Goal: Task Accomplishment & Management: Use online tool/utility

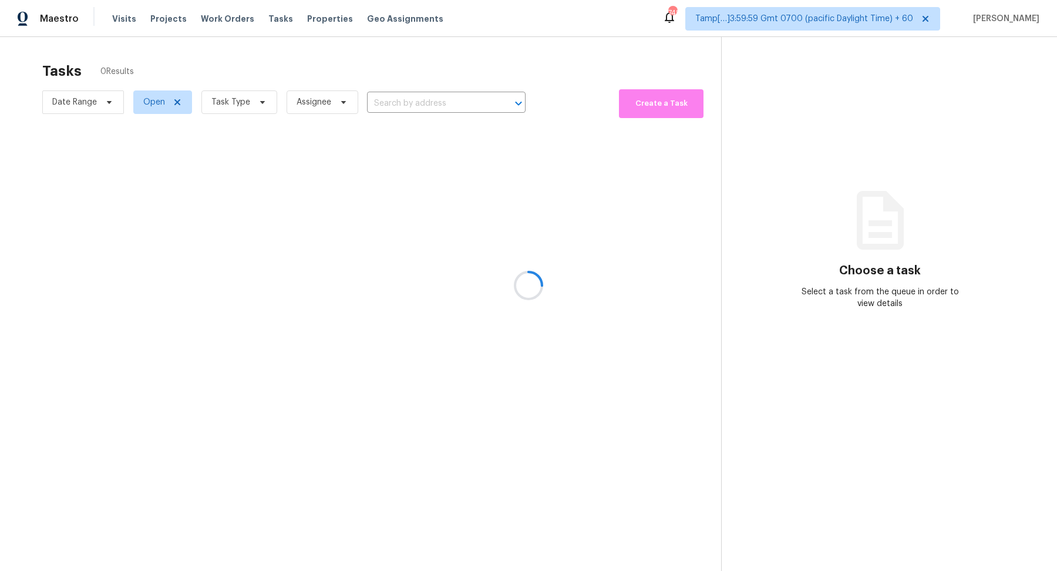
click at [250, 110] on div at bounding box center [528, 285] width 1057 height 571
click at [204, 100] on div at bounding box center [528, 285] width 1057 height 571
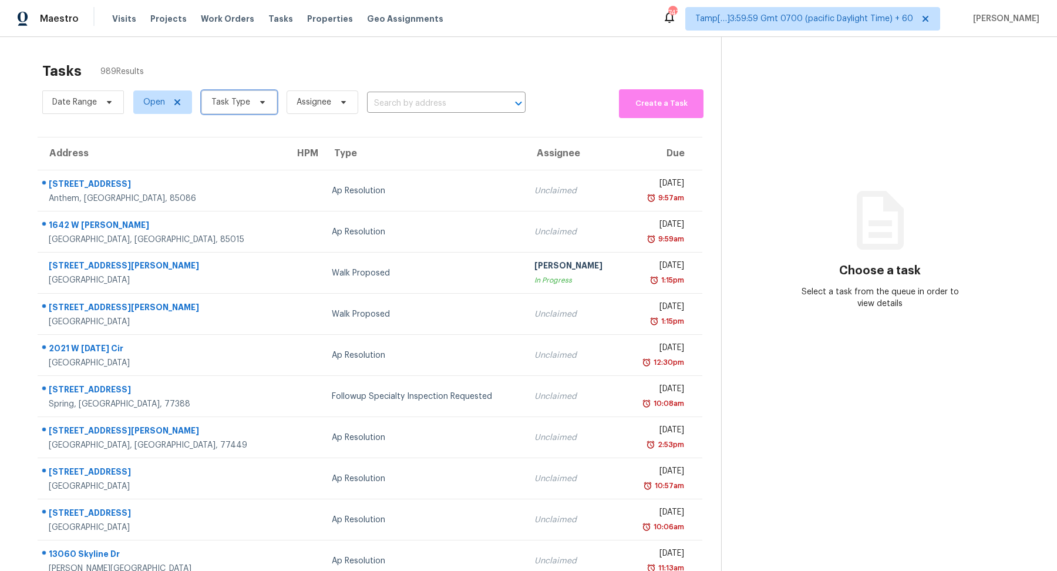
click at [245, 101] on span "Task Type" at bounding box center [230, 102] width 39 height 12
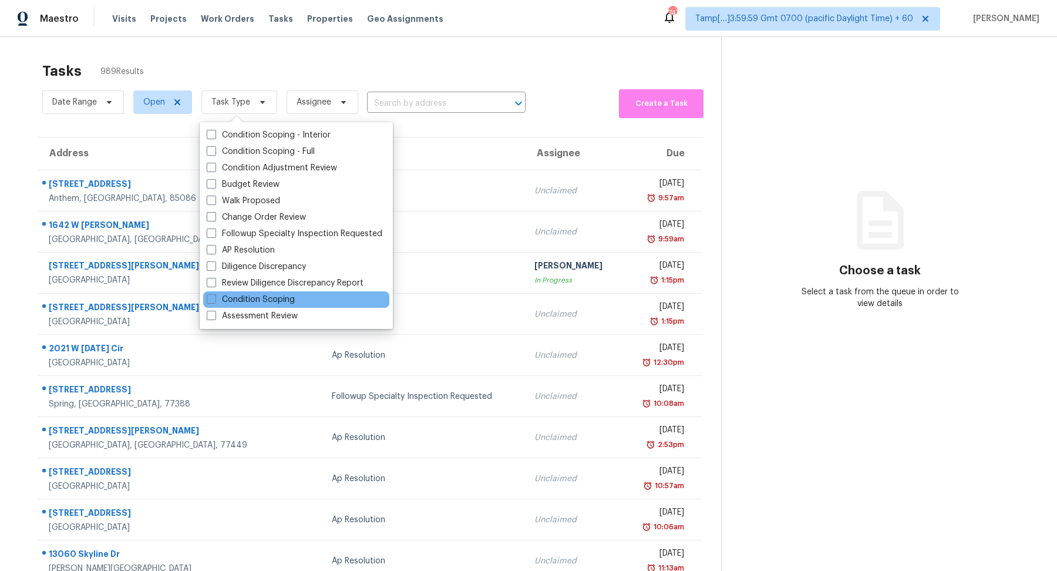
click at [300, 302] on div "Condition Scoping" at bounding box center [296, 299] width 186 height 16
click at [287, 300] on label "Condition Scoping" at bounding box center [251, 300] width 88 height 12
click at [214, 300] on input "Condition Scoping" at bounding box center [211, 298] width 8 height 8
checkbox input "true"
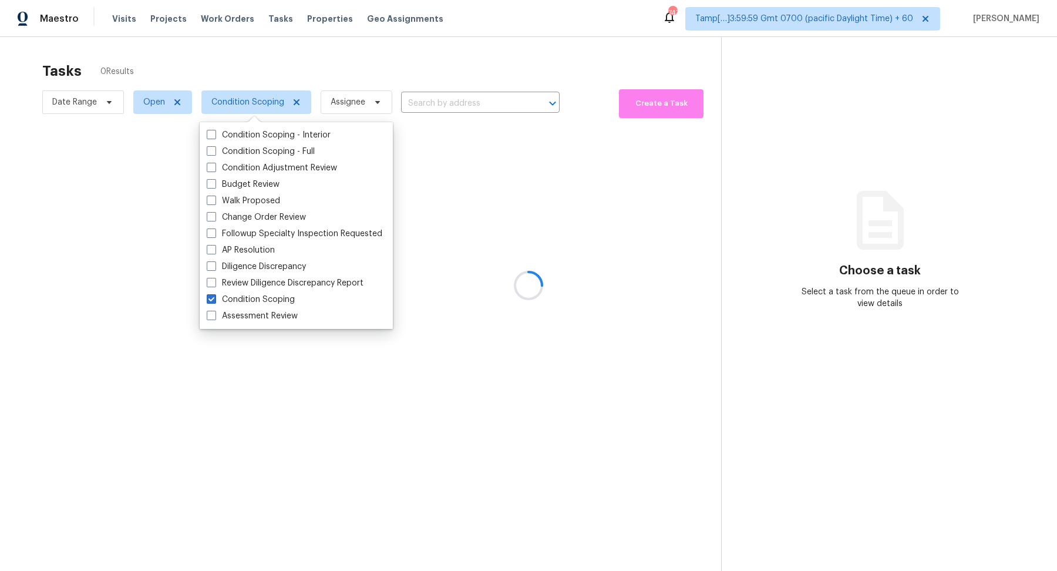
click at [462, 267] on div at bounding box center [528, 285] width 1057 height 571
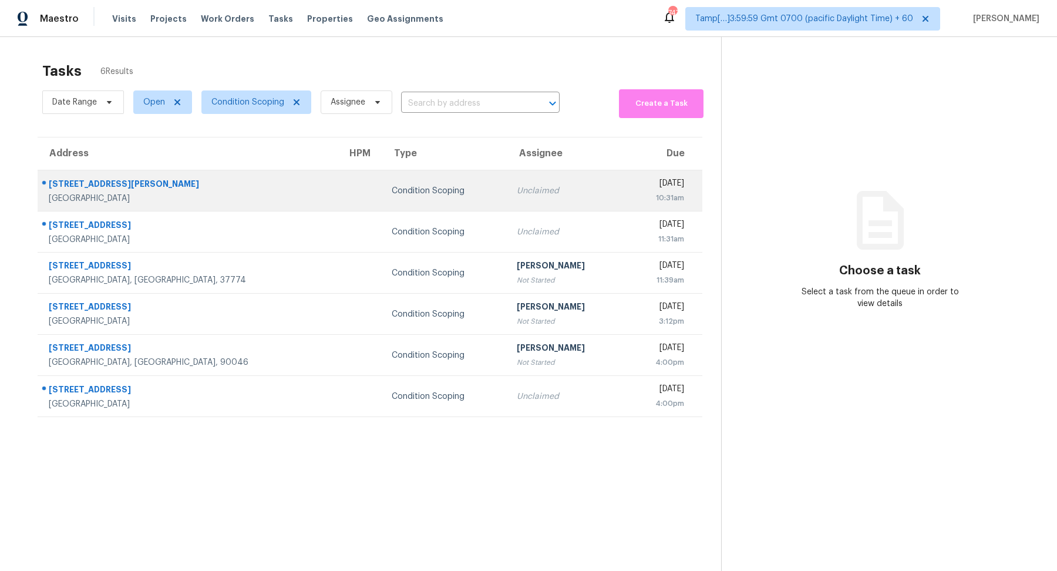
click at [416, 197] on td "Condition Scoping" at bounding box center [444, 190] width 125 height 41
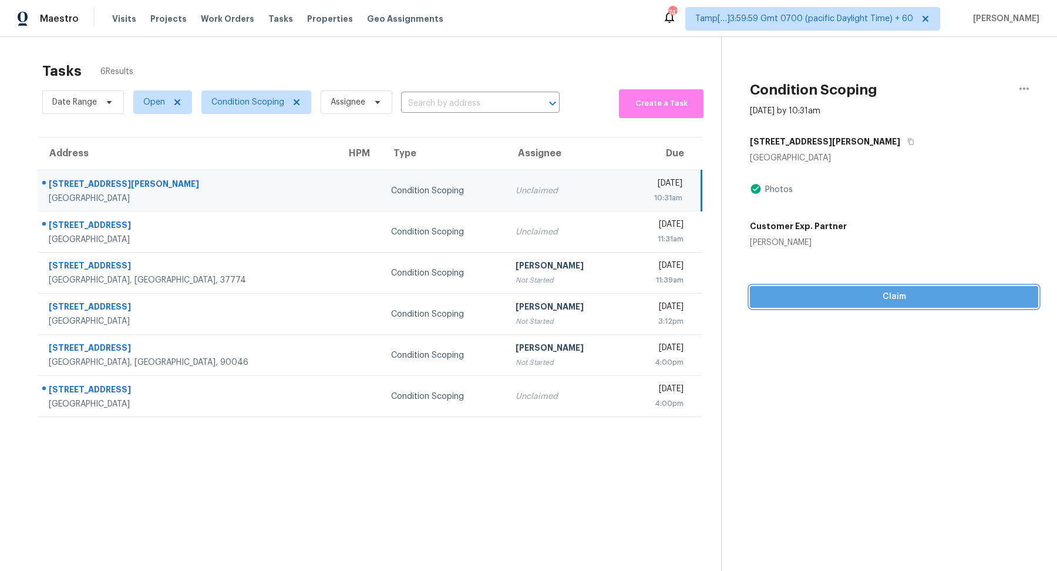
click at [810, 300] on span "Claim" at bounding box center [894, 297] width 270 height 15
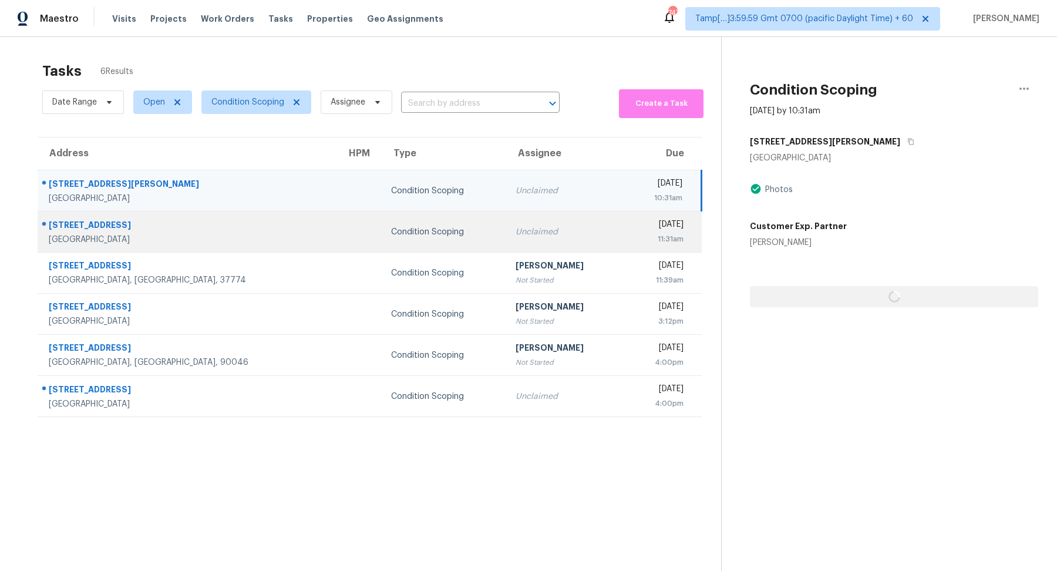
click at [506, 218] on td "Unclaimed" at bounding box center [565, 231] width 118 height 41
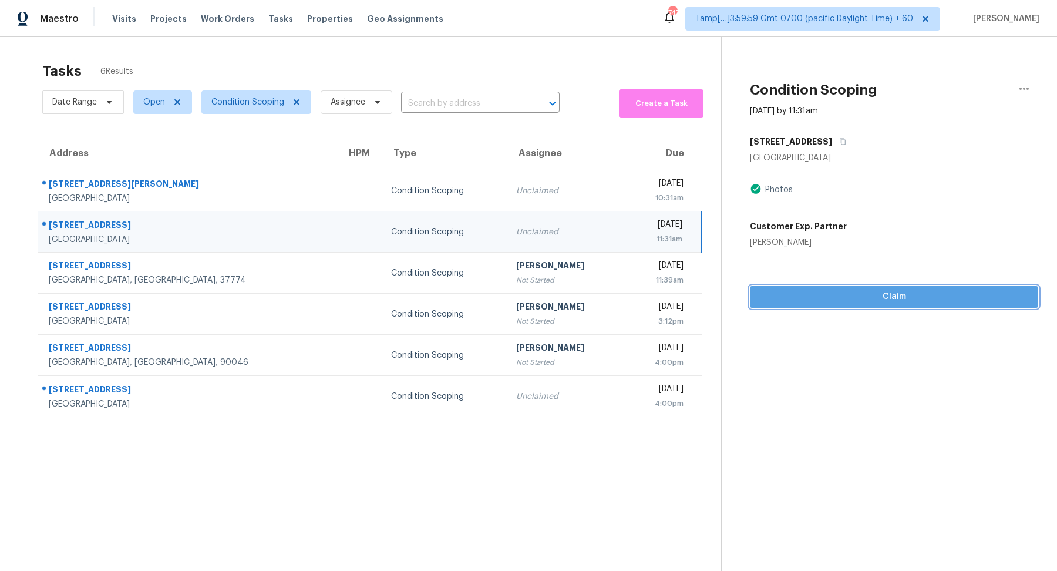
click at [887, 300] on span "Claim" at bounding box center [894, 297] width 270 height 15
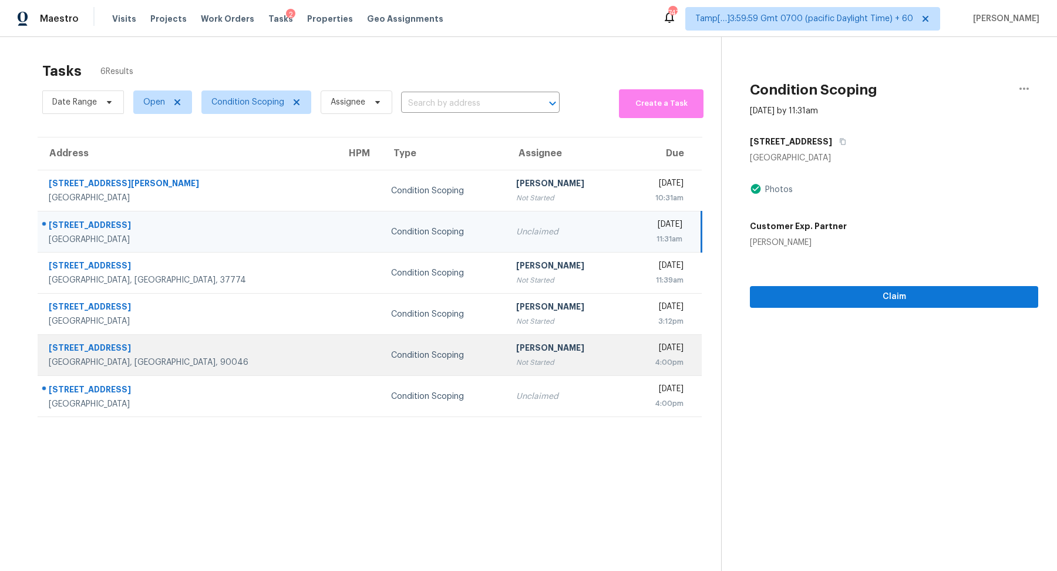
click at [634, 362] on div "4:00pm" at bounding box center [658, 363] width 49 height 12
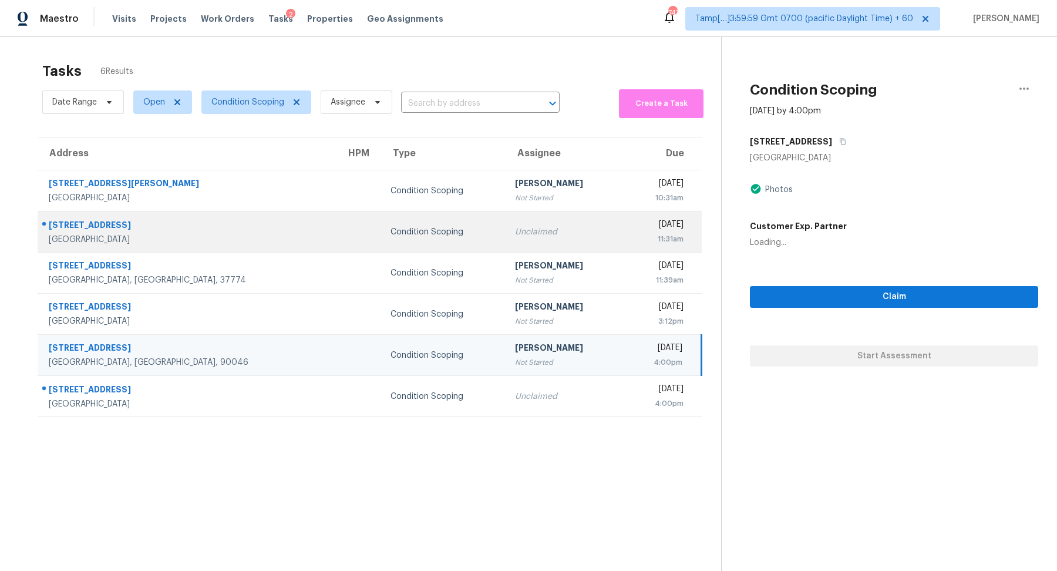
click at [624, 246] on td "Thu, Oct 2nd 2025 11:31am" at bounding box center [663, 231] width 78 height 41
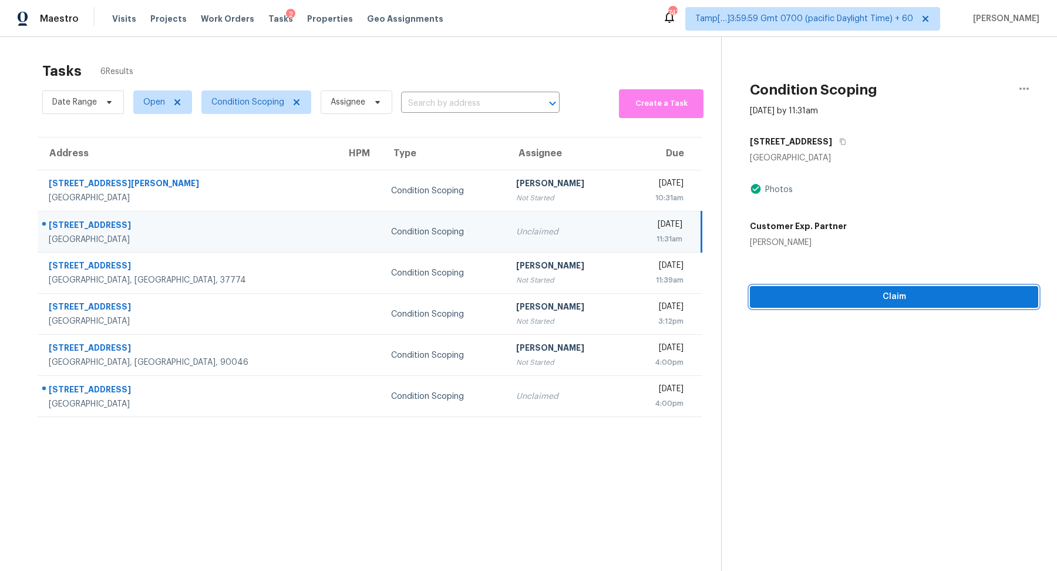
click at [808, 304] on button "Claim" at bounding box center [894, 297] width 288 height 22
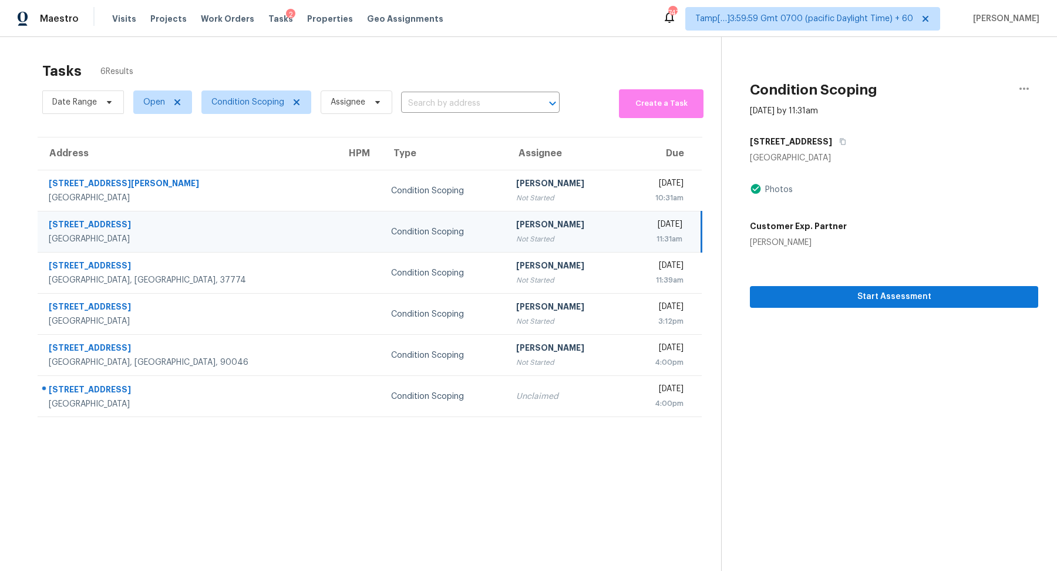
click at [890, 235] on div "Customer Exp. Partner Allison Mercer" at bounding box center [894, 232] width 288 height 33
click at [238, 100] on span "Condition Scoping" at bounding box center [247, 102] width 73 height 12
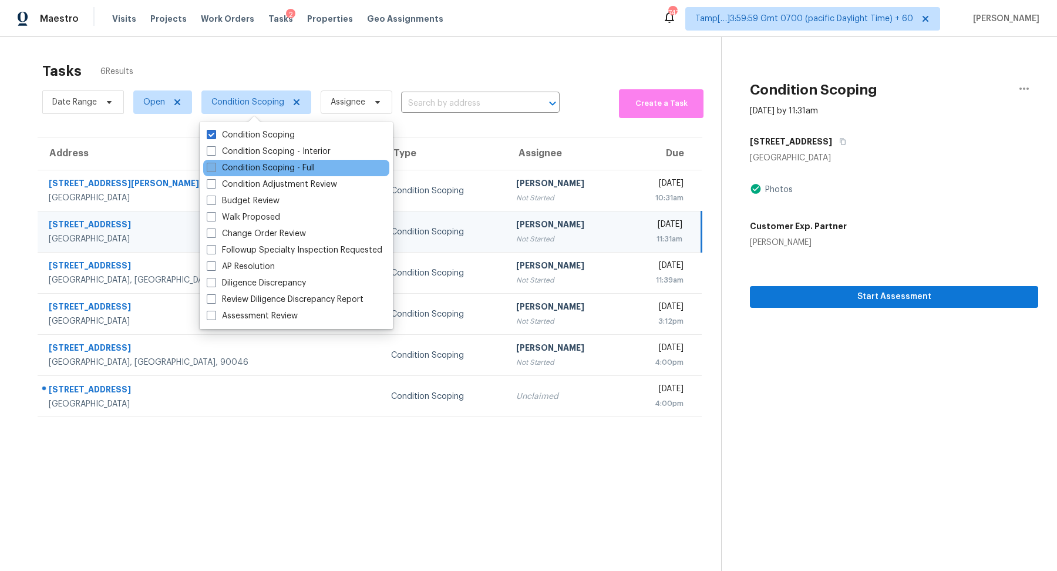
click at [290, 166] on label "Condition Scoping - Full" at bounding box center [261, 168] width 108 height 12
click at [214, 166] on input "Condition Scoping - Full" at bounding box center [211, 166] width 8 height 8
checkbox input "true"
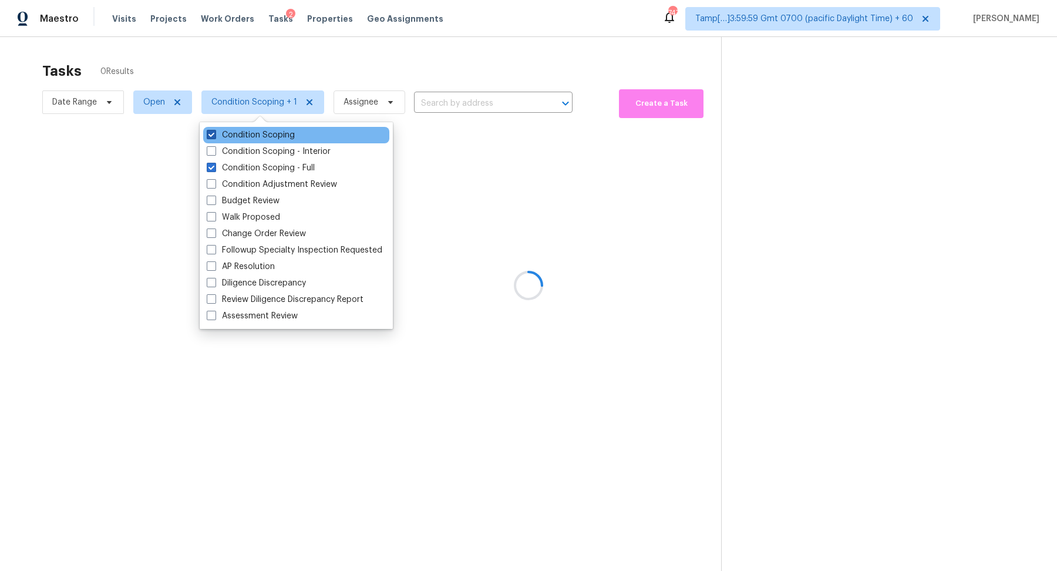
click at [274, 132] on label "Condition Scoping" at bounding box center [251, 135] width 88 height 12
click at [214, 132] on input "Condition Scoping" at bounding box center [211, 133] width 8 height 8
checkbox input "false"
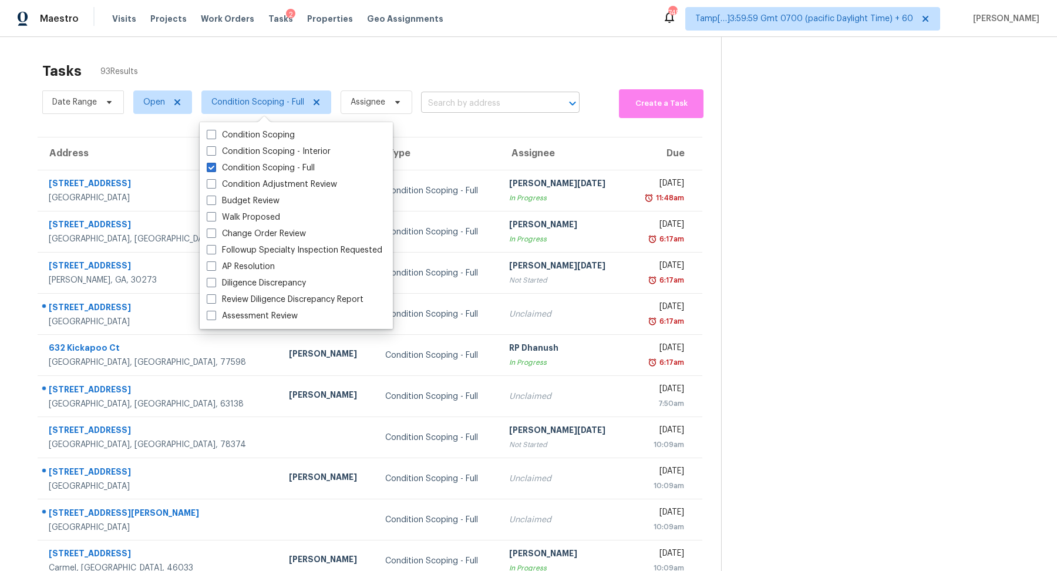
click at [433, 104] on input "text" at bounding box center [484, 104] width 126 height 18
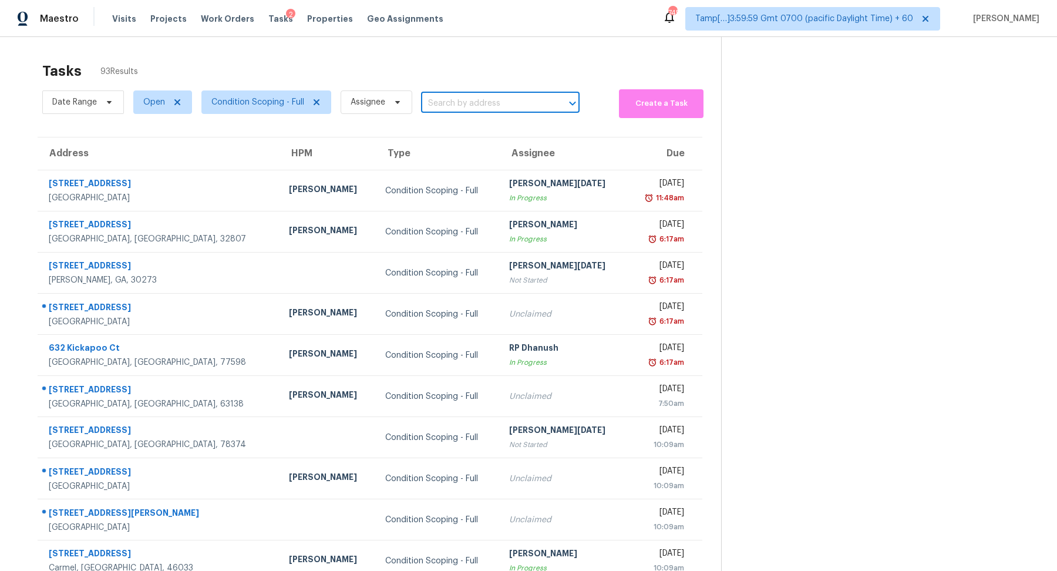
paste input "2682 N Broad Street Ext NE Rome, GA, 30161"
type input "2682 N Broad Street Ext NE Rome, GA, 30161"
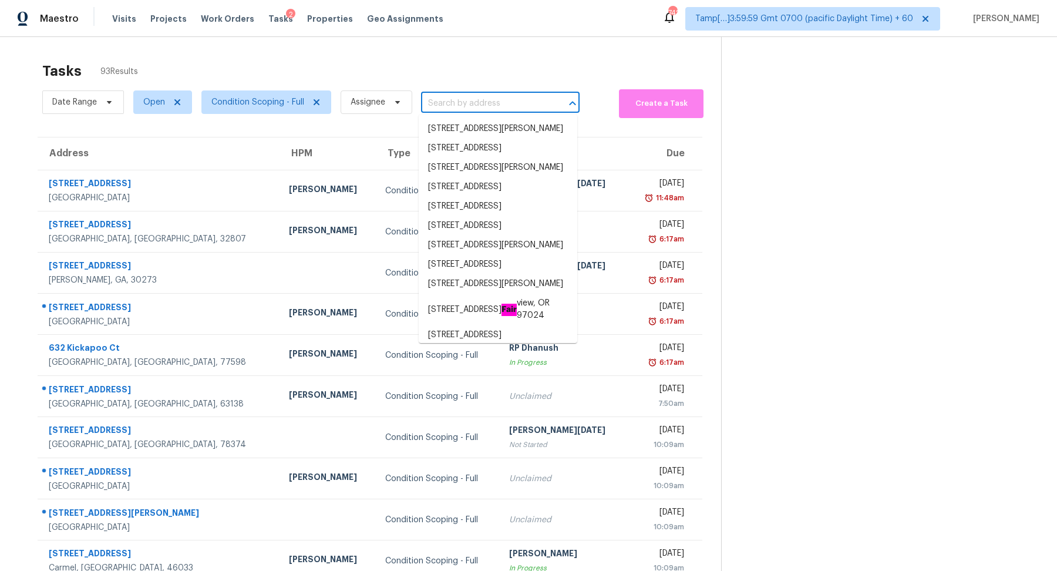
scroll to position [0, 0]
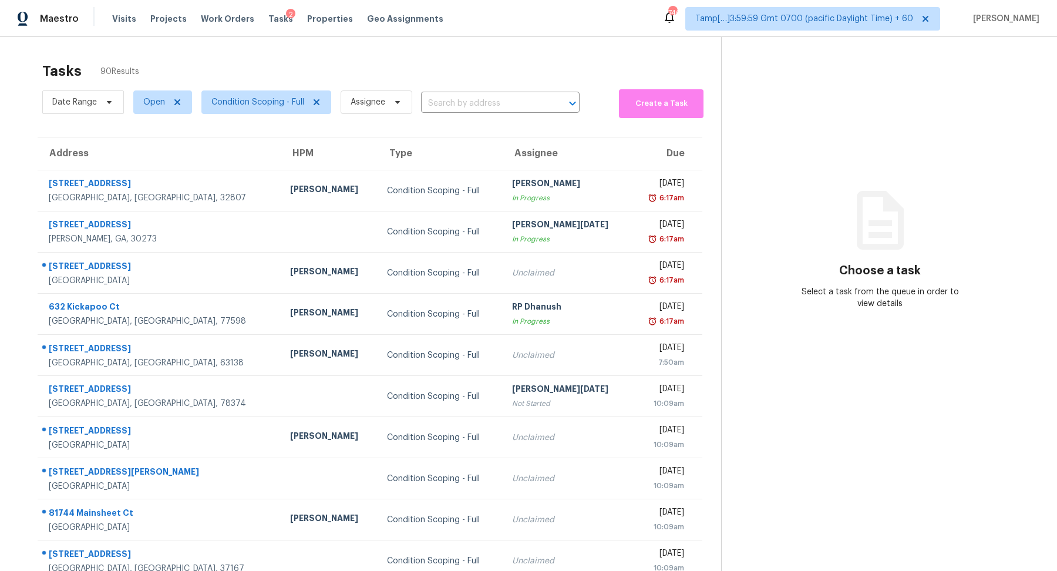
click at [438, 91] on div "Date Range Open Condition Scoping - Full Assignee ​" at bounding box center [310, 102] width 537 height 32
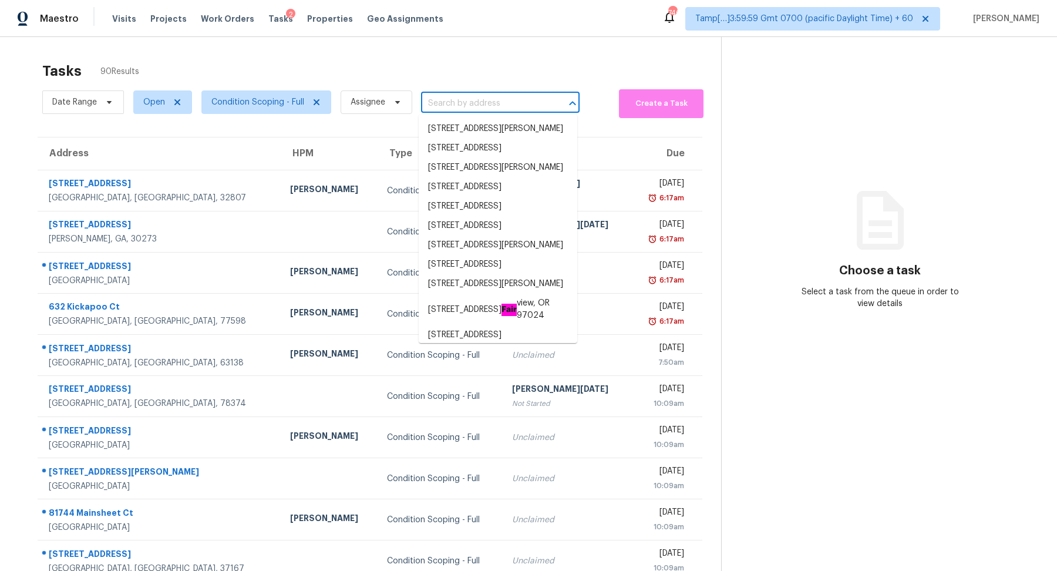
click at [440, 97] on input "text" at bounding box center [484, 104] width 126 height 18
paste input "6114 E Bramble Berry Ln, Cave Creek, AZ 85331"
type input "6114 E Bramble Berry Ln, Cave Creek, AZ 85331"
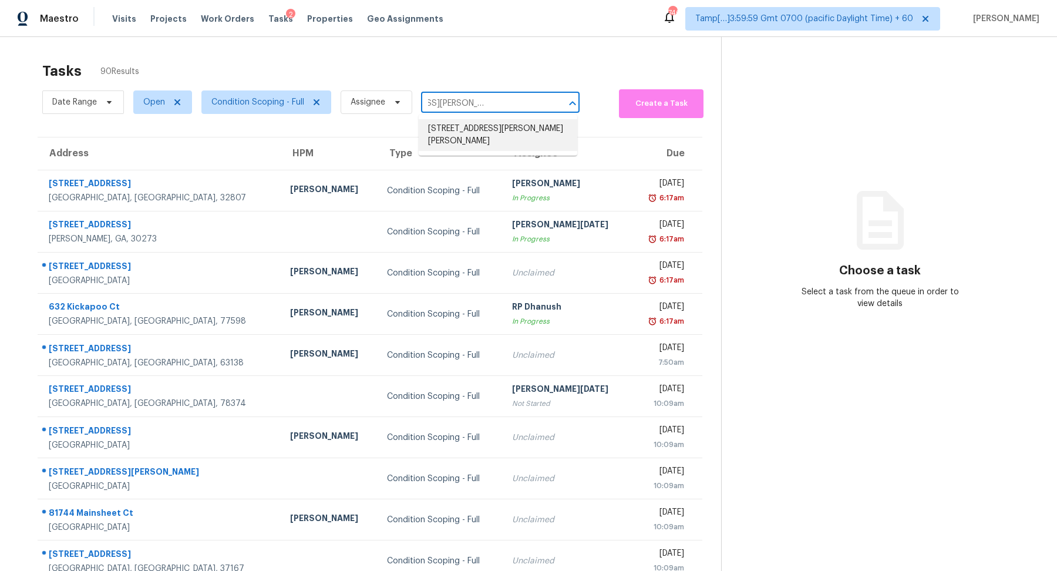
click at [459, 127] on li "6114 E Bramble Berry Ln, Cave Creek, AZ 85331" at bounding box center [498, 135] width 159 height 32
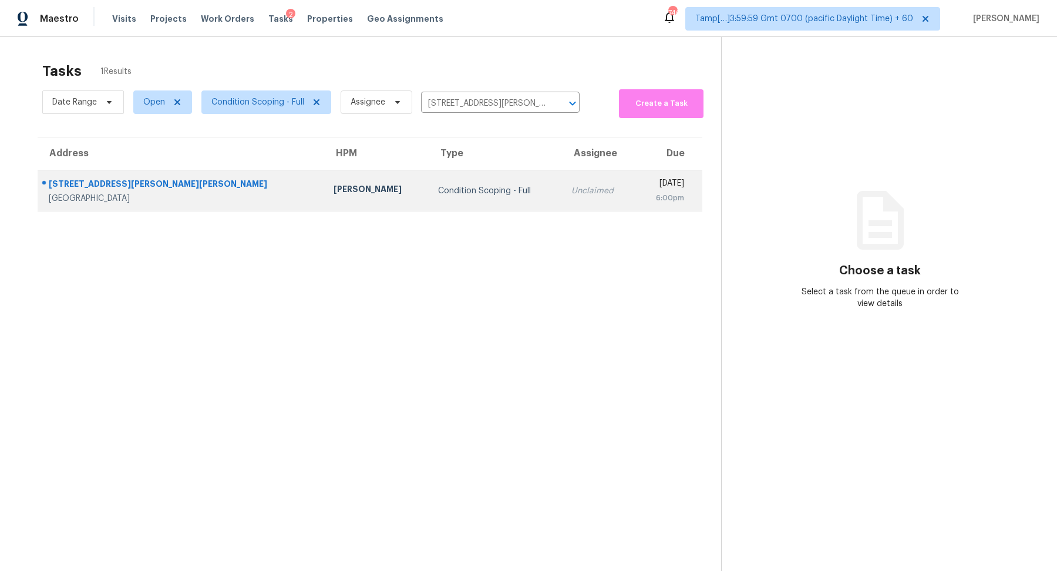
click at [429, 178] on td "Condition Scoping - Full" at bounding box center [496, 190] width 134 height 41
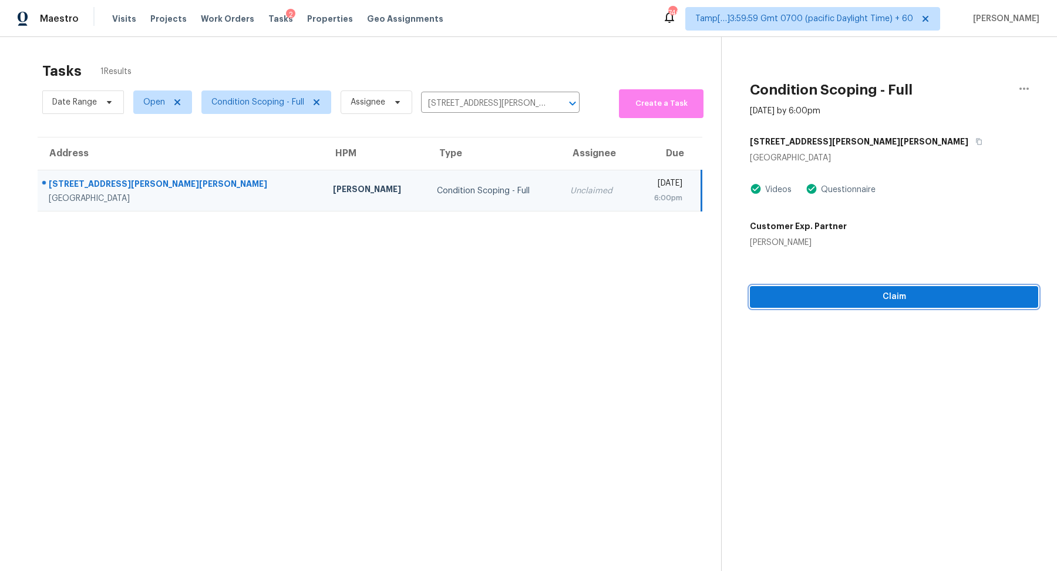
click at [857, 302] on span "Claim" at bounding box center [894, 297] width 270 height 15
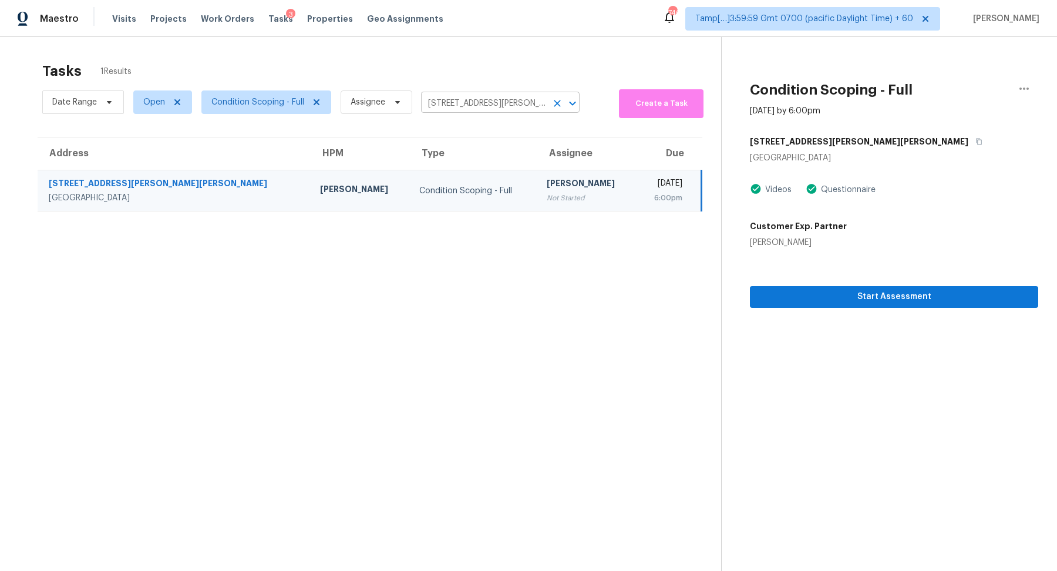
click at [427, 95] on input "6114 E Bramble Berry Ln, Cave Creek, AZ 85331" at bounding box center [484, 104] width 126 height 18
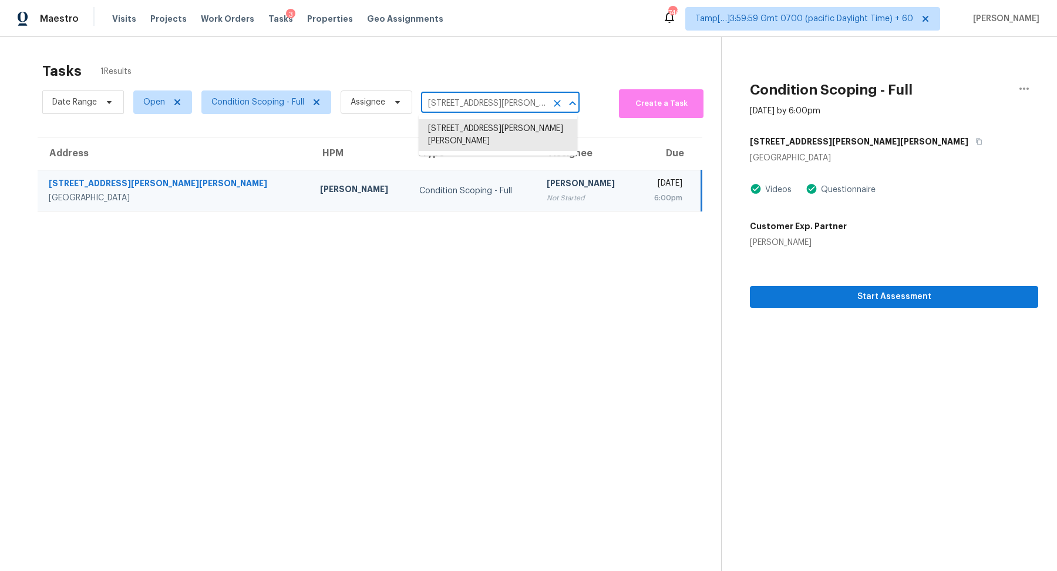
click at [427, 95] on input "6114 E Bramble Berry Ln, Cave Creek, AZ 85331" at bounding box center [484, 104] width 126 height 18
paste input "3417 N 131st Ln, Litchfield Park, AZ 85340"
type input "3417 N 131st Ln, Litchfield Park, AZ 85340"
click at [443, 132] on li "3417 N 131st Ln, Litchfield Park, AZ 85340" at bounding box center [498, 128] width 159 height 19
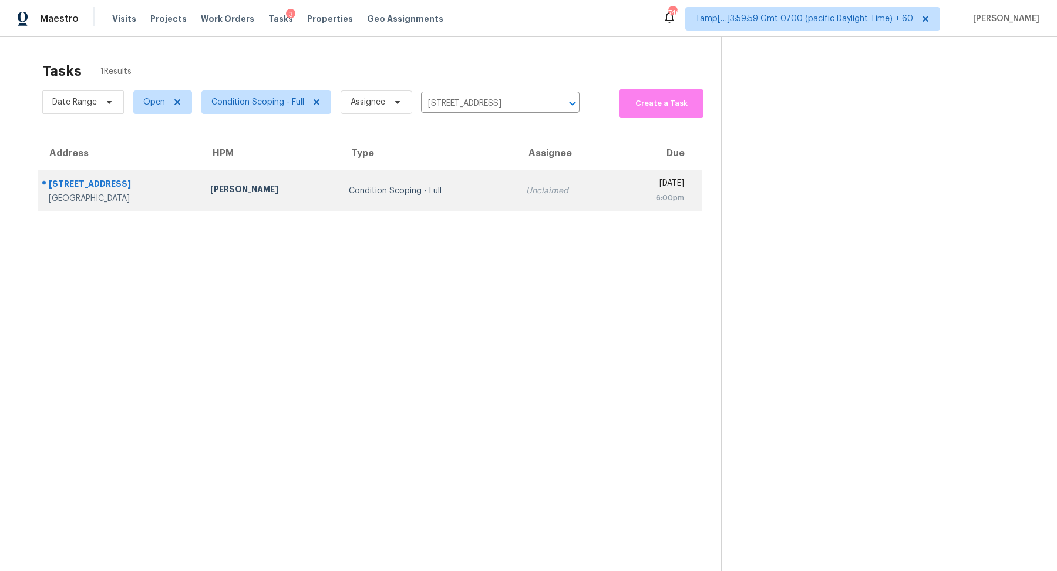
click at [397, 188] on div "Condition Scoping - Full" at bounding box center [428, 191] width 159 height 12
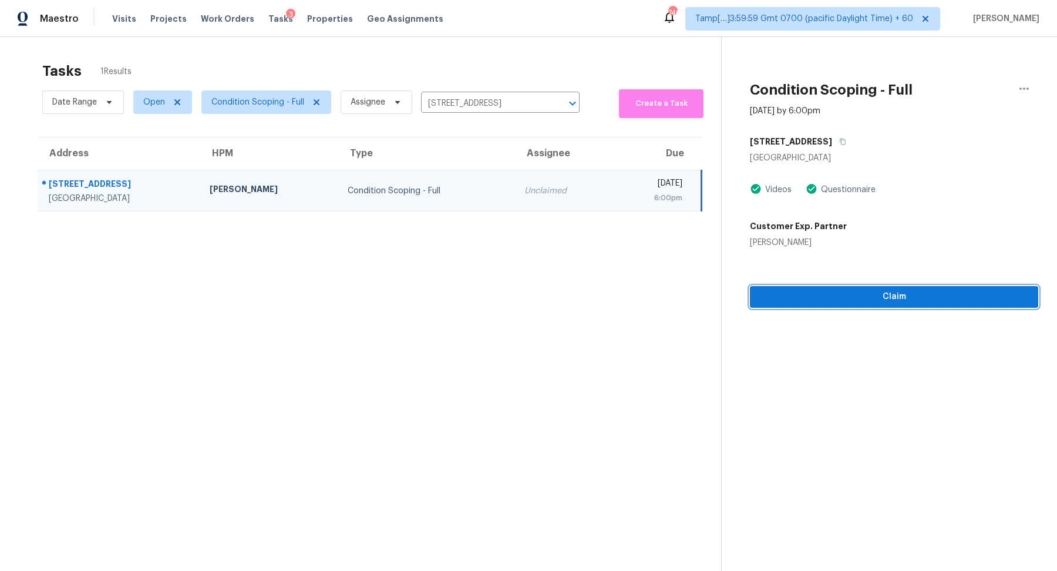
click at [832, 300] on span "Claim" at bounding box center [894, 297] width 270 height 15
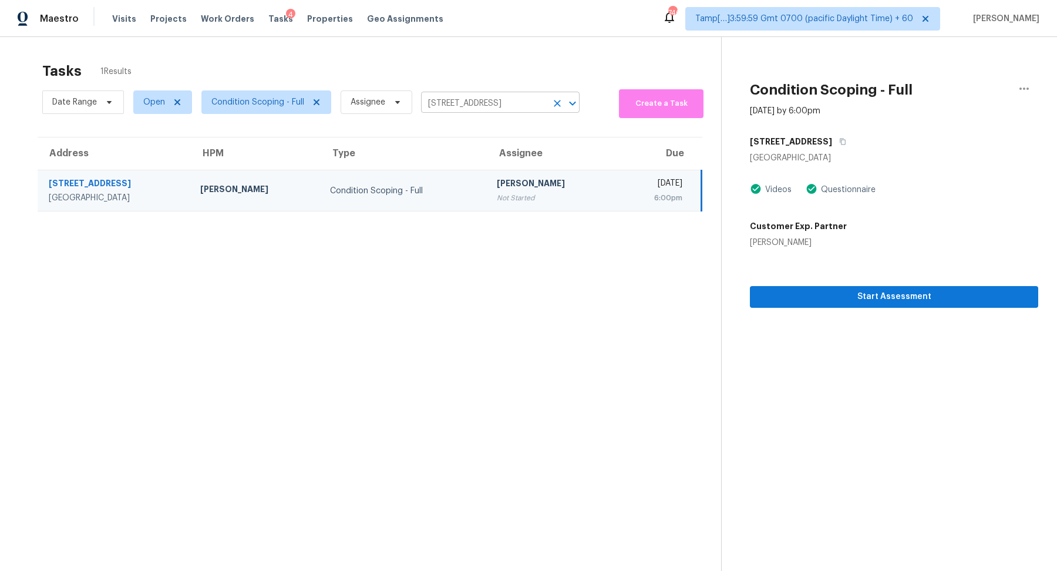
click at [486, 102] on input "3417 N 131st Ln, Litchfield Park, AZ 85340" at bounding box center [484, 104] width 126 height 18
paste input "1131 Purdue Ln Sanford, FL, 32771"
type input "1131 Purdue Ln Sanford, FL, 32771"
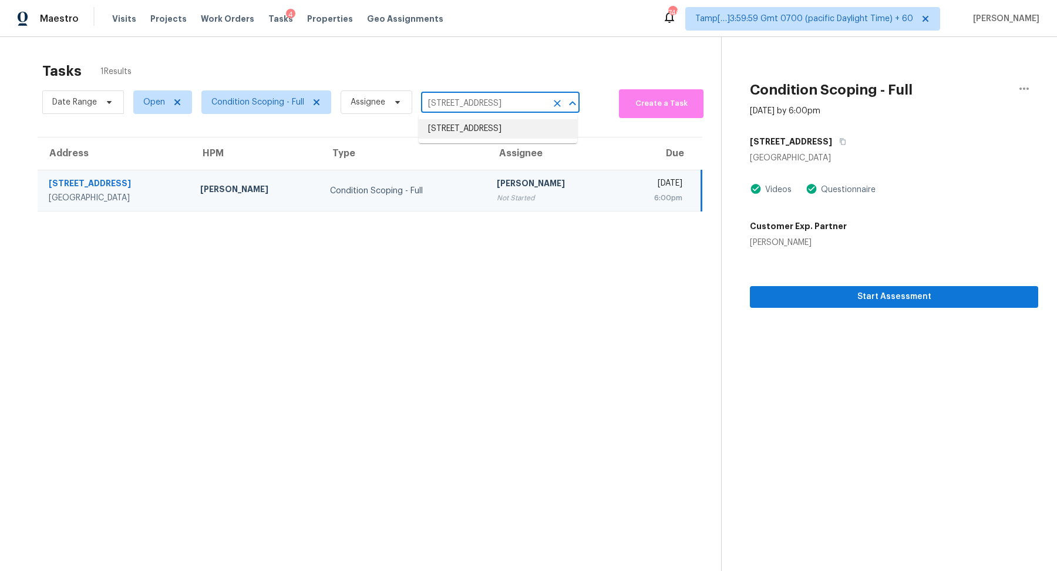
click at [429, 127] on li "1131 Purdue Ln, Sanford, FL 32771" at bounding box center [498, 128] width 159 height 19
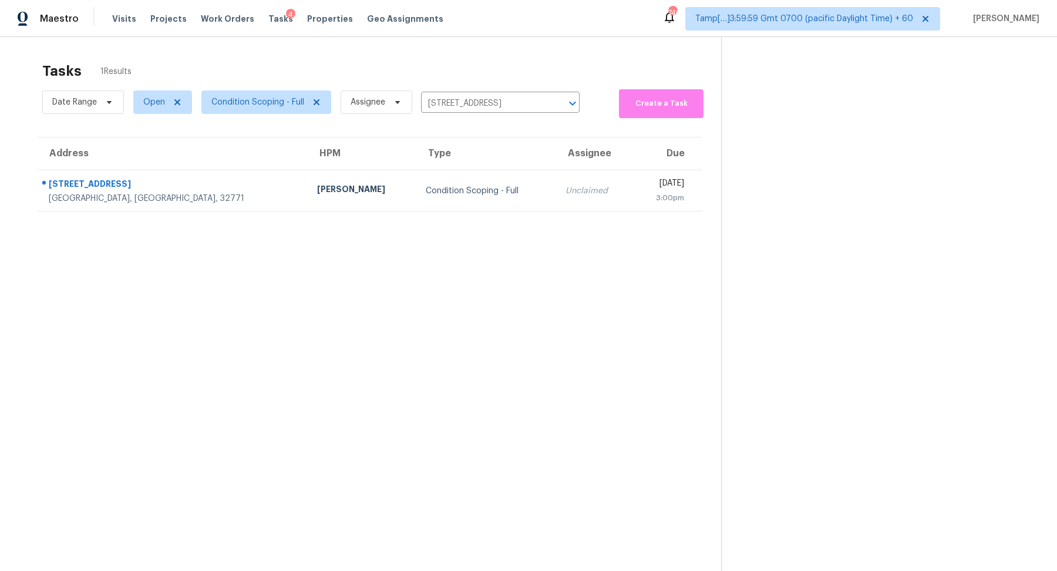
click at [426, 185] on div "Condition Scoping - Full" at bounding box center [486, 191] width 121 height 12
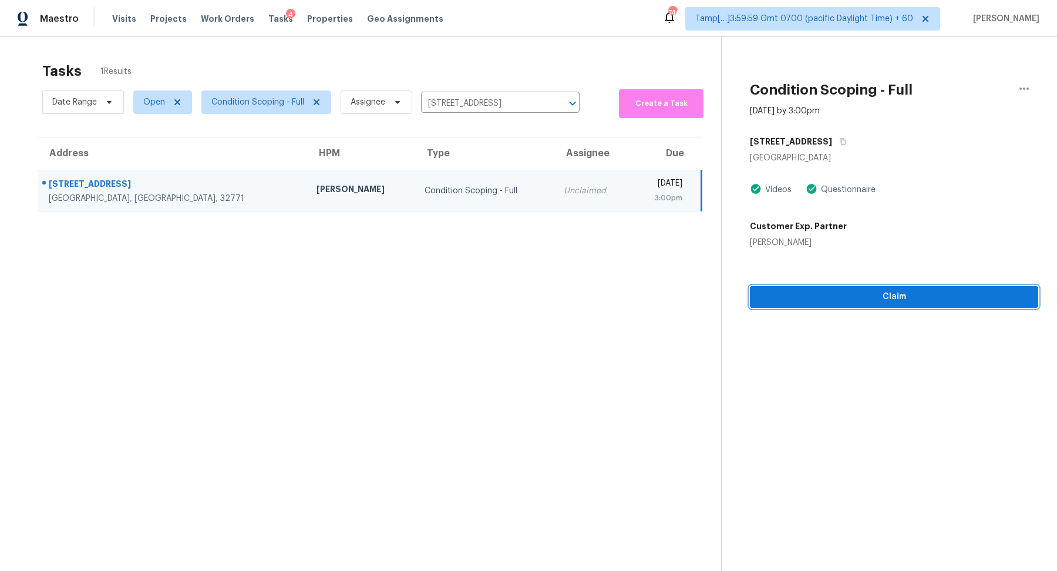
click at [843, 298] on span "Claim" at bounding box center [894, 297] width 270 height 15
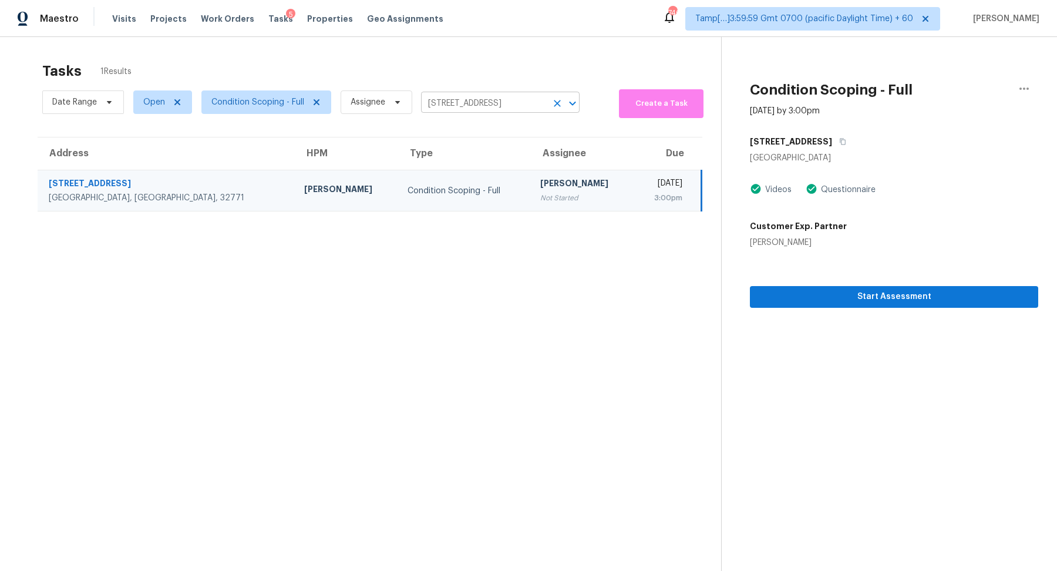
click at [439, 100] on input "1131 Purdue Ln, Sanford, FL 32771" at bounding box center [484, 104] width 126 height 18
paste input "809 Rollingwood Ln Valrico, FL, 33594"
type input "809 Rollingwood Ln Valrico, FL, 33594"
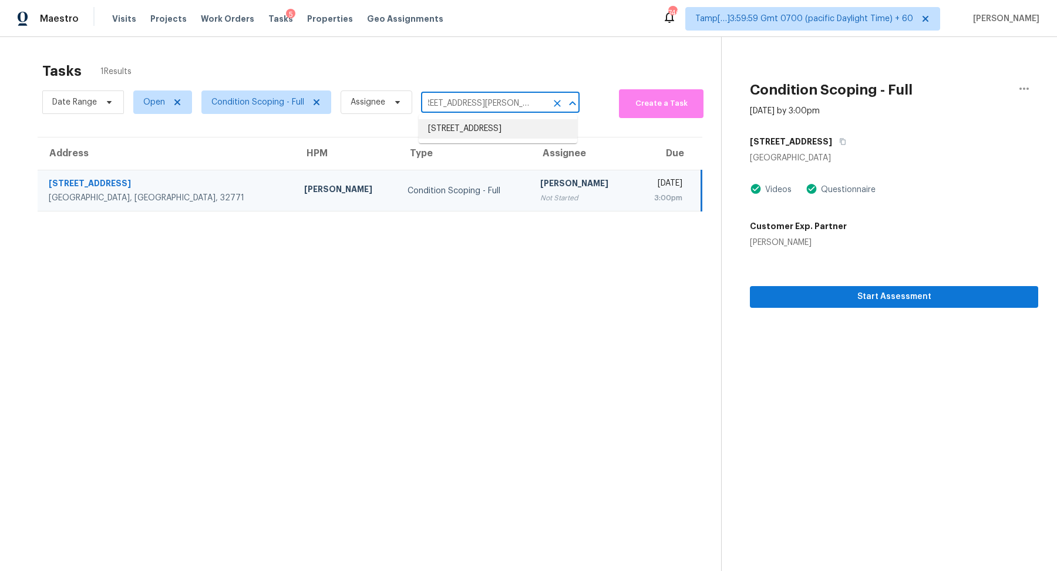
click at [462, 130] on li "809 Rollingwood Ln, Valrico, FL 33594" at bounding box center [498, 128] width 159 height 19
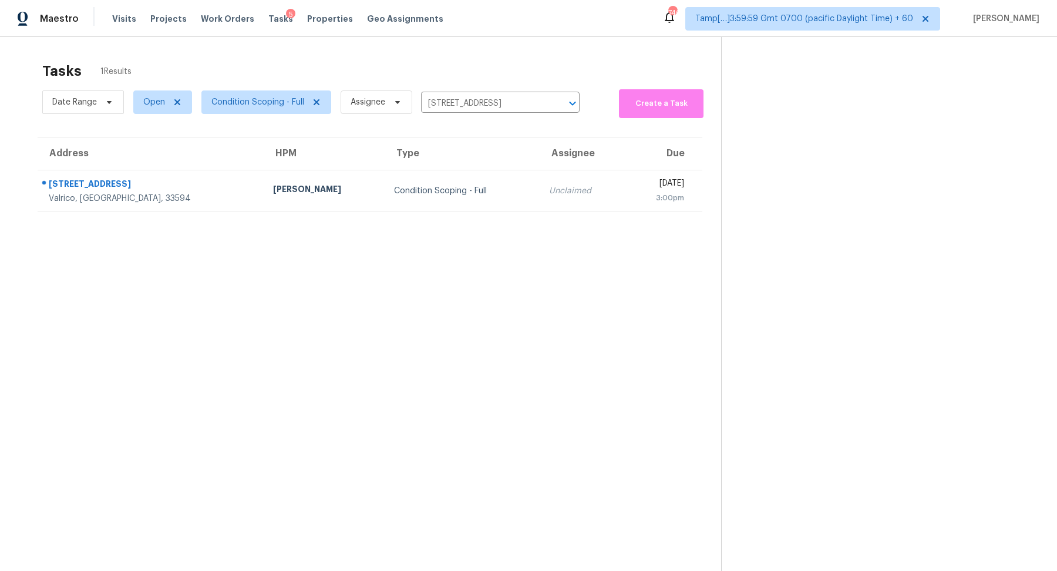
click at [386, 176] on td "Condition Scoping - Full" at bounding box center [462, 190] width 155 height 41
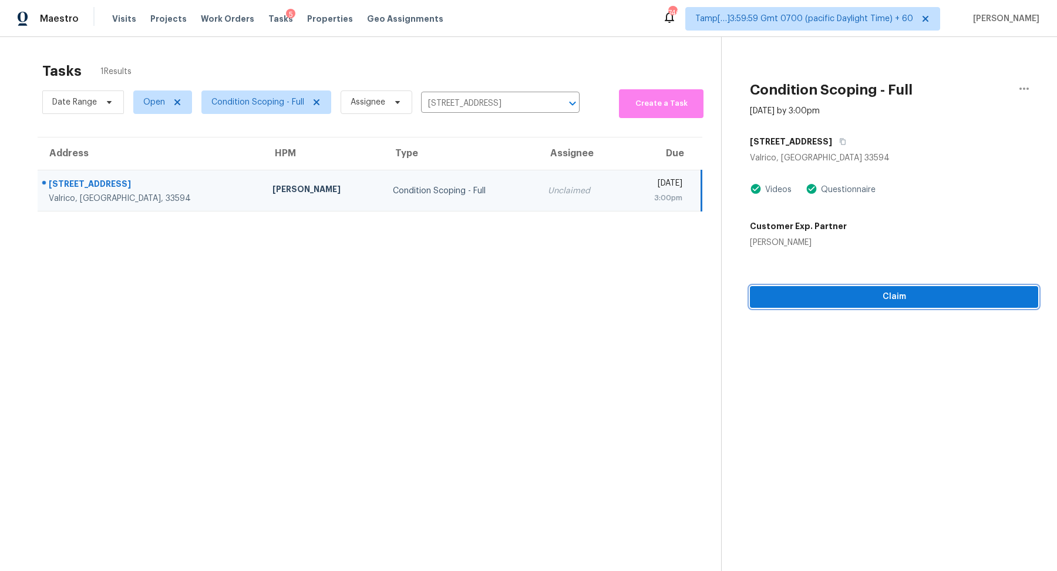
click at [859, 301] on span "Claim" at bounding box center [894, 297] width 270 height 15
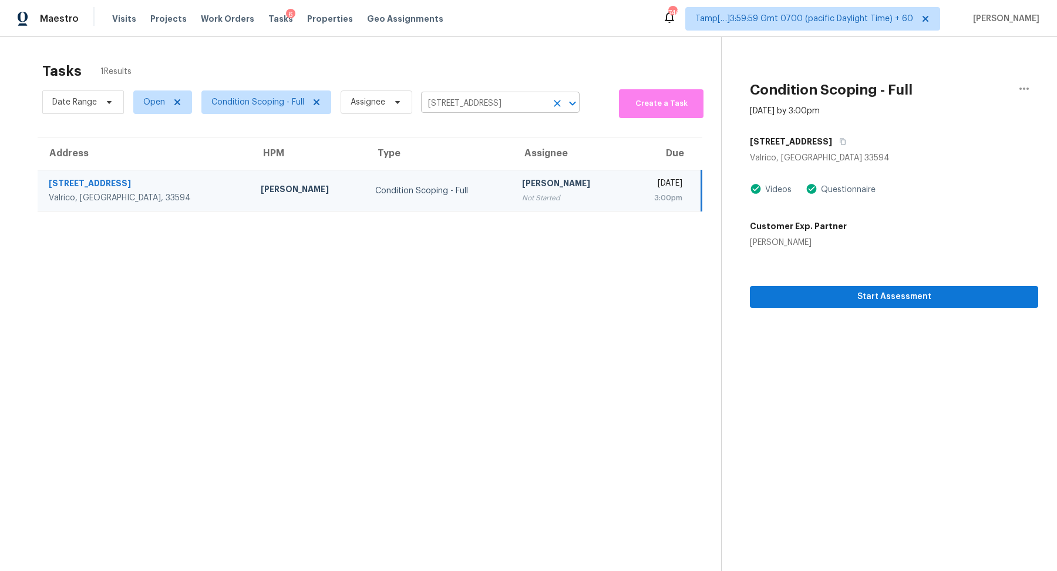
click at [469, 109] on input "809 Rollingwood Ln, Valrico, FL 33594" at bounding box center [484, 104] width 126 height 18
paste input "7215 Brazil St Houston, TX, 77093"
type input "7215 Brazil St Houston, TX, 77093"
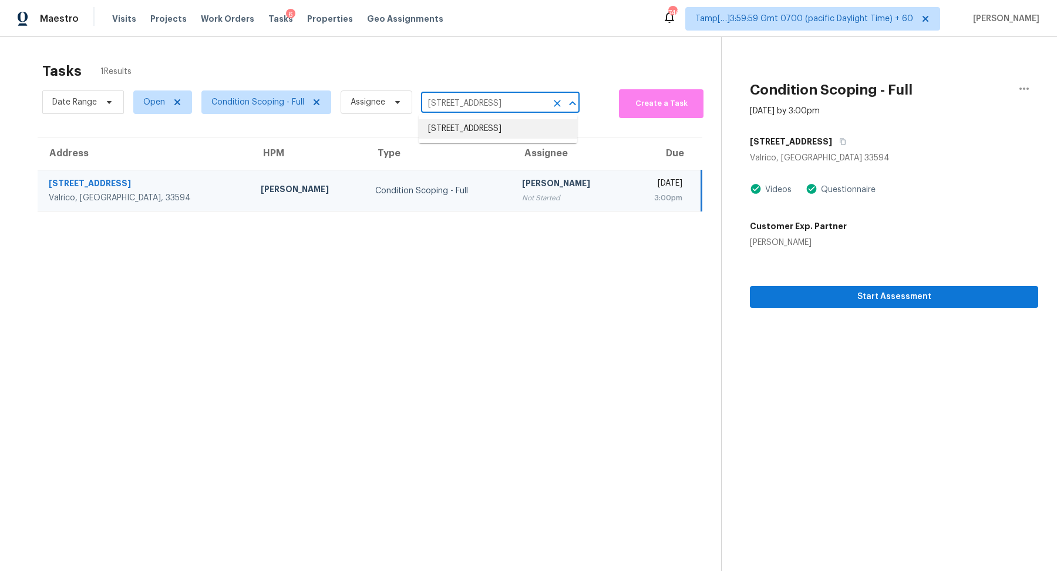
click at [483, 130] on li "7215 Brazil St, Houston, TX 77093" at bounding box center [498, 128] width 159 height 19
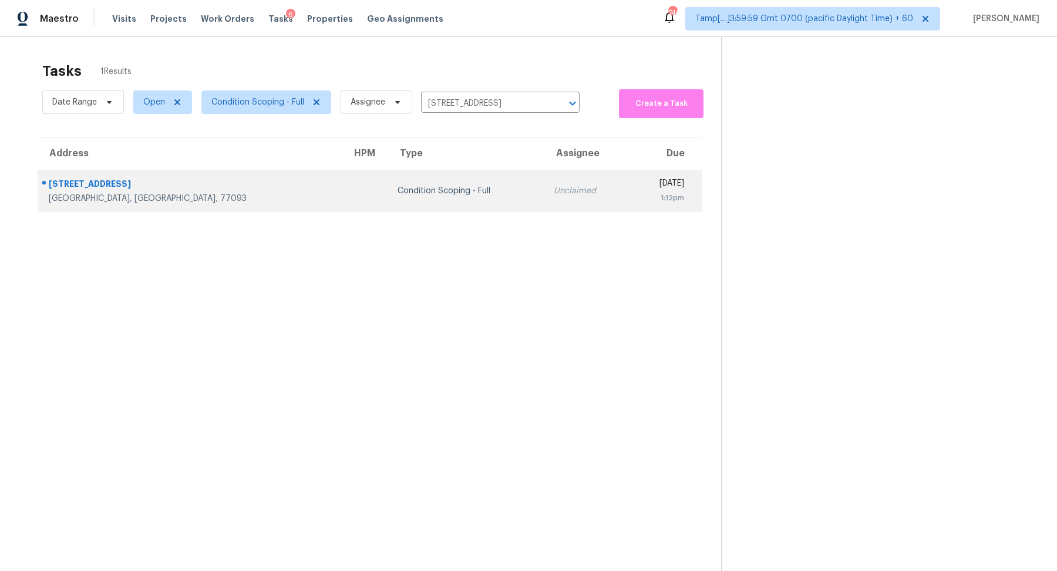
click at [639, 196] on div "1:12pm" at bounding box center [661, 198] width 45 height 12
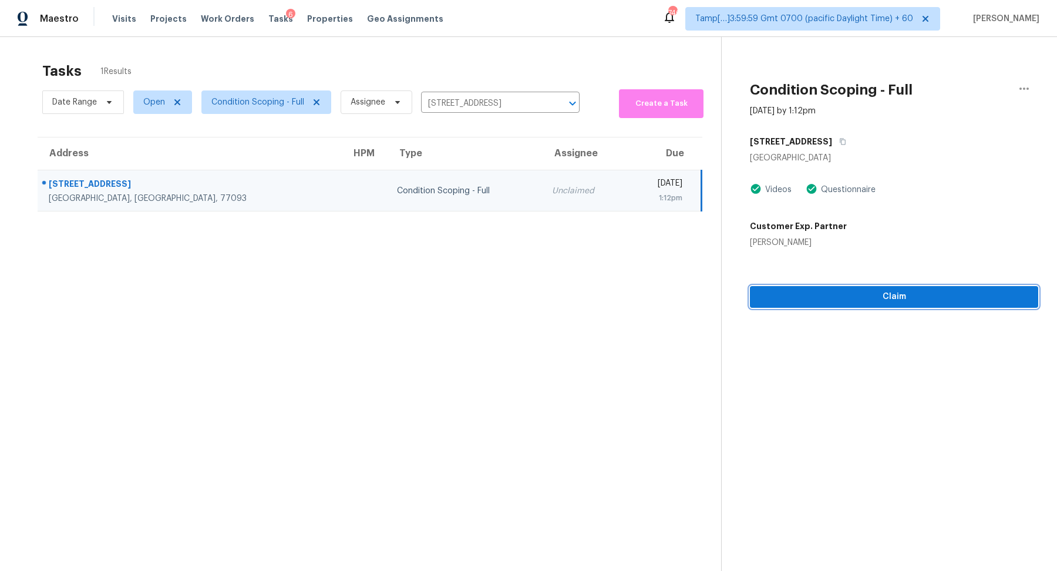
click at [816, 288] on button "Claim" at bounding box center [894, 297] width 288 height 22
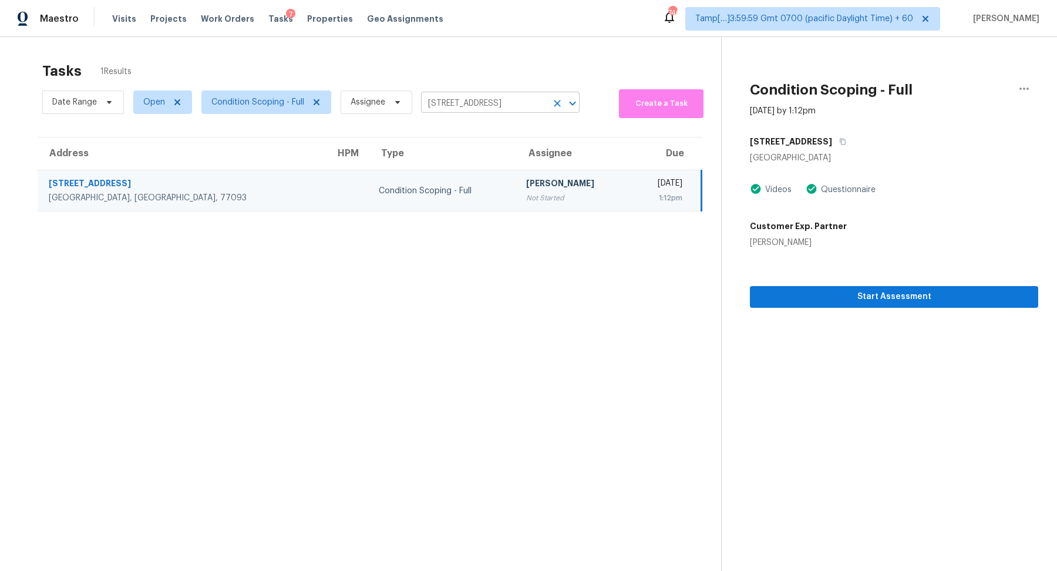
click at [461, 100] on input "7215 Brazil St, Houston, TX 77093" at bounding box center [484, 104] width 126 height 18
paste input "407 Griggs Ave San Antonio, TX, 78228"
type input "407 Griggs Ave San Antonio, TX, 78228"
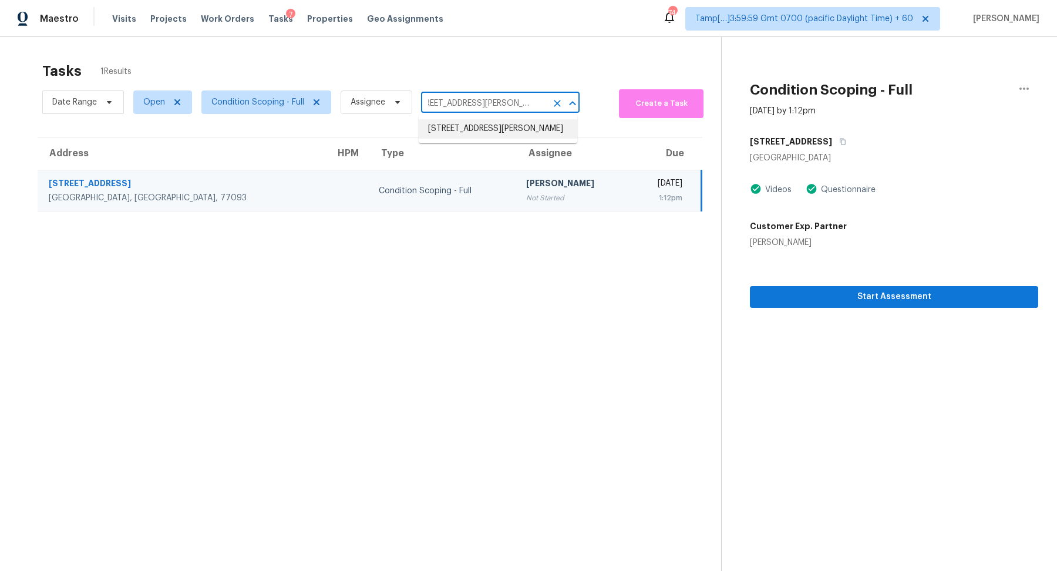
click at [474, 127] on li "407 Griggs Ave, San Antonio, TX 78228" at bounding box center [498, 128] width 159 height 19
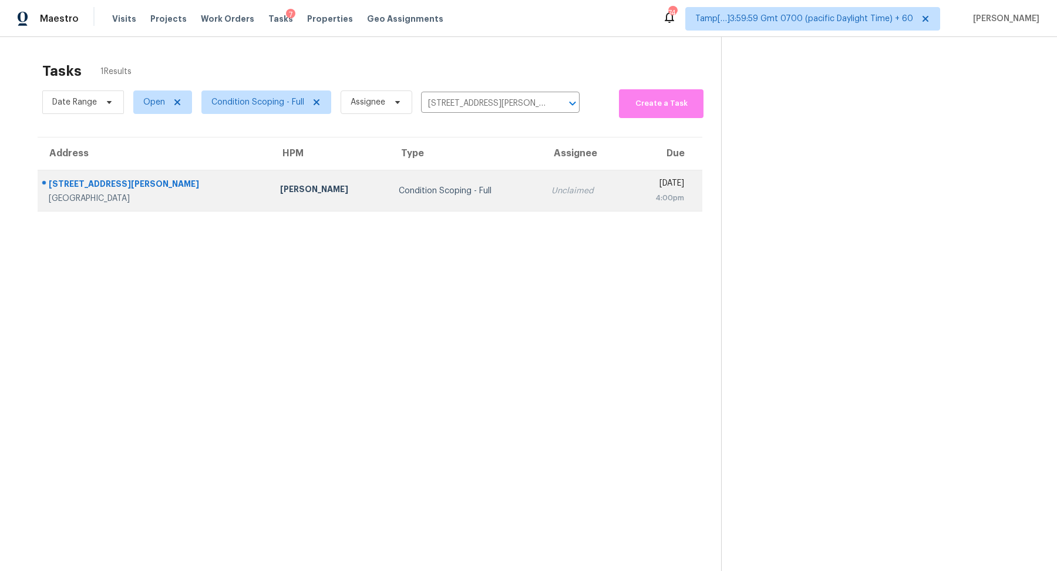
click at [542, 173] on td "Unclaimed" at bounding box center [583, 190] width 83 height 41
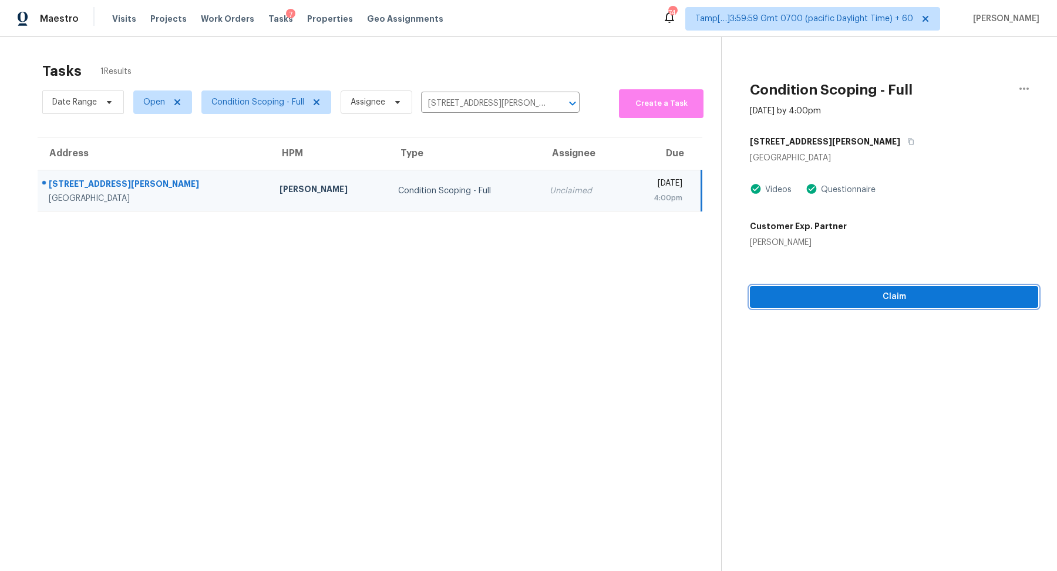
click at [842, 302] on span "Claim" at bounding box center [894, 297] width 270 height 15
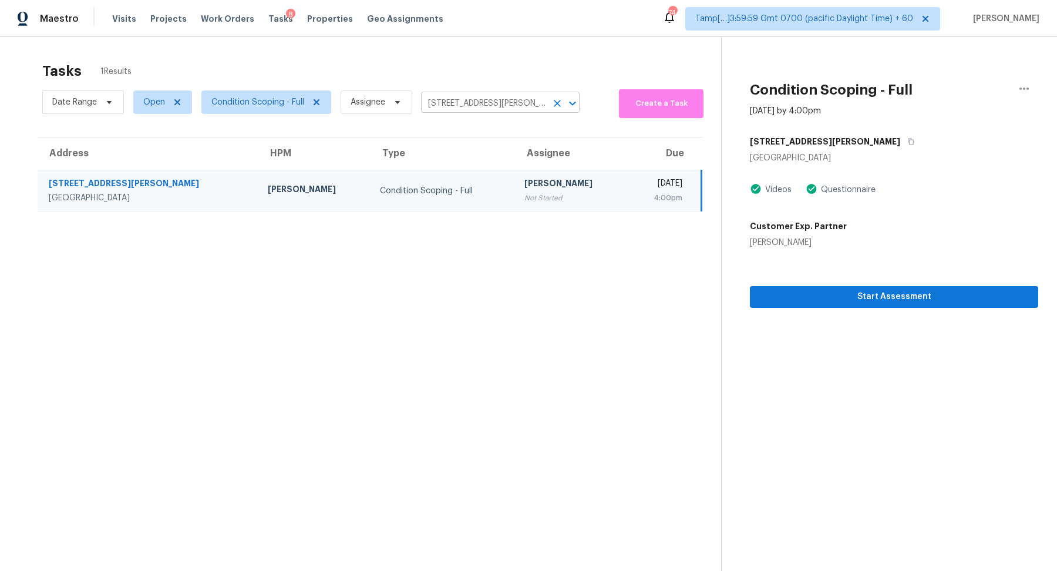
click at [440, 103] on input "407 Griggs Ave, San Antonio, TX 78228" at bounding box center [484, 104] width 126 height 18
paste input "2682 N Broad Street Ext NE Rome, GA, 30161"
type input "2682 N Broad Street Ext NE Rome, GA, 30161"
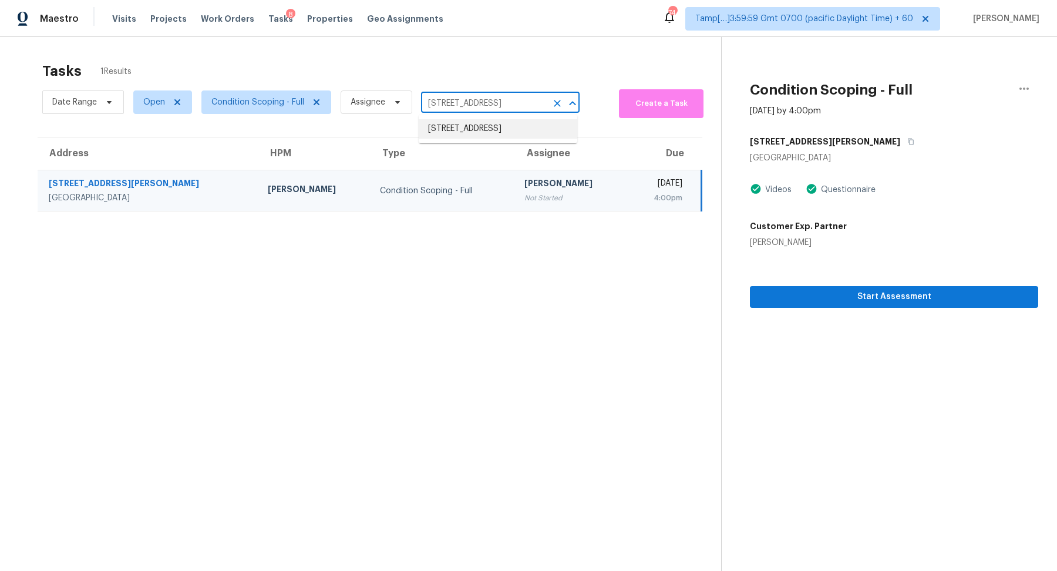
click at [440, 124] on li "2682 N Broad Street Ext NE, Rome, GA 30161" at bounding box center [498, 128] width 159 height 19
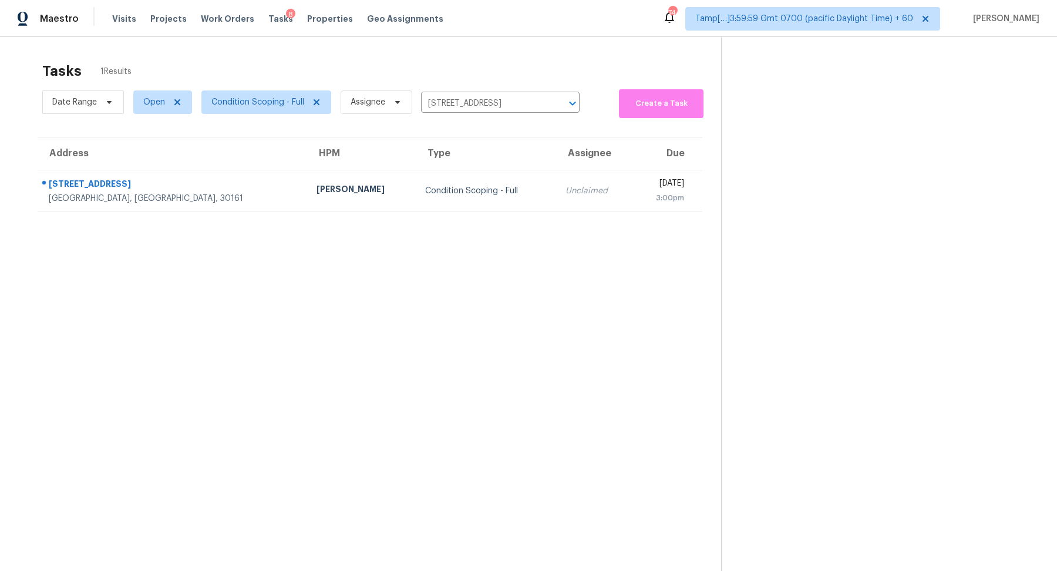
click at [416, 173] on td "Condition Scoping - Full" at bounding box center [486, 190] width 140 height 41
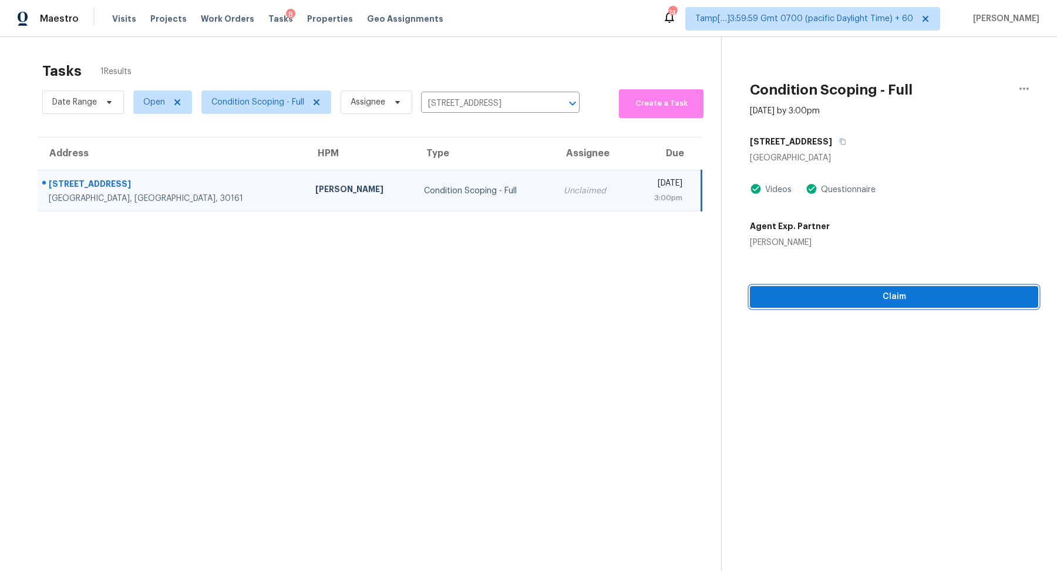
click at [813, 298] on span "Claim" at bounding box center [894, 297] width 270 height 15
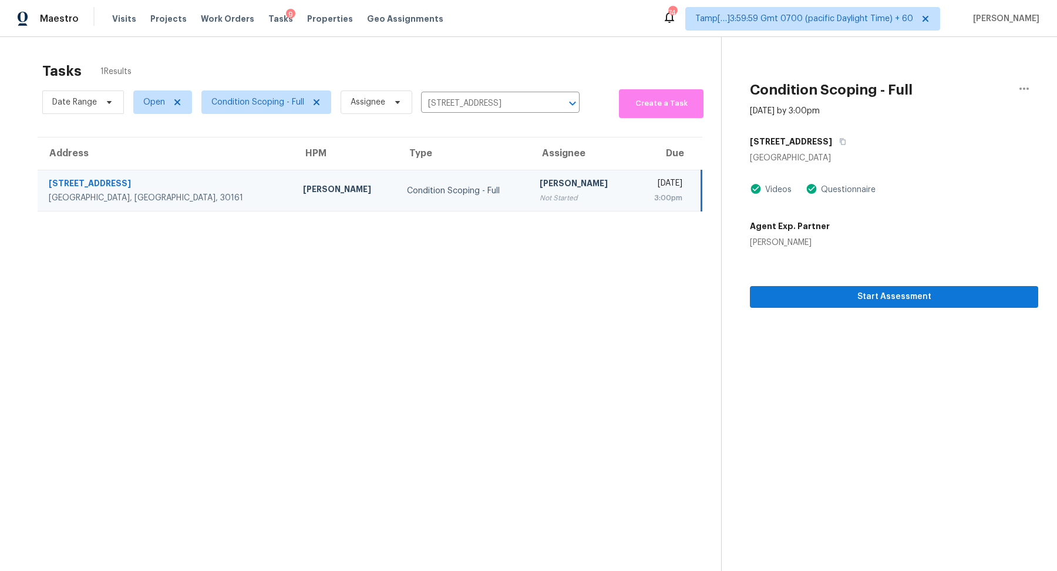
click at [524, 92] on div "Date Range Open Condition Scoping - Full Assignee 2682 N Broad Street Ext NE, R…" at bounding box center [310, 102] width 537 height 32
click at [464, 111] on input "2682 N Broad Street Ext NE, Rome, GA 30161" at bounding box center [484, 104] width 126 height 18
paste input "5116 Nobhill Ct Lula, GA, 30554"
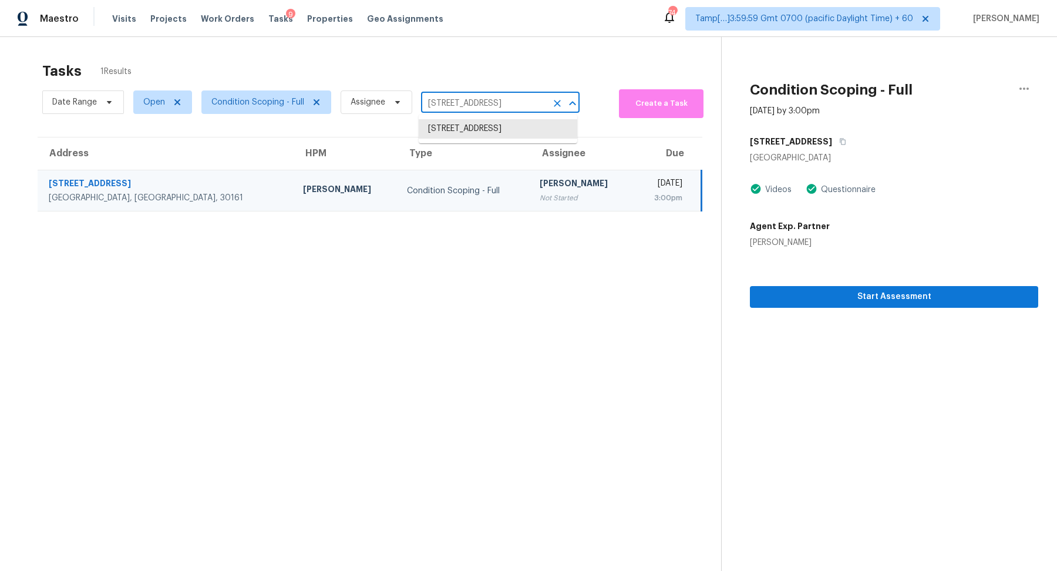
type input "5116 Nobhill Ct Lula, GA, 30554"
click at [466, 129] on li "5116 Nobhill Ct, Lula, GA 30554" at bounding box center [498, 128] width 159 height 19
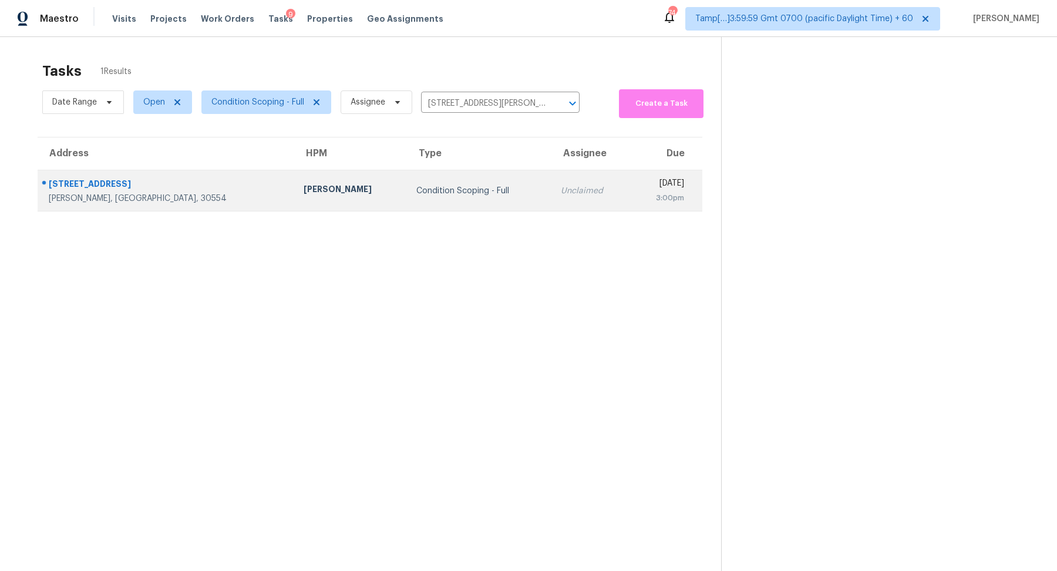
click at [416, 186] on div "Condition Scoping - Full" at bounding box center [479, 191] width 126 height 12
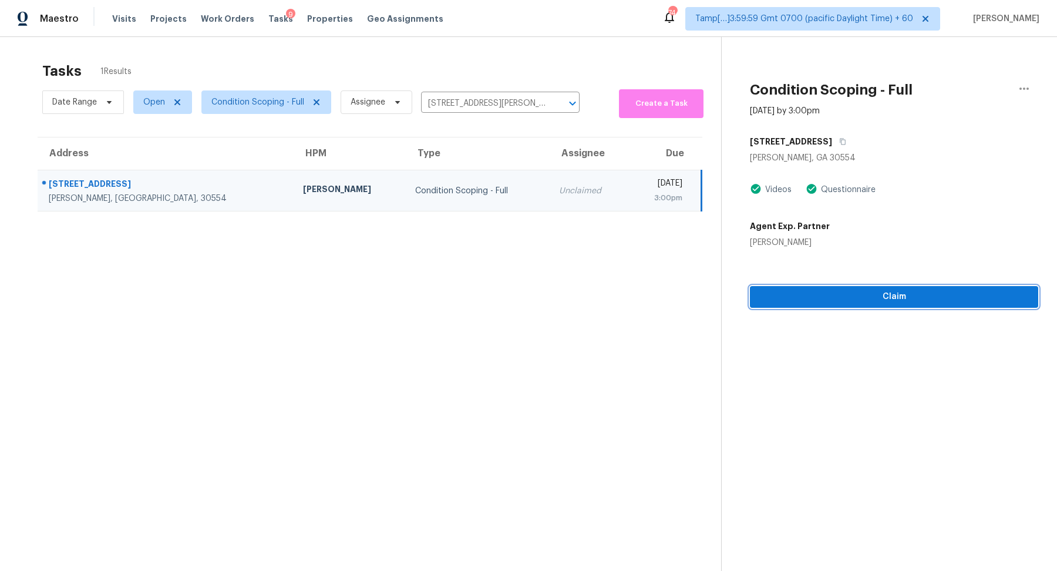
click at [844, 293] on span "Claim" at bounding box center [894, 297] width 270 height 15
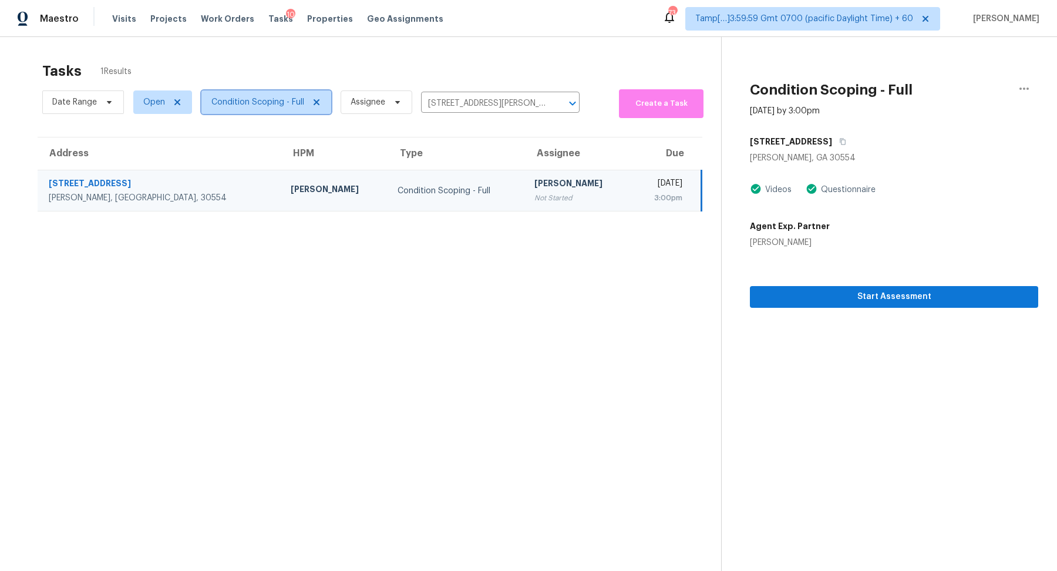
click at [265, 111] on span "Condition Scoping - Full" at bounding box center [266, 101] width 130 height 23
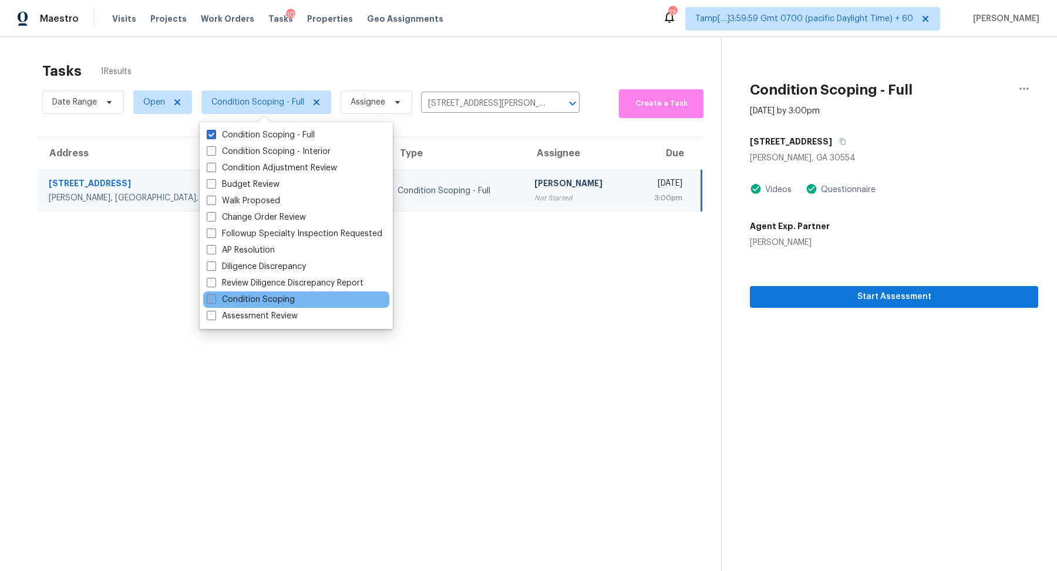
click at [280, 301] on label "Condition Scoping" at bounding box center [251, 300] width 88 height 12
click at [214, 301] on input "Condition Scoping" at bounding box center [211, 298] width 8 height 8
checkbox input "true"
click at [479, 107] on input "5116 Nobhill Ct, Lula, GA 30554" at bounding box center [497, 104] width 126 height 18
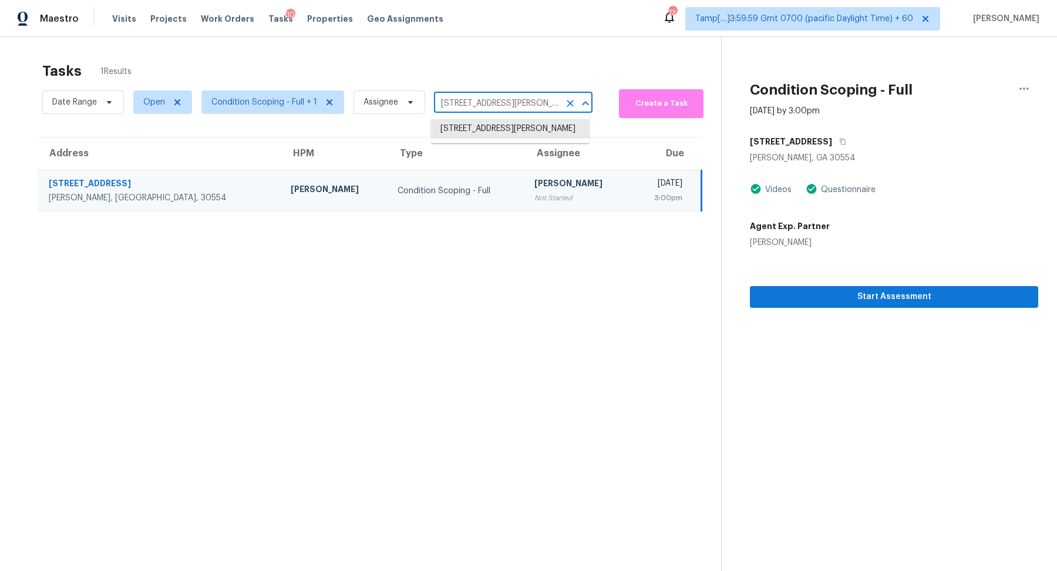
click at [564, 103] on icon "Clear" at bounding box center [570, 103] width 12 height 12
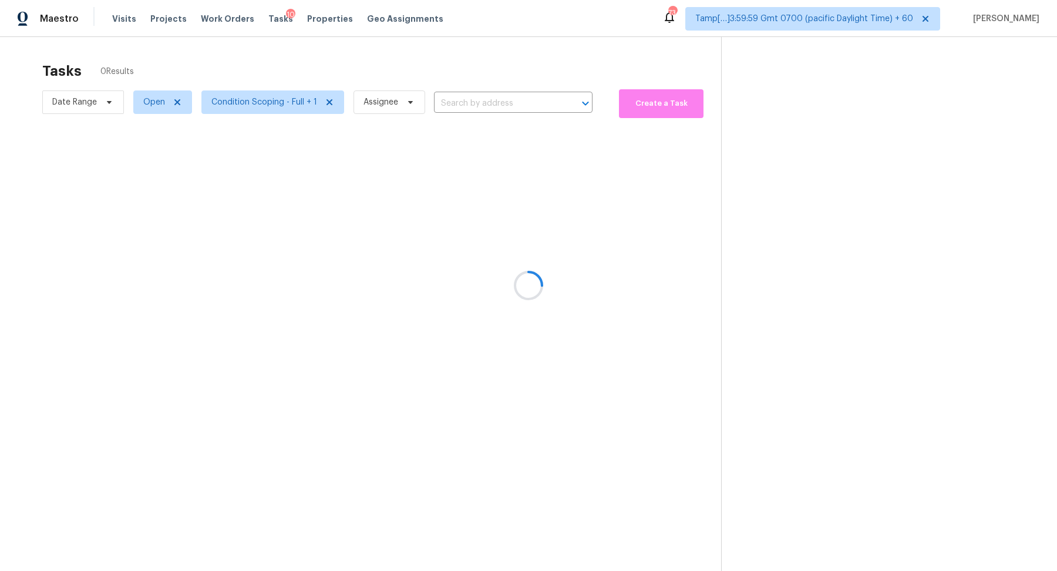
click at [261, 106] on div at bounding box center [528, 285] width 1057 height 571
click at [264, 106] on div at bounding box center [528, 285] width 1057 height 571
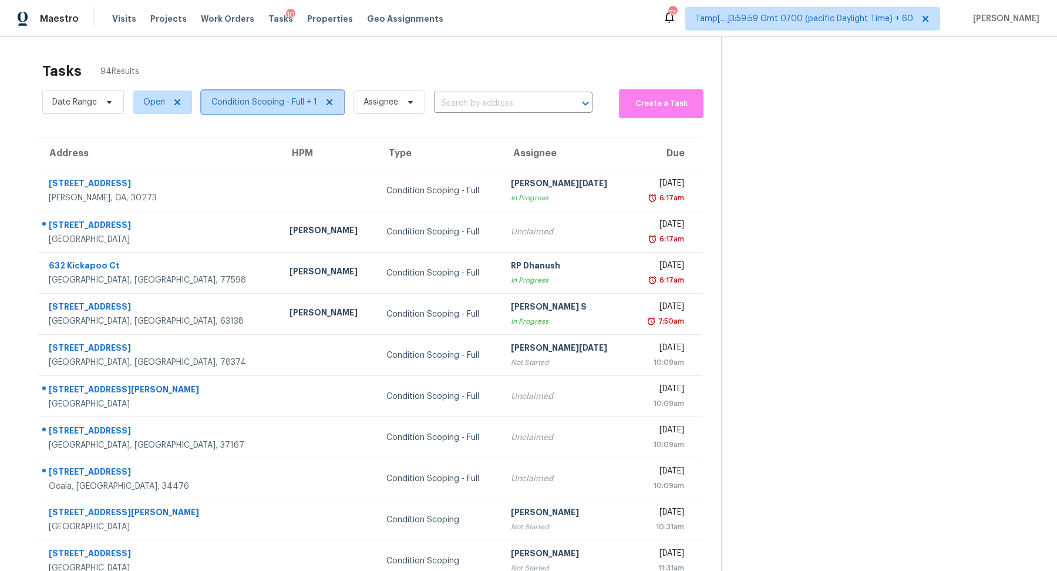
click at [264, 106] on span "Condition Scoping - Full + 1" at bounding box center [264, 102] width 106 height 12
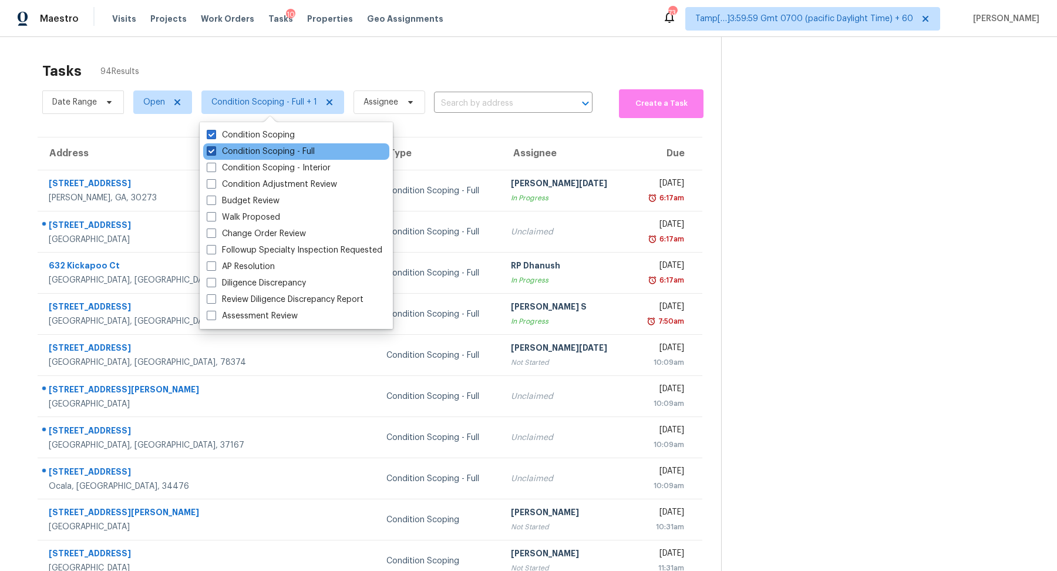
click at [265, 147] on label "Condition Scoping - Full" at bounding box center [261, 152] width 108 height 12
click at [214, 147] on input "Condition Scoping - Full" at bounding box center [211, 150] width 8 height 8
checkbox input "false"
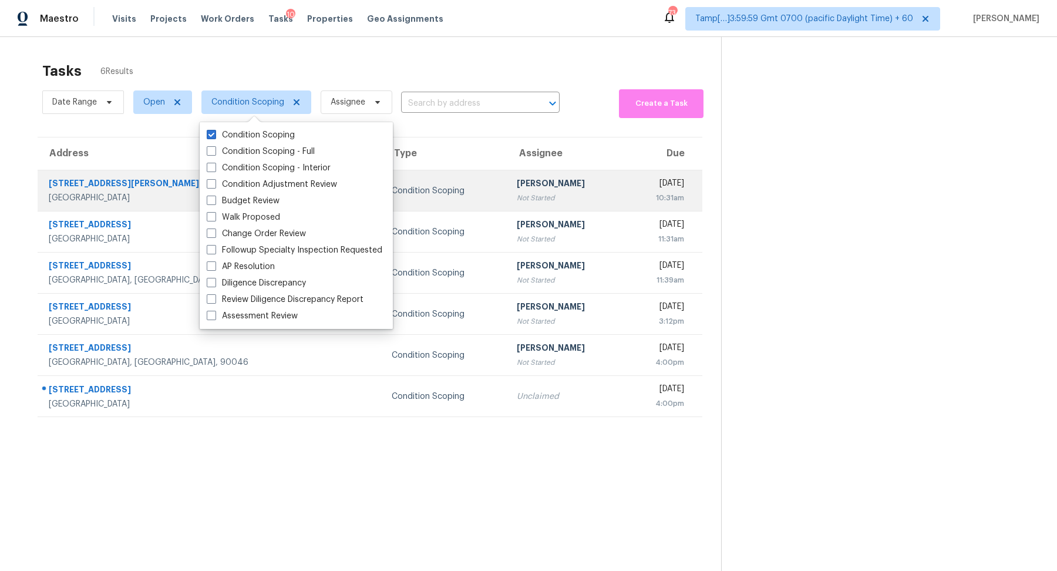
click at [528, 183] on div "[PERSON_NAME]" at bounding box center [567, 184] width 100 height 15
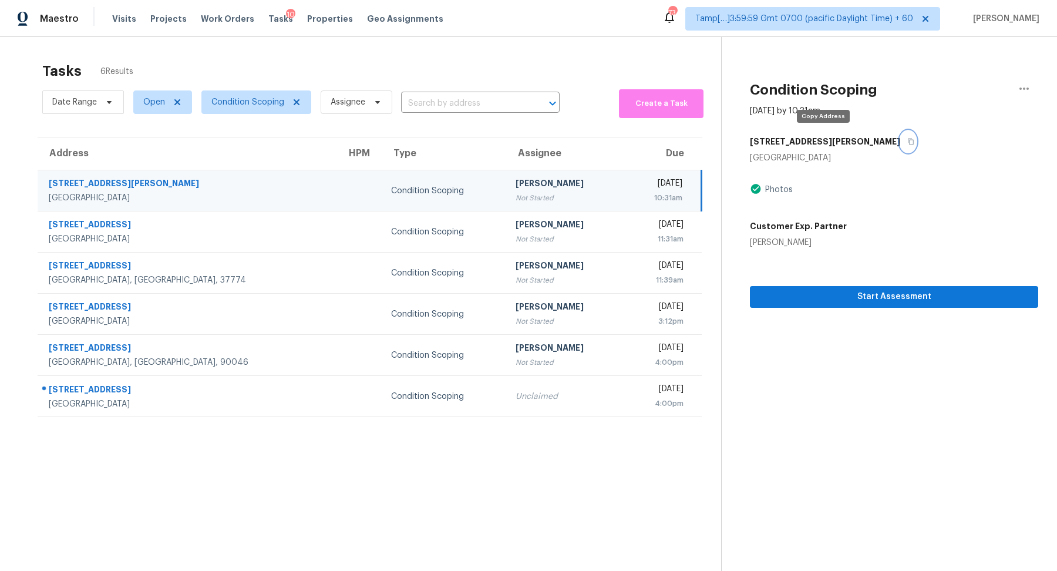
click at [900, 149] on button "button" at bounding box center [908, 141] width 16 height 21
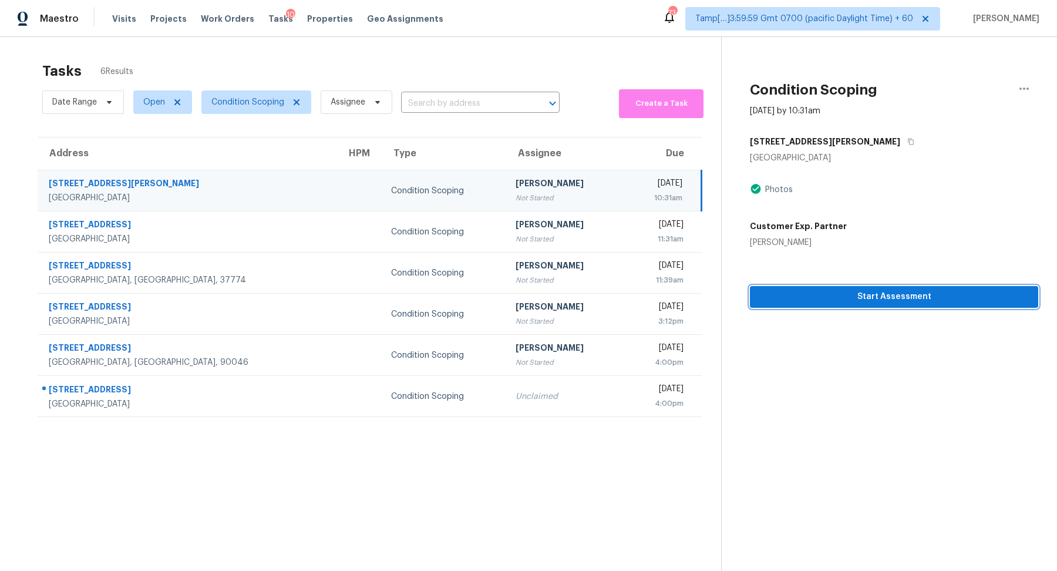
click at [819, 292] on span "Start Assessment" at bounding box center [894, 297] width 270 height 15
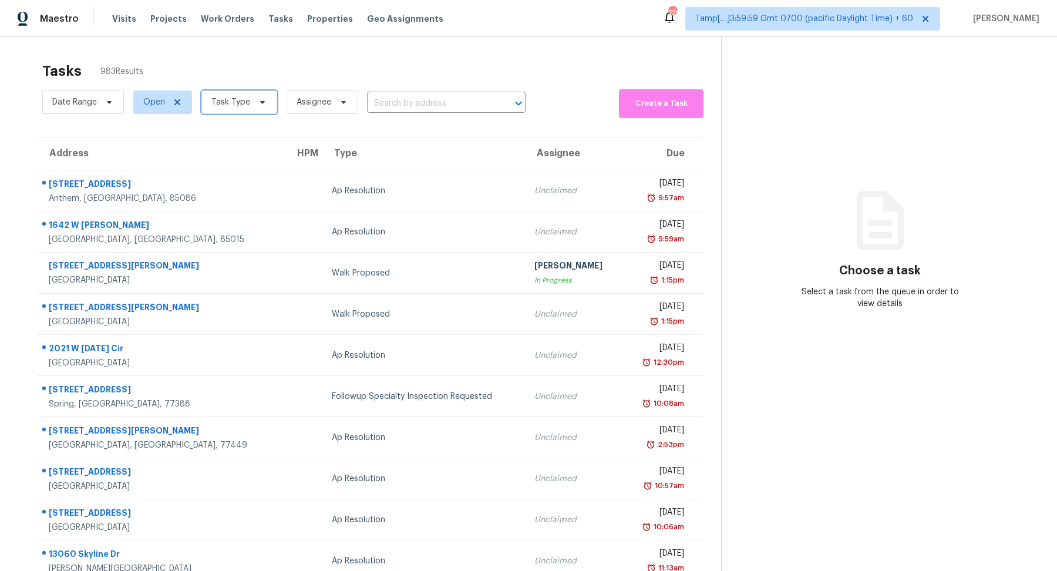
click at [237, 101] on span "Task Type" at bounding box center [230, 102] width 39 height 12
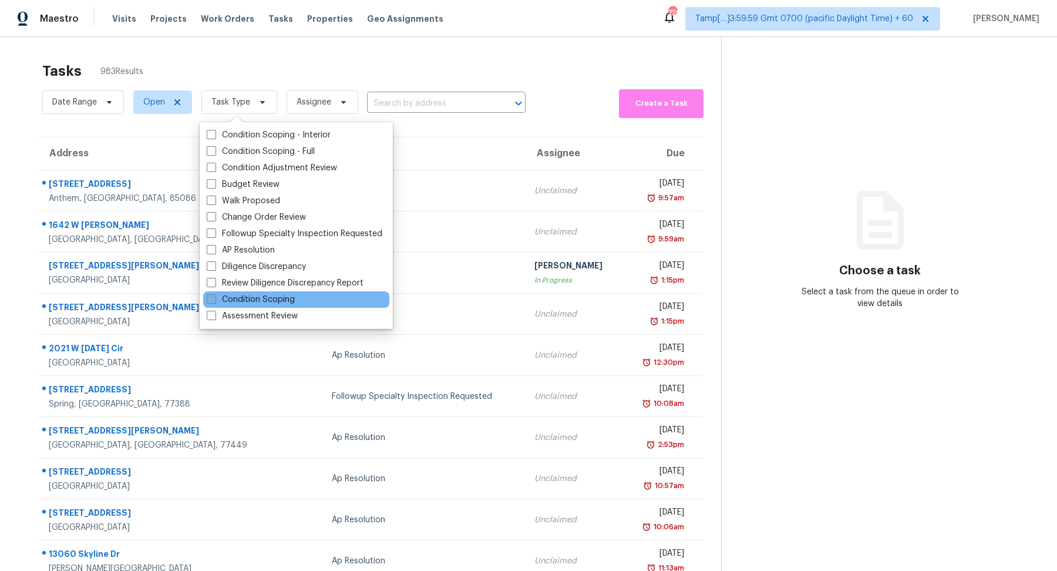
click at [258, 296] on label "Condition Scoping" at bounding box center [251, 300] width 88 height 12
click at [214, 296] on input "Condition Scoping" at bounding box center [211, 298] width 8 height 8
checkbox input "true"
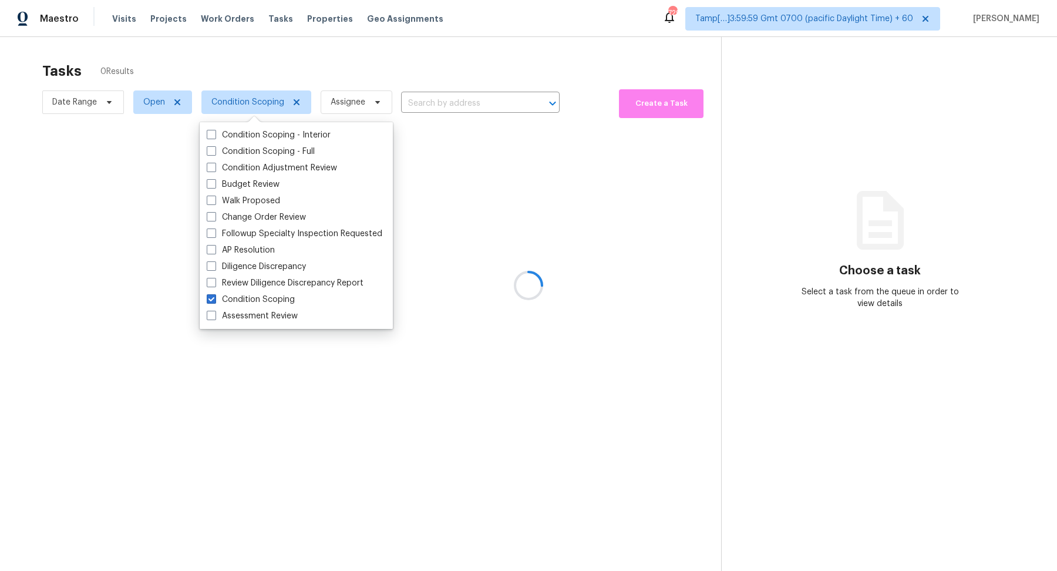
click at [397, 75] on div at bounding box center [528, 285] width 1057 height 571
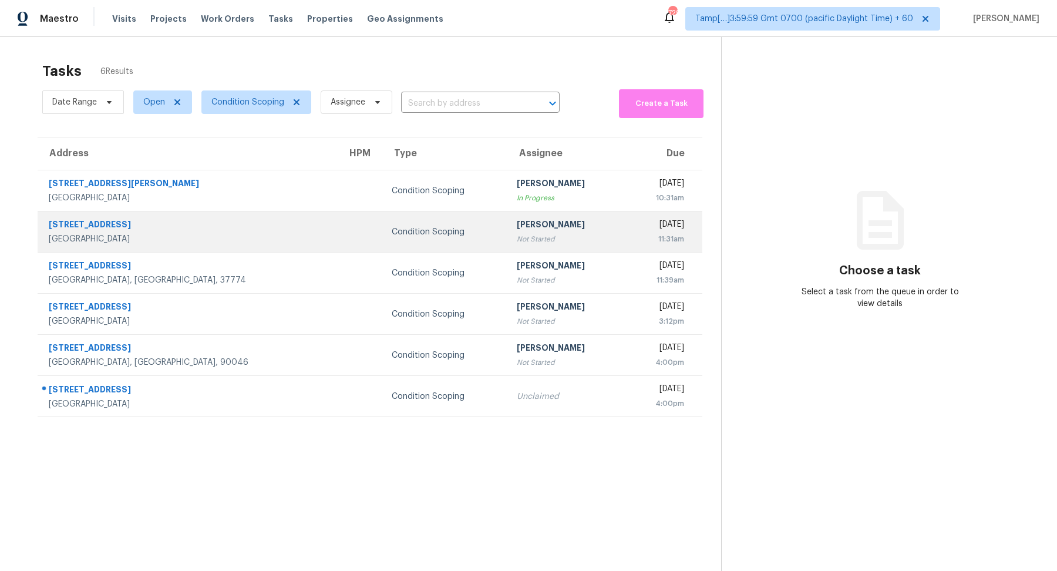
click at [517, 238] on div "Not Started" at bounding box center [567, 239] width 100 height 12
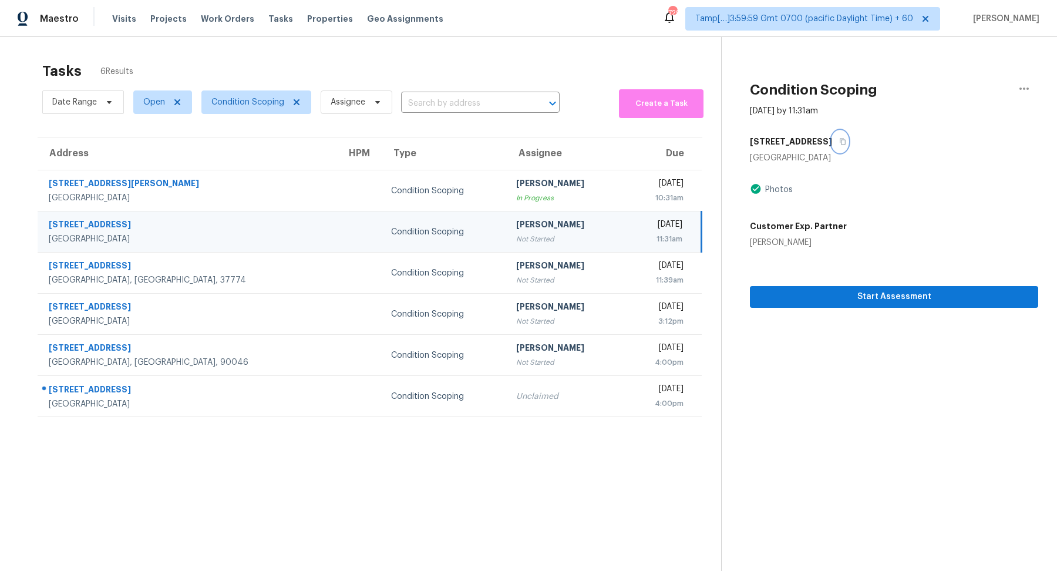
click at [839, 141] on icon "button" at bounding box center [842, 141] width 7 height 7
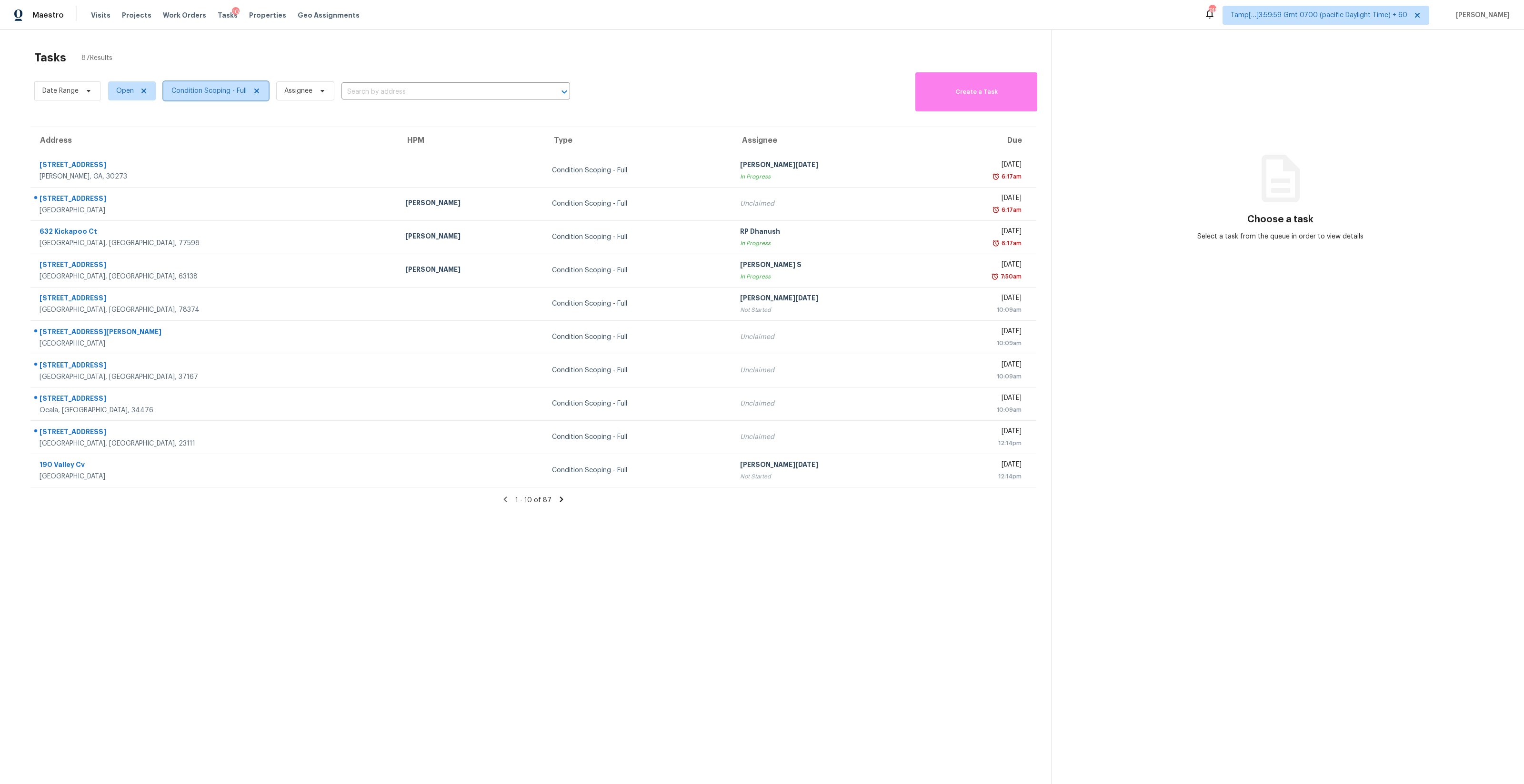
click at [206, 83] on span "Condition Scoping - Full" at bounding box center [216, 90] width 105 height 19
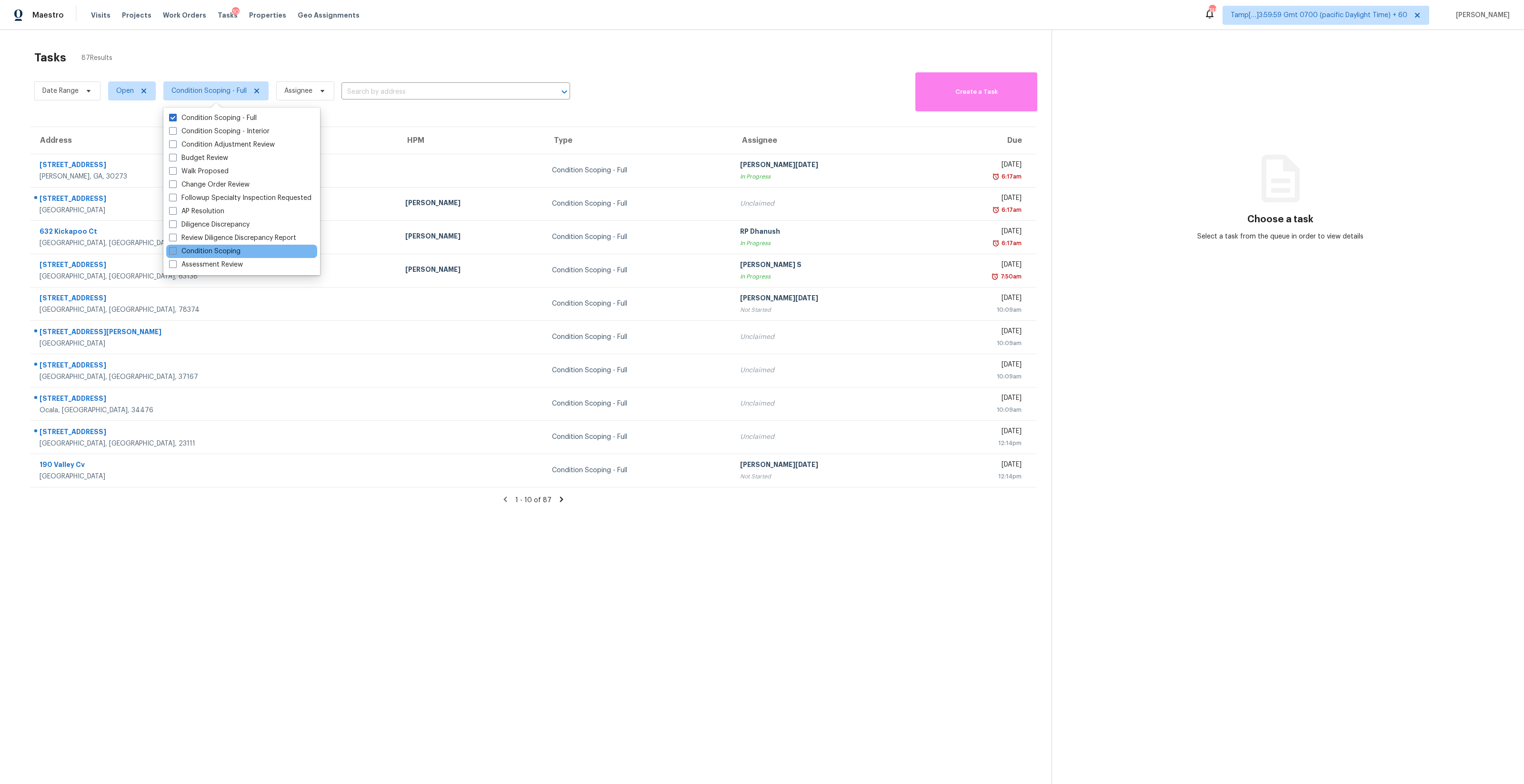
click at [230, 247] on label "Condition Scoping" at bounding box center [204, 251] width 71 height 10
click at [175, 247] on input "Condition Scoping" at bounding box center [172, 250] width 6 height 6
checkbox input "true"
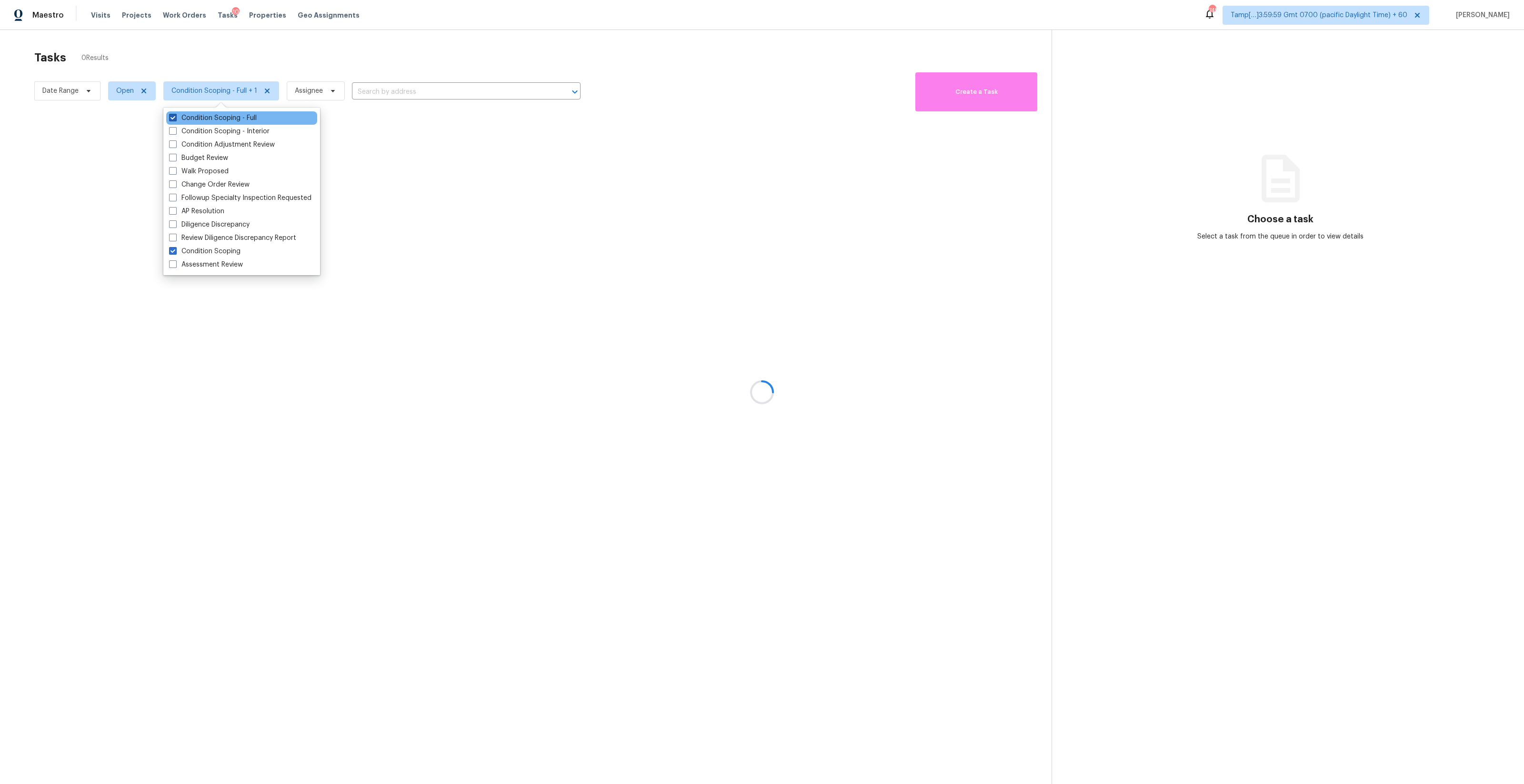
click at [220, 118] on label "Condition Scoping - Full" at bounding box center [213, 118] width 88 height 10
click at [175, 118] on input "Condition Scoping - Full" at bounding box center [172, 117] width 6 height 6
checkbox input "false"
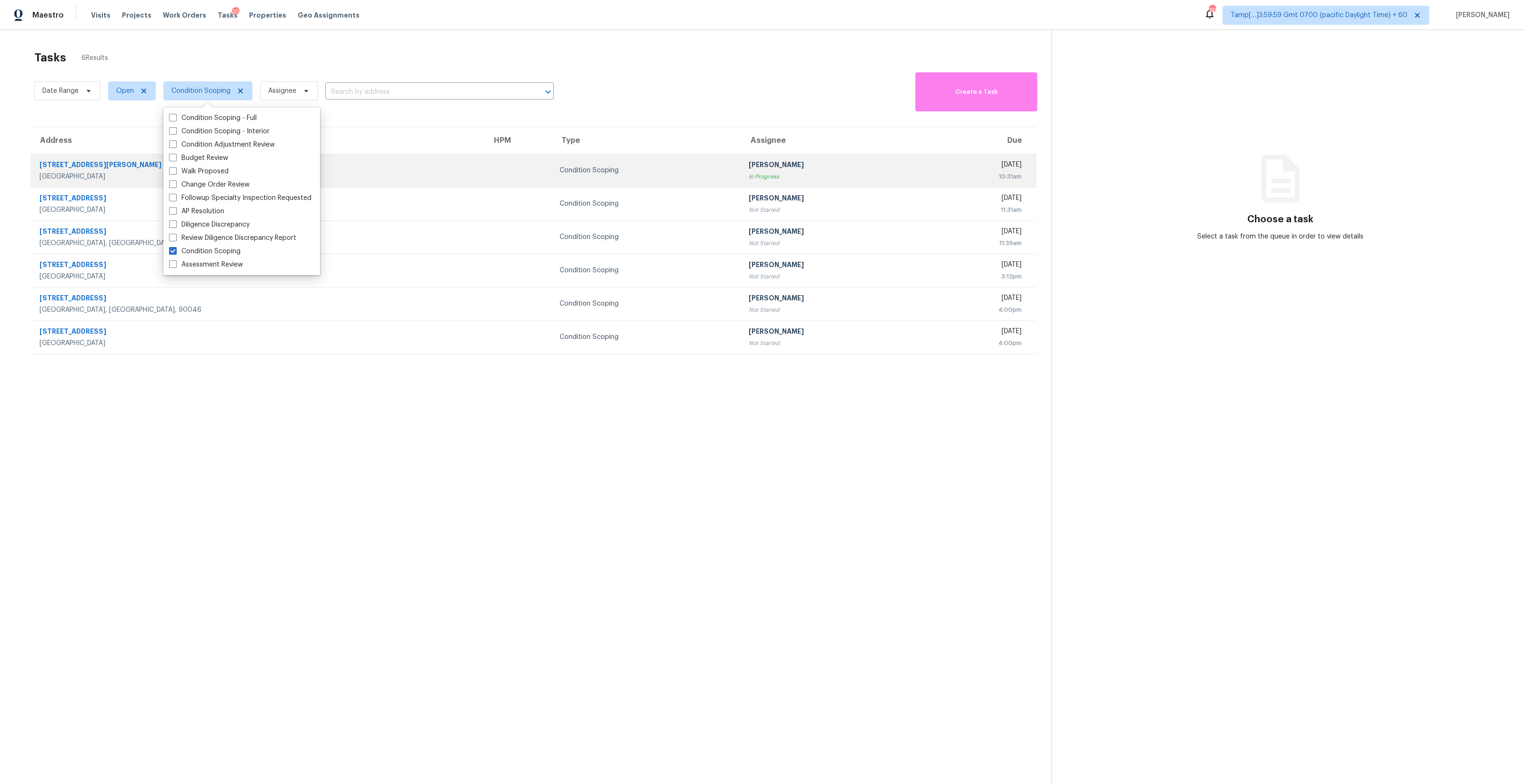
click at [749, 180] on div "In Progress" at bounding box center [831, 177] width 164 height 10
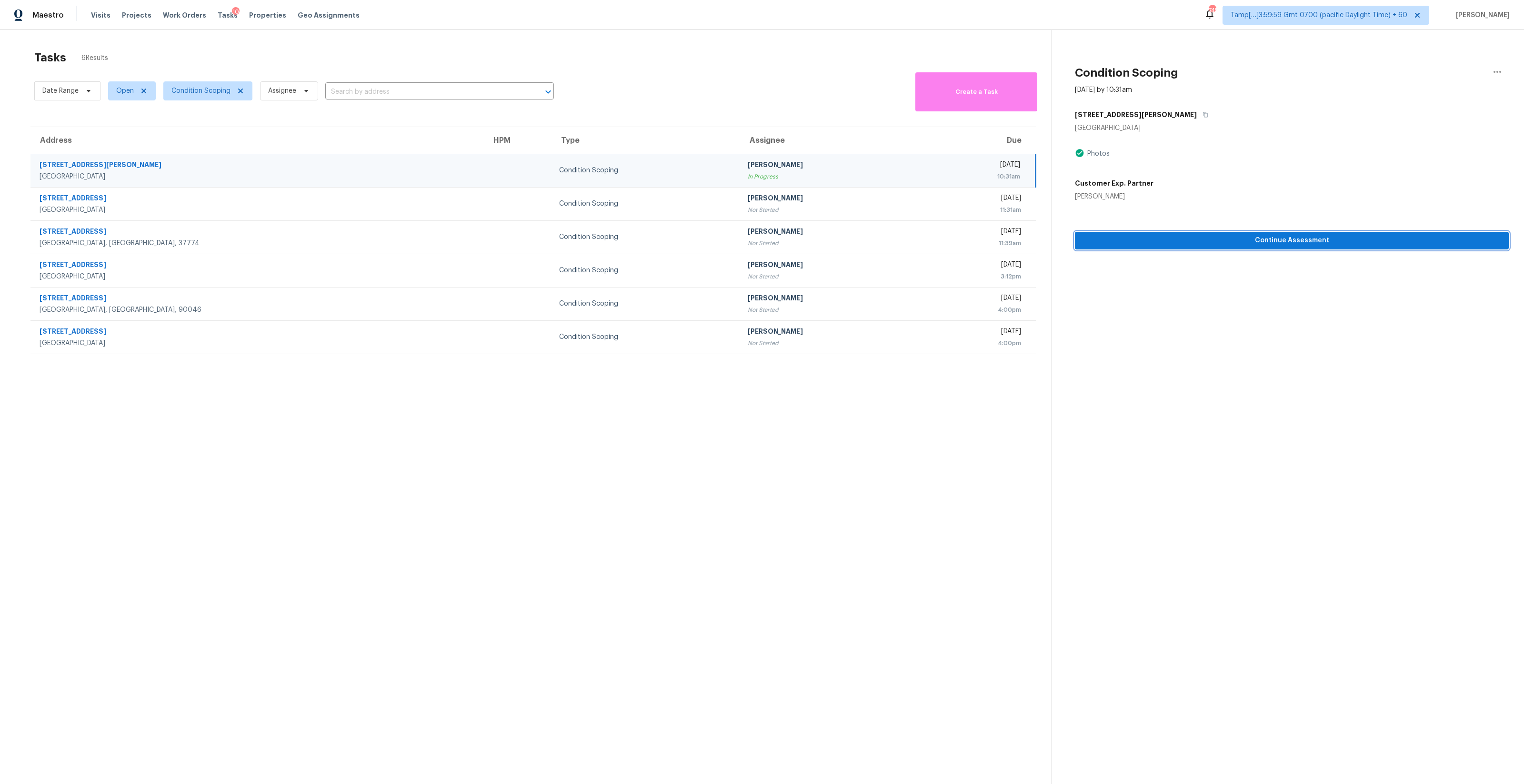
click at [857, 244] on span "Continue Assessment" at bounding box center [1292, 241] width 419 height 12
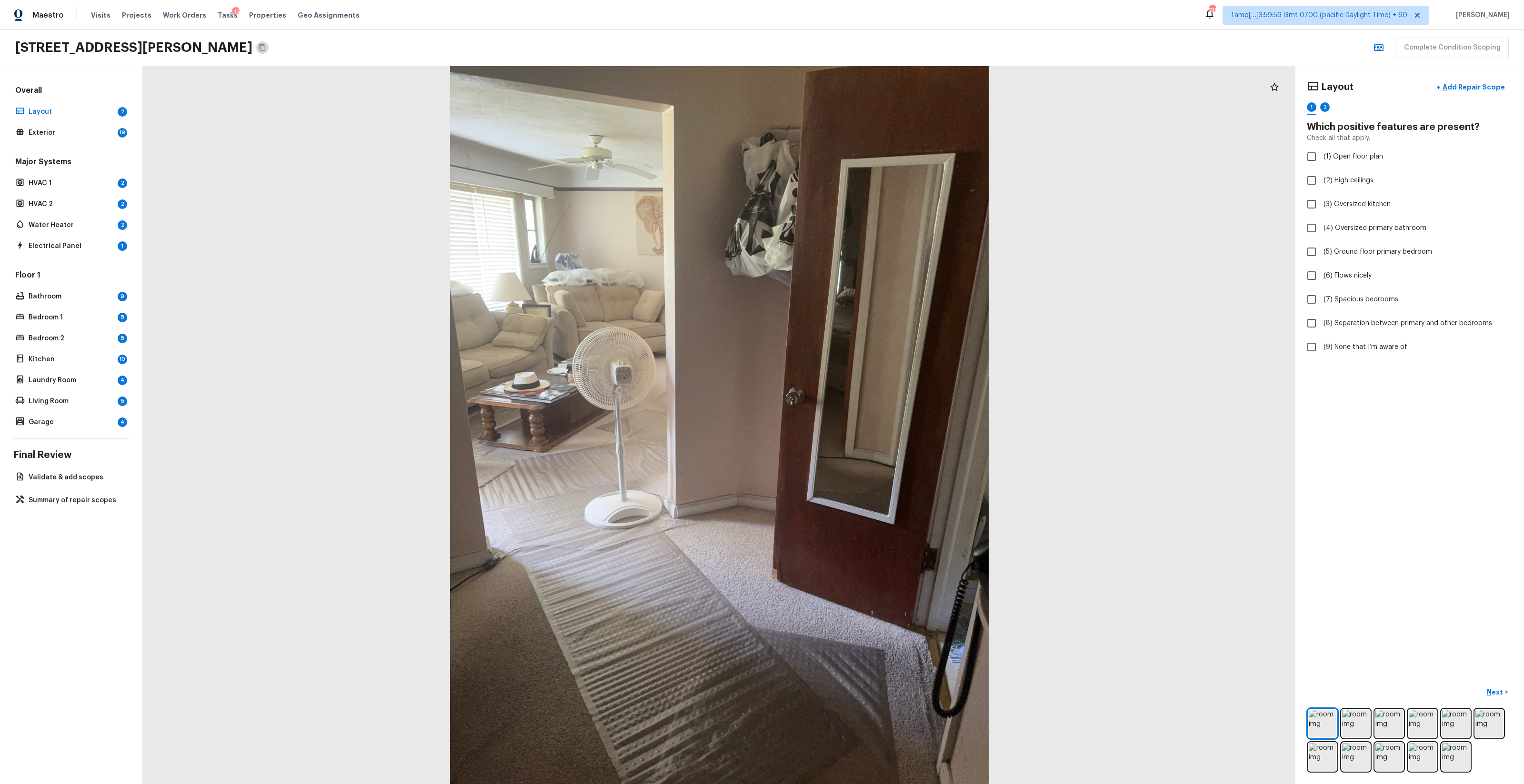
click at [266, 51] on icon "Copy Address" at bounding box center [262, 47] width 7 height 7
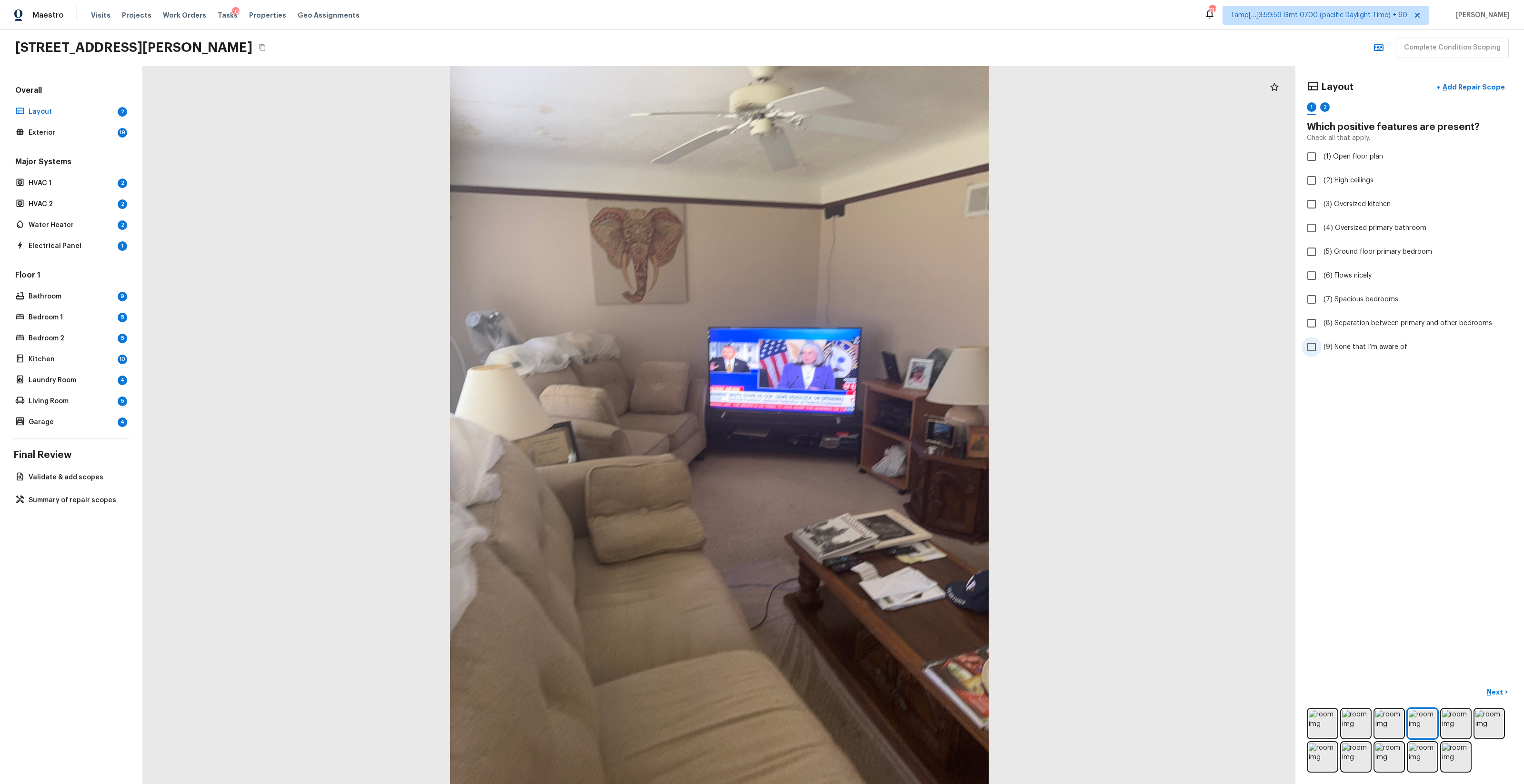
click at [857, 341] on label "(9) None that I’m aware of" at bounding box center [1403, 347] width 204 height 20
click at [857, 341] on input "(9) None that I’m aware of" at bounding box center [1311, 347] width 20 height 20
checkbox input "true"
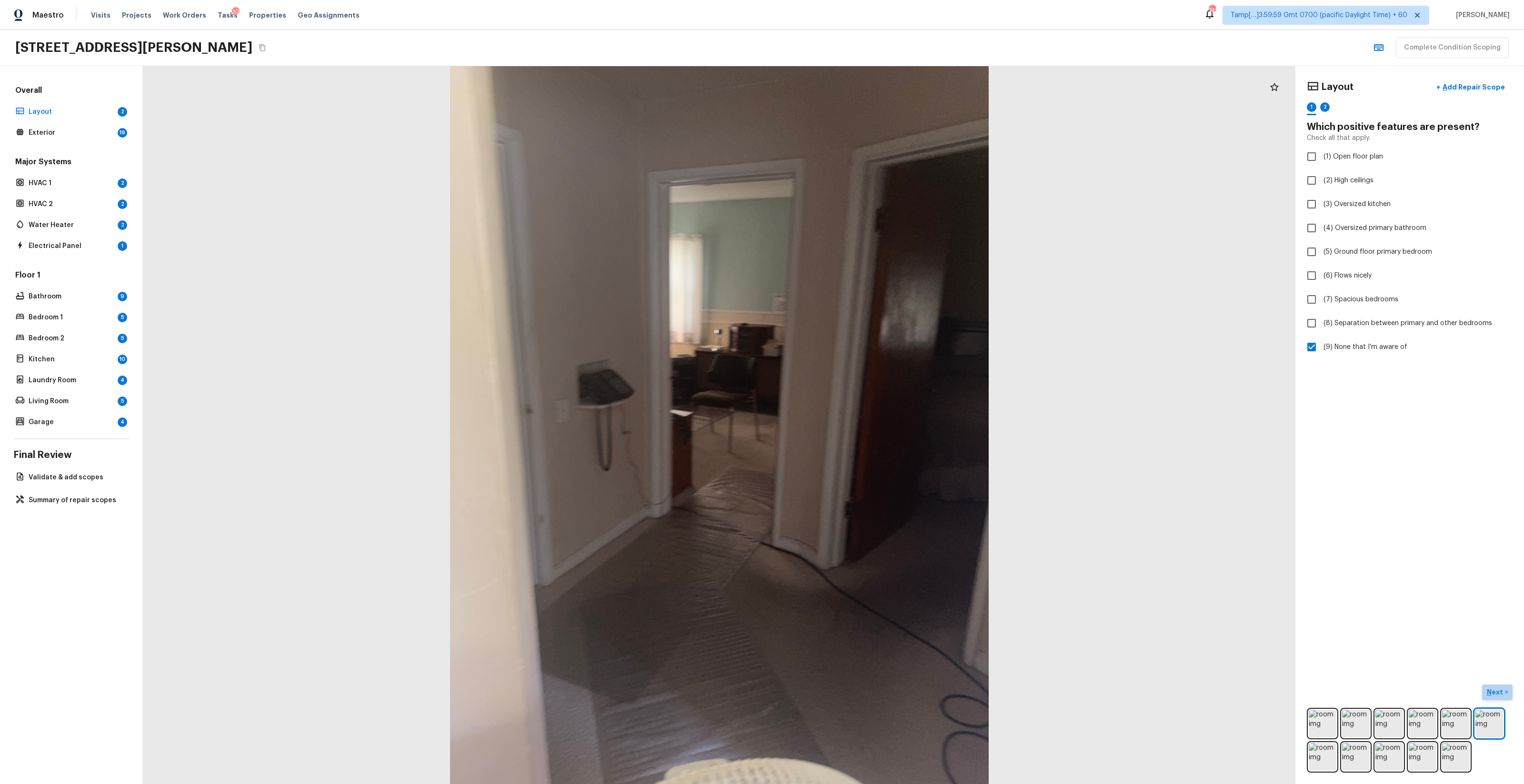
click at [857, 462] on button "Next >" at bounding box center [1498, 692] width 31 height 15
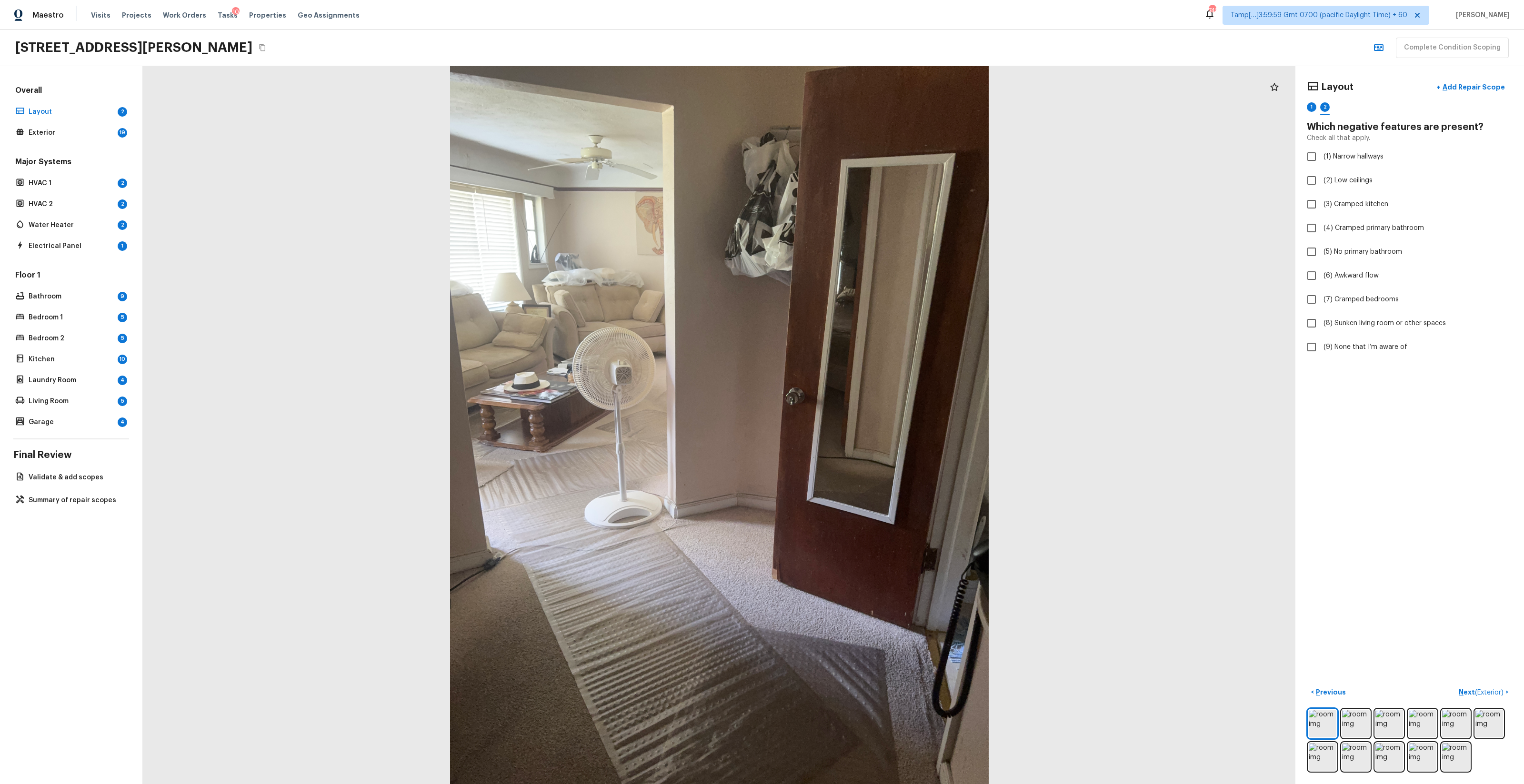
click at [857, 50] on icon "button" at bounding box center [1379, 48] width 11 height 11
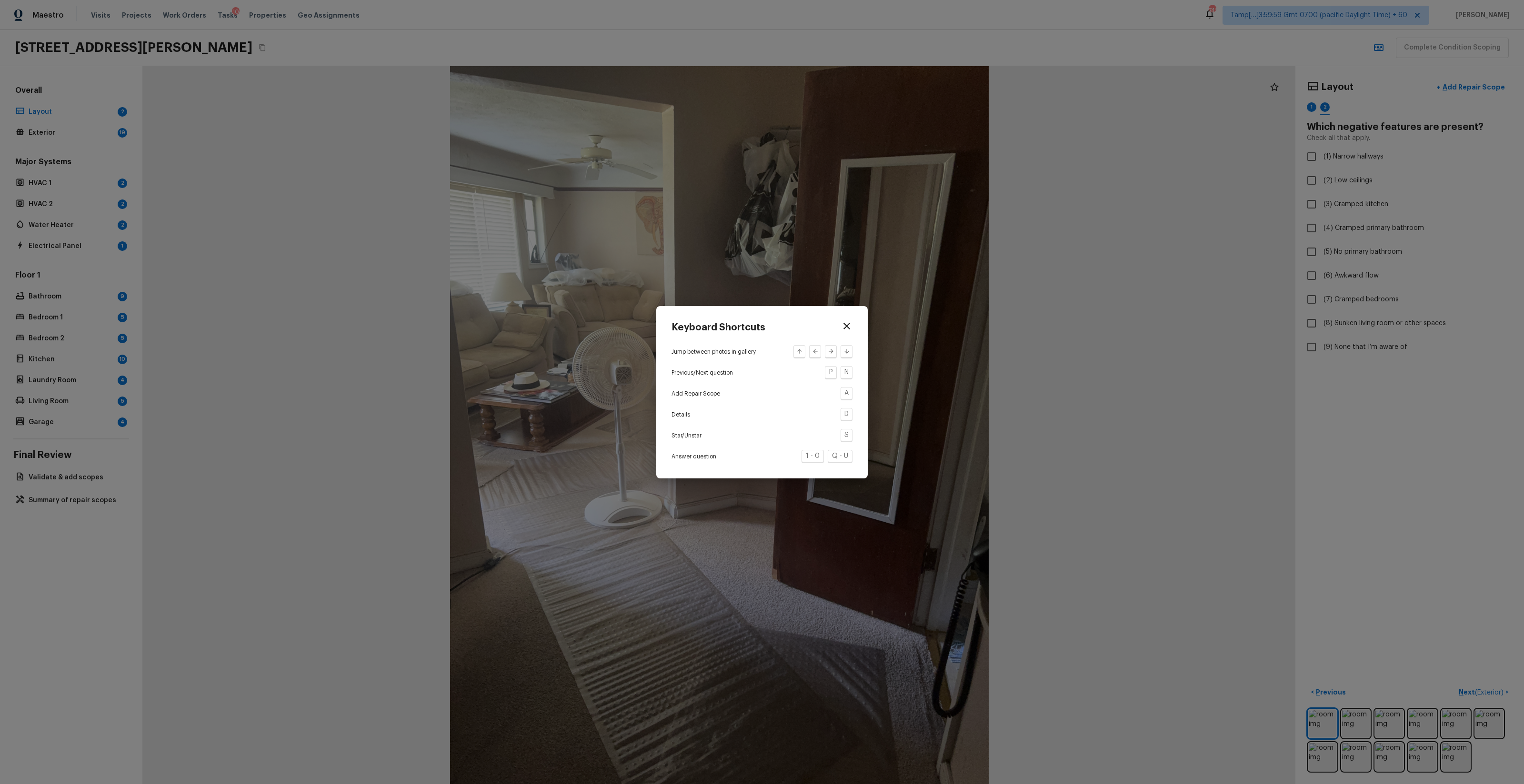
click at [857, 407] on div "Keyboard Shortcuts Jump between photos in gallery Previous/Next question P N Ad…" at bounding box center [762, 392] width 1524 height 784
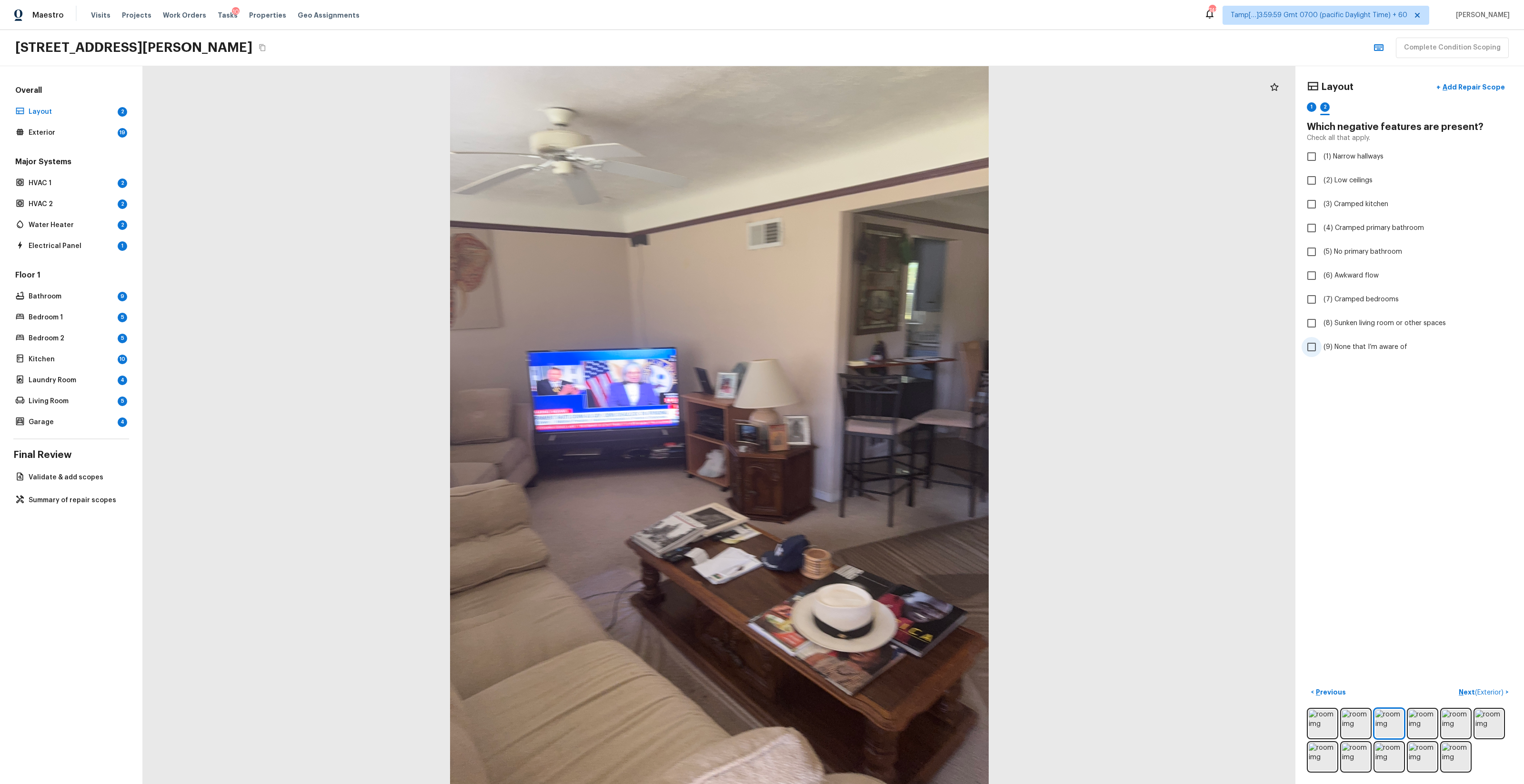
click at [857, 343] on span "(9) None that I’m aware of" at bounding box center [1365, 347] width 84 height 10
click at [857, 343] on input "(9) None that I’m aware of" at bounding box center [1311, 347] width 20 height 20
checkbox input "true"
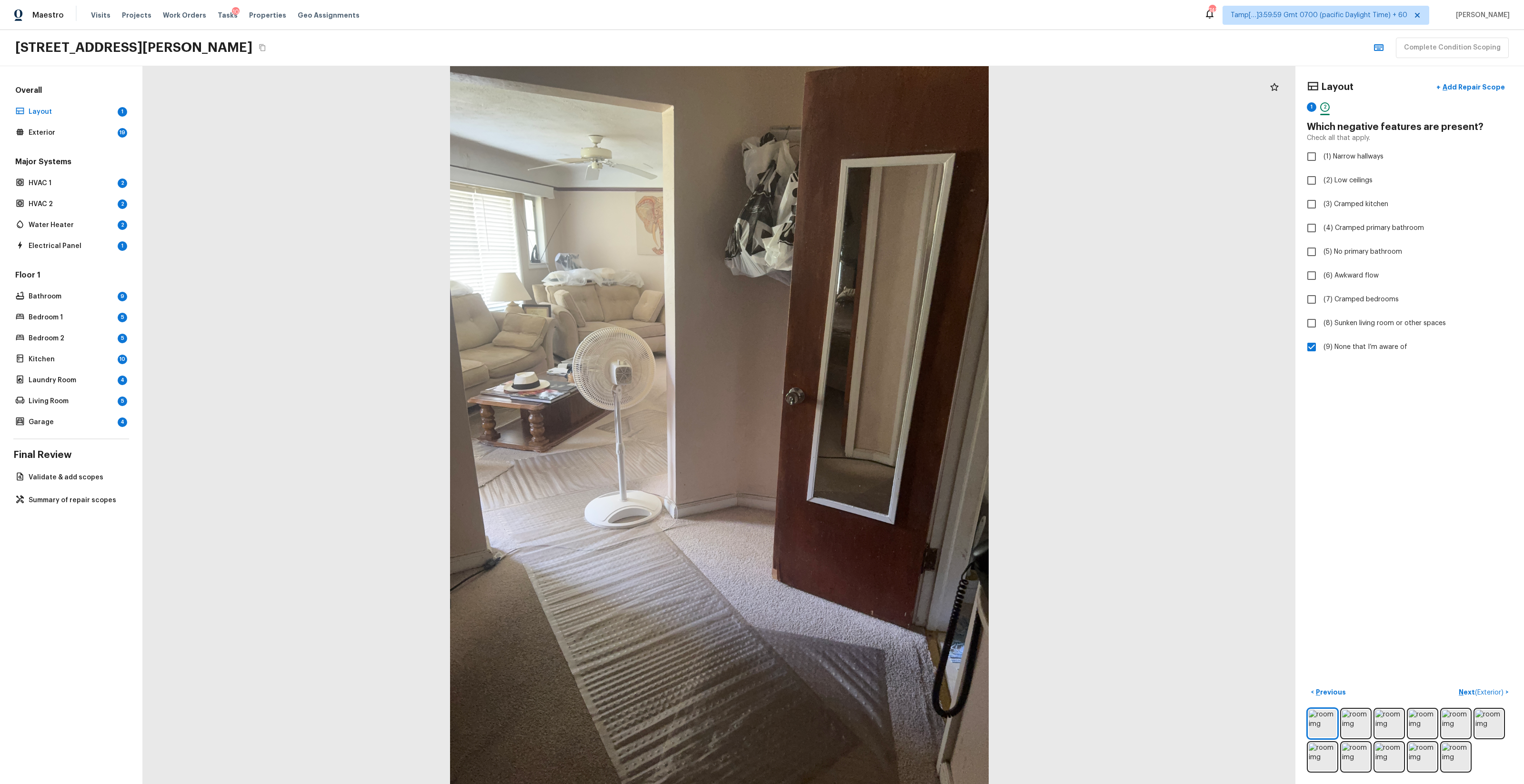
click at [857, 116] on div "1" at bounding box center [1312, 109] width 10 height 15
click at [857, 339] on label "(9) None that I’m aware of" at bounding box center [1403, 347] width 204 height 20
click at [857, 339] on input "(9) None that I’m aware of" at bounding box center [1311, 347] width 20 height 20
checkbox input "true"
click at [857, 462] on div "Layout + Add Repair Scope 1 2 Which positive features are present? Check all th…" at bounding box center [1410, 426] width 229 height 718
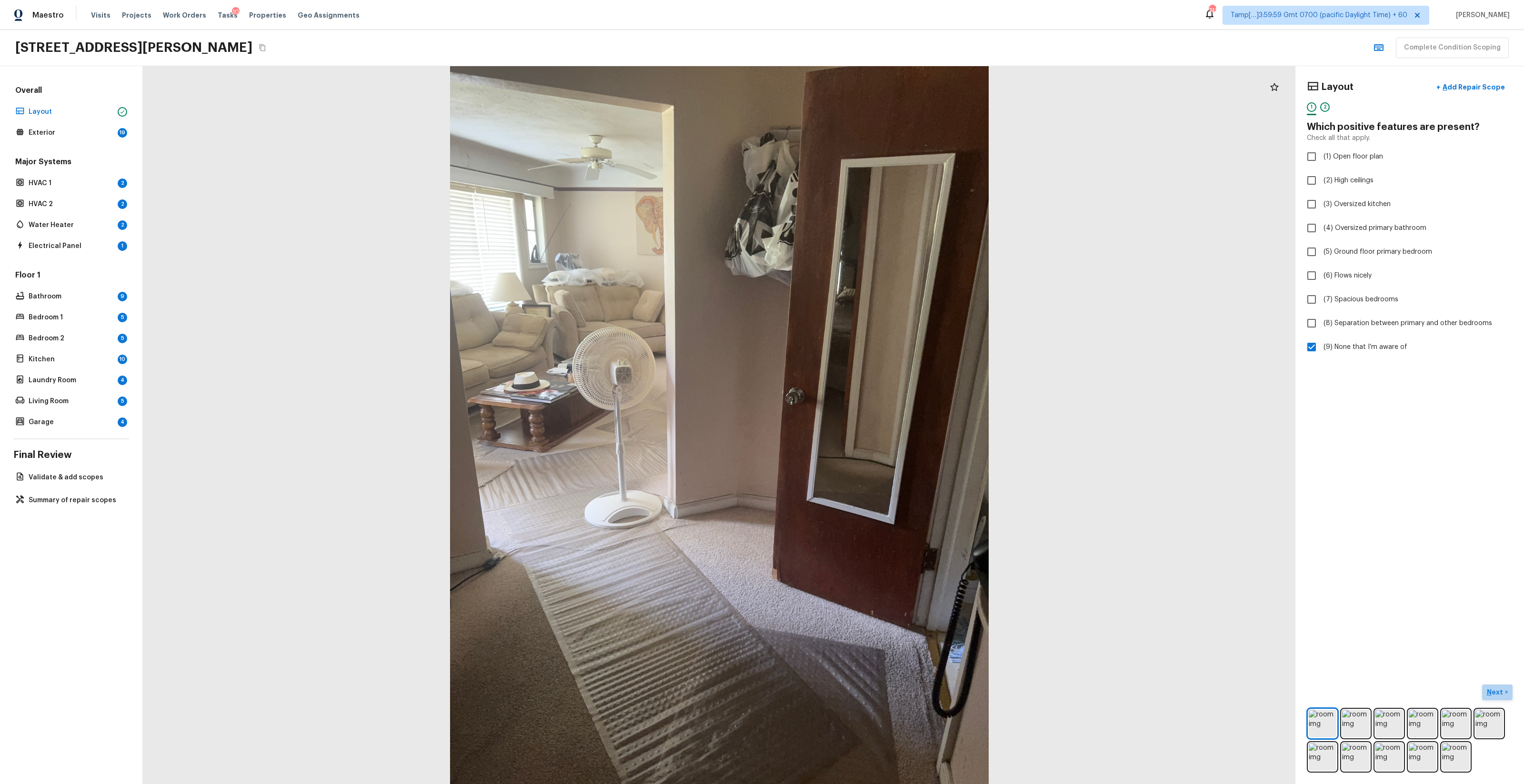
click at [857, 462] on p "Next" at bounding box center [1496, 692] width 18 height 10
click at [857, 462] on span "( Exterior )" at bounding box center [1489, 692] width 28 height 6
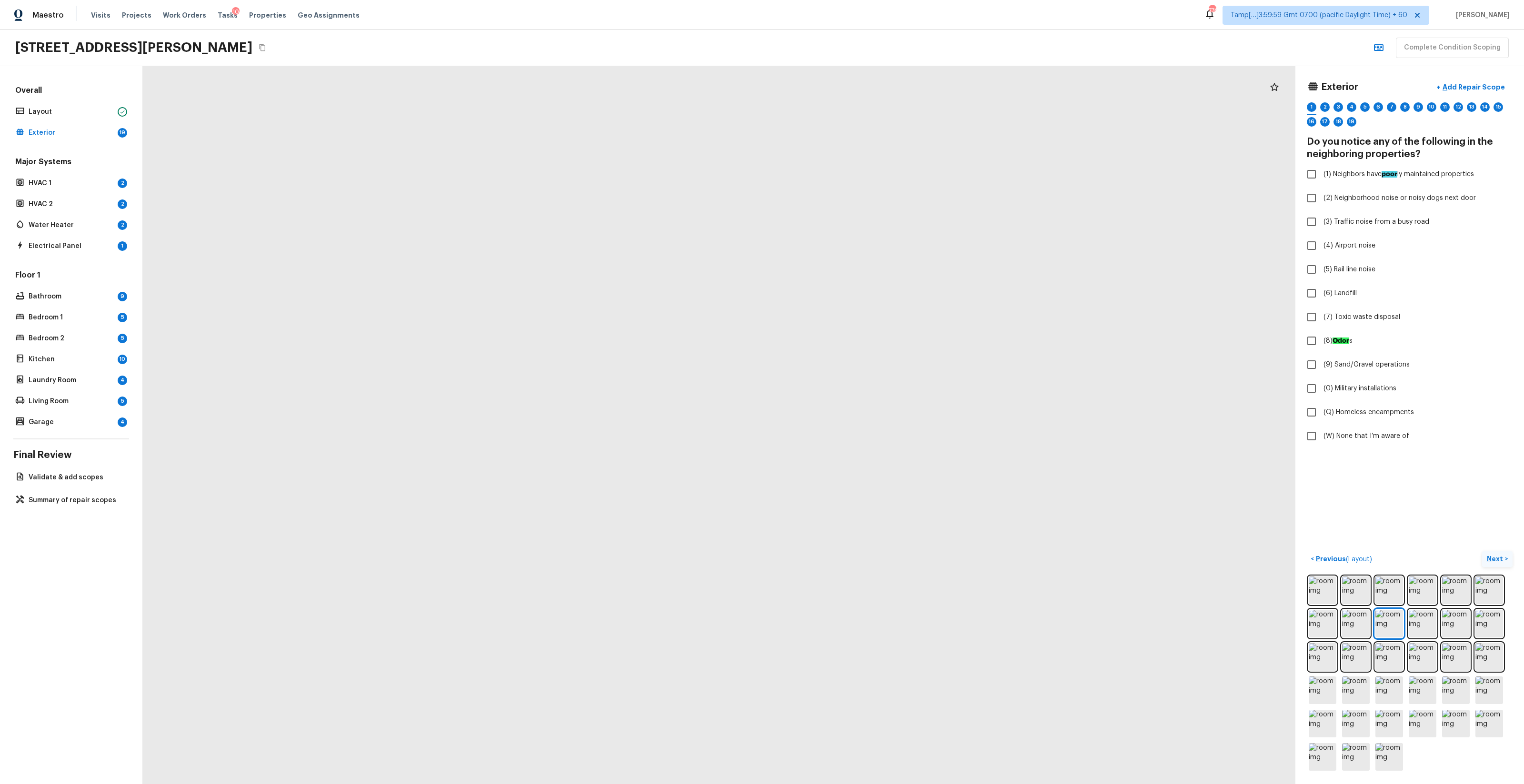
drag, startPoint x: 771, startPoint y: 461, endPoint x: 781, endPoint y: 265, distance: 196.3
click at [781, 265] on div at bounding box center [677, 195] width 2308 height 1437
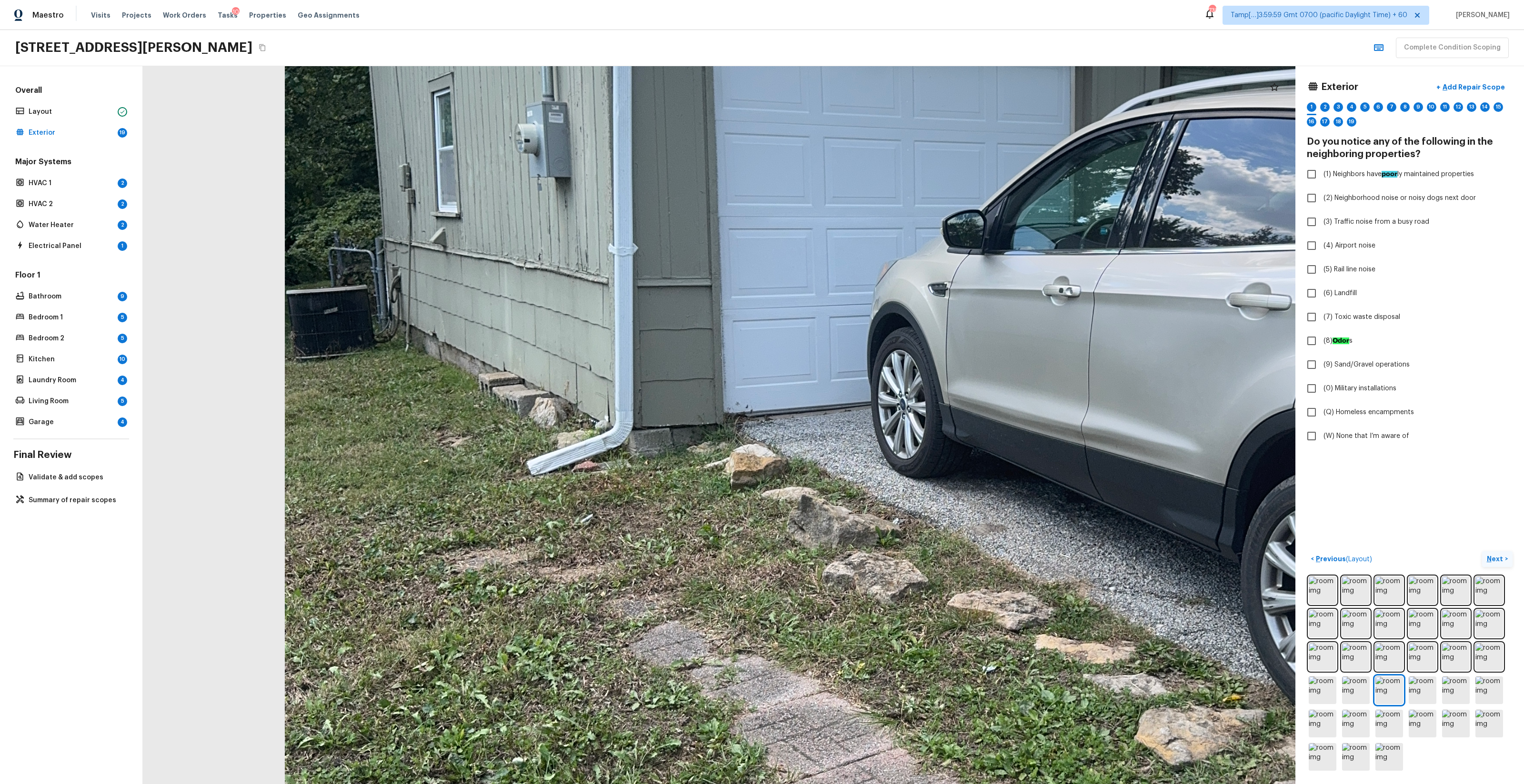
drag, startPoint x: 603, startPoint y: 392, endPoint x: 853, endPoint y: 392, distance: 250.0
click at [852, 392] on div at bounding box center [938, 434] width 2796 height 1742
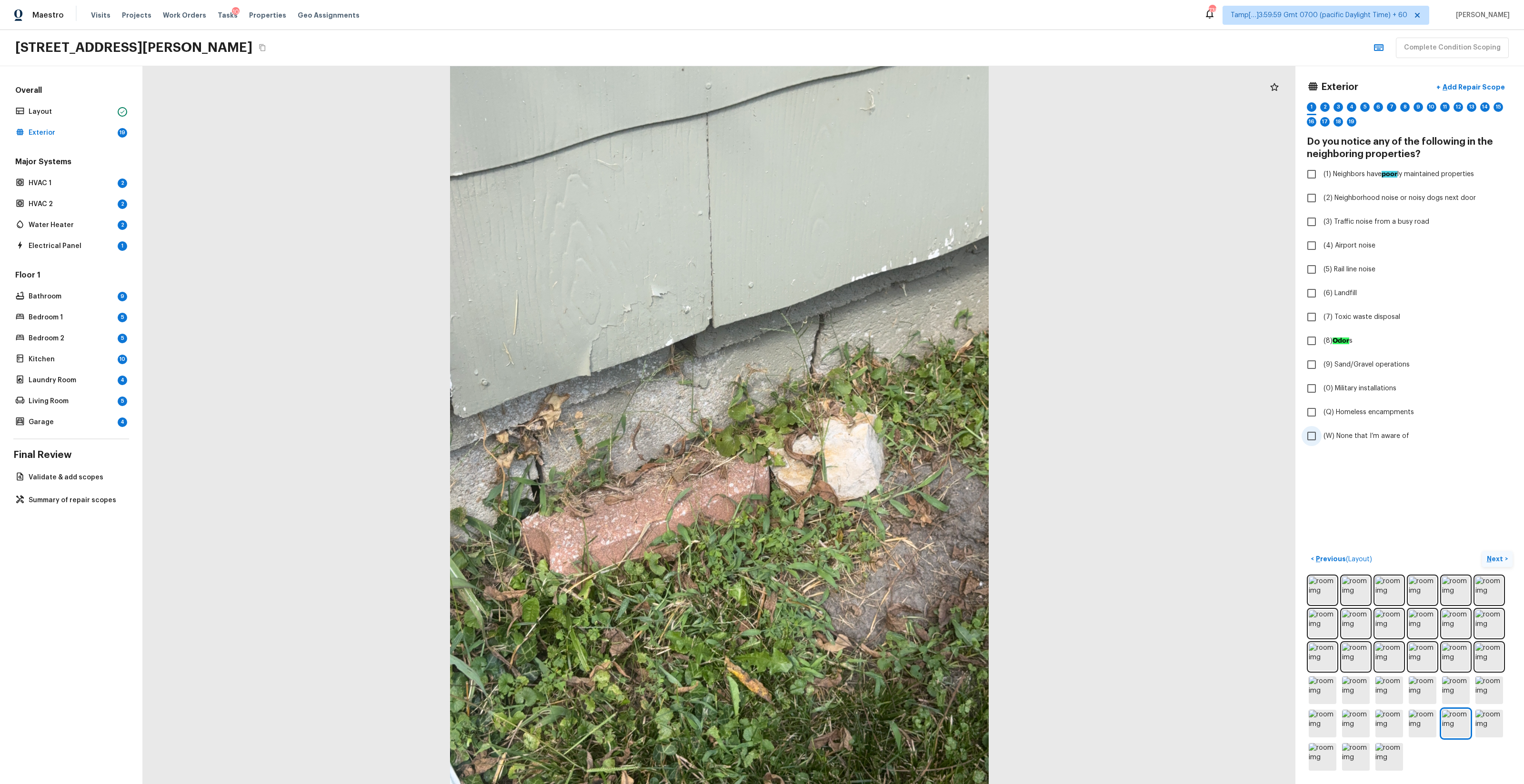
click at [857, 445] on label "(W) None that I’m aware of" at bounding box center [1403, 436] width 204 height 20
click at [857, 445] on input "(W) None that I’m aware of" at bounding box center [1311, 436] width 20 height 20
checkbox input "true"
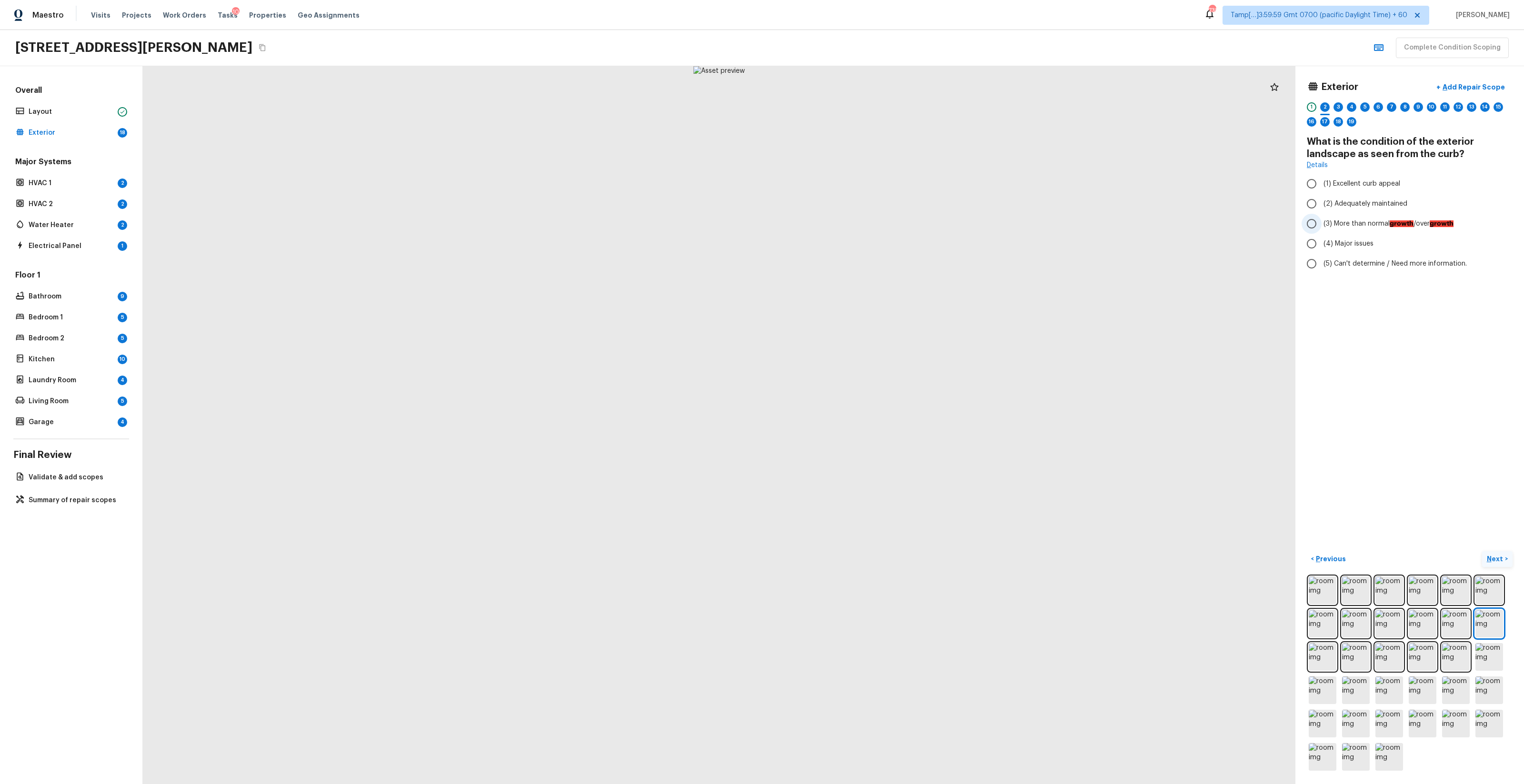
click at [857, 227] on span "(3) More than normal growth /over growth" at bounding box center [1389, 224] width 130 height 10
click at [857, 227] on input "(3) More than normal growth /over growth" at bounding box center [1311, 224] width 20 height 20
radio input "true"
click at [857, 245] on span "(4) Major issues" at bounding box center [1349, 244] width 50 height 10
click at [857, 245] on input "(4) Major issues" at bounding box center [1311, 243] width 20 height 20
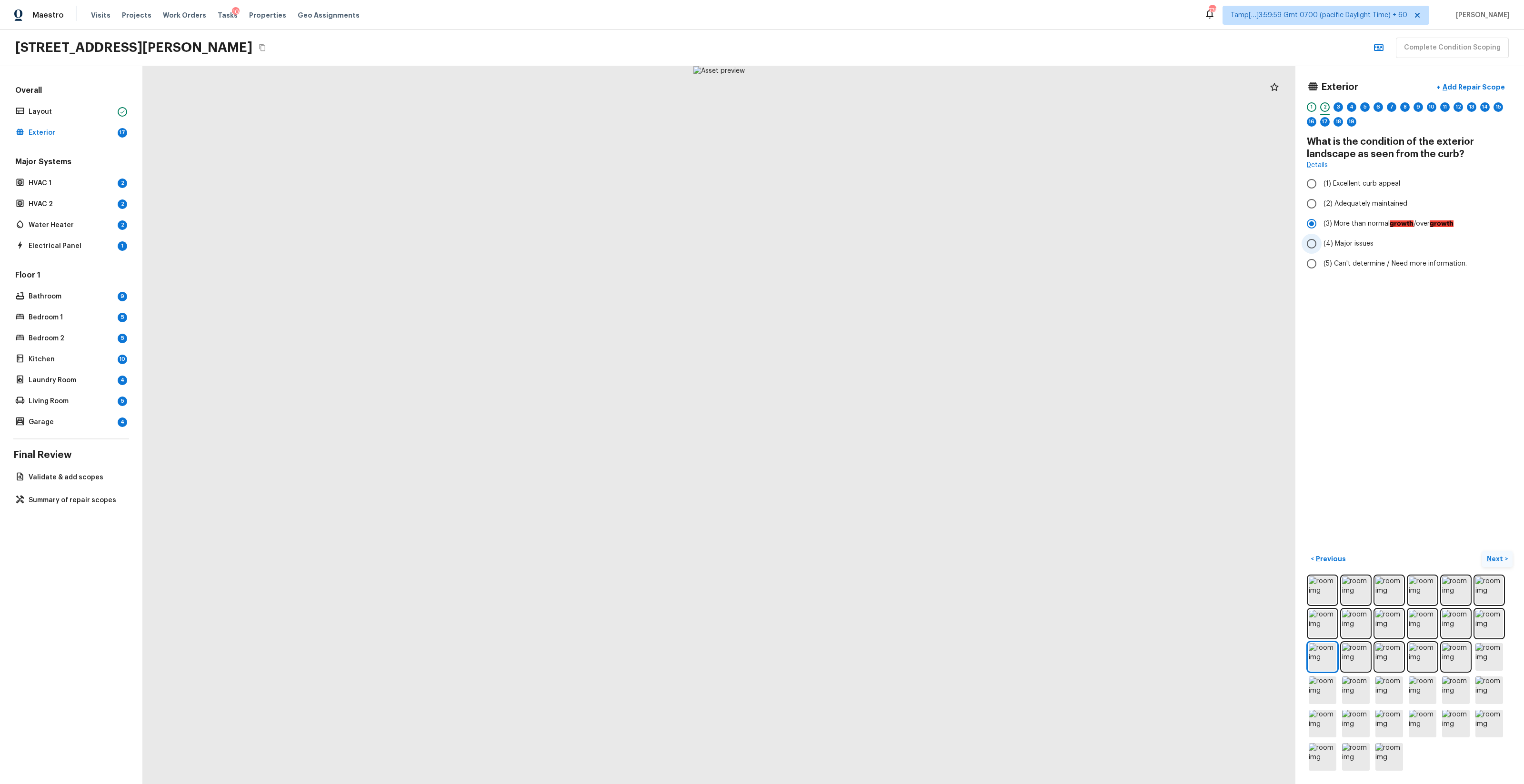
radio input "true"
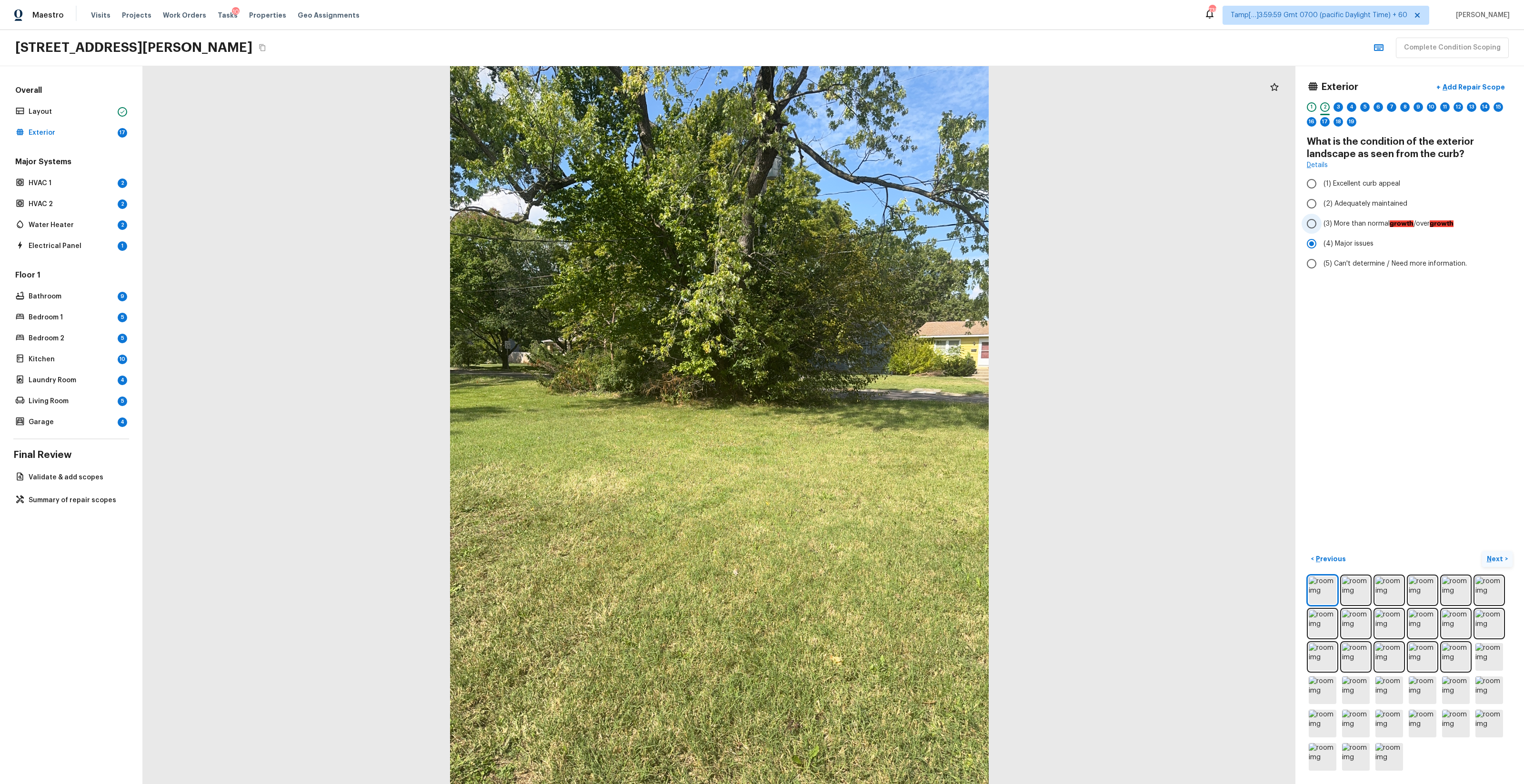
click at [857, 229] on span "(3) More than normal growth /over growth" at bounding box center [1389, 224] width 130 height 10
click at [857, 229] on input "(3) More than normal growth /over growth" at bounding box center [1311, 224] width 20 height 20
radio input "true"
click at [857, 462] on p "Next" at bounding box center [1496, 559] width 18 height 10
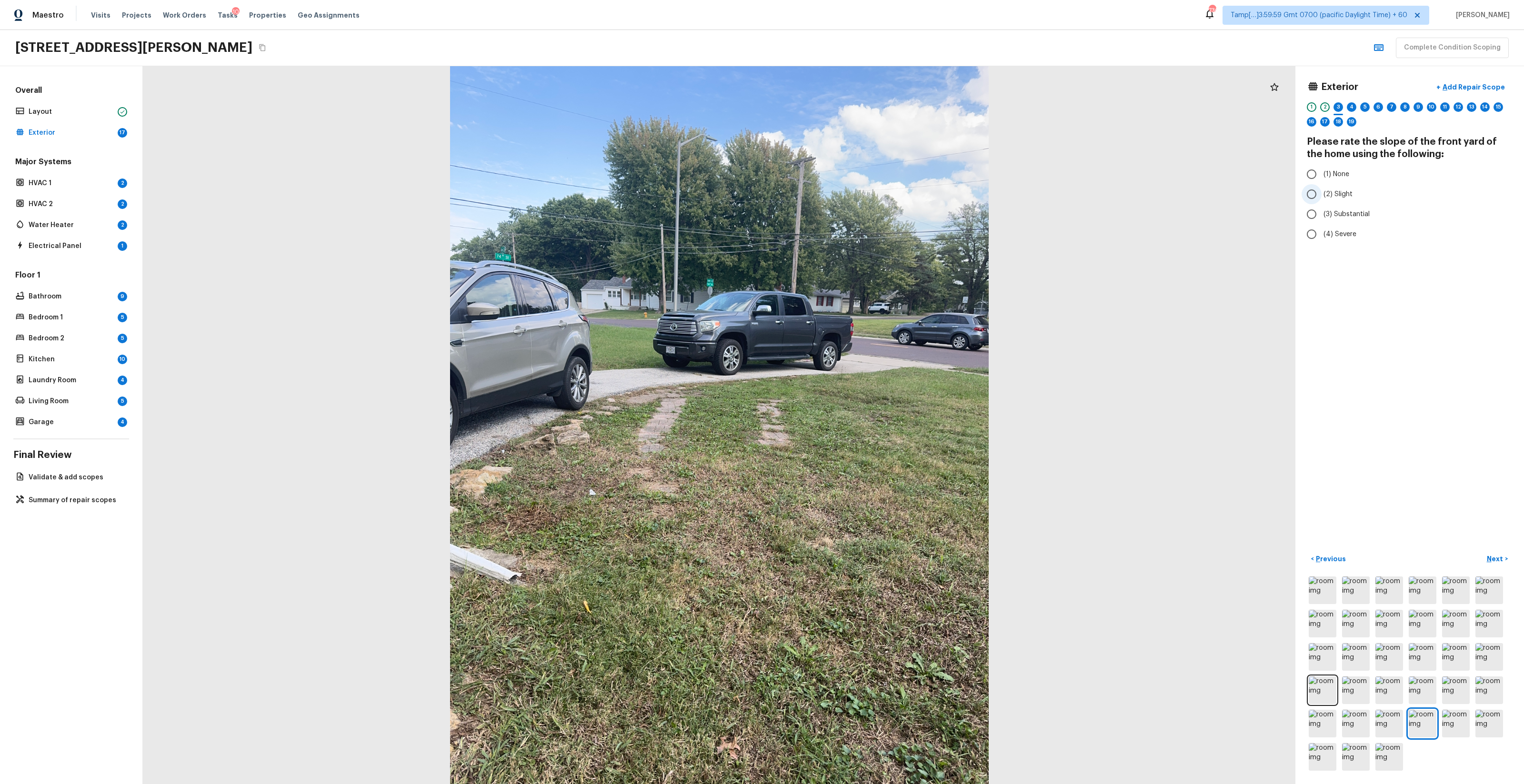
click at [857, 189] on label "(2) Slight" at bounding box center [1403, 194] width 204 height 20
click at [857, 189] on input "(2) Slight" at bounding box center [1311, 194] width 20 height 20
radio input "true"
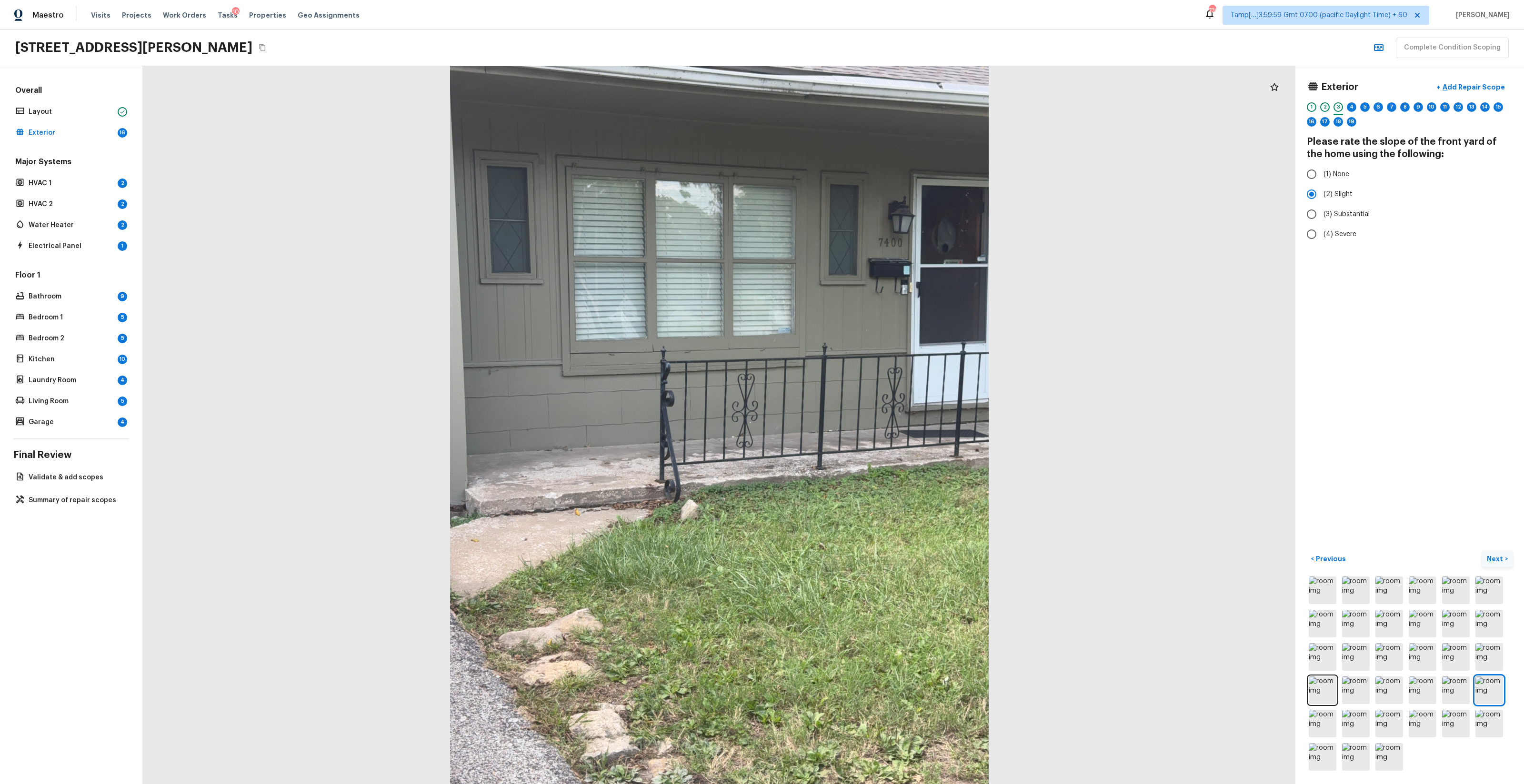
click at [857, 462] on p "Next" at bounding box center [1496, 559] width 18 height 10
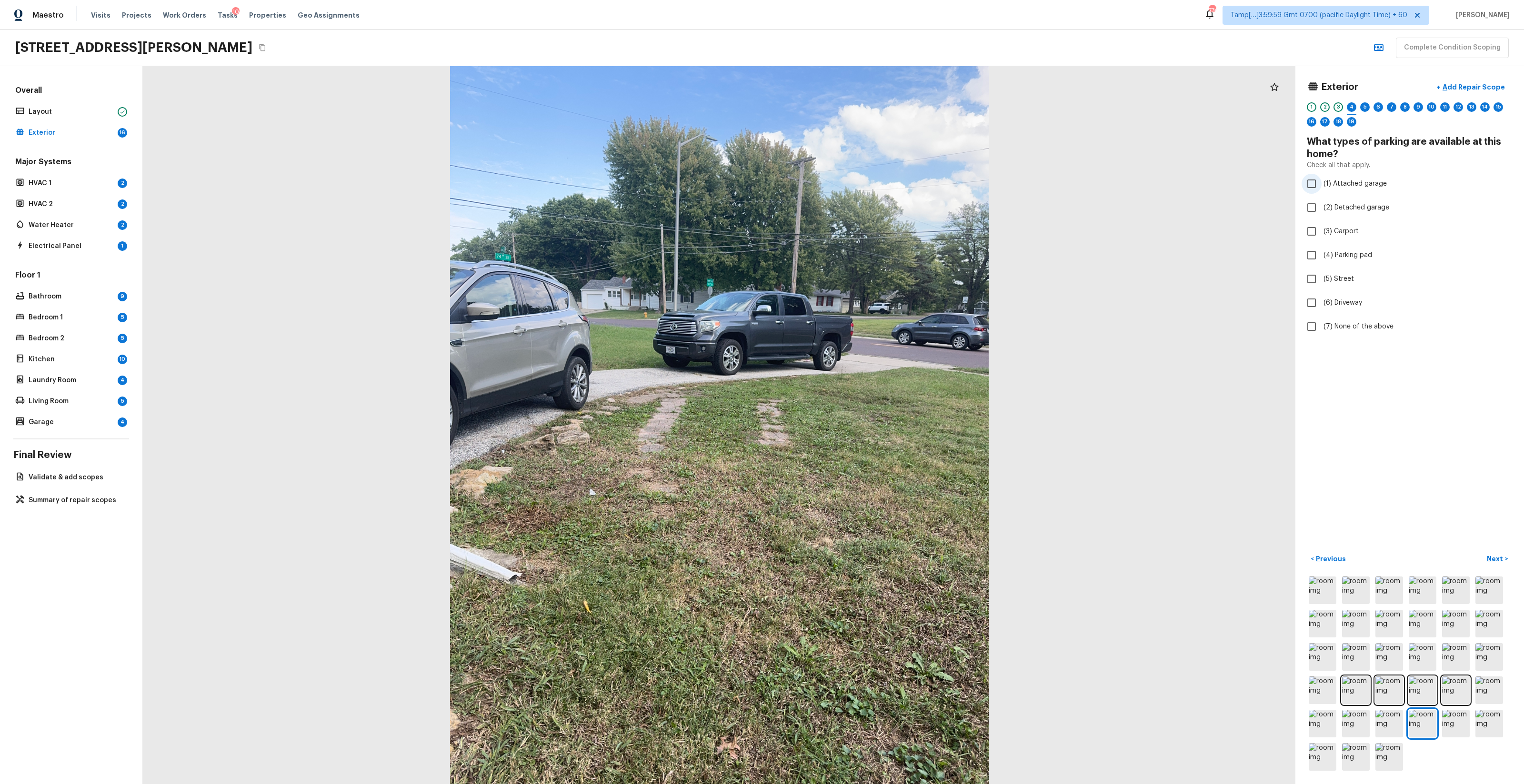
click at [857, 186] on label "(1) Attached garage" at bounding box center [1403, 183] width 204 height 20
click at [857, 186] on input "(1) Attached garage" at bounding box center [1311, 183] width 20 height 20
checkbox input "true"
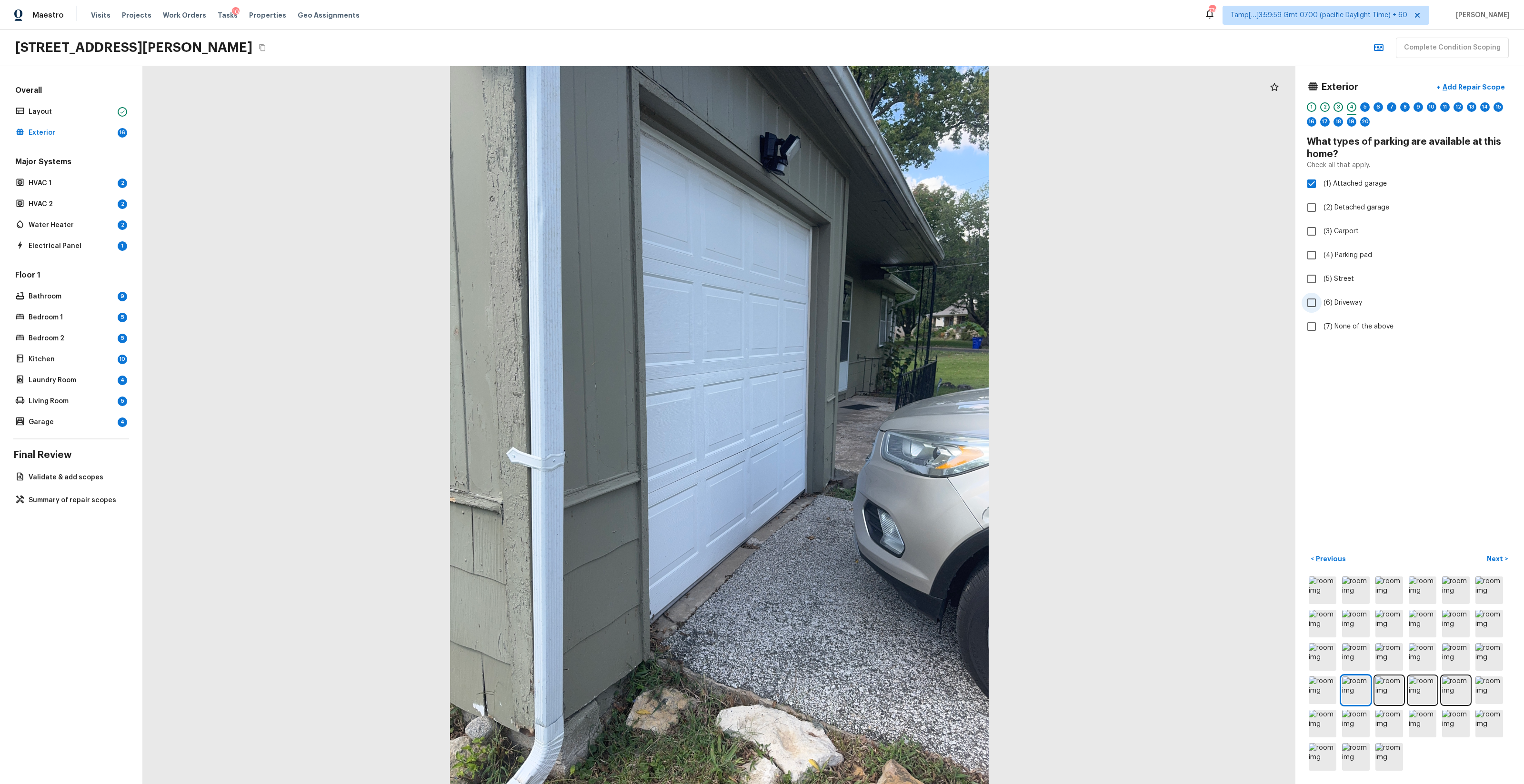
click at [857, 304] on span "(6) Driveway" at bounding box center [1343, 303] width 39 height 10
click at [857, 304] on input "(6) Driveway" at bounding box center [1311, 302] width 20 height 20
checkbox input "true"
click at [857, 462] on p "Next" at bounding box center [1496, 559] width 18 height 10
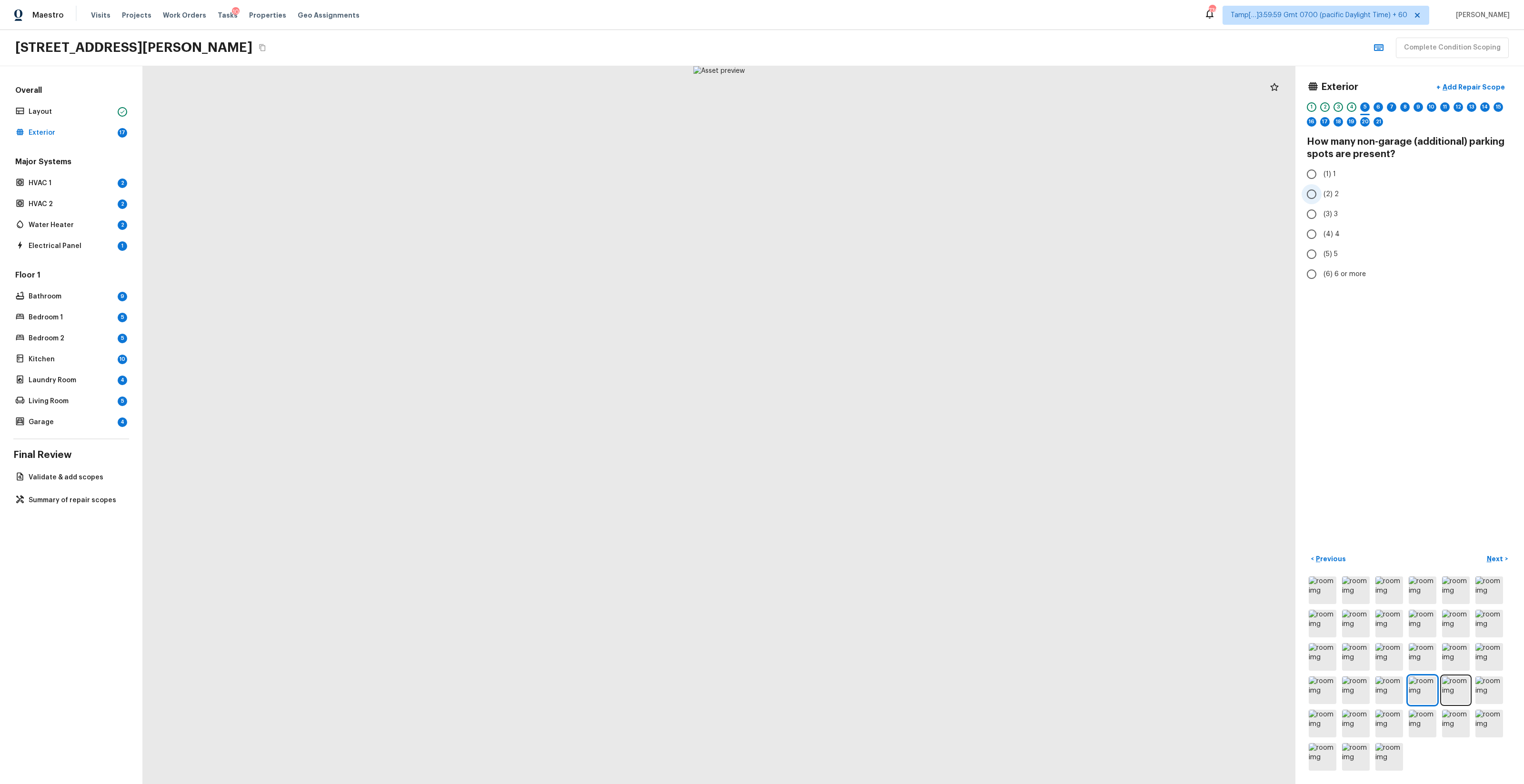
click at [857, 192] on span "(2) 2" at bounding box center [1331, 195] width 15 height 10
click at [857, 192] on input "(2) 2" at bounding box center [1311, 194] width 20 height 20
radio input "true"
click at [857, 462] on p "Next" at bounding box center [1496, 559] width 18 height 10
click at [857, 174] on span "(1) 1" at bounding box center [1329, 174] width 12 height 10
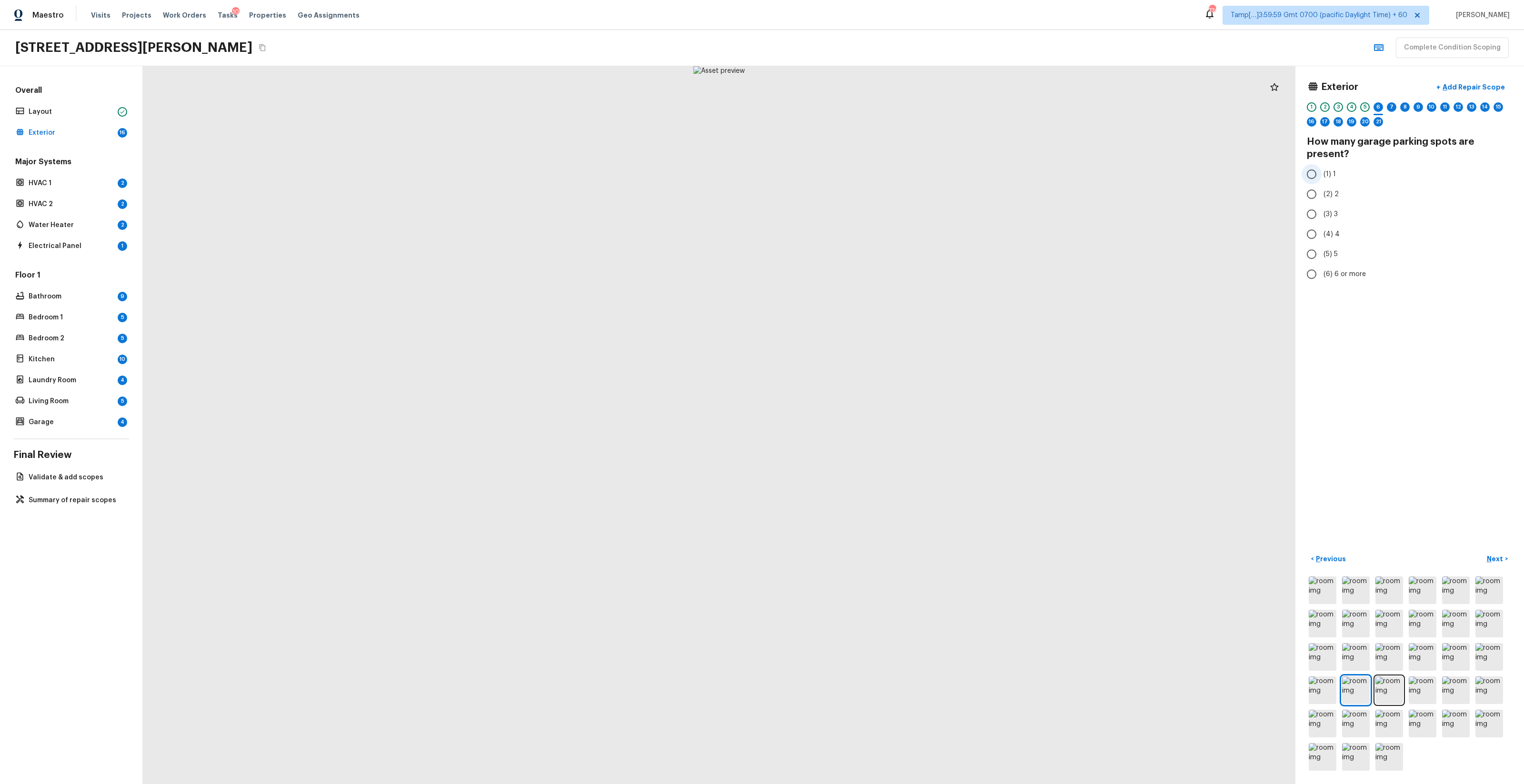
click at [857, 174] on input "(1) 1" at bounding box center [1311, 174] width 20 height 20
radio input "true"
click at [857, 462] on button "Next >" at bounding box center [1498, 559] width 31 height 15
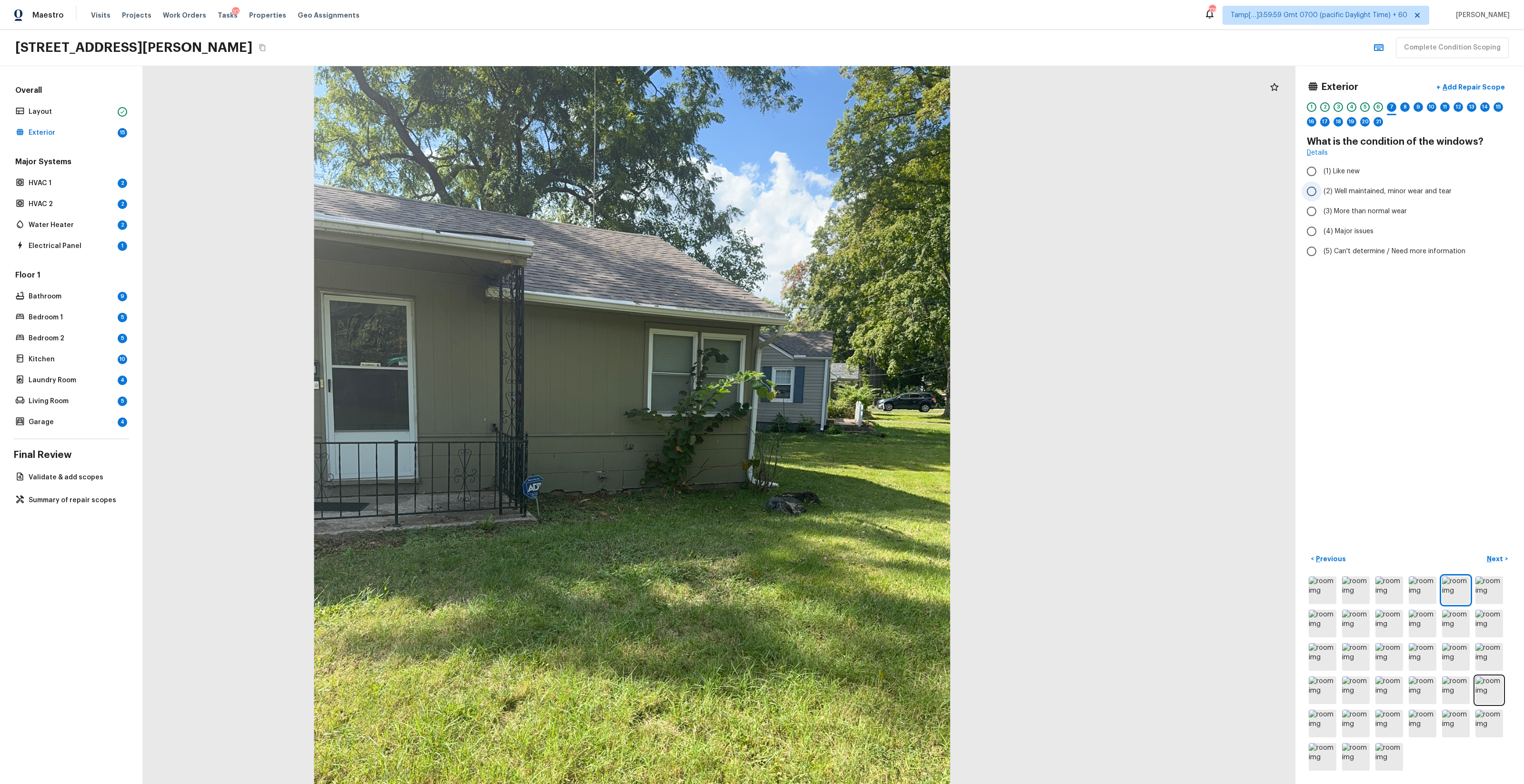
click at [857, 195] on span "(2) Well maintained, minor wear and tear" at bounding box center [1388, 191] width 128 height 10
click at [857, 195] on input "(2) Well maintained, minor wear and tear" at bounding box center [1311, 191] width 20 height 20
radio input "true"
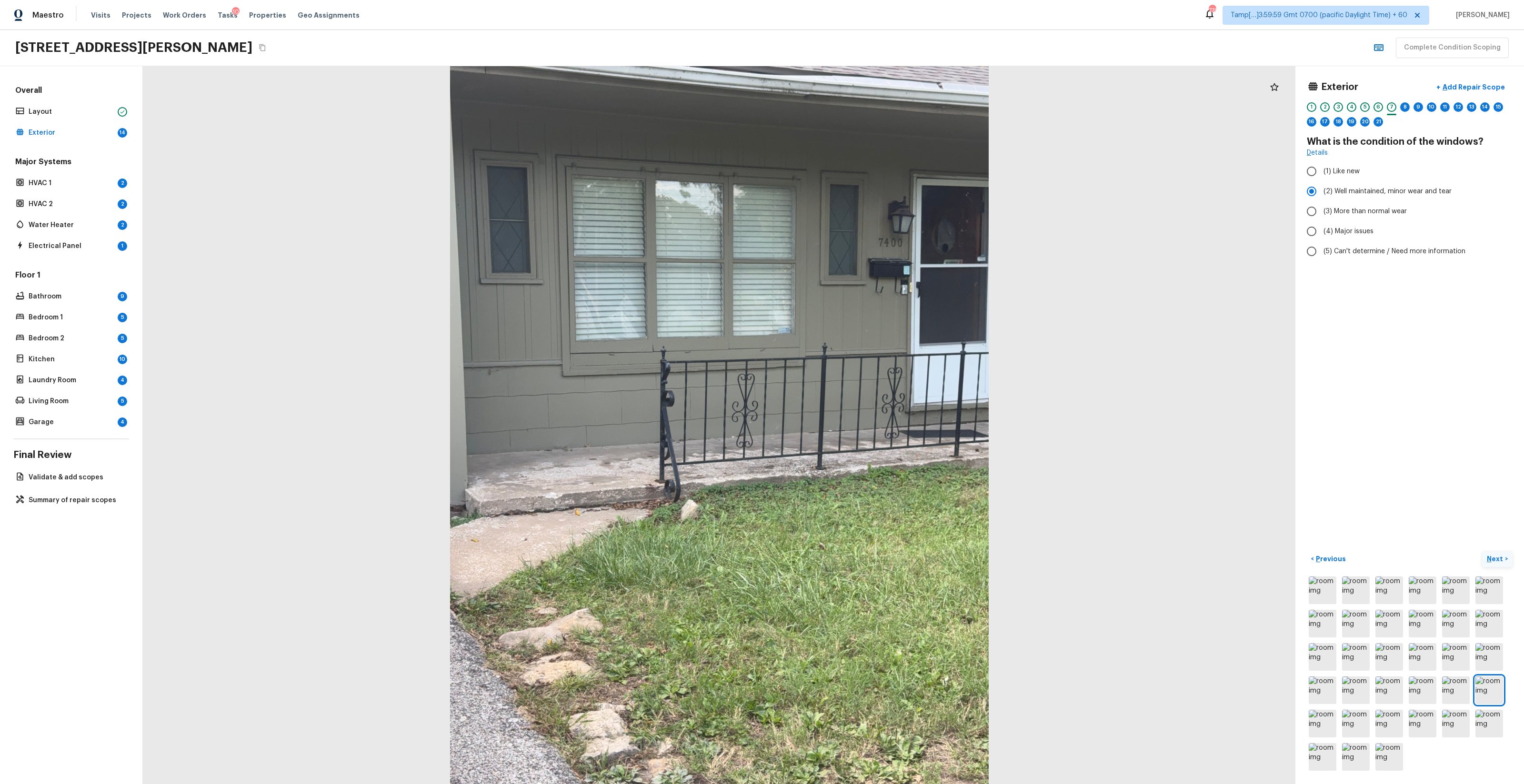
click at [857, 462] on p "Next" at bounding box center [1496, 559] width 18 height 10
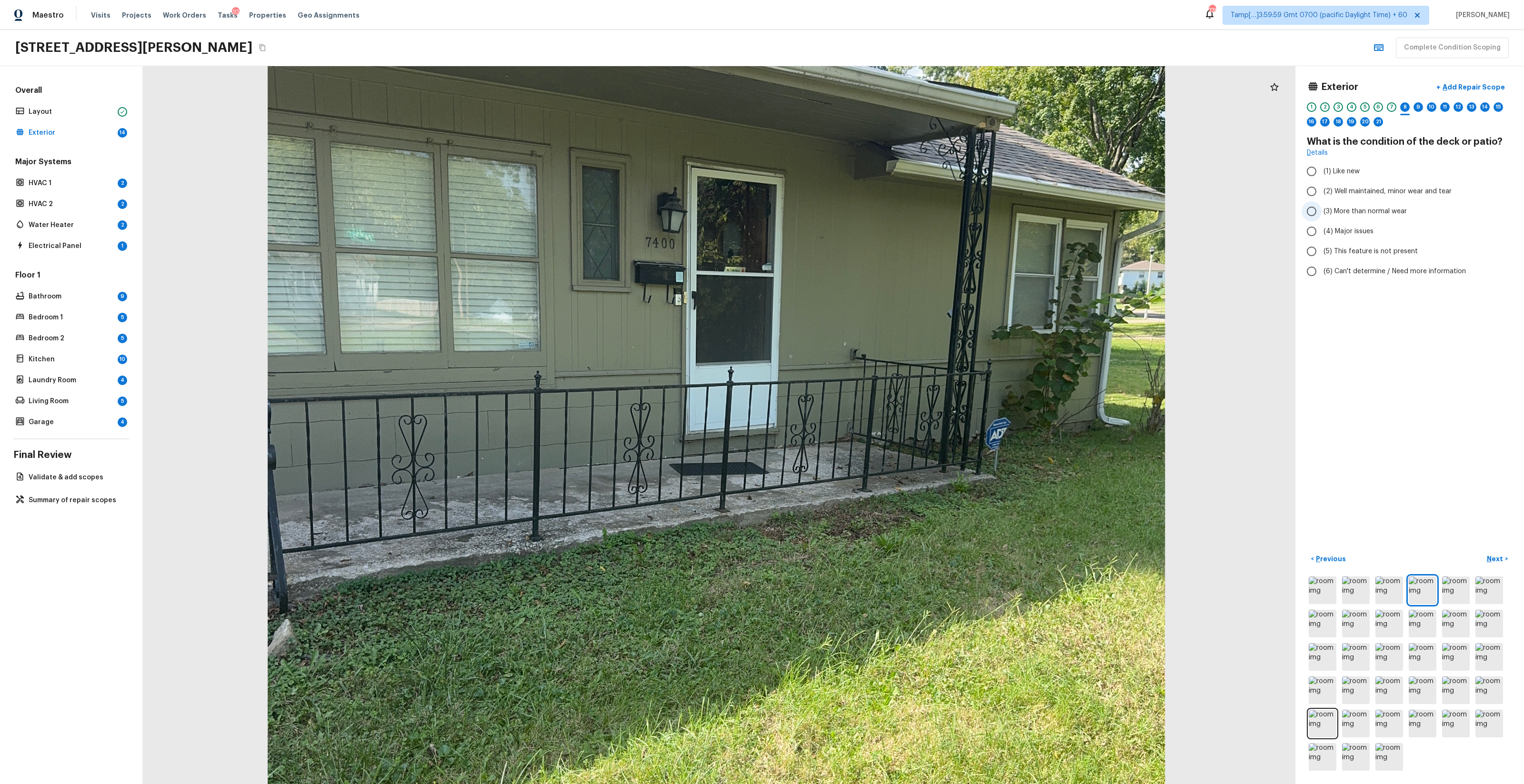
click at [857, 216] on span "(3) More than normal wear" at bounding box center [1365, 212] width 84 height 10
click at [857, 216] on input "(3) More than normal wear" at bounding box center [1311, 211] width 20 height 20
radio input "true"
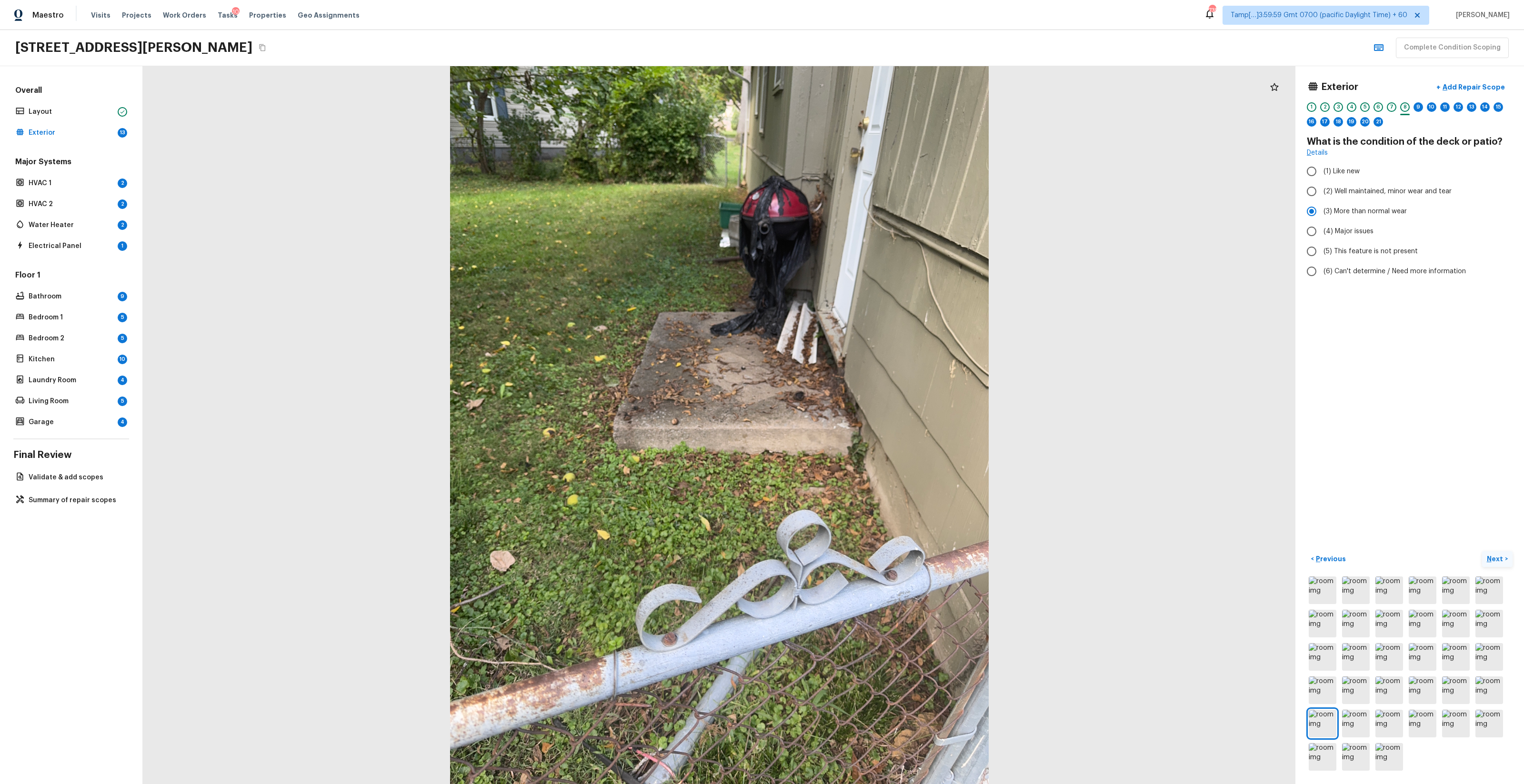
click at [857, 462] on p "Next" at bounding box center [1496, 559] width 18 height 10
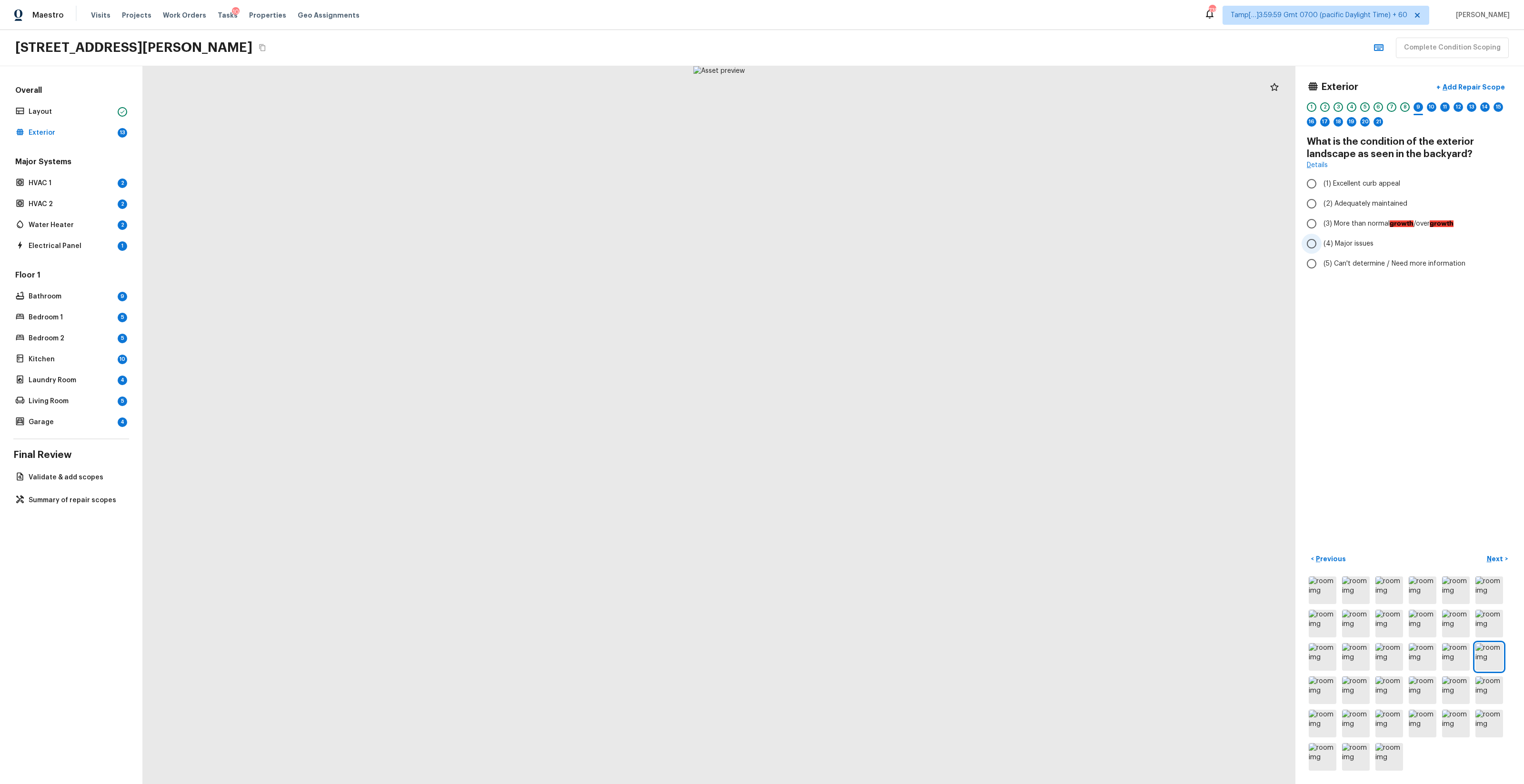
click at [857, 241] on span "(4) Major issues" at bounding box center [1349, 244] width 50 height 10
click at [857, 241] on input "(4) Major issues" at bounding box center [1311, 243] width 20 height 20
radio input "true"
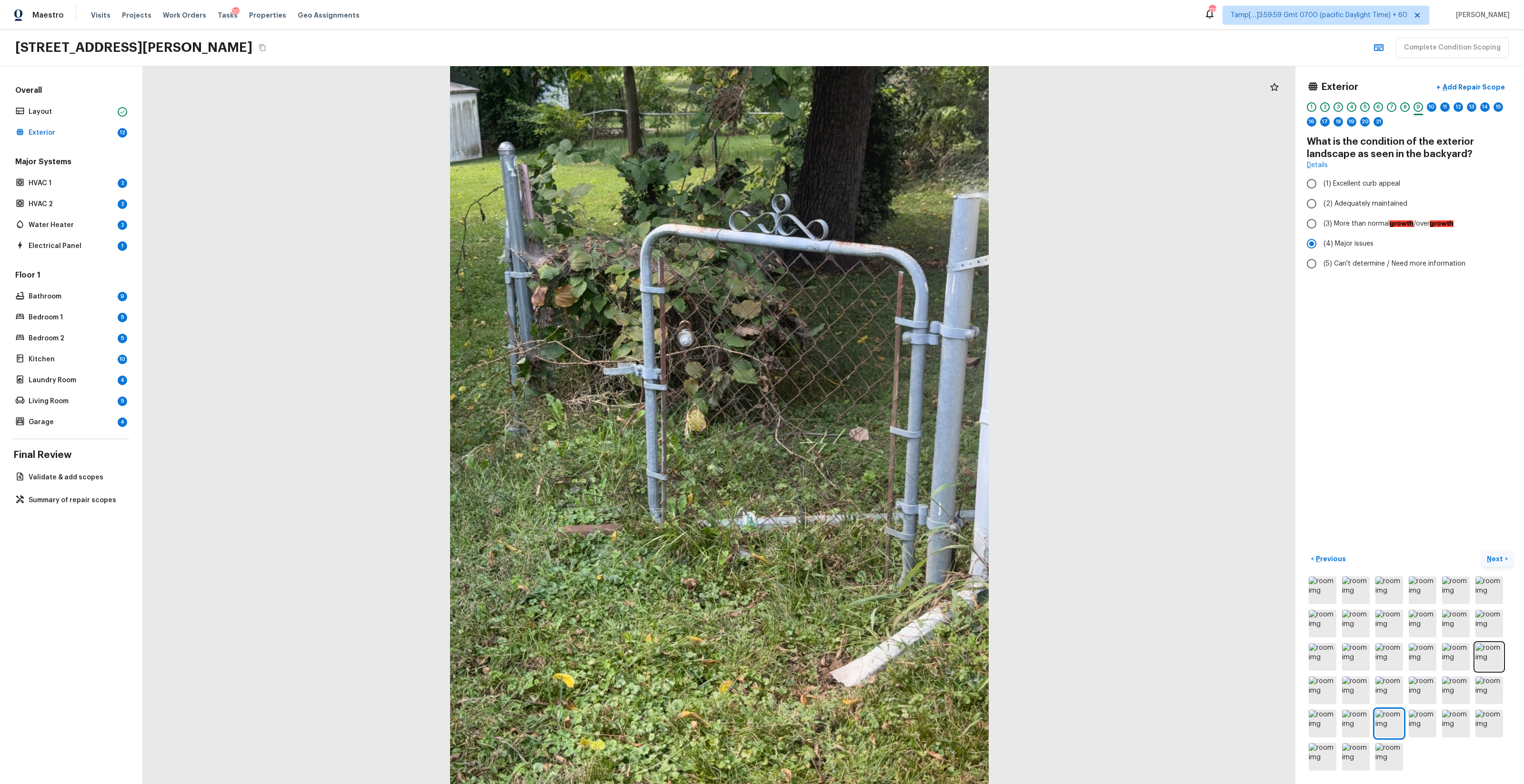
click at [857, 462] on button "Next >" at bounding box center [1498, 559] width 31 height 15
click at [857, 169] on label "(1) None" at bounding box center [1403, 161] width 204 height 20
click at [857, 169] on input "(1) None" at bounding box center [1311, 161] width 20 height 20
radio input "true"
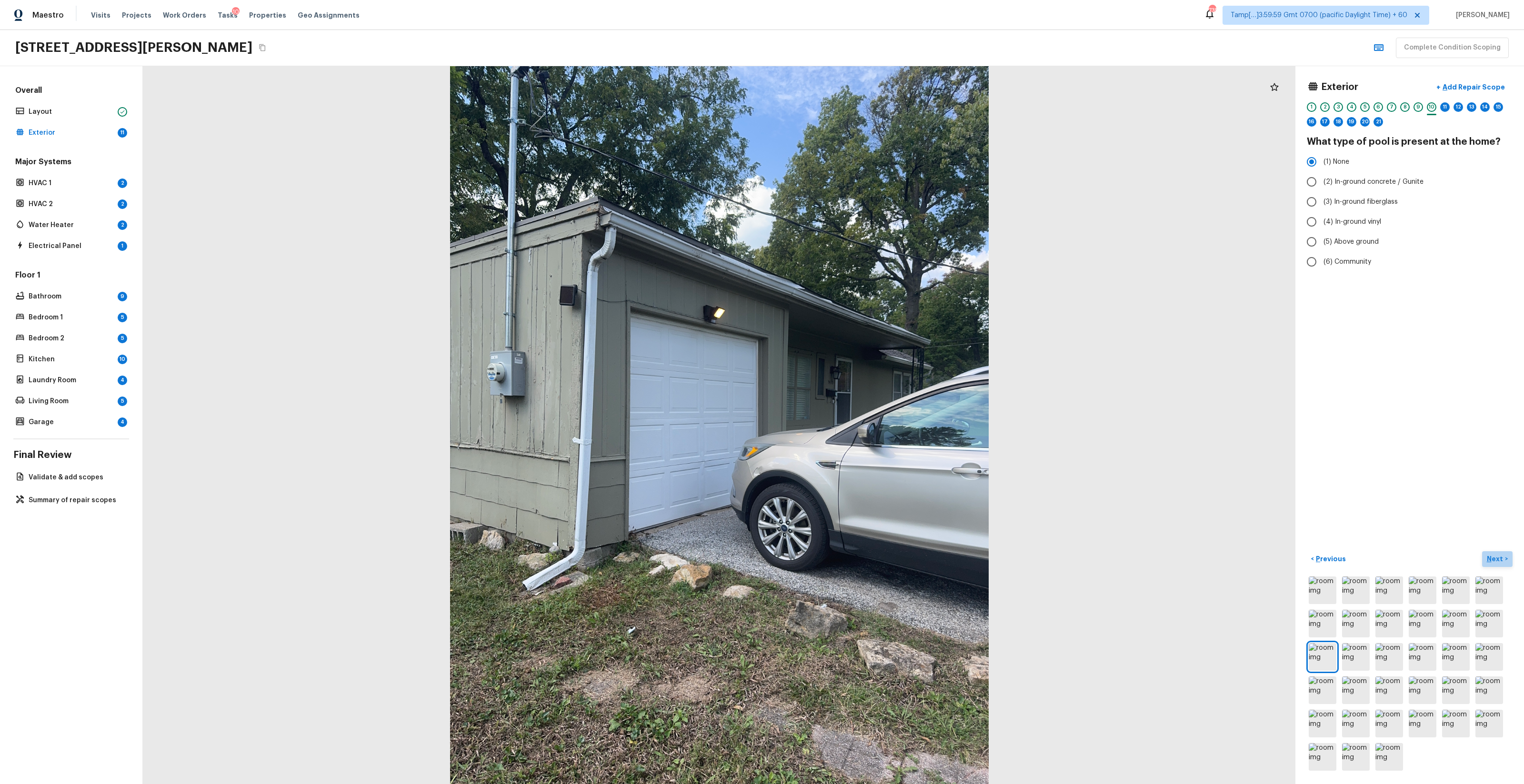
click at [857, 462] on p "Next" at bounding box center [1496, 559] width 18 height 10
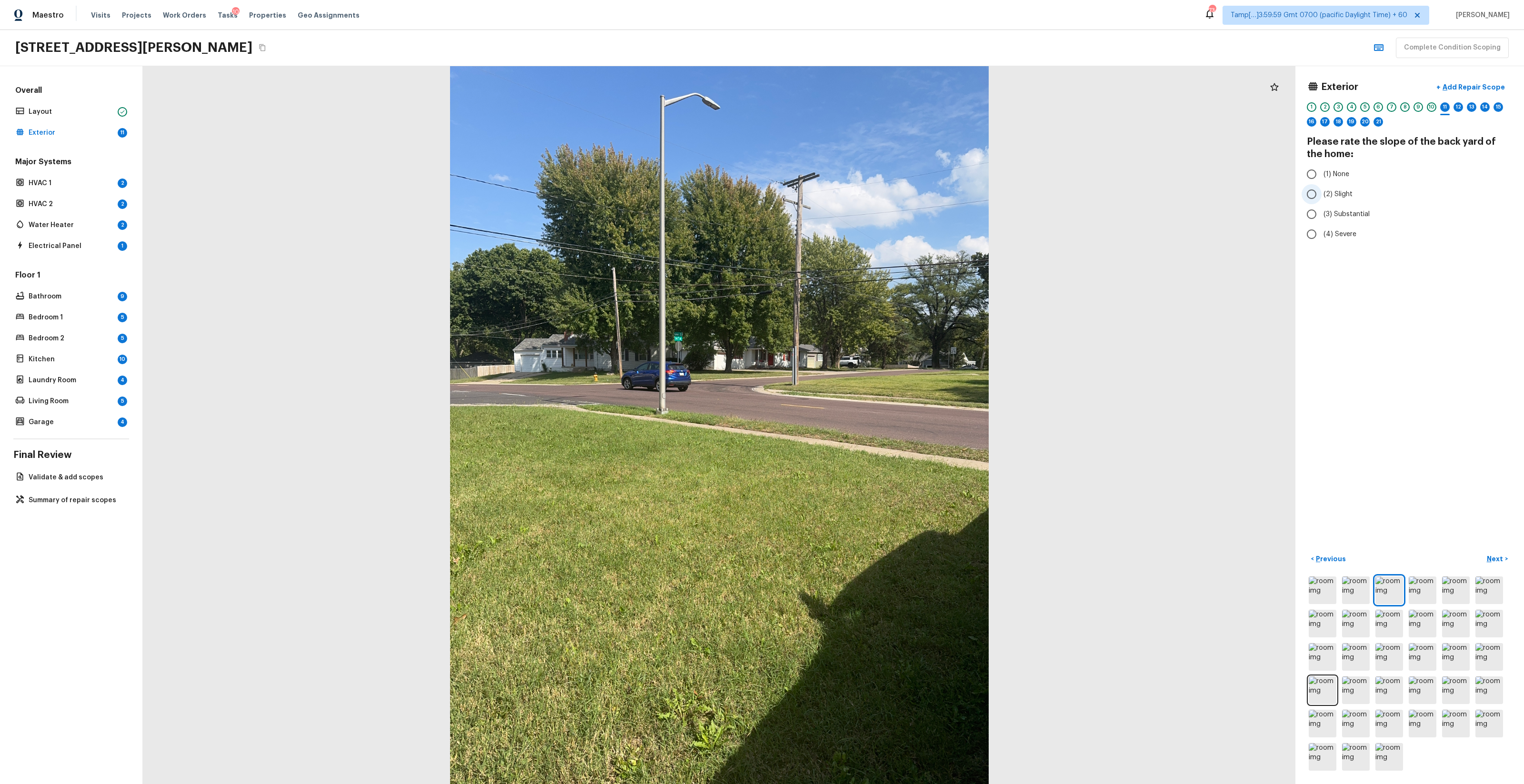
click at [857, 189] on label "(2) Slight" at bounding box center [1403, 194] width 204 height 20
click at [857, 189] on input "(2) Slight" at bounding box center [1311, 194] width 20 height 20
radio input "true"
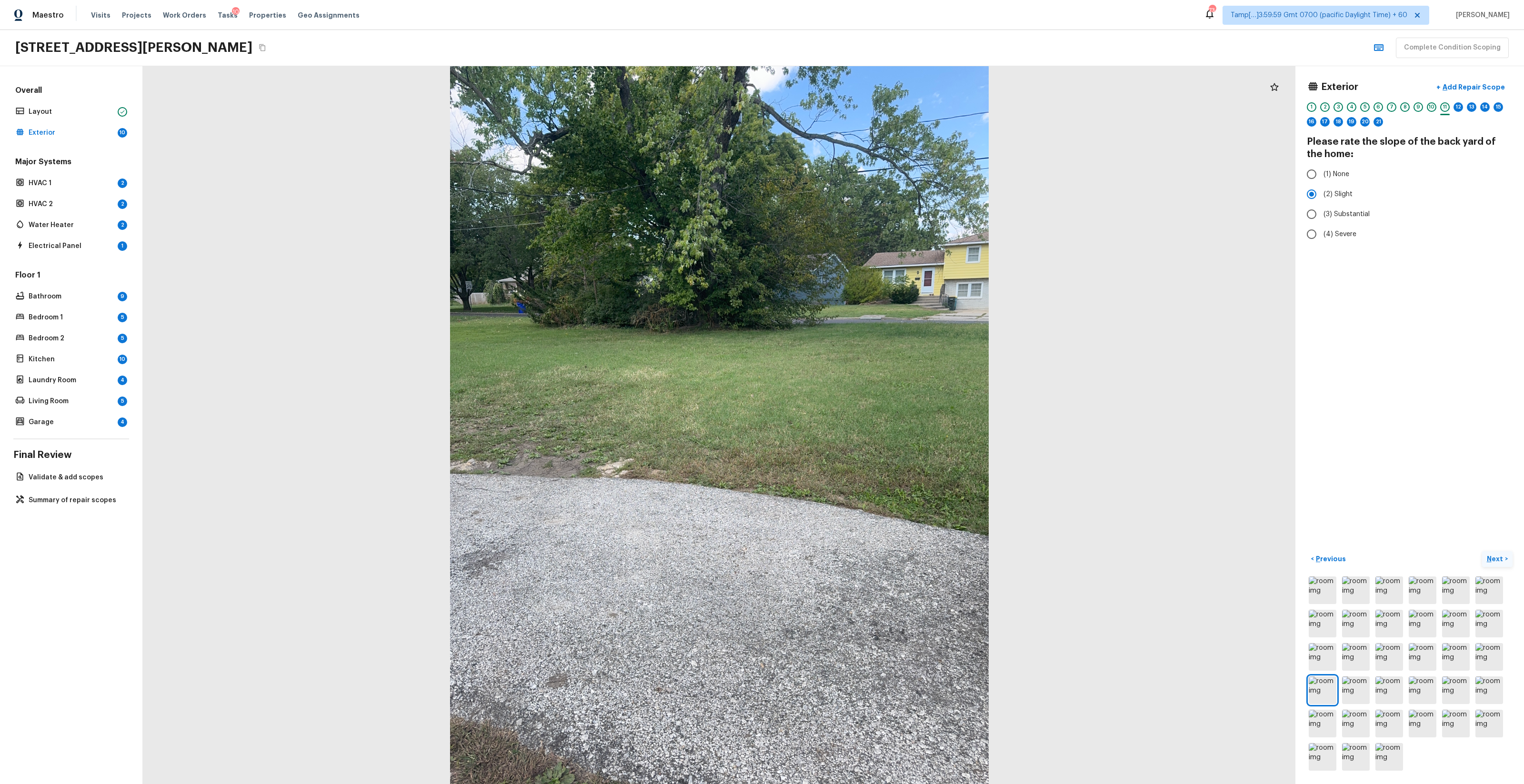
click at [857, 462] on p "Next" at bounding box center [1496, 559] width 18 height 10
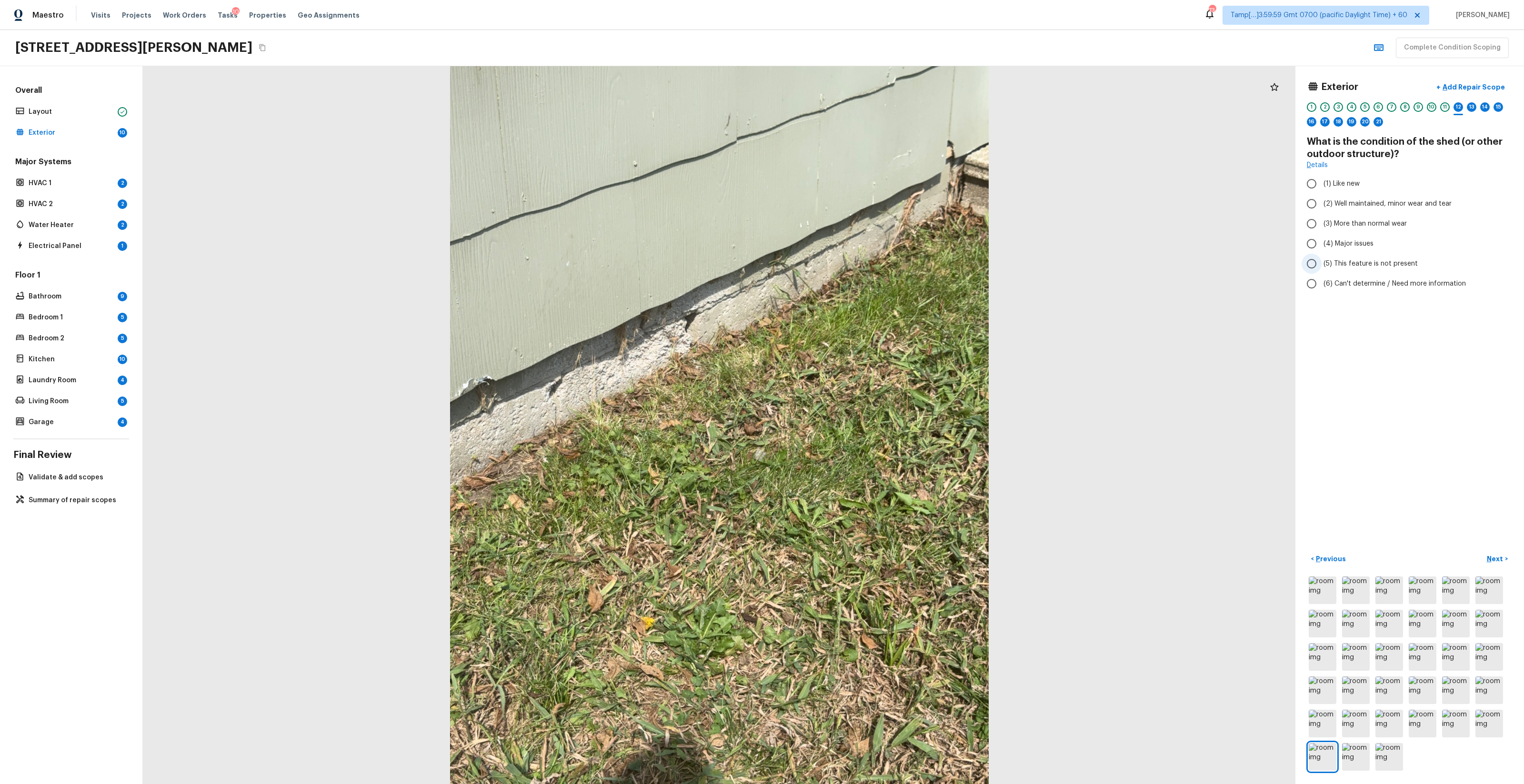
click at [857, 270] on label "(5) This feature is not present" at bounding box center [1403, 263] width 204 height 20
click at [857, 270] on input "(5) This feature is not present" at bounding box center [1311, 263] width 20 height 20
radio input "true"
click at [857, 462] on p "Next" at bounding box center [1496, 559] width 18 height 10
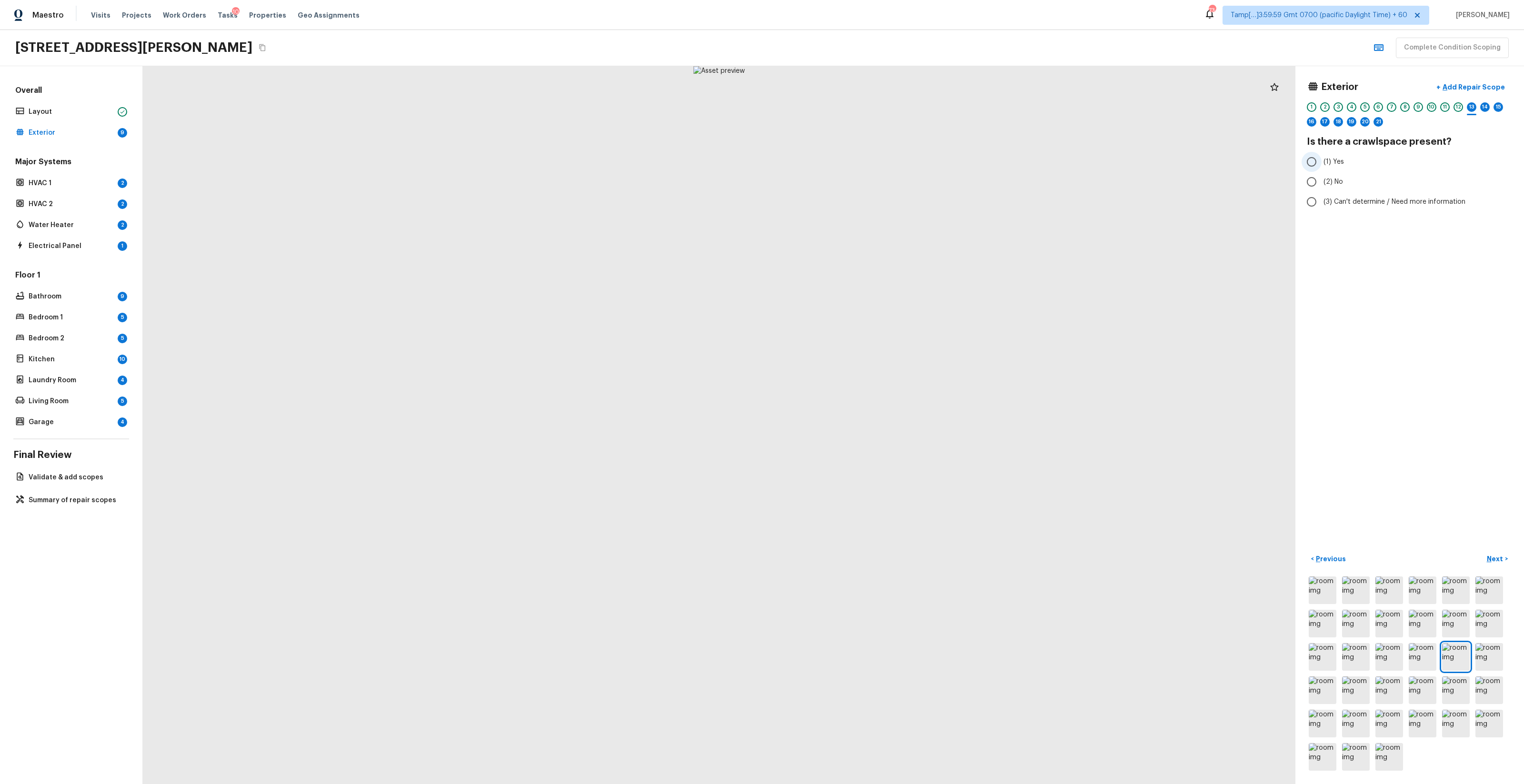
click at [857, 165] on span "(1) Yes" at bounding box center [1333, 162] width 20 height 10
click at [857, 165] on input "(1) Yes" at bounding box center [1311, 161] width 20 height 20
radio input "true"
click at [857, 187] on label "(2) No" at bounding box center [1403, 182] width 204 height 20
click at [857, 187] on input "(2) No" at bounding box center [1311, 182] width 20 height 20
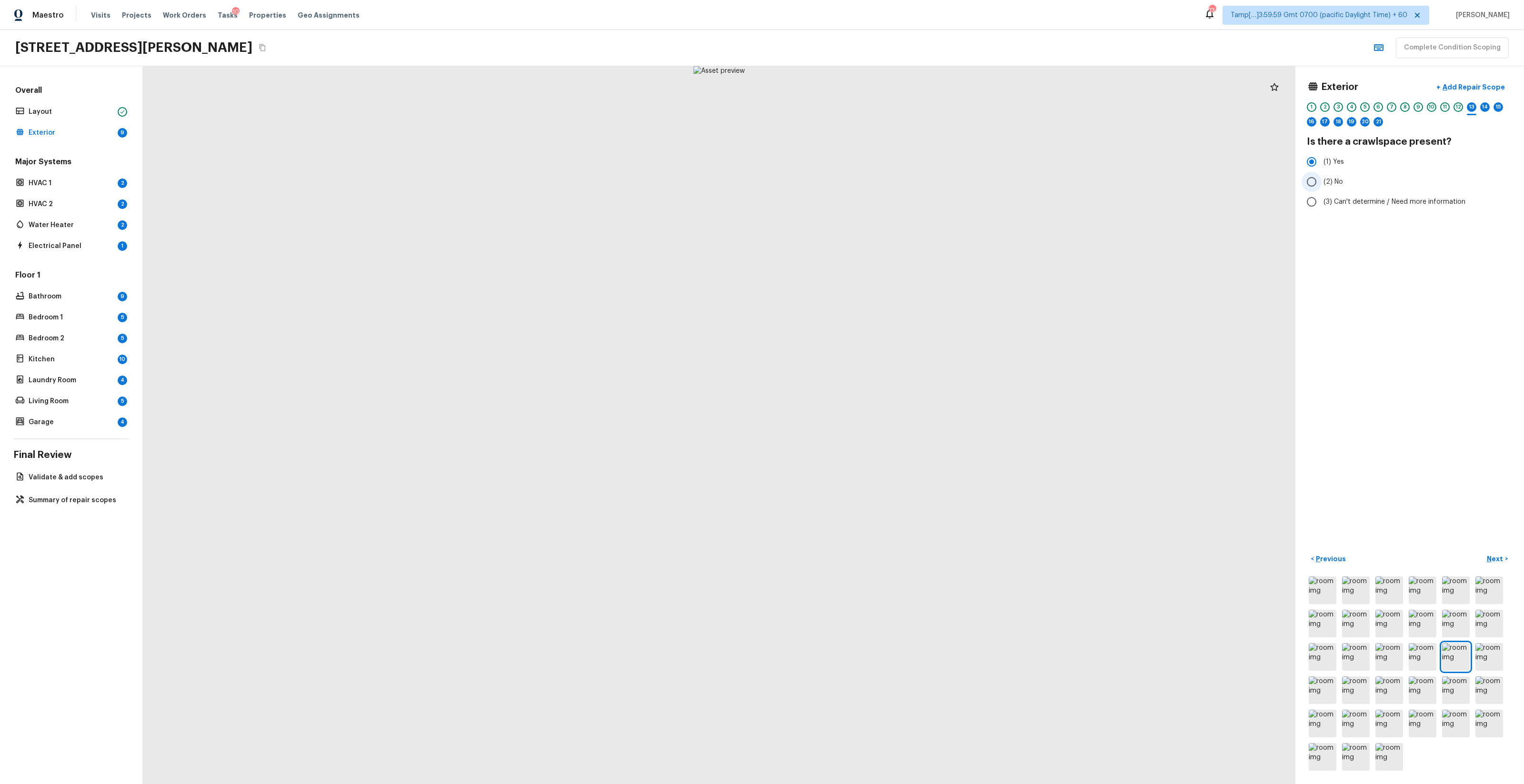
radio input "true"
click at [857, 462] on p "Next" at bounding box center [1496, 559] width 18 height 10
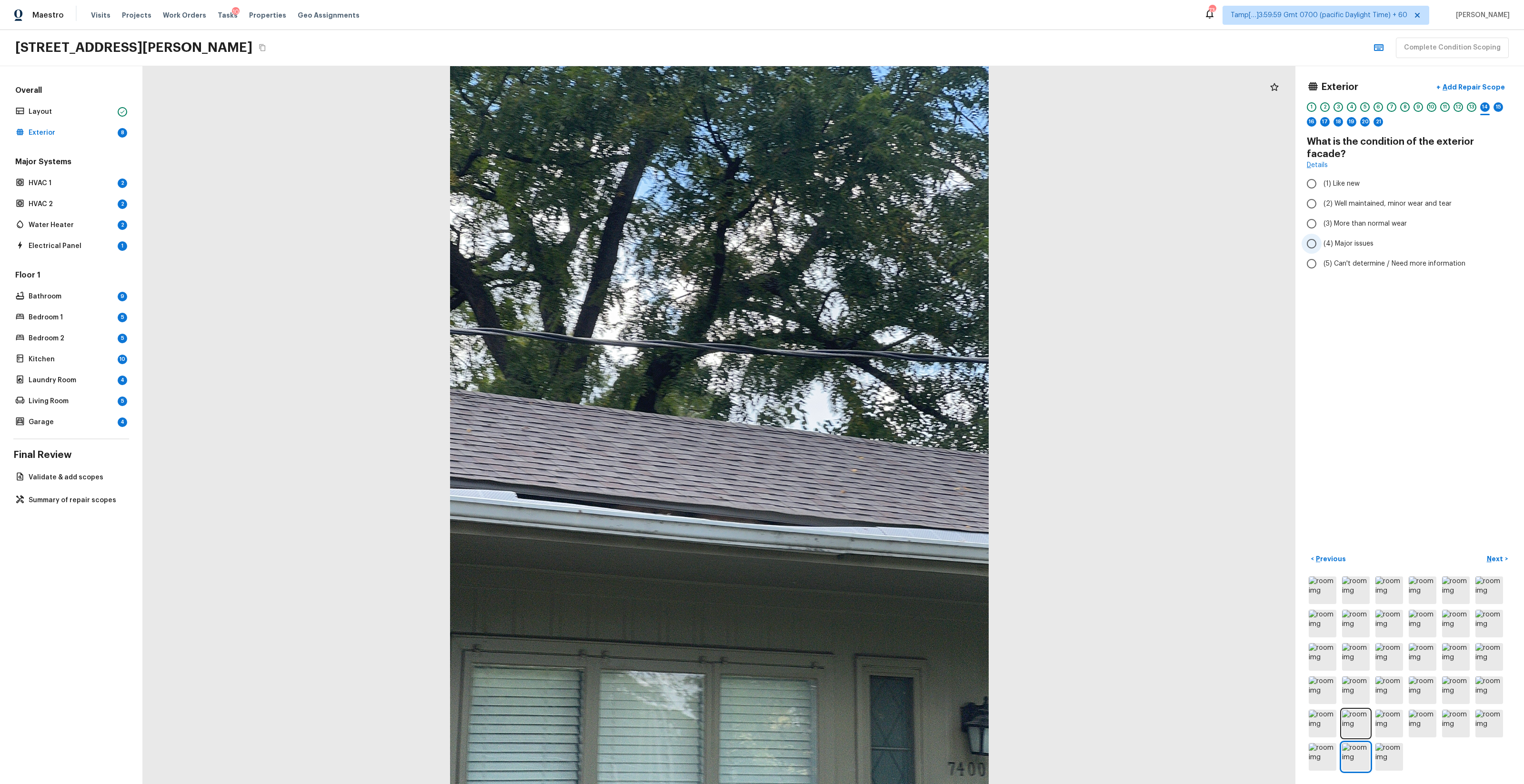
click at [857, 239] on span "(4) Major issues" at bounding box center [1349, 244] width 50 height 10
click at [857, 233] on input "(4) Major issues" at bounding box center [1311, 243] width 20 height 20
radio input "true"
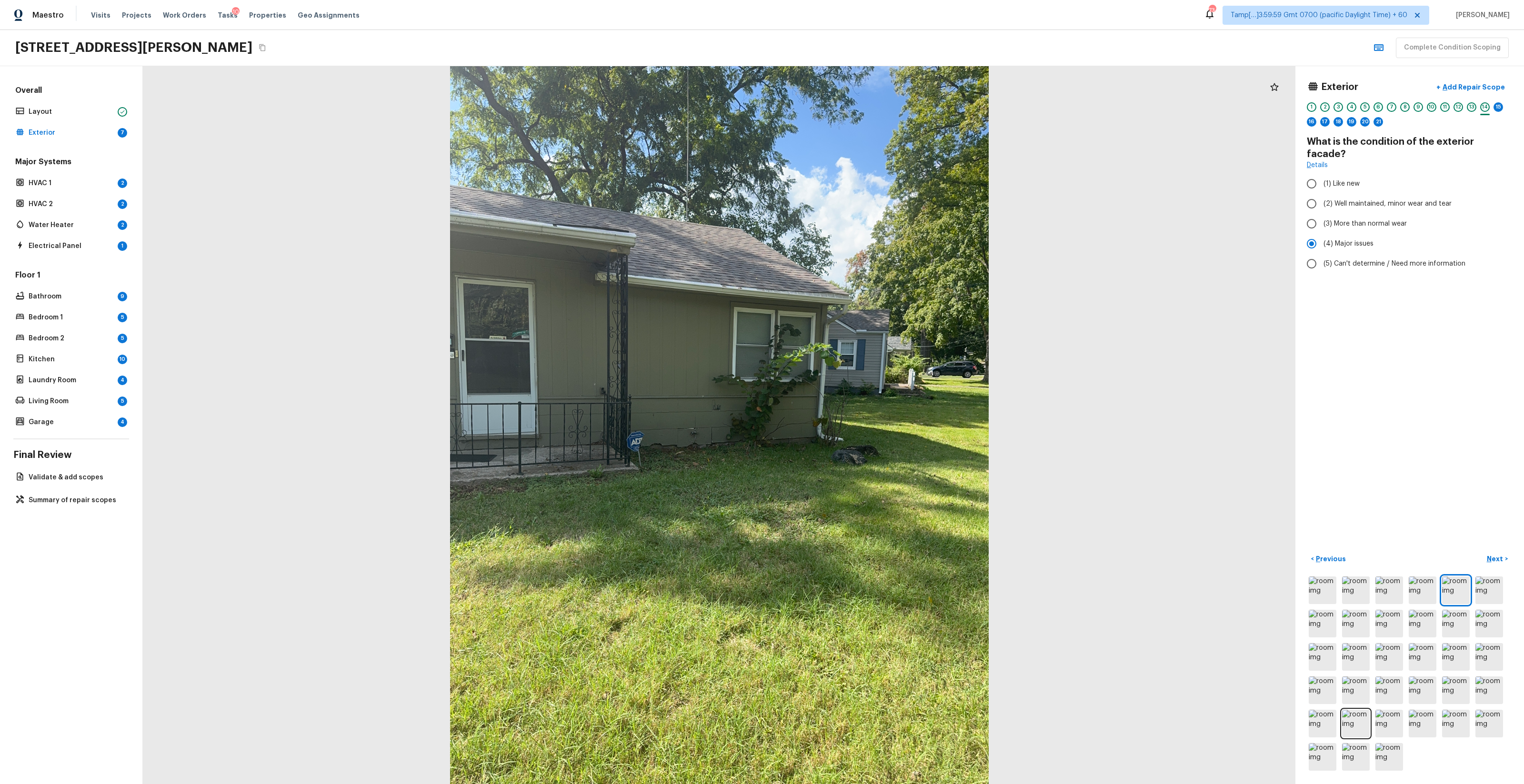
click at [857, 106] on div "6" at bounding box center [1379, 107] width 10 height 10
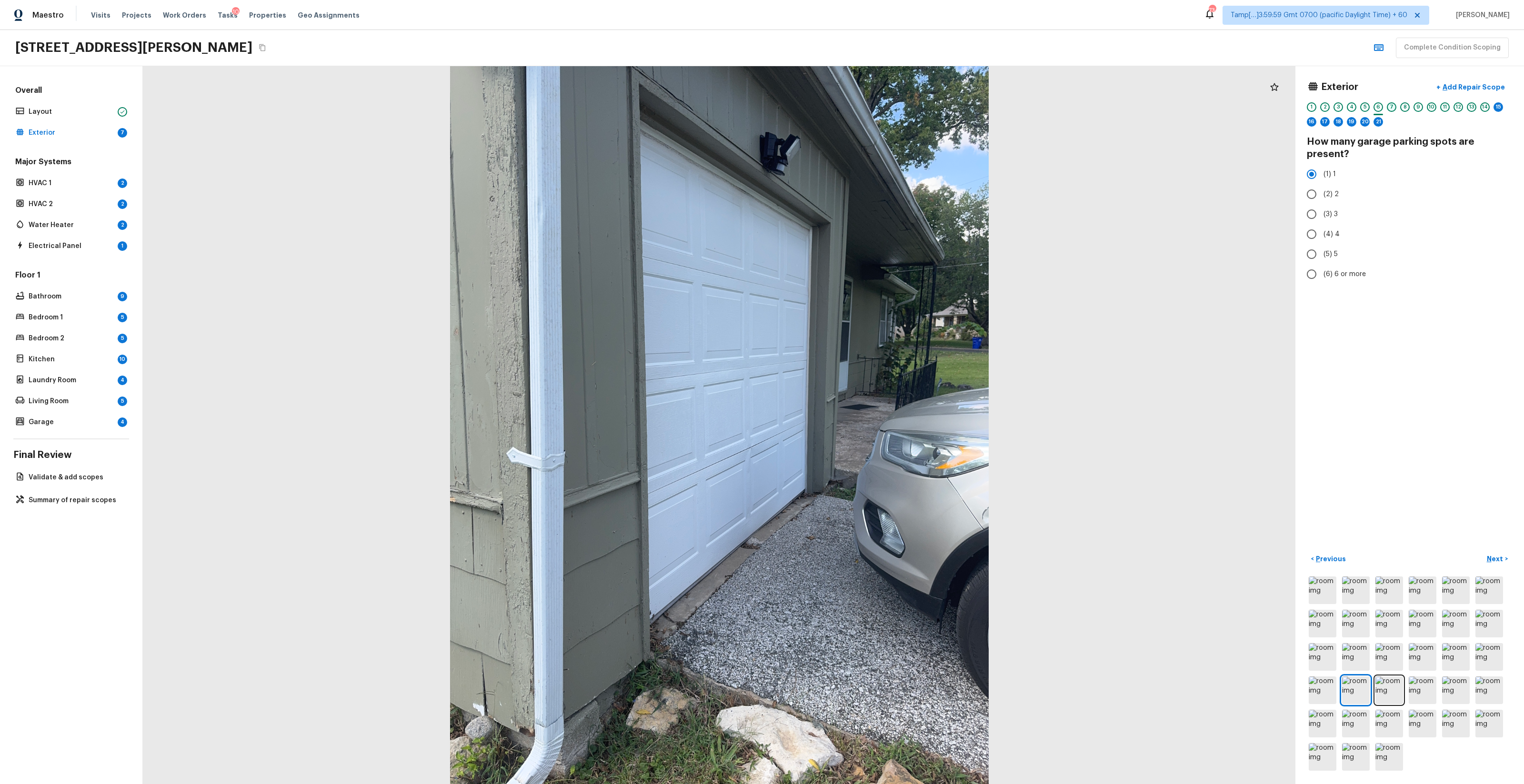
click at [857, 109] on div "7" at bounding box center [1392, 107] width 10 height 10
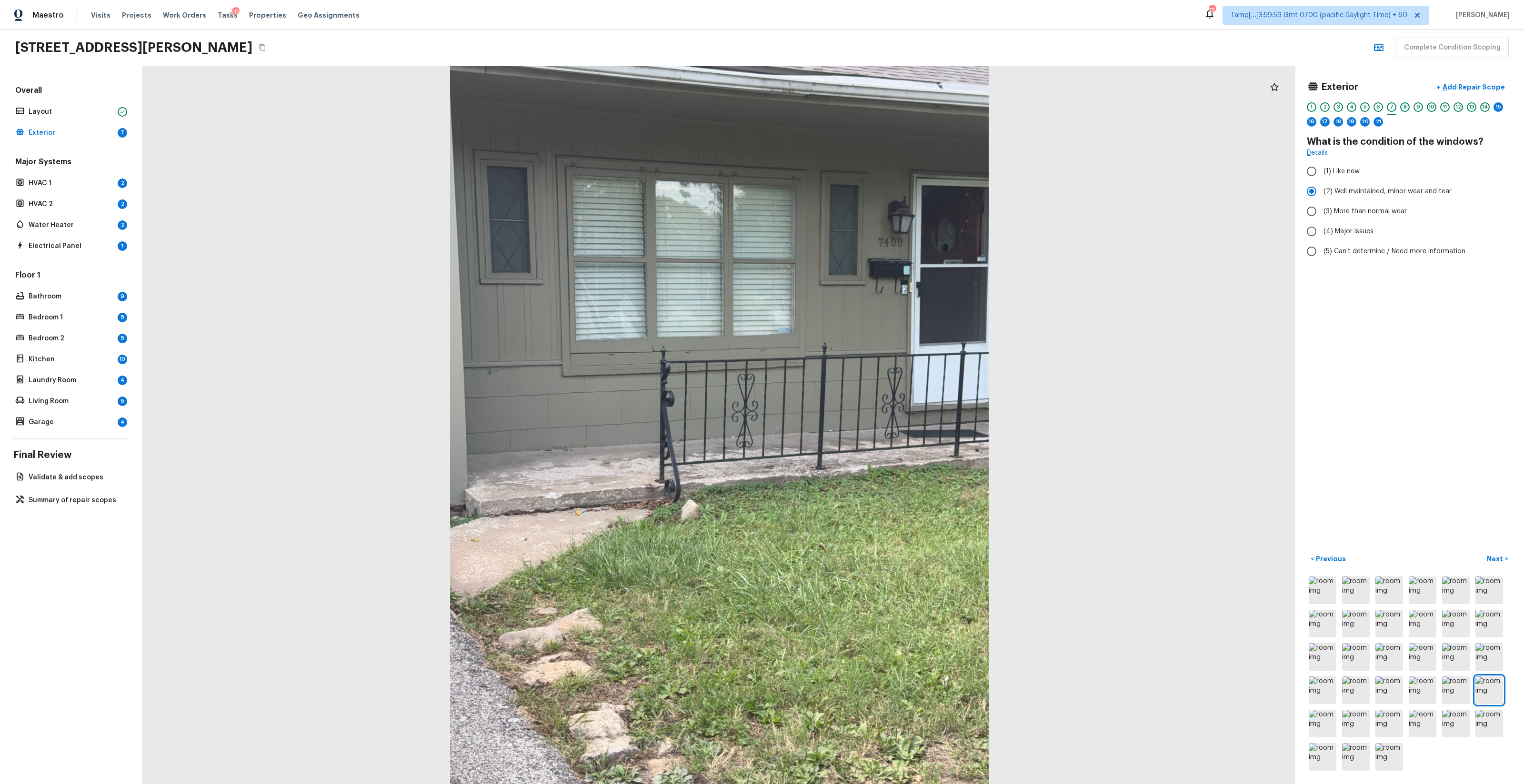
click at [857, 109] on div "8" at bounding box center [1406, 107] width 10 height 10
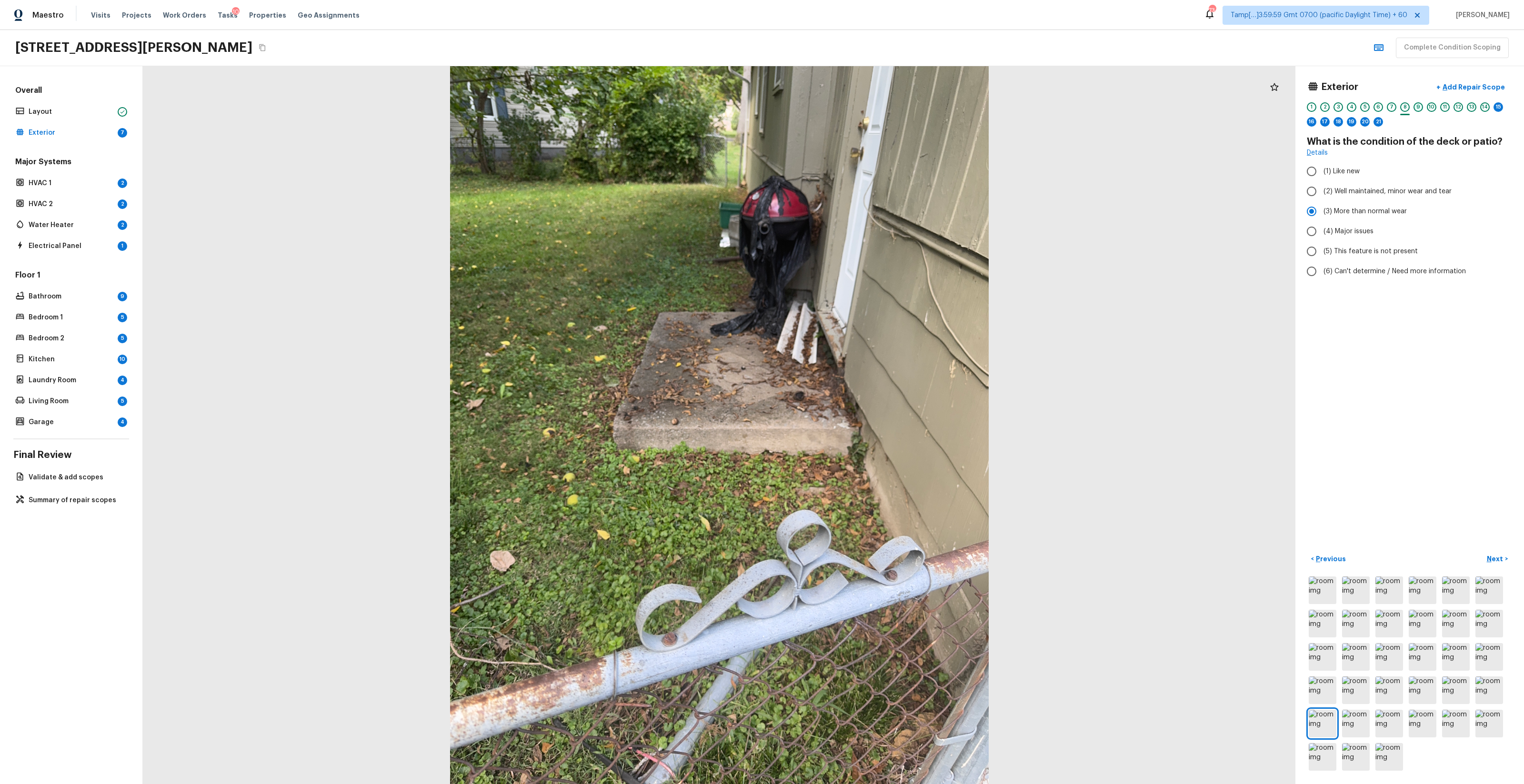
click at [857, 108] on div "9" at bounding box center [1419, 107] width 10 height 10
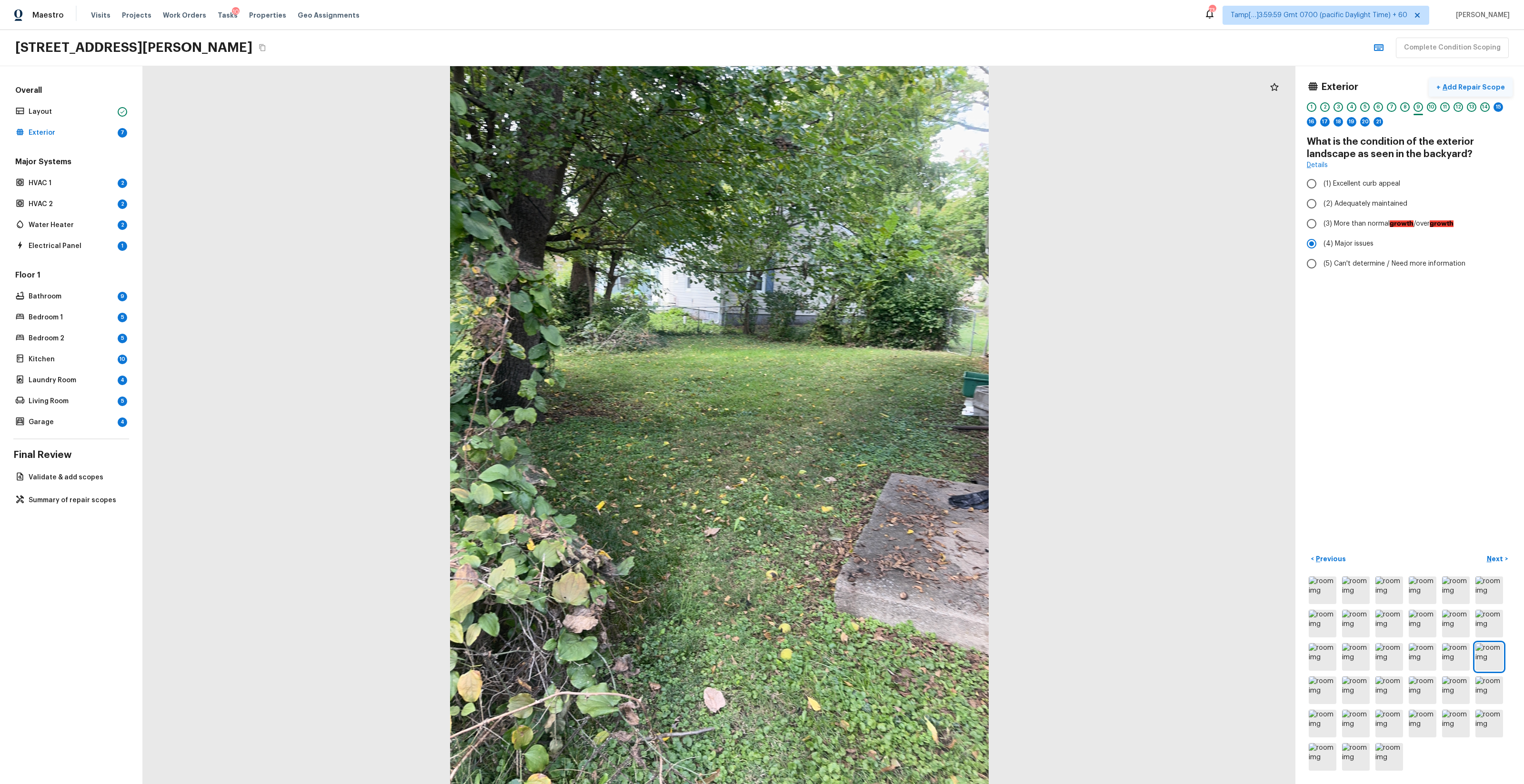
click at [857, 84] on p "Add Repair Scope" at bounding box center [1473, 88] width 64 height 10
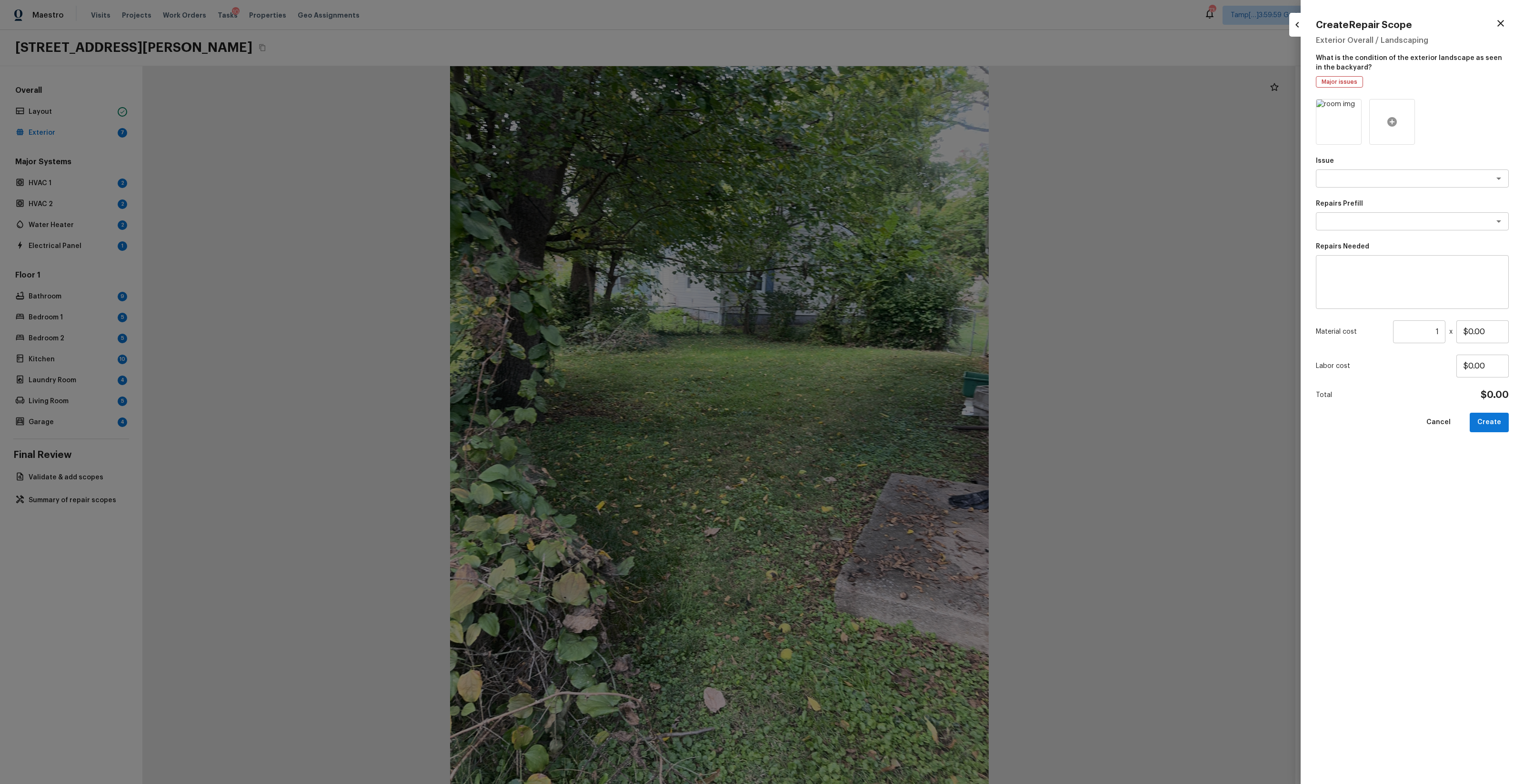
click at [857, 116] on icon at bounding box center [1393, 122] width 11 height 11
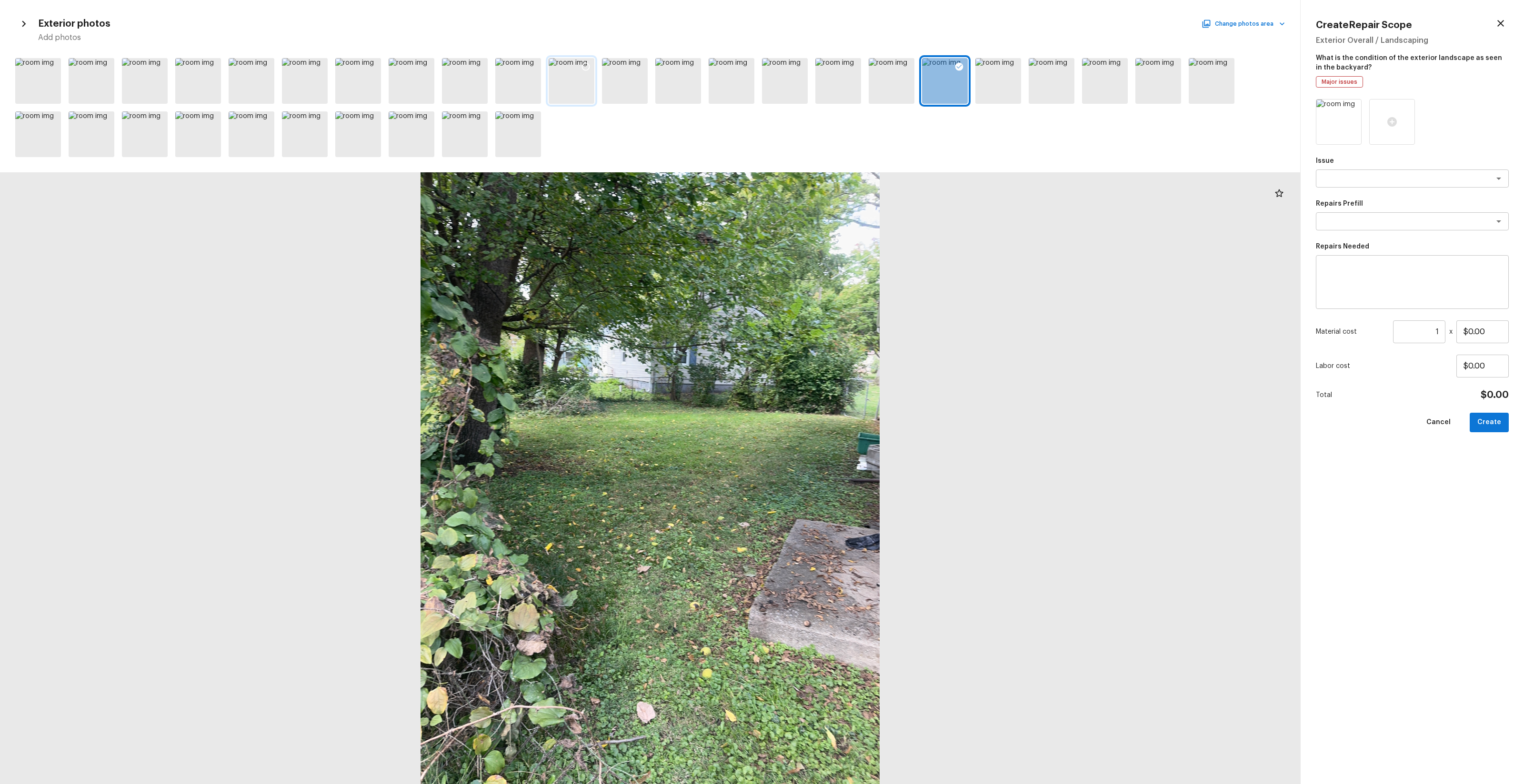
click at [587, 66] on icon at bounding box center [586, 66] width 10 height 10
click at [628, 84] on div at bounding box center [625, 81] width 45 height 45
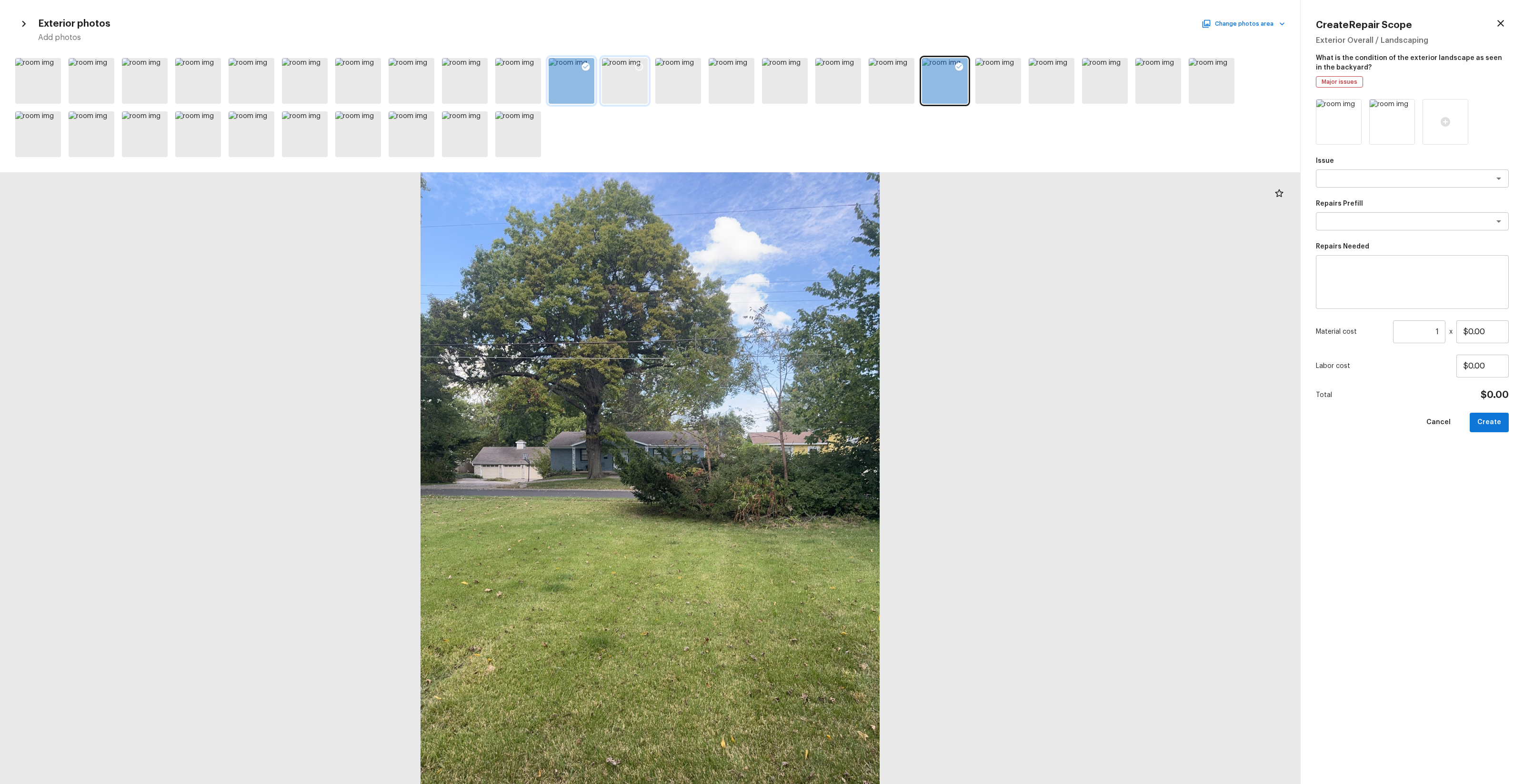
click at [643, 67] on icon at bounding box center [639, 66] width 10 height 10
click at [247, 80] on div at bounding box center [251, 81] width 45 height 45
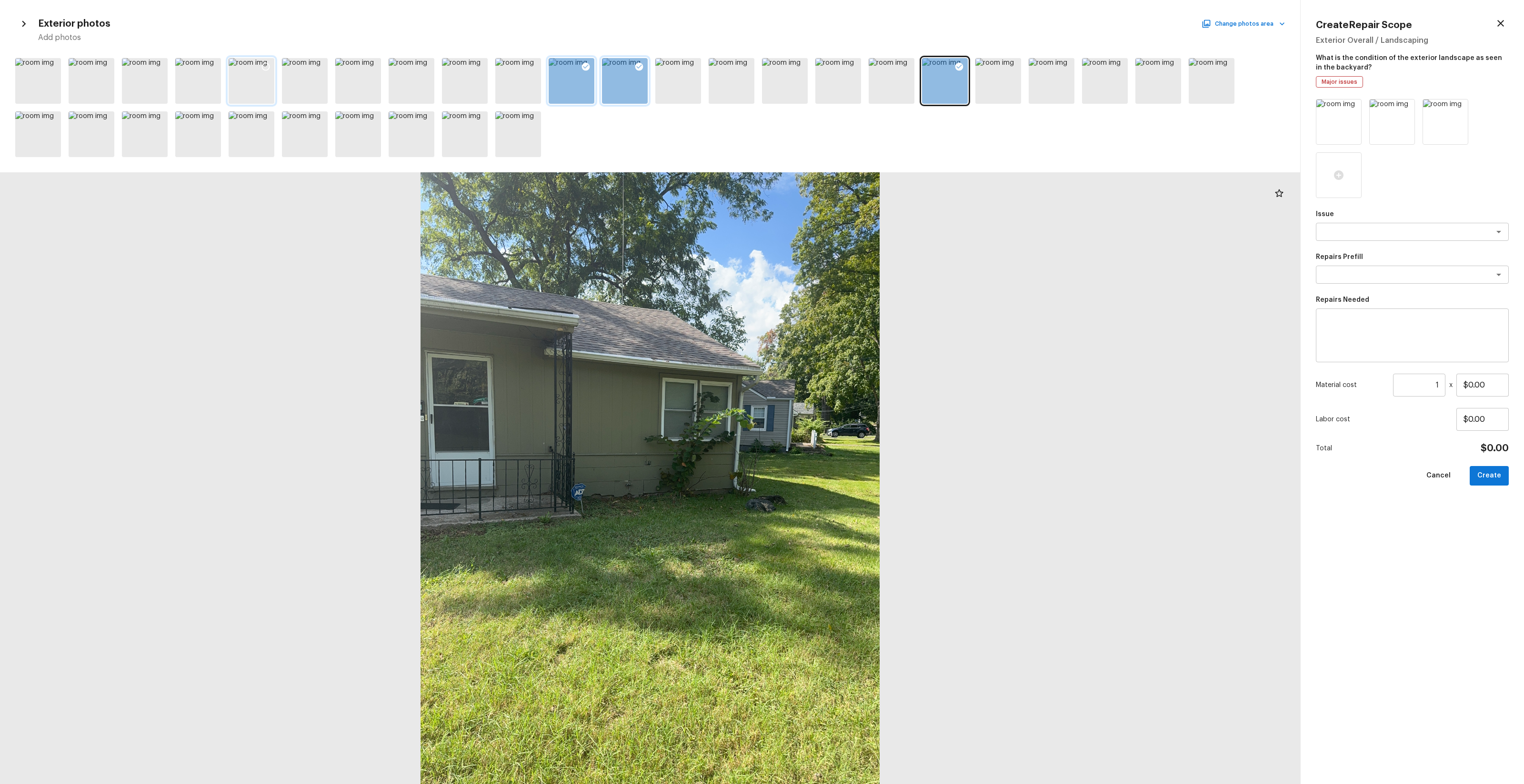
click at [264, 63] on icon at bounding box center [266, 67] width 8 height 8
click at [410, 79] on div at bounding box center [411, 81] width 45 height 45
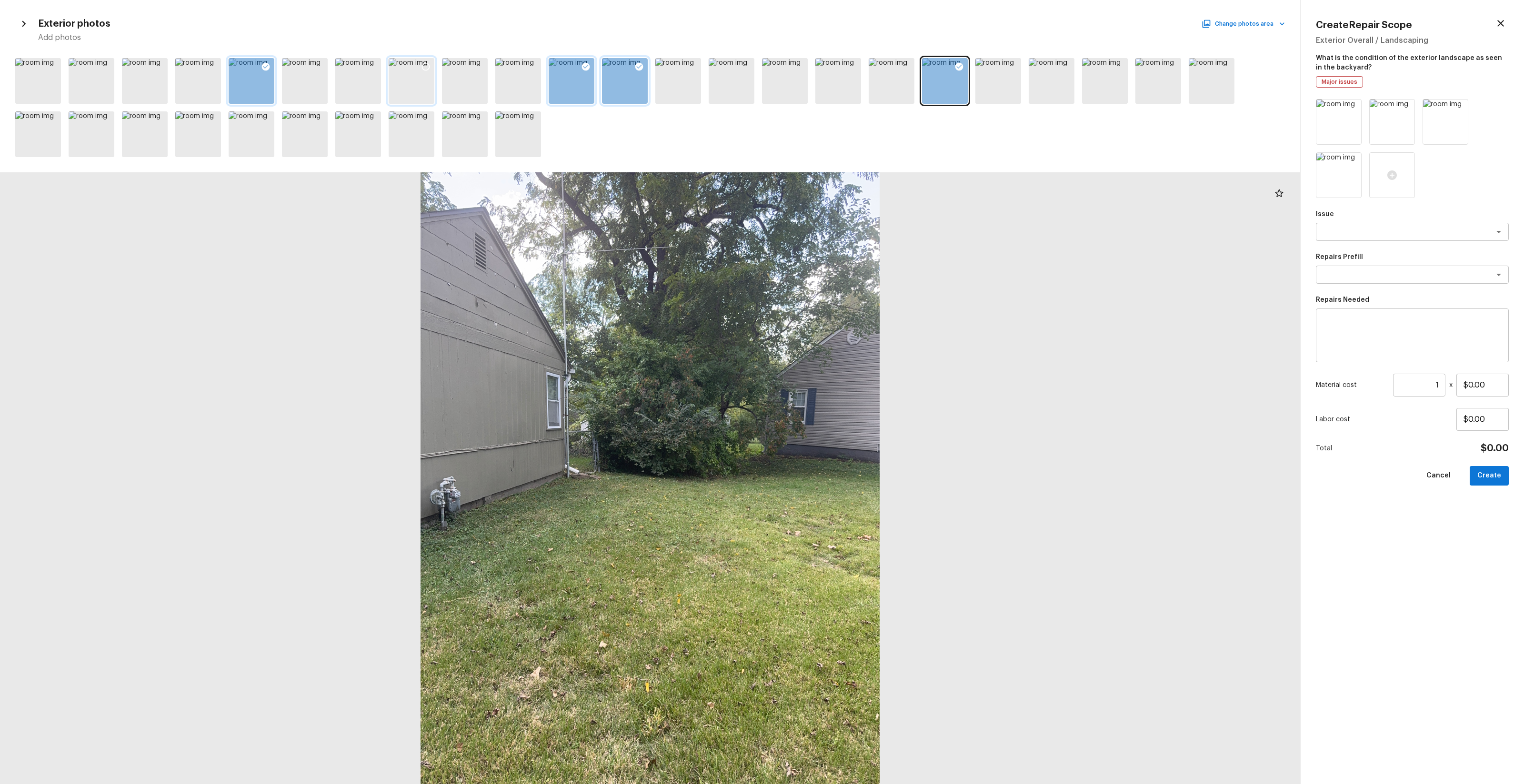
click at [429, 64] on icon at bounding box center [426, 66] width 10 height 10
click at [144, 81] on div at bounding box center [144, 81] width 45 height 45
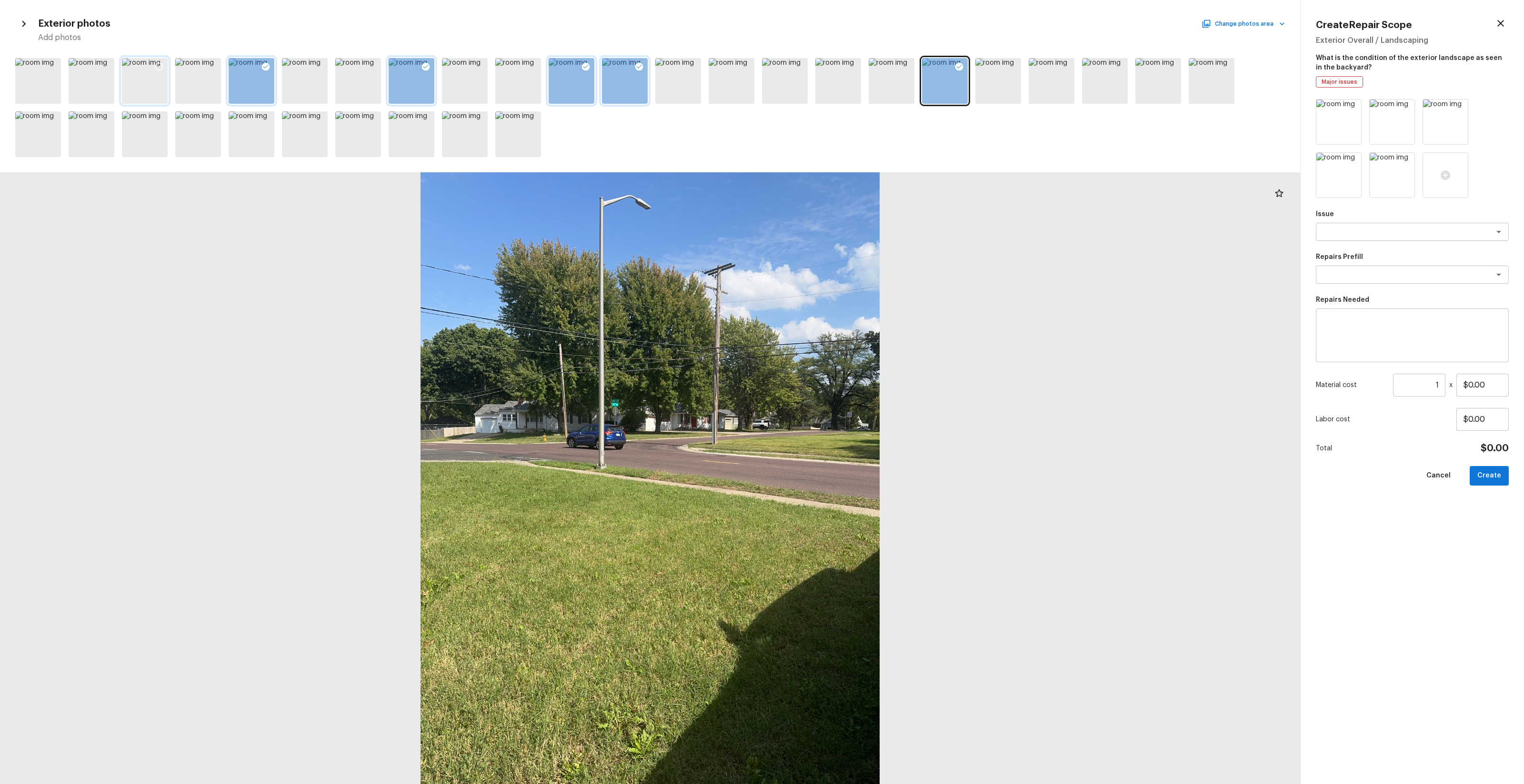
click at [129, 78] on div at bounding box center [144, 81] width 45 height 45
click at [154, 79] on div at bounding box center [144, 81] width 45 height 45
click at [154, 80] on div at bounding box center [144, 81] width 45 height 45
click at [191, 95] on div at bounding box center [198, 81] width 45 height 45
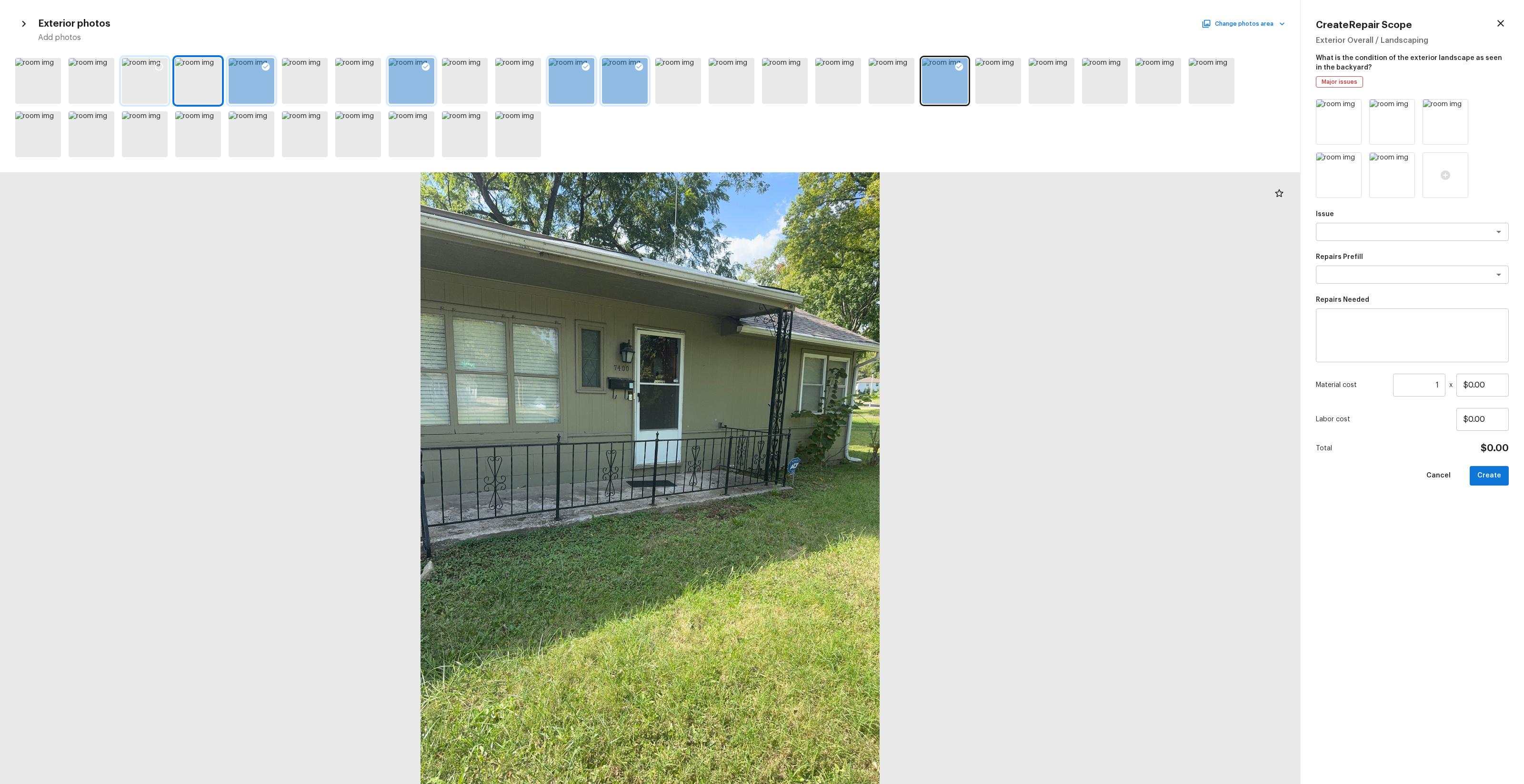
click at [141, 86] on div at bounding box center [144, 81] width 45 height 45
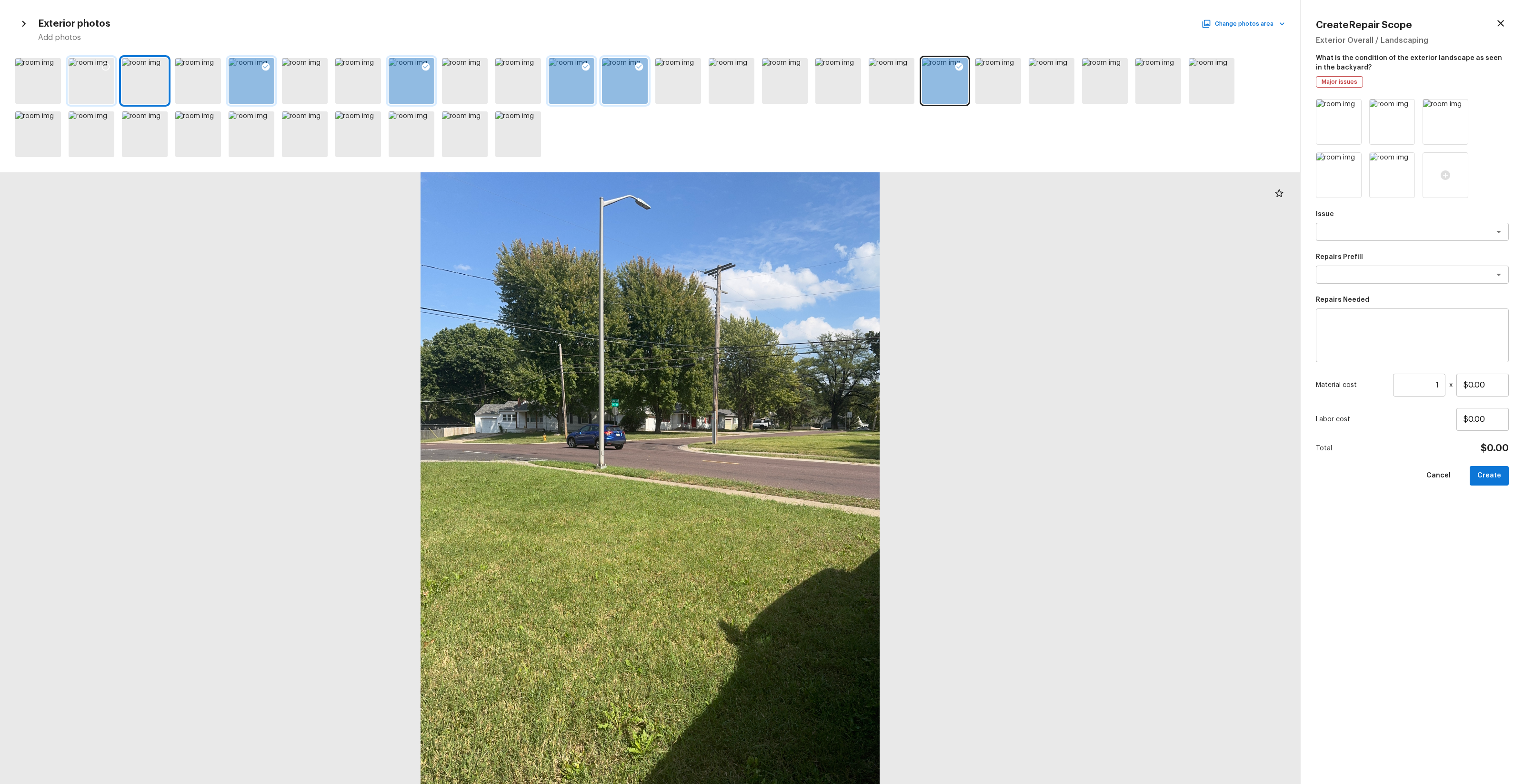
click at [100, 80] on div at bounding box center [92, 81] width 45 height 45
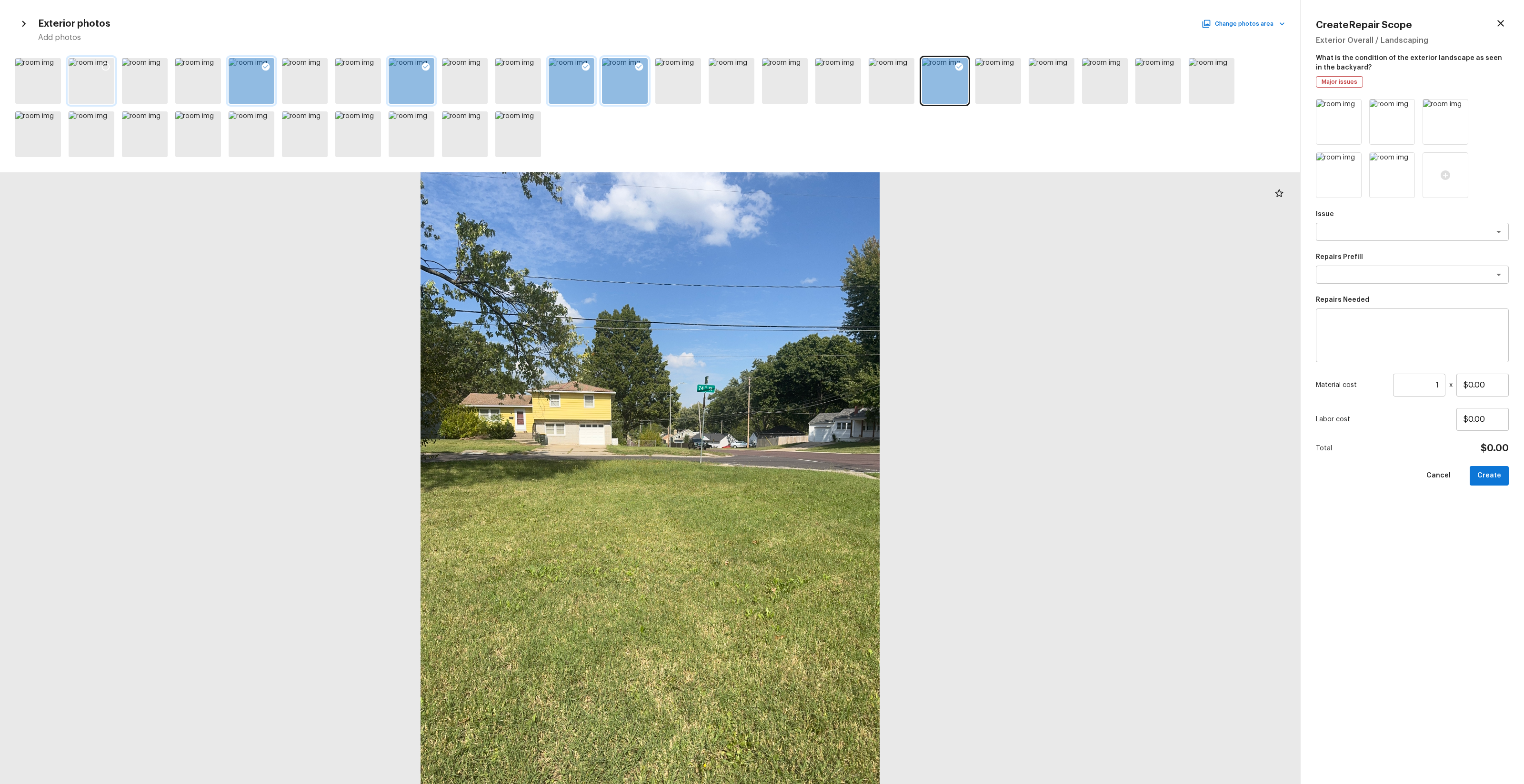
click at [105, 66] on icon at bounding box center [106, 66] width 10 height 10
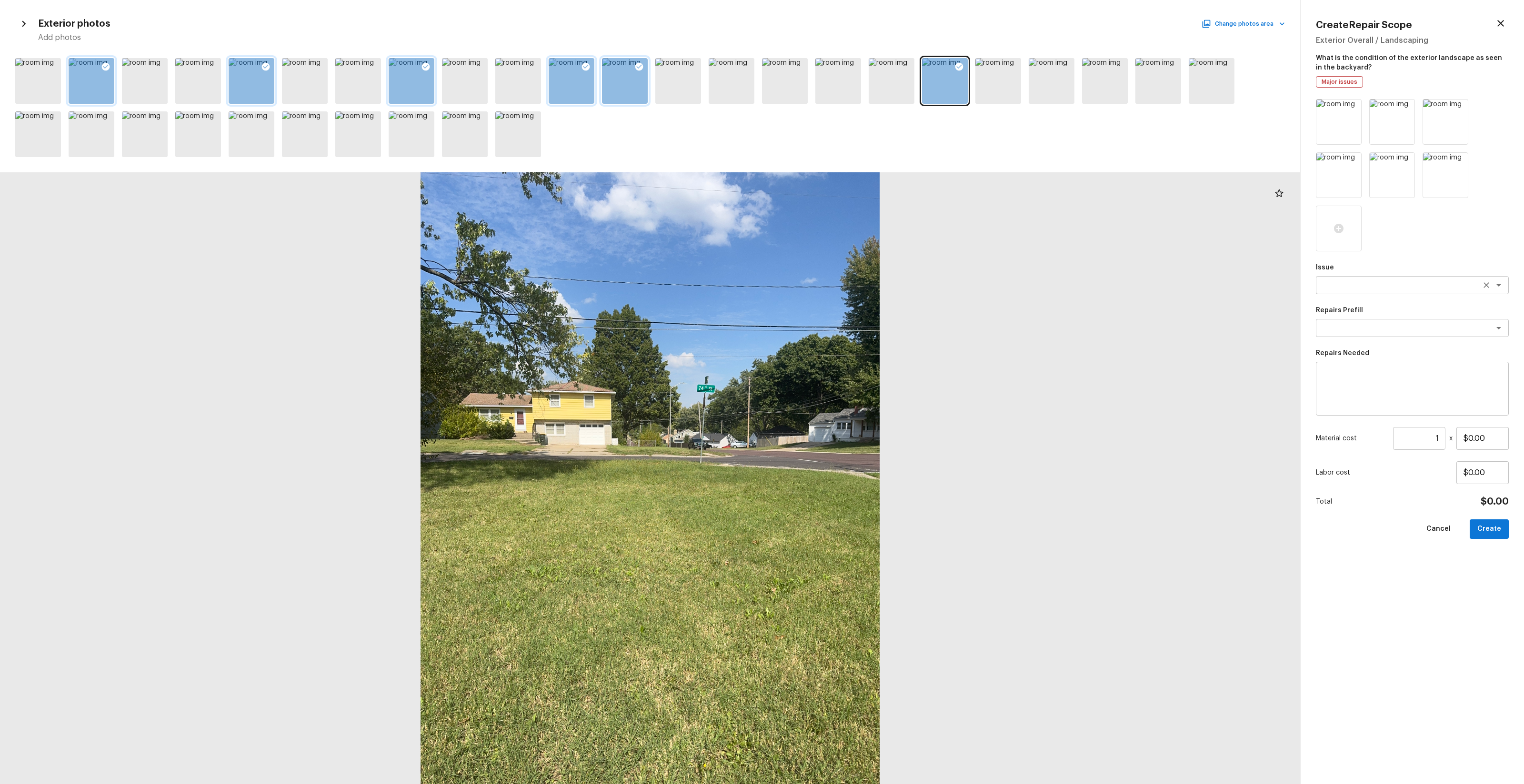
click at [857, 287] on textarea at bounding box center [1399, 285] width 157 height 10
click at [857, 304] on li "Landscape Package" at bounding box center [1413, 306] width 193 height 15
type textarea "Landscape Package"
click at [857, 328] on textarea at bounding box center [1399, 328] width 157 height 10
click at [857, 345] on li "Initial landscaping package" at bounding box center [1413, 349] width 193 height 15
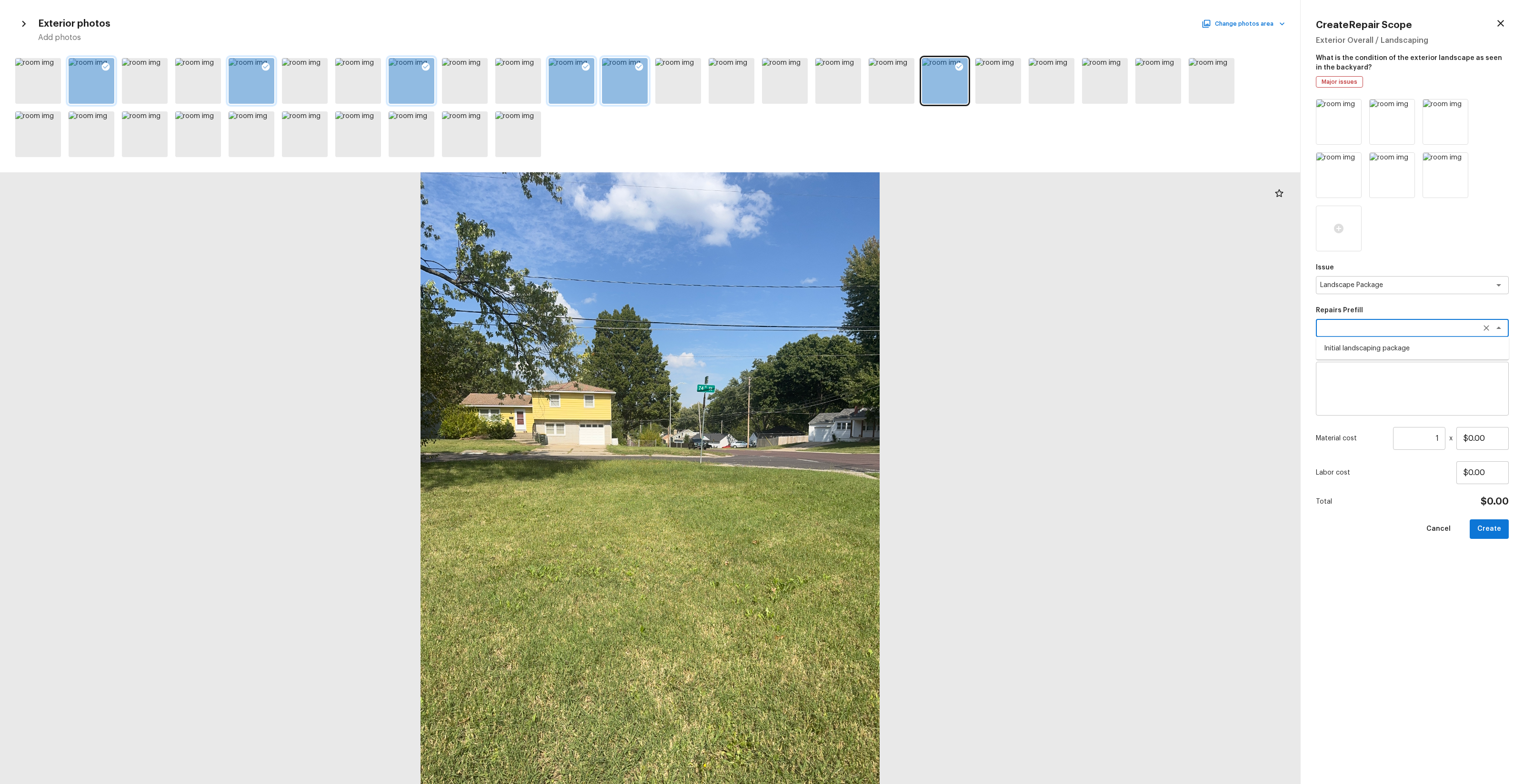
type textarea "Initial landscaping package"
type textarea "Mowing of grass up to 6" in height. Mow, edge along driveways & sidewalks, trim…"
click at [857, 440] on input "1" at bounding box center [1419, 439] width 53 height 23
click at [857, 440] on input "$55.00" at bounding box center [1483, 439] width 53 height 23
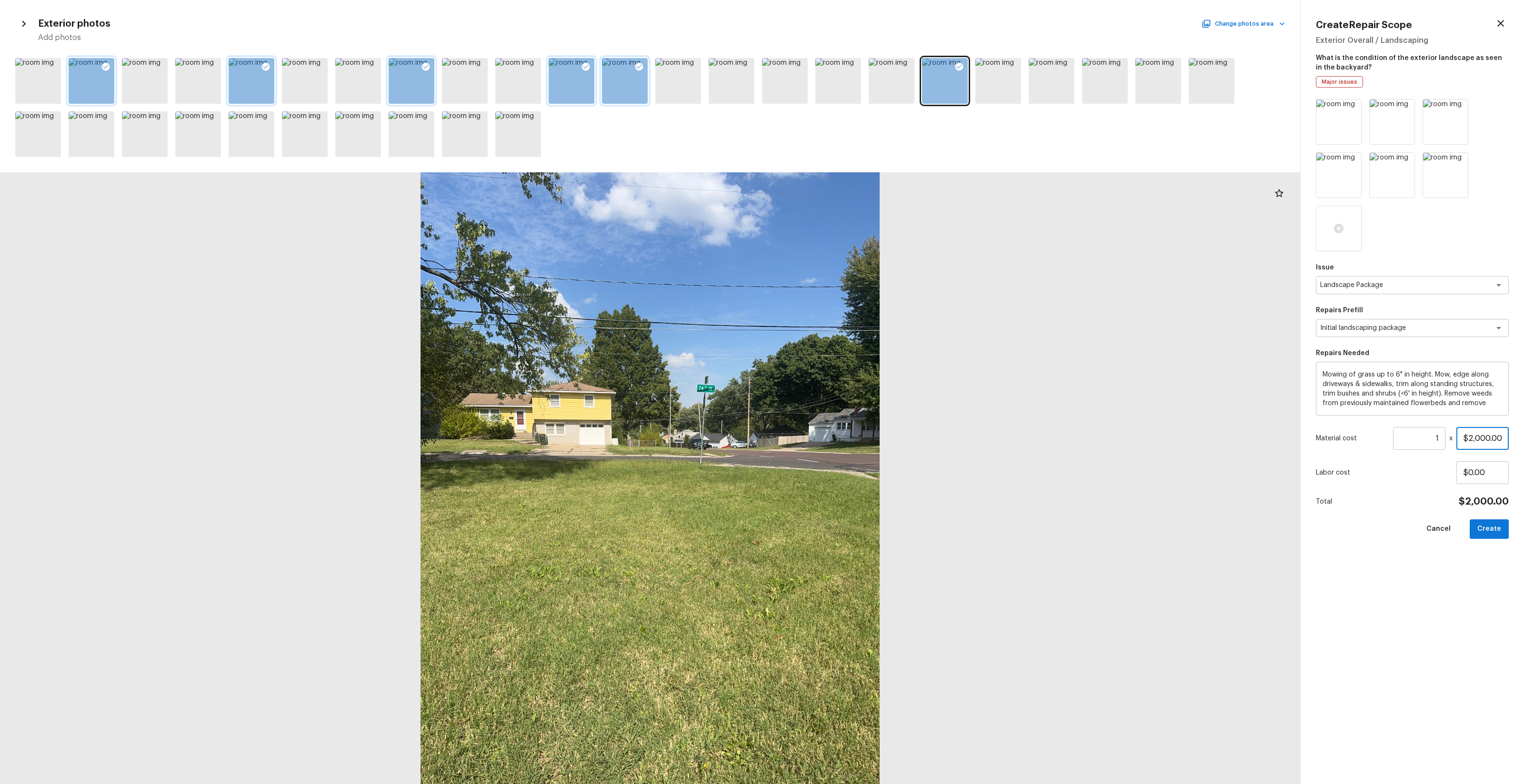
click at [857, 443] on input "$2,000.00" at bounding box center [1483, 439] width 53 height 23
type input "$1,500.00"
click at [857, 462] on button "Create" at bounding box center [1489, 529] width 39 height 19
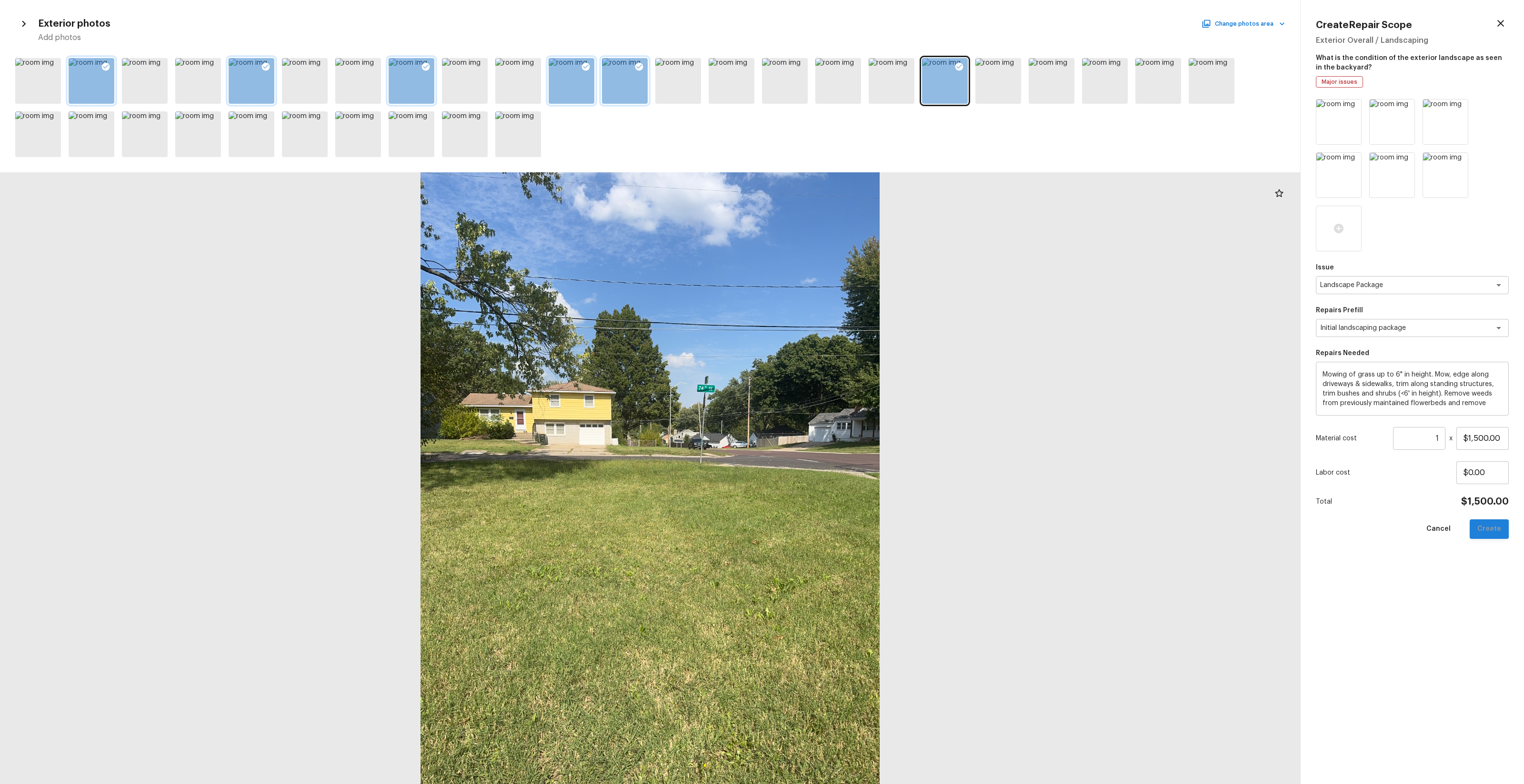
type input "$0.00"
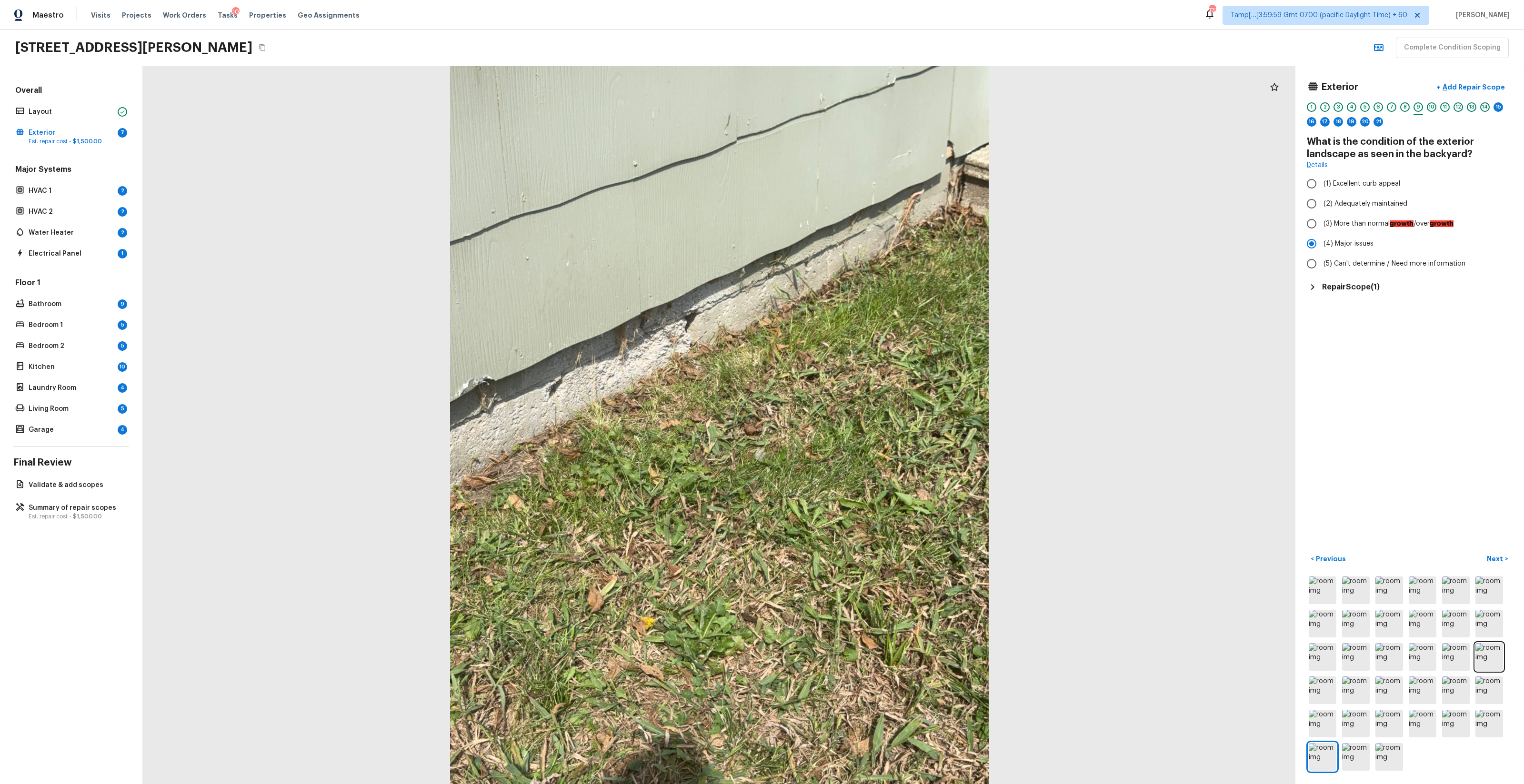
click at [857, 287] on h5 "Repair Scope ( 1 )" at bounding box center [1350, 287] width 58 height 11
click at [857, 318] on icon "button" at bounding box center [1496, 315] width 11 height 11
click at [857, 342] on li "Edit" at bounding box center [1494, 342] width 45 height 28
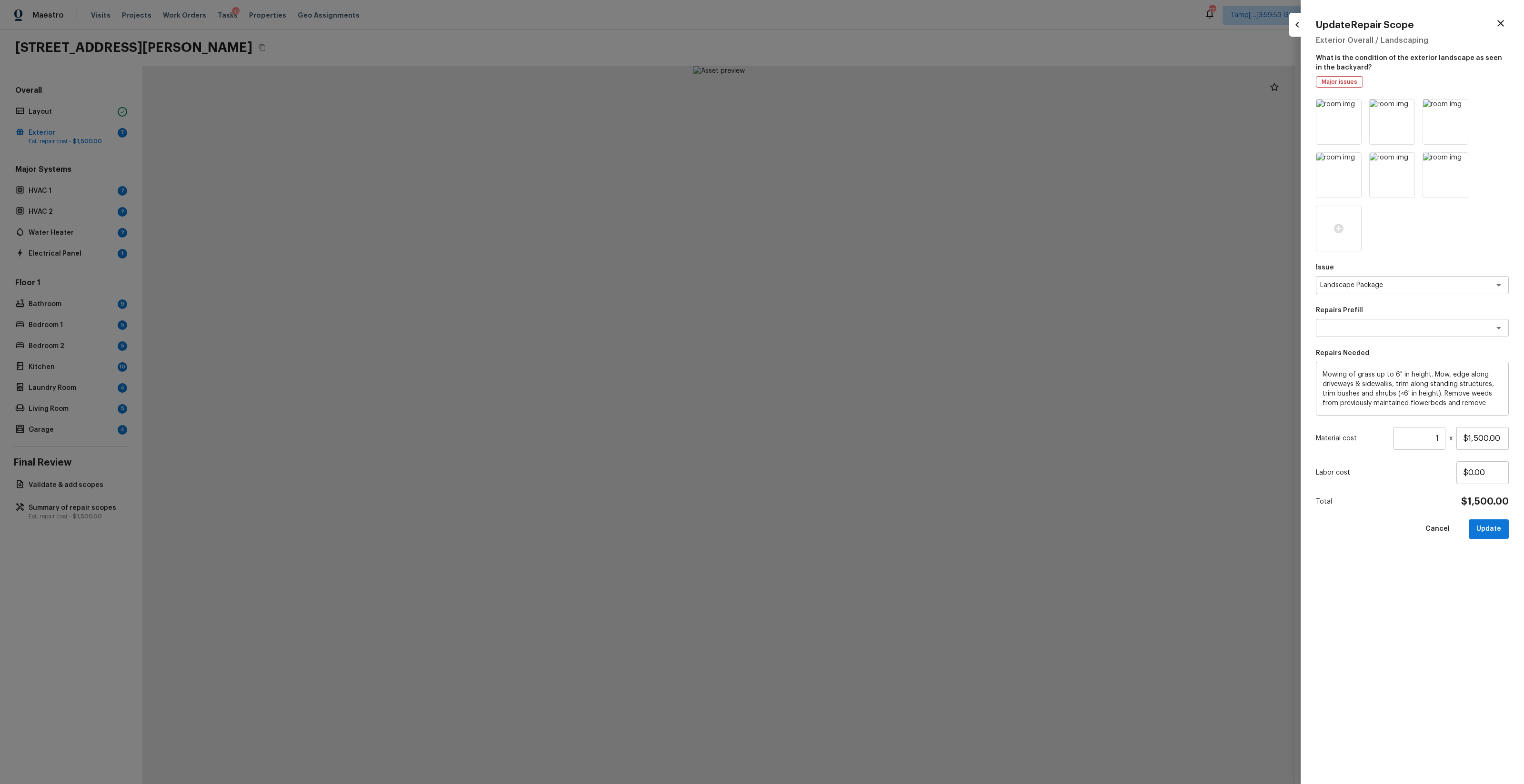
type input "$0.00"
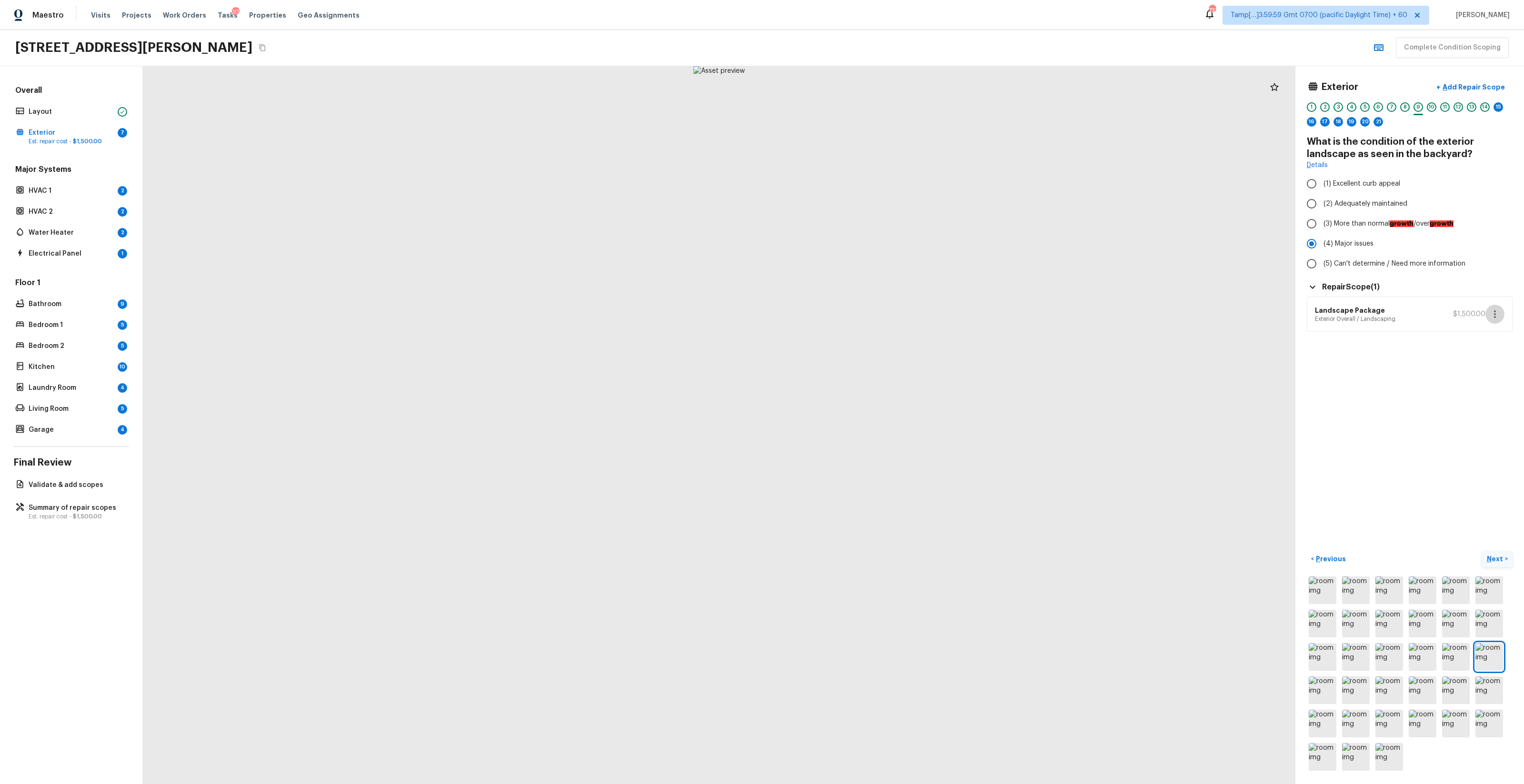
click at [857, 462] on p "Next" at bounding box center [1496, 559] width 18 height 10
click at [857, 109] on div "14" at bounding box center [1485, 107] width 10 height 10
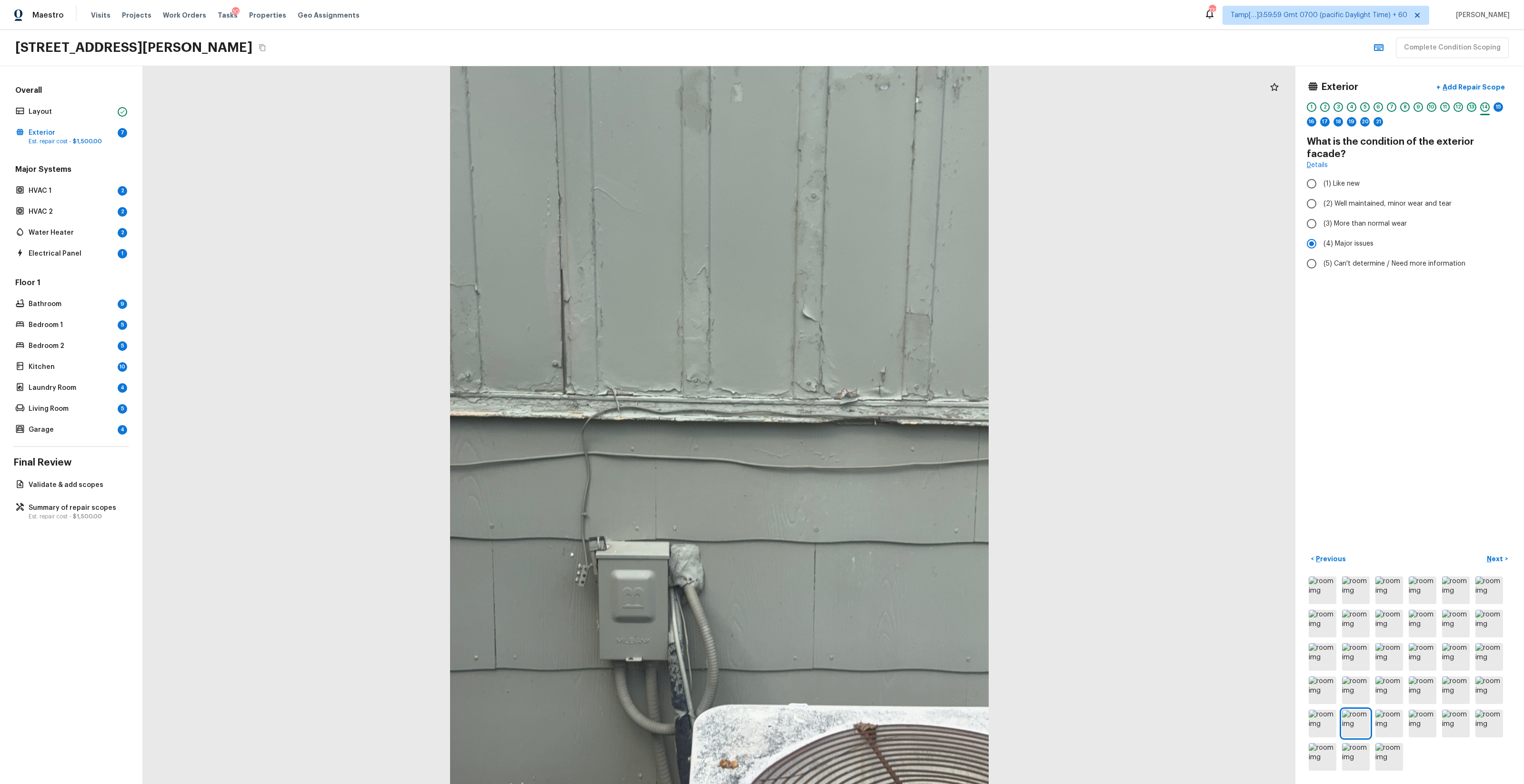
click at [857, 109] on div "13" at bounding box center [1472, 107] width 10 height 10
click at [857, 111] on div "14" at bounding box center [1485, 107] width 10 height 10
click at [857, 86] on p "Add Repair Scope" at bounding box center [1473, 88] width 64 height 10
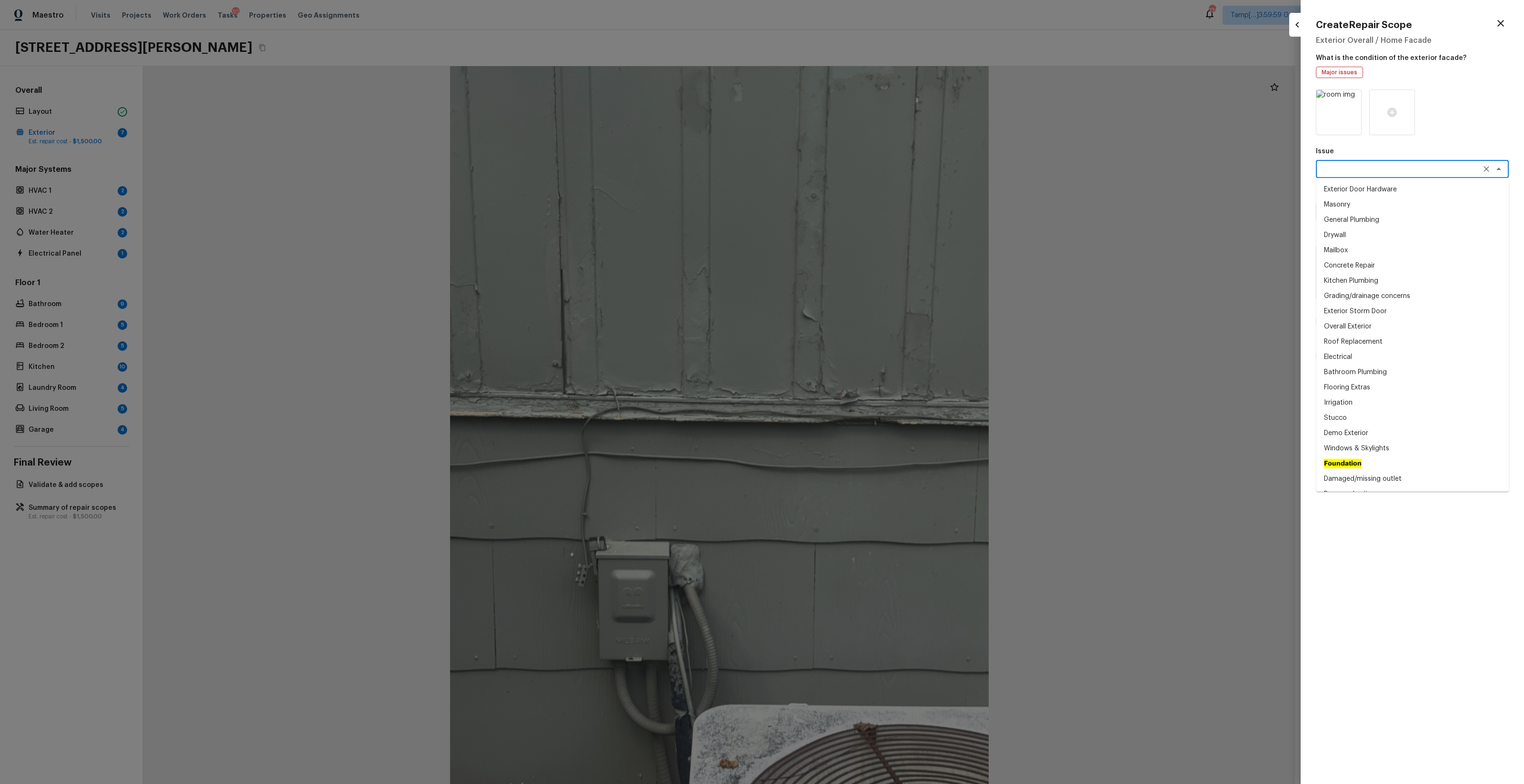
click at [857, 165] on textarea at bounding box center [1399, 169] width 157 height 10
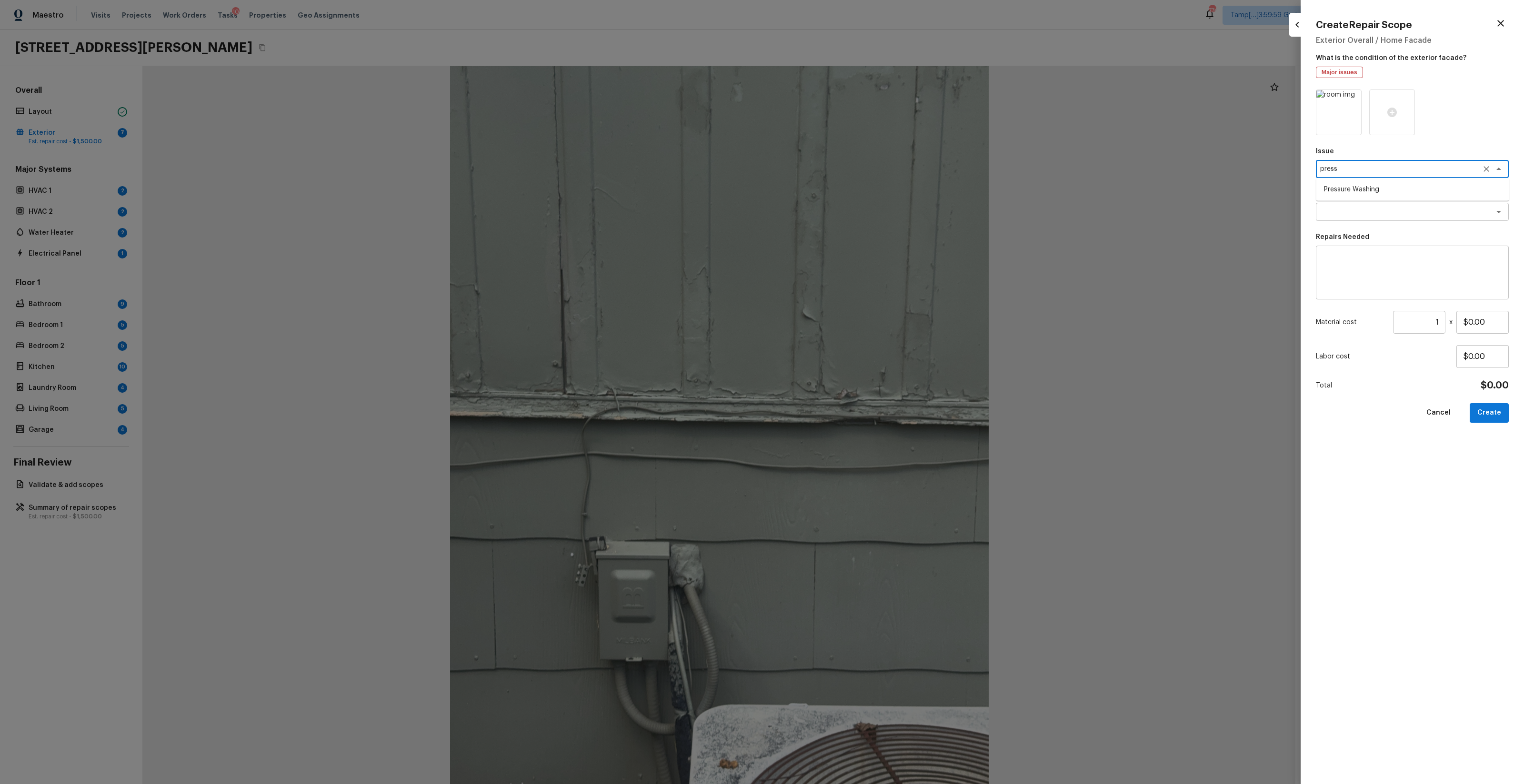
click at [857, 184] on li "Pressure Washing" at bounding box center [1413, 189] width 193 height 15
type textarea "Pressure Washing"
click at [857, 207] on textarea at bounding box center [1399, 212] width 157 height 10
click at [857, 242] on li "Pressure Wash Siding" at bounding box center [1413, 247] width 193 height 15
type textarea "Pressure Wash Siding"
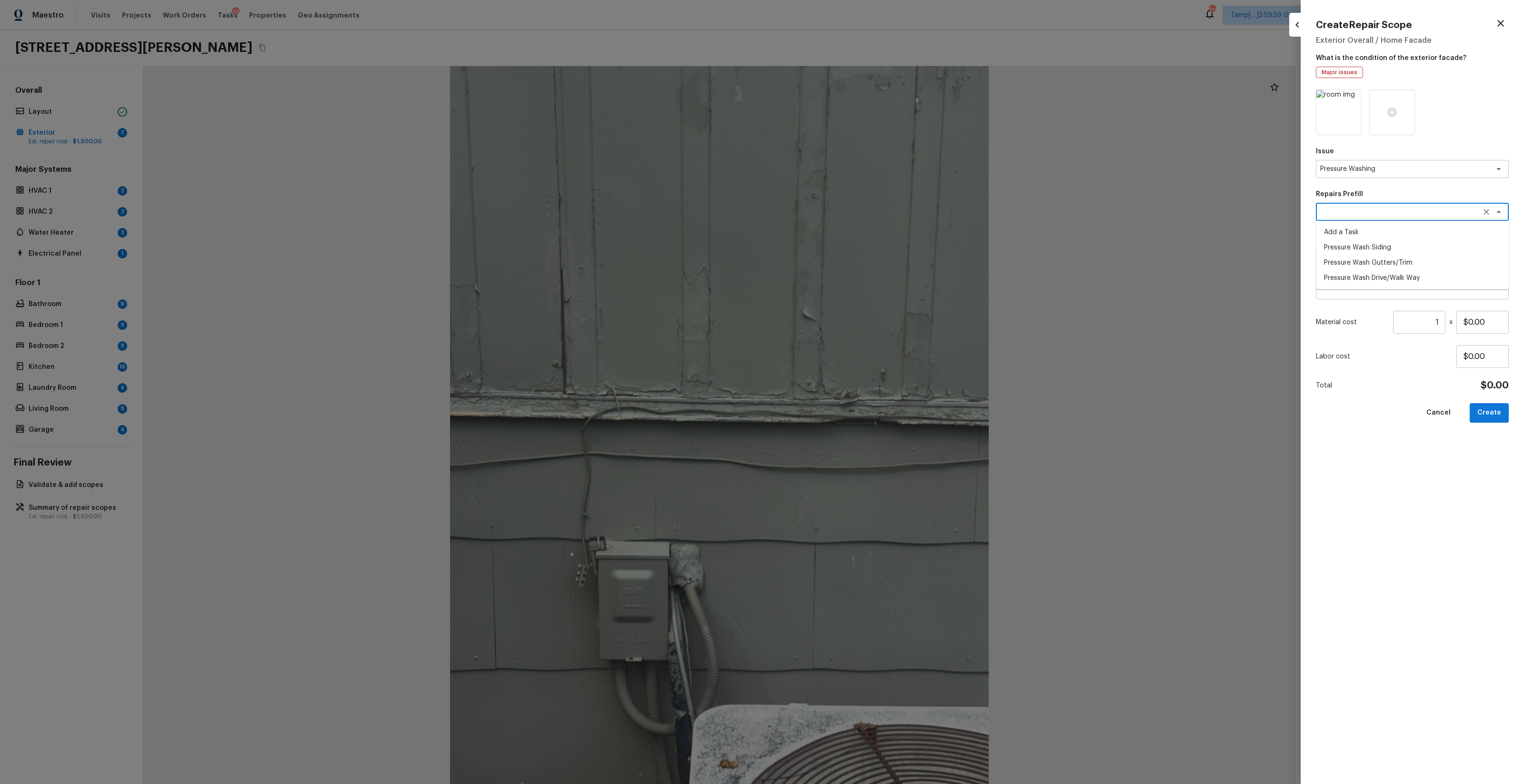
type textarea "Protect areas as needed for pressure washing. Pressure wash the siding on the h…"
click at [857, 318] on input "$170.00" at bounding box center [1483, 323] width 53 height 23
type input "$250.00"
click at [857, 417] on button "Create" at bounding box center [1489, 413] width 39 height 19
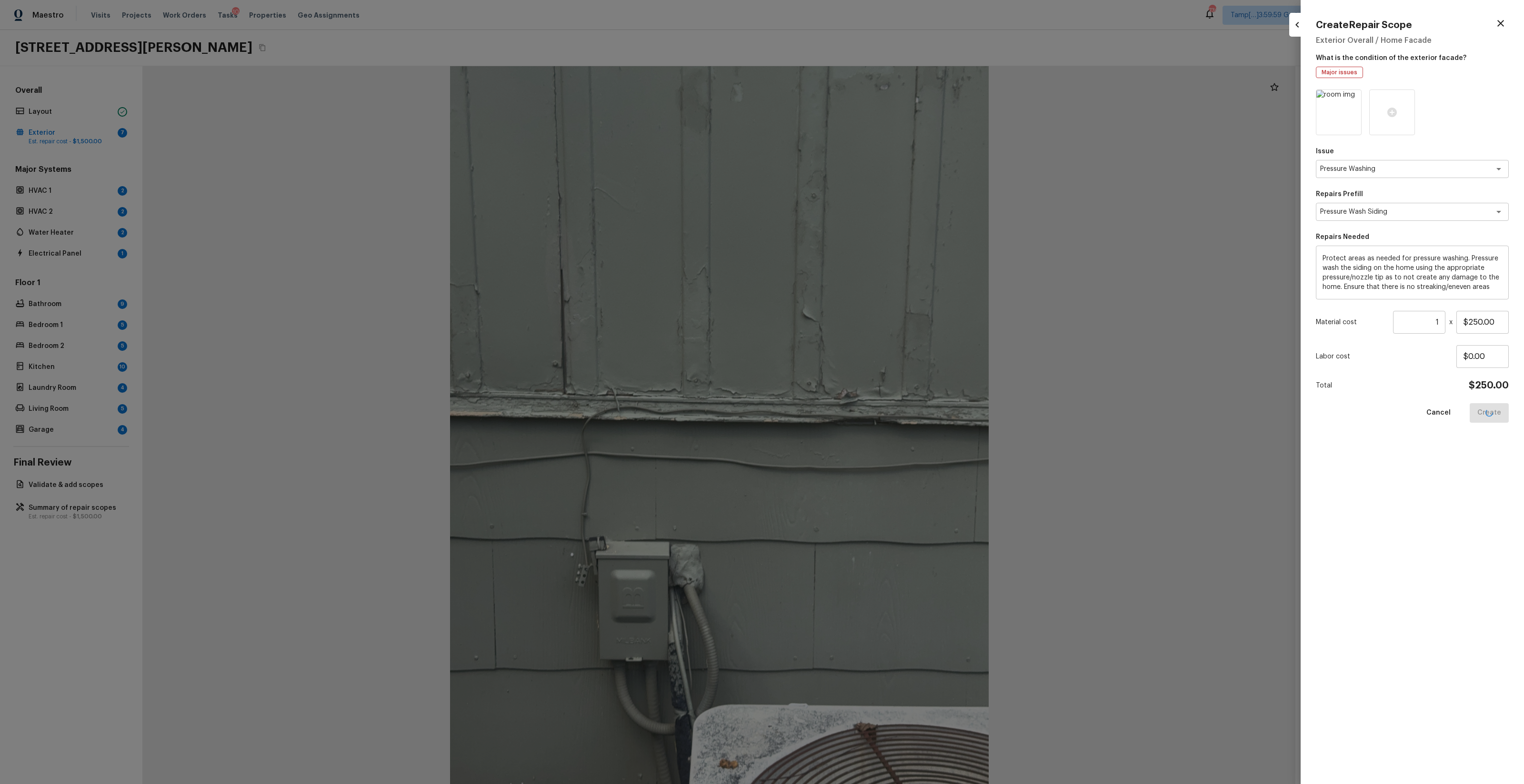
type input "$0.00"
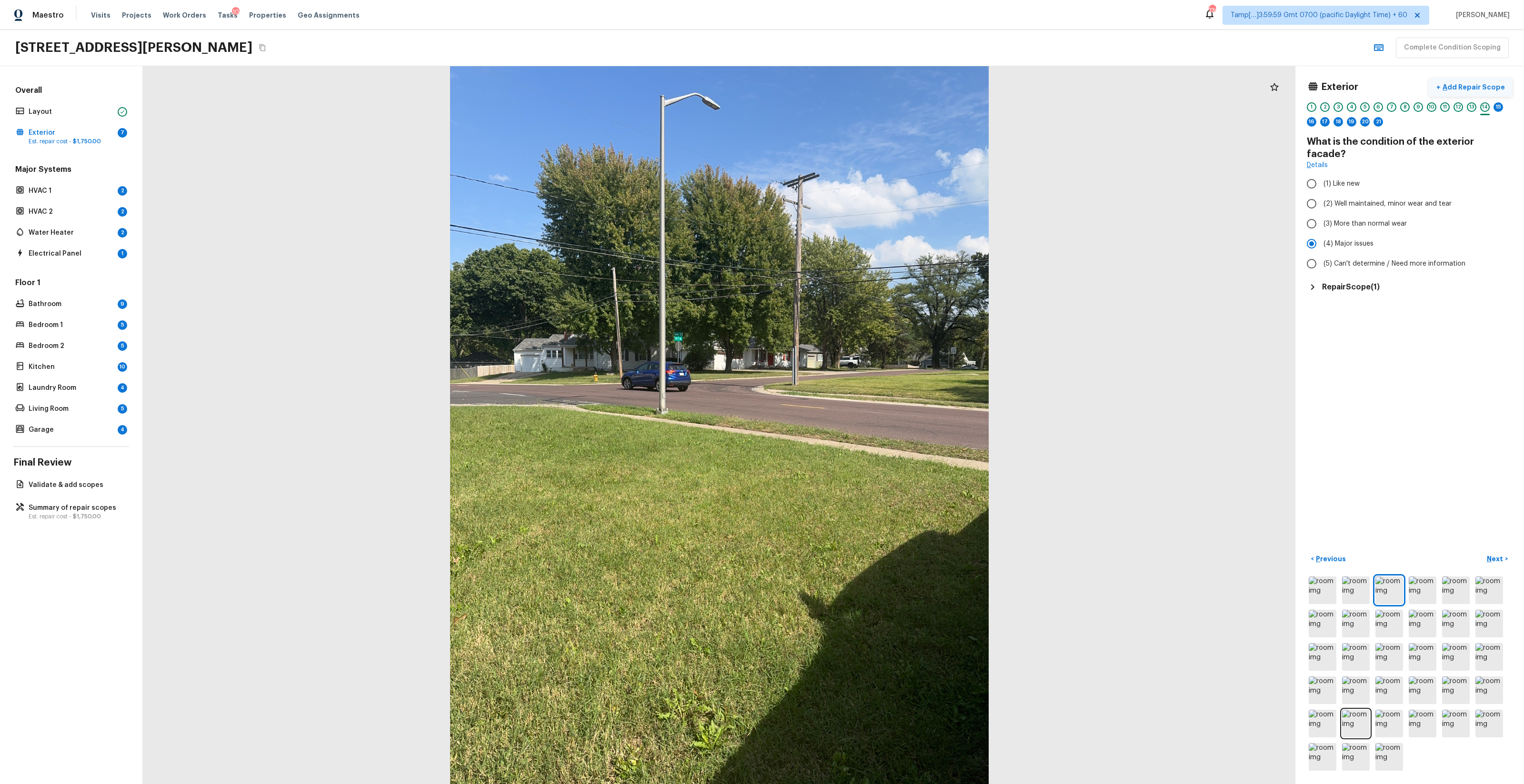
click at [857, 89] on p "Add Repair Scope" at bounding box center [1473, 88] width 64 height 10
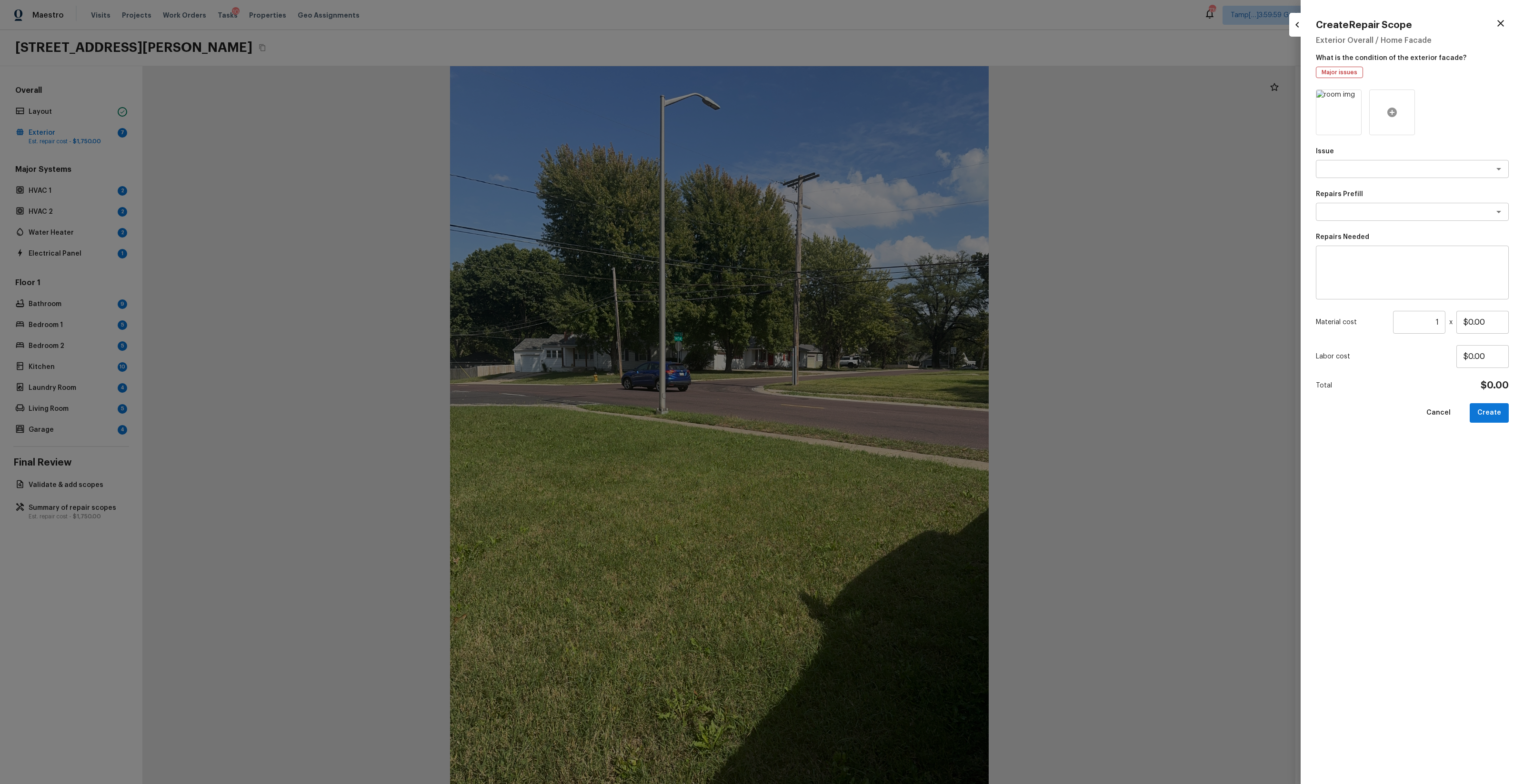
click at [857, 110] on icon at bounding box center [1393, 113] width 10 height 10
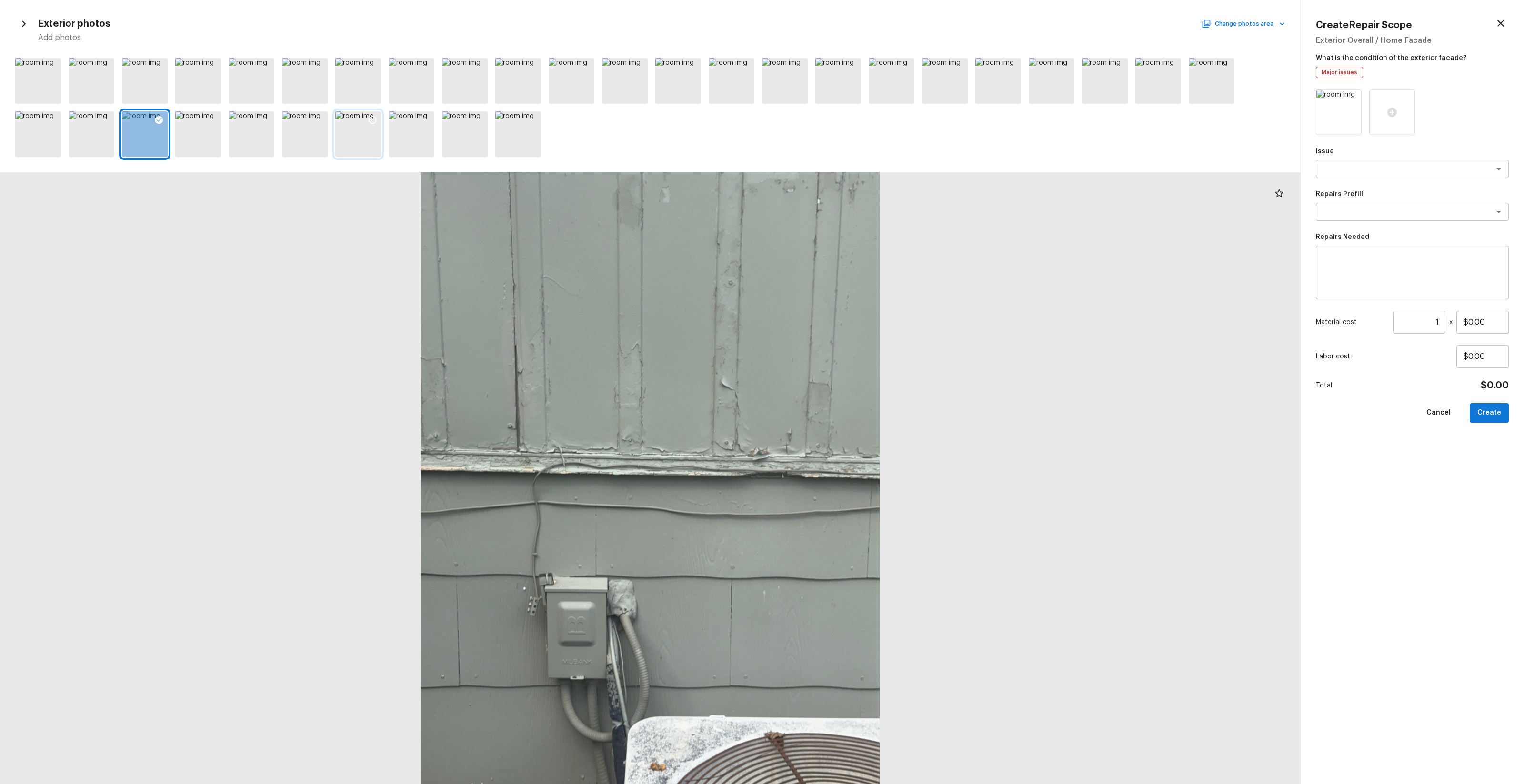
click at [378, 124] on div at bounding box center [372, 121] width 17 height 20
click at [320, 124] on icon at bounding box center [320, 120] width 10 height 10
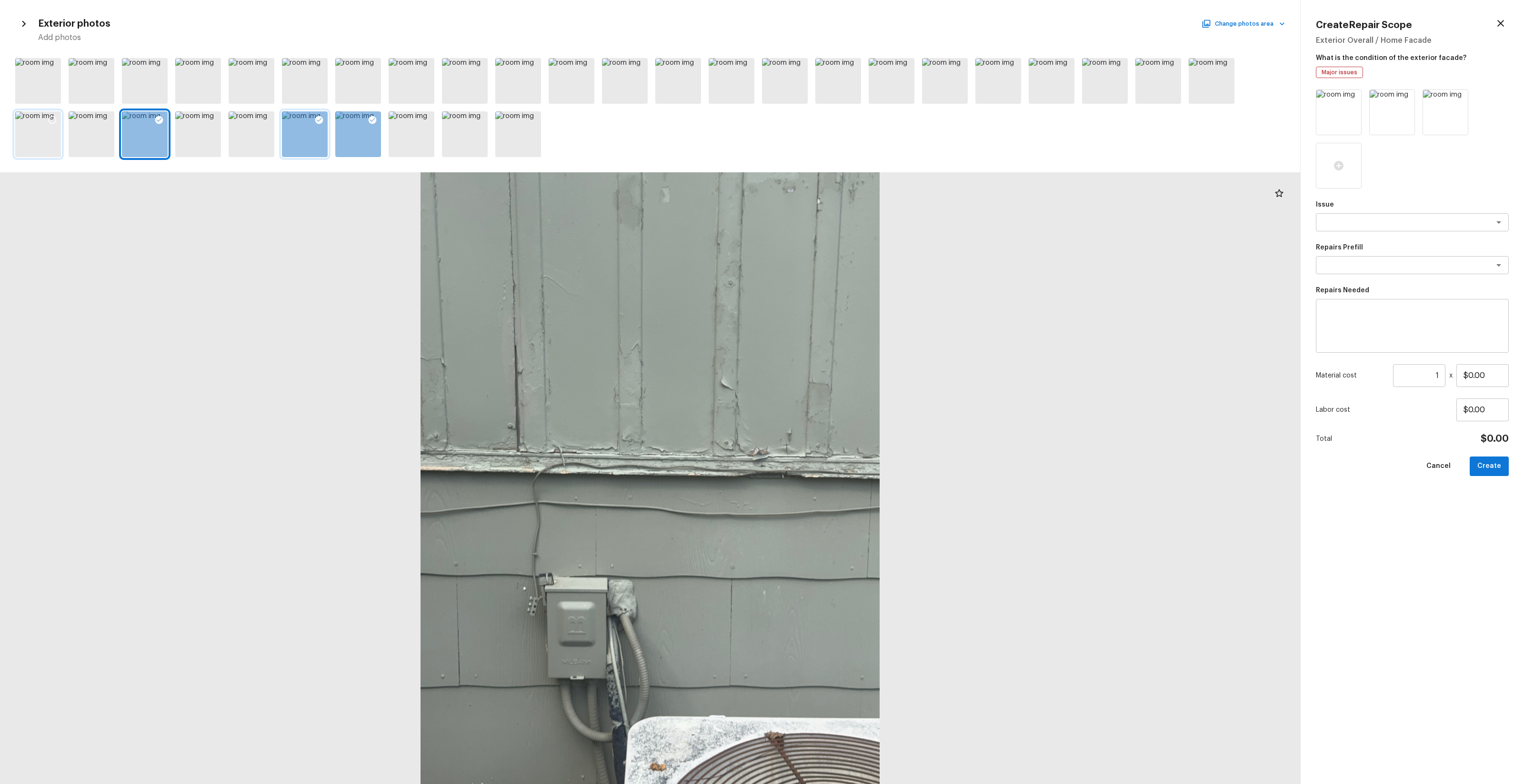
click at [42, 138] on div at bounding box center [38, 134] width 45 height 45
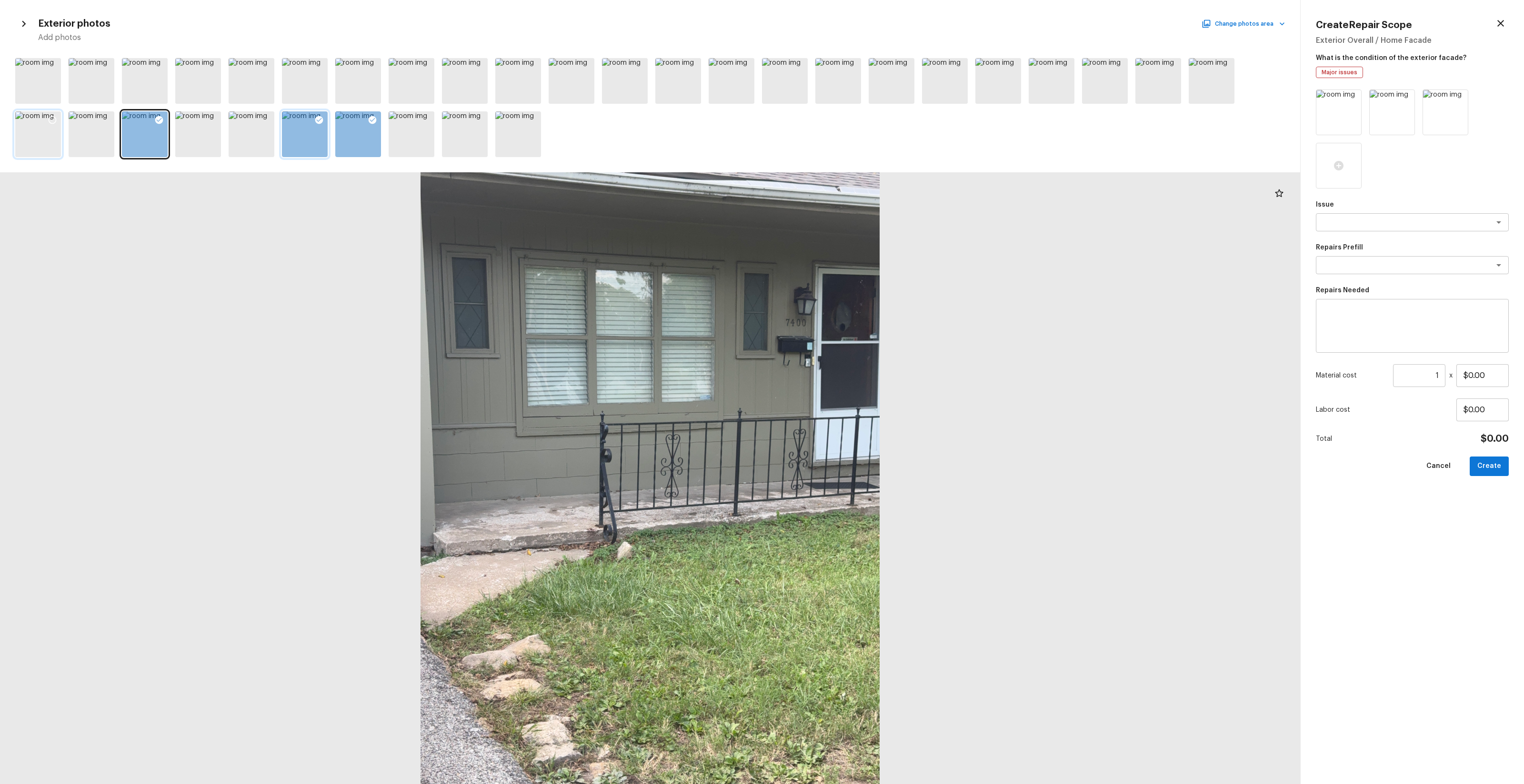
click at [50, 118] on icon at bounding box center [53, 120] width 10 height 10
click at [481, 67] on icon at bounding box center [479, 66] width 10 height 10
click at [363, 82] on div at bounding box center [358, 81] width 45 height 45
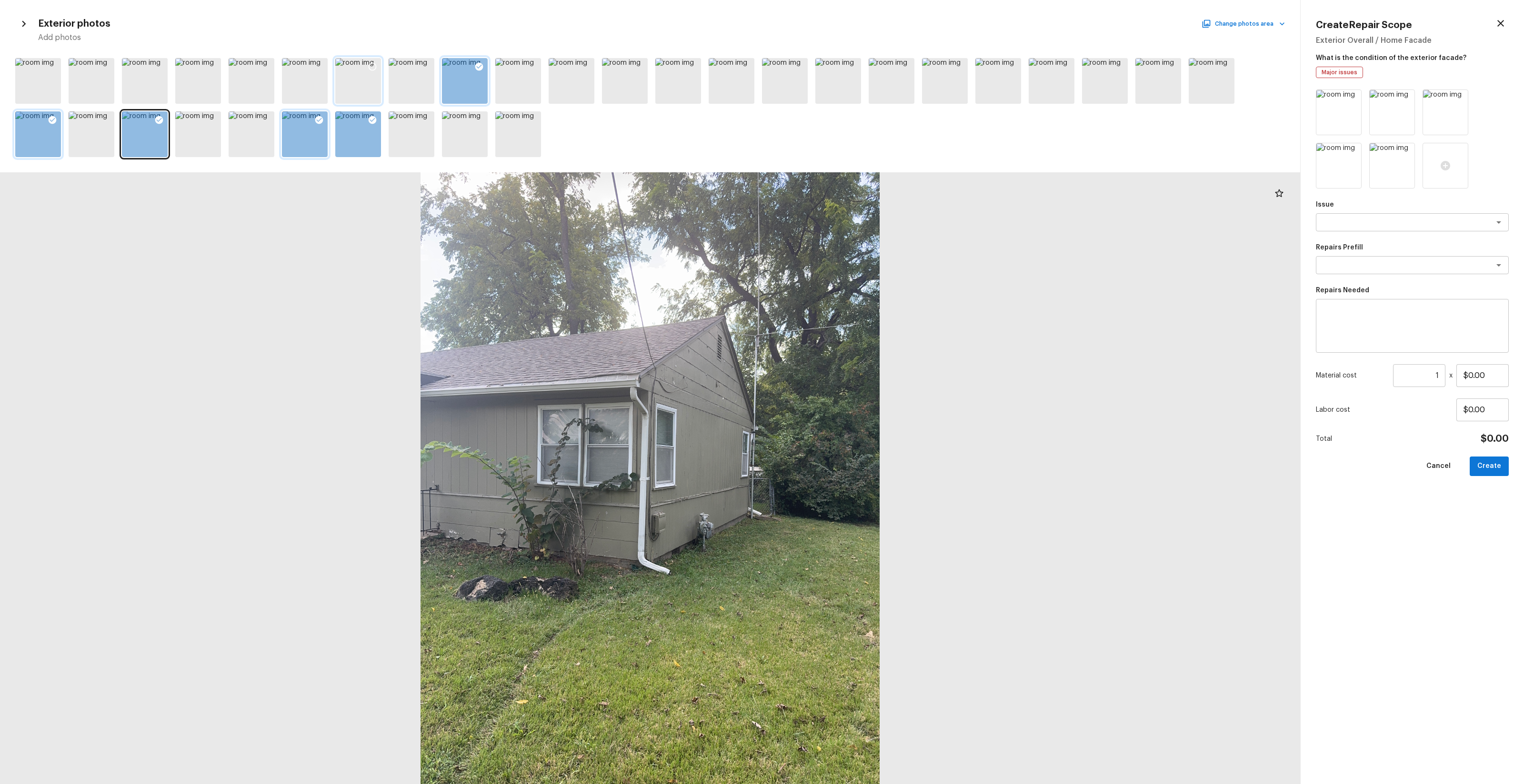
click at [375, 68] on icon at bounding box center [372, 66] width 10 height 10
click at [795, 92] on div at bounding box center [785, 81] width 45 height 45
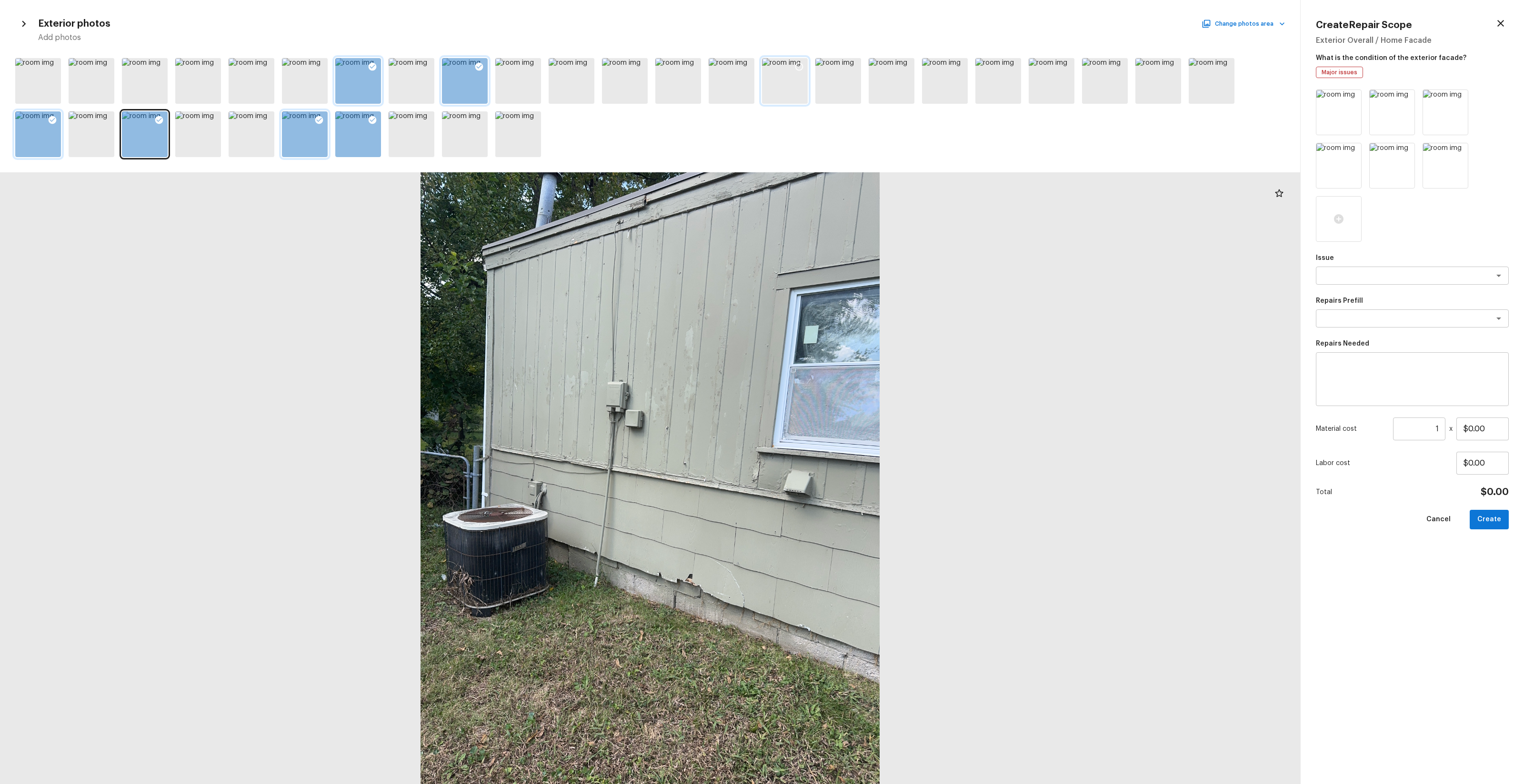
click at [805, 66] on div at bounding box center [799, 68] width 17 height 20
click at [857, 87] on div at bounding box center [891, 81] width 45 height 45
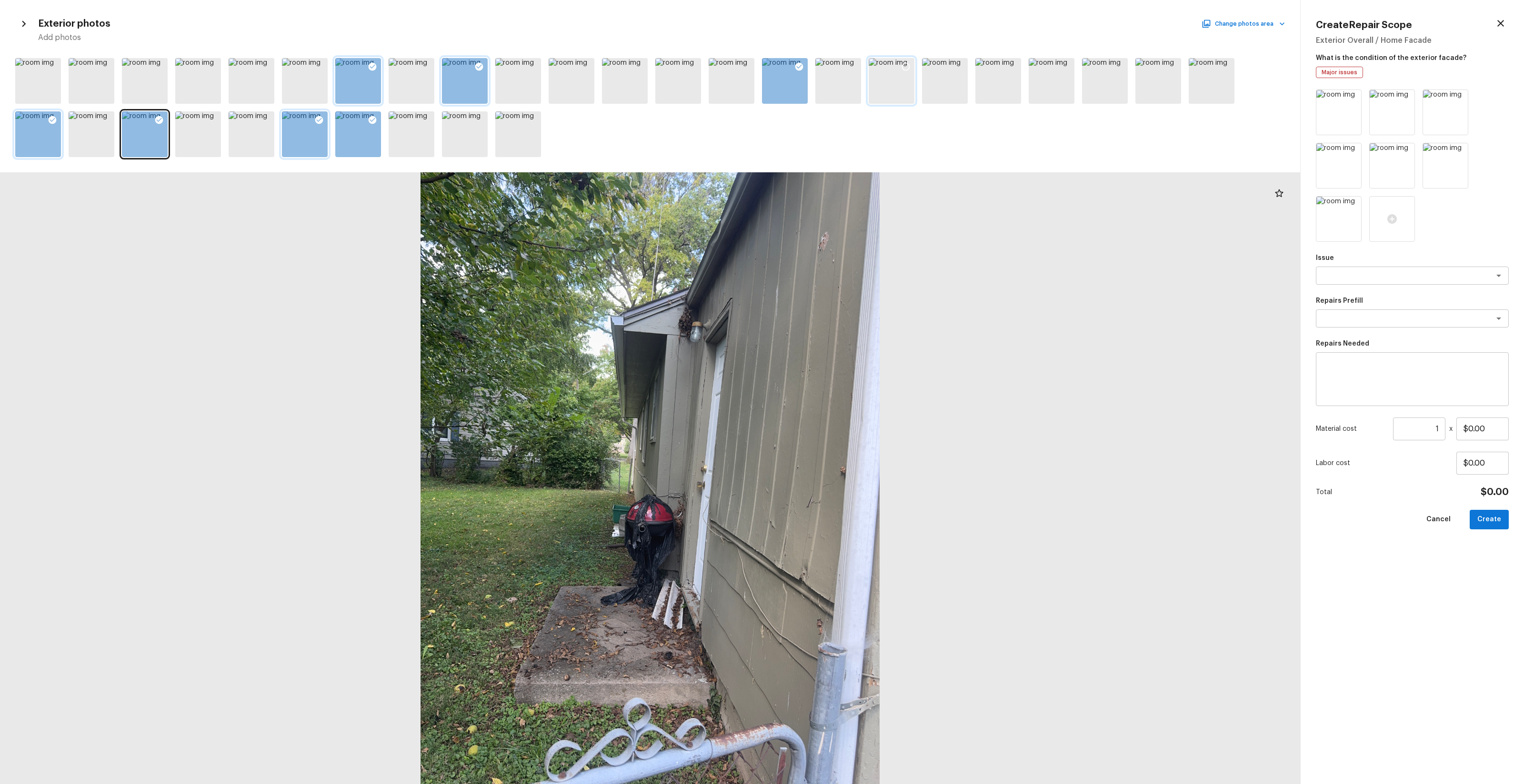
click at [857, 65] on icon at bounding box center [906, 66] width 10 height 10
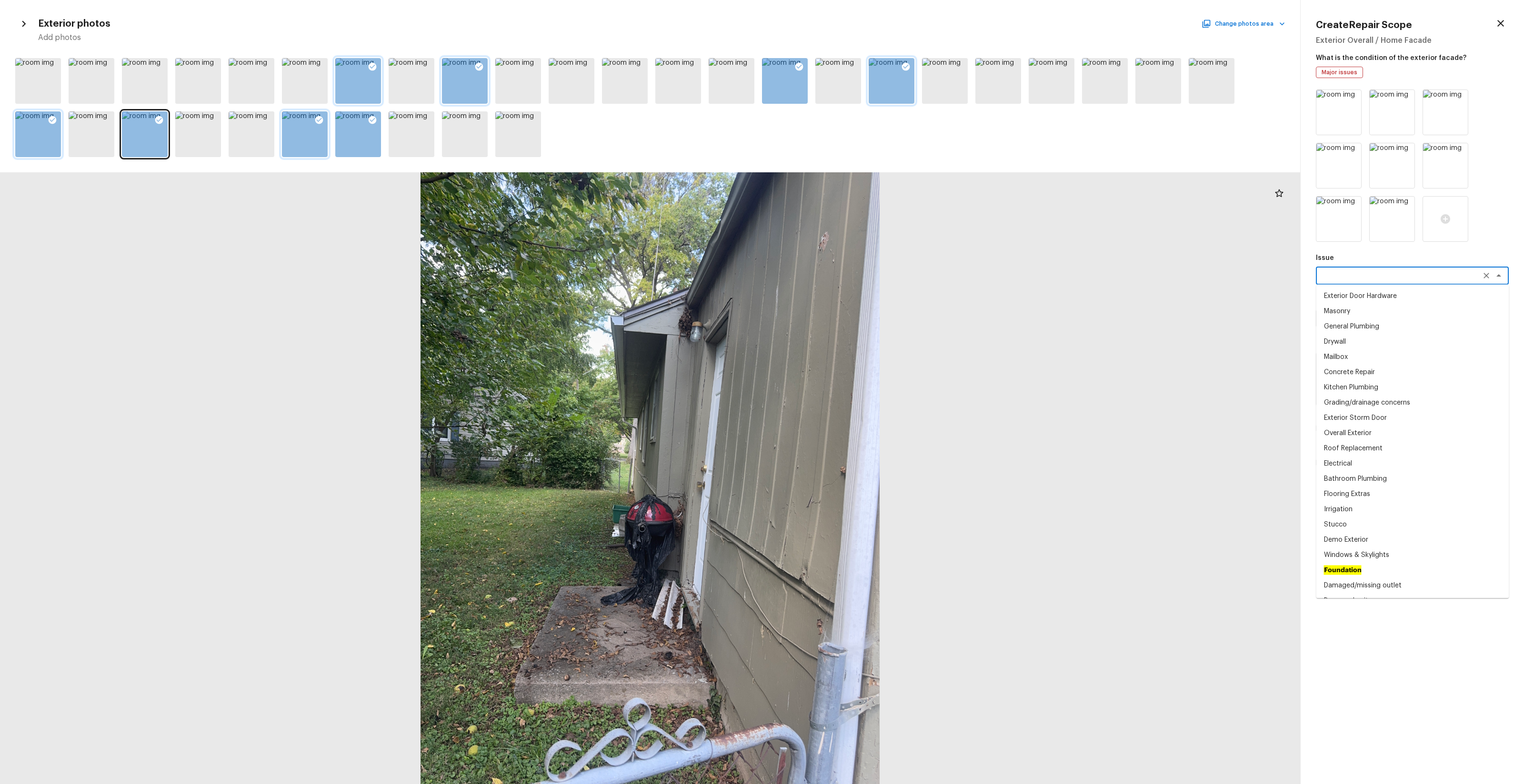
click at [857, 280] on textarea at bounding box center [1399, 276] width 157 height 10
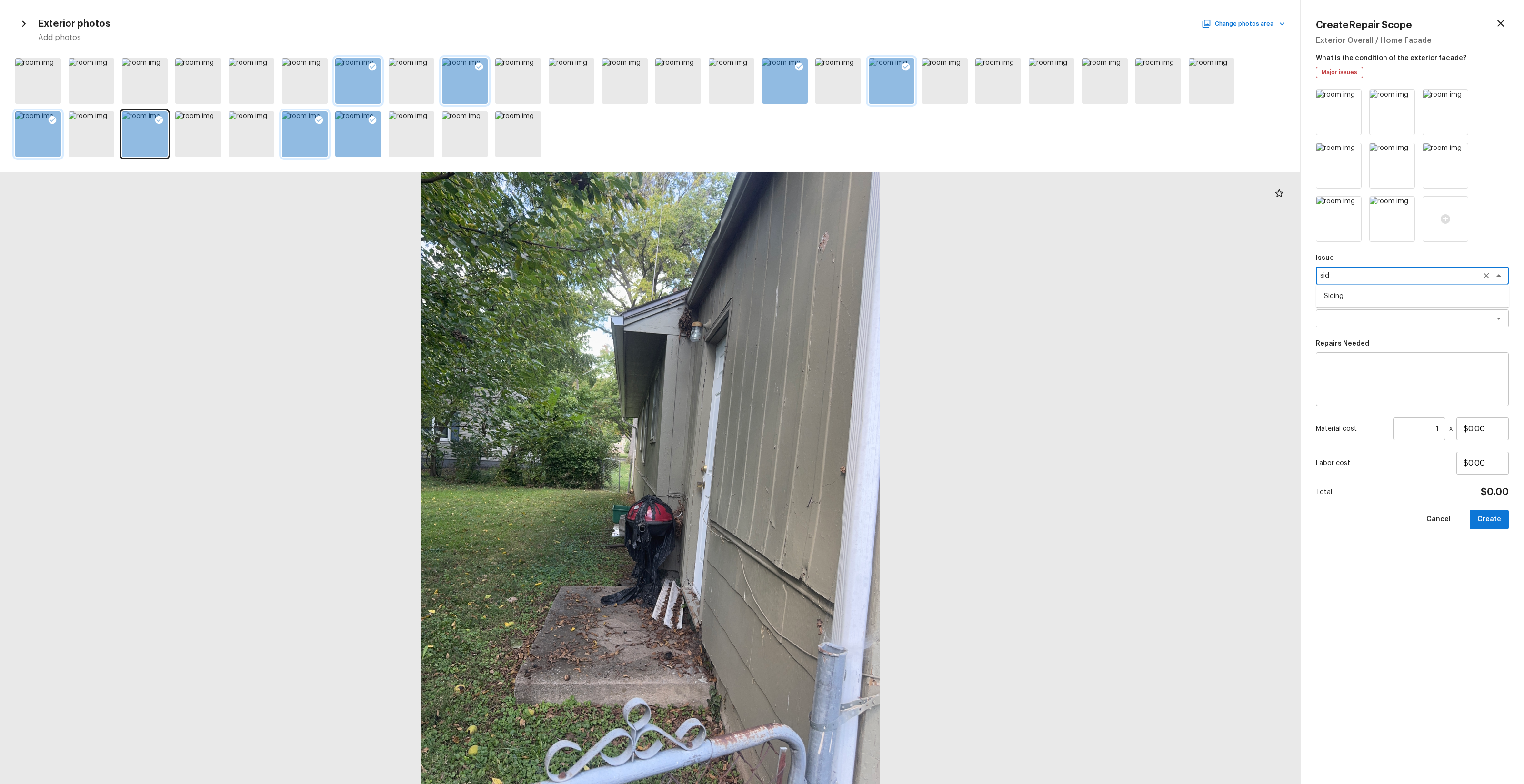
click at [857, 298] on li "Siding" at bounding box center [1413, 296] width 193 height 15
type textarea "Siding"
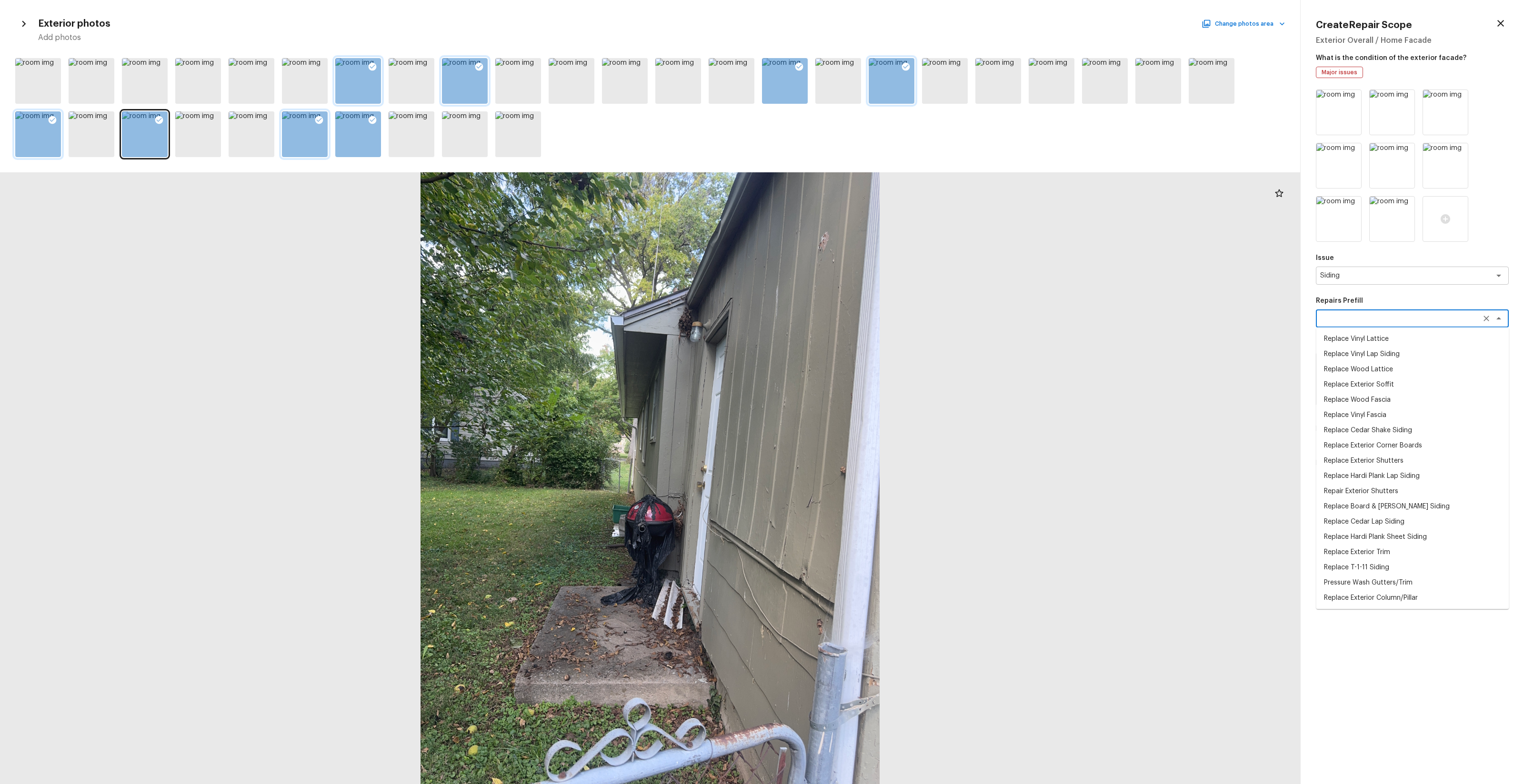
click at [857, 315] on textarea at bounding box center [1399, 319] width 157 height 10
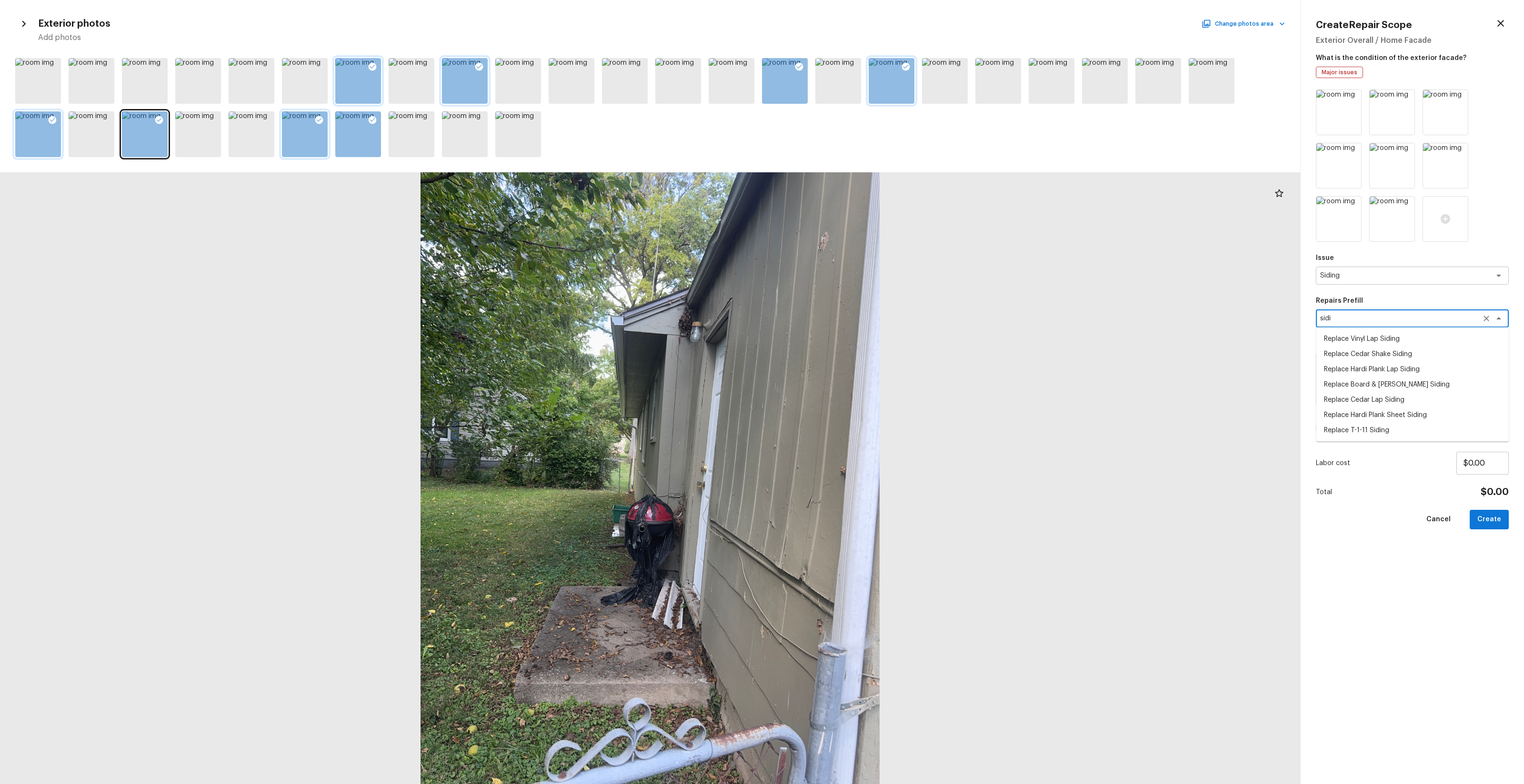
type textarea "sidi"
click at [857, 290] on div "Issue Siding x ​ Repairs Prefill x ​ Repairs Needed x ​ Material cost 1 ​ x $0.…" at bounding box center [1413, 429] width 193 height 679
click at [857, 359] on div "x ​" at bounding box center [1413, 379] width 193 height 54
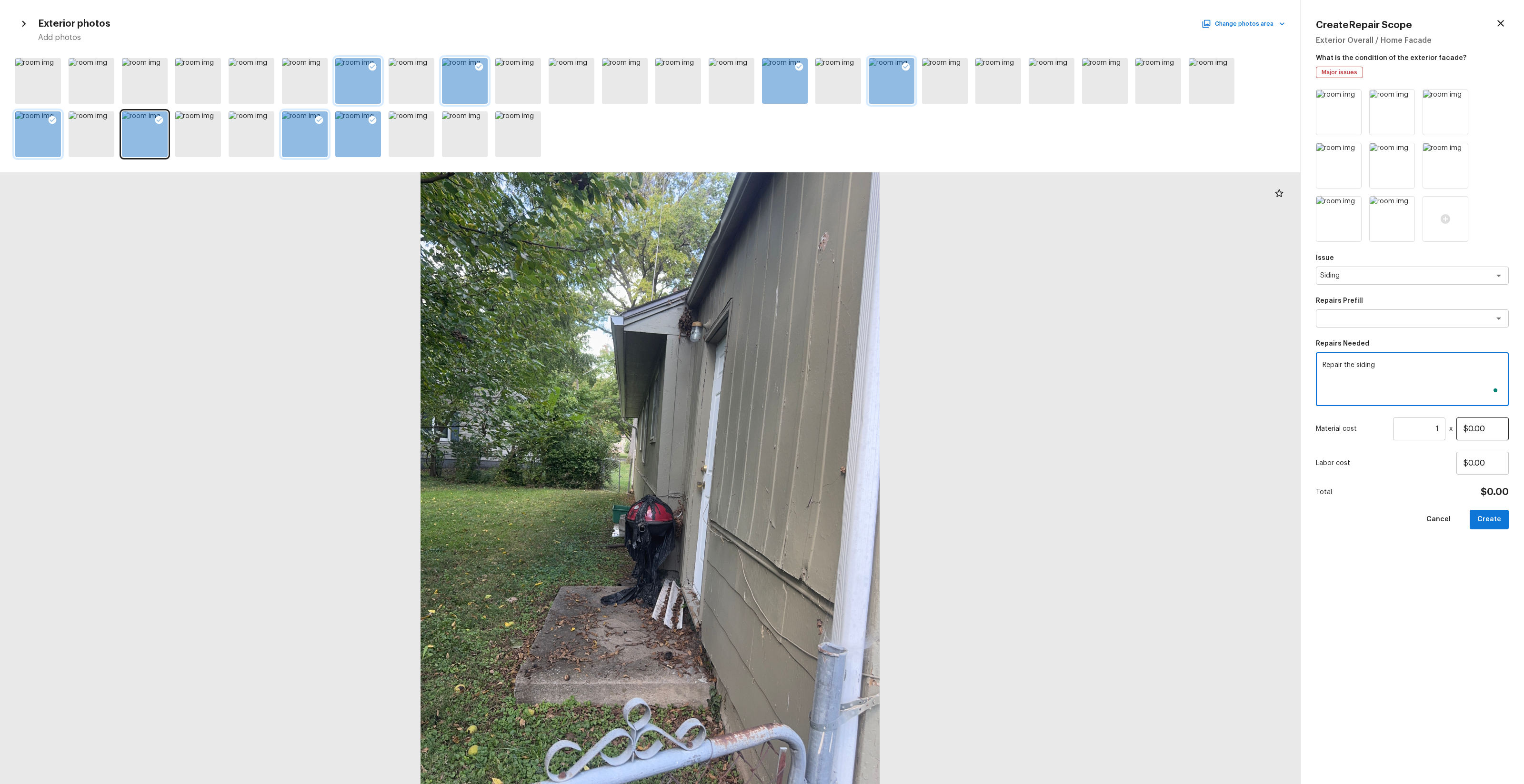
type textarea "Repair the siding"
click at [857, 426] on input "$0.00" at bounding box center [1483, 429] width 53 height 23
click at [857, 425] on input "$2,000.00" at bounding box center [1483, 429] width 53 height 23
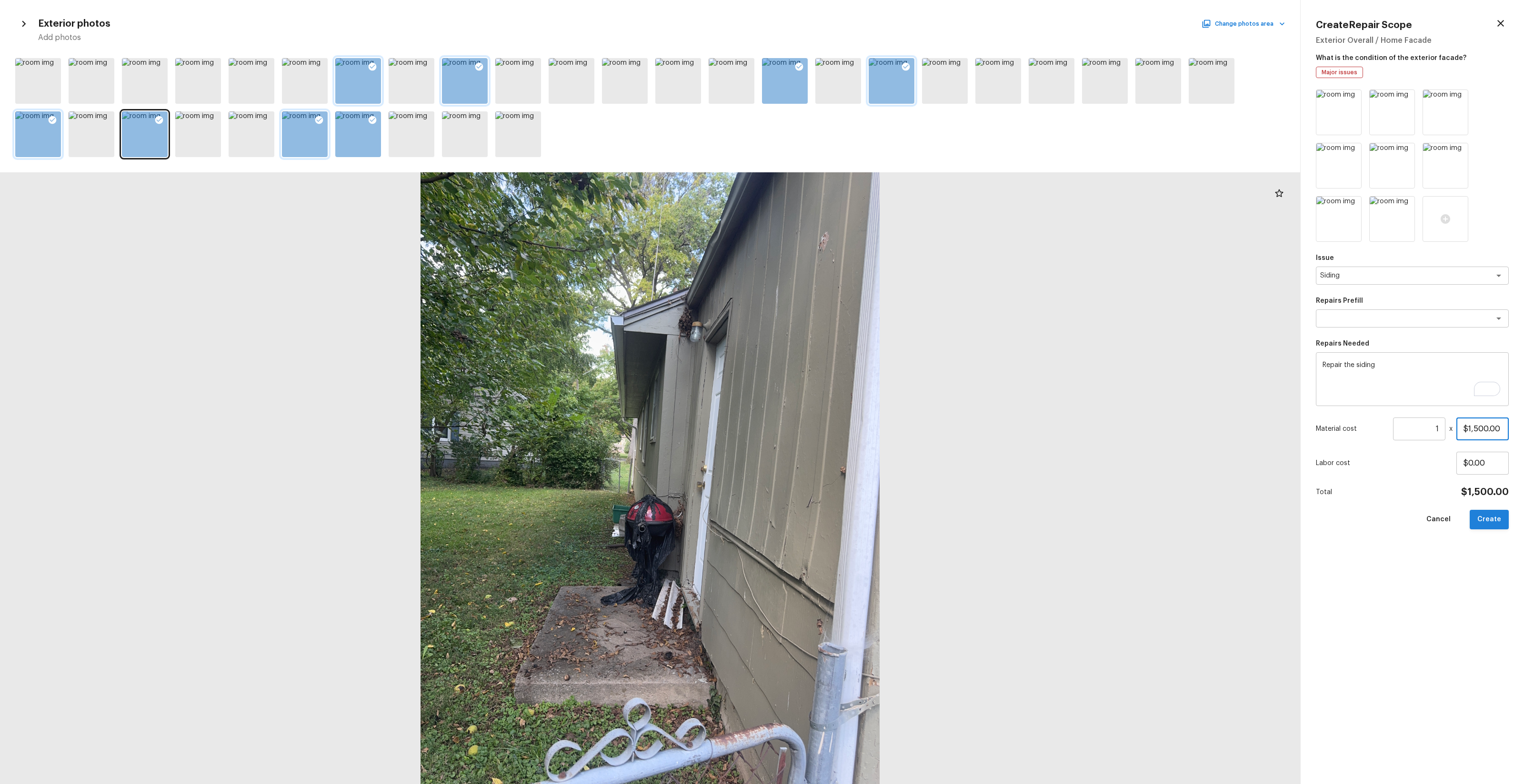
type input "$1,500.00"
click at [857, 462] on button "Create" at bounding box center [1489, 520] width 39 height 19
type input "$0.00"
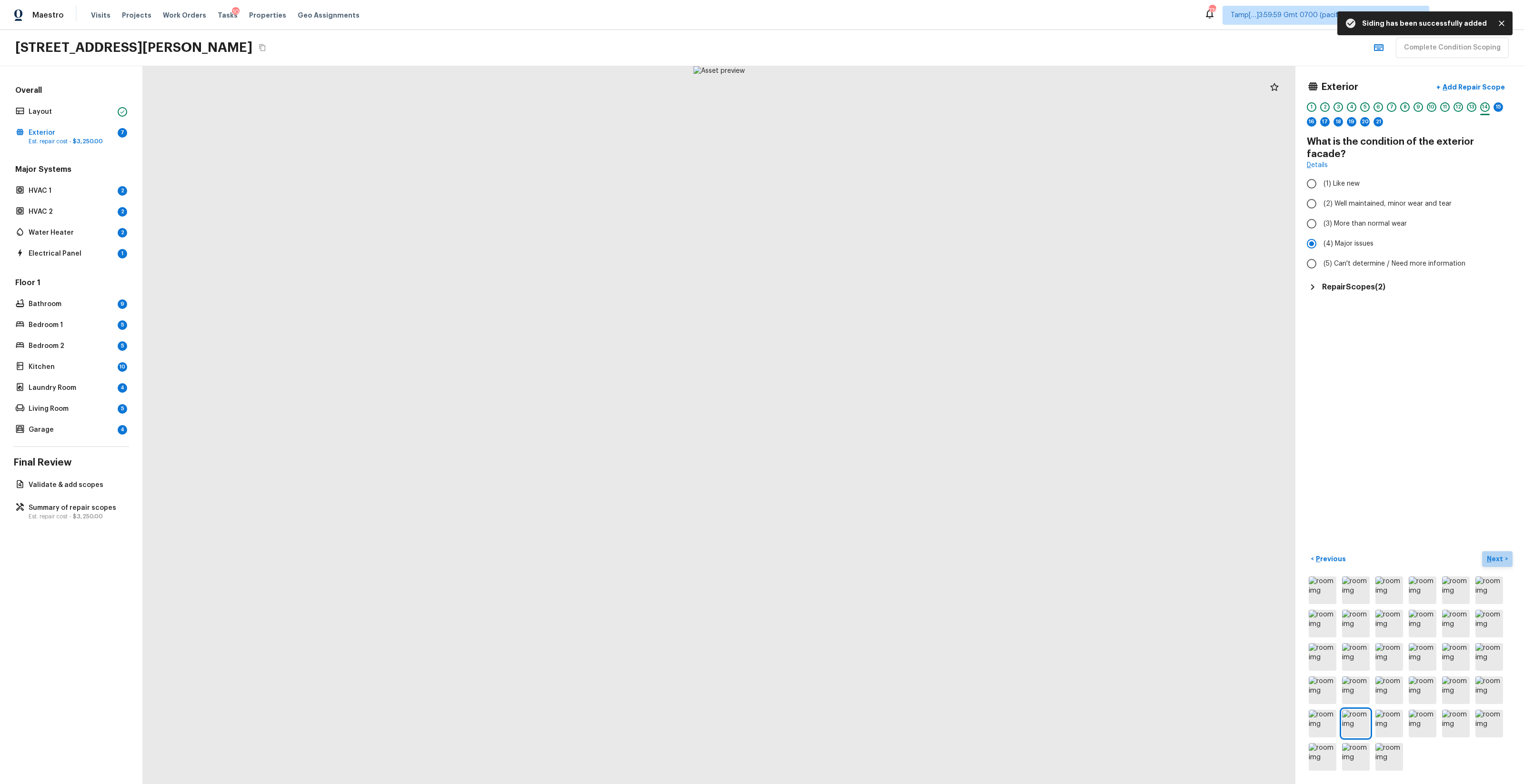
click at [857, 462] on p "Next" at bounding box center [1496, 559] width 18 height 10
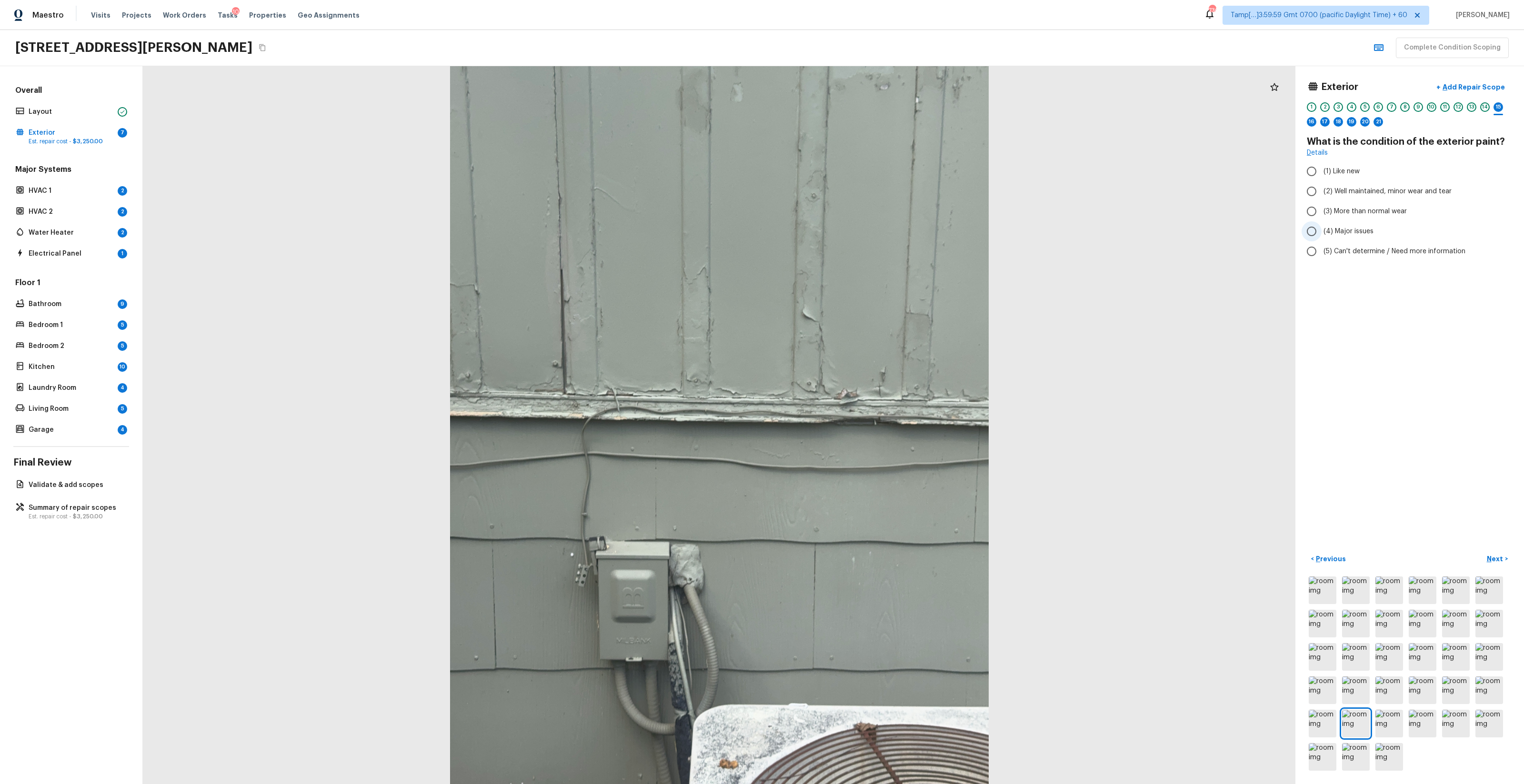
click at [857, 236] on label "(4) Major issues" at bounding box center [1403, 231] width 204 height 20
click at [857, 236] on input "(4) Major issues" at bounding box center [1311, 231] width 20 height 20
radio input "true"
click at [857, 80] on button "+ Add Repair Scope" at bounding box center [1470, 88] width 84 height 19
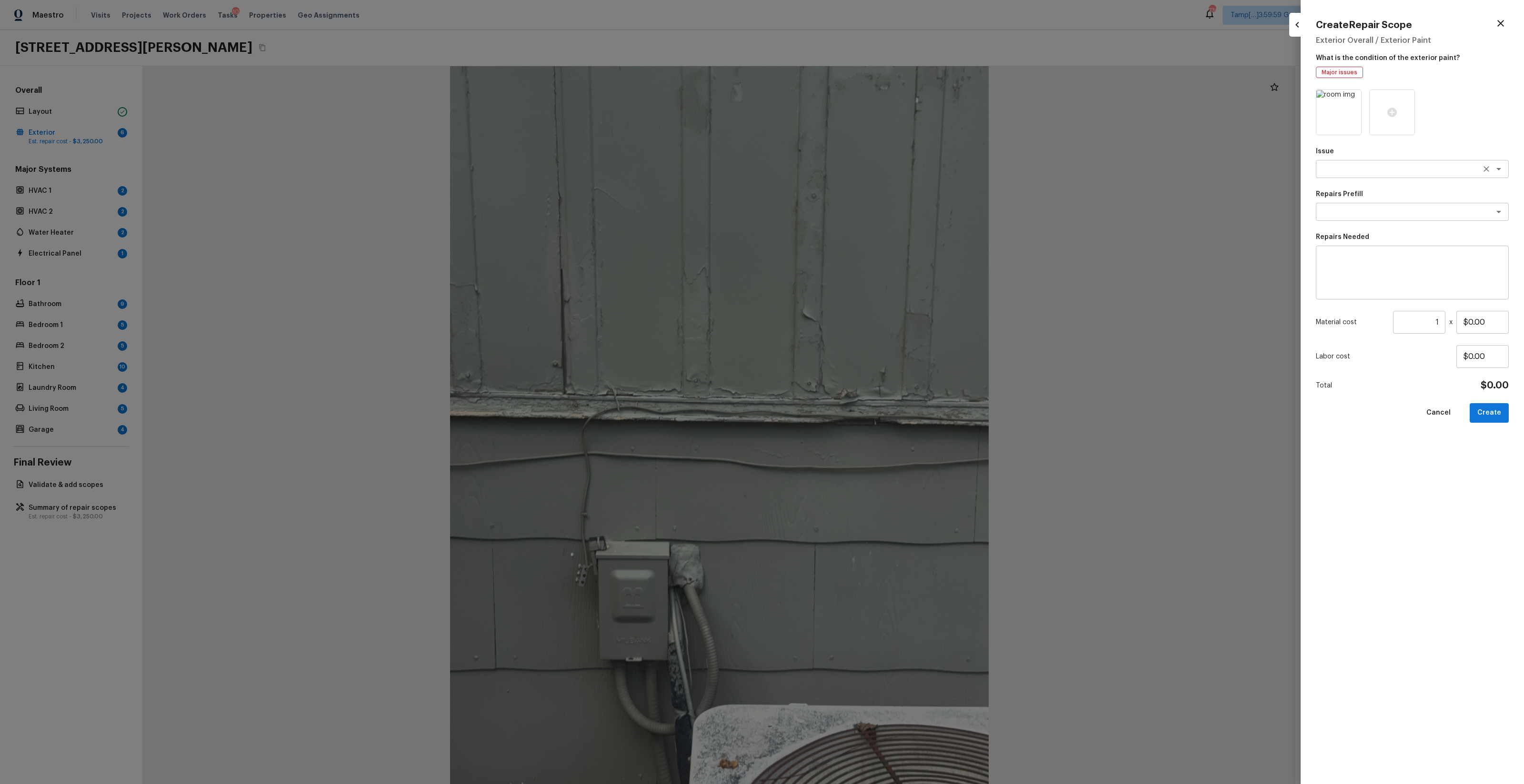
click at [857, 165] on textarea at bounding box center [1399, 169] width 157 height 10
click at [857, 120] on div at bounding box center [1393, 112] width 45 height 45
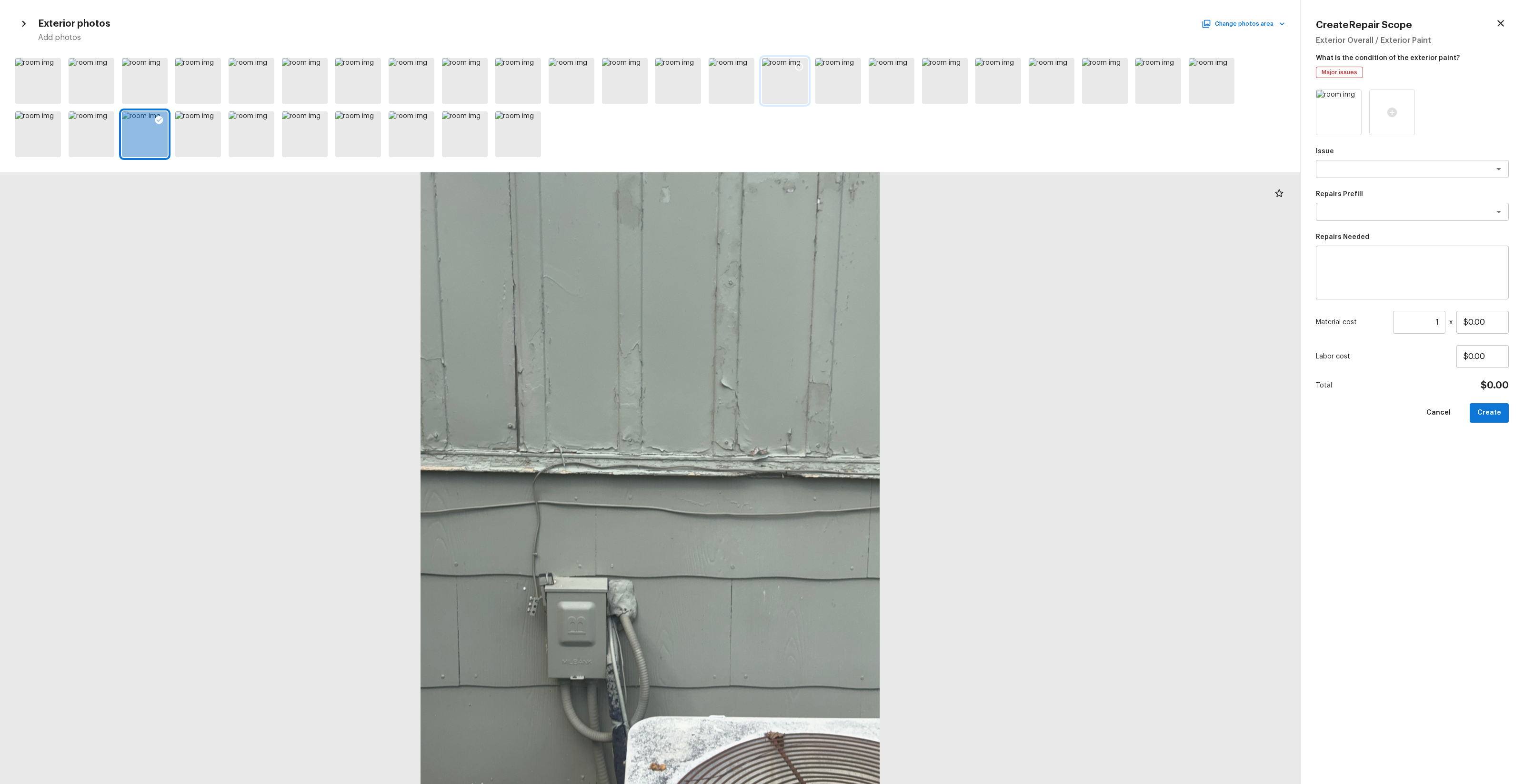
click at [790, 94] on div at bounding box center [785, 81] width 45 height 45
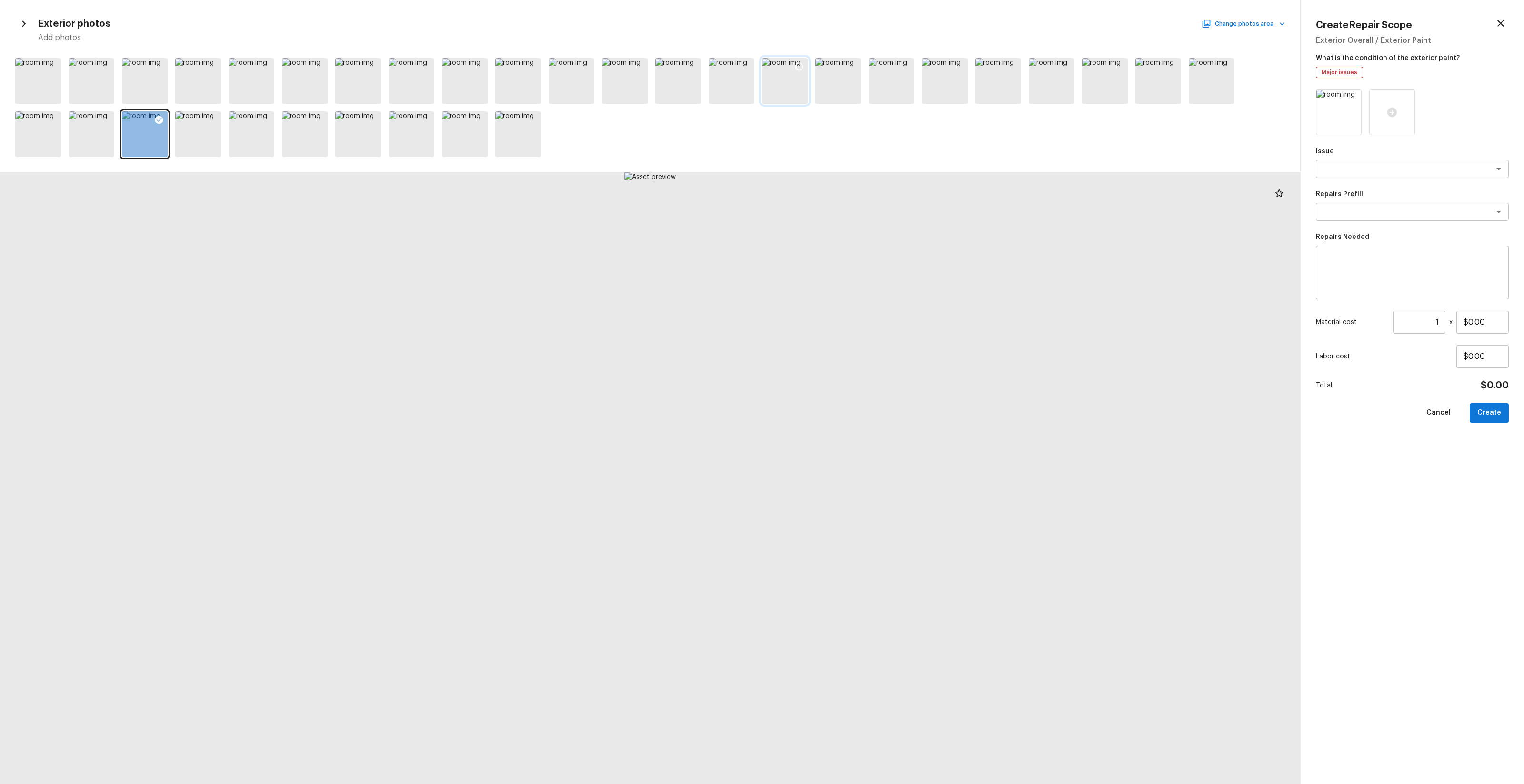
click at [798, 74] on div at bounding box center [799, 68] width 17 height 20
click at [741, 69] on icon at bounding box center [746, 66] width 10 height 10
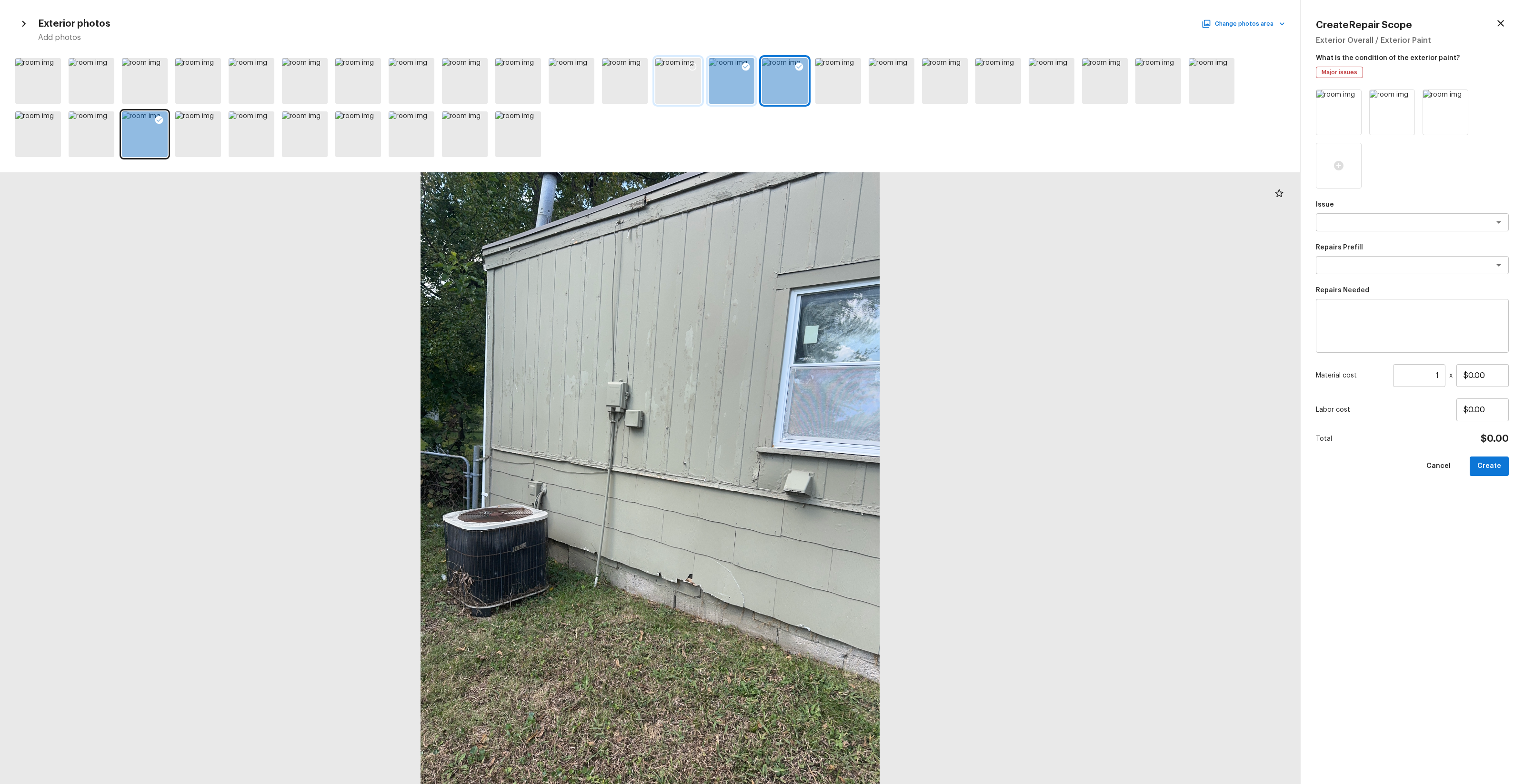
click at [693, 65] on icon at bounding box center [693, 66] width 10 height 10
click at [483, 64] on icon at bounding box center [479, 66] width 10 height 10
click at [419, 64] on div at bounding box center [425, 68] width 17 height 20
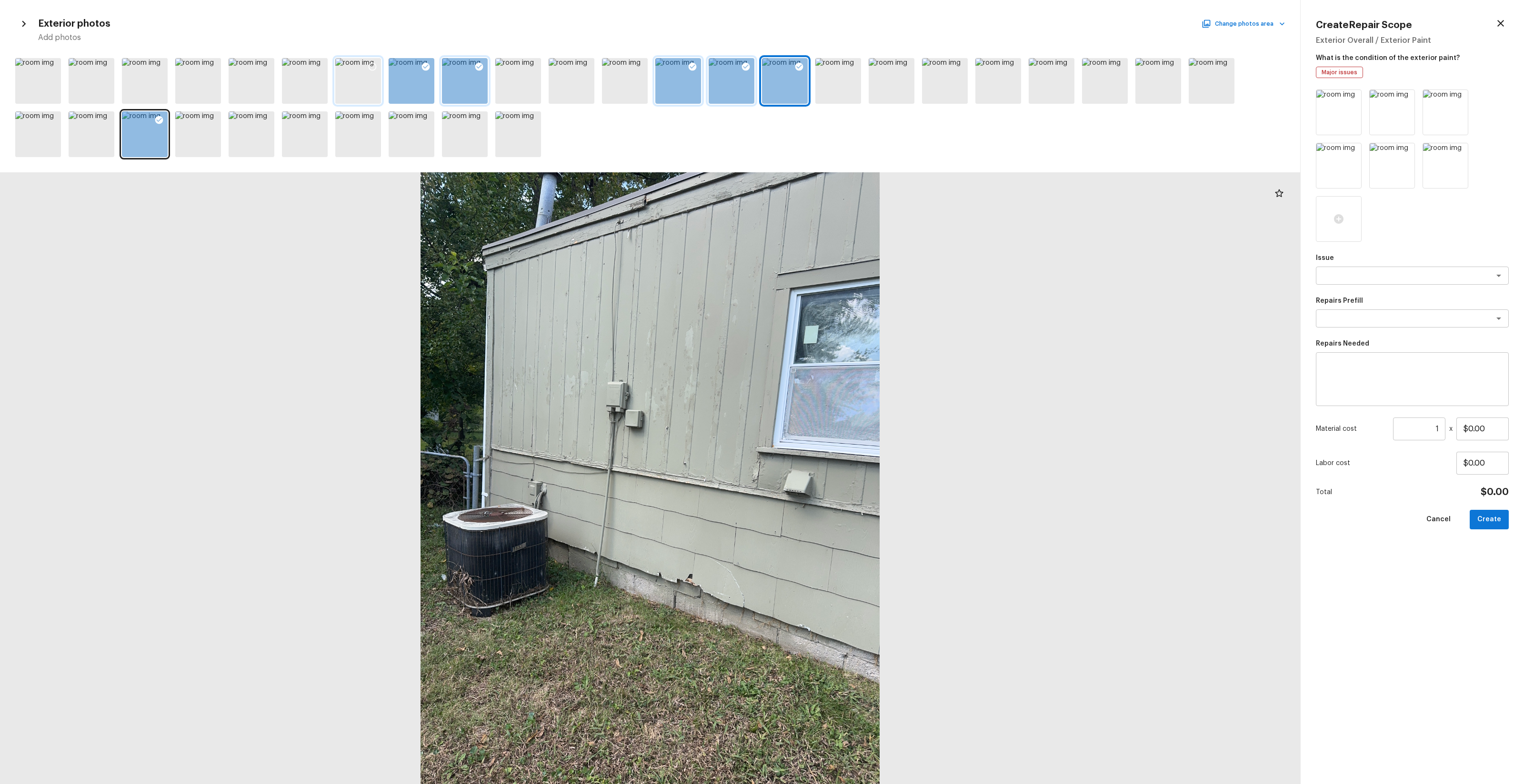
click at [367, 66] on icon at bounding box center [372, 66] width 10 height 10
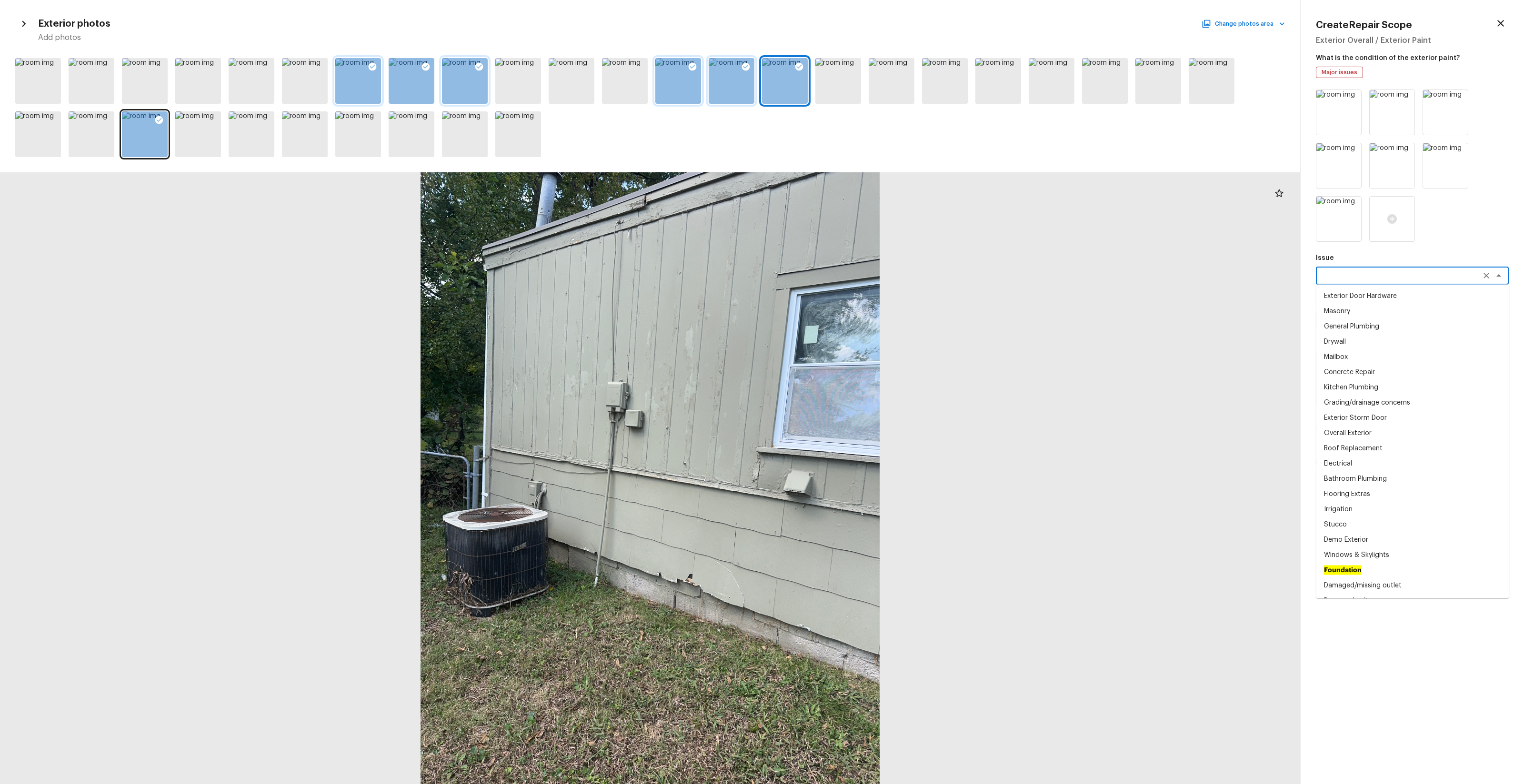
click at [857, 277] on textarea at bounding box center [1399, 276] width 157 height 10
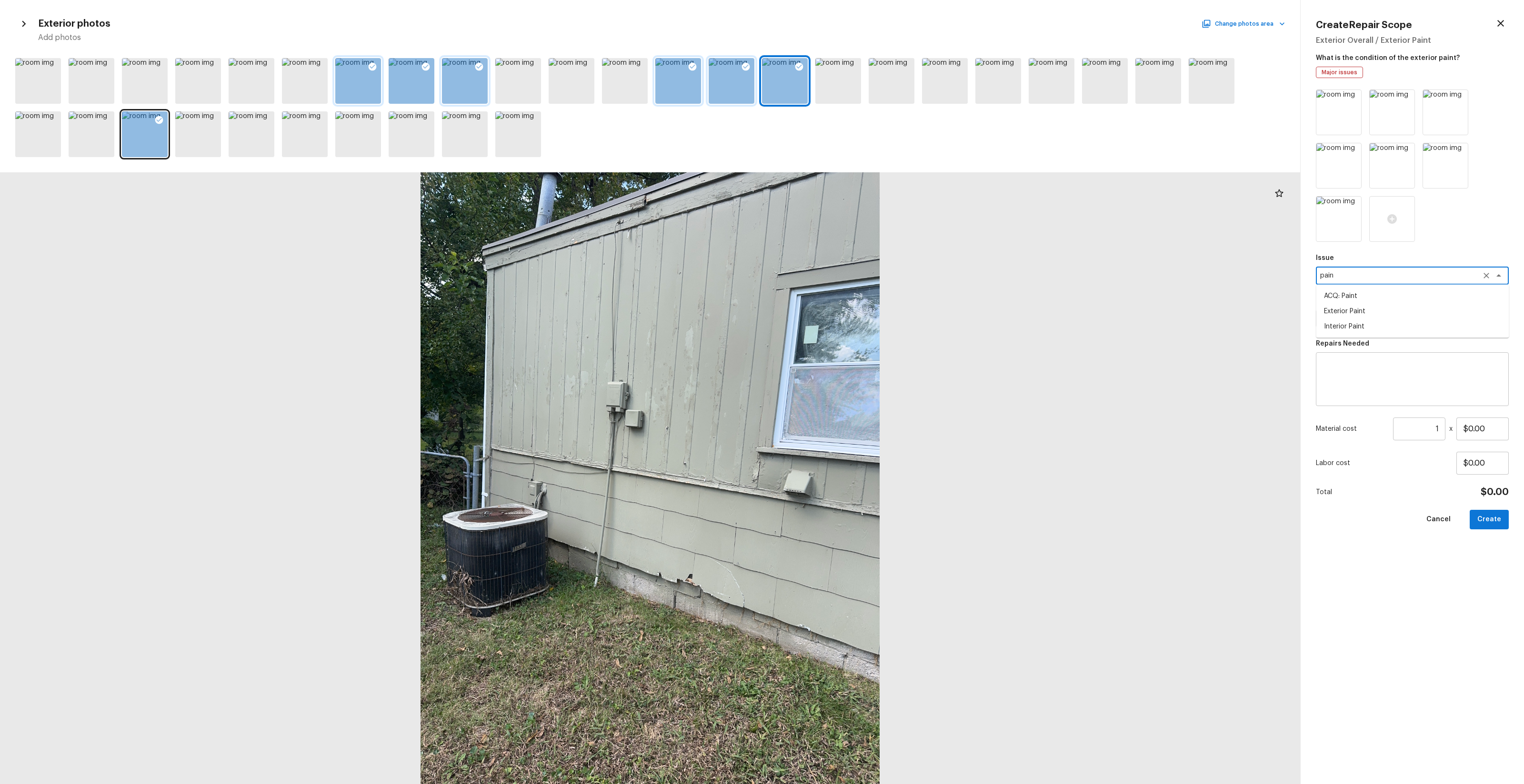
click at [857, 298] on li "ACQ: Paint" at bounding box center [1413, 296] width 193 height 15
type textarea "ACQ: Paint"
click at [857, 322] on textarea at bounding box center [1399, 319] width 157 height 10
click at [857, 372] on li "Exterior Paint 75%+ of the home" at bounding box center [1413, 369] width 193 height 15
type textarea "Exterior Paint 75%+ of the home"
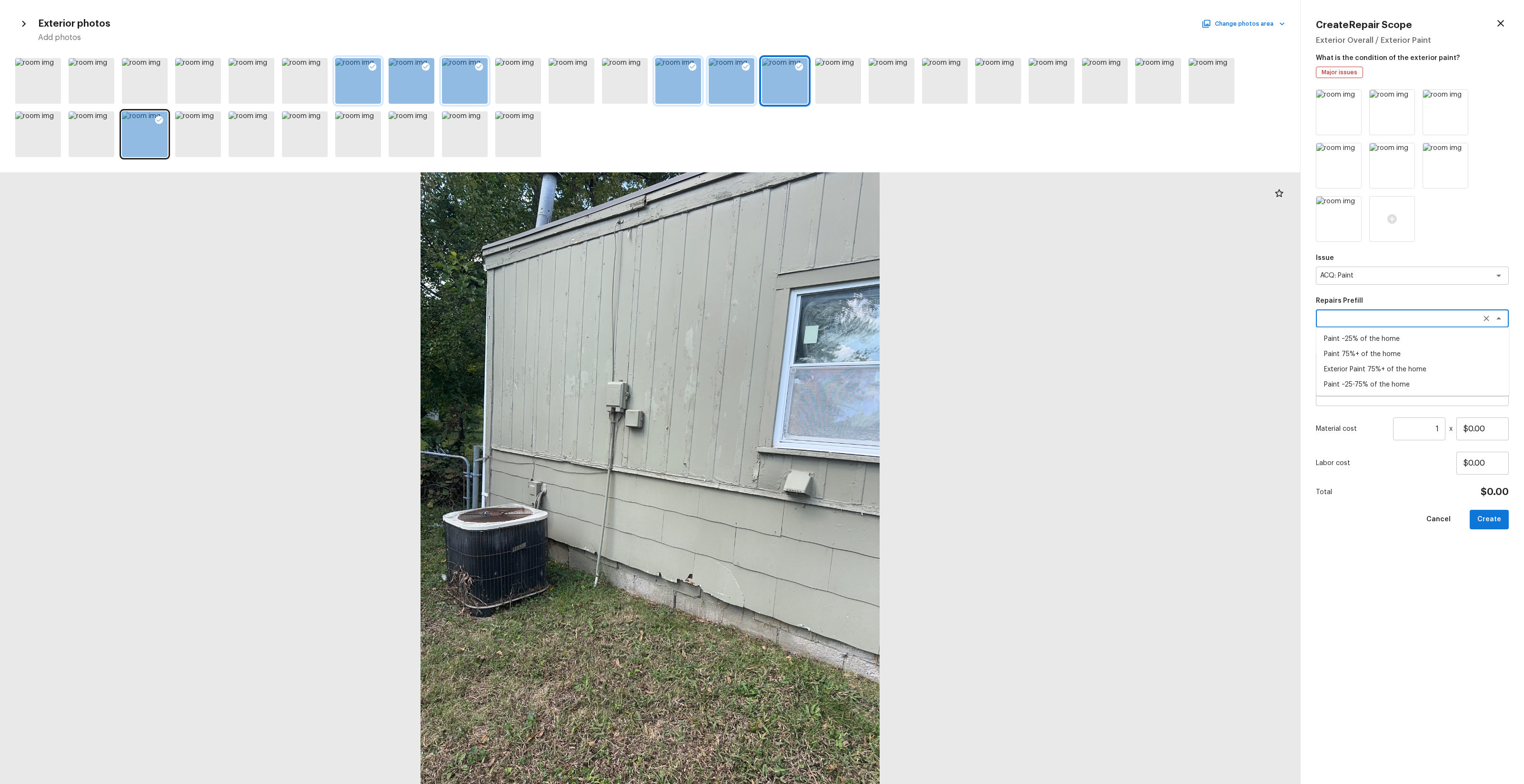
type textarea "Acquisition Scope: 75%+ of the home exterior will likely require paint"
type input "$1.71"
click at [264, 69] on icon at bounding box center [266, 66] width 10 height 10
click at [857, 69] on icon at bounding box center [906, 66] width 10 height 10
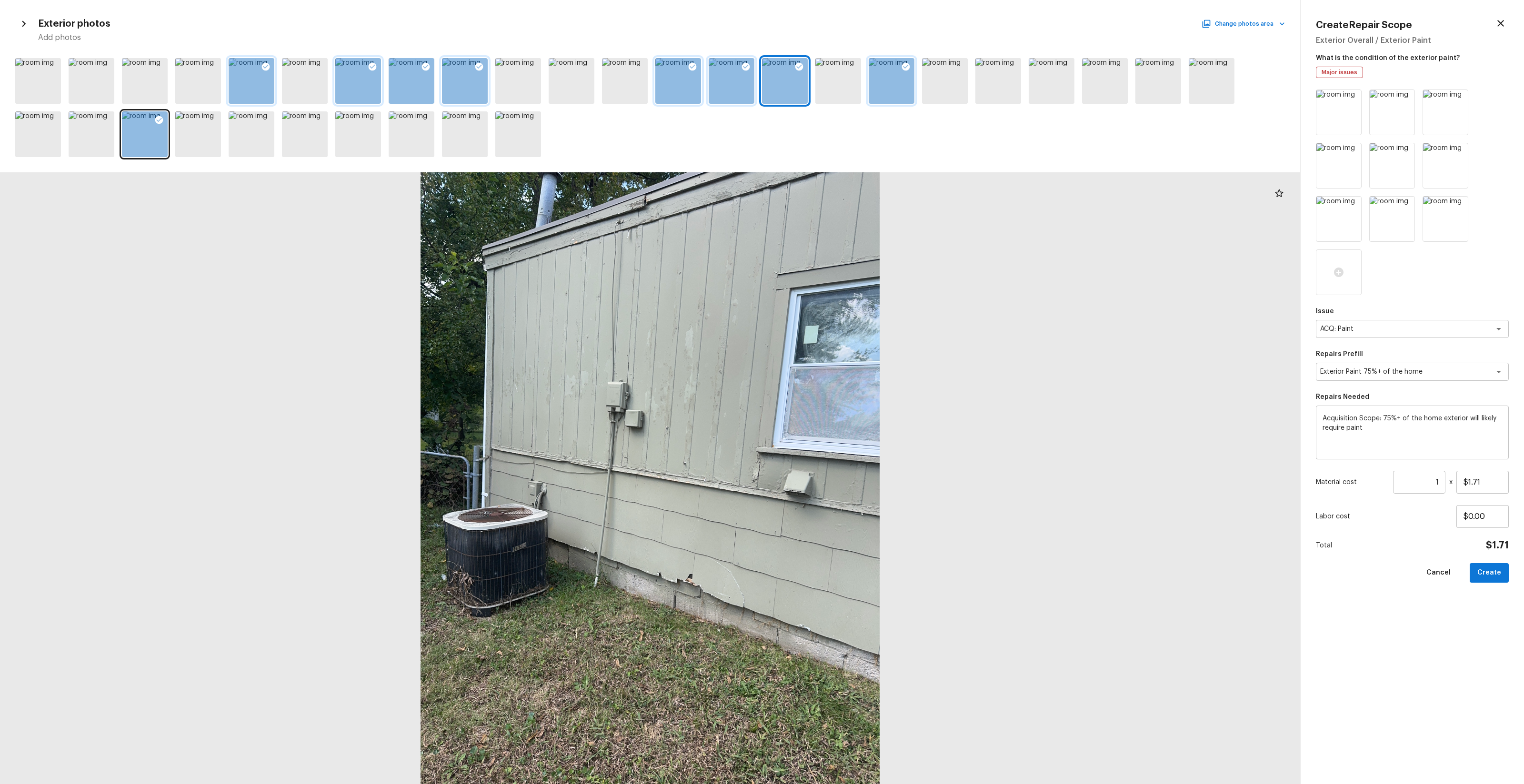
click at [857, 462] on input "1" at bounding box center [1419, 482] width 53 height 23
type input "782"
click at [857, 462] on button "Create" at bounding box center [1489, 573] width 39 height 19
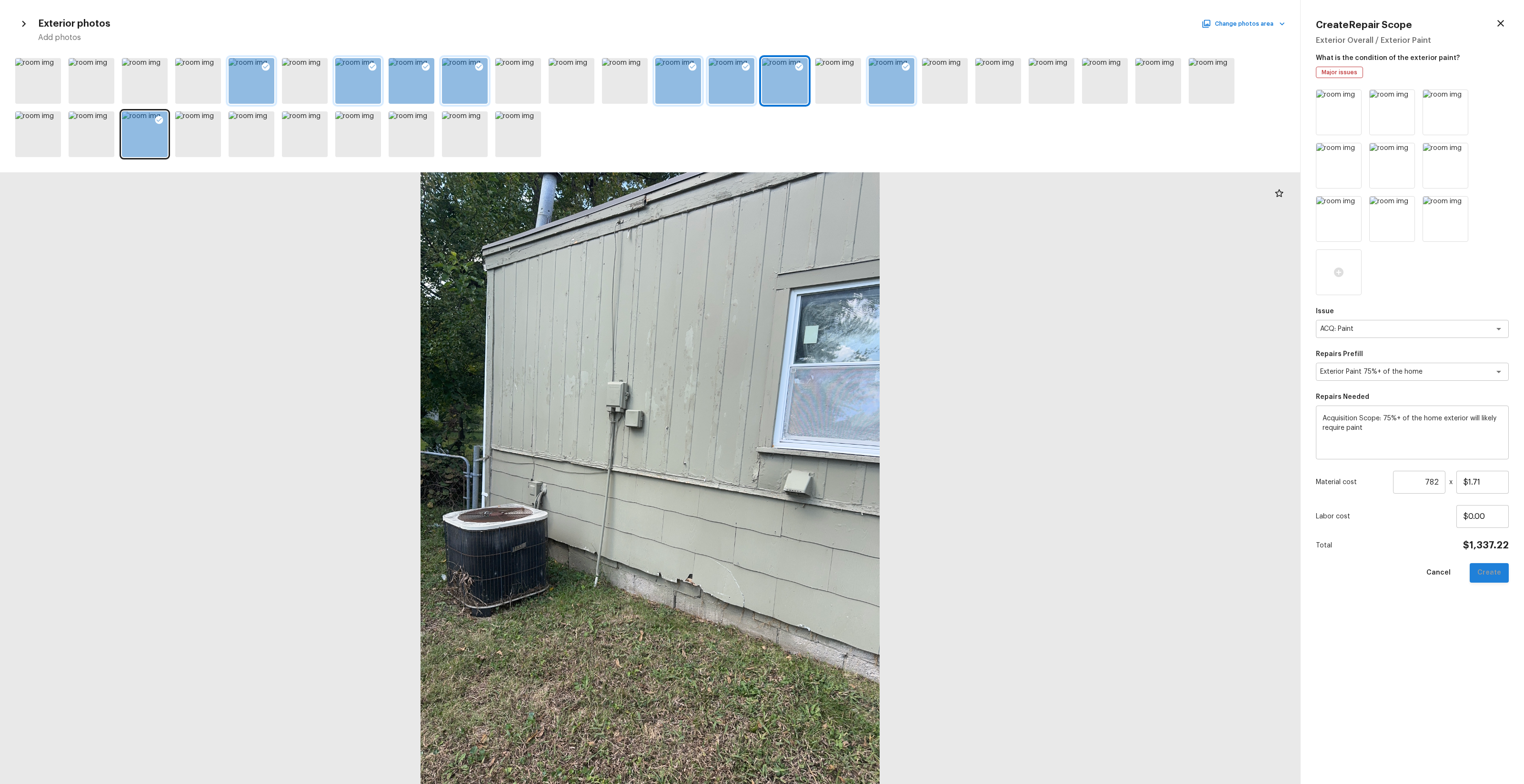
type input "1"
type input "$0.00"
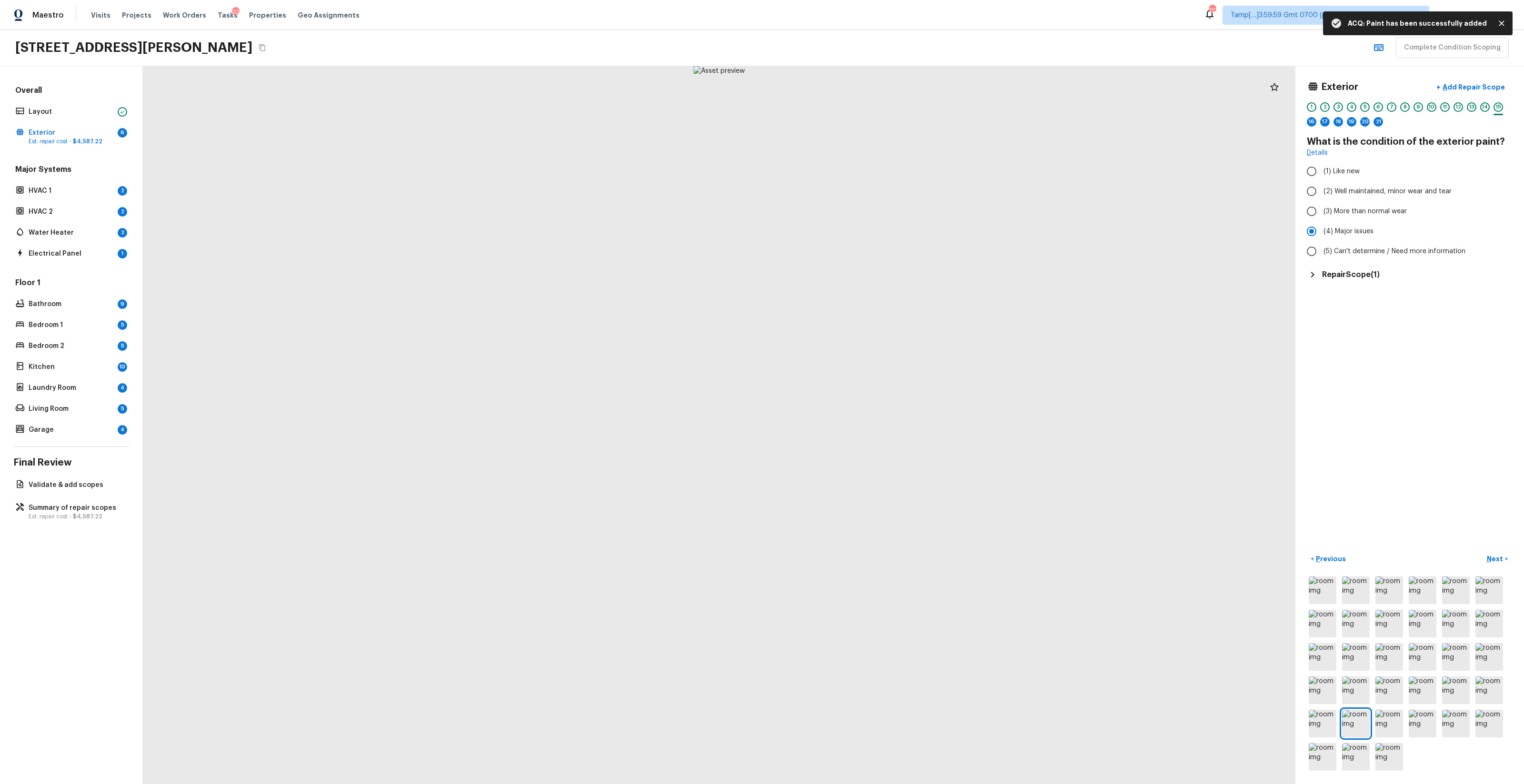
click at [857, 462] on div "Exterior + Add Repair Scope 1 2 3 4 5 6 7 8 9 10 11 12 13 14 15 16 17 18 19 20 …" at bounding box center [1410, 426] width 229 height 718
click at [857, 462] on button "Next >" at bounding box center [1498, 559] width 31 height 15
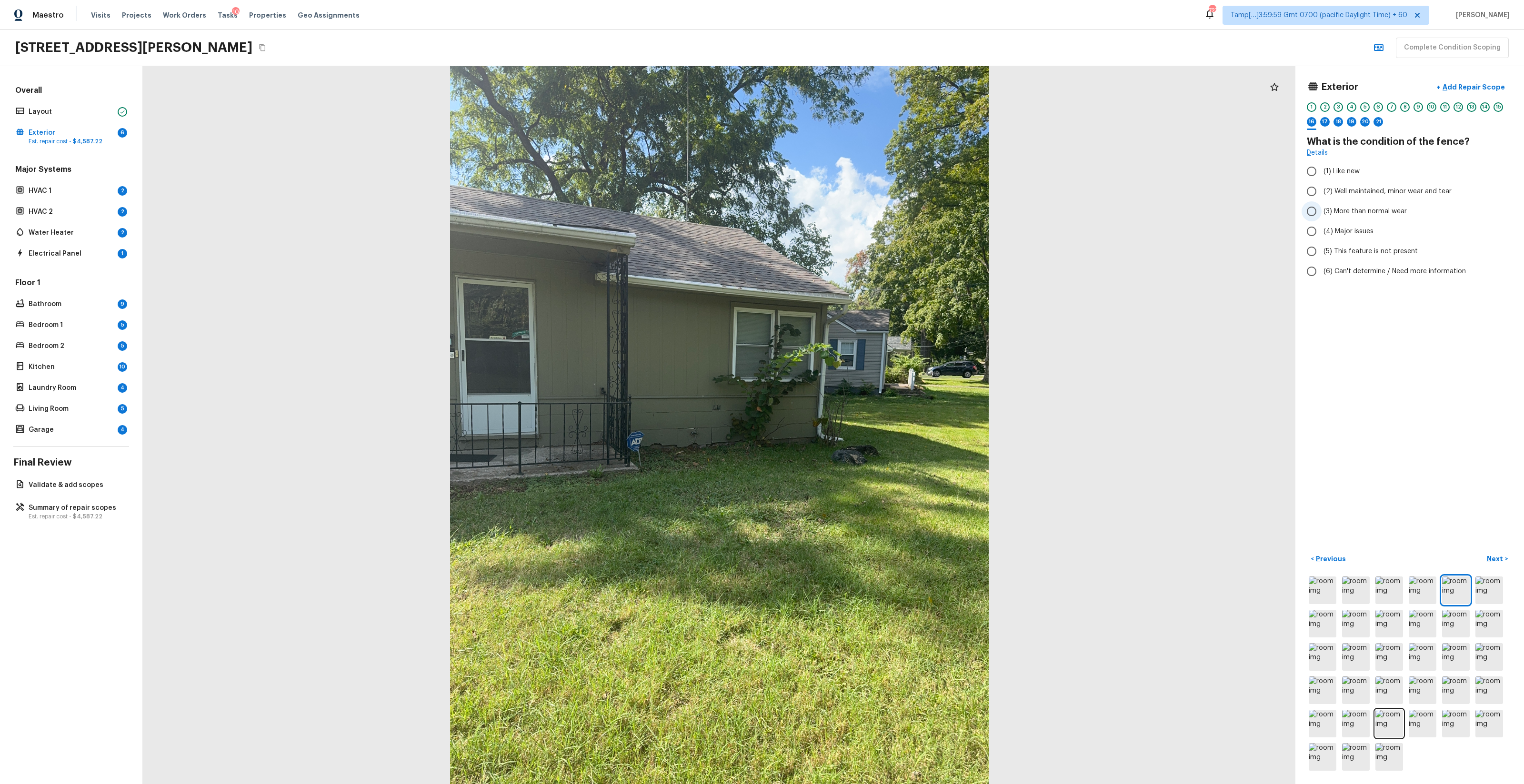
click at [857, 206] on label "(3) More than normal wear" at bounding box center [1403, 211] width 204 height 20
click at [857, 206] on input "(3) More than normal wear" at bounding box center [1311, 211] width 20 height 20
radio input "true"
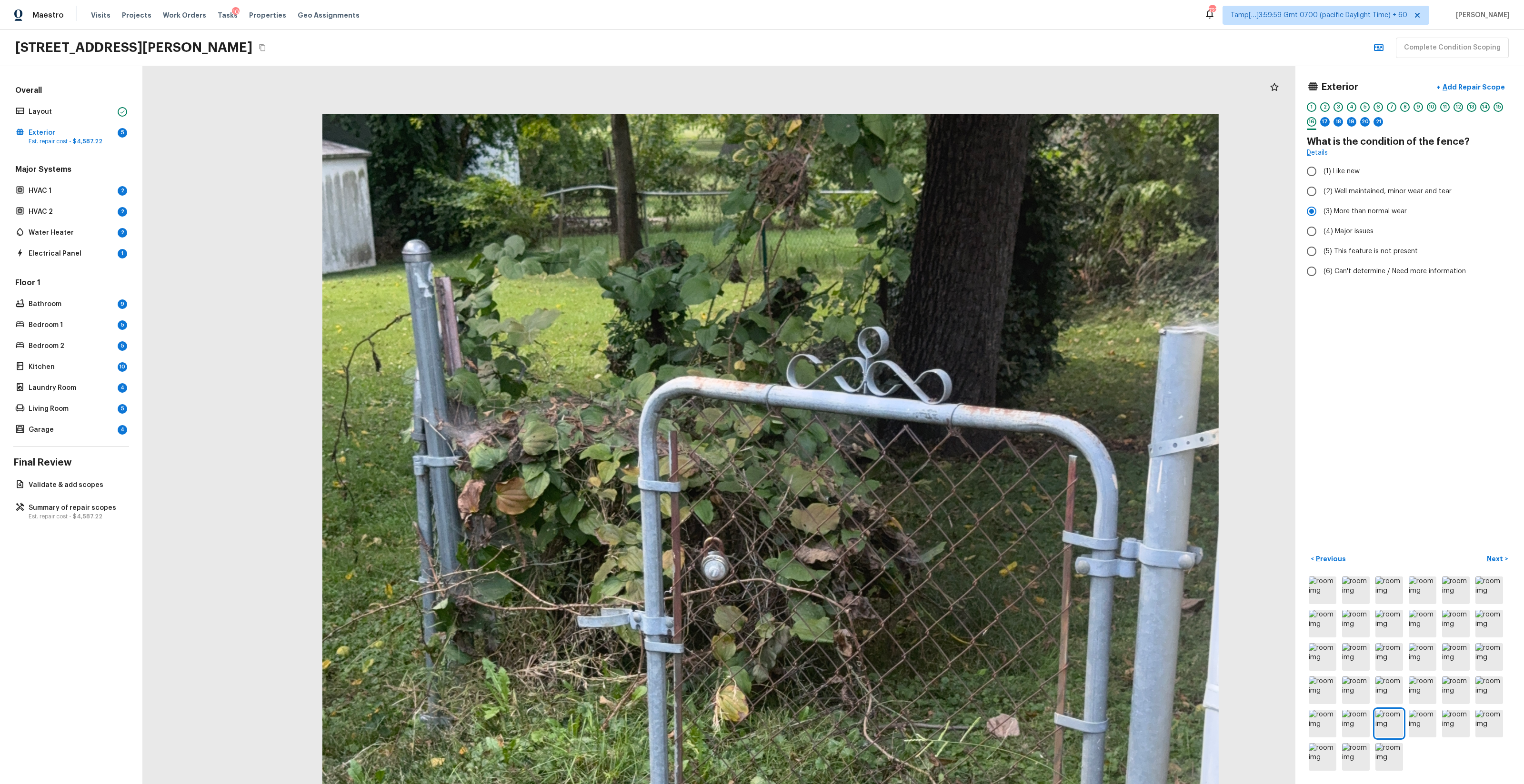
drag, startPoint x: 834, startPoint y: 259, endPoint x: 995, endPoint y: 440, distance: 242.2
click at [857, 440] on div at bounding box center [770, 711] width 1918 height 1195
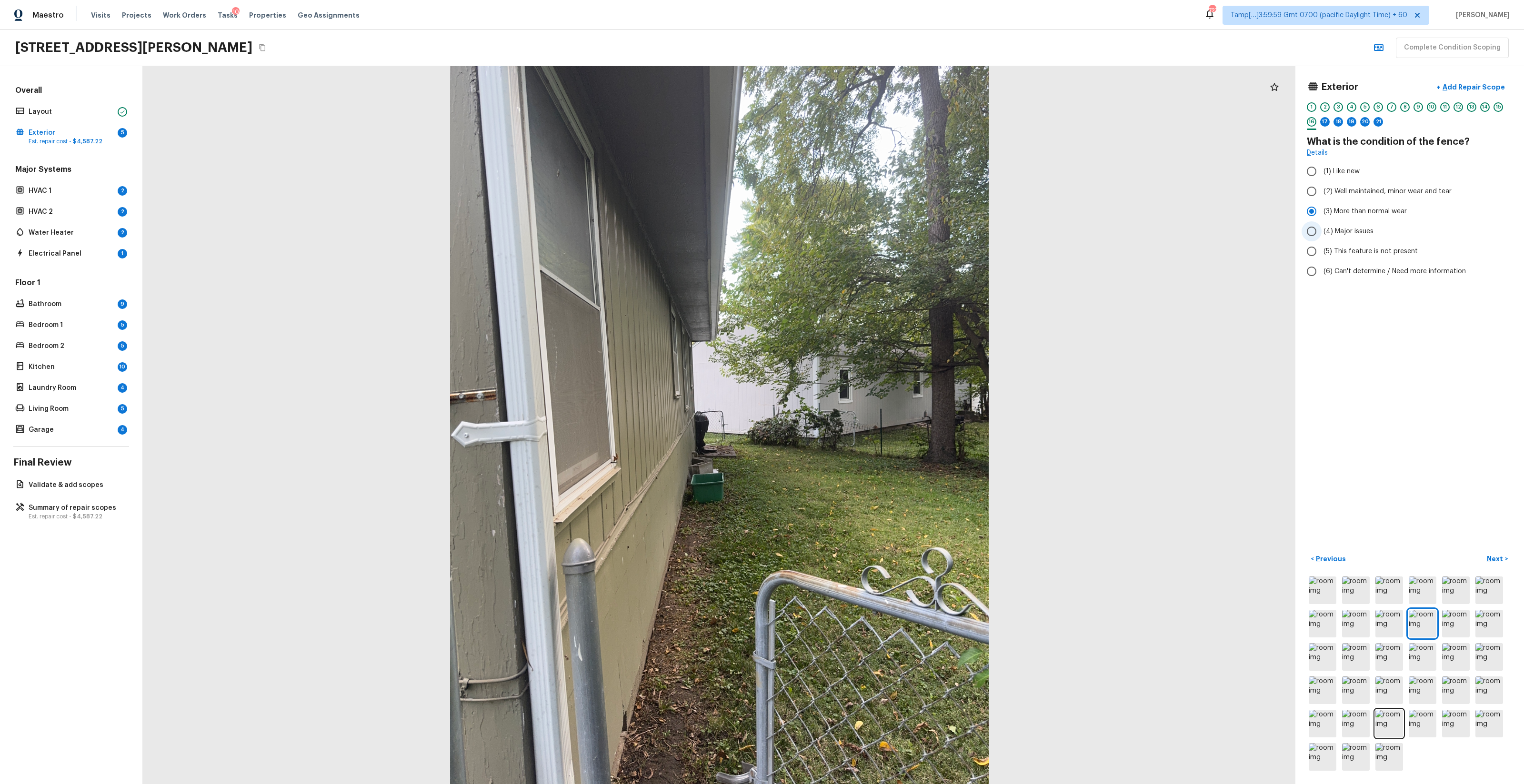
click at [857, 234] on span "(4) Major issues" at bounding box center [1349, 232] width 50 height 10
click at [857, 234] on input "(4) Major issues" at bounding box center [1311, 231] width 20 height 20
radio input "true"
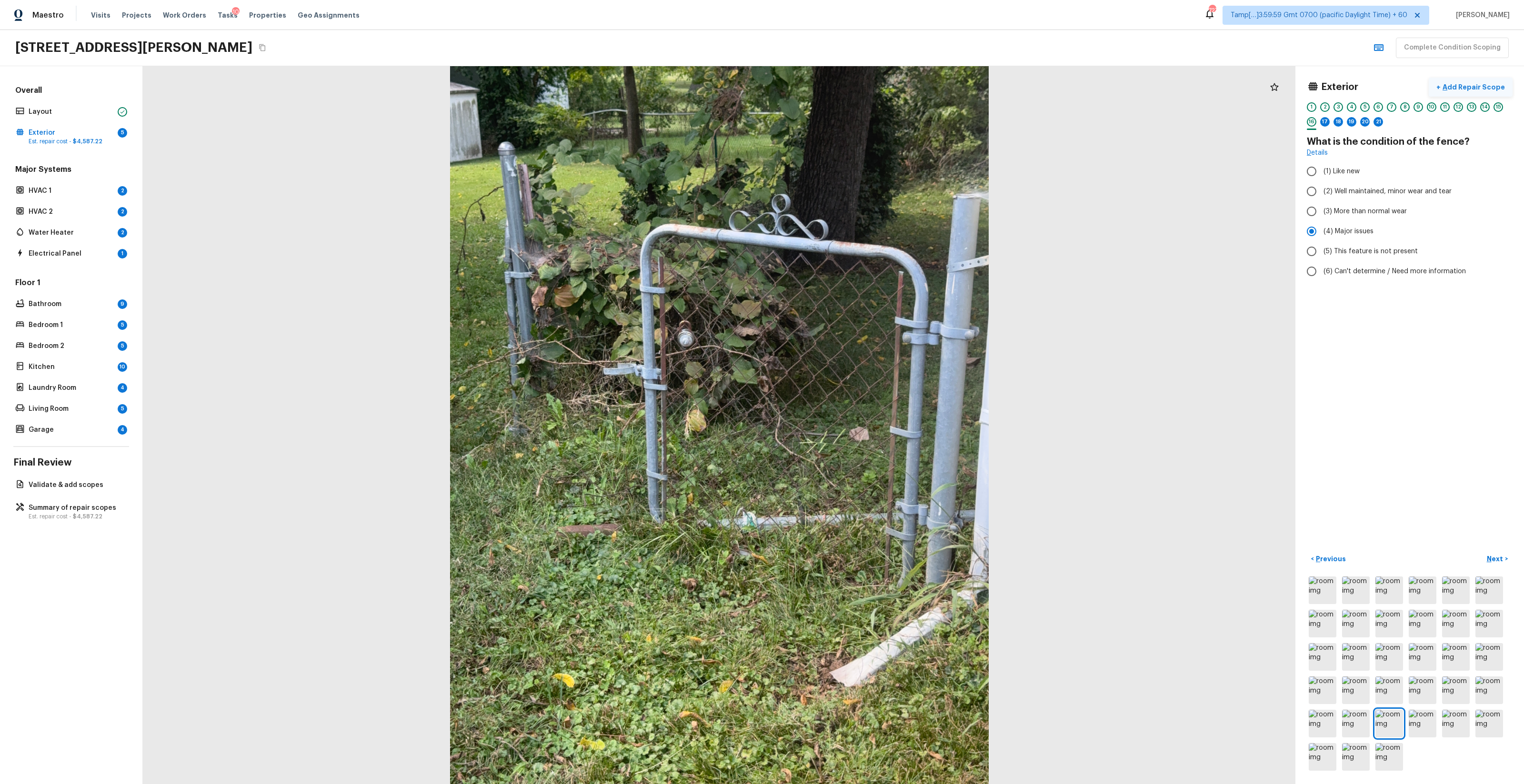
click at [857, 86] on p "Add Repair Scope" at bounding box center [1473, 88] width 64 height 10
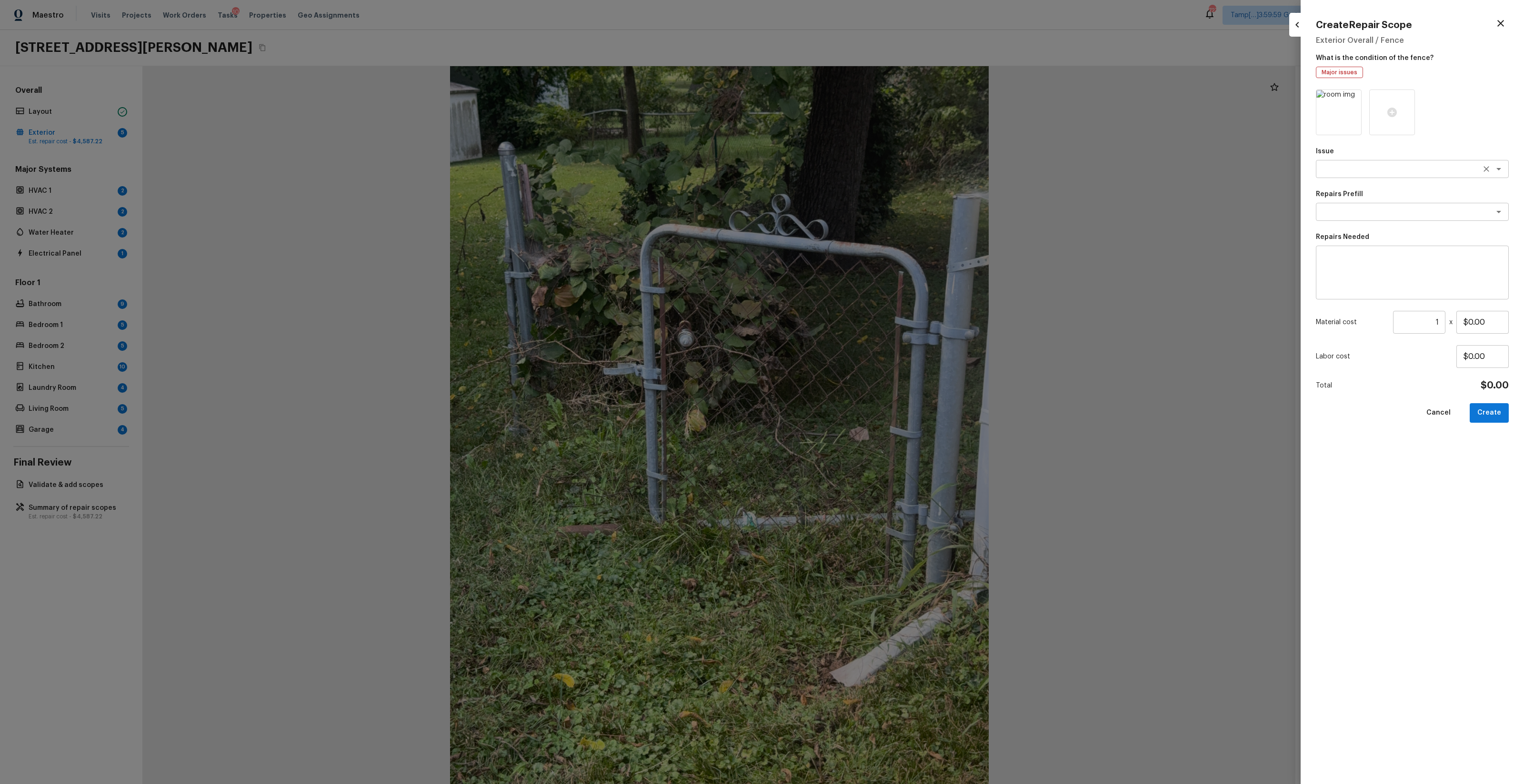
click at [857, 166] on textarea at bounding box center [1399, 169] width 157 height 10
click at [857, 105] on div at bounding box center [1393, 112] width 45 height 45
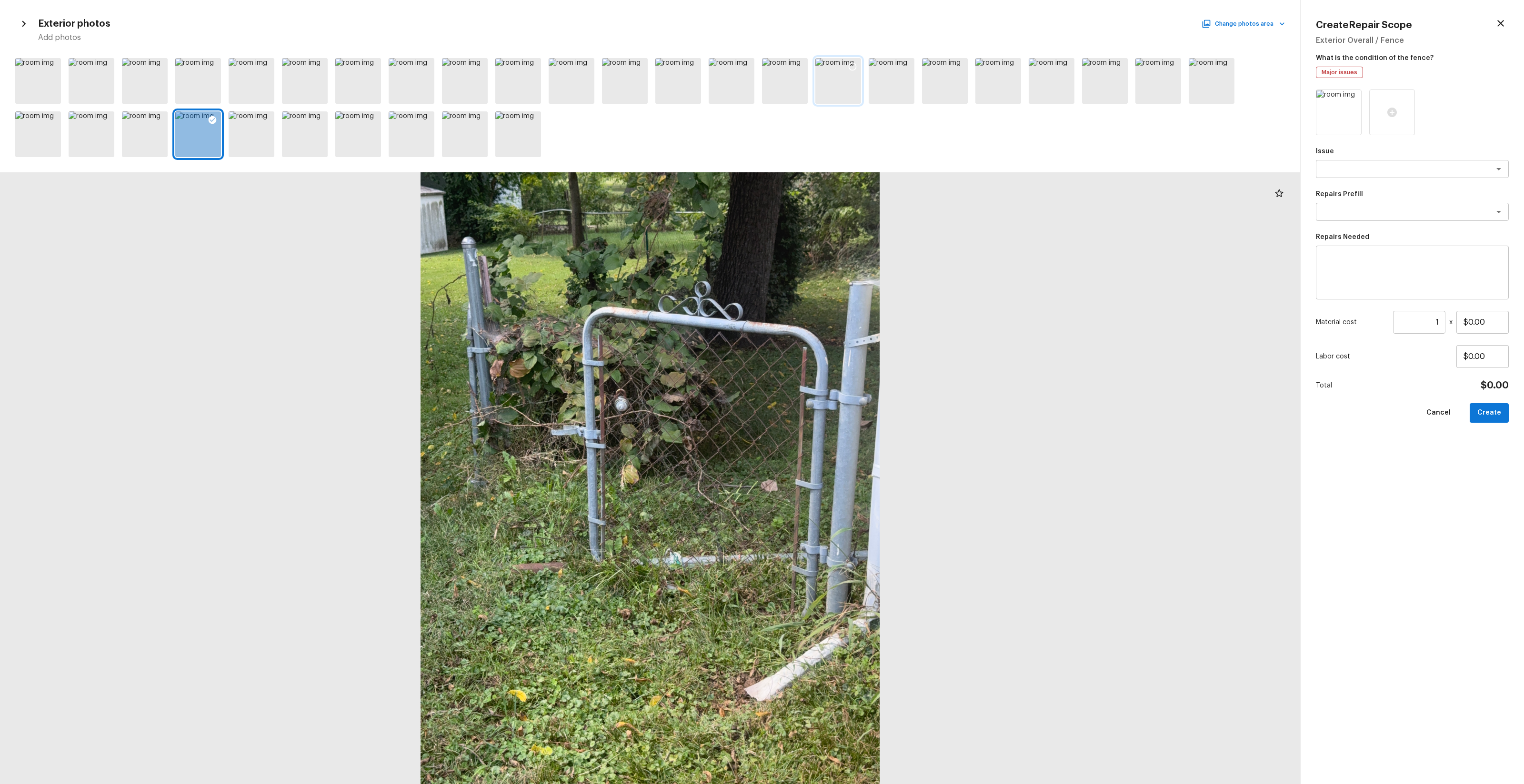
click at [851, 70] on icon at bounding box center [853, 67] width 8 height 8
click at [472, 140] on div at bounding box center [465, 134] width 45 height 45
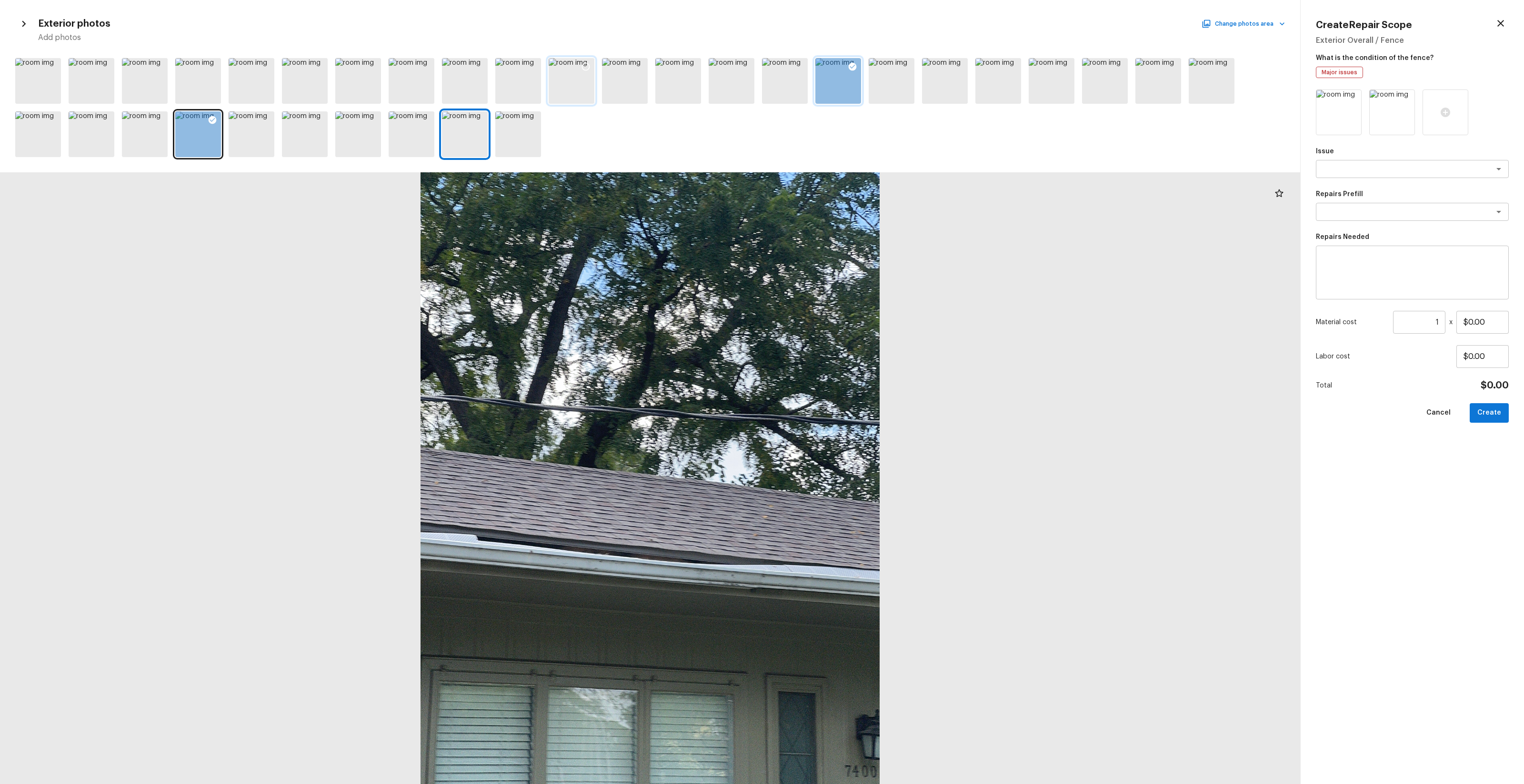
click at [587, 87] on div at bounding box center [572, 81] width 45 height 45
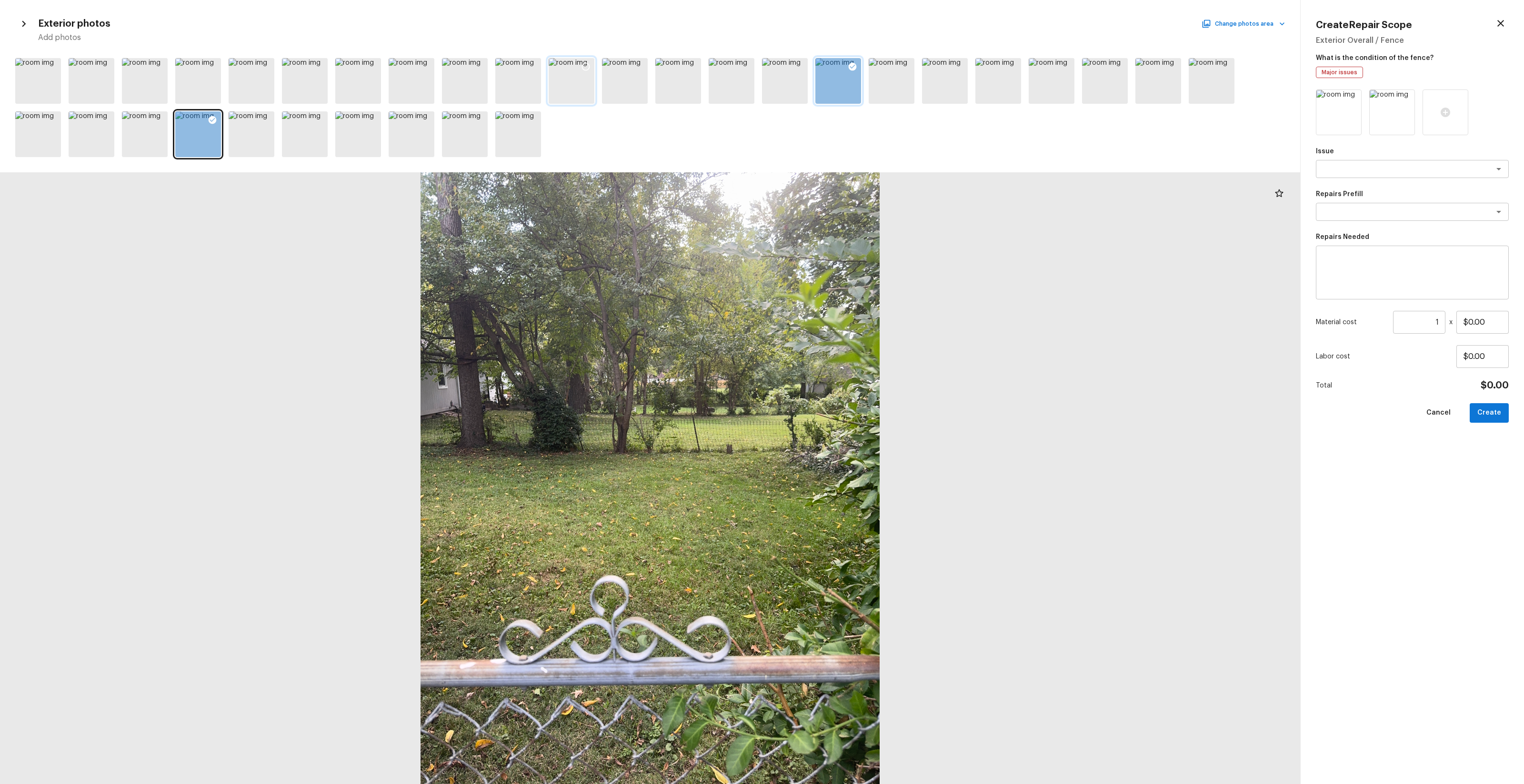
click at [586, 65] on icon at bounding box center [586, 66] width 10 height 10
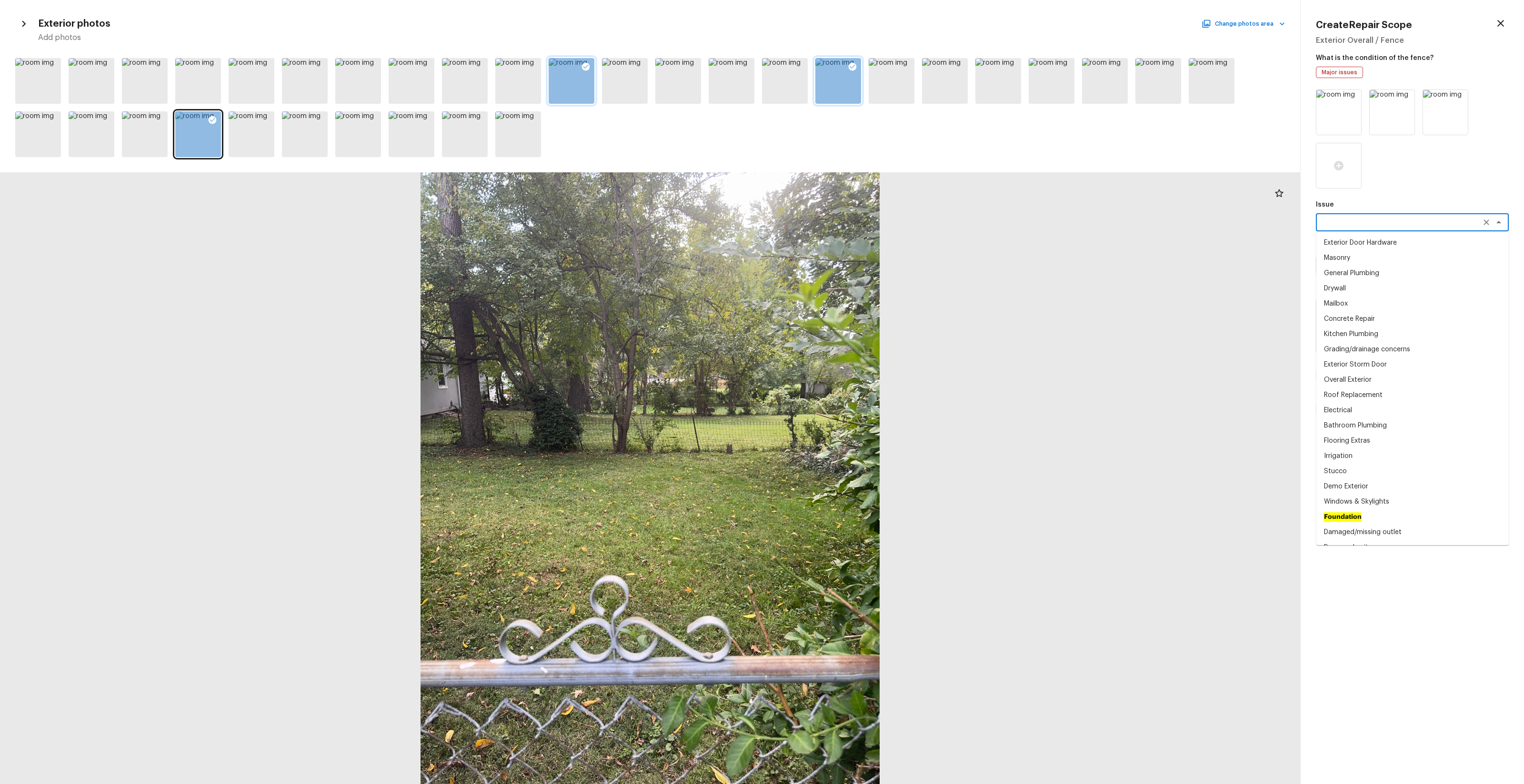
click at [857, 221] on textarea at bounding box center [1399, 222] width 157 height 10
click at [857, 263] on li "Fencing" at bounding box center [1413, 258] width 193 height 15
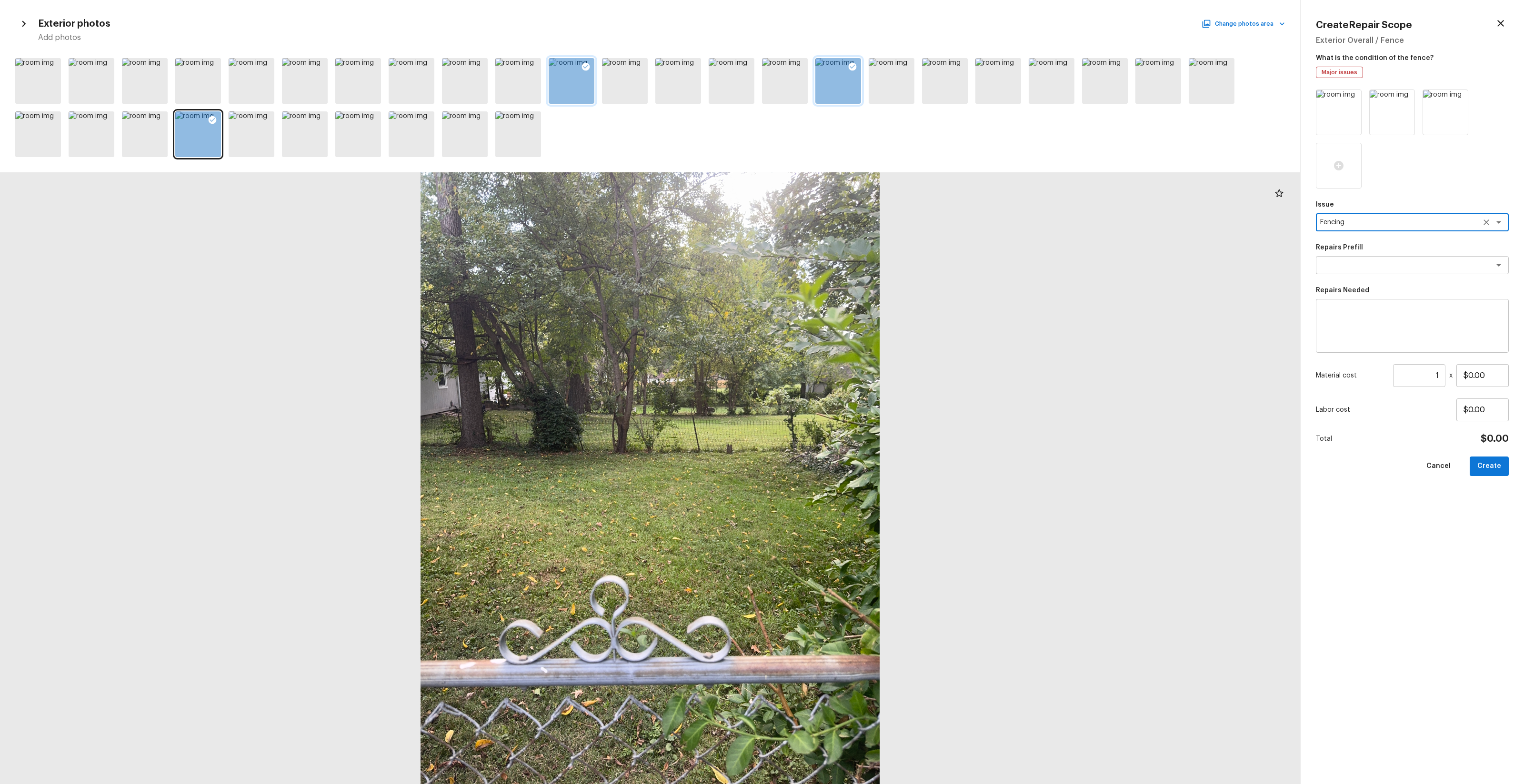
type textarea "Fencing"
click at [857, 276] on div "Issue Fencing x ​ Repairs Prefill x ​ Repairs Needed x ​ Material cost 1 ​ x $0…" at bounding box center [1413, 429] width 193 height 679
click at [857, 267] on textarea at bounding box center [1399, 265] width 157 height 10
click at [857, 291] on li "Chain Link Fence 72''" at bounding box center [1413, 285] width 193 height 15
type textarea "Chain Link Fence 72''"
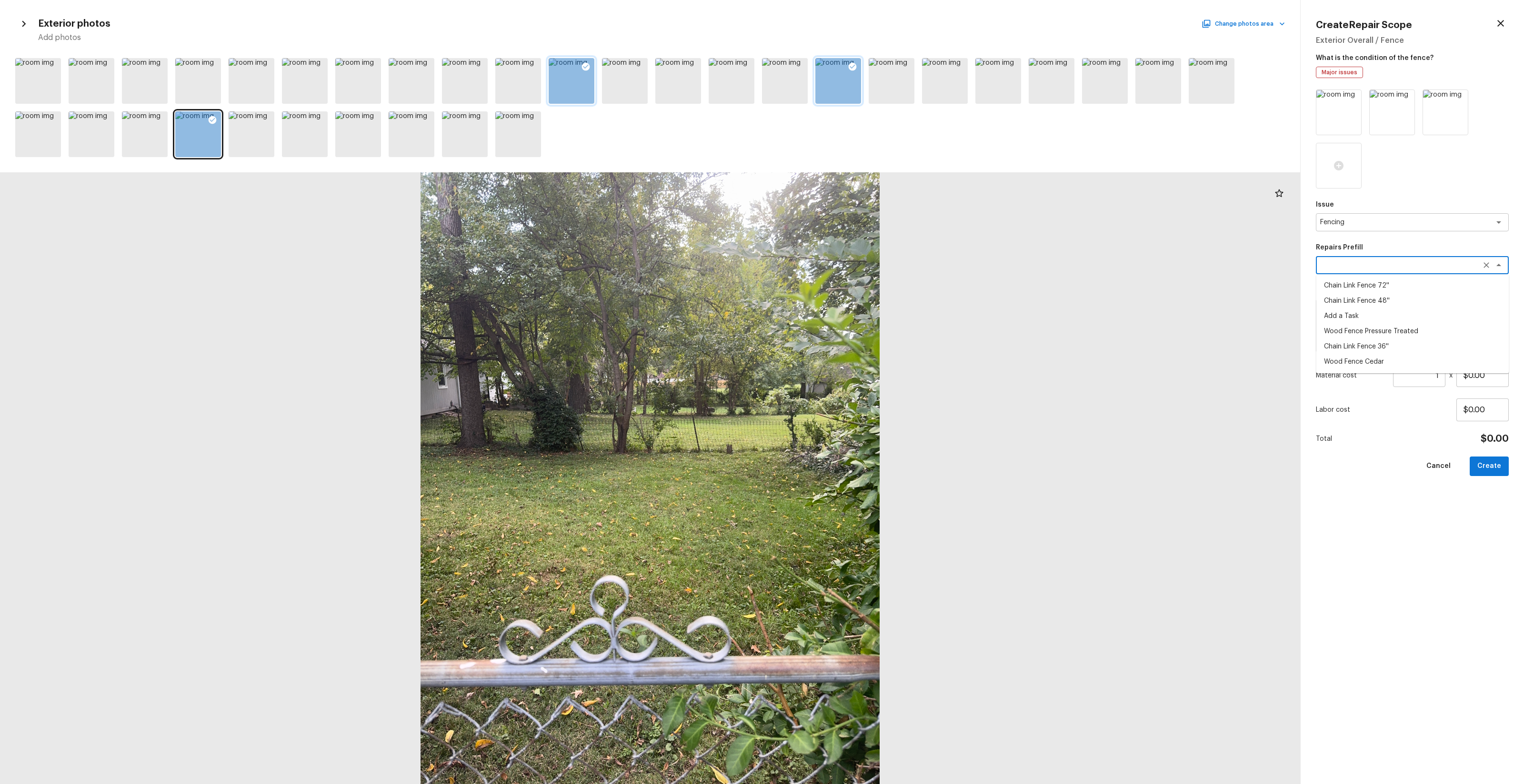
type textarea "Prep the work area and install a new 72'' chain link fence. Ensure that all of …"
click at [857, 369] on input "$22.00" at bounding box center [1483, 375] width 53 height 23
click at [857, 375] on input "$22.00" at bounding box center [1483, 375] width 53 height 23
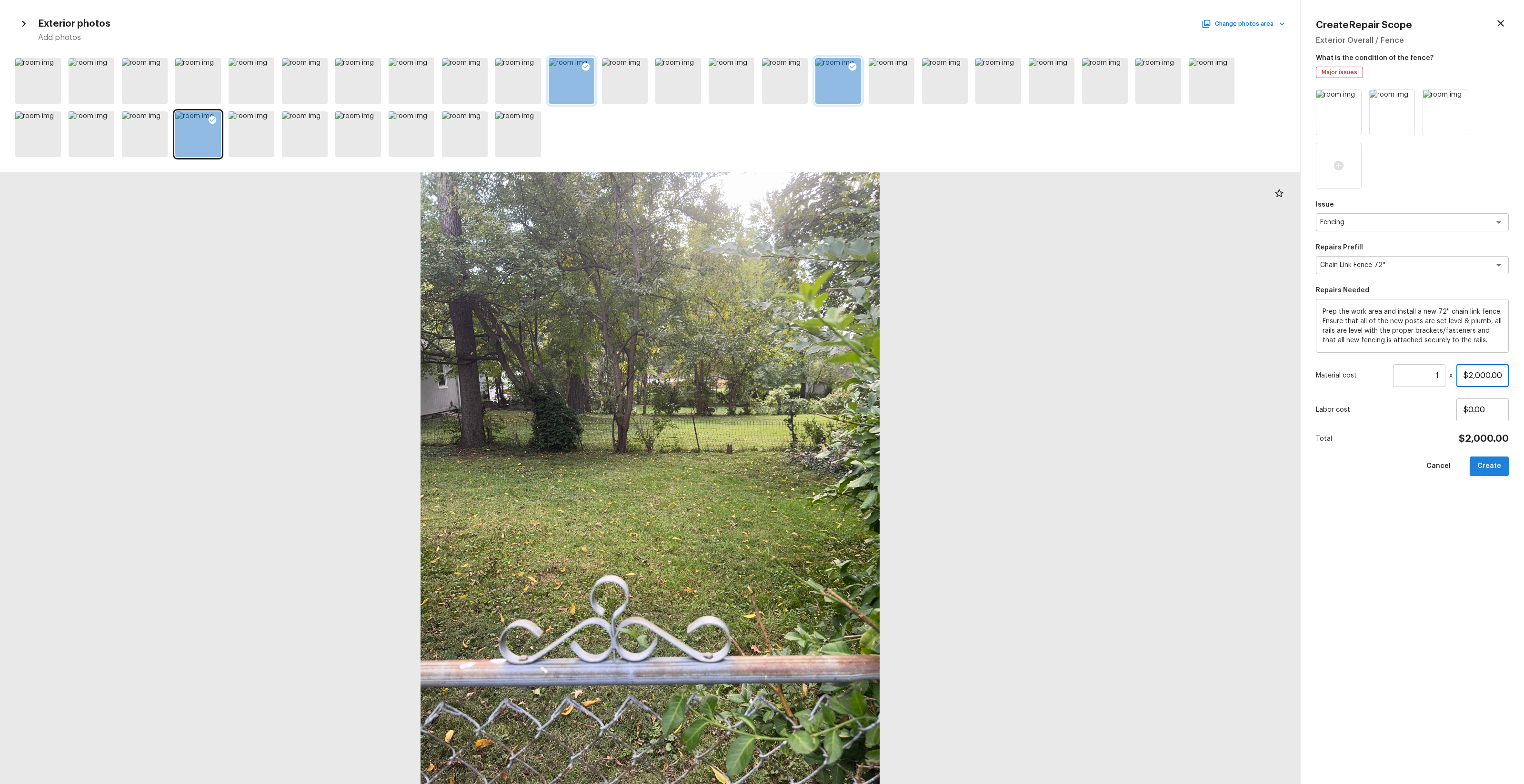
type input "$2,000.00"
click at [857, 460] on button "Create" at bounding box center [1489, 466] width 39 height 19
type input "$0.00"
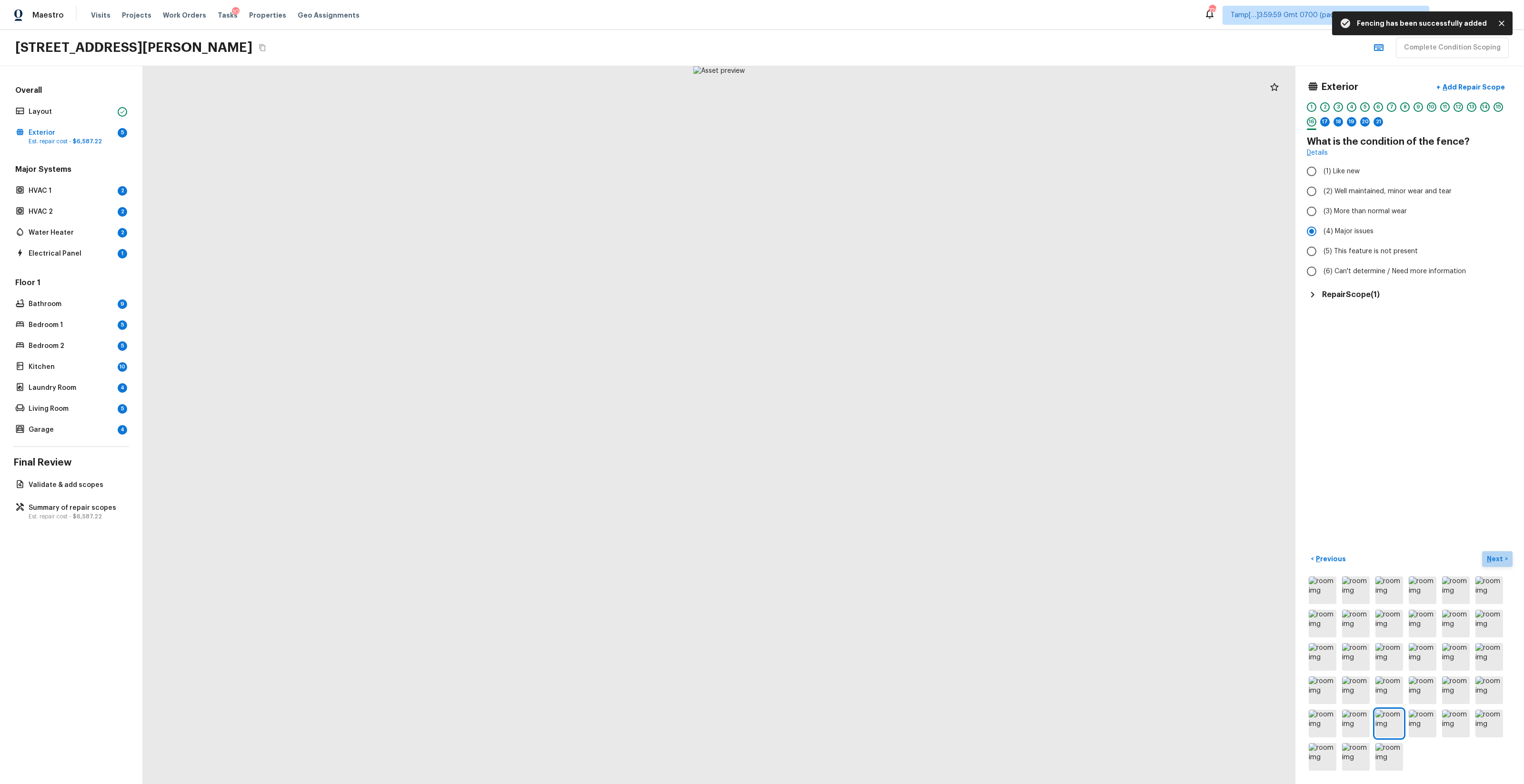
click at [857, 462] on button "Next >" at bounding box center [1498, 559] width 31 height 15
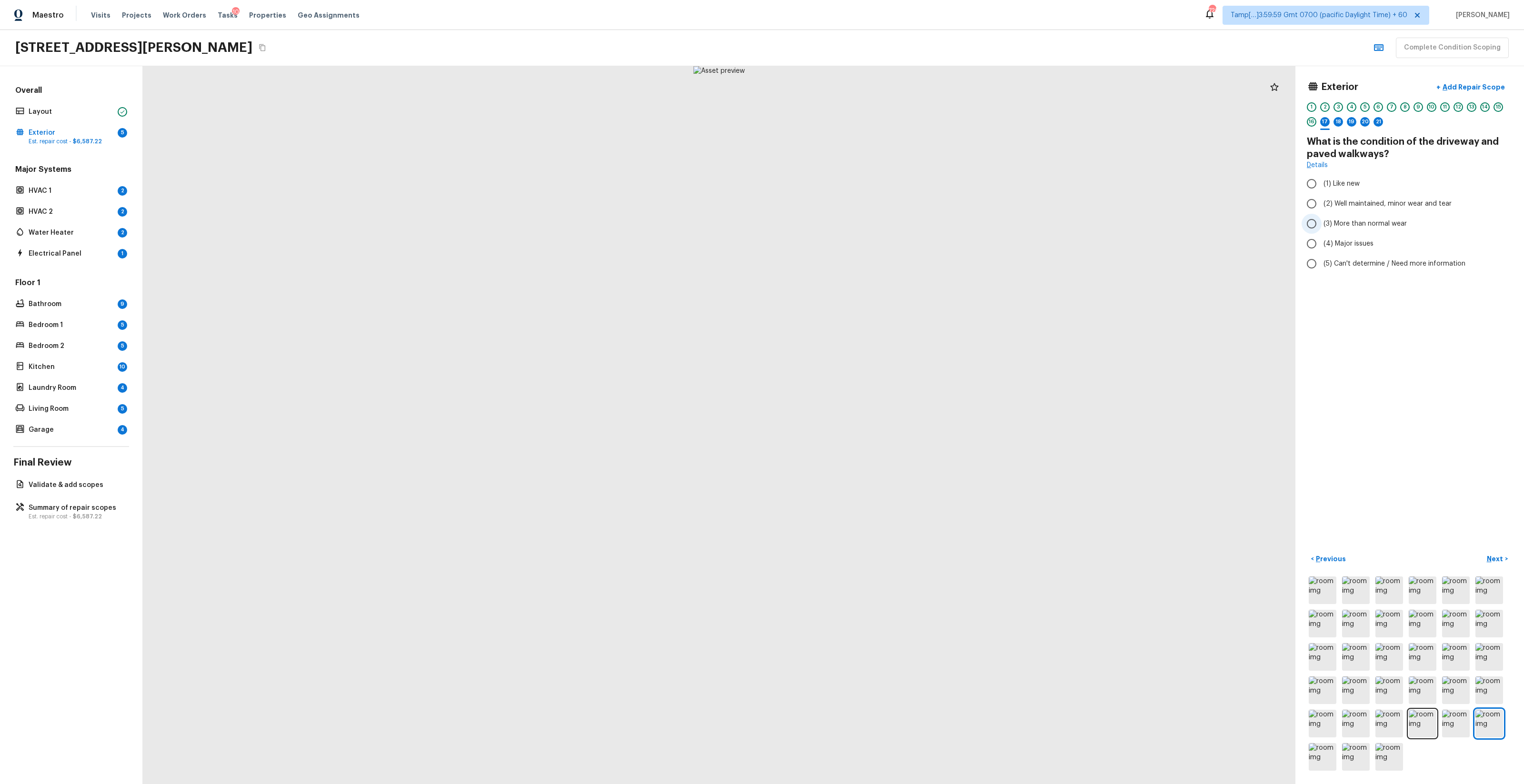
click at [857, 224] on span "(3) More than normal wear" at bounding box center [1365, 224] width 84 height 10
click at [857, 224] on input "(3) More than normal wear" at bounding box center [1311, 224] width 20 height 20
radio input "true"
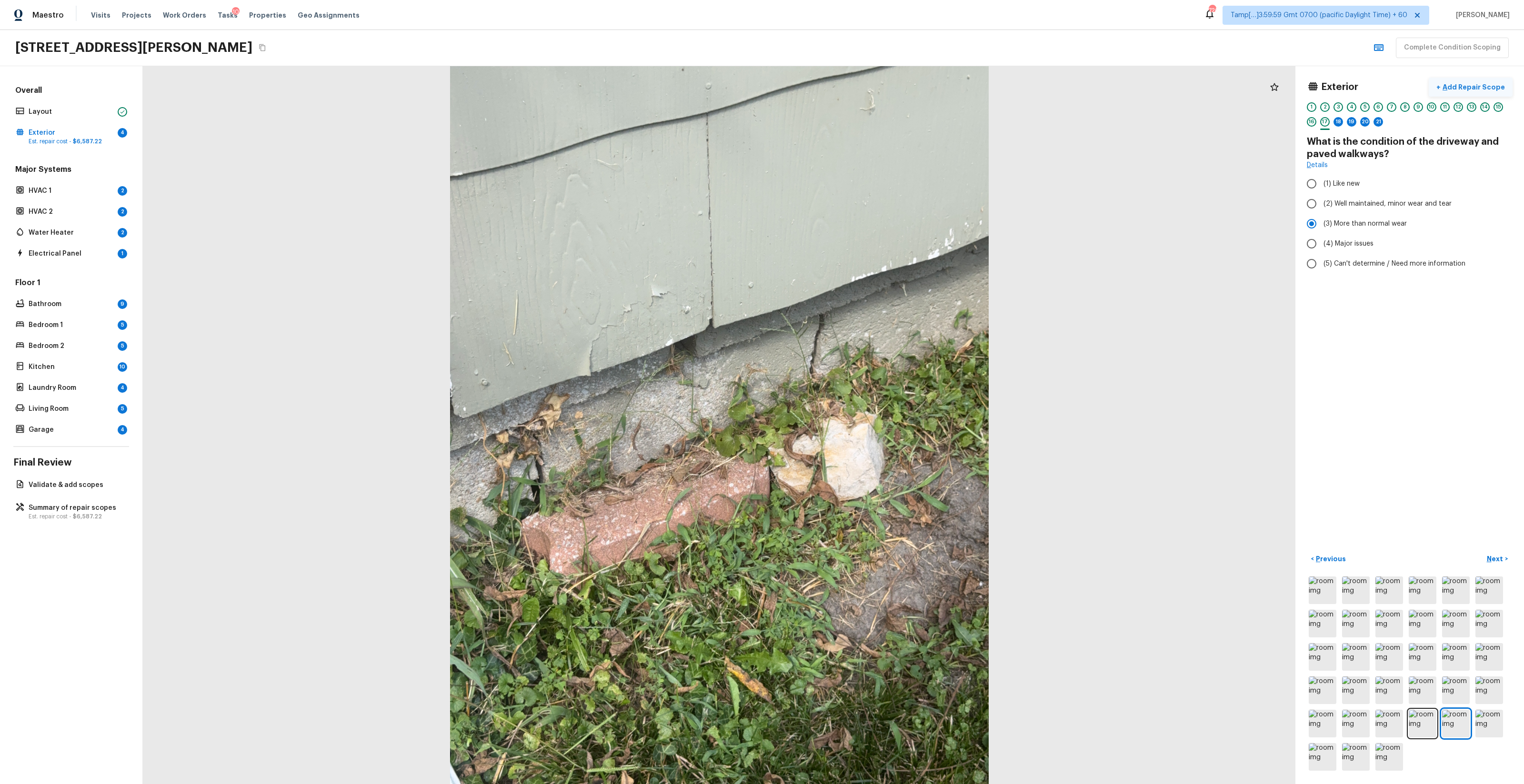
click at [857, 89] on p "Add Repair Scope" at bounding box center [1473, 88] width 64 height 10
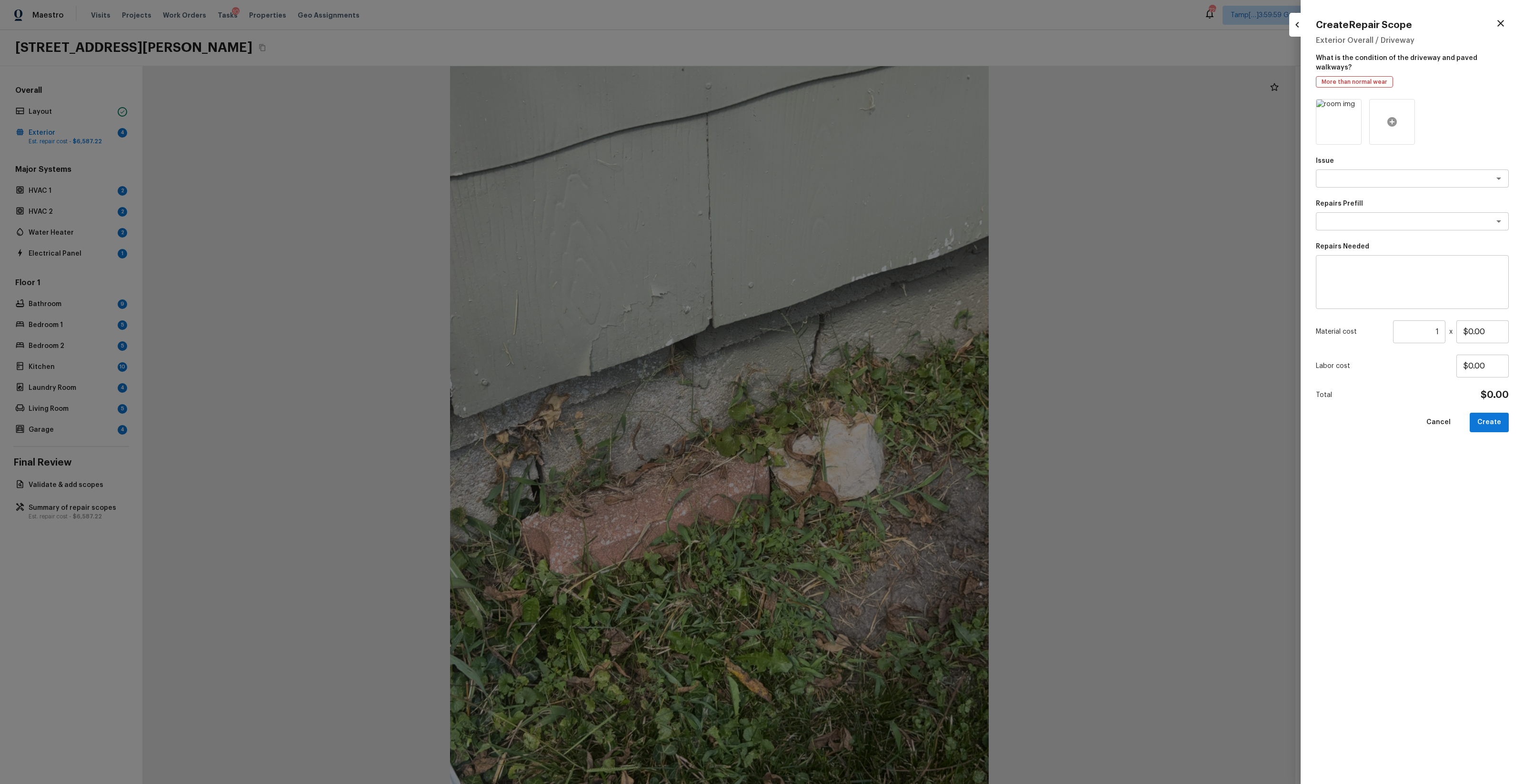
click at [857, 117] on icon at bounding box center [1393, 122] width 10 height 10
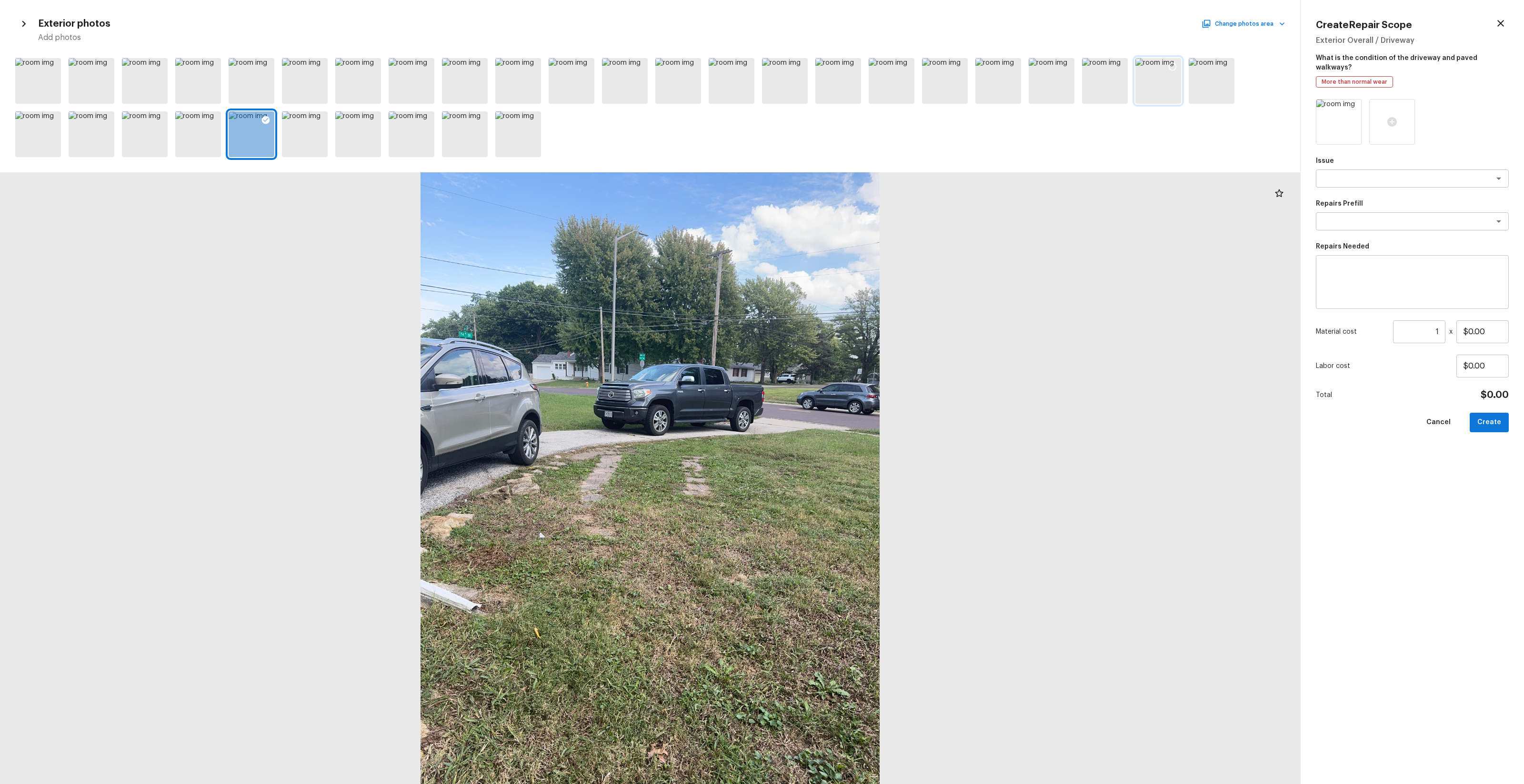
click at [857, 65] on icon at bounding box center [1173, 66] width 10 height 10
click at [857, 67] on icon at bounding box center [1226, 66] width 10 height 10
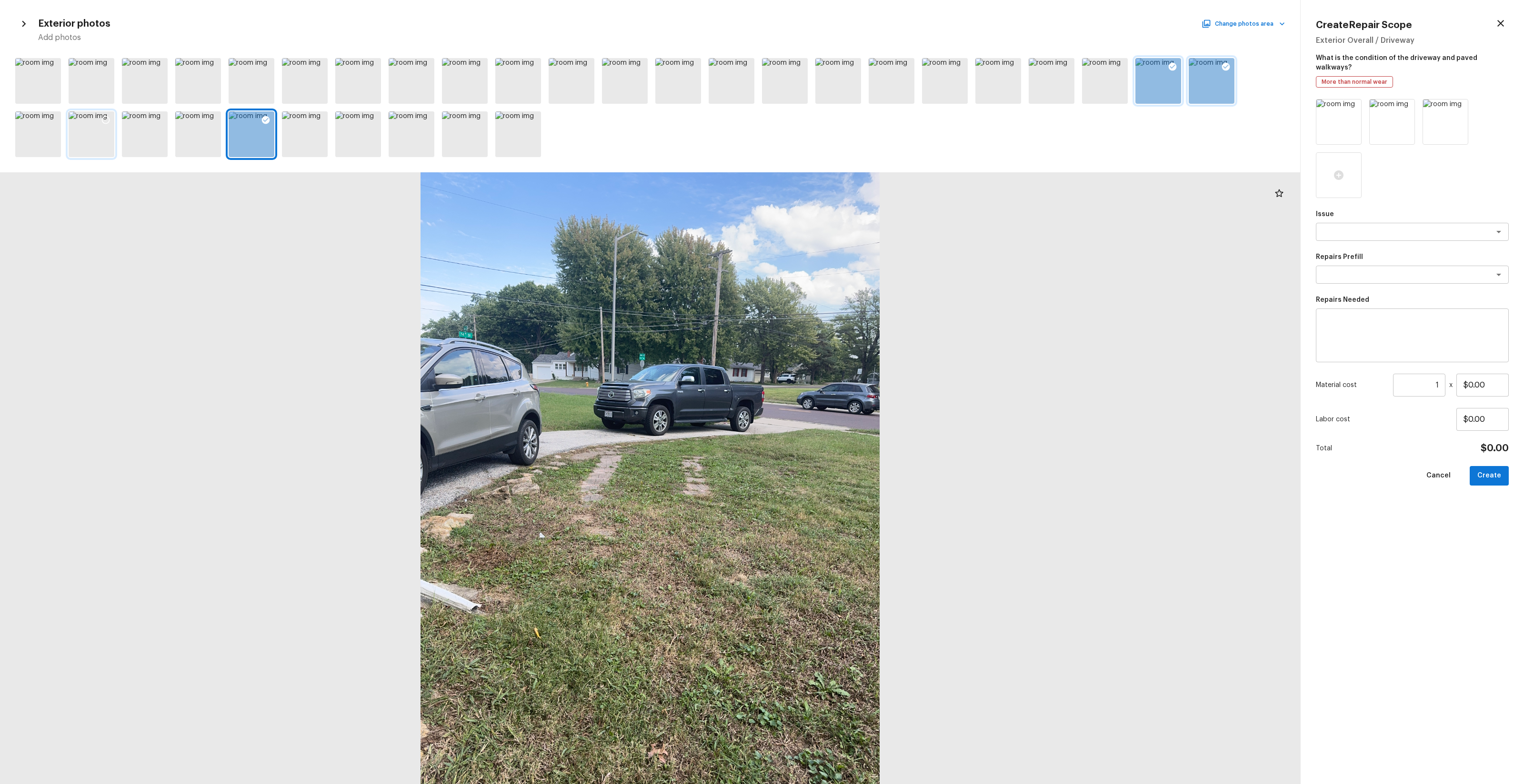
click at [95, 138] on div at bounding box center [92, 134] width 45 height 45
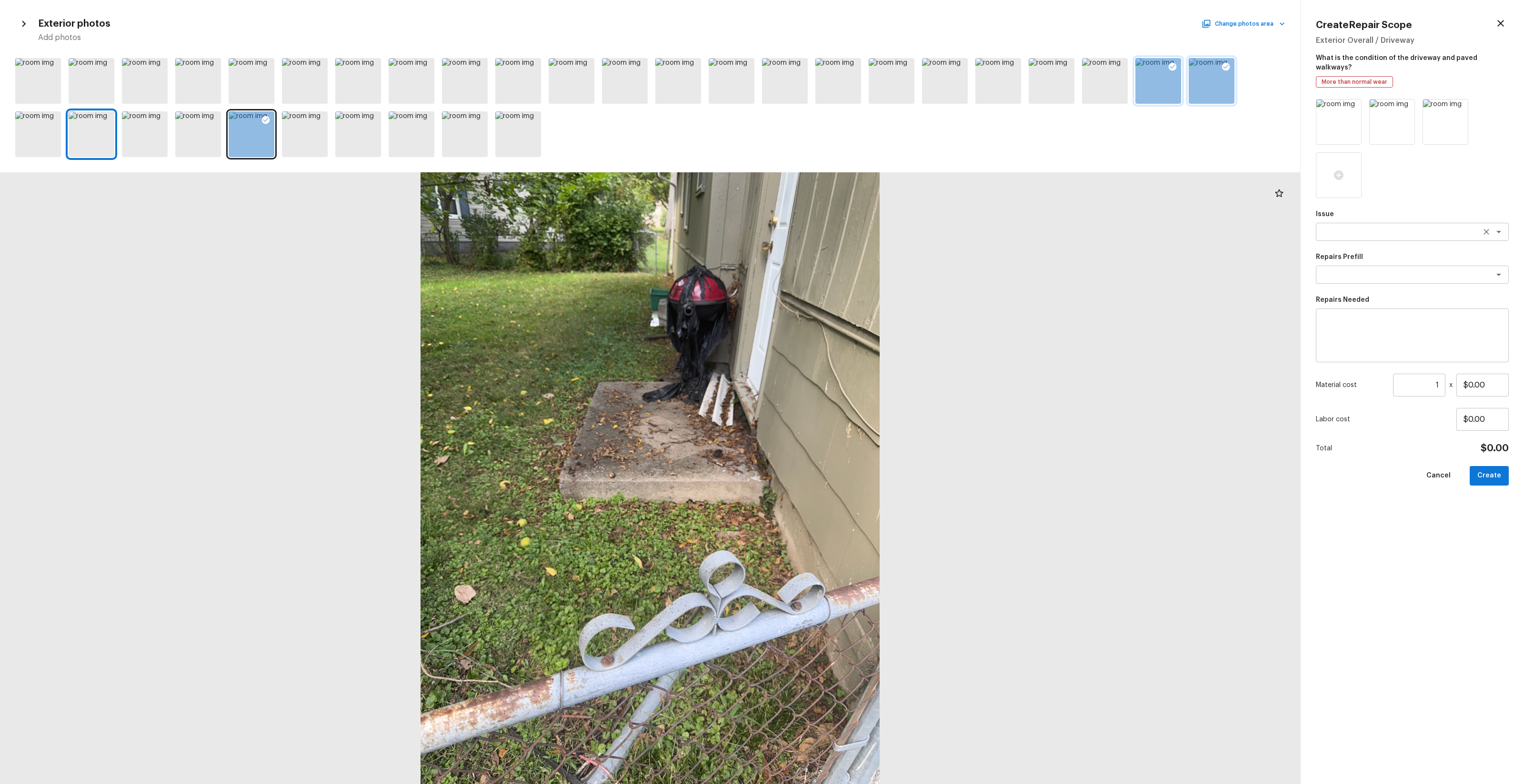
click at [857, 227] on textarea at bounding box center [1399, 232] width 157 height 10
type textarea "dri"
click at [857, 270] on textarea at bounding box center [1399, 275] width 157 height 10
click at [857, 332] on textarea at bounding box center [1412, 336] width 179 height 38
type textarea "Remove the old driveway"
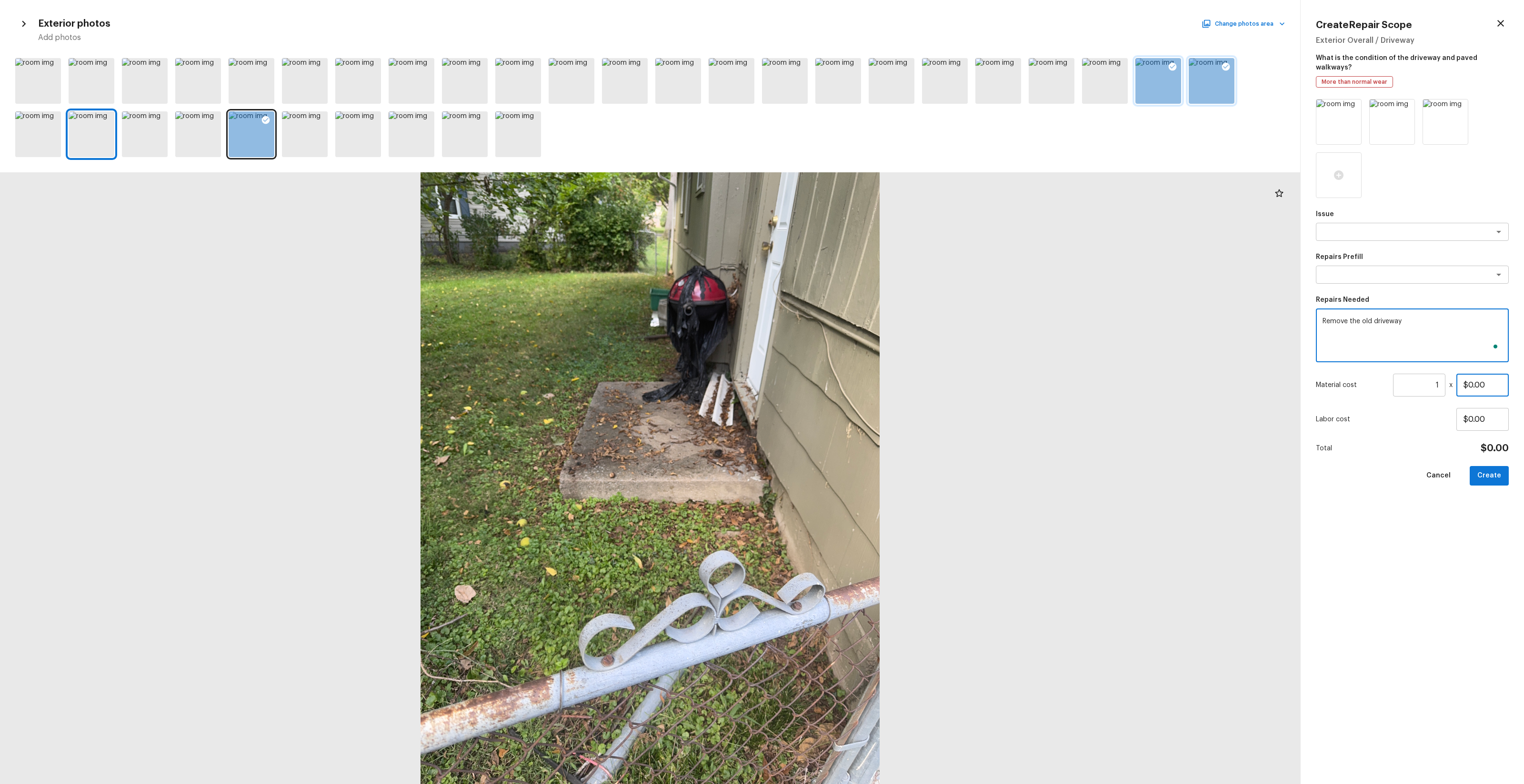
click at [857, 378] on input "$0.00" at bounding box center [1483, 385] width 53 height 23
type input "$300.00"
click at [857, 462] on button "Create" at bounding box center [1489, 476] width 39 height 19
type input "$0.00"
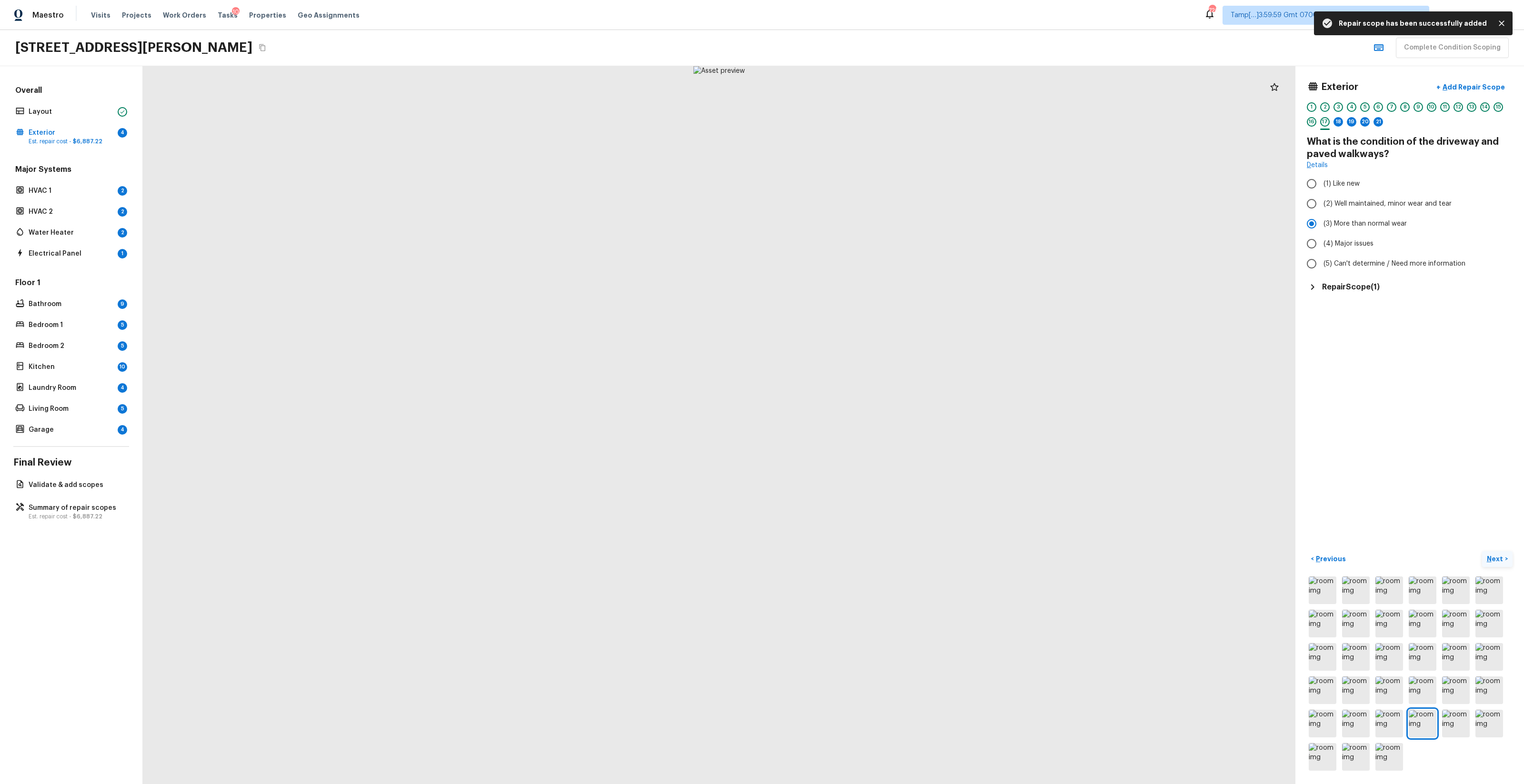
click at [857, 462] on p "Next" at bounding box center [1496, 559] width 18 height 10
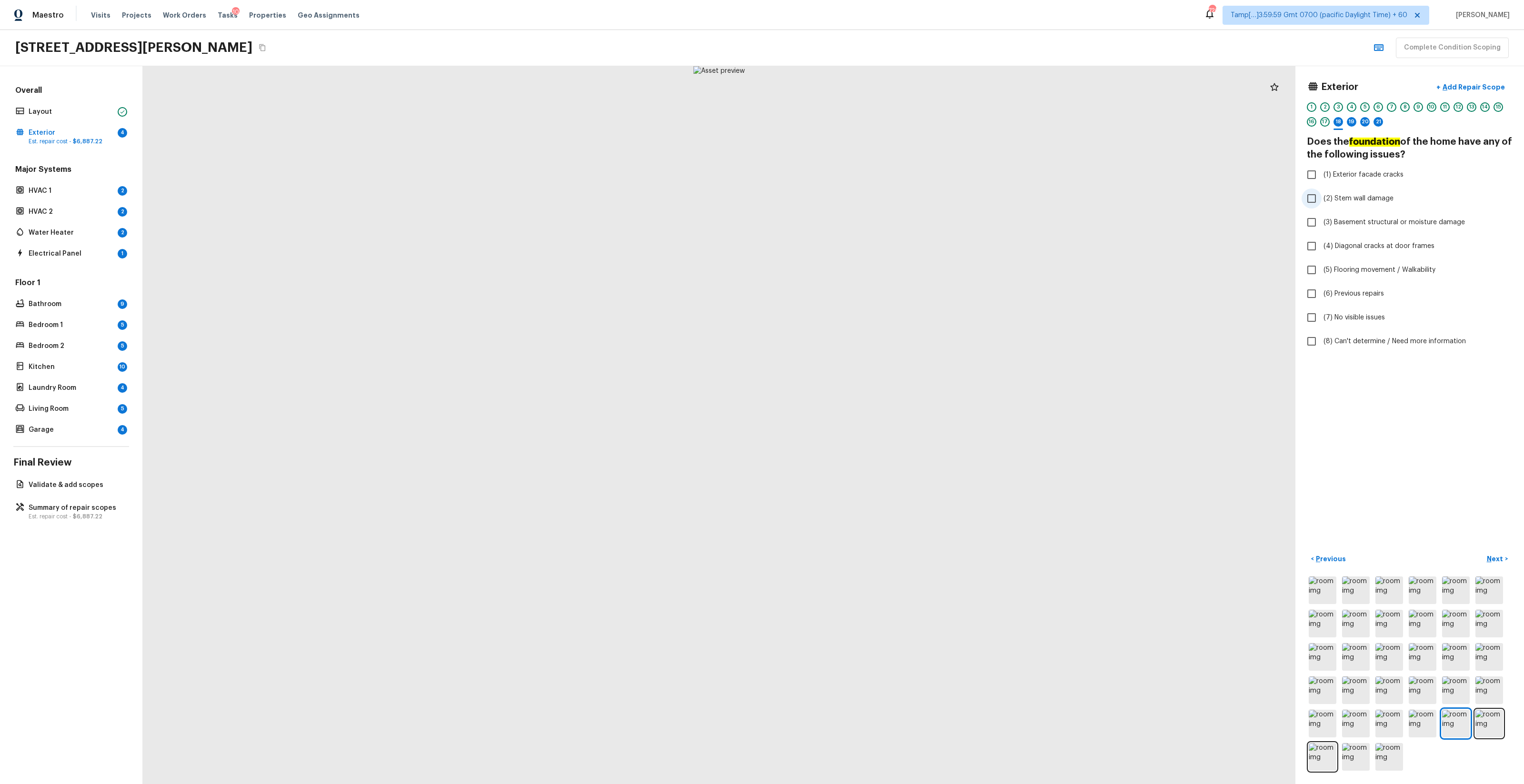
click at [857, 198] on span "(2) Stem wall damage" at bounding box center [1359, 199] width 70 height 10
click at [857, 198] on input "(2) Stem wall damage" at bounding box center [1311, 199] width 20 height 20
checkbox input "true"
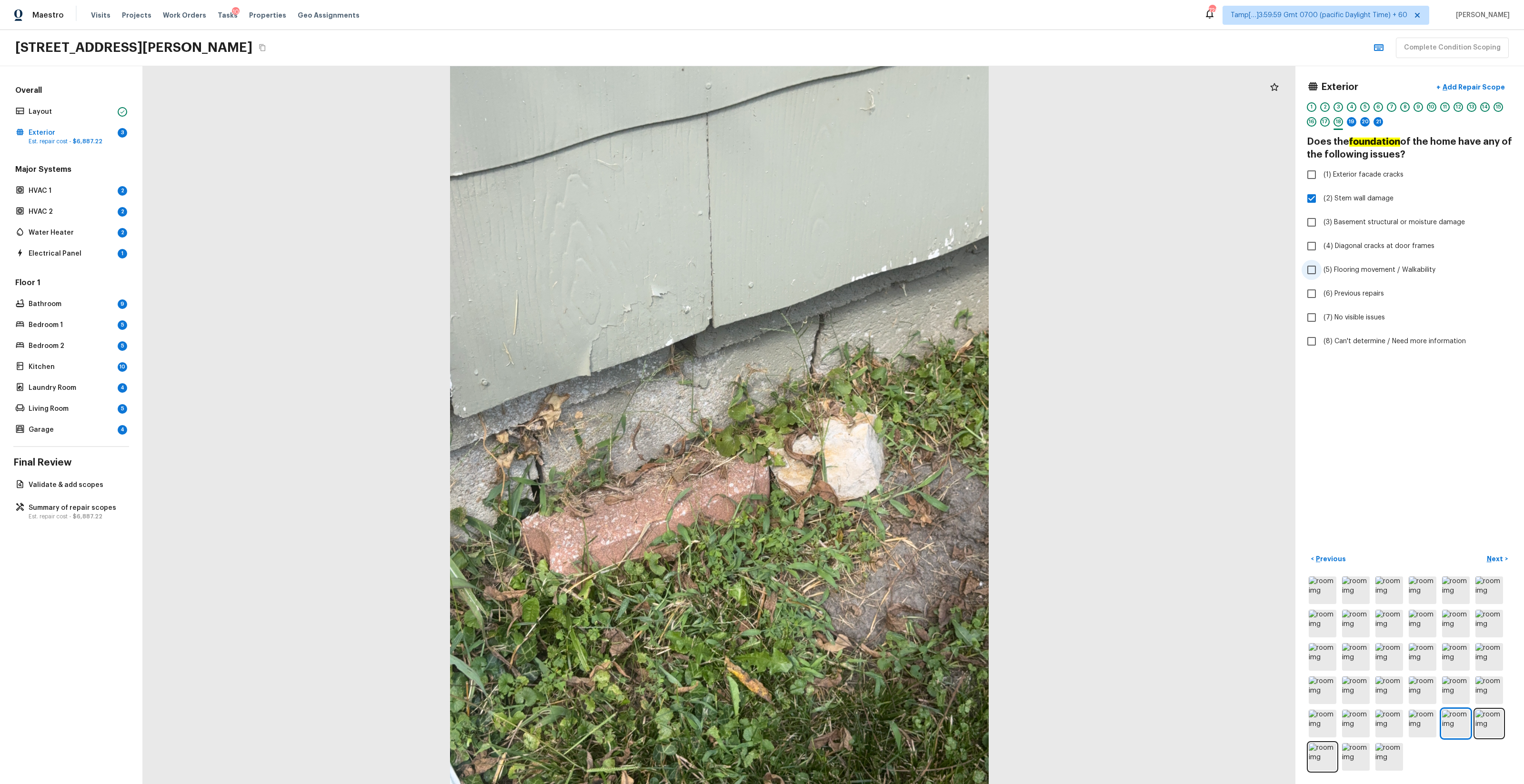
click at [857, 272] on span "(5) Flooring movement / Walkability" at bounding box center [1380, 270] width 112 height 10
click at [857, 272] on input "(5) Flooring movement / Walkability" at bounding box center [1311, 270] width 20 height 20
checkbox input "true"
click at [857, 83] on p "Add Repair Scope" at bounding box center [1473, 88] width 64 height 10
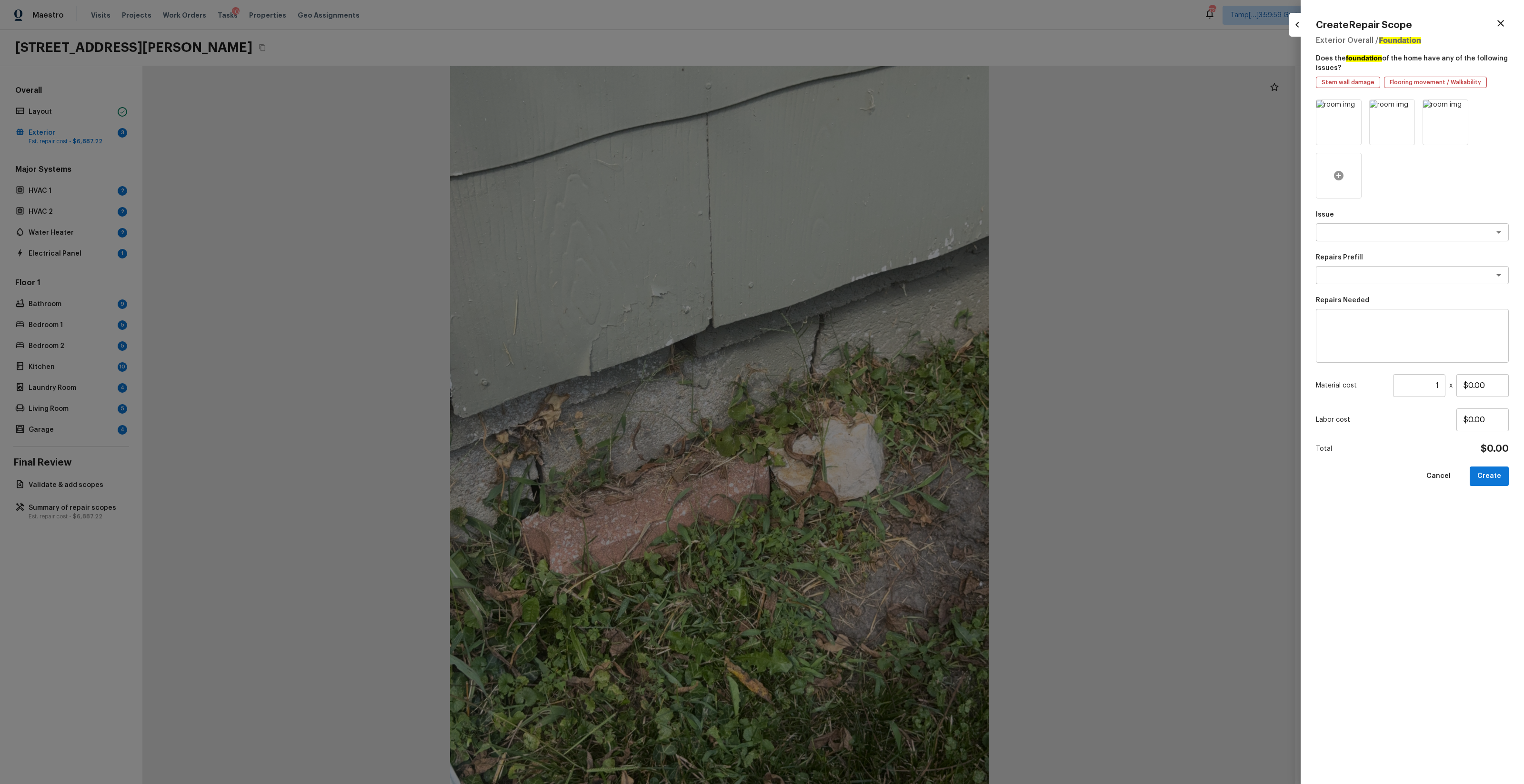
click at [857, 184] on div at bounding box center [1339, 176] width 45 height 45
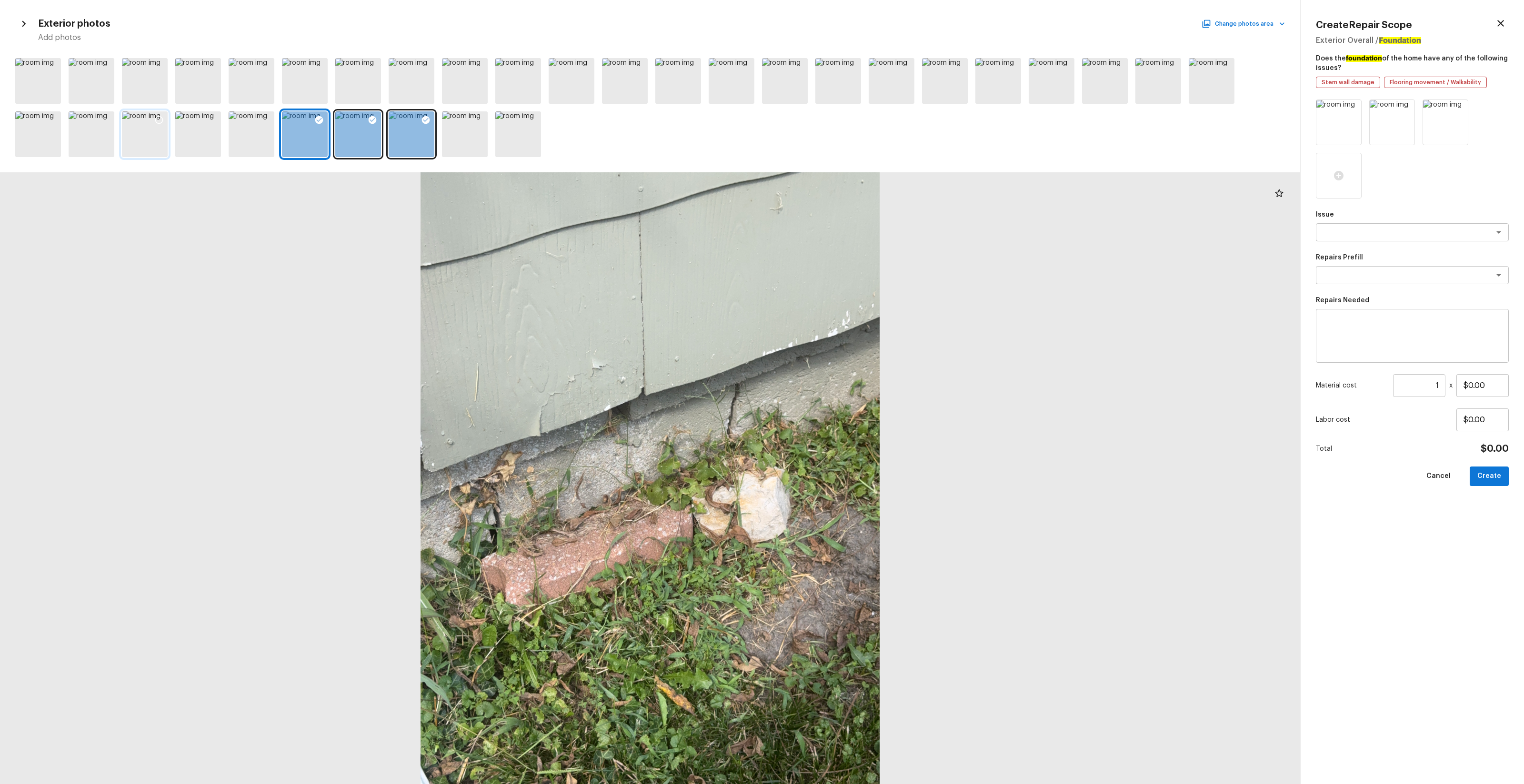
click at [153, 150] on div at bounding box center [144, 134] width 45 height 45
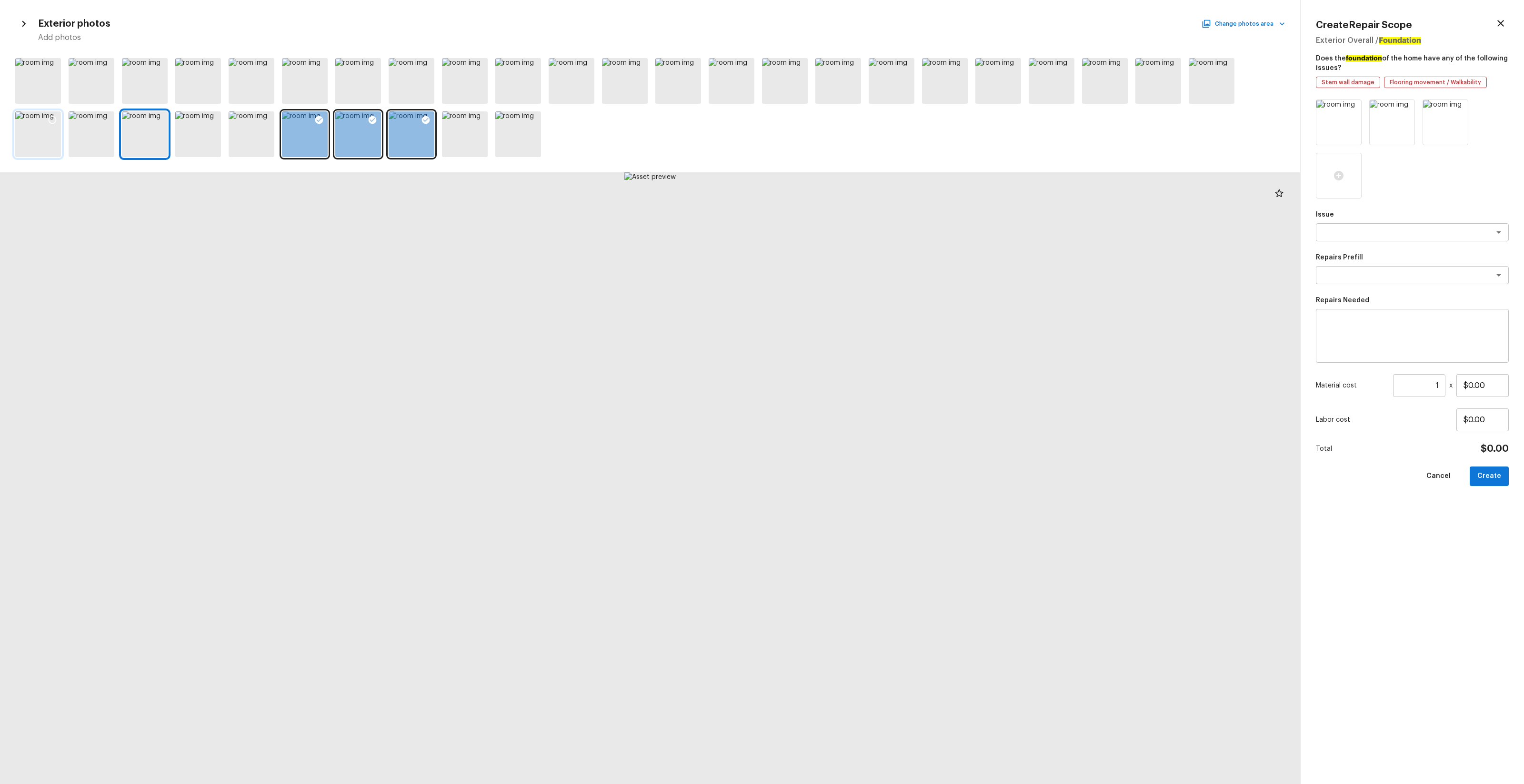
click at [36, 144] on div at bounding box center [38, 134] width 45 height 45
click at [857, 92] on div at bounding box center [891, 81] width 45 height 45
click at [857, 64] on icon at bounding box center [906, 66] width 10 height 10
click at [796, 91] on div at bounding box center [785, 81] width 45 height 45
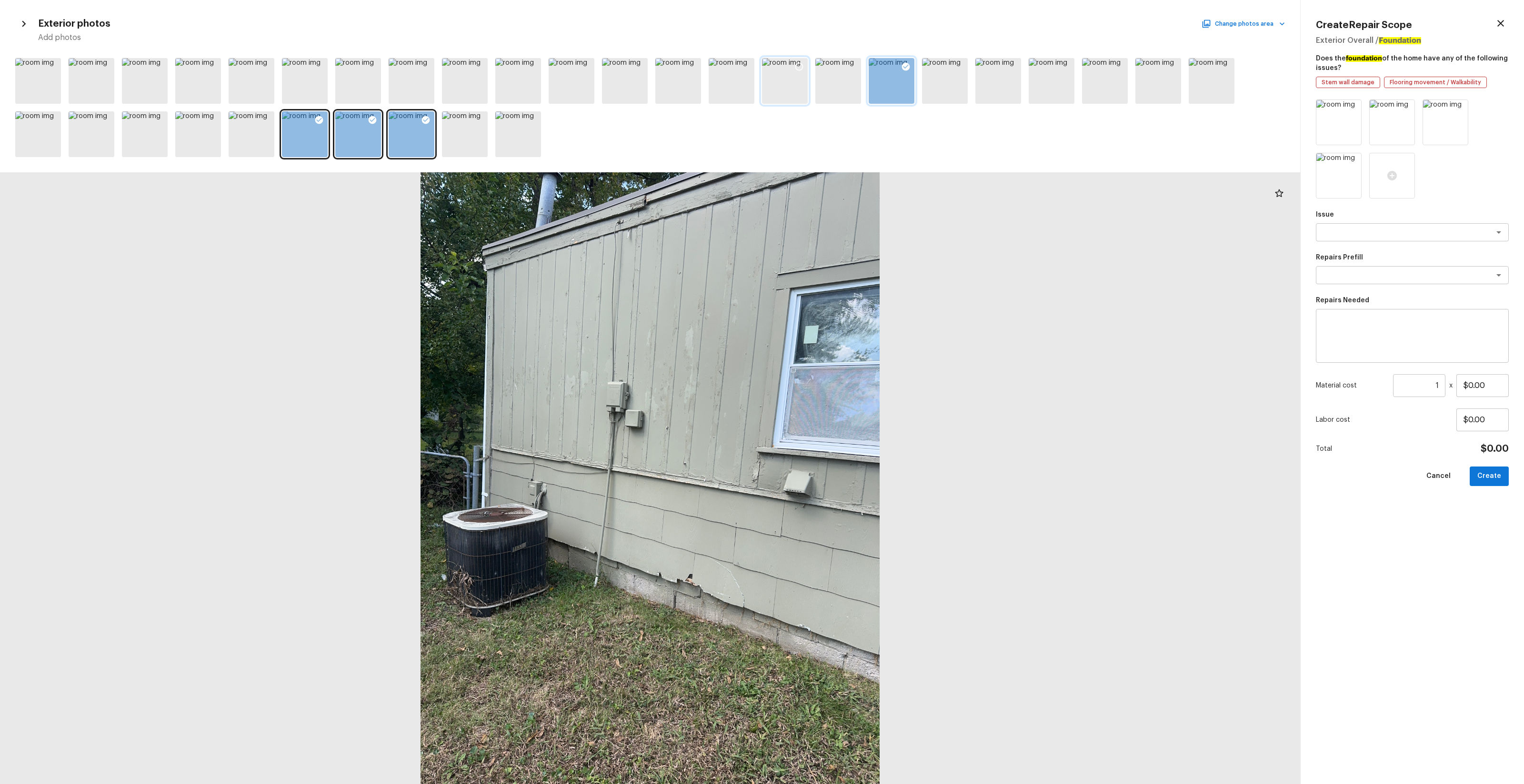
click at [803, 66] on icon at bounding box center [800, 67] width 8 height 8
click at [742, 86] on div at bounding box center [732, 81] width 45 height 45
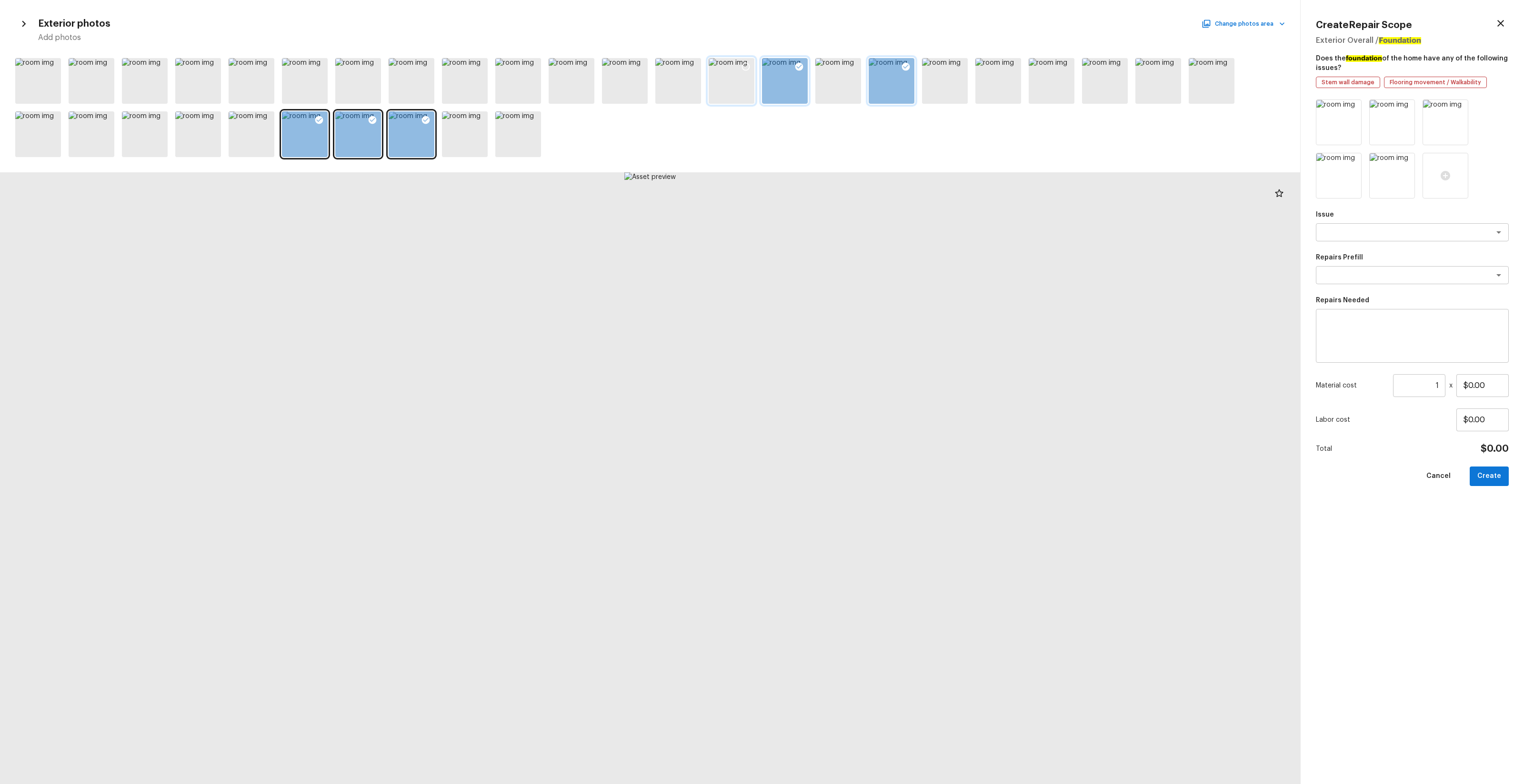
click at [745, 67] on icon at bounding box center [746, 66] width 10 height 10
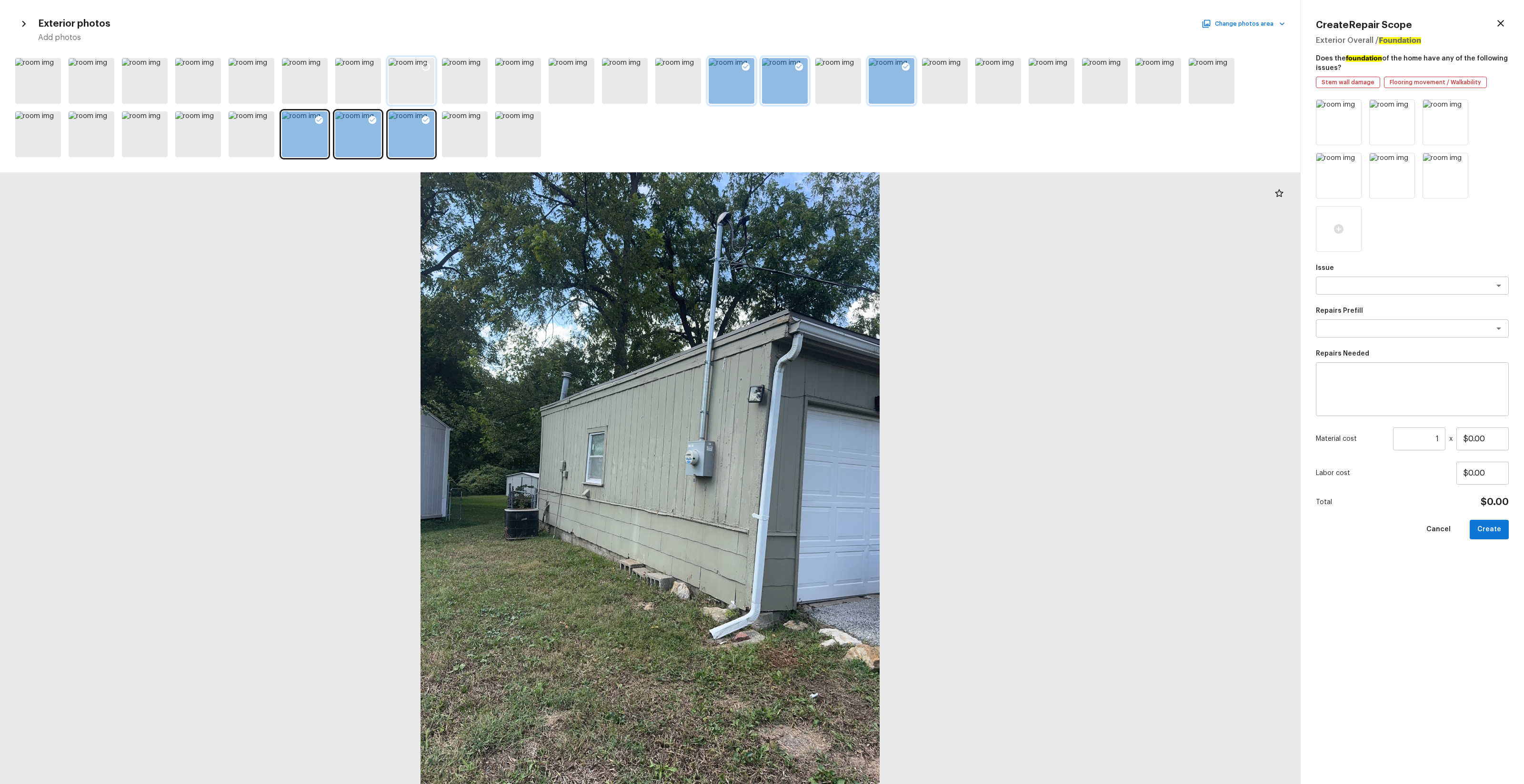
click at [410, 93] on div at bounding box center [411, 81] width 45 height 45
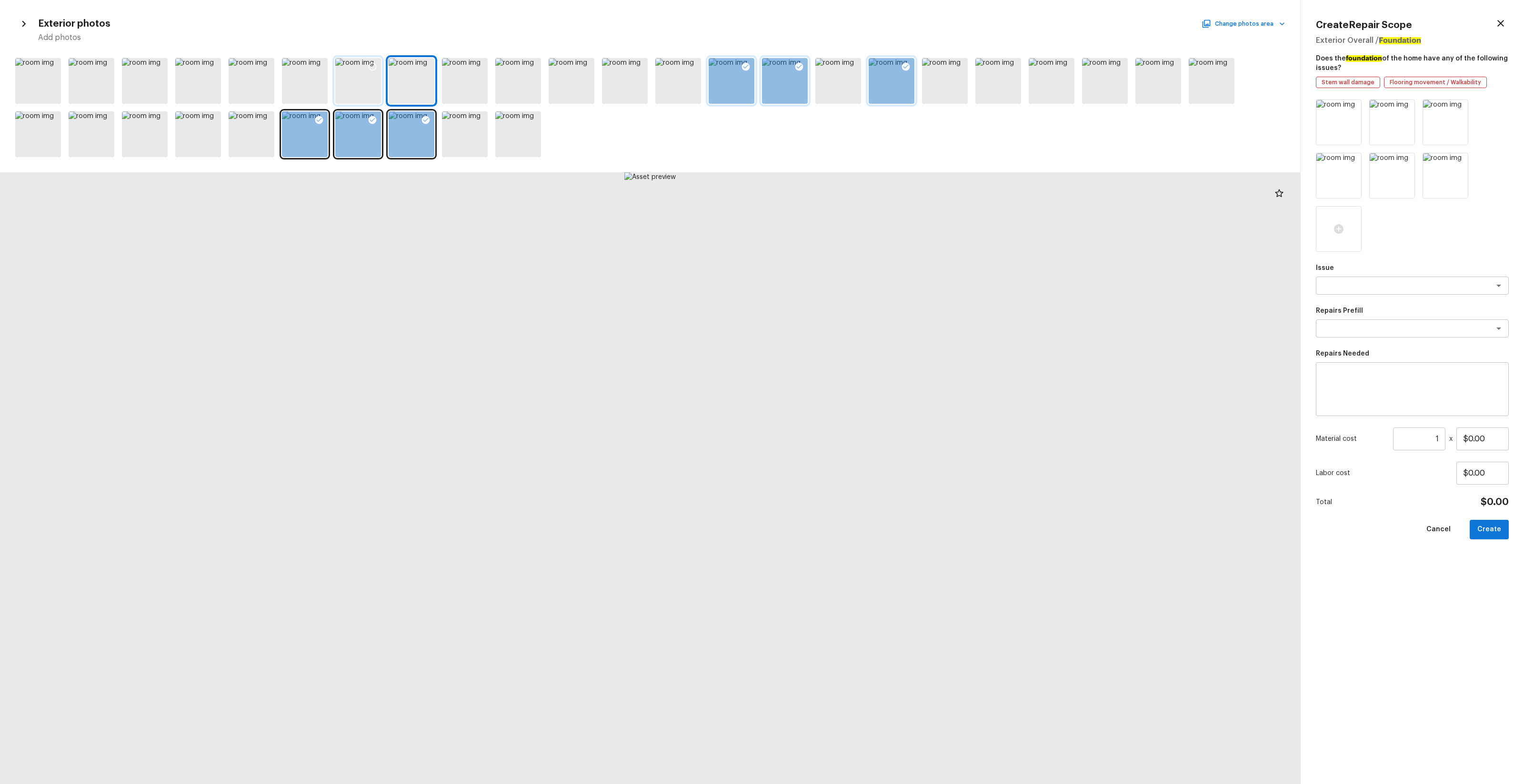
click at [347, 94] on div at bounding box center [358, 81] width 45 height 45
click at [318, 91] on div at bounding box center [305, 81] width 45 height 45
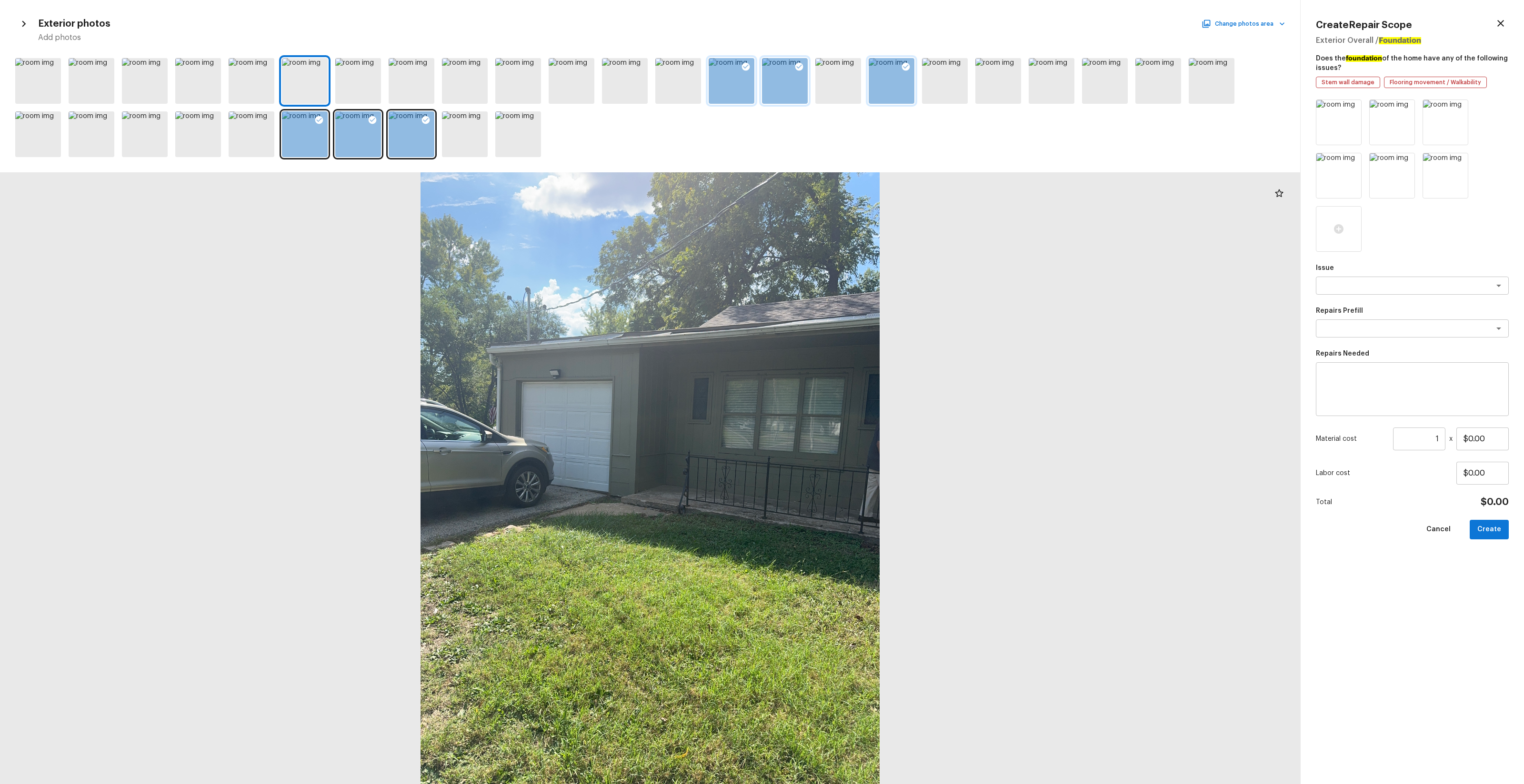
click at [857, 298] on div "Issue x ​ Repairs Prefill x ​ Repairs Needed x ​ Material cost 1 ​ x $0.00 Labo…" at bounding box center [1413, 435] width 193 height 670
click at [857, 292] on div "x ​" at bounding box center [1413, 285] width 193 height 18
click at [857, 327] on li "ACQ: Foundation" at bounding box center [1413, 321] width 193 height 15
click at [857, 334] on div "x ​" at bounding box center [1413, 328] width 193 height 18
type textarea "ACQ: Foundation"
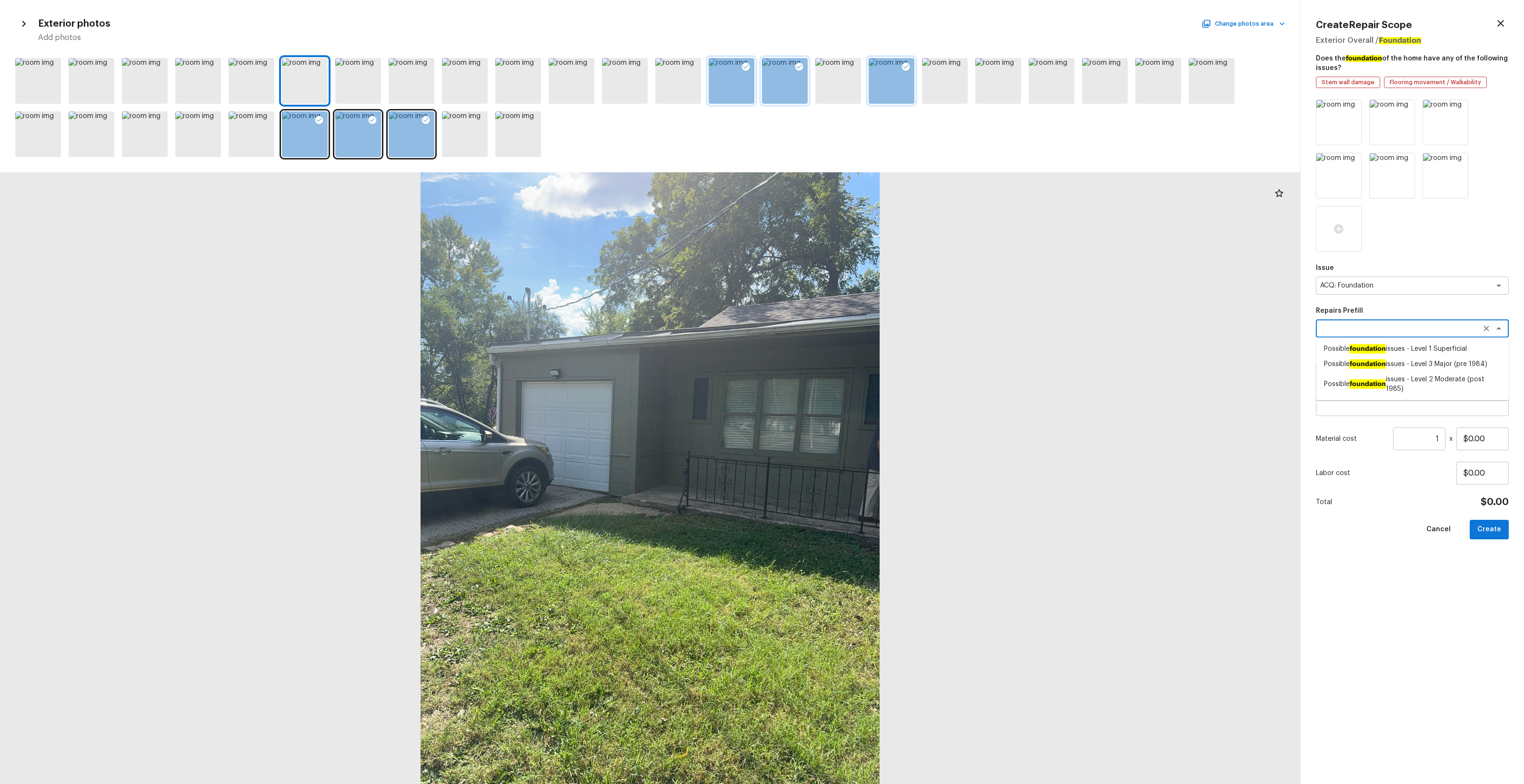
click at [857, 365] on li "Possible foundation issues - Level 3 Major (pre 1984)" at bounding box center [1413, 364] width 193 height 15
type textarea "Possible foundation issues - Level 3 Major (pre 1984)"
type textarea "Possible foundation issues - Level 3 Major: Disclaimer: This is NOT a technical…"
type input "$15,000.00"
click at [857, 462] on button "Create" at bounding box center [1489, 529] width 39 height 19
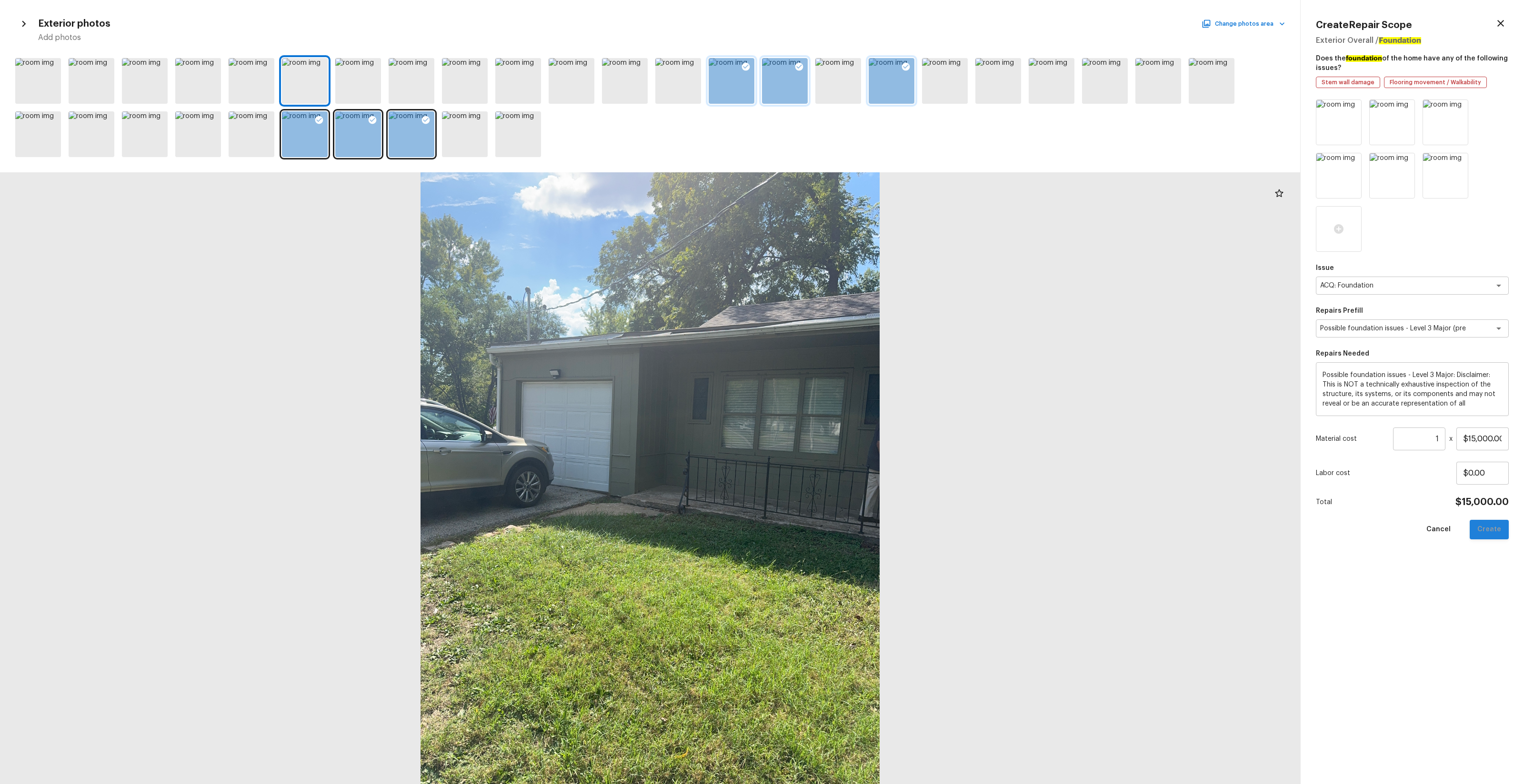
type input "$0.00"
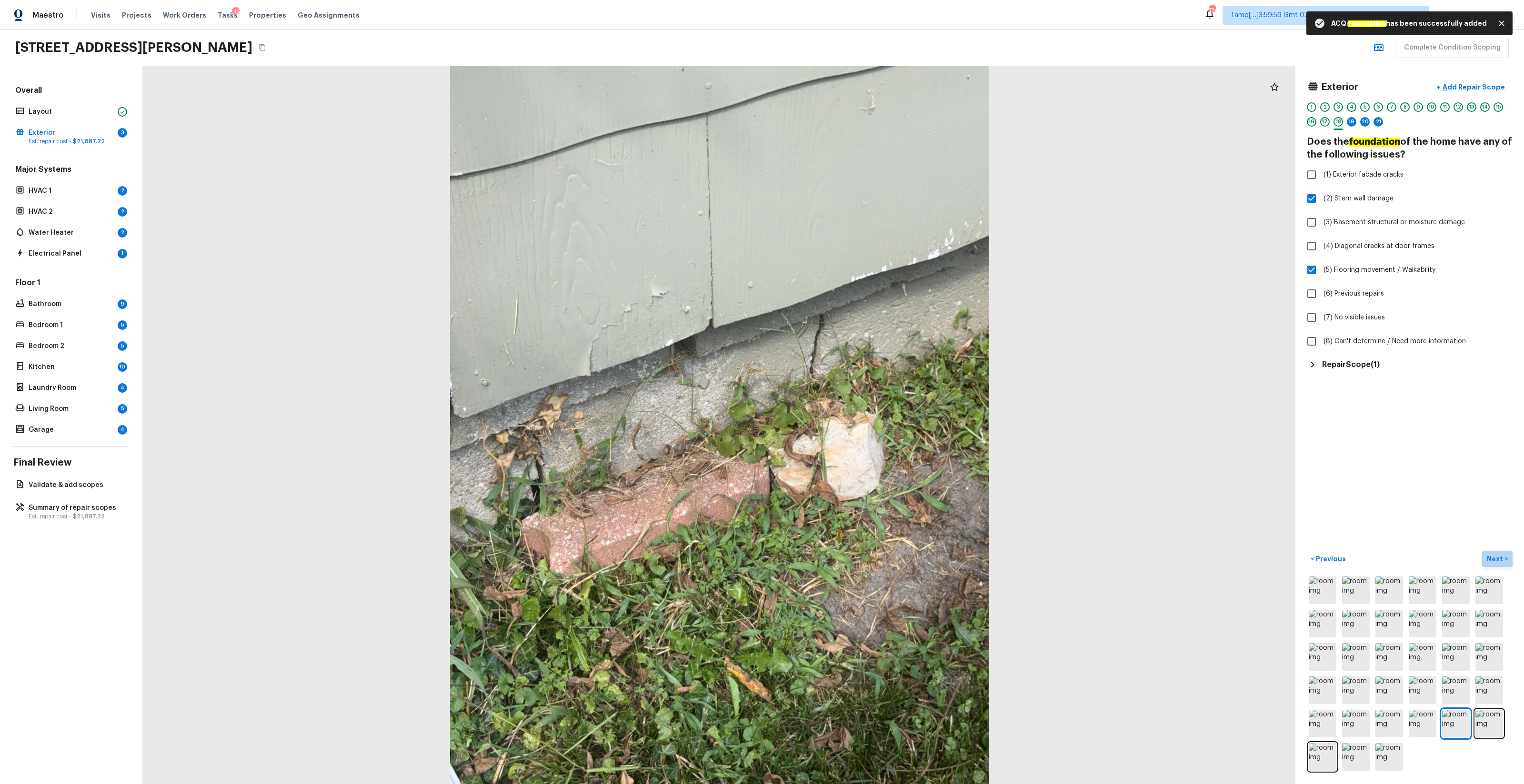
click at [857, 462] on p "Next" at bounding box center [1496, 559] width 18 height 10
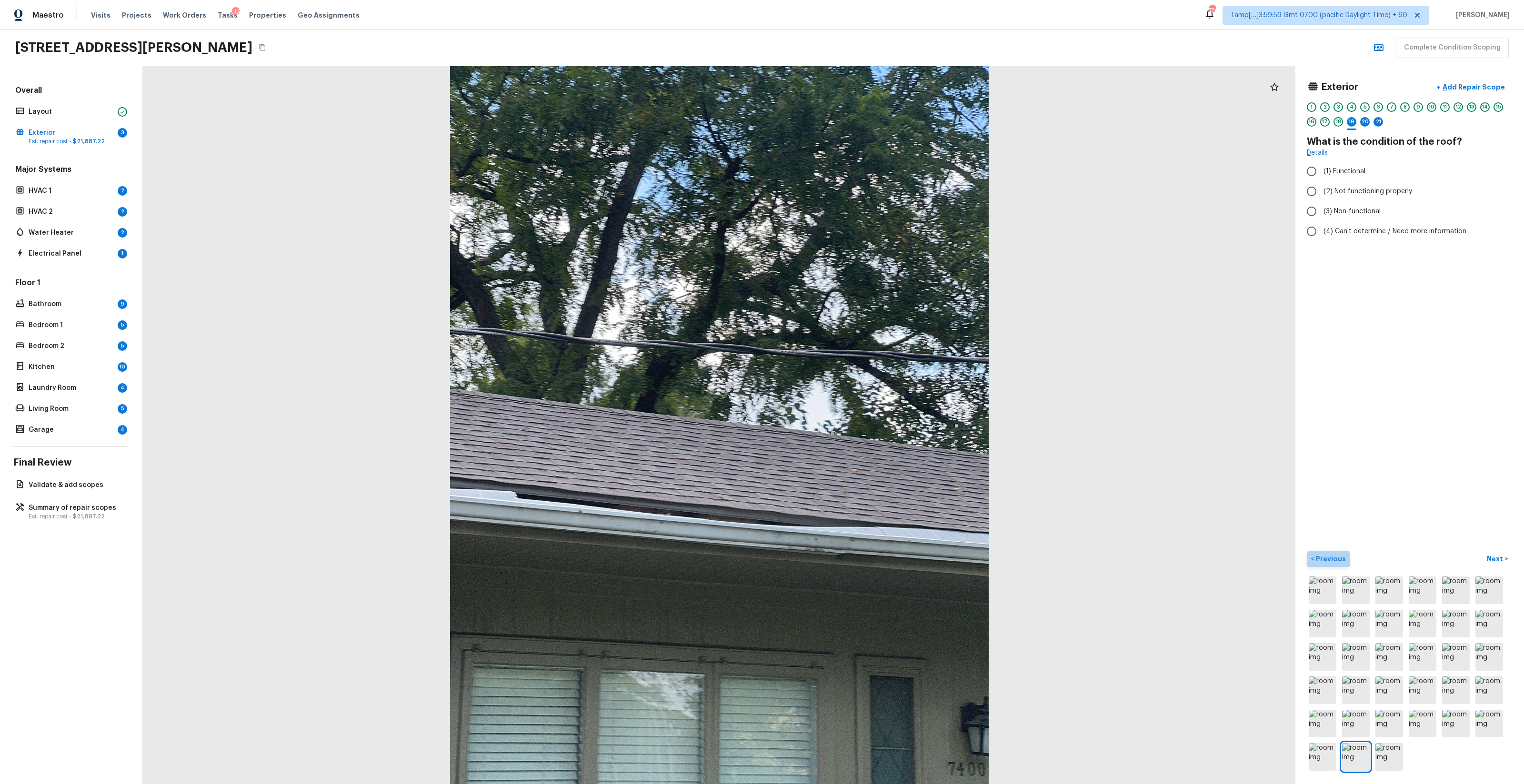
click at [857, 462] on p "Previous" at bounding box center [1329, 559] width 32 height 10
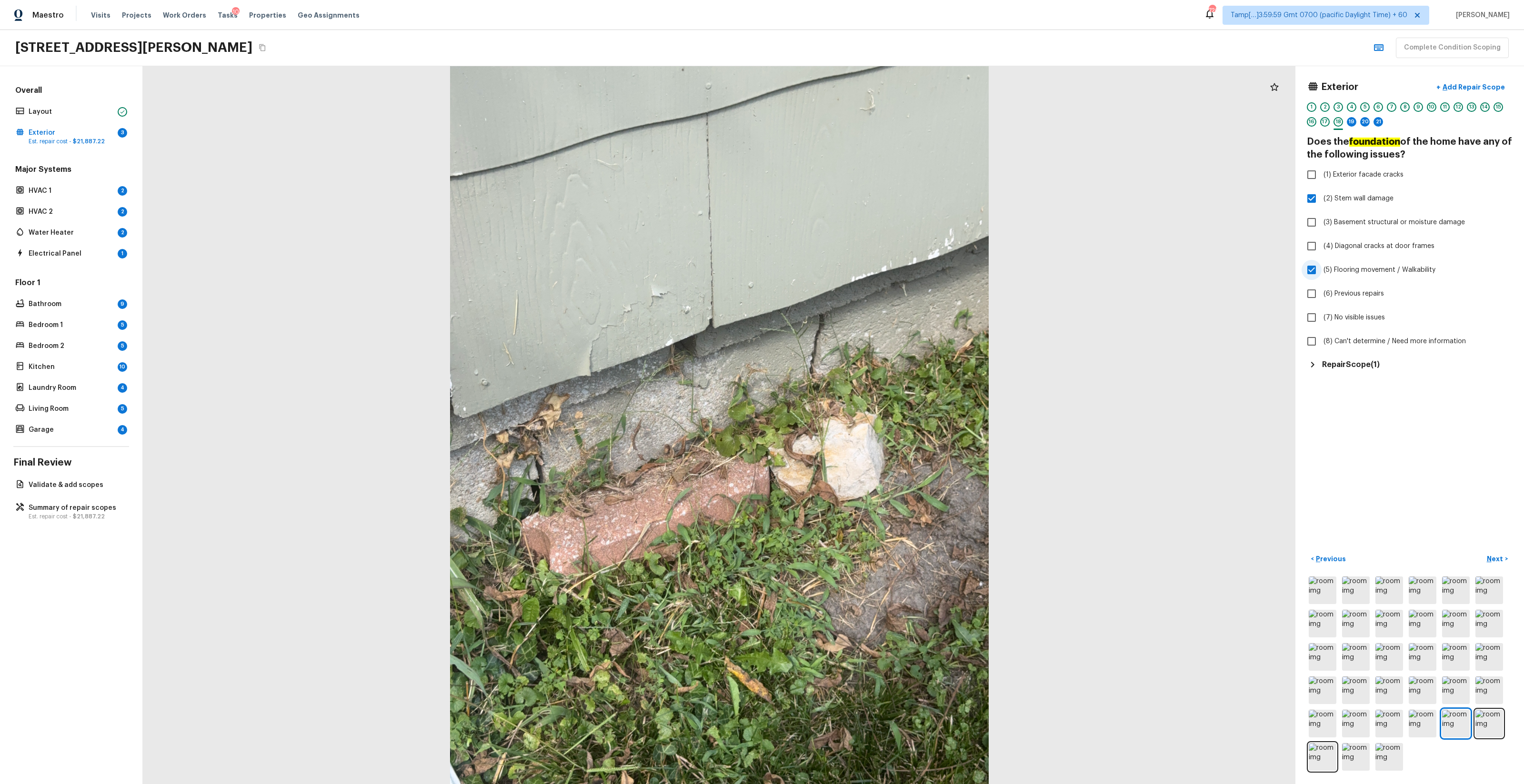
click at [857, 273] on input "(5) Flooring movement / Walkability" at bounding box center [1311, 270] width 20 height 20
checkbox input "false"
click at [857, 175] on span "(1) Exterior facade cracks" at bounding box center [1363, 175] width 80 height 10
click at [857, 175] on input "(1) Exterior facade cracks" at bounding box center [1311, 174] width 20 height 20
click at [857, 171] on input "(1) Exterior facade cracks" at bounding box center [1311, 174] width 20 height 20
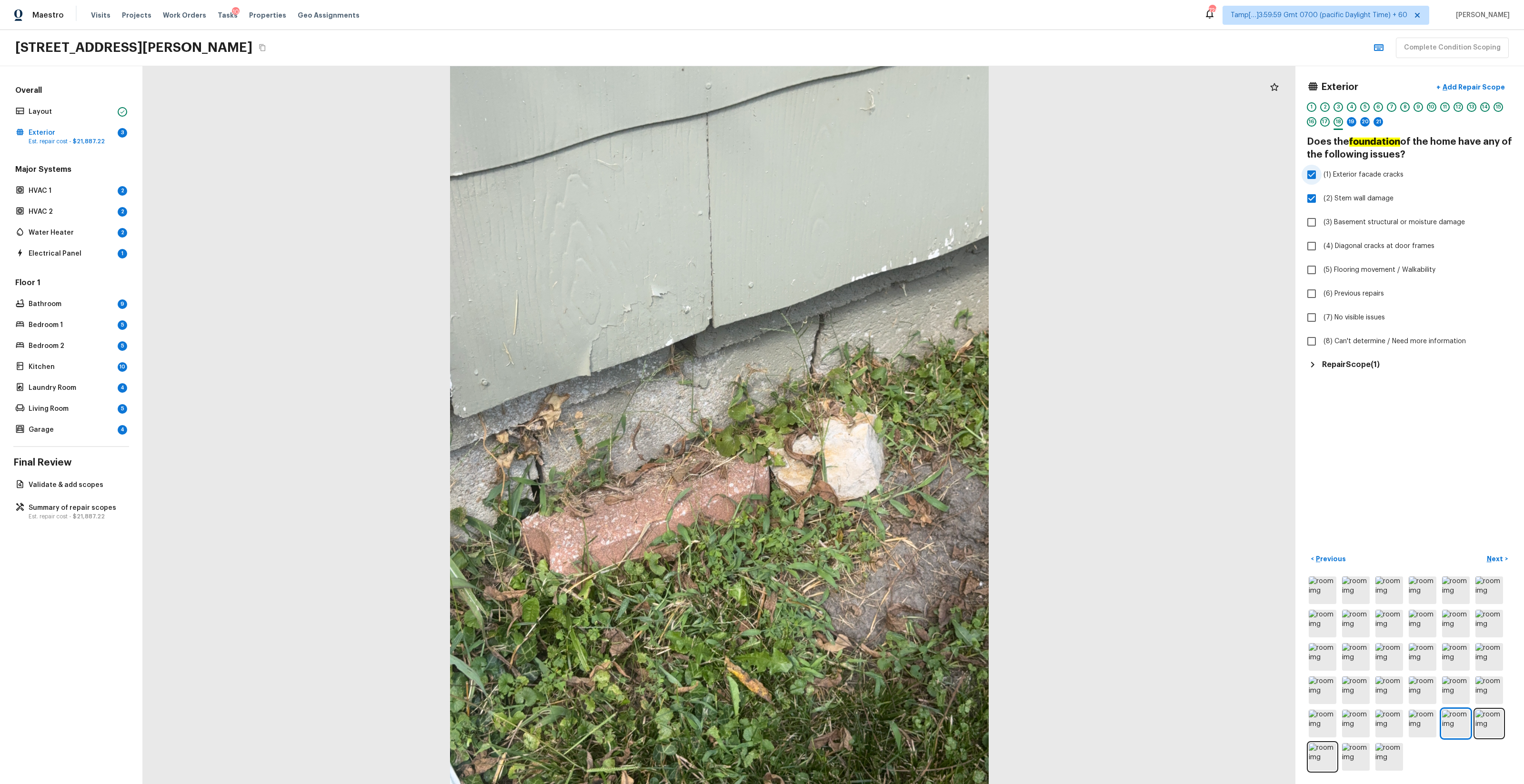
checkbox input "false"
click at [857, 462] on p "Next" at bounding box center [1496, 559] width 18 height 10
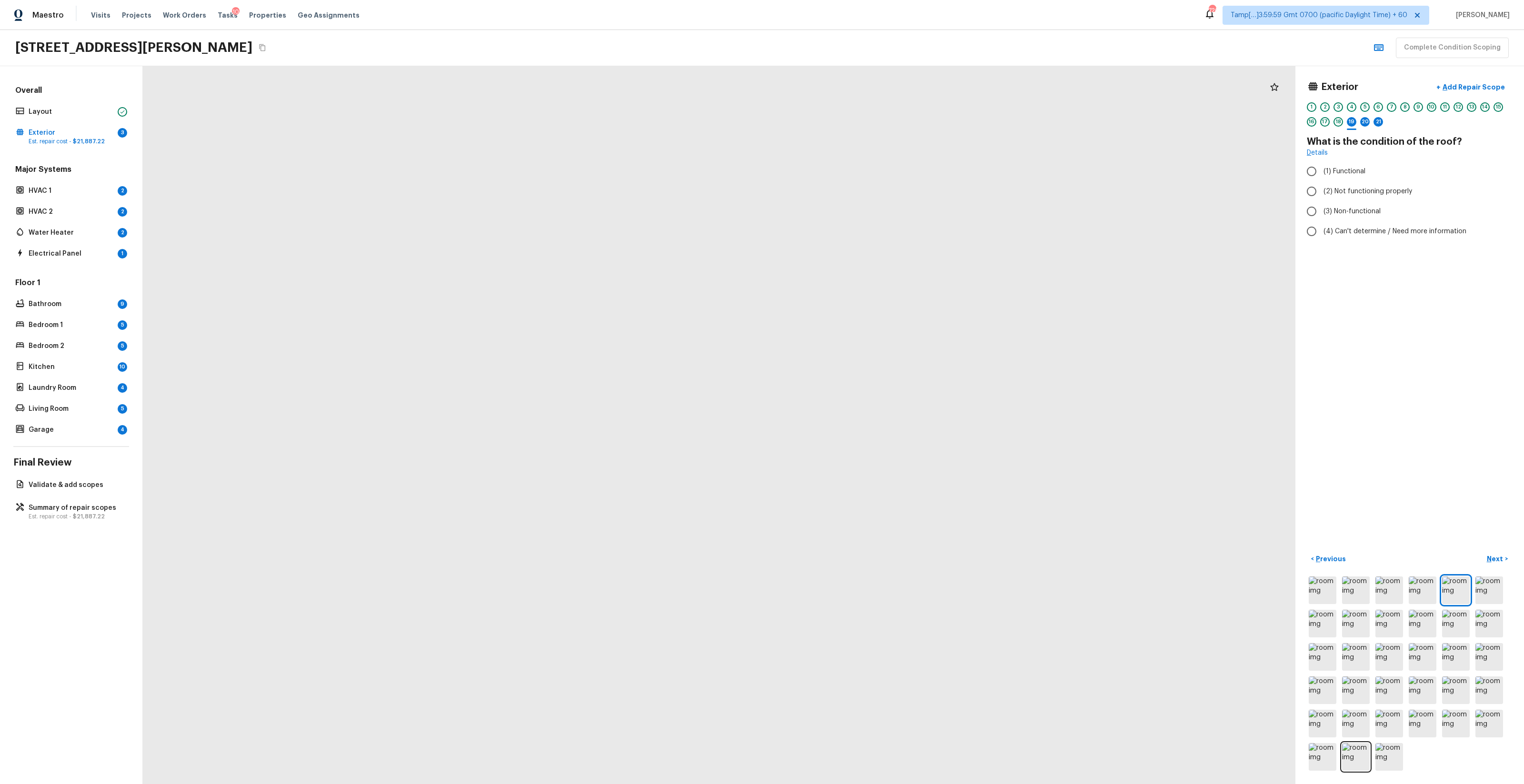
drag, startPoint x: 788, startPoint y: 277, endPoint x: 1000, endPoint y: 299, distance: 213.1
click at [857, 299] on div at bounding box center [814, 581] width 2068 height 1288
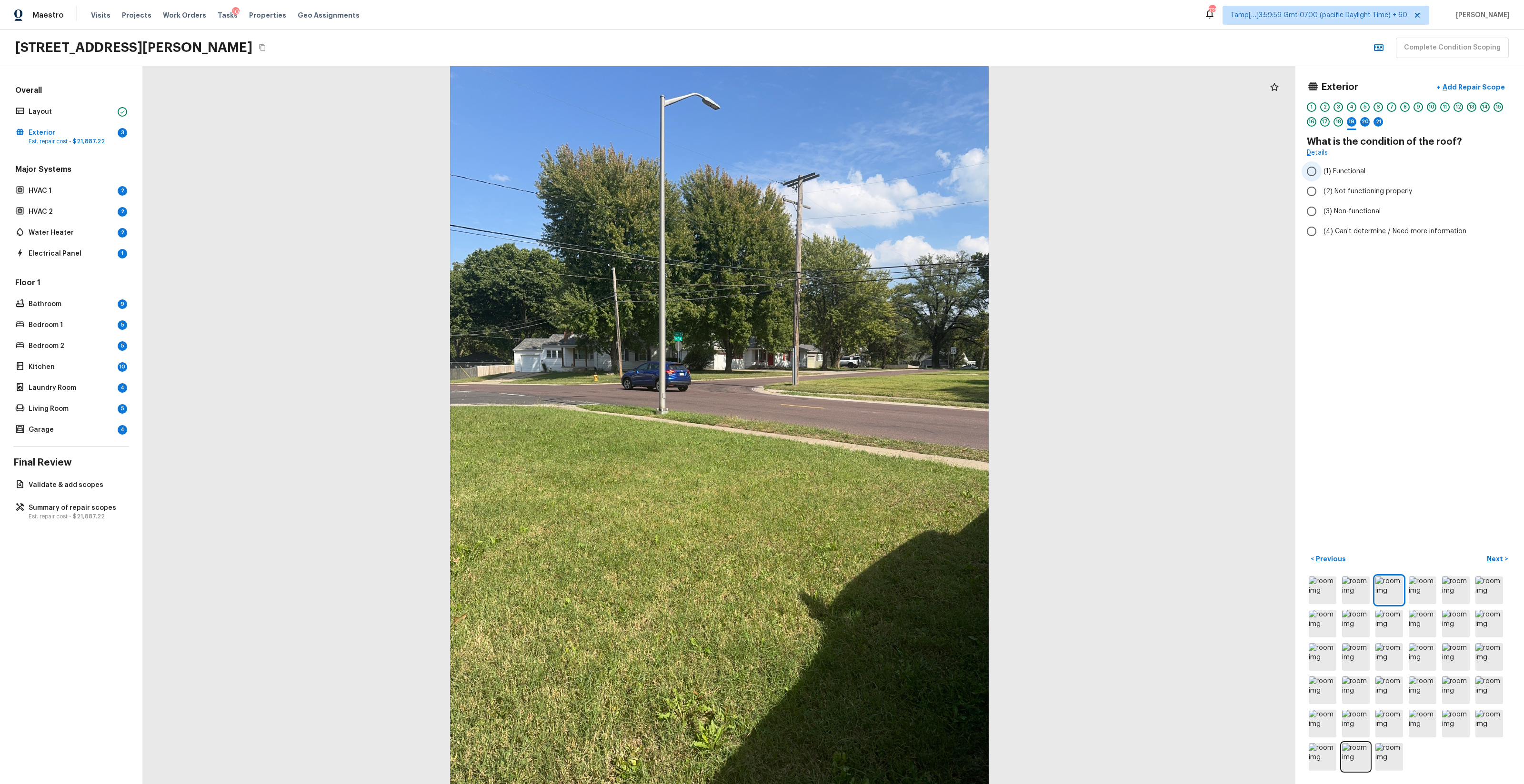
click at [857, 176] on span "(1) Functional" at bounding box center [1345, 172] width 42 height 10
click at [857, 176] on input "(1) Functional" at bounding box center [1311, 171] width 20 height 20
radio input "true"
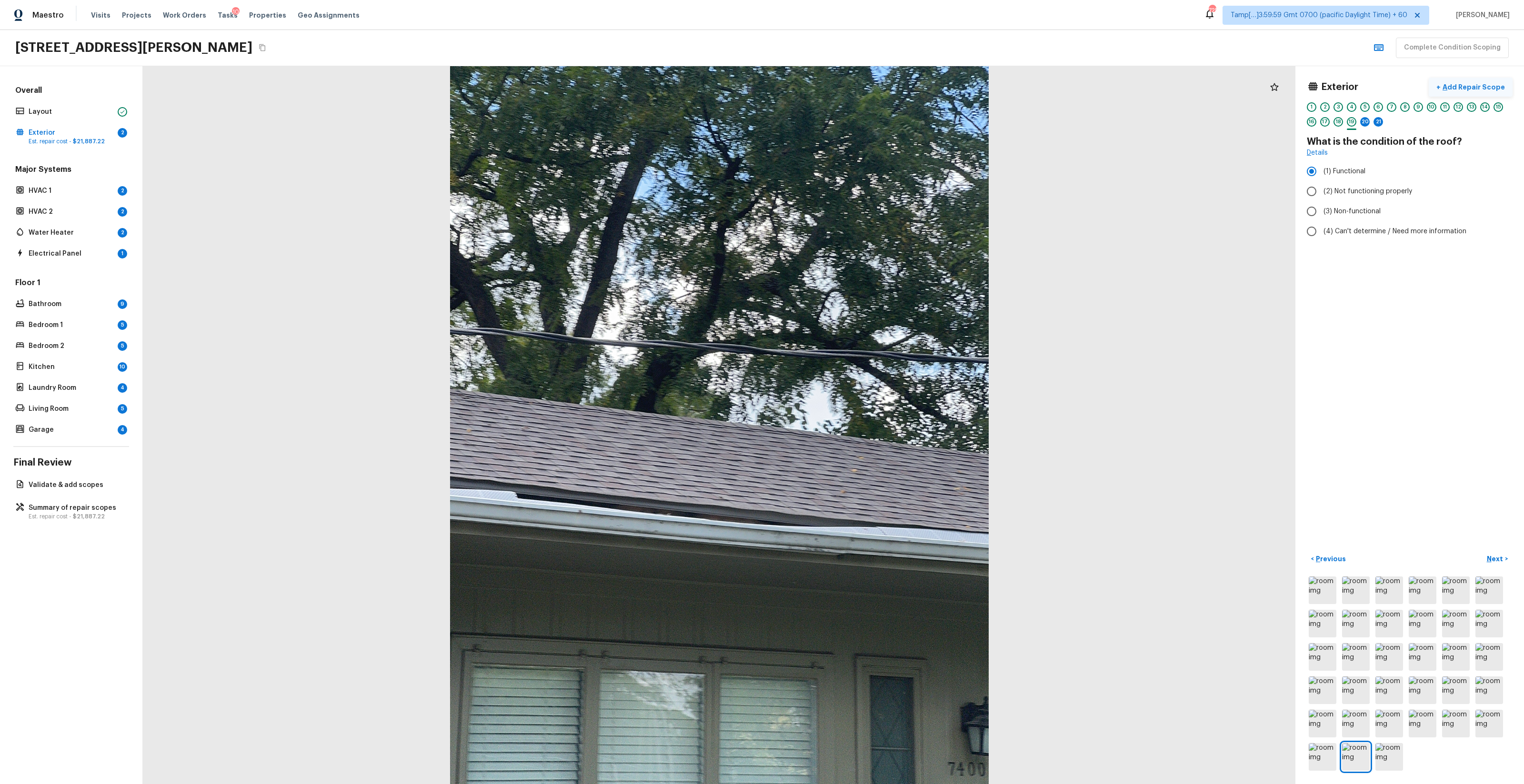
click at [857, 91] on p "Add Repair Scope" at bounding box center [1473, 88] width 64 height 10
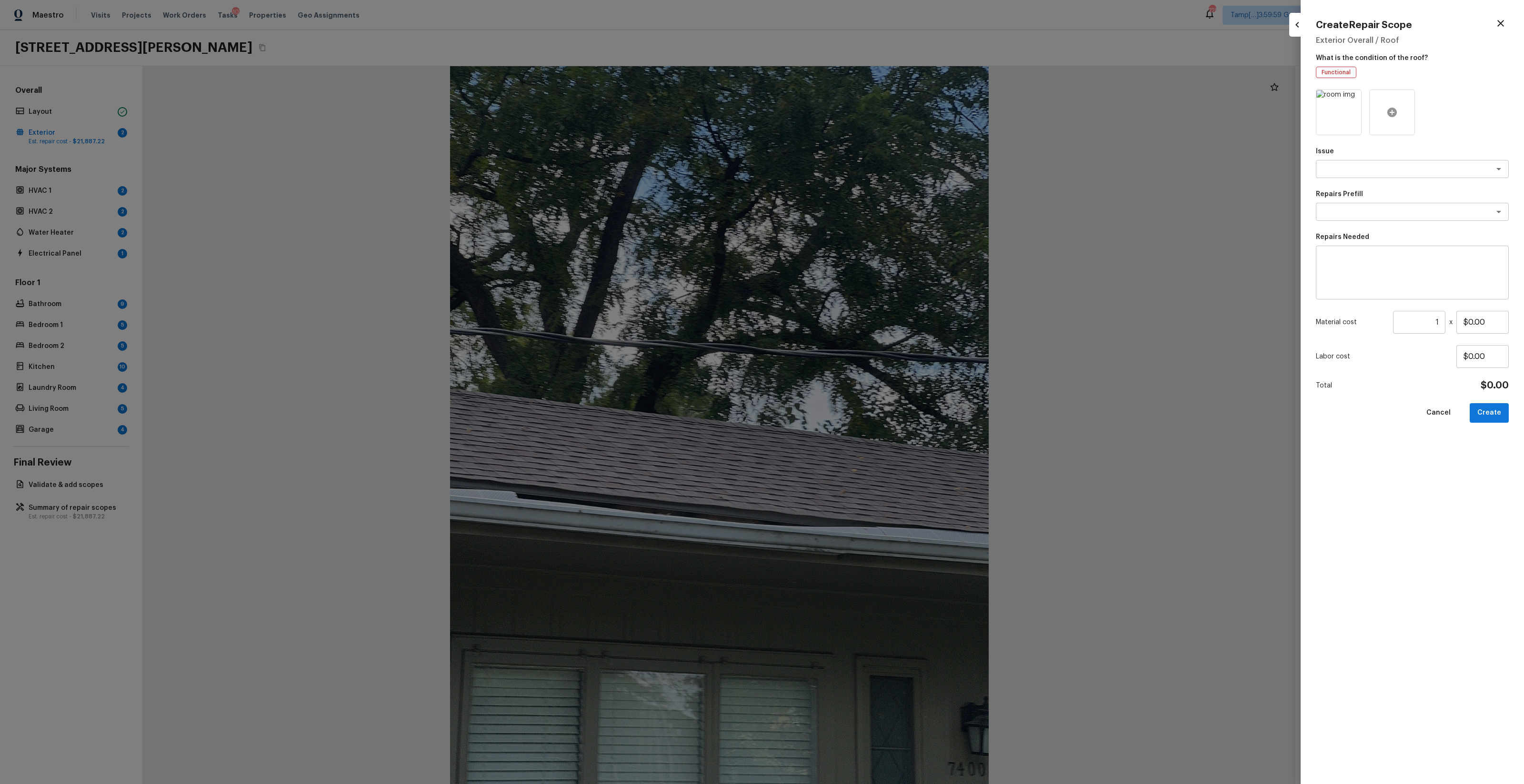
click at [857, 115] on icon at bounding box center [1393, 113] width 10 height 10
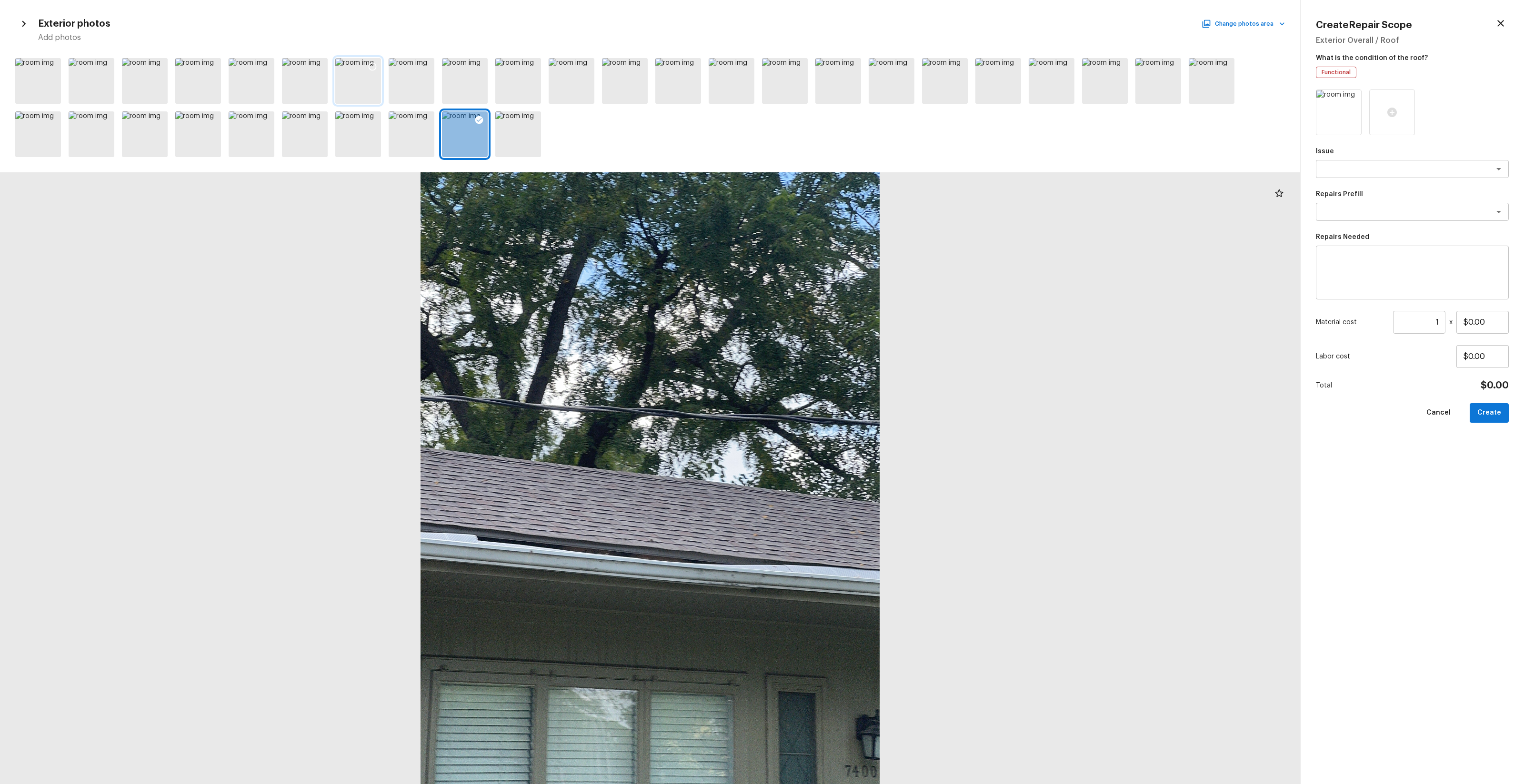
click at [370, 75] on div at bounding box center [372, 68] width 17 height 20
click at [354, 83] on div at bounding box center [358, 81] width 45 height 45
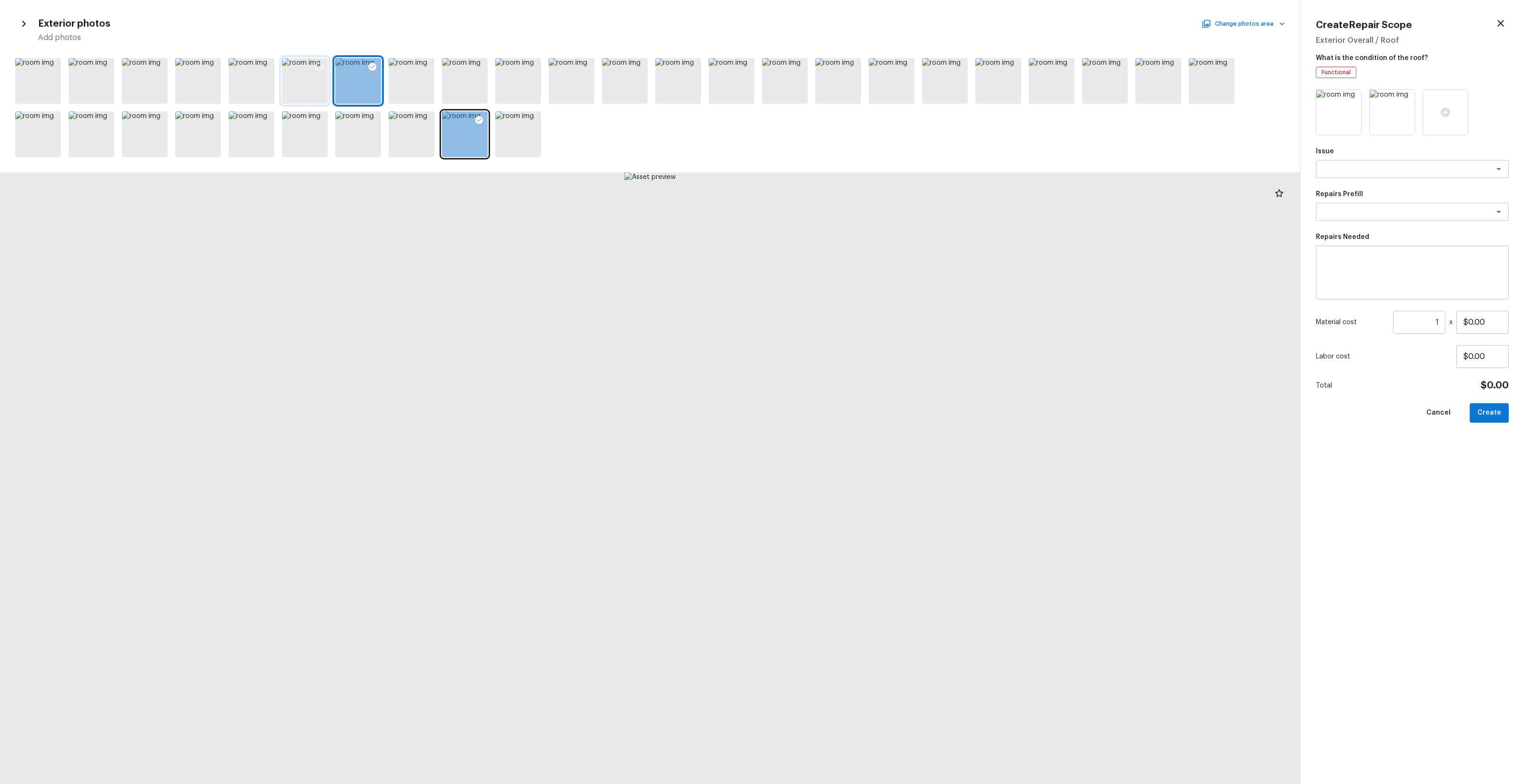
click at [316, 84] on div at bounding box center [305, 81] width 45 height 45
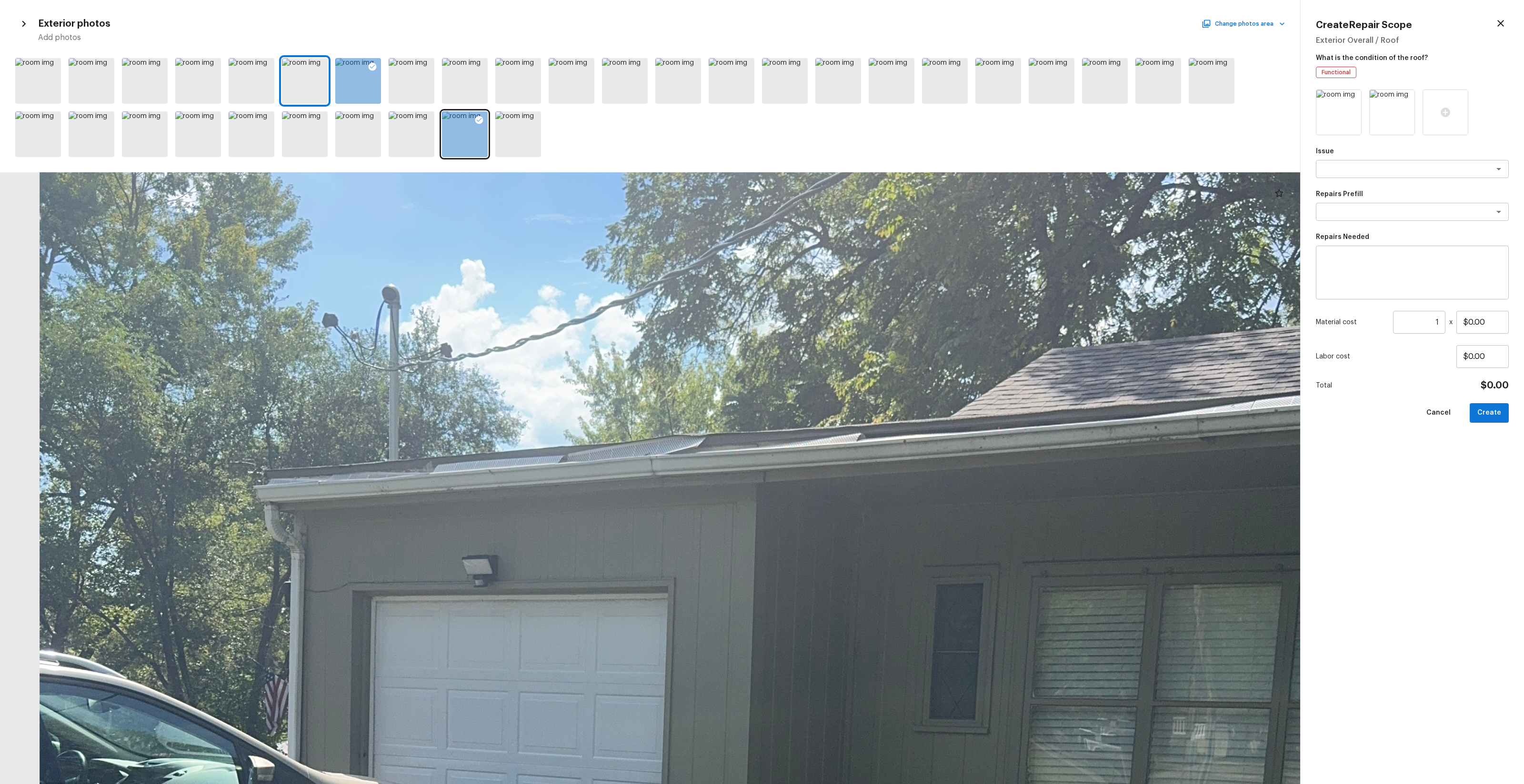
drag, startPoint x: 695, startPoint y: 400, endPoint x: 643, endPoint y: 499, distance: 111.8
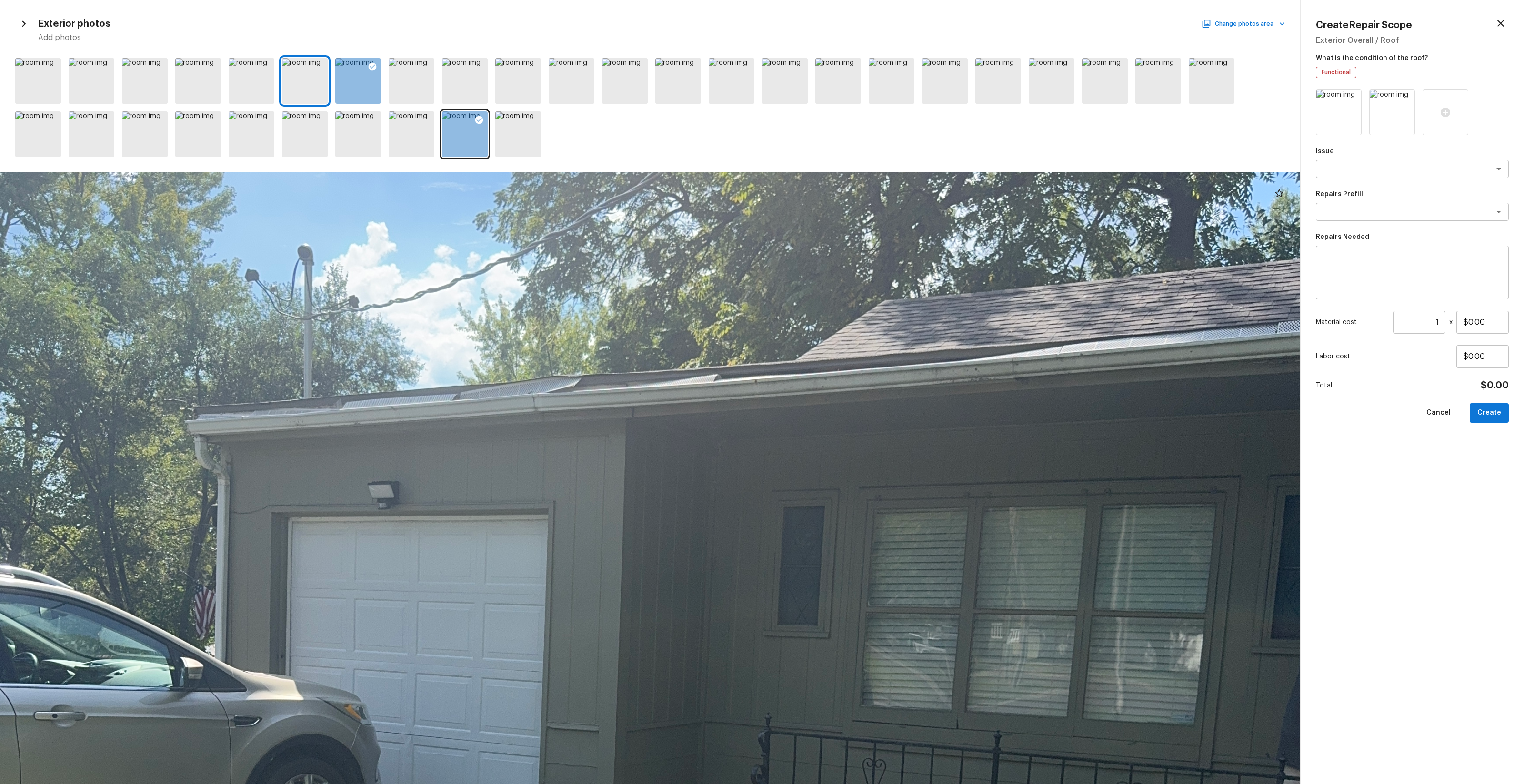
drag, startPoint x: 844, startPoint y: 320, endPoint x: 844, endPoint y: 529, distance: 209.0
click at [844, 462] on div at bounding box center [656, 794] width 3733 height 1757
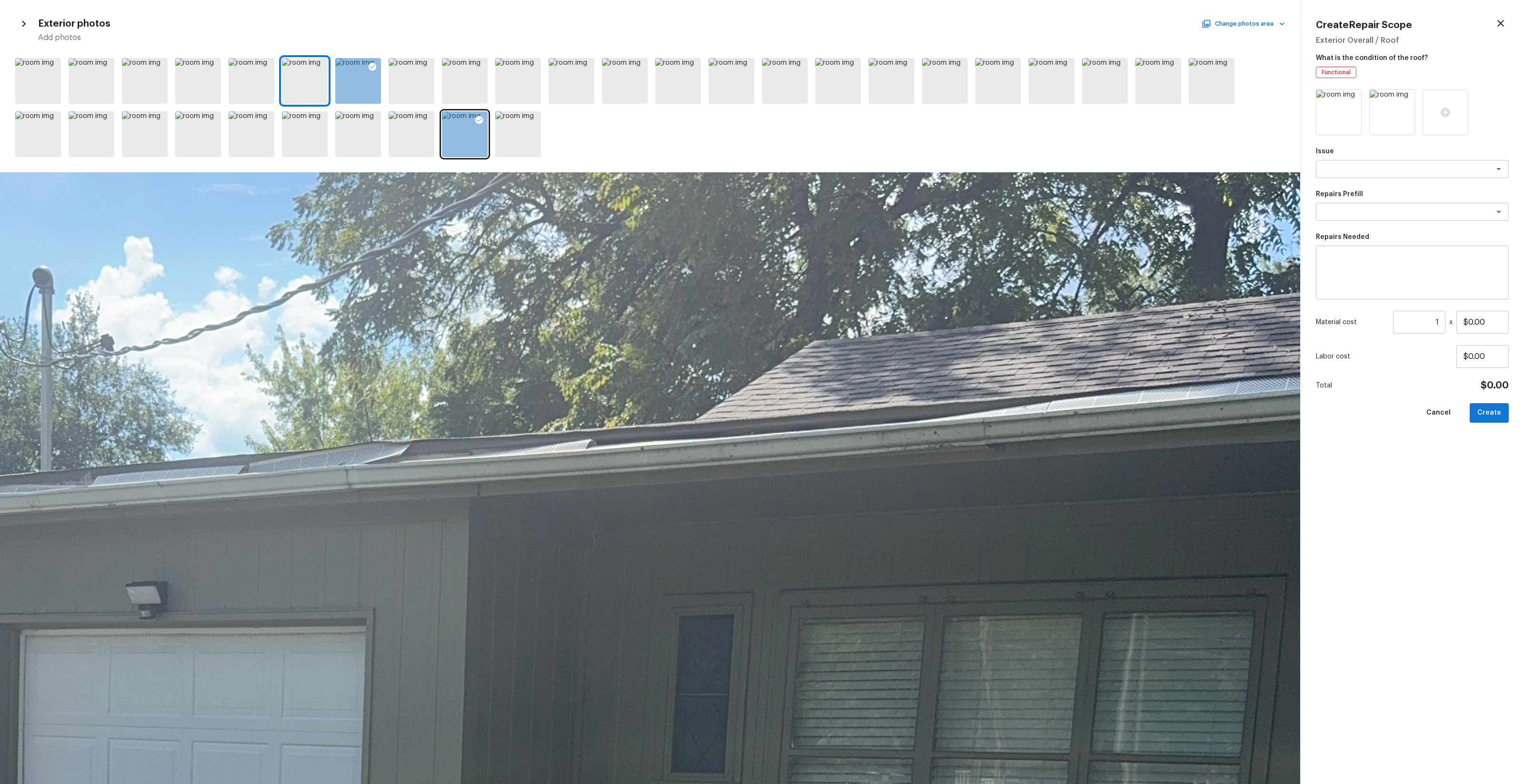
drag, startPoint x: 845, startPoint y: 392, endPoint x: 763, endPoint y: 489, distance: 127.0
click at [857, 116] on div at bounding box center [1445, 112] width 45 height 45
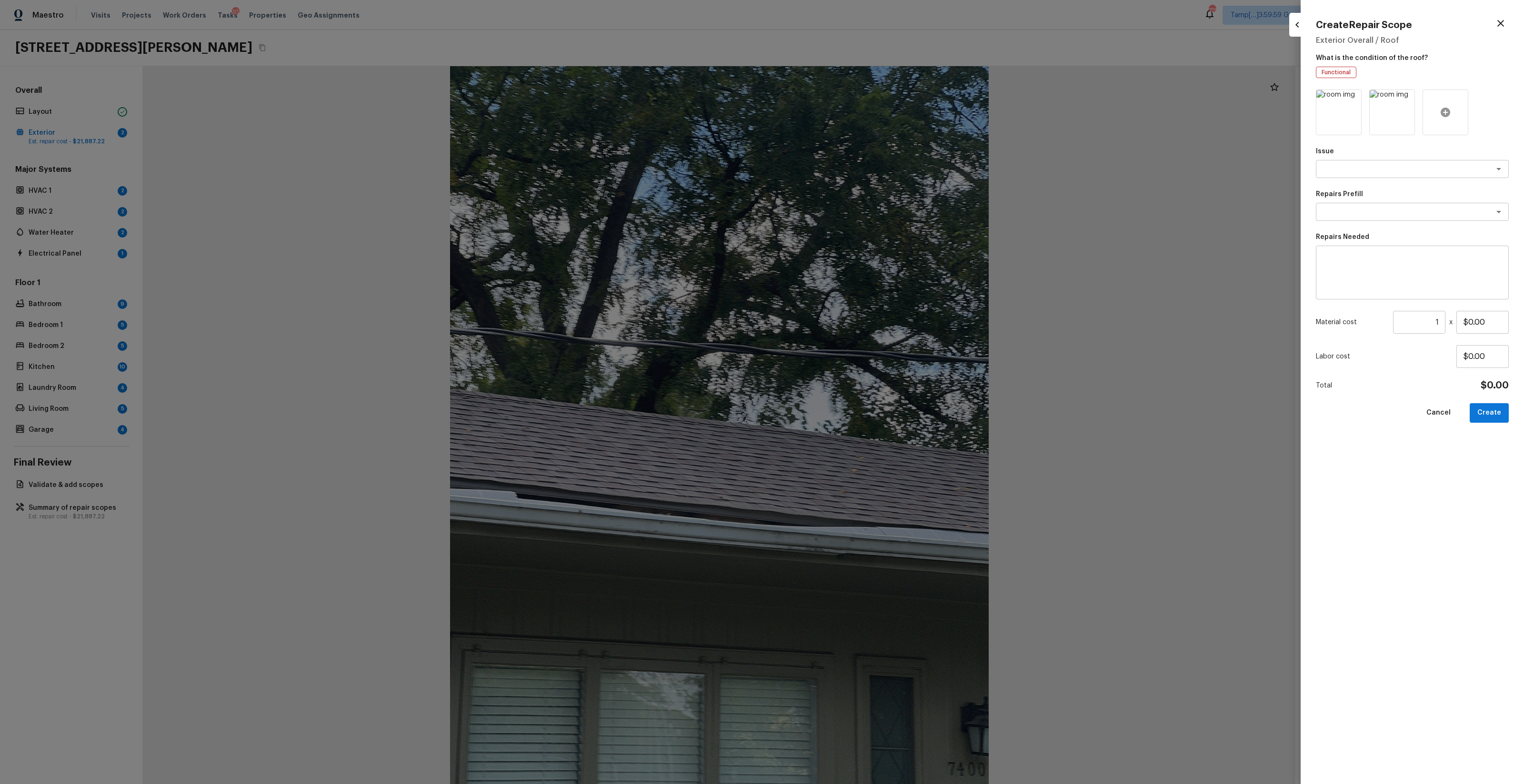
click at [857, 116] on div at bounding box center [1445, 112] width 45 height 45
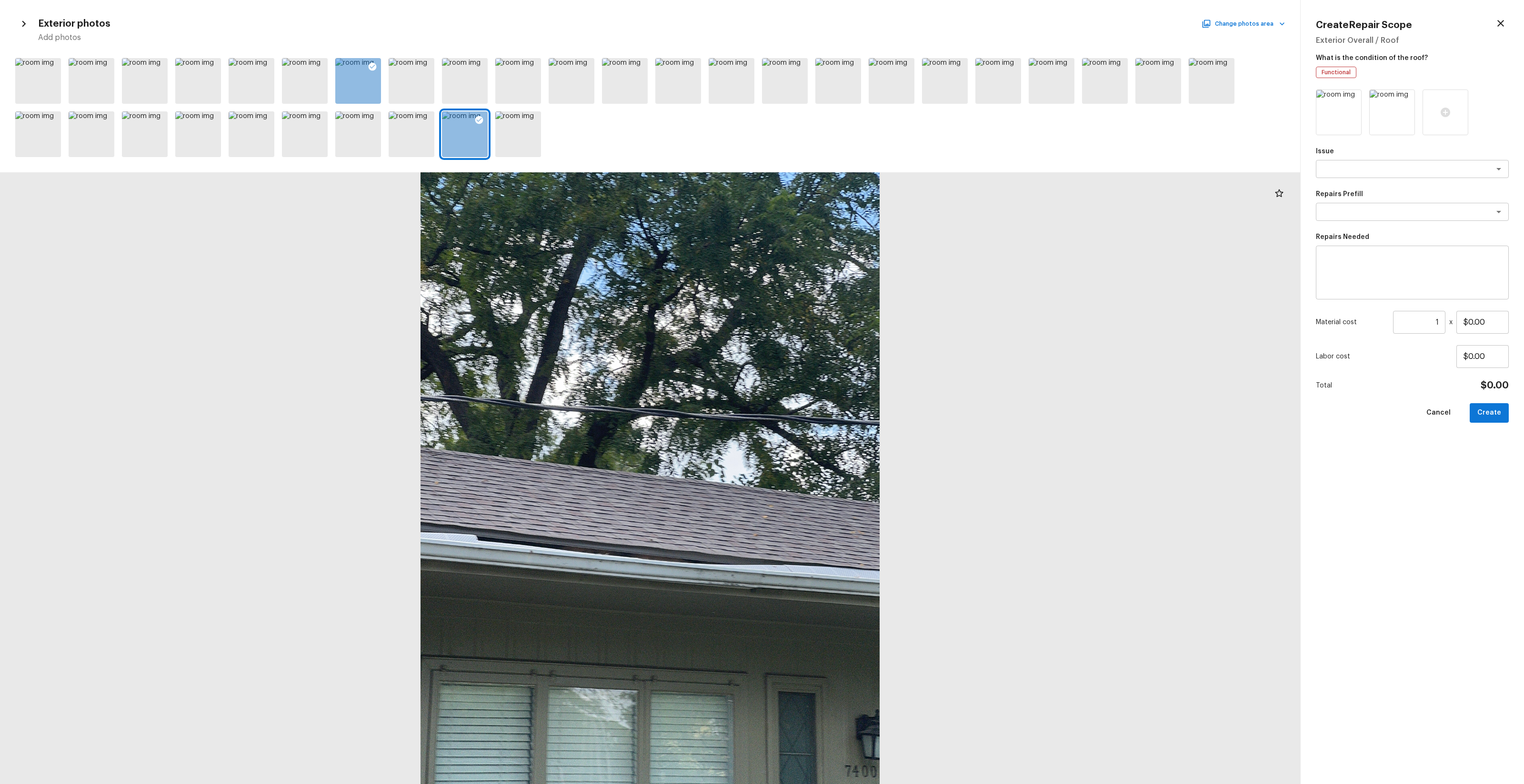
click at [631, 334] on div at bounding box center [650, 478] width 1300 height 612
click at [251, 92] on div at bounding box center [251, 81] width 45 height 45
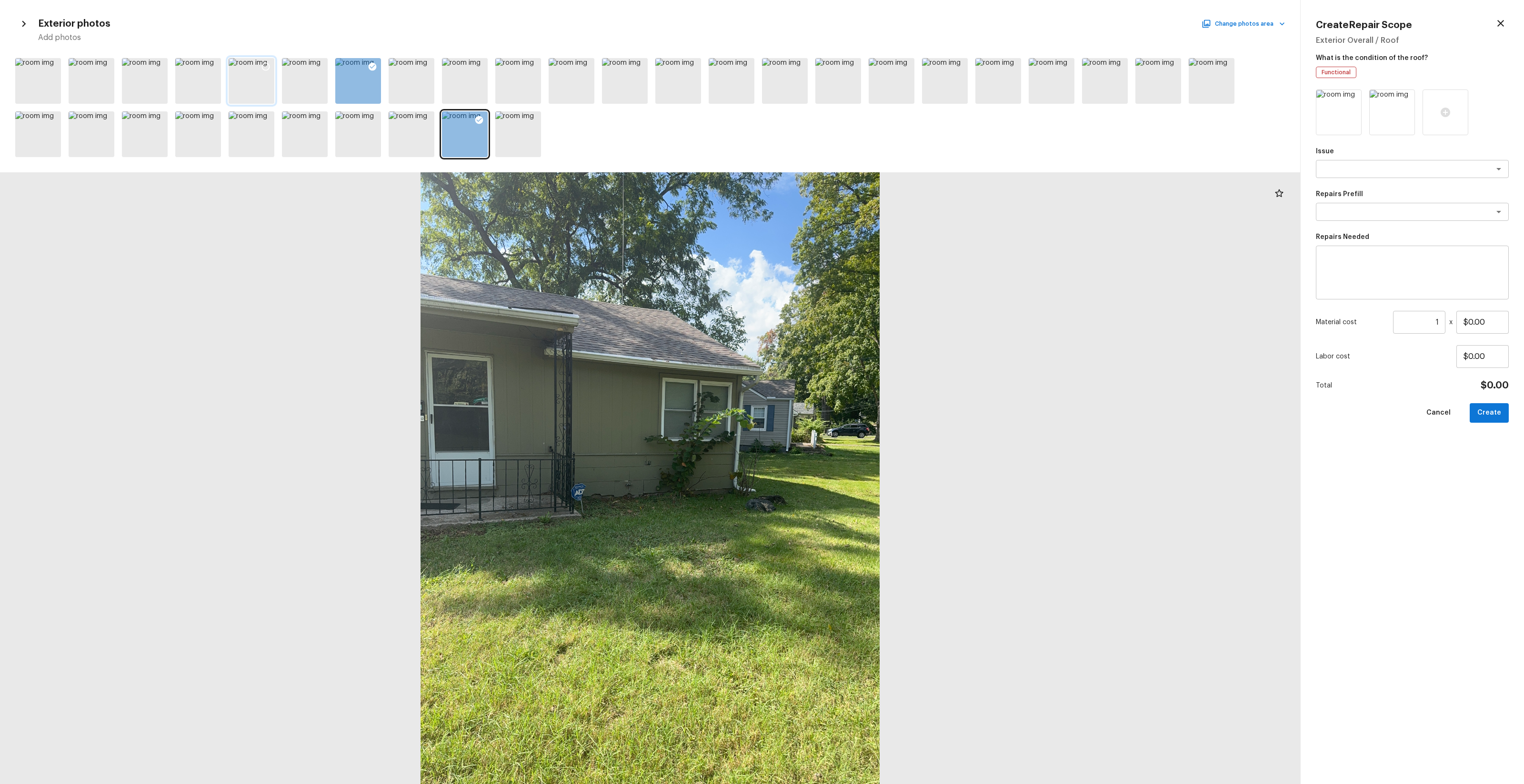
click at [251, 91] on div at bounding box center [251, 81] width 45 height 45
click at [266, 67] on icon at bounding box center [266, 66] width 10 height 10
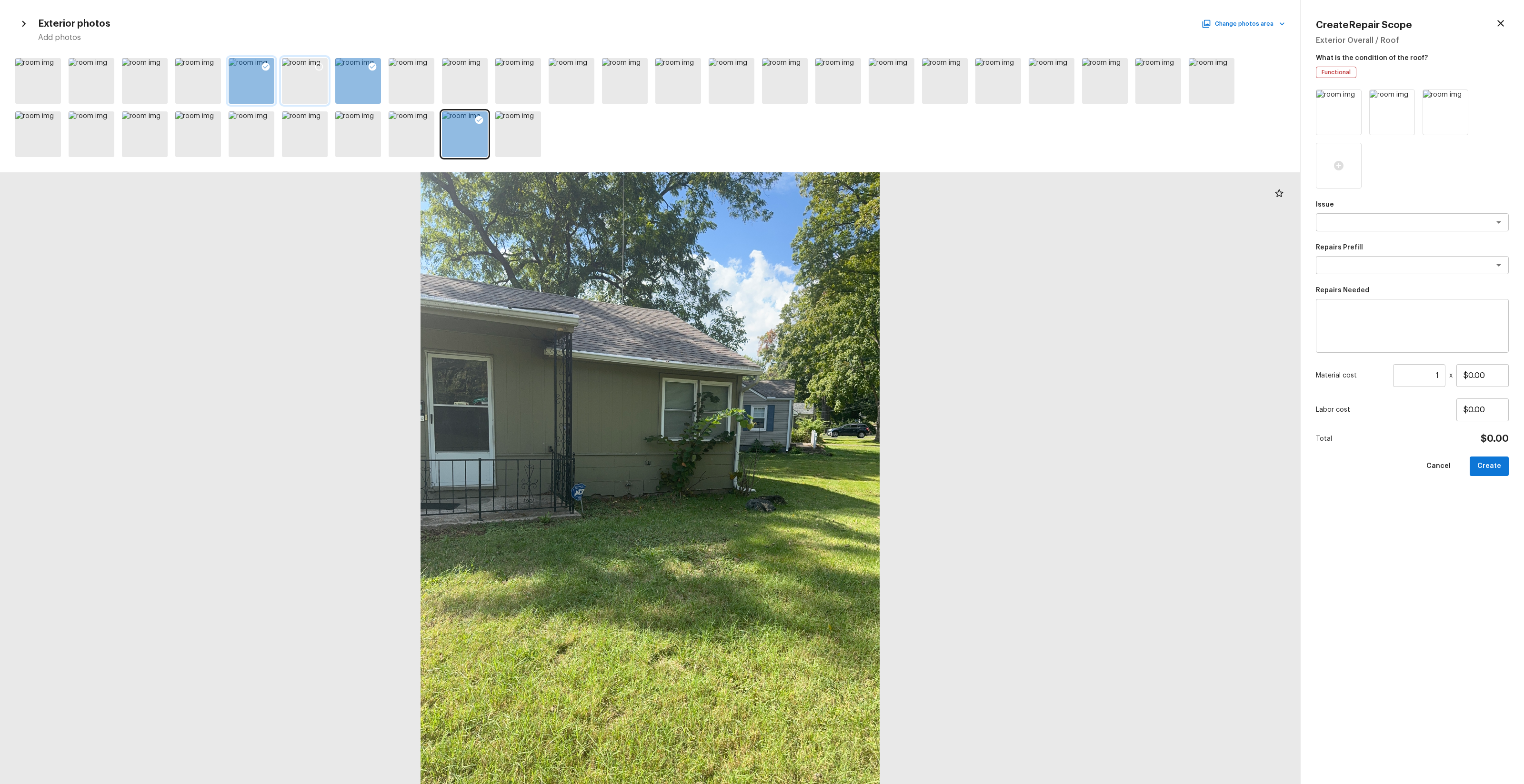
click at [311, 80] on div at bounding box center [305, 81] width 45 height 45
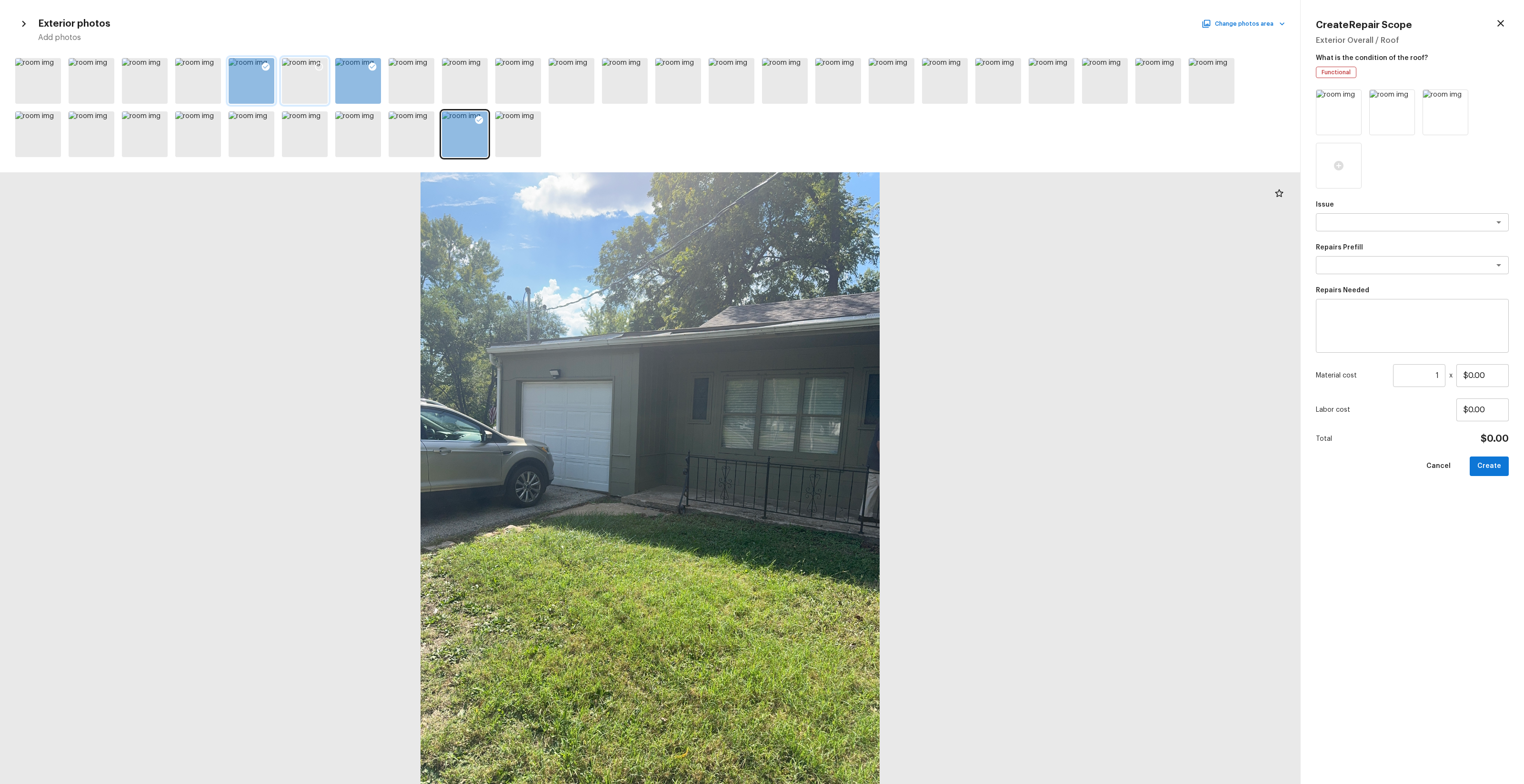
click at [320, 69] on icon at bounding box center [320, 66] width 10 height 10
click at [200, 71] on div at bounding box center [198, 81] width 45 height 45
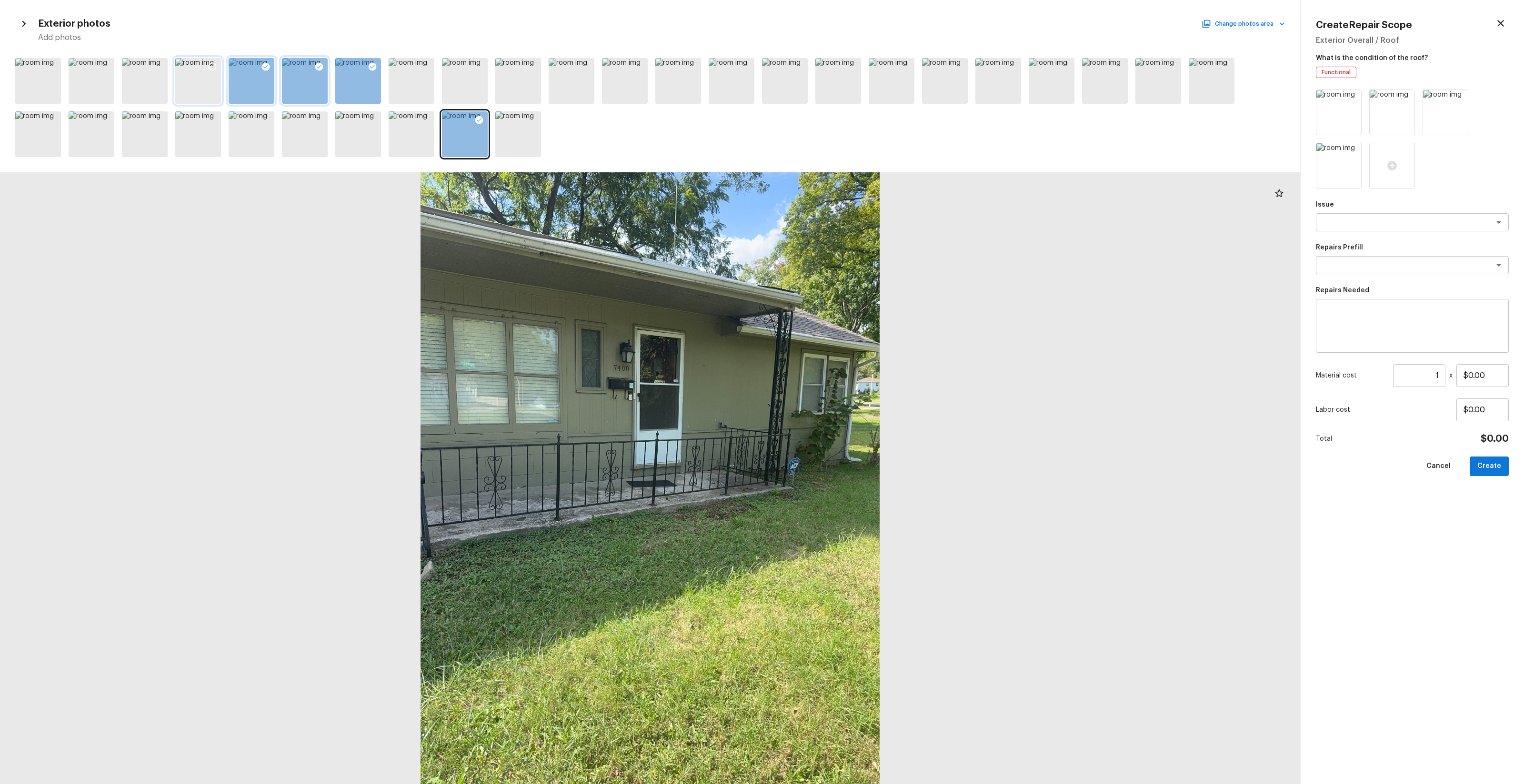
click at [215, 64] on icon at bounding box center [213, 67] width 8 height 8
click at [857, 230] on div "x ​" at bounding box center [1413, 222] width 193 height 18
click at [857, 305] on li "Roof Repair" at bounding box center [1413, 303] width 193 height 15
type textarea "Roof Repair"
click at [857, 264] on textarea at bounding box center [1399, 265] width 157 height 10
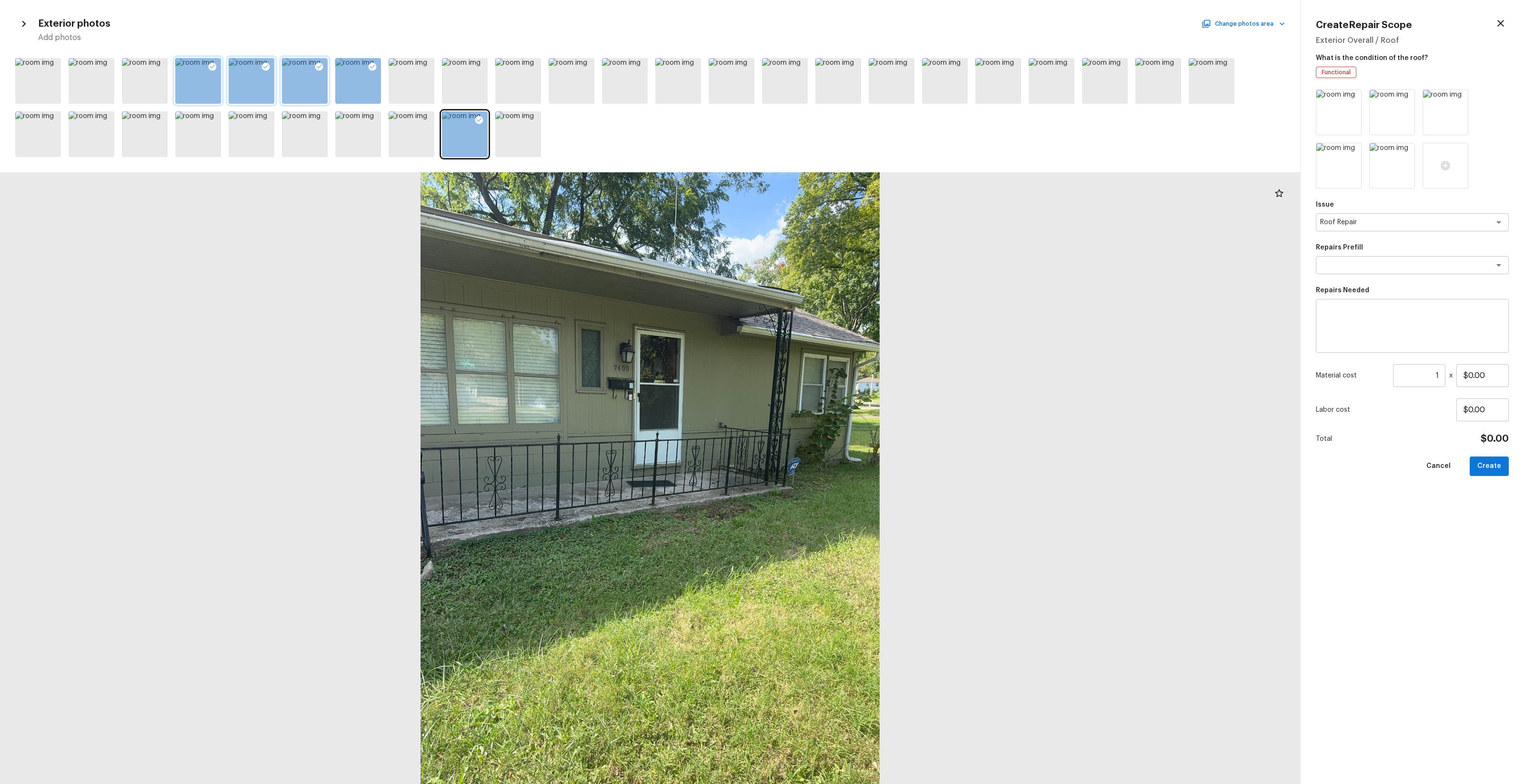
click at [857, 249] on p "Repairs Prefill" at bounding box center [1413, 248] width 193 height 10
click at [857, 299] on div "x ​" at bounding box center [1413, 326] width 193 height 54
type textarea "R"
type textarea "Roof repairs"
click at [857, 375] on input "$0.00" at bounding box center [1483, 375] width 53 height 23
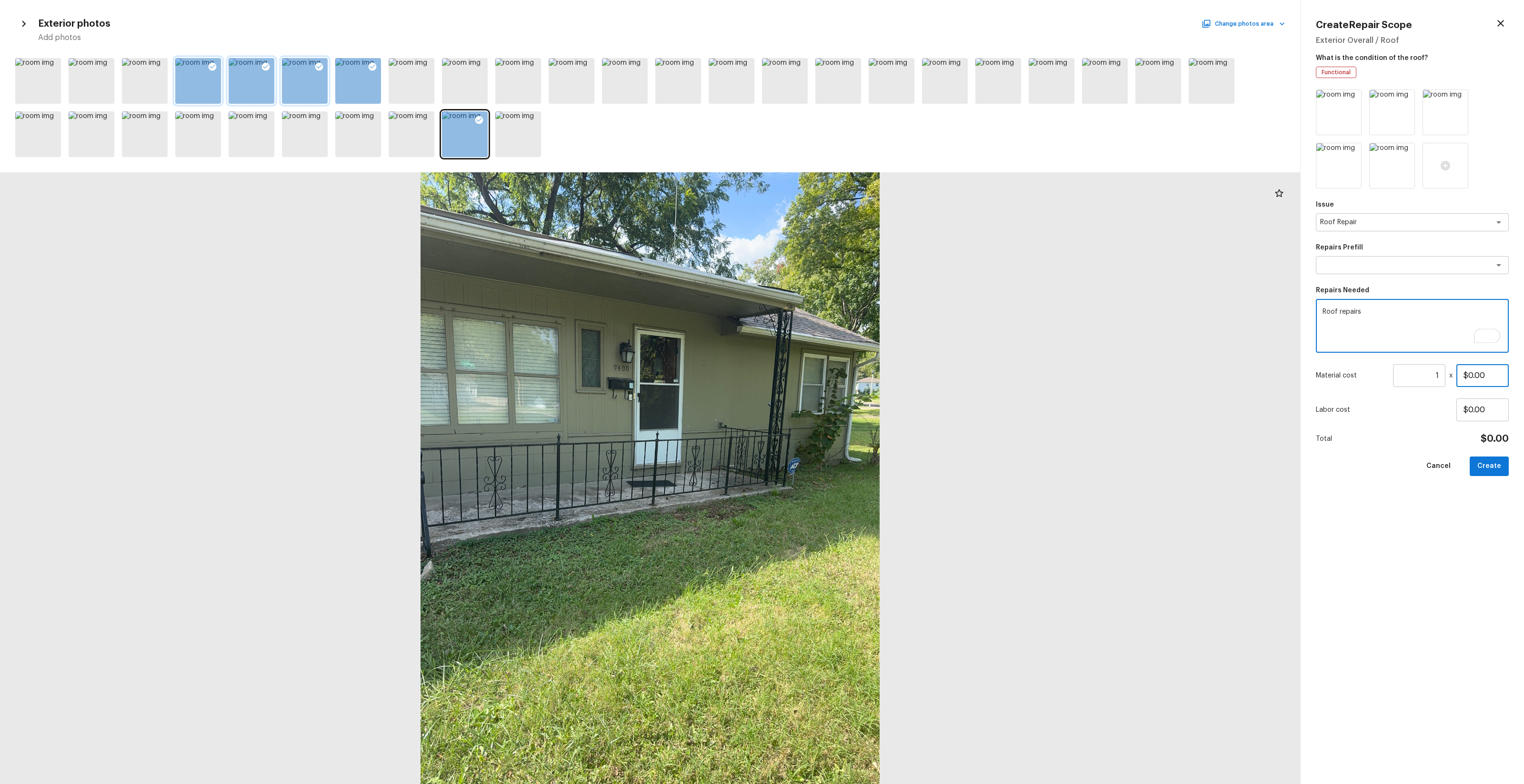
click at [857, 375] on input "$0.00" at bounding box center [1483, 375] width 53 height 23
type input "$2,000.00"
click at [857, 462] on button "Create" at bounding box center [1489, 466] width 39 height 19
type input "$0.00"
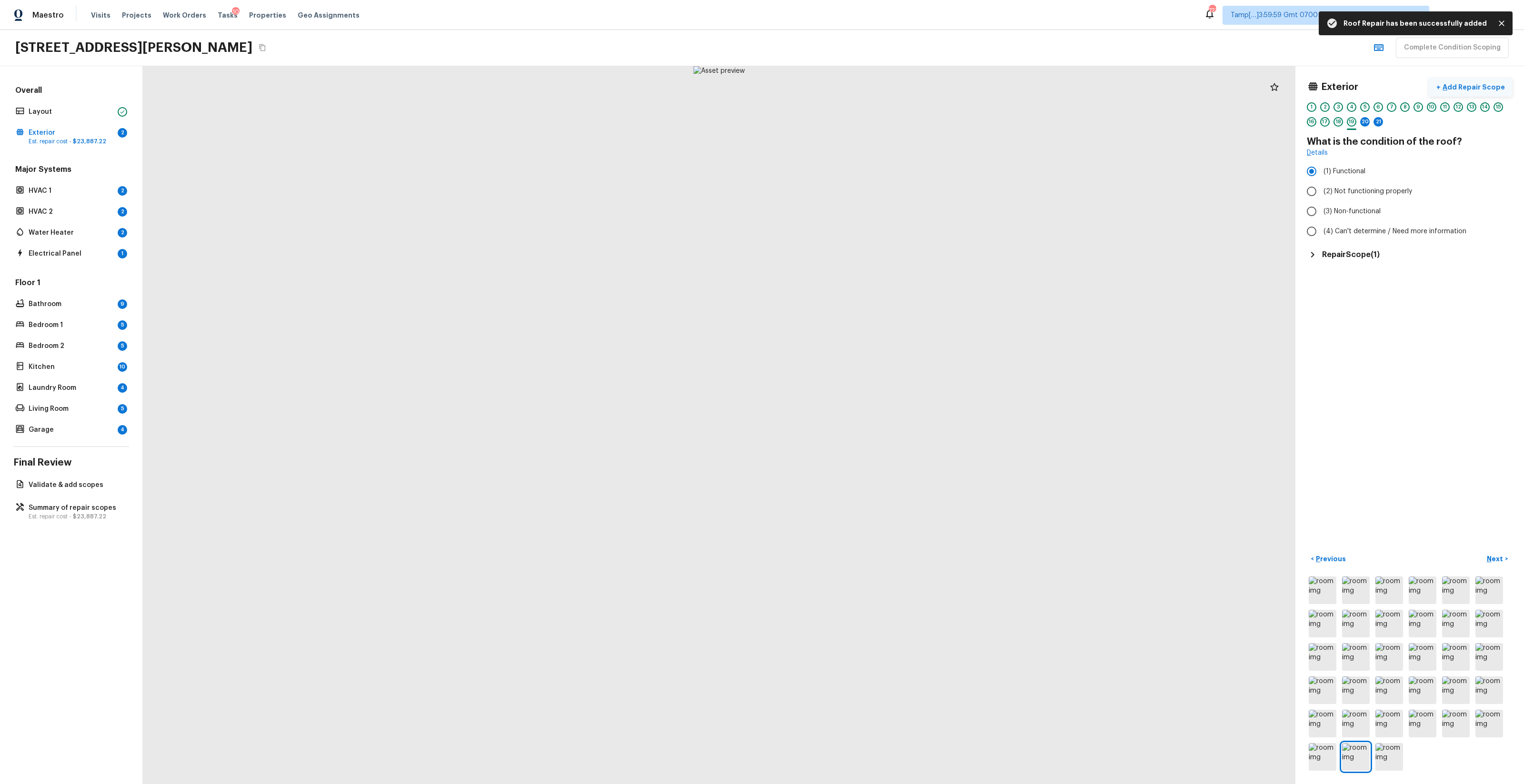
click at [857, 92] on p "Add Repair Scope" at bounding box center [1473, 88] width 64 height 10
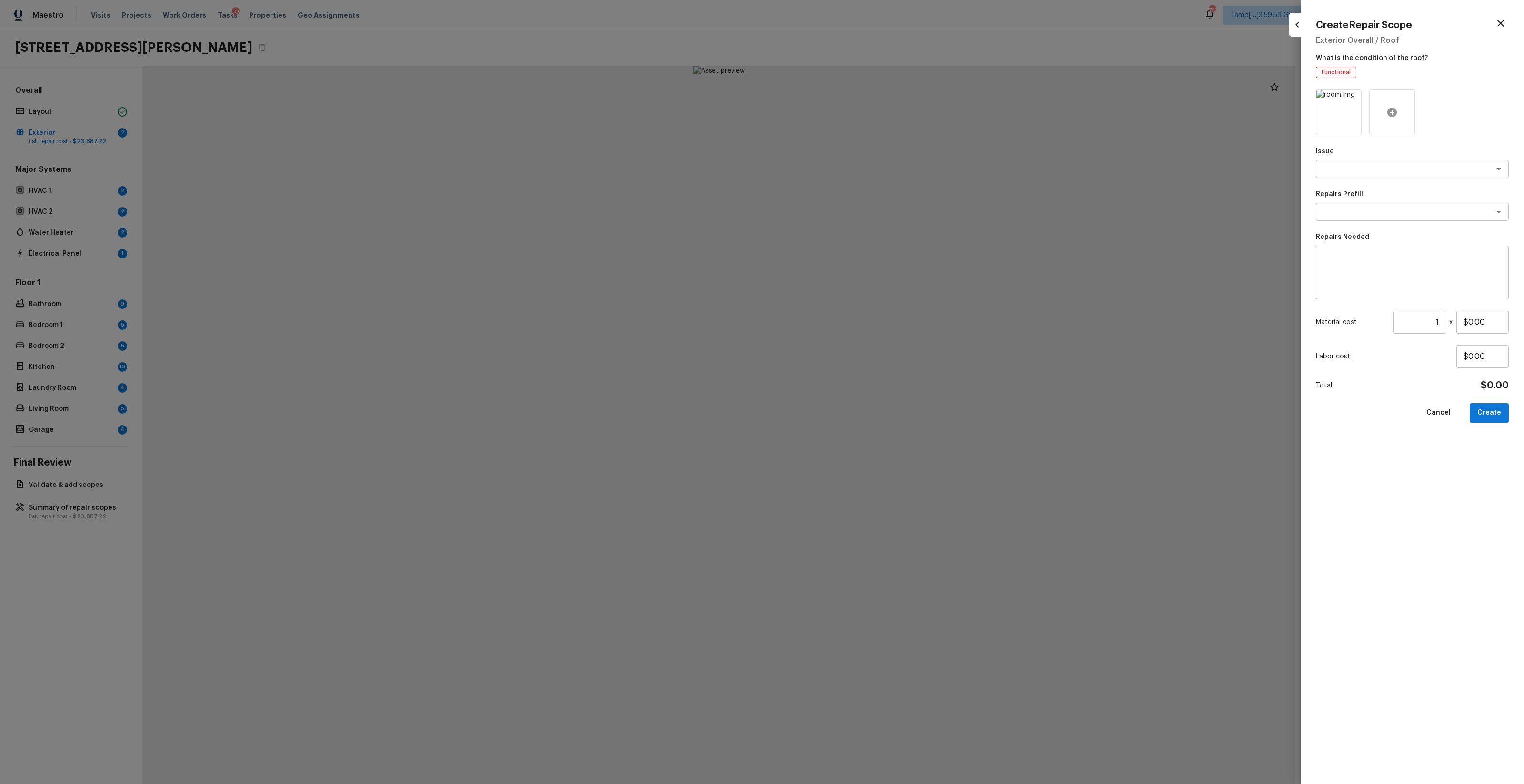
click at [857, 112] on icon at bounding box center [1393, 113] width 10 height 10
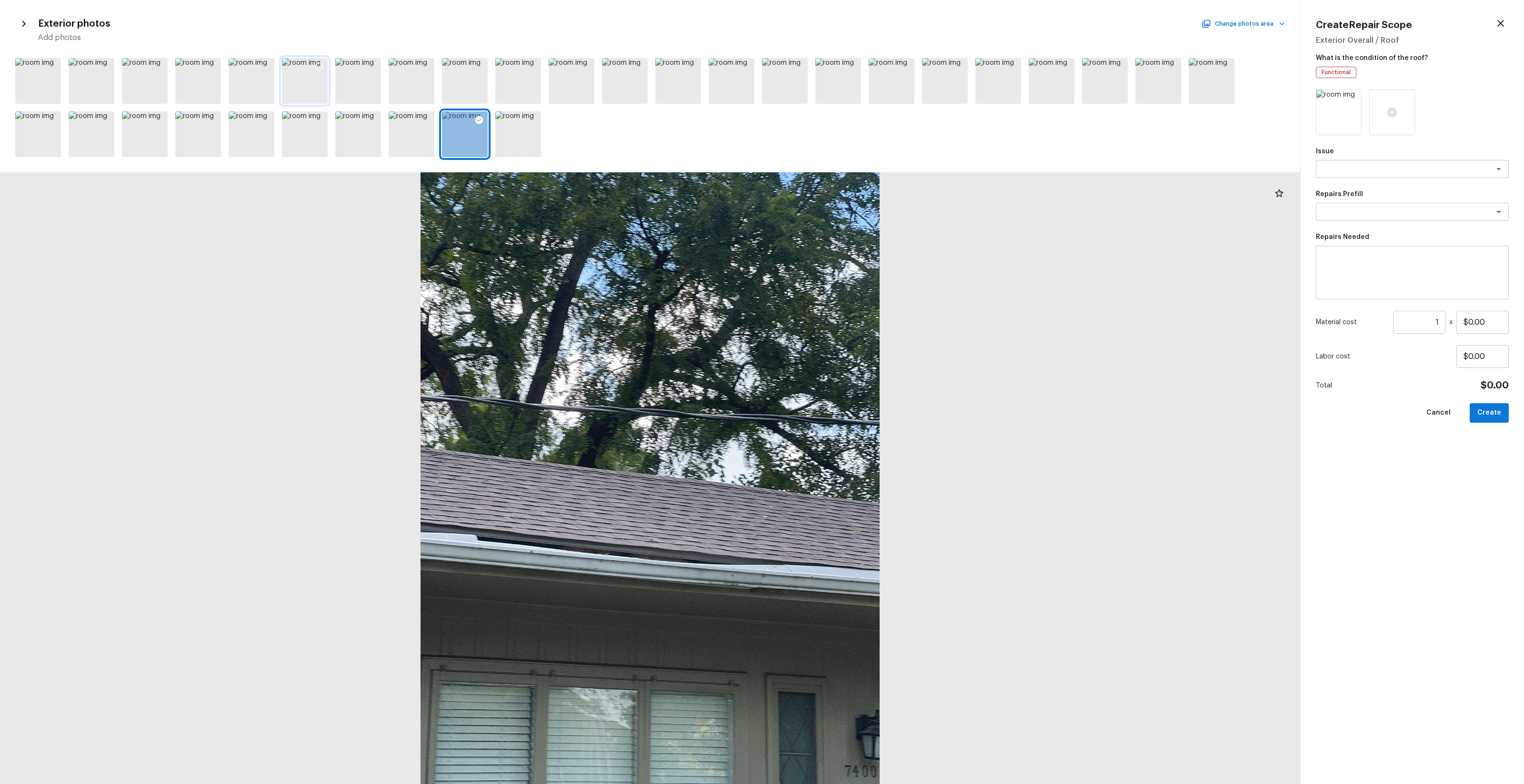
click at [290, 84] on div at bounding box center [305, 81] width 45 height 45
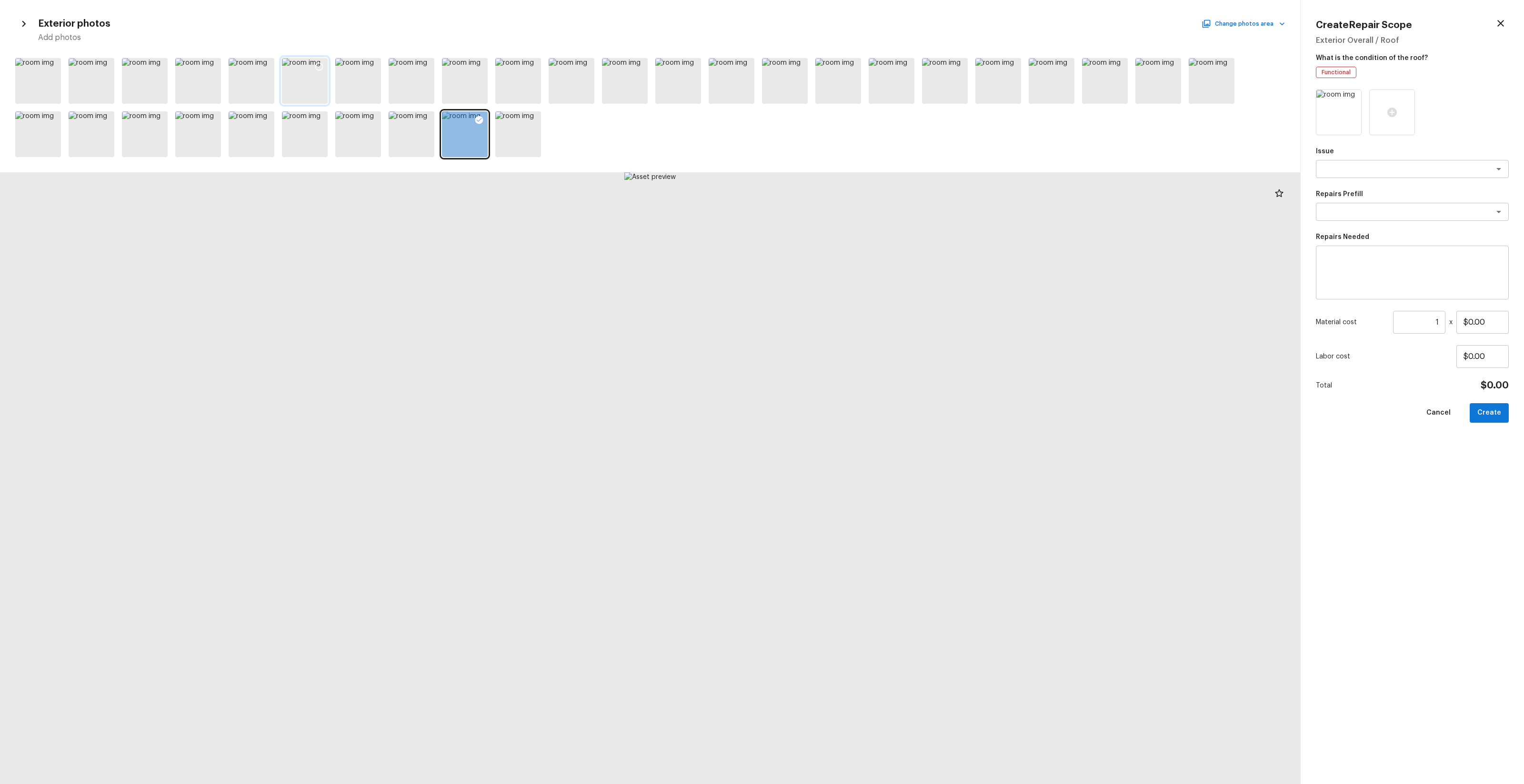
click at [323, 67] on icon at bounding box center [320, 67] width 8 height 8
click at [356, 79] on div at bounding box center [358, 81] width 45 height 45
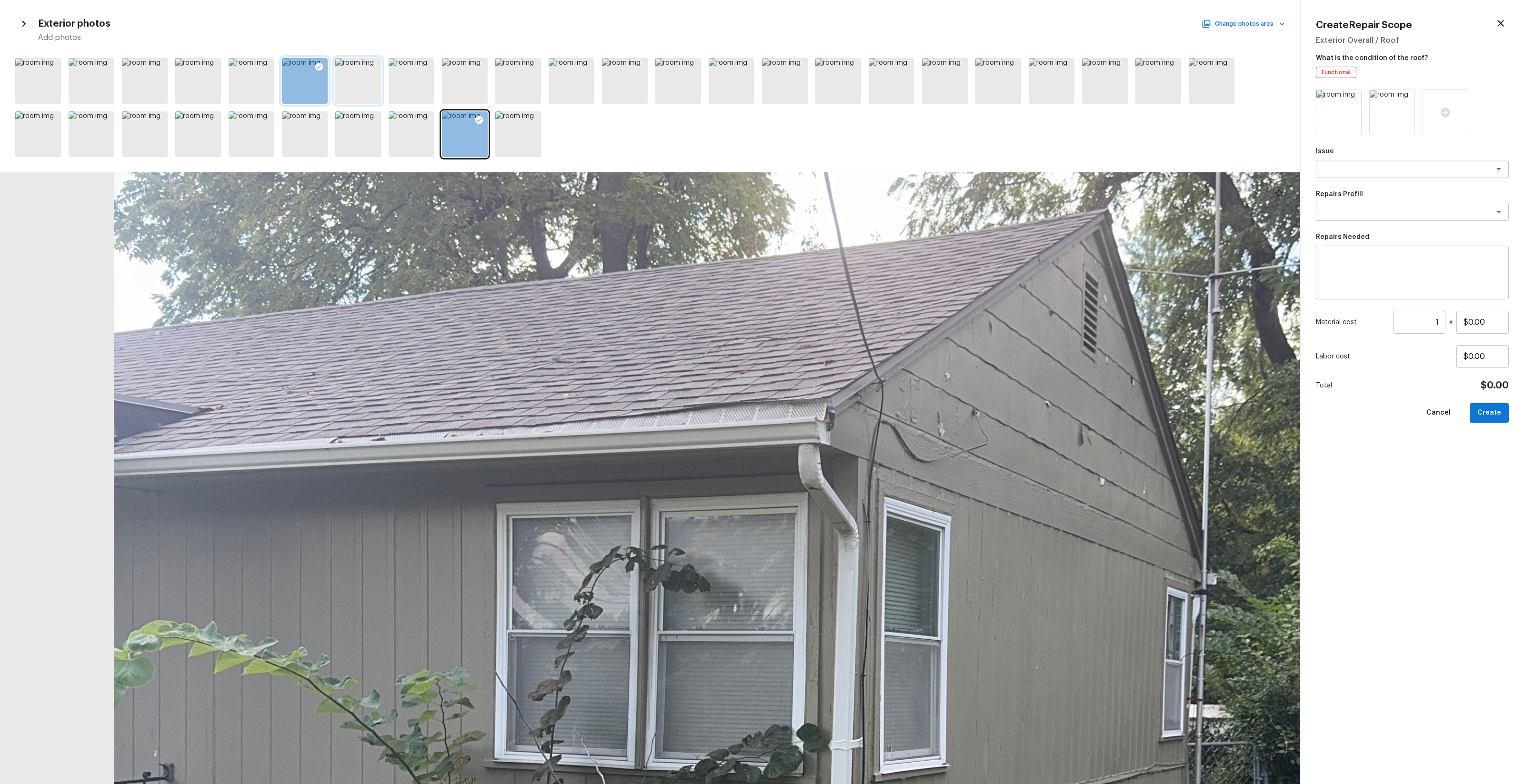
click at [375, 69] on icon at bounding box center [373, 67] width 8 height 8
click at [857, 217] on textarea at bounding box center [1399, 222] width 157 height 10
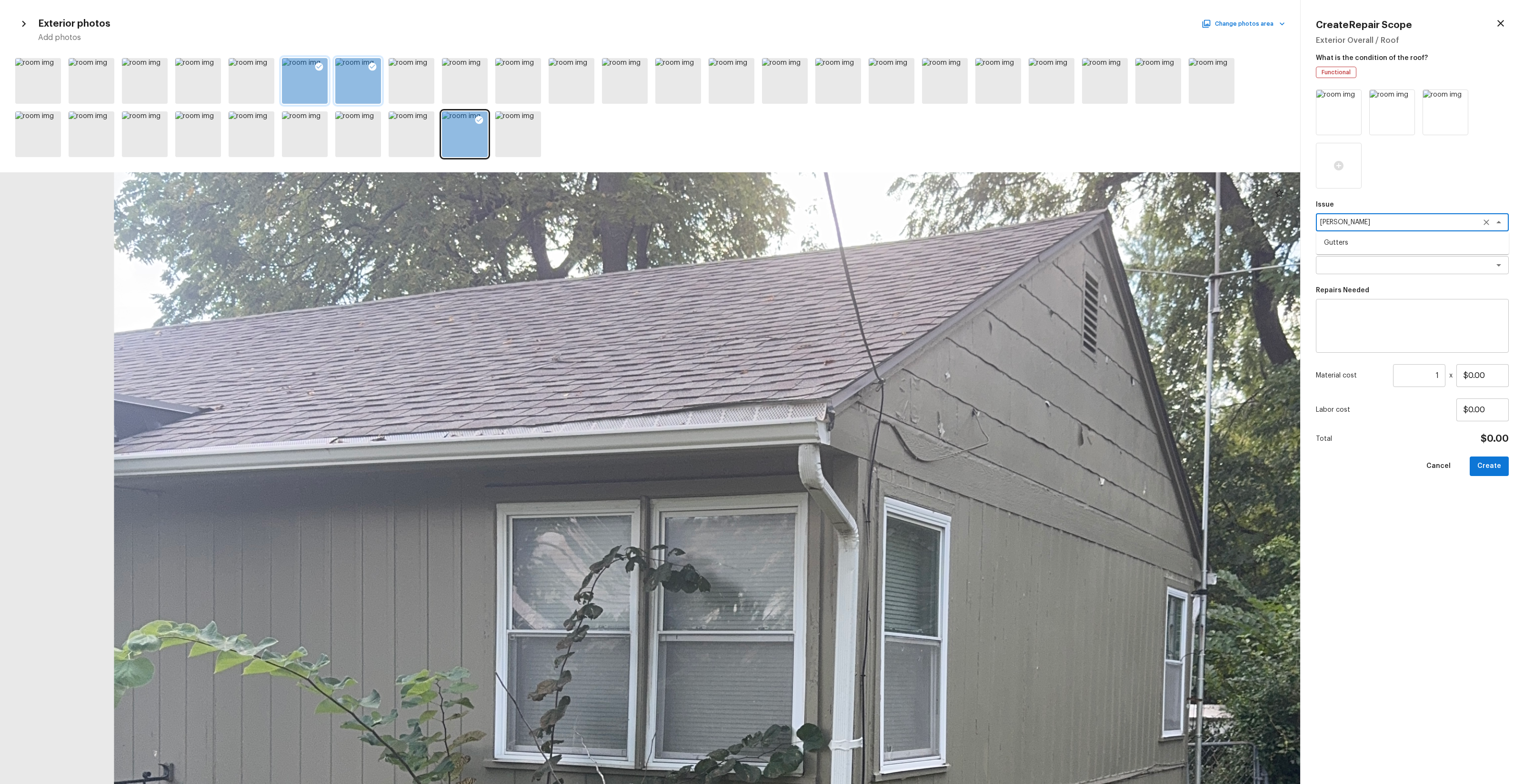
click at [857, 238] on li "Gutters" at bounding box center [1413, 242] width 193 height 15
type textarea "Gutters"
click at [857, 255] on div "Repairs Prefill x ​" at bounding box center [1413, 259] width 193 height 32
click at [857, 277] on div "Issue Gutters x ​ Repairs Prefill x ​ Repairs Needed x ​ Material cost 1 ​ x $0…" at bounding box center [1413, 429] width 193 height 679
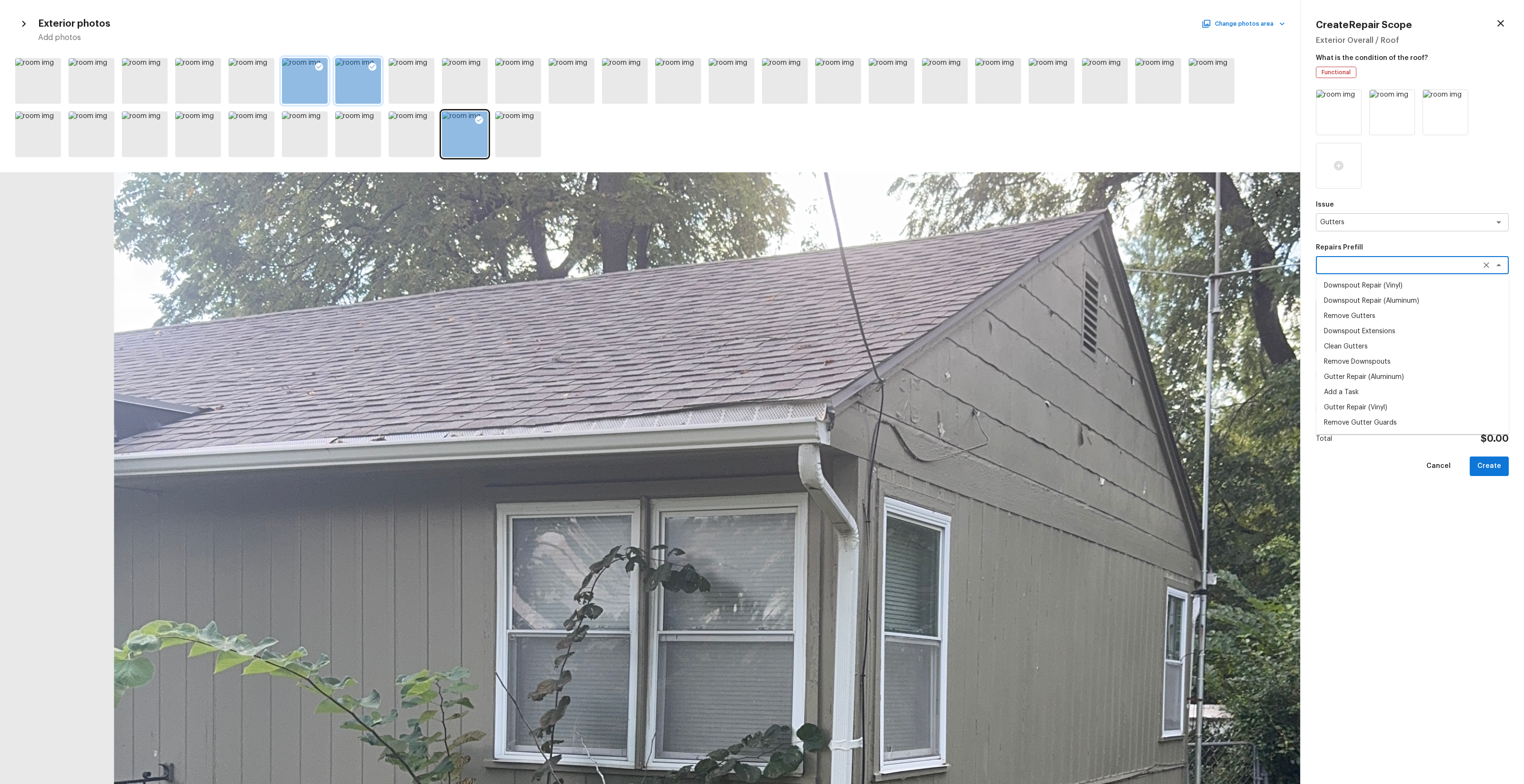
click at [857, 268] on textarea at bounding box center [1399, 265] width 157 height 10
click at [857, 382] on li "Gutter Repair (Aluminum)" at bounding box center [1413, 377] width 193 height 15
type textarea "Gutter Repair (Aluminum)"
type textarea "Remove the existing gutter (if present) and replace with a new aluminum seamles…"
click at [857, 377] on input "$12.96" at bounding box center [1483, 375] width 53 height 23
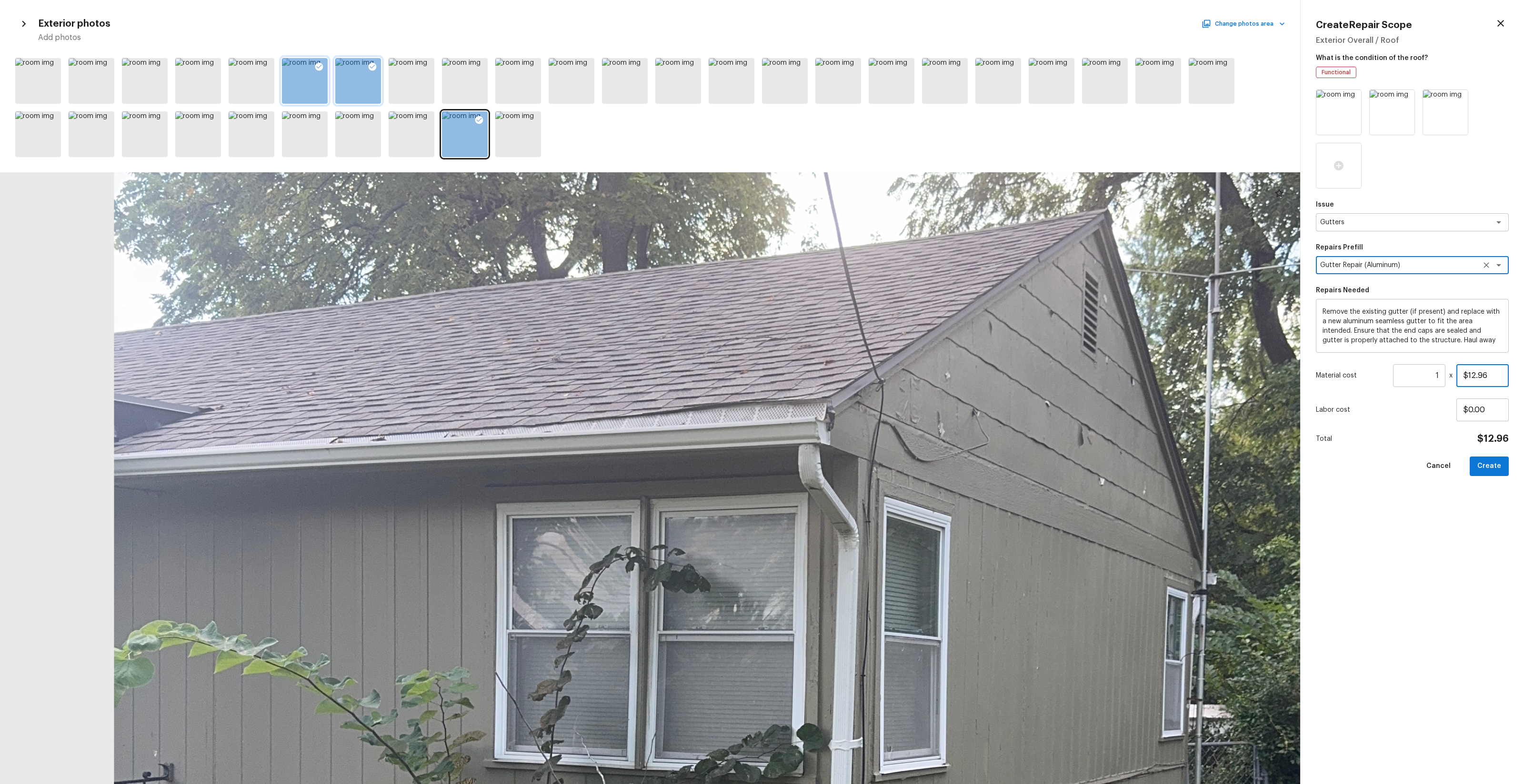
click at [857, 377] on input "$12.96" at bounding box center [1483, 375] width 53 height 23
type input "$500.00"
click at [857, 459] on button "Create" at bounding box center [1489, 466] width 39 height 19
type input "$0.00"
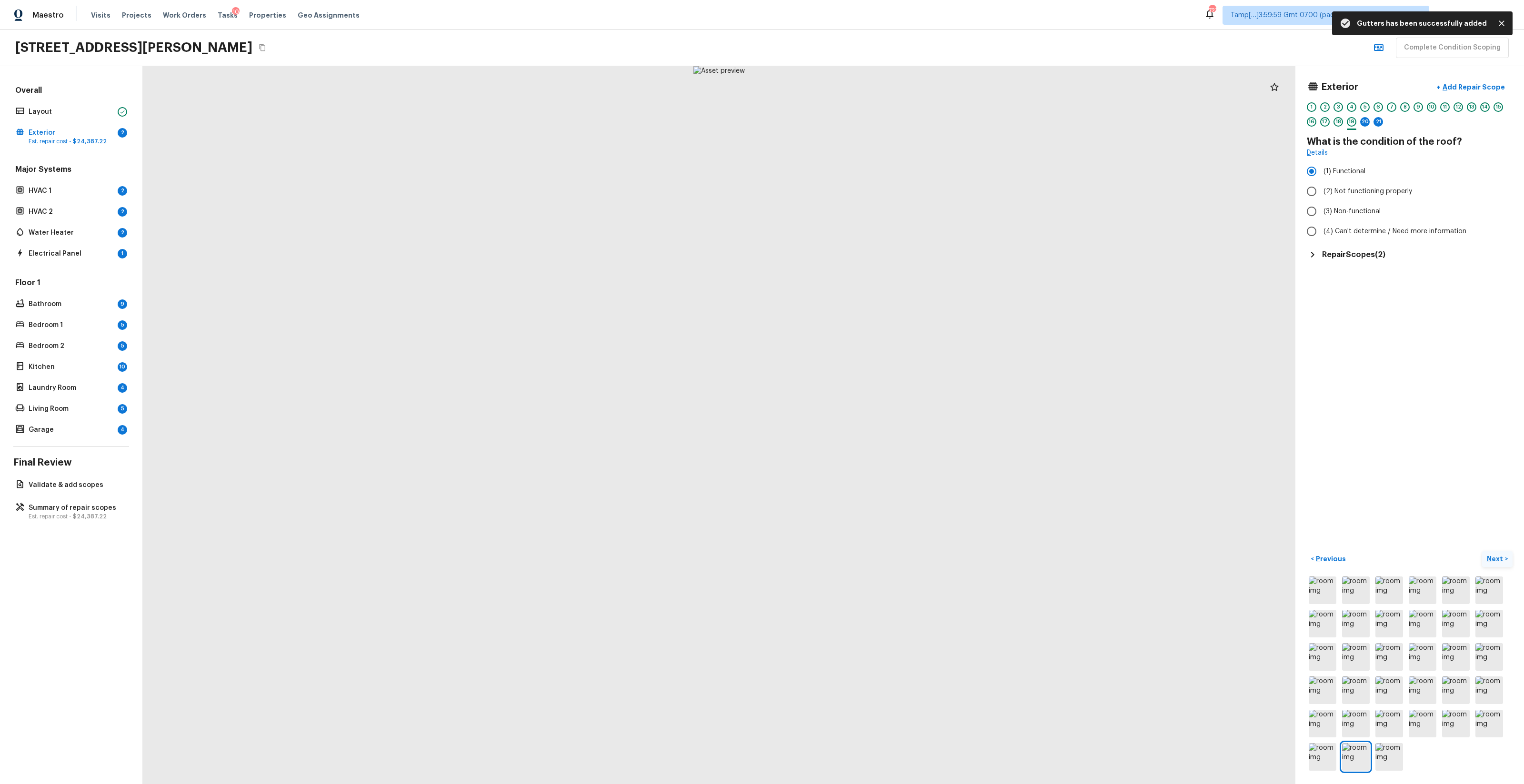
click at [857, 462] on p "Next" at bounding box center [1496, 559] width 18 height 10
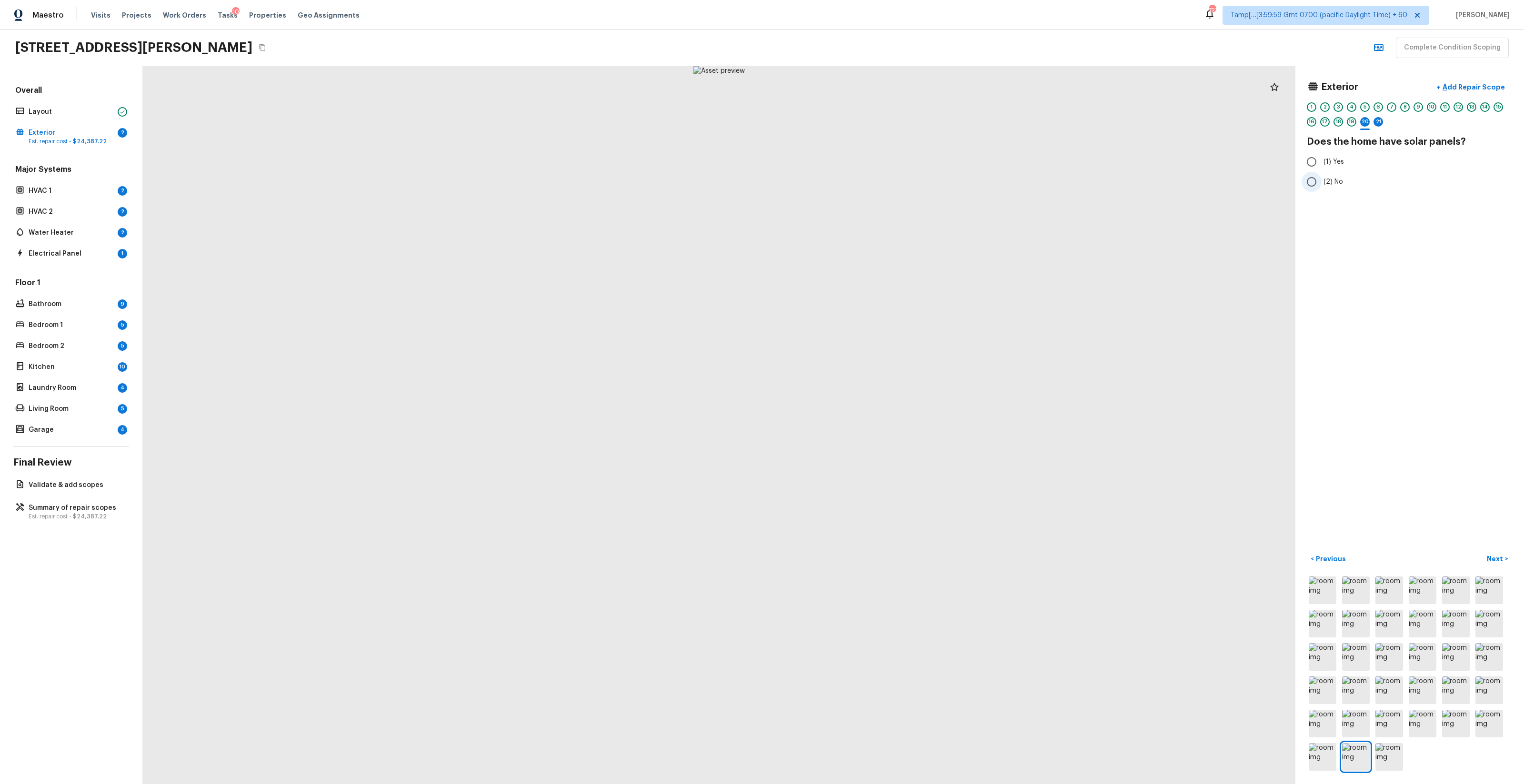
click at [857, 183] on label "(2) No" at bounding box center [1403, 182] width 204 height 20
click at [857, 183] on input "(2) No" at bounding box center [1311, 182] width 20 height 20
radio input "true"
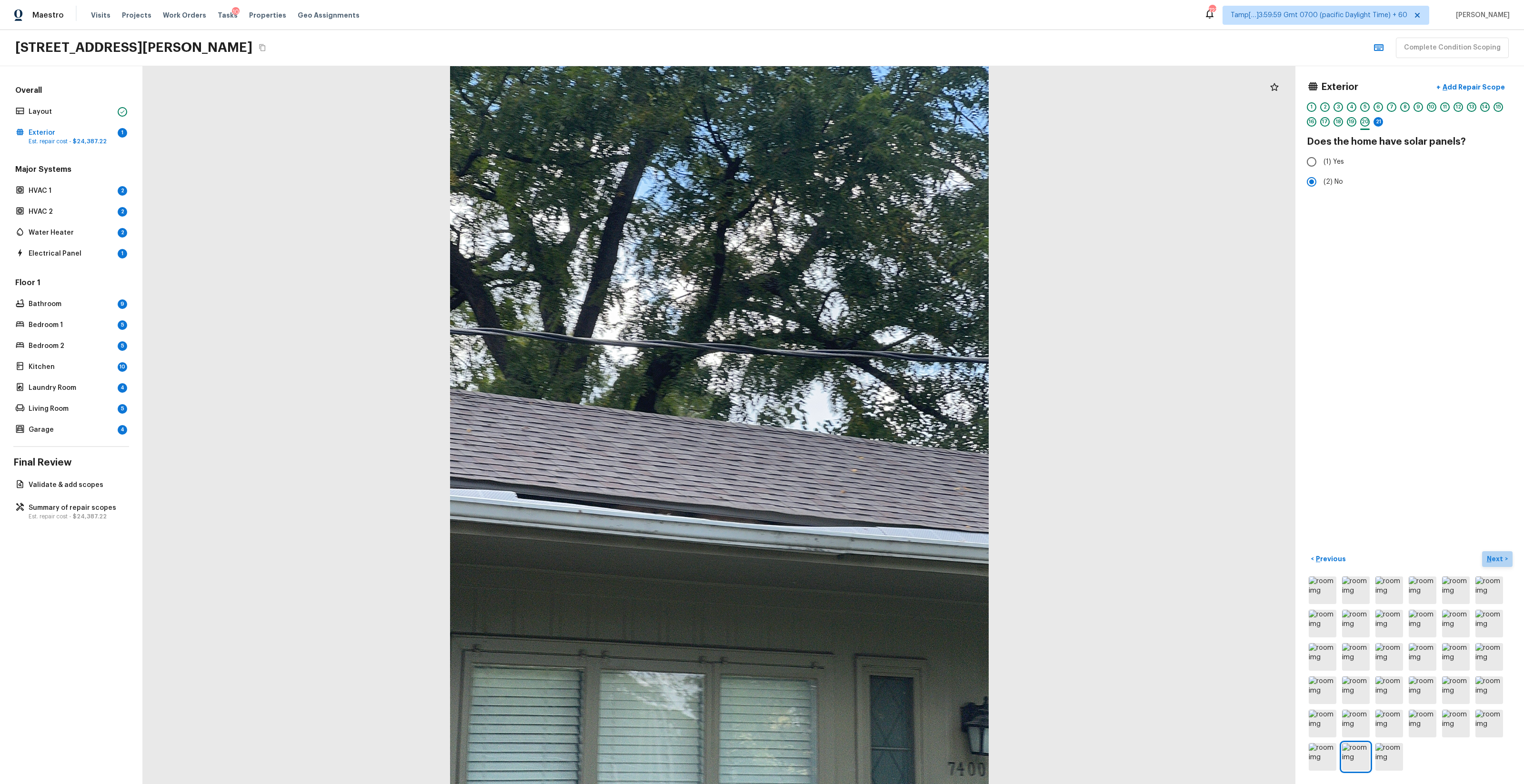
click at [857, 462] on p "Next" at bounding box center [1496, 559] width 18 height 10
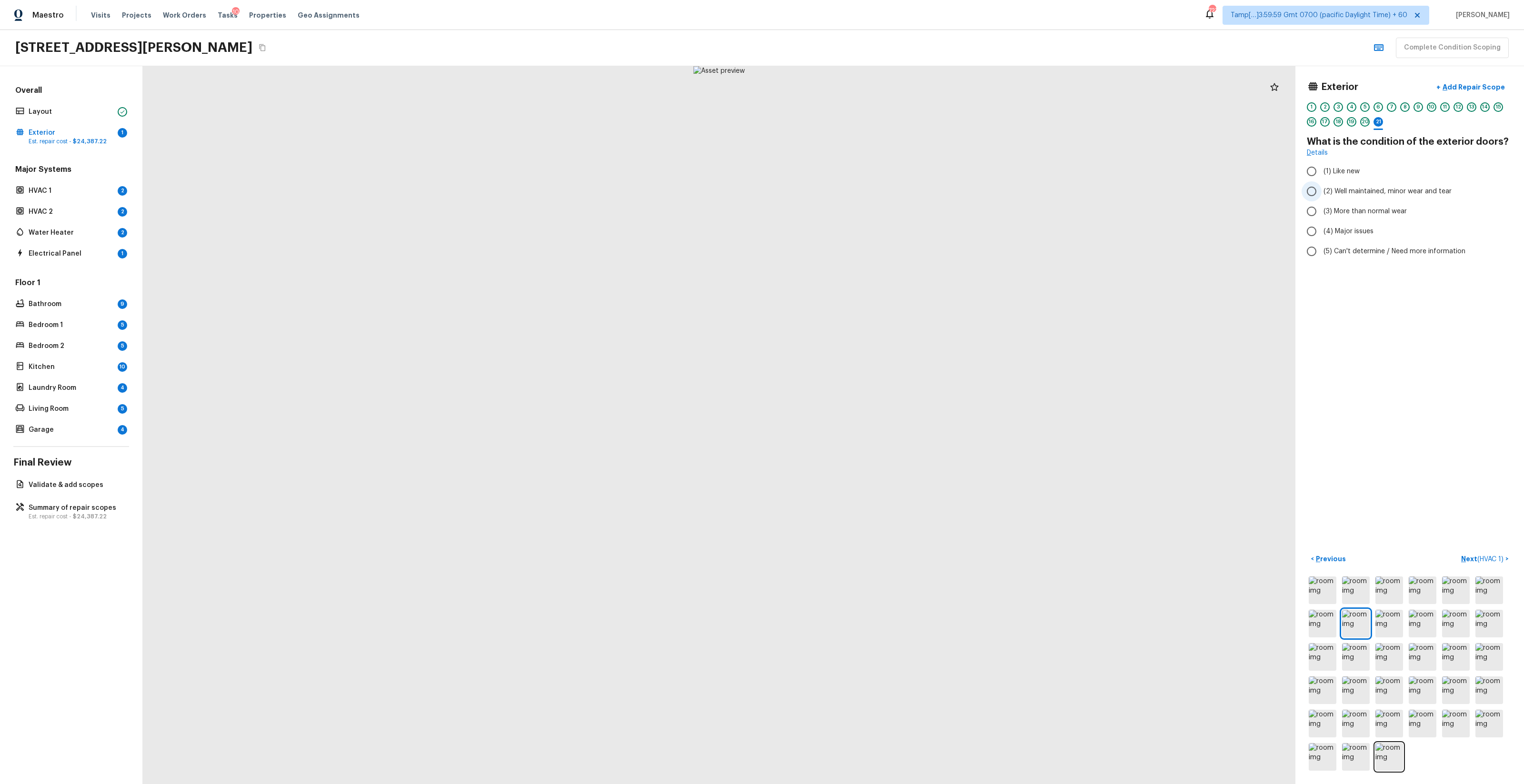
click at [857, 194] on span "(2) Well maintained, minor wear and tear" at bounding box center [1388, 191] width 128 height 10
click at [857, 194] on input "(2) Well maintained, minor wear and tear" at bounding box center [1311, 191] width 20 height 20
radio input "true"
click at [857, 462] on div "Exterior + Add Repair Scope 1 2 3 4 5 6 7 8 9 10 11 12 13 14 15 16 17 18 19 20 …" at bounding box center [1410, 426] width 229 height 718
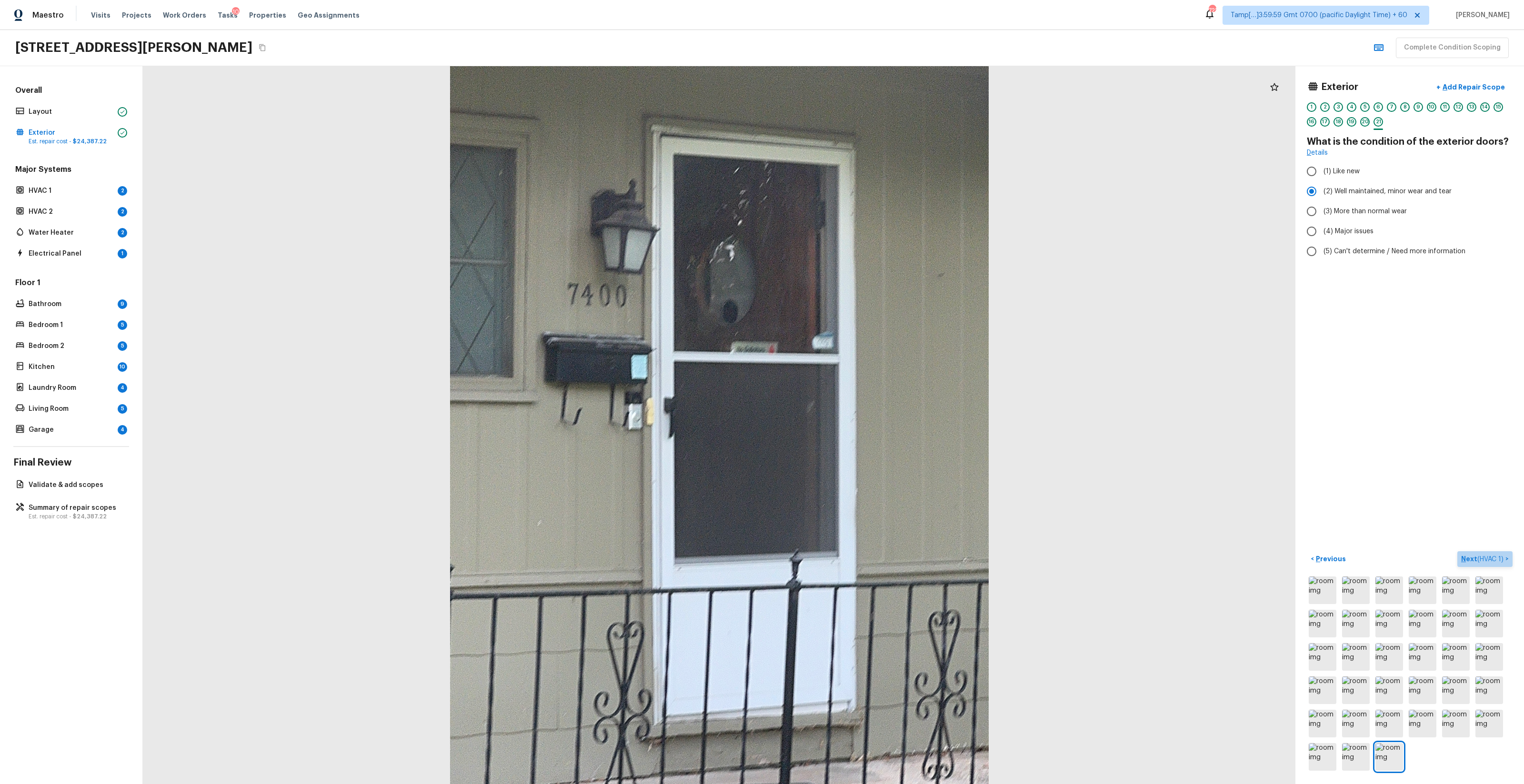
click at [857, 462] on span "( HVAC 1 )" at bounding box center [1491, 559] width 26 height 6
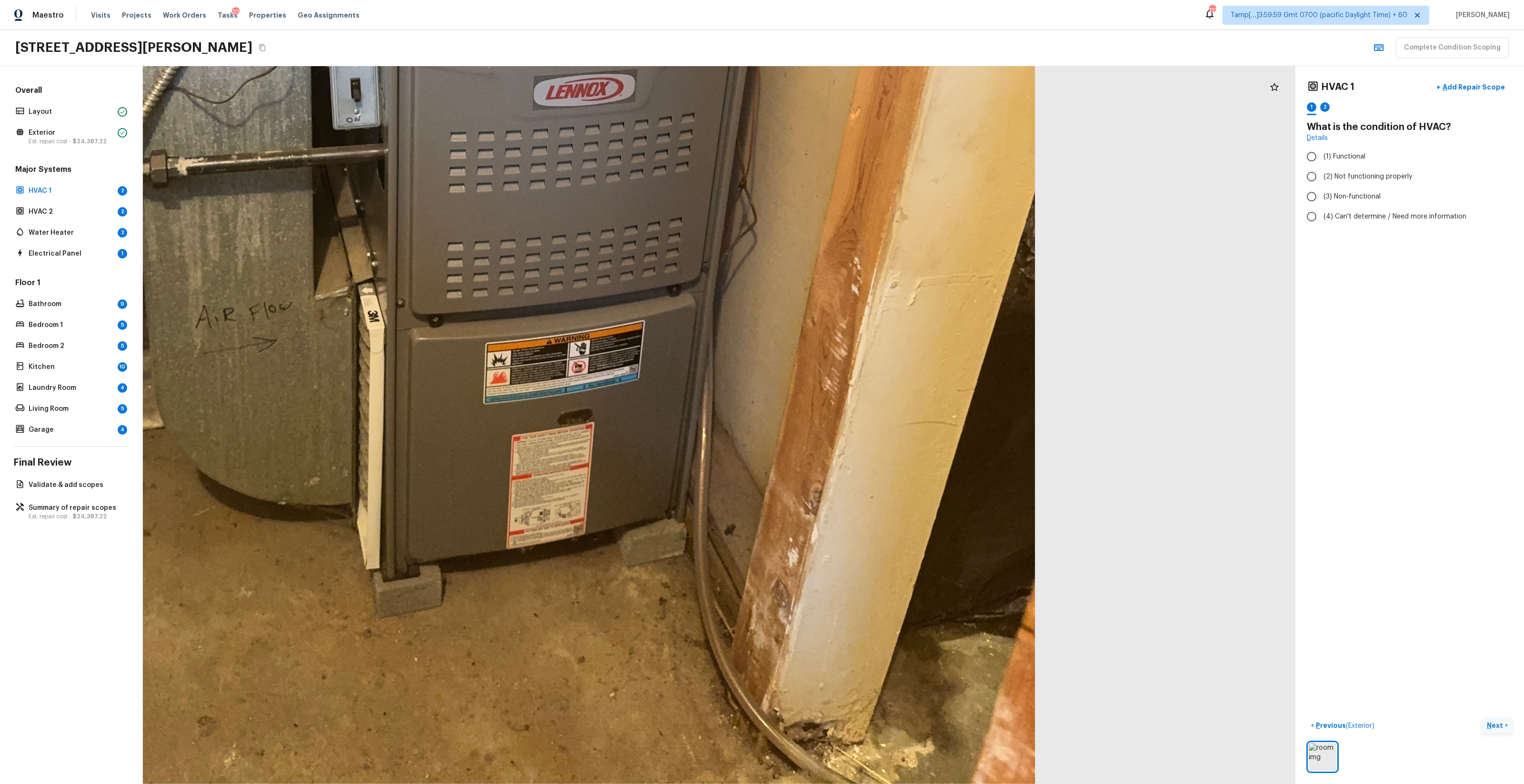
drag, startPoint x: 851, startPoint y: 523, endPoint x: 762, endPoint y: 269, distance: 269.1
click at [762, 269] on div at bounding box center [503, 75] width 2274 height 1416
click at [857, 170] on label "(2) Not functioning properly" at bounding box center [1403, 177] width 204 height 20
click at [857, 170] on input "(2) Not functioning properly" at bounding box center [1311, 177] width 20 height 20
radio input "true"
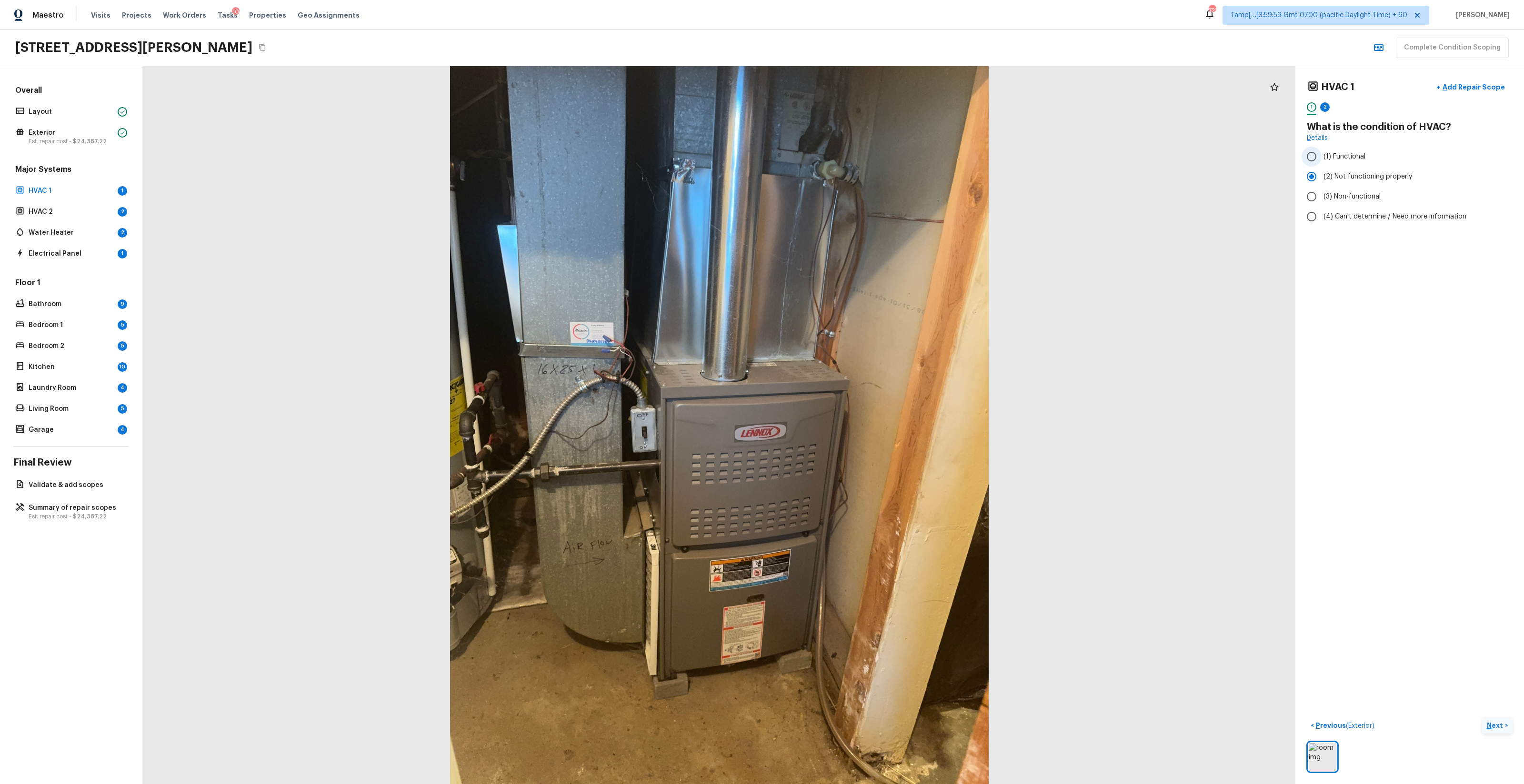
click at [857, 157] on label "(1) Functional" at bounding box center [1403, 156] width 204 height 20
click at [857, 157] on input "(1) Functional" at bounding box center [1311, 156] width 20 height 20
radio input "true"
click at [857, 462] on button "Next >" at bounding box center [1498, 726] width 31 height 15
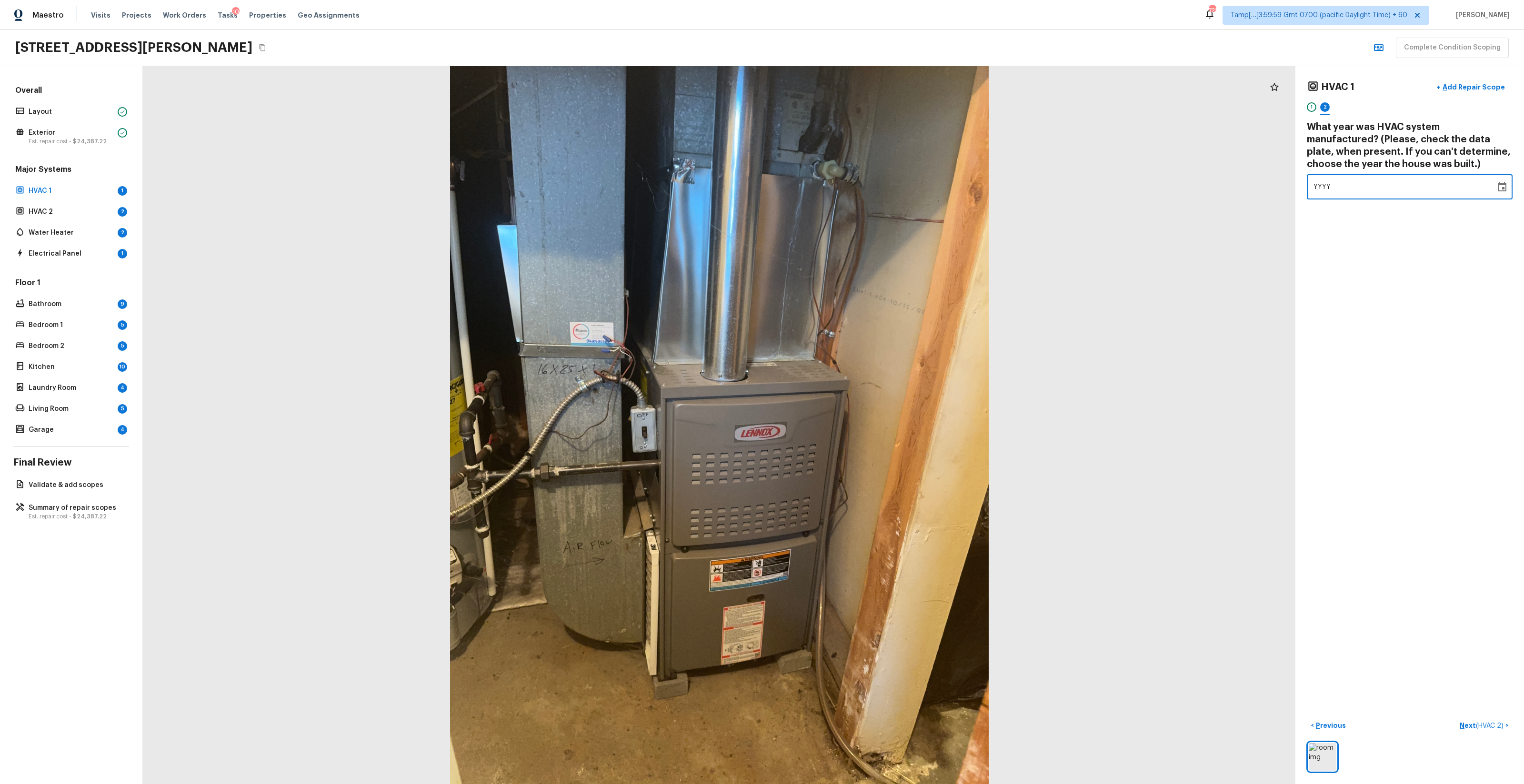
click at [857, 182] on div "YYYY" at bounding box center [1402, 186] width 175 height 25
type input "1959"
type input "1950"
click at [857, 462] on p "Next ( HVAC 2 )" at bounding box center [1483, 726] width 45 height 10
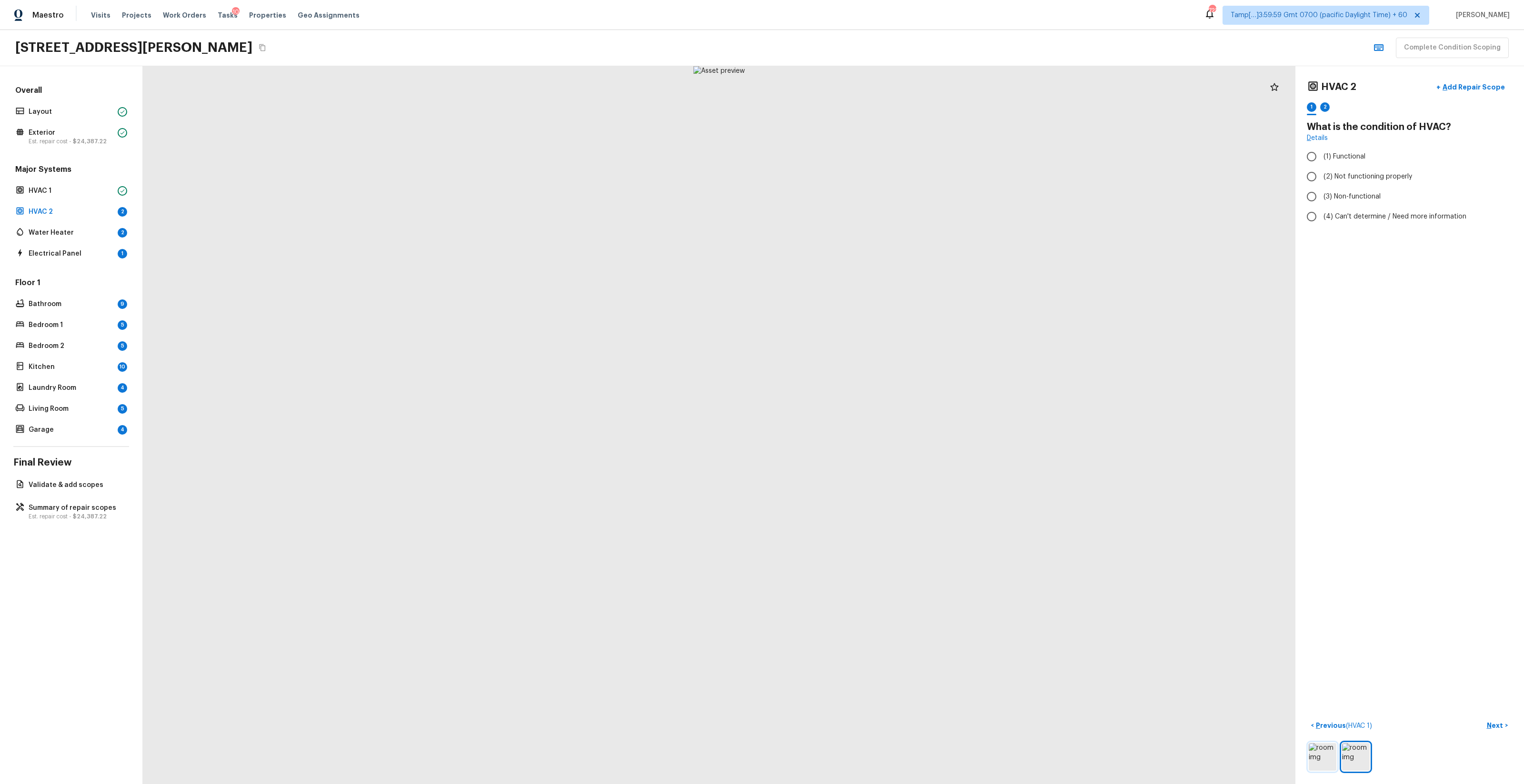
click at [857, 462] on img at bounding box center [1323, 757] width 28 height 28
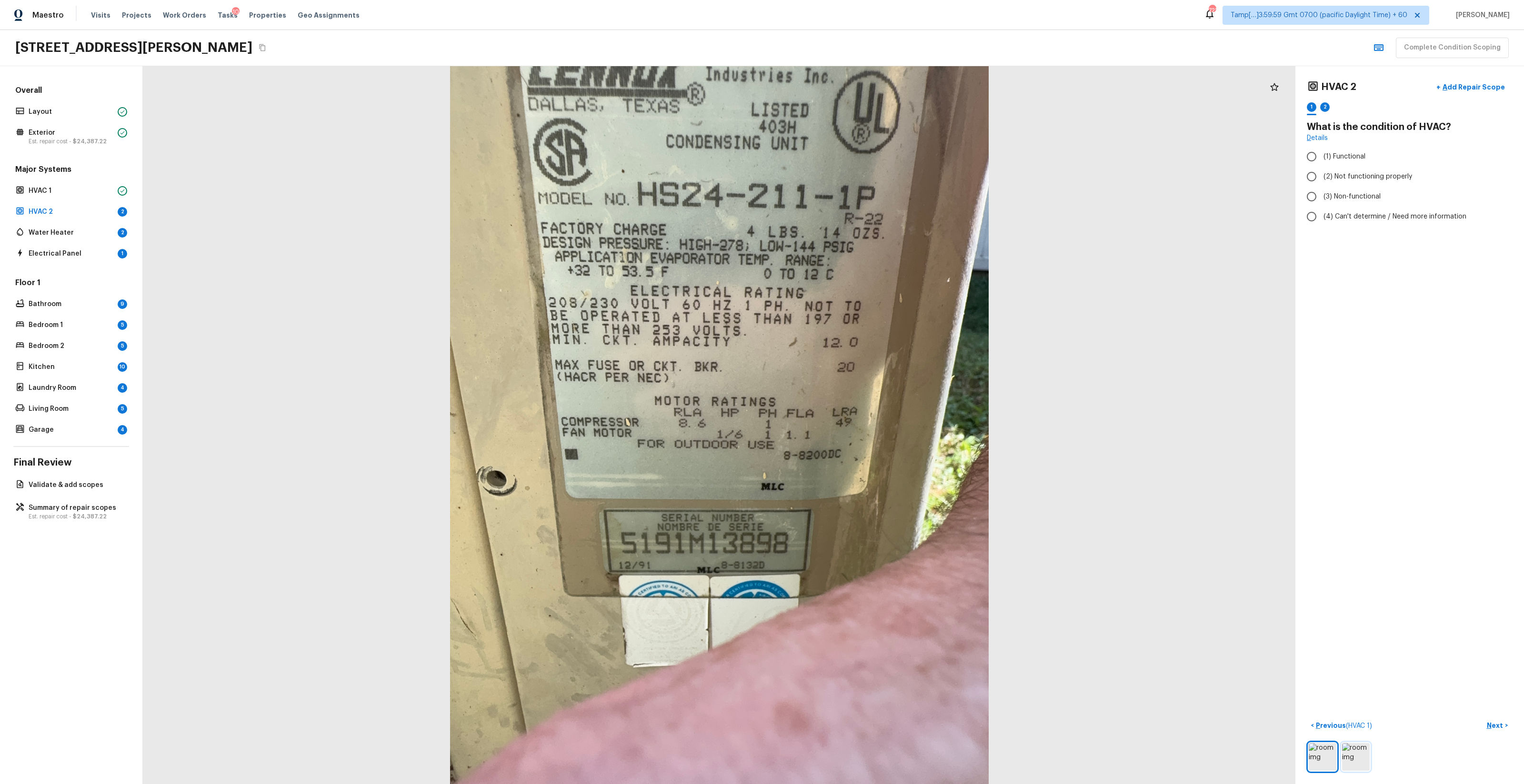
click at [857, 462] on img at bounding box center [1356, 757] width 28 height 28
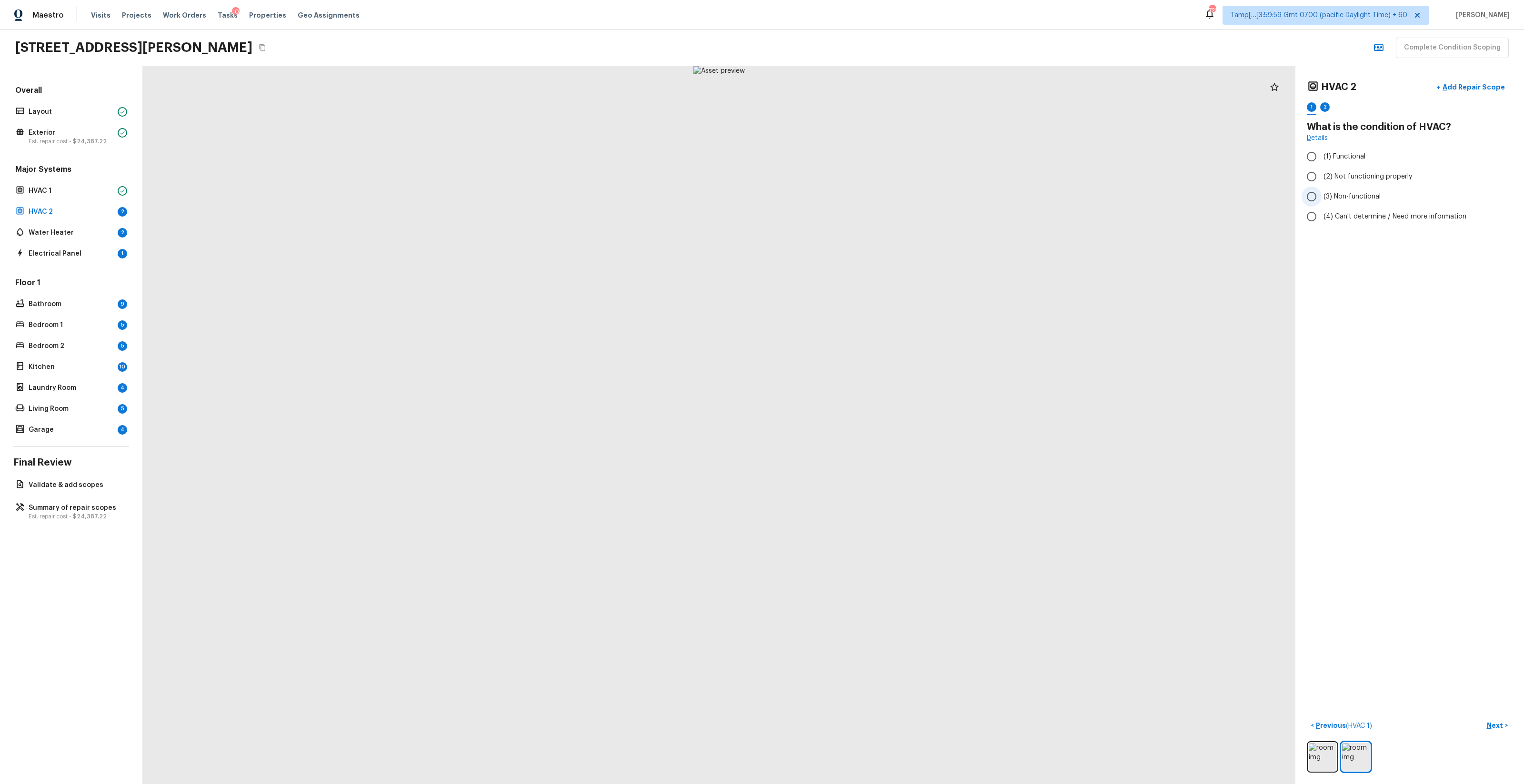
click at [857, 200] on label "(3) Non-functional" at bounding box center [1403, 196] width 204 height 20
click at [857, 200] on input "(3) Non-functional" at bounding box center [1311, 196] width 20 height 20
radio input "true"
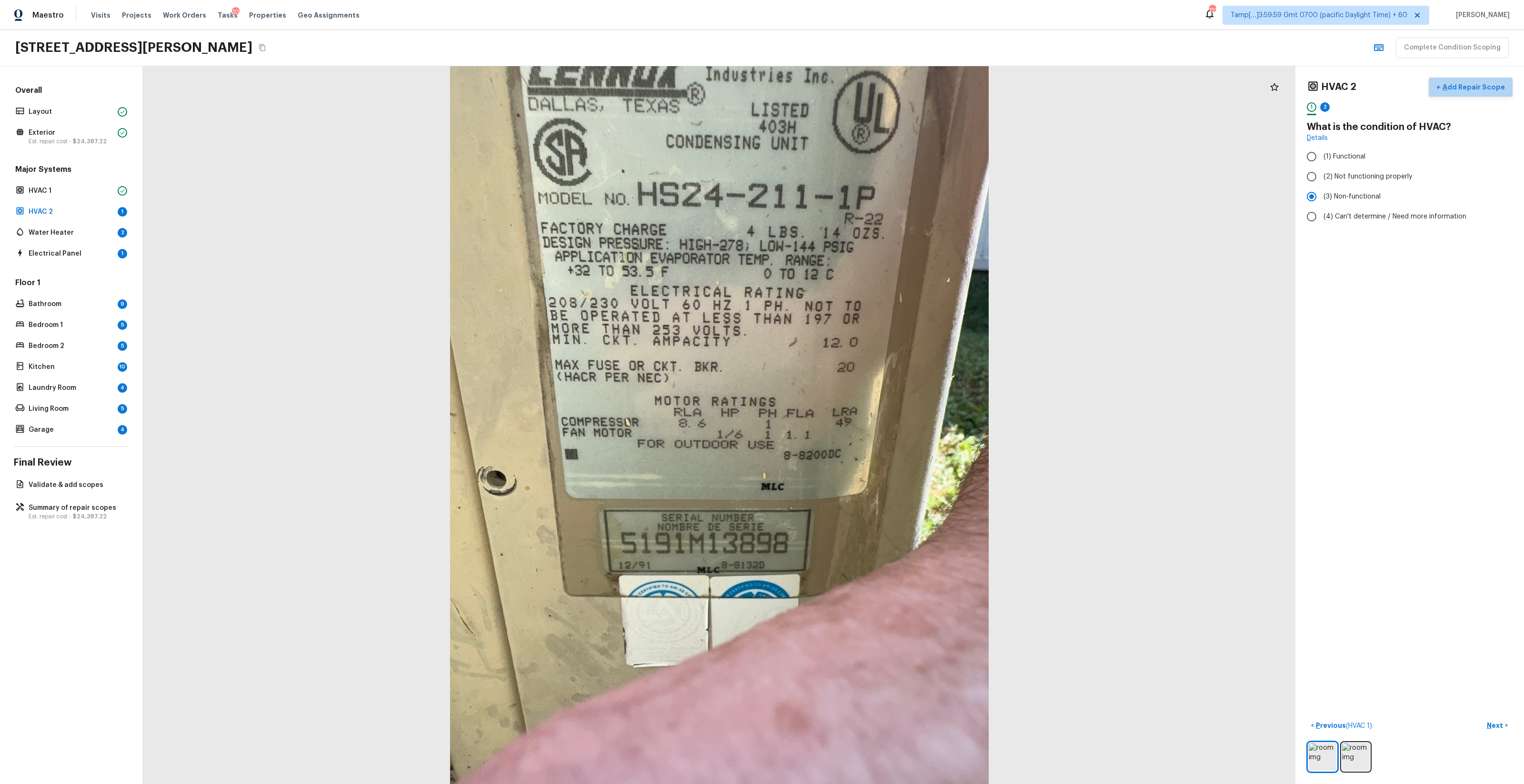
click at [857, 83] on p "Add Repair Scope" at bounding box center [1473, 88] width 64 height 10
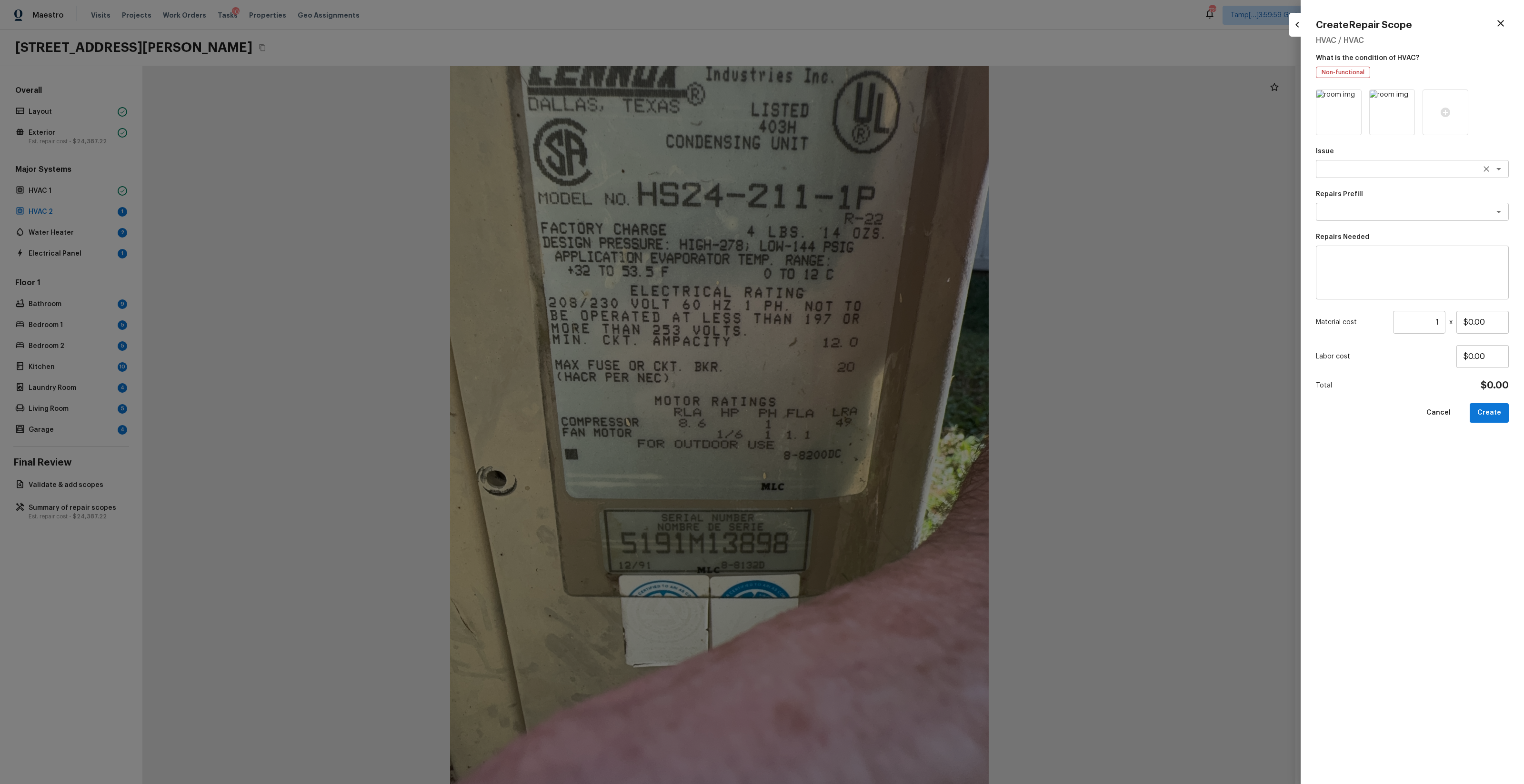
click at [857, 177] on div "x ​" at bounding box center [1413, 169] width 193 height 18
click at [857, 190] on li "ACQ: HVAC" at bounding box center [1413, 189] width 193 height 15
click at [857, 216] on div "x ​" at bounding box center [1413, 212] width 193 height 18
type textarea "ACQ: HVAC"
click at [857, 233] on li "Non-Functional HVAC. Full System Replacement" at bounding box center [1413, 232] width 193 height 15
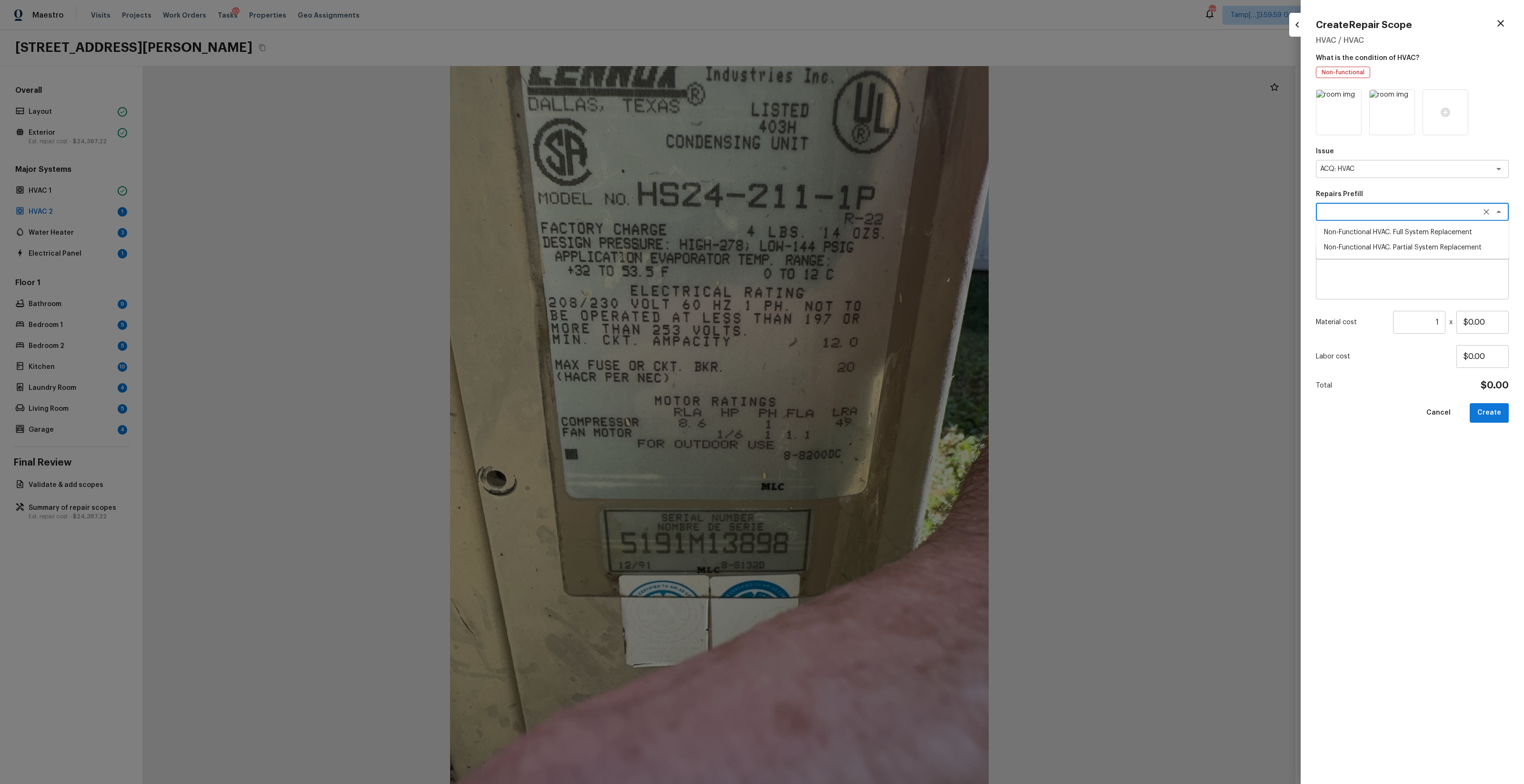
type textarea "Non-Functional HVAC. Full System Replacement"
type textarea "Acquisition Scope: Full System Replacement"
type input "$5,750.00"
click at [857, 414] on button "Create" at bounding box center [1489, 413] width 39 height 19
type input "$0.00"
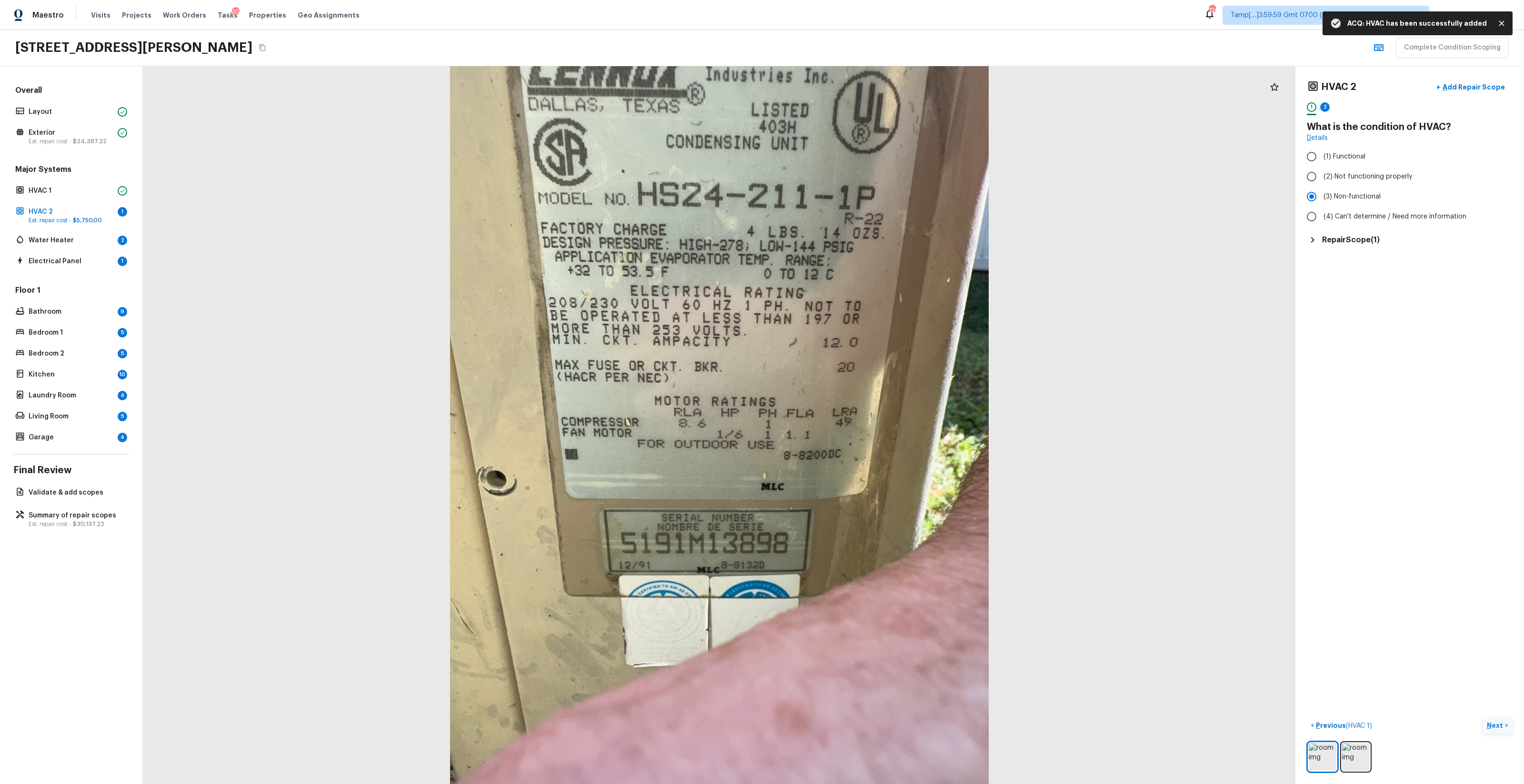
click at [857, 462] on p "Next" at bounding box center [1496, 726] width 18 height 10
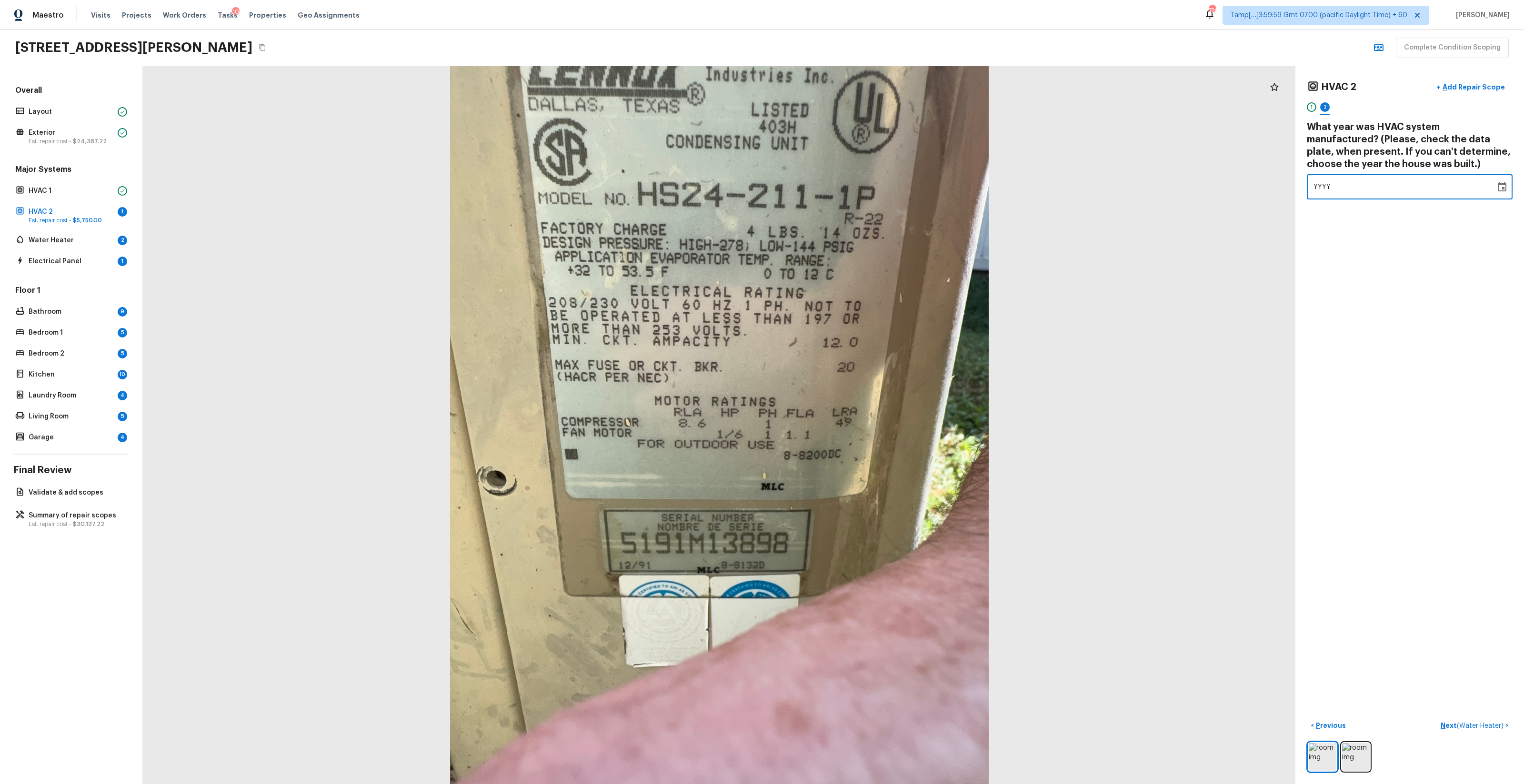
click at [857, 177] on div "YYYY" at bounding box center [1402, 186] width 175 height 25
type input "1991"
click at [857, 462] on button "Next ( Water Heater ) >" at bounding box center [1475, 726] width 75 height 15
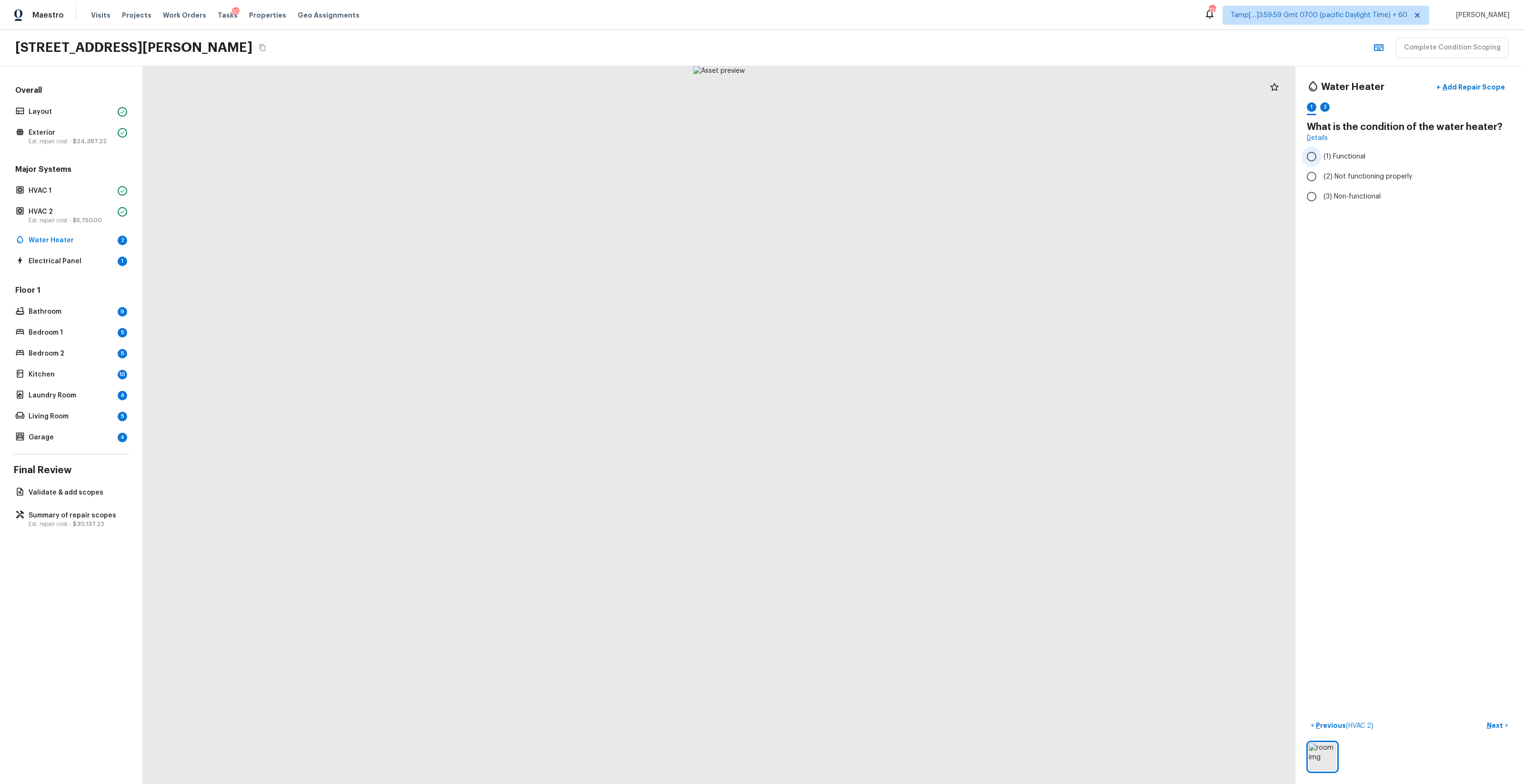
click at [857, 165] on label "(1) Functional" at bounding box center [1403, 156] width 204 height 20
click at [857, 165] on input "(1) Functional" at bounding box center [1311, 156] width 20 height 20
radio input "true"
click at [857, 462] on button "Next >" at bounding box center [1498, 726] width 31 height 15
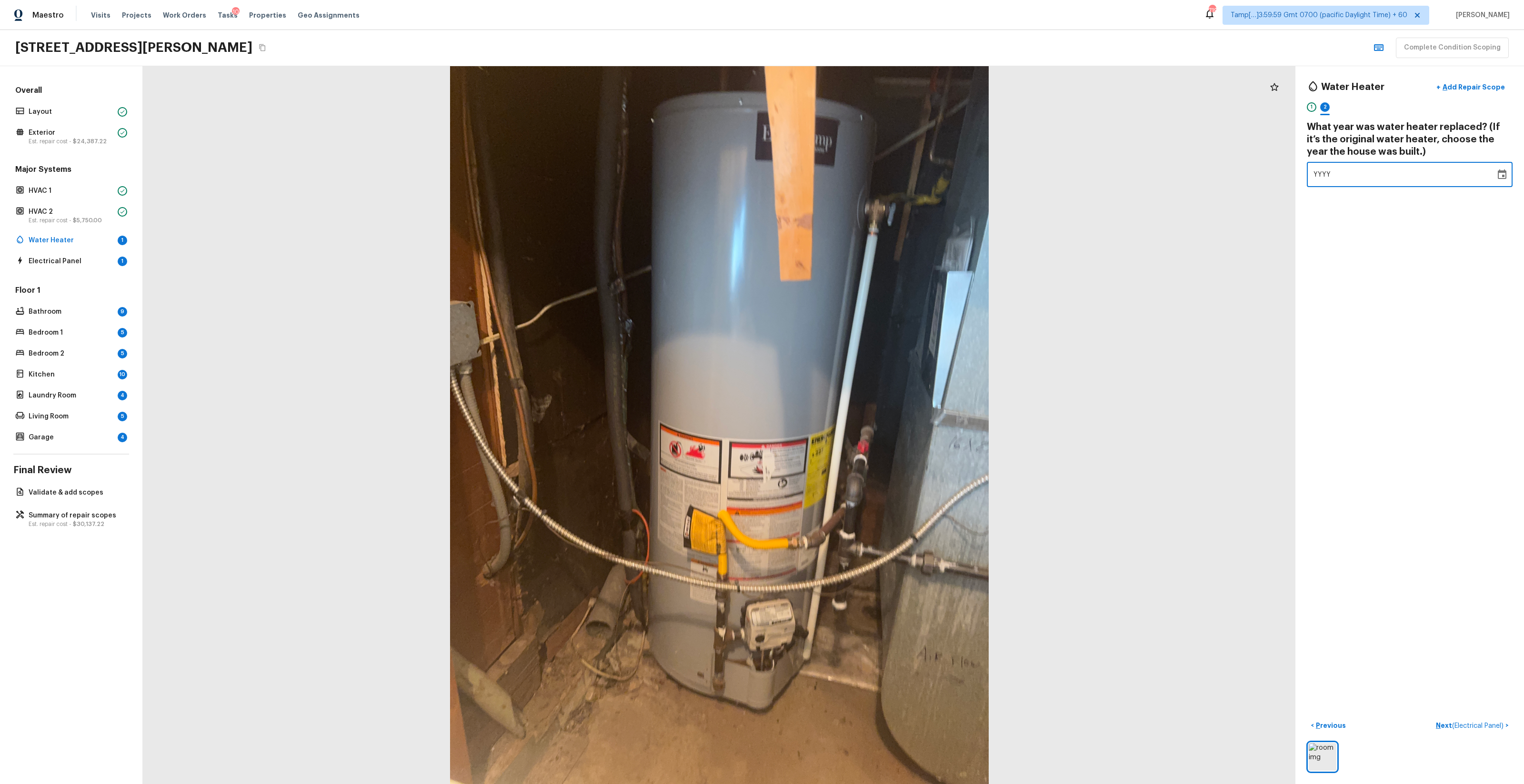
click at [857, 183] on div "YYYY" at bounding box center [1402, 174] width 175 height 25
click at [857, 184] on div "0950" at bounding box center [1402, 174] width 175 height 25
click at [857, 178] on div "0950" at bounding box center [1402, 174] width 175 height 25
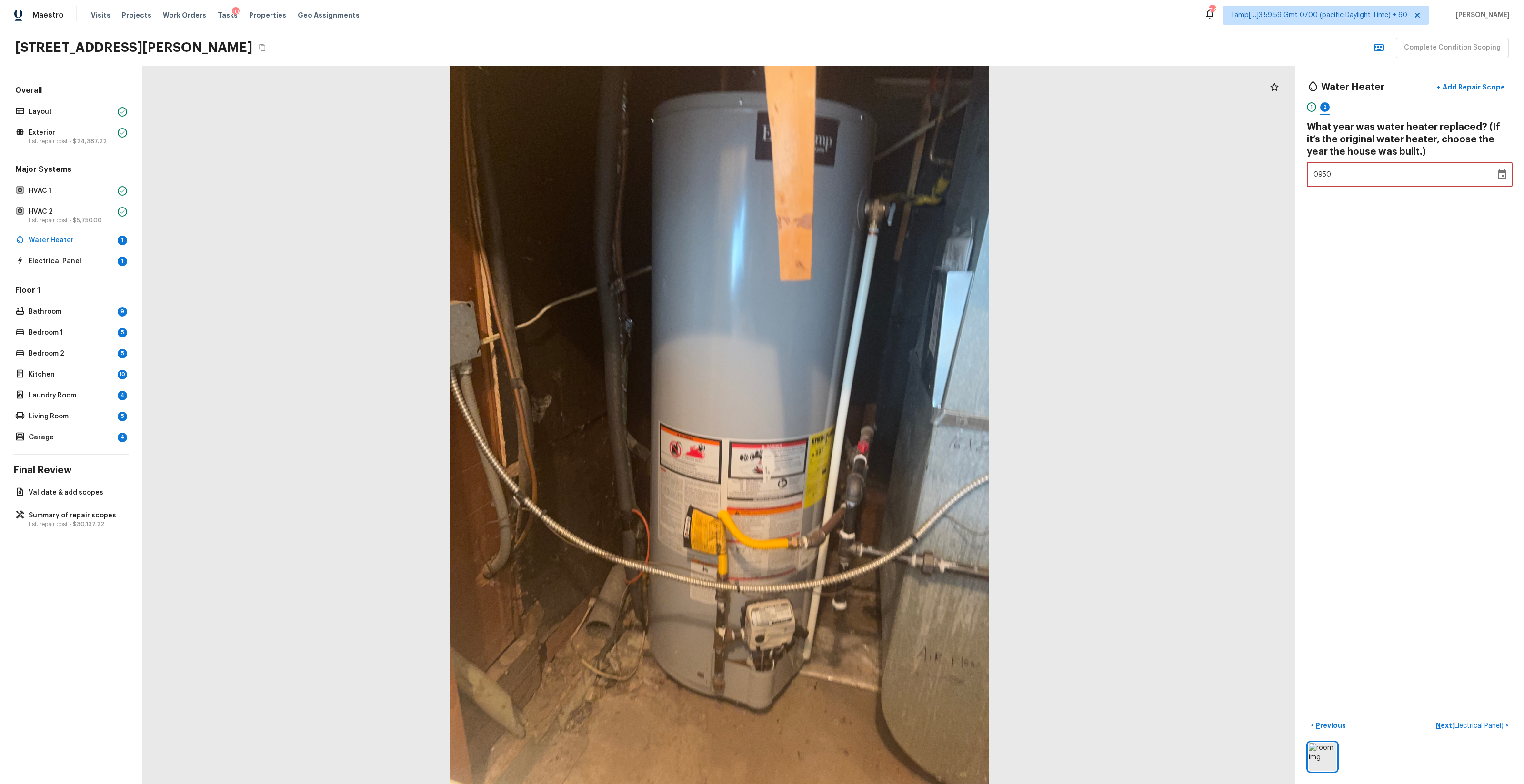
click at [857, 178] on div "0950" at bounding box center [1402, 174] width 175 height 25
type input "1959"
type input "1950"
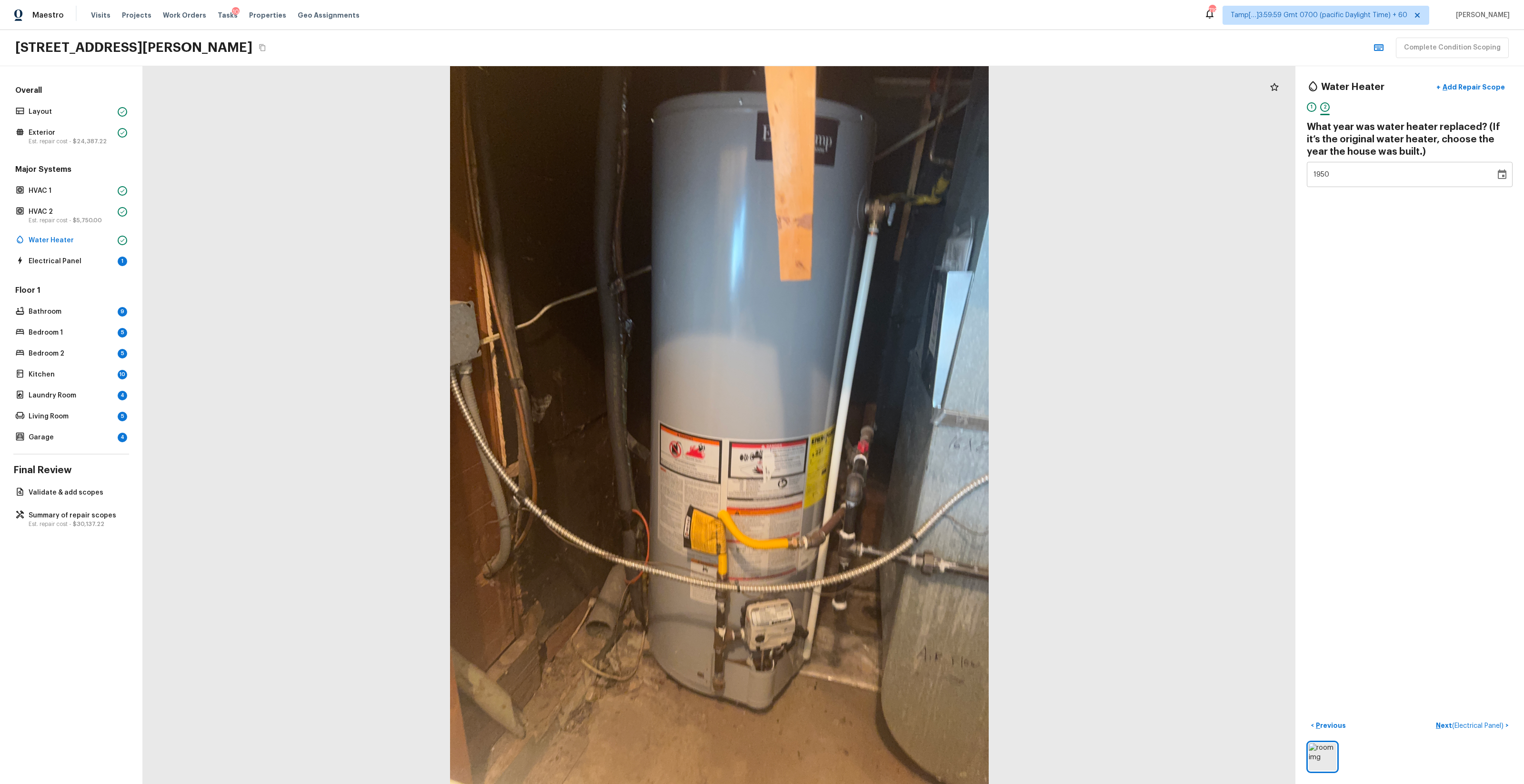
click at [857, 316] on div "Water Heater + Add Repair Scope 1 2 What year was water heater replaced? (If it…" at bounding box center [1410, 426] width 229 height 718
click at [857, 462] on button "Next ( Electrical Panel ) >" at bounding box center [1472, 726] width 80 height 15
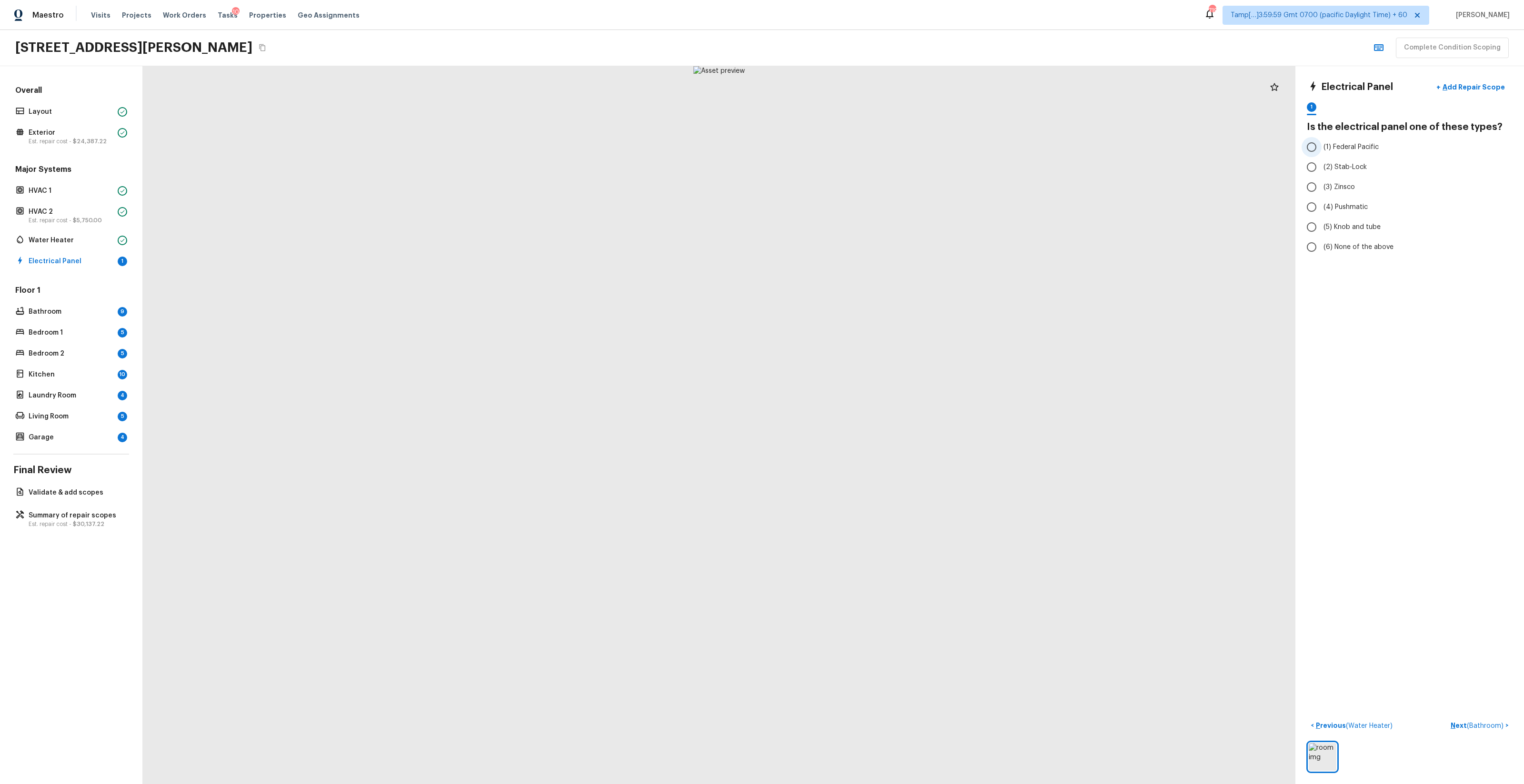
click at [857, 151] on span "(1) Federal Pacific" at bounding box center [1351, 148] width 55 height 10
click at [857, 151] on input "(1) Federal Pacific" at bounding box center [1311, 147] width 20 height 20
radio input "true"
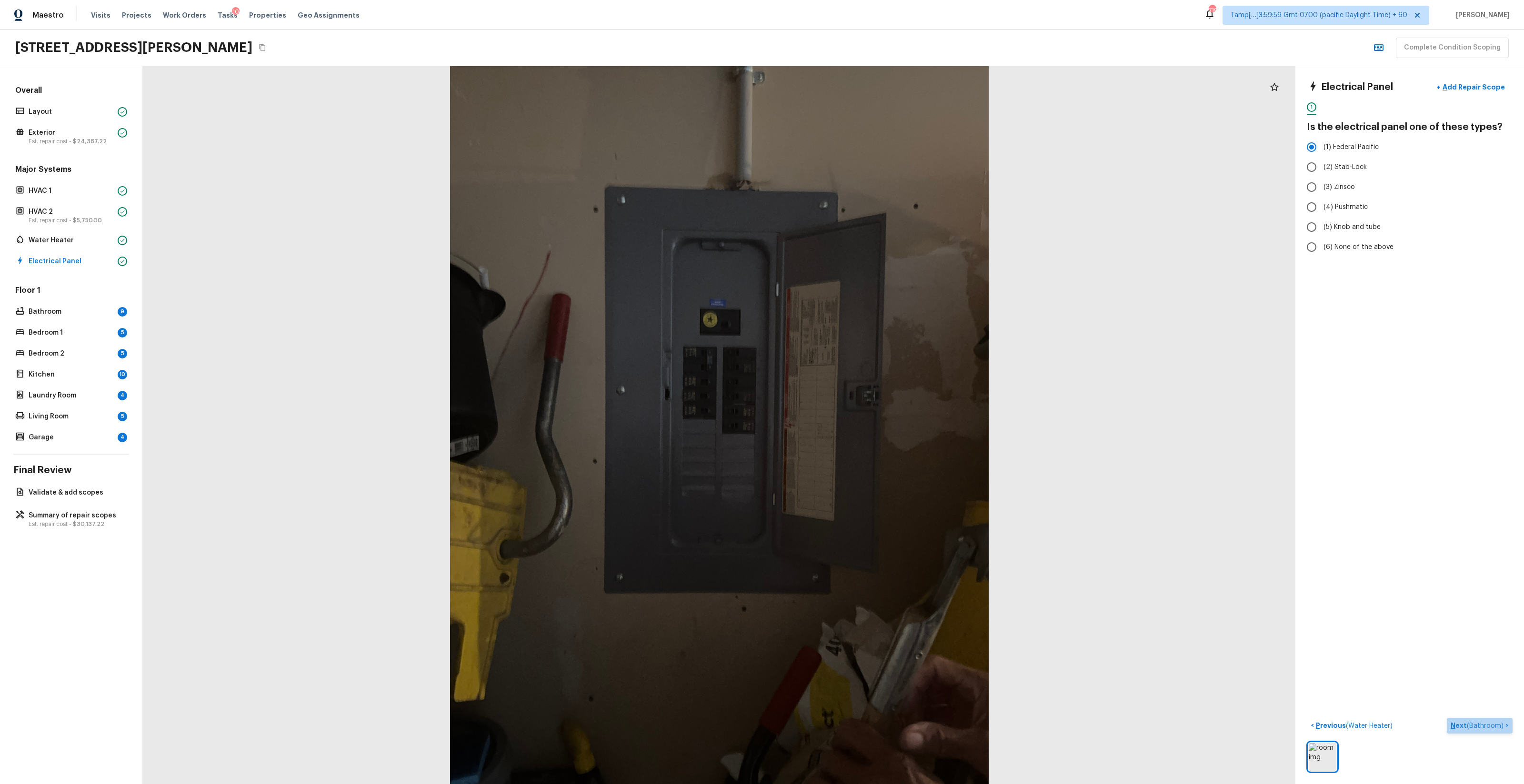
click at [857, 462] on span "( Bathroom )" at bounding box center [1485, 726] width 36 height 6
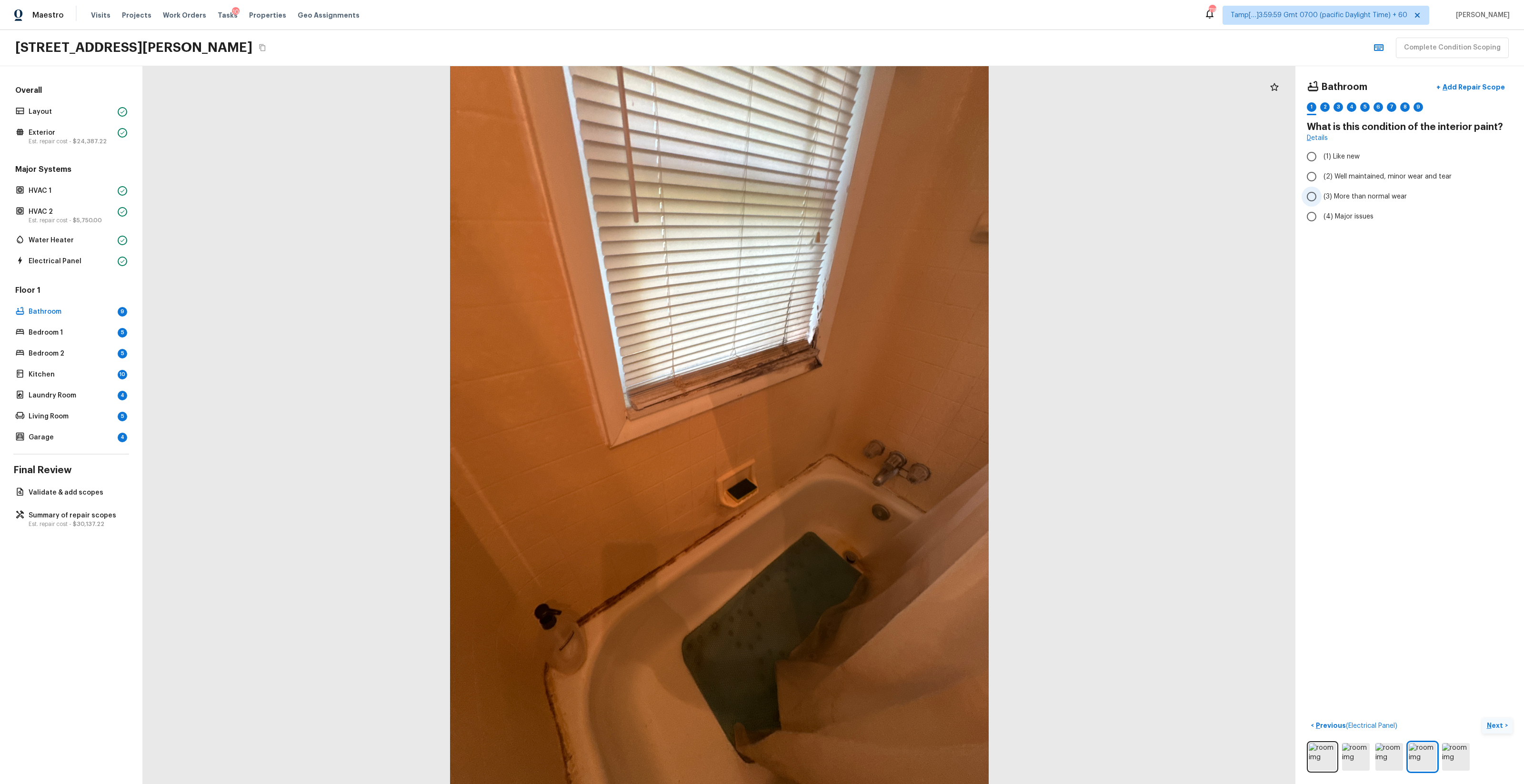
click at [857, 198] on span "(3) More than normal wear" at bounding box center [1365, 197] width 84 height 10
click at [857, 198] on input "(3) More than normal wear" at bounding box center [1311, 196] width 20 height 20
radio input "true"
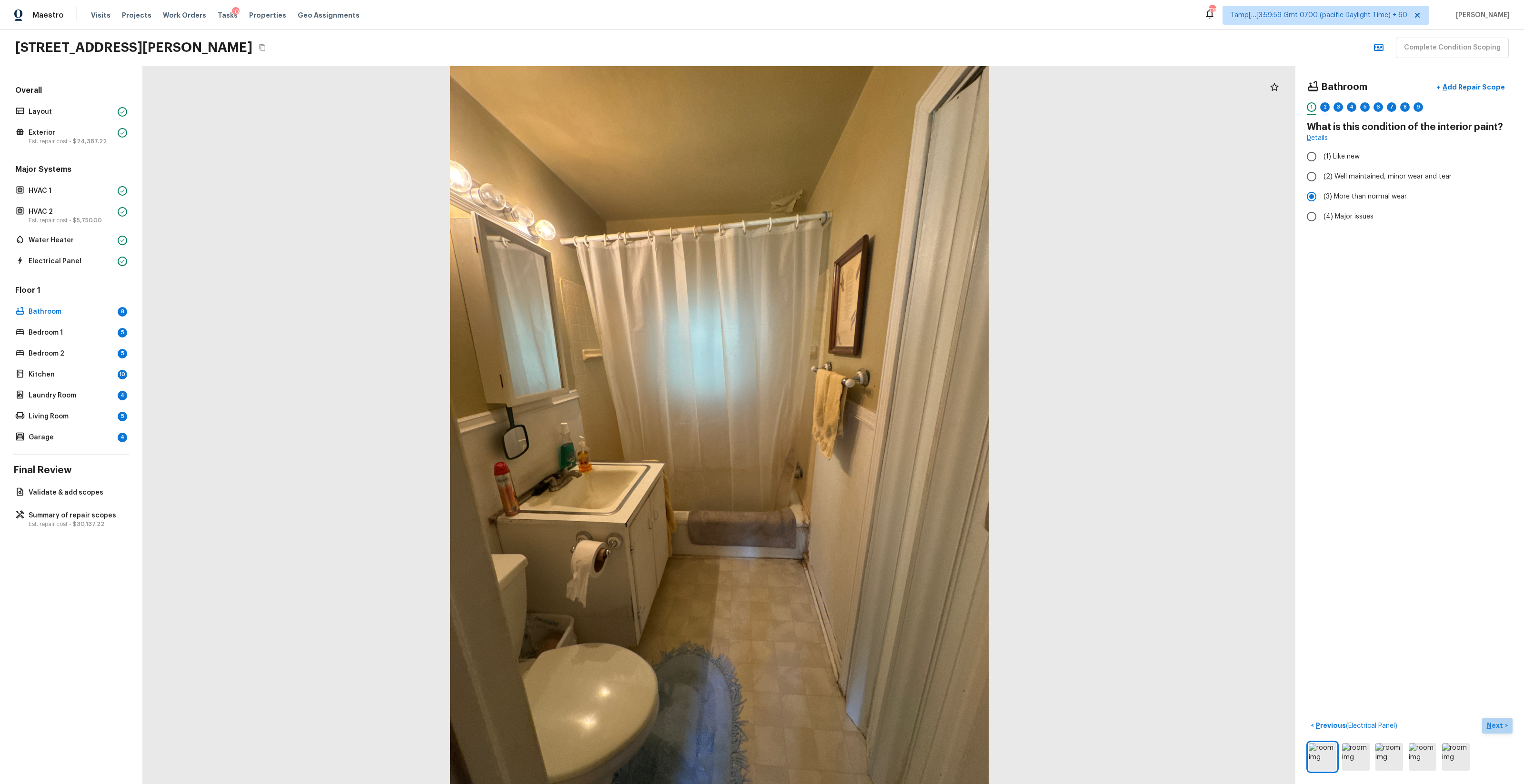
click at [857, 462] on p "Next" at bounding box center [1496, 726] width 18 height 10
click at [857, 183] on span "(1) Yes" at bounding box center [1333, 181] width 20 height 10
click at [857, 183] on input "(1) Yes" at bounding box center [1311, 180] width 20 height 20
radio input "true"
click at [857, 462] on button "Next >" at bounding box center [1498, 726] width 31 height 15
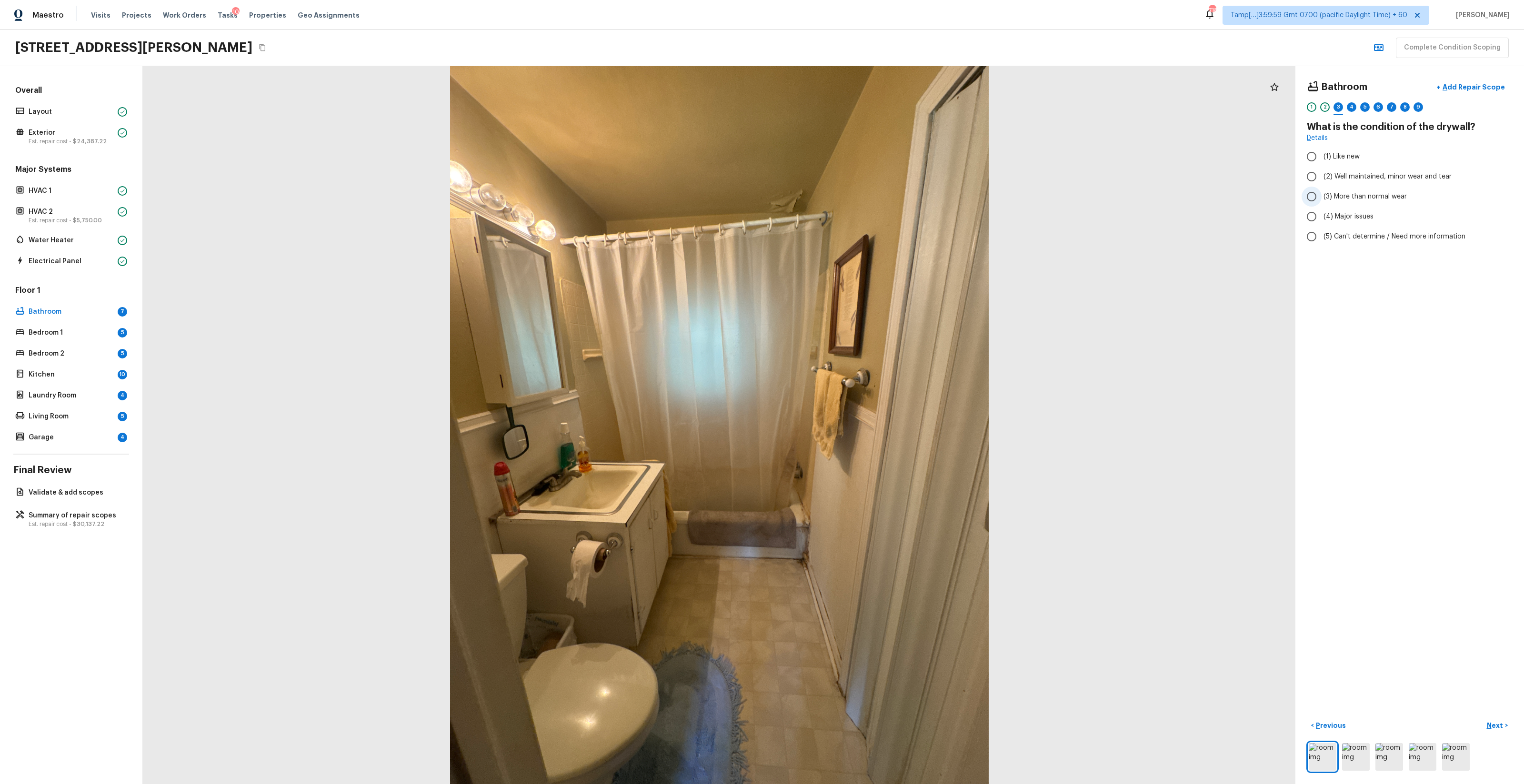
click at [857, 200] on span "(3) More than normal wear" at bounding box center [1365, 197] width 84 height 10
click at [857, 200] on input "(3) More than normal wear" at bounding box center [1311, 196] width 20 height 20
radio input "true"
click at [857, 462] on button "Next >" at bounding box center [1498, 726] width 31 height 15
click at [857, 184] on span "(2) Laminate" at bounding box center [1343, 181] width 40 height 10
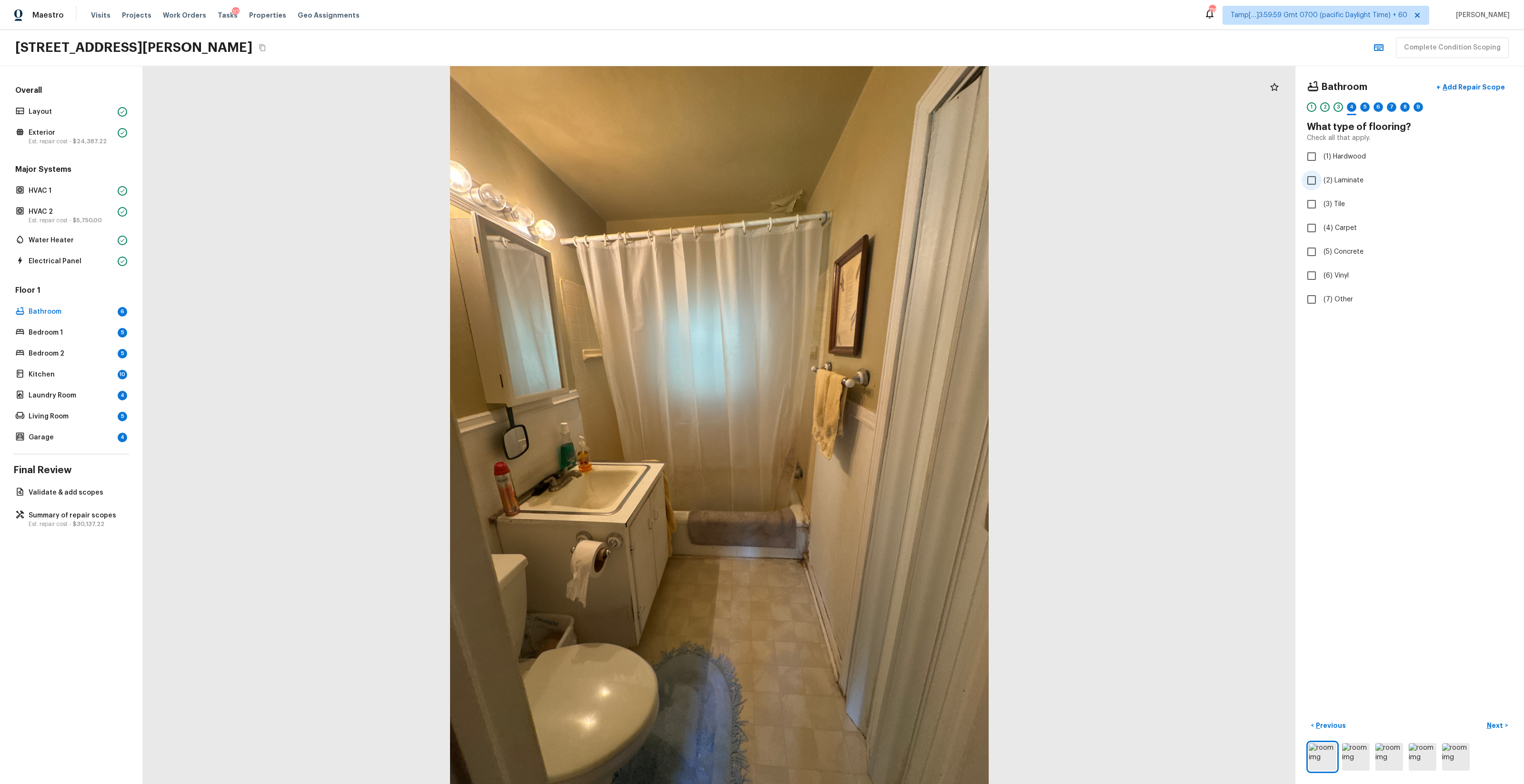
click at [857, 184] on input "(2) Laminate" at bounding box center [1311, 180] width 20 height 20
checkbox input "true"
click at [857, 462] on p "Next" at bounding box center [1496, 726] width 18 height 10
click at [857, 178] on span "(2) Well maintained, minor wear and tear" at bounding box center [1388, 177] width 128 height 10
click at [857, 178] on input "(2) Well maintained, minor wear and tear" at bounding box center [1311, 177] width 20 height 20
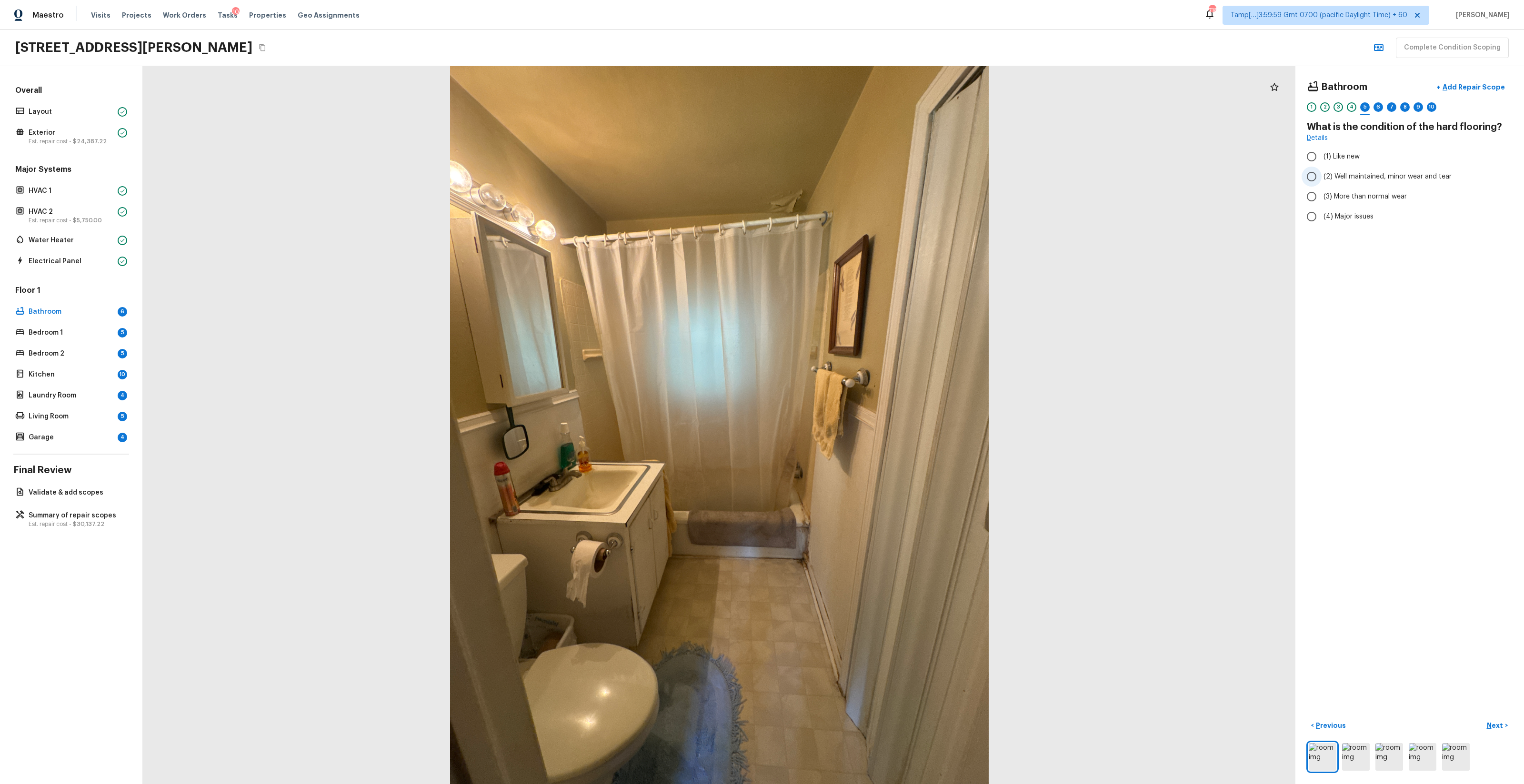
radio input "true"
click at [857, 462] on p "Next" at bounding box center [1496, 726] width 18 height 10
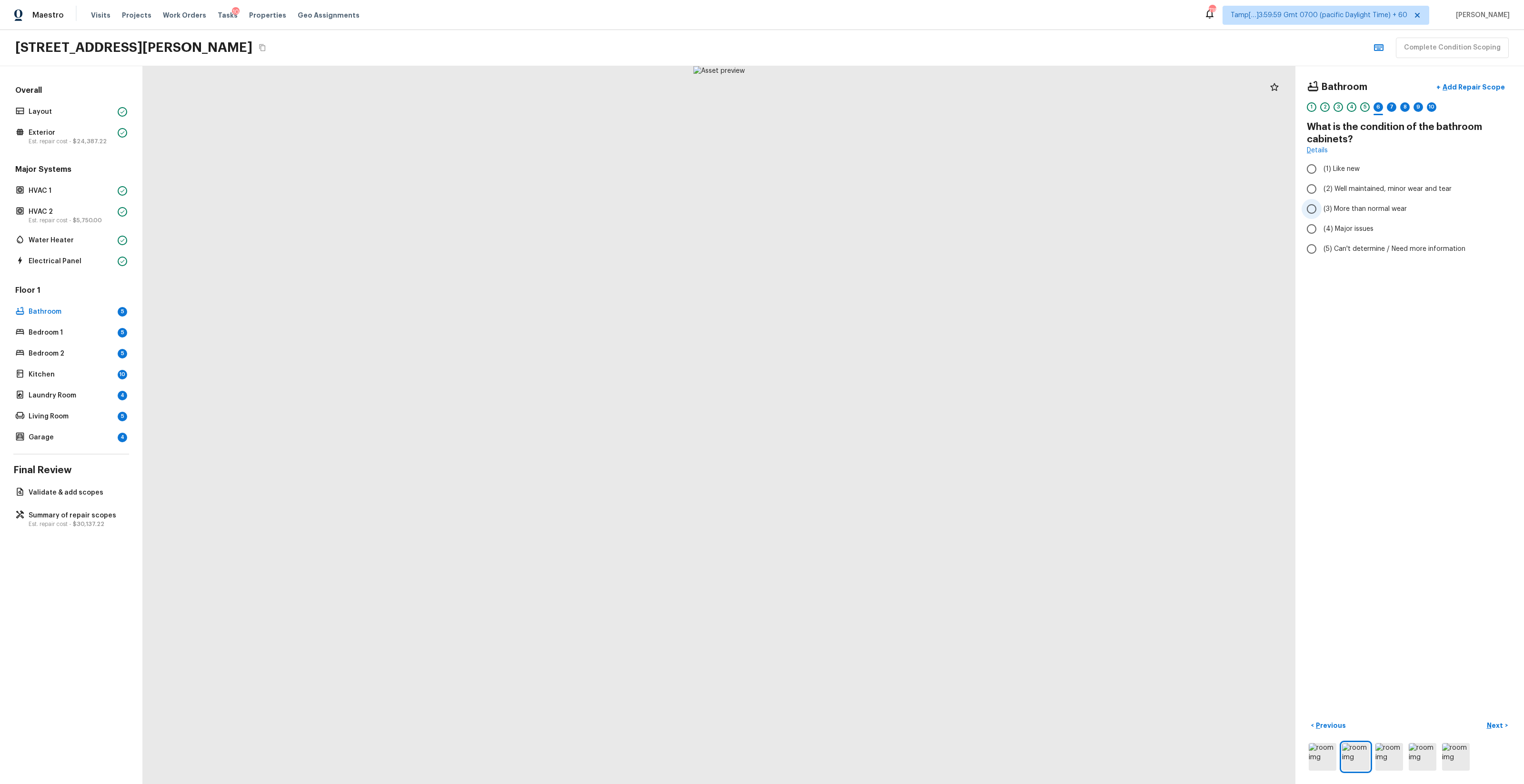
click at [857, 208] on span "(3) More than normal wear" at bounding box center [1365, 209] width 84 height 10
click at [857, 208] on input "(3) More than normal wear" at bounding box center [1311, 208] width 20 height 20
radio input "true"
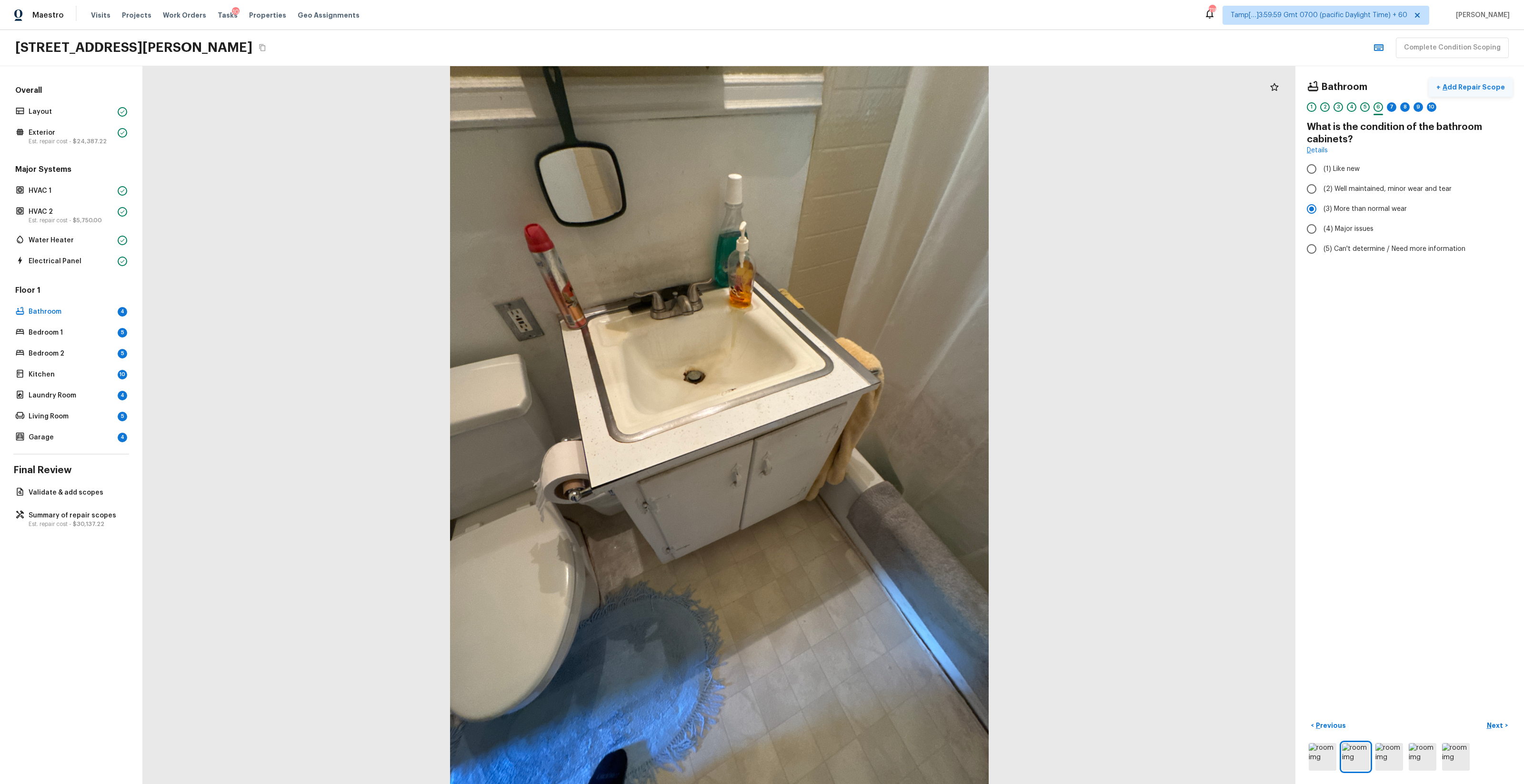
click at [857, 87] on p "Add Repair Scope" at bounding box center [1473, 88] width 64 height 10
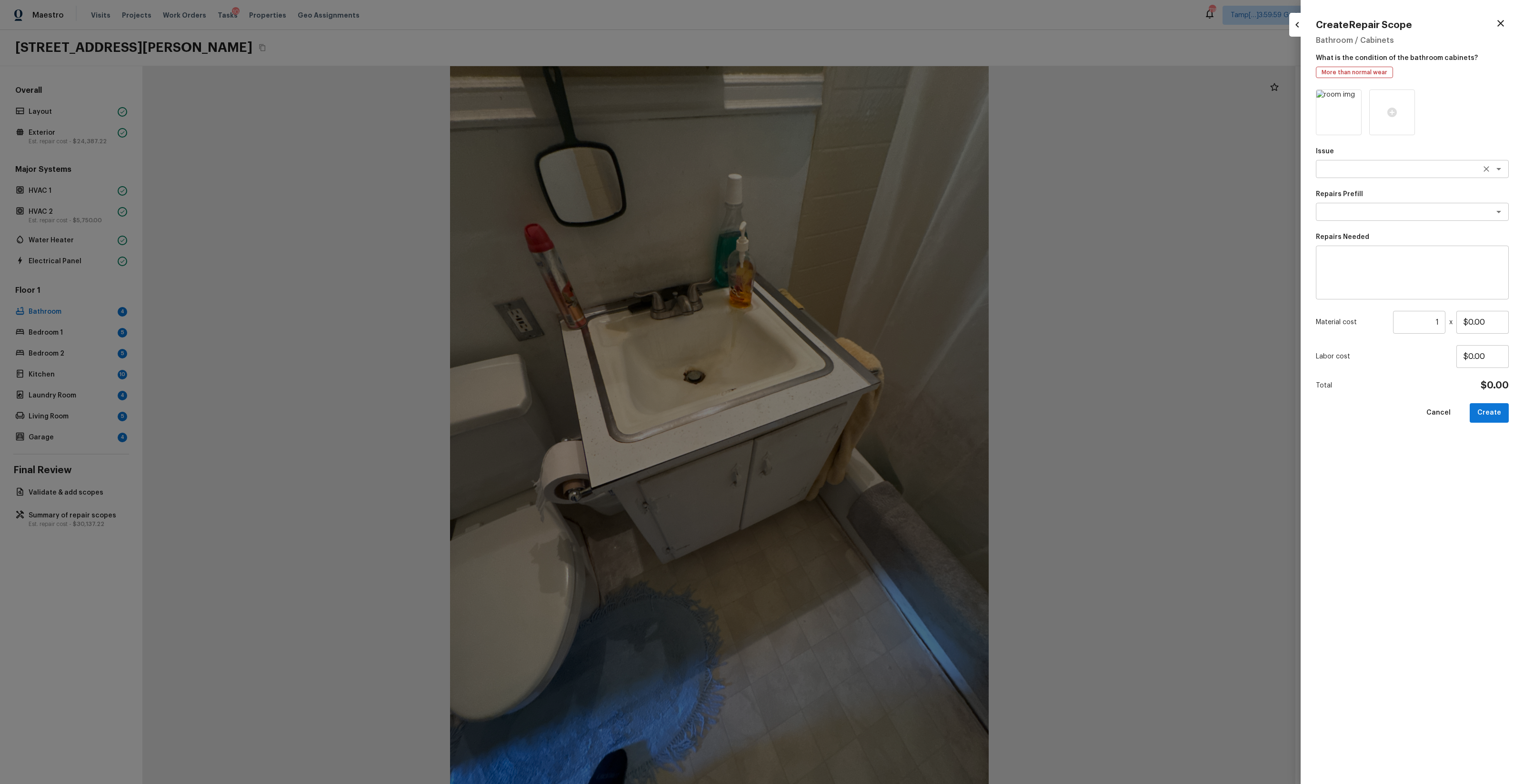
click at [857, 163] on div "x ​" at bounding box center [1413, 169] width 193 height 18
click at [857, 191] on li "Bathroom Cabinets" at bounding box center [1413, 189] width 193 height 15
click at [857, 216] on div "x ​" at bounding box center [1413, 212] width 193 height 18
type textarea "Bathroom Cabinets"
click at [857, 276] on li "Paint Bathroom Cabinets" at bounding box center [1413, 278] width 193 height 15
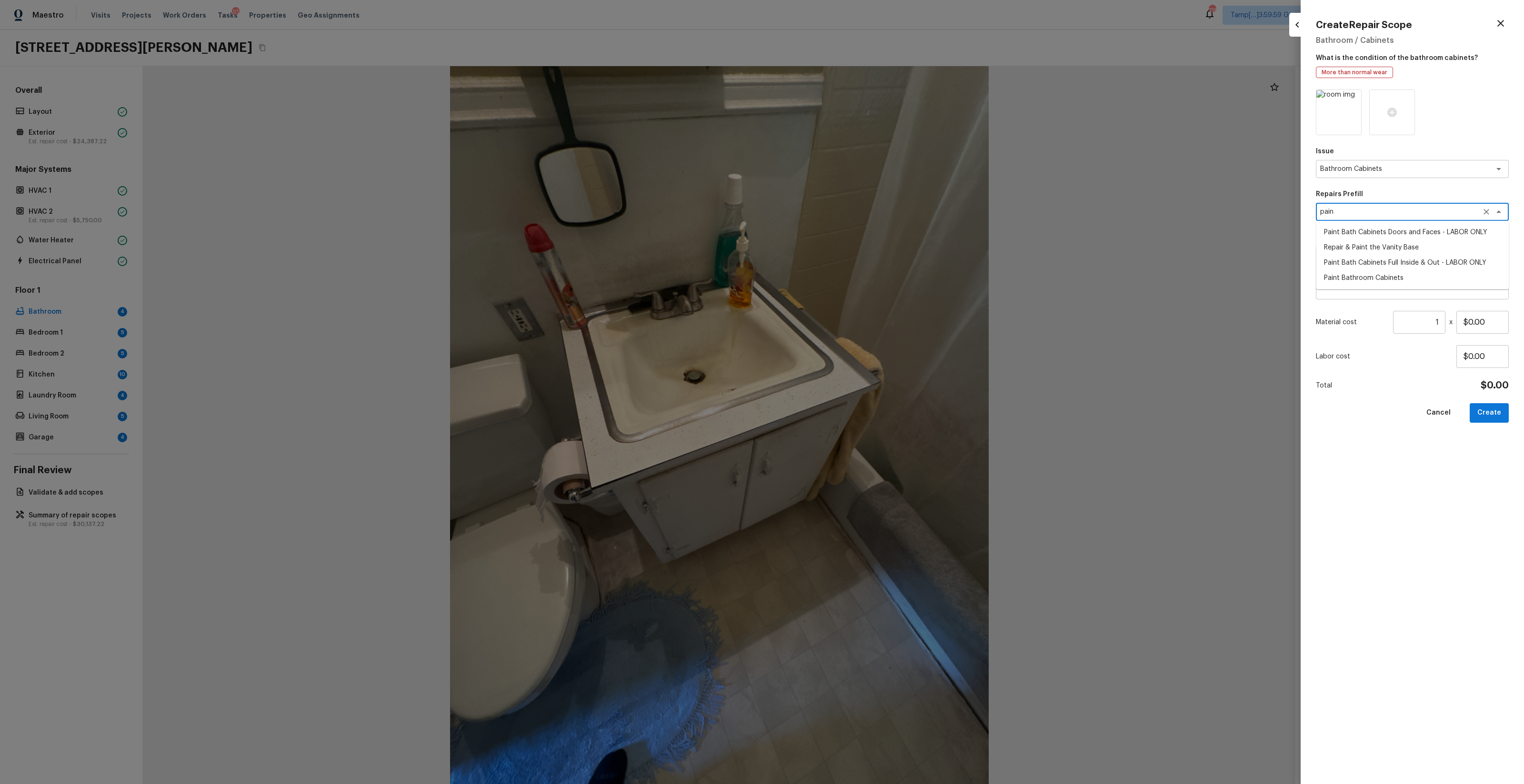
type textarea "Paint Bathroom Cabinets"
type textarea "Prep, sand, mask and apply 2 coats of paint to the bathroom cabinet doors, inte…"
type input "$25.00"
type textarea "Paint Bathroom Cabinets"
click at [857, 317] on input "$25.00" at bounding box center [1483, 323] width 53 height 23
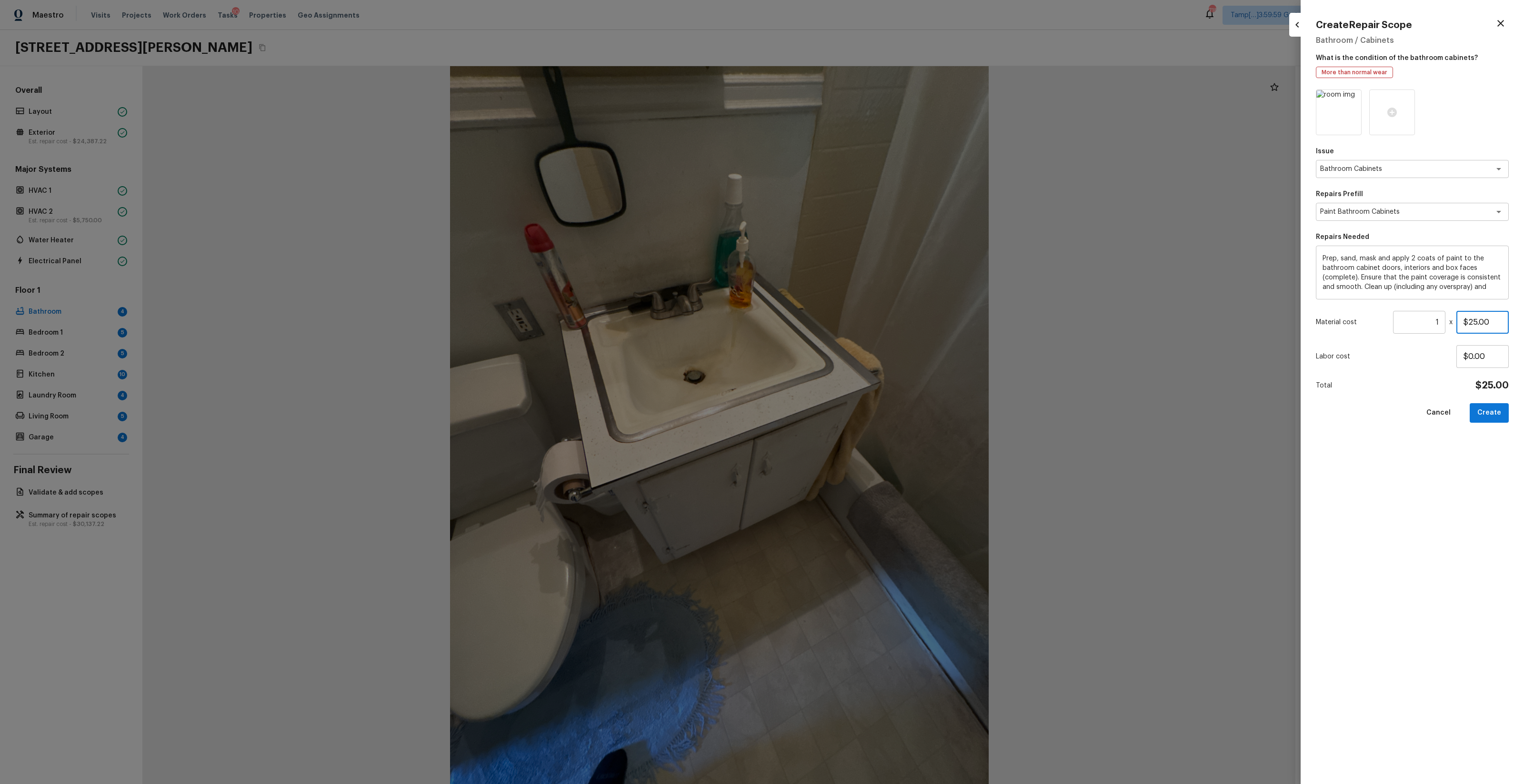
click at [857, 317] on input "$25.00" at bounding box center [1483, 323] width 53 height 23
click at [857, 323] on input "$25.00" at bounding box center [1483, 323] width 53 height 23
type input "$300.00"
click at [857, 410] on button "Create" at bounding box center [1489, 413] width 39 height 19
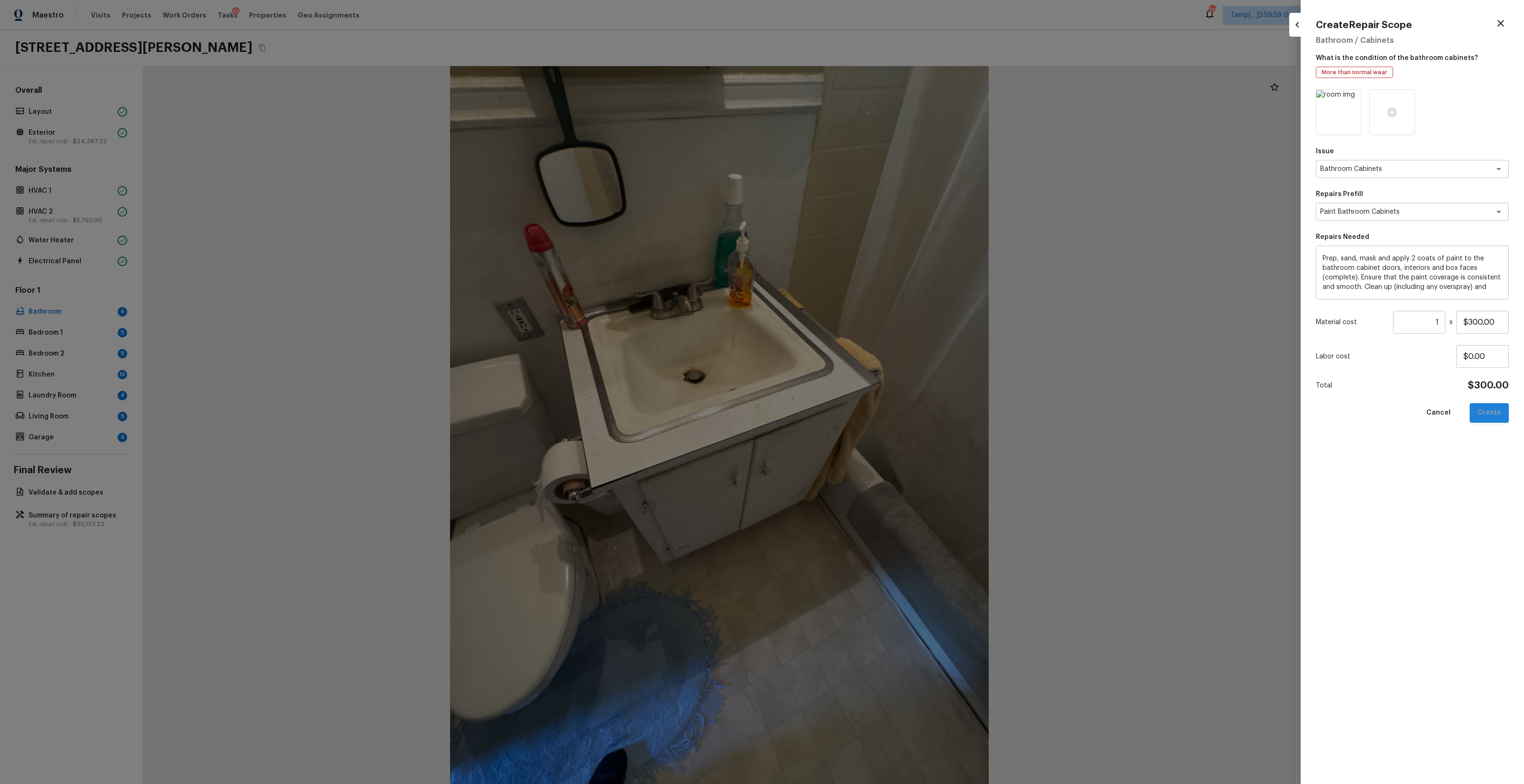
type input "$0.00"
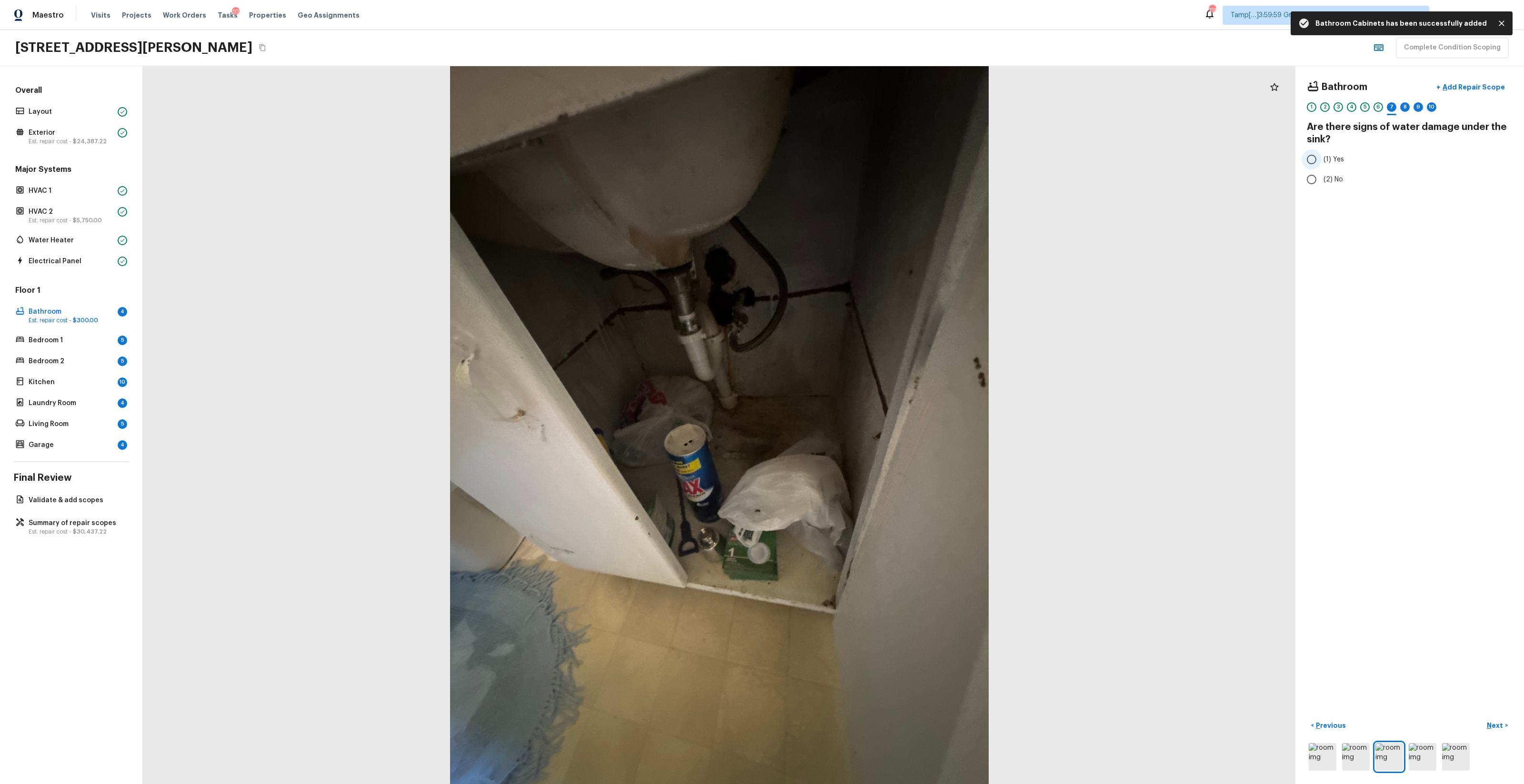
click at [857, 166] on input "(1) Yes" at bounding box center [1311, 159] width 20 height 20
radio input "true"
click at [857, 94] on button "+ Add Repair Scope" at bounding box center [1470, 88] width 84 height 19
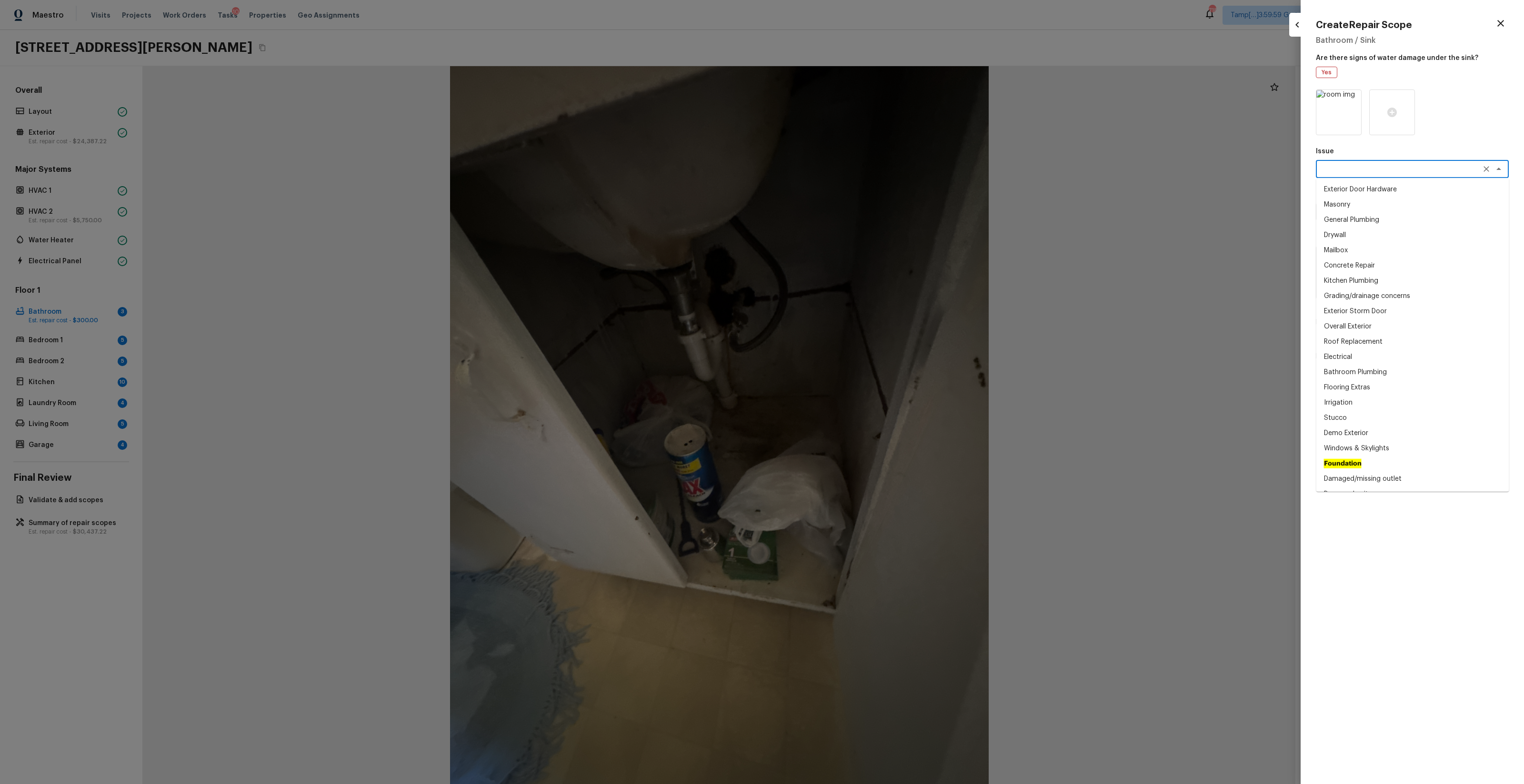
click at [857, 174] on textarea at bounding box center [1399, 169] width 157 height 10
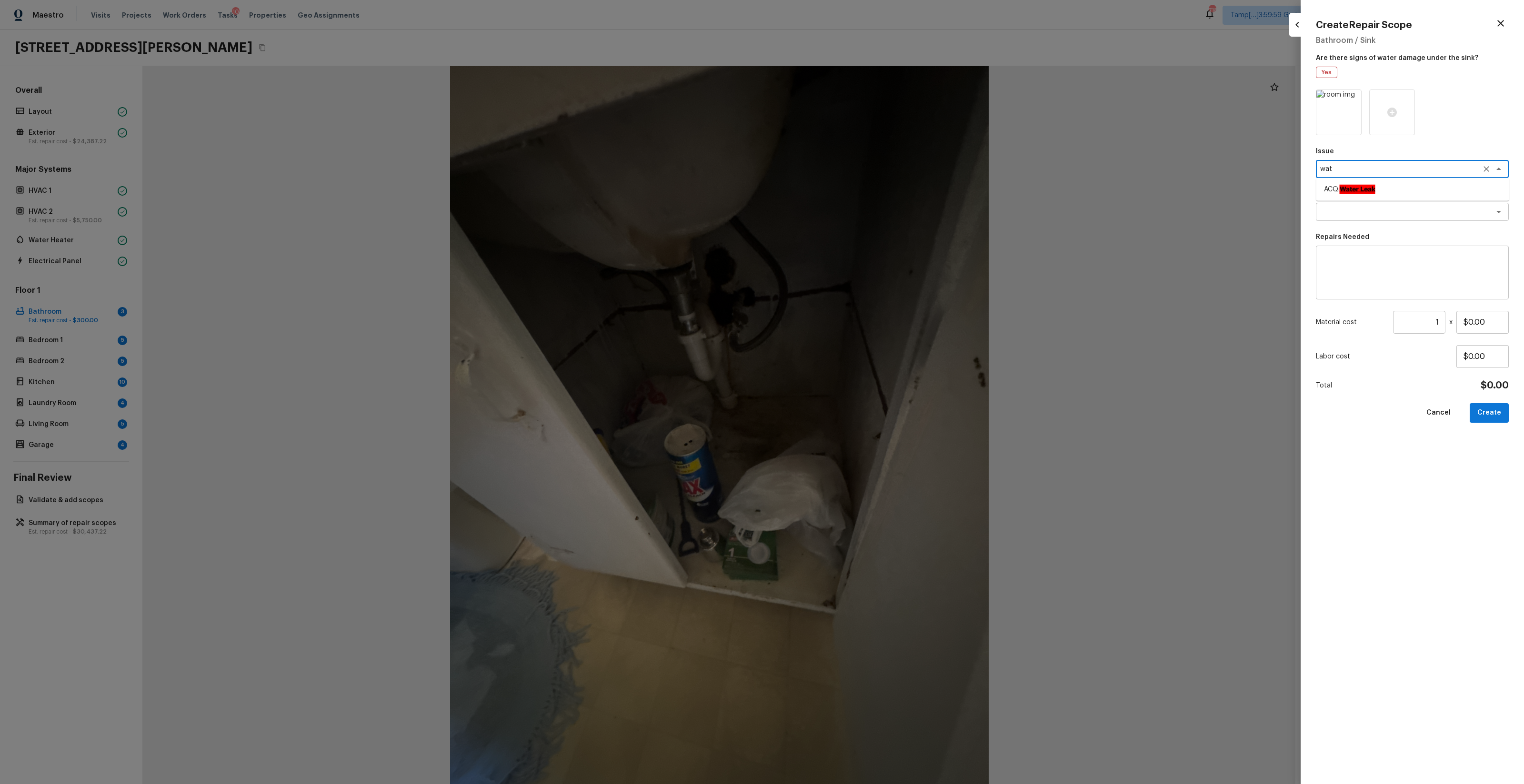
click at [857, 186] on li "ACQ: Water Leak" at bounding box center [1413, 189] width 193 height 15
type textarea "ACQ: Water Leak"
click at [857, 207] on textarea at bounding box center [1399, 212] width 157 height 10
click at [857, 248] on li "Possible plumbing leak" at bounding box center [1413, 247] width 193 height 15
type textarea "Possible plumbing leak"
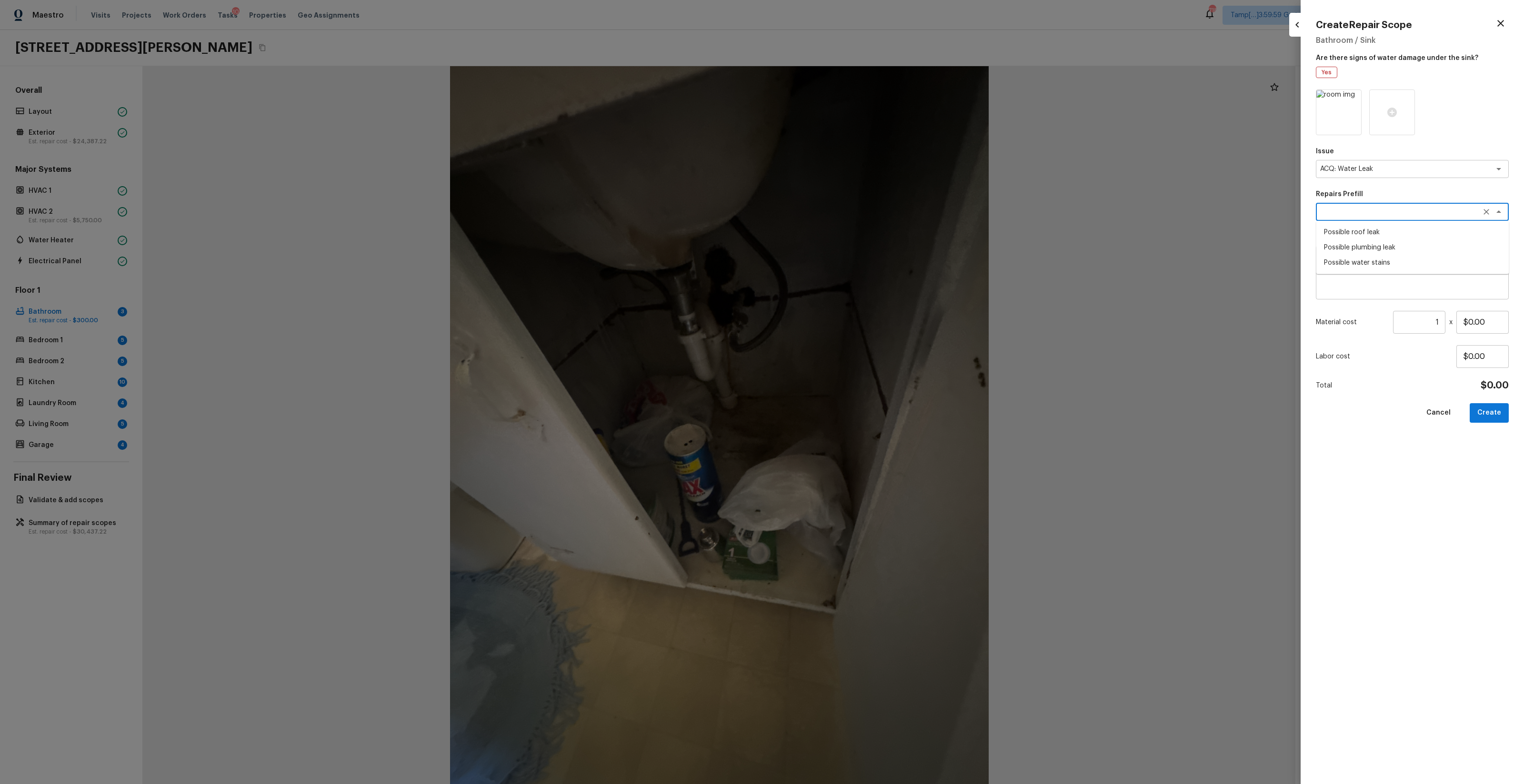
type textarea "Acquisition Scope: Possible plumbing leak"
type input "$2,500.00"
click at [857, 409] on button "Create" at bounding box center [1489, 413] width 39 height 19
type input "$0.00"
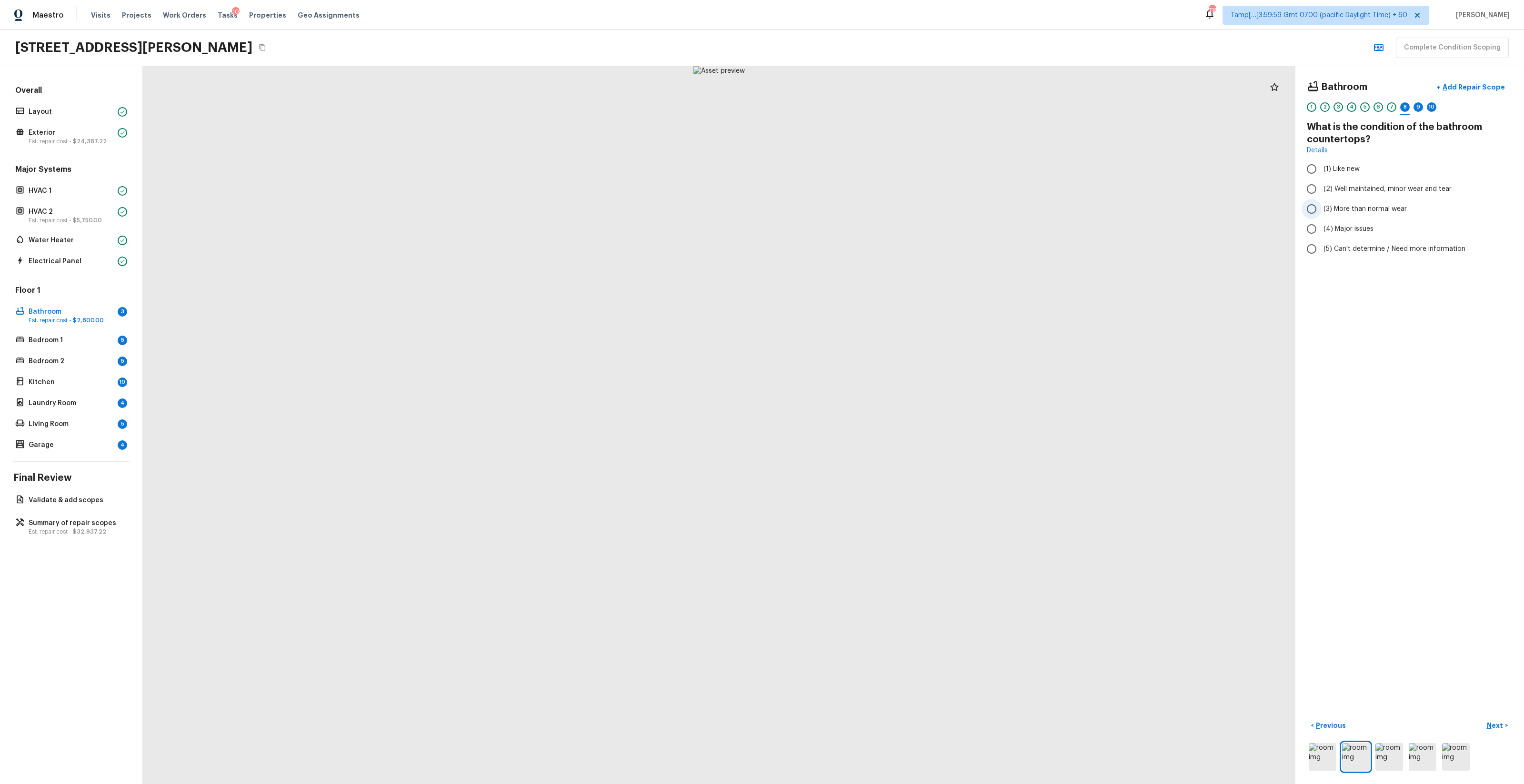
click at [857, 208] on span "(3) More than normal wear" at bounding box center [1365, 209] width 84 height 10
click at [857, 208] on input "(3) More than normal wear" at bounding box center [1311, 208] width 20 height 20
radio input "true"
click at [857, 88] on p "Add Repair Scope" at bounding box center [1473, 88] width 64 height 10
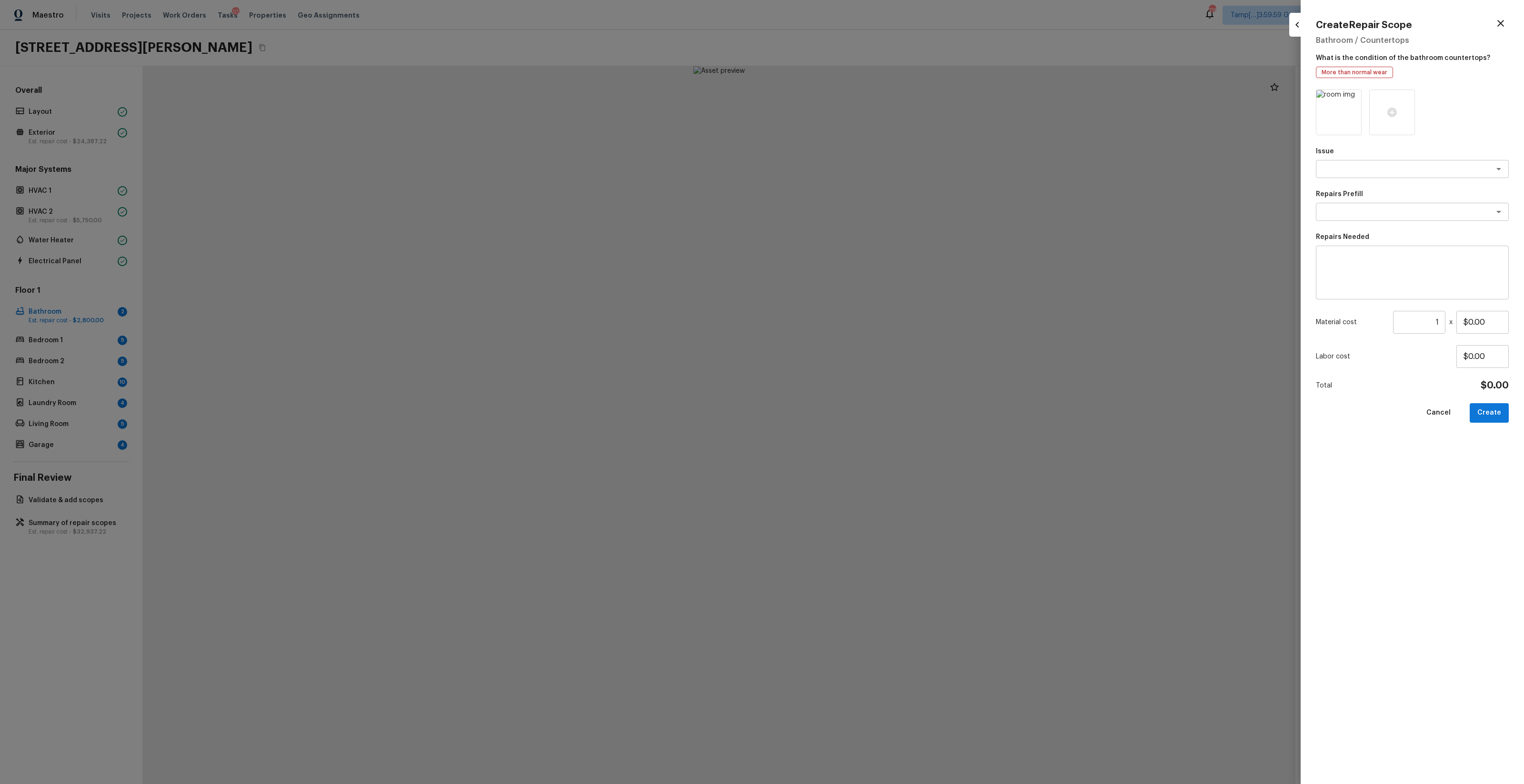
click at [857, 159] on div "Issue x ​" at bounding box center [1413, 162] width 193 height 32
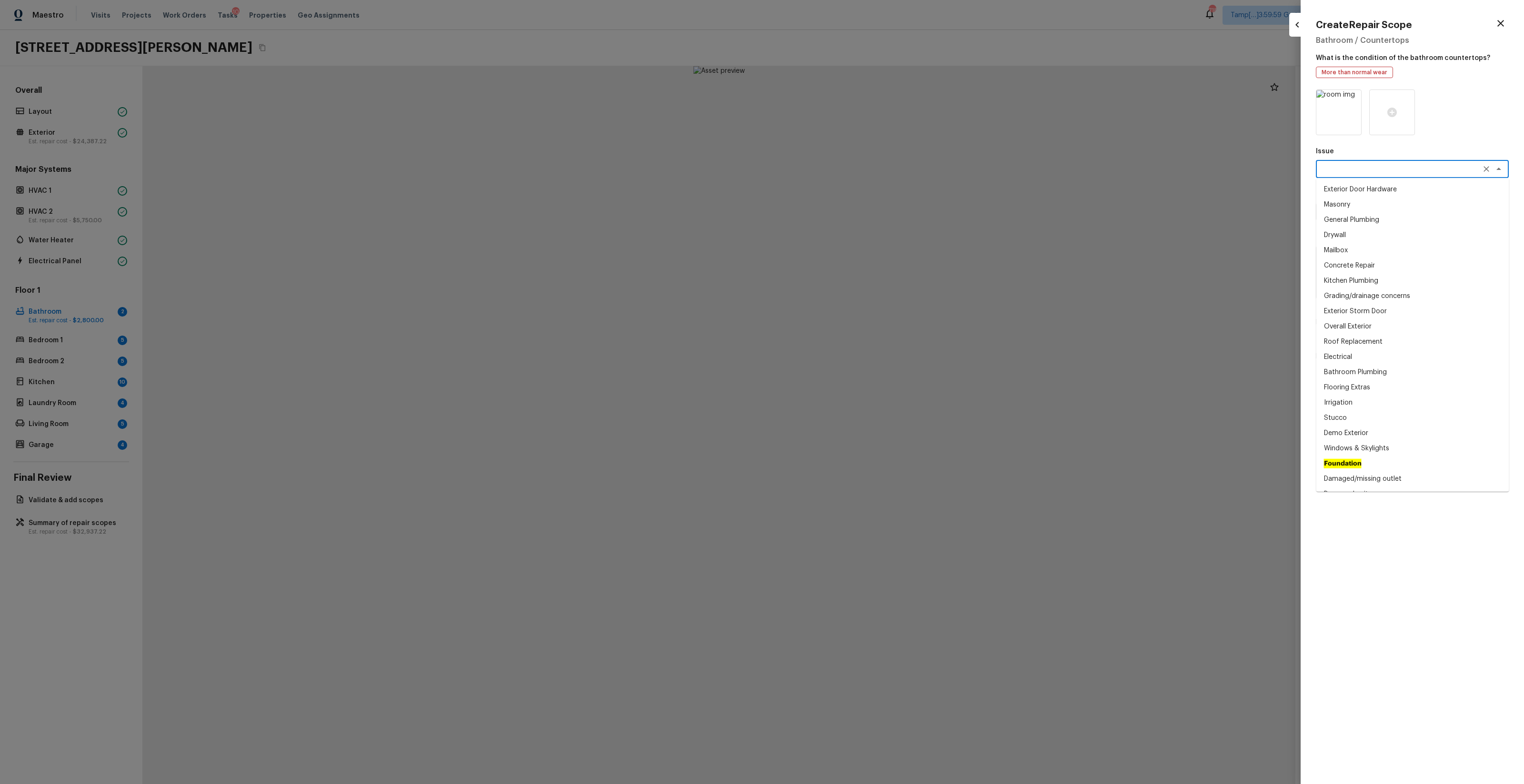
click at [857, 165] on textarea at bounding box center [1399, 169] width 157 height 10
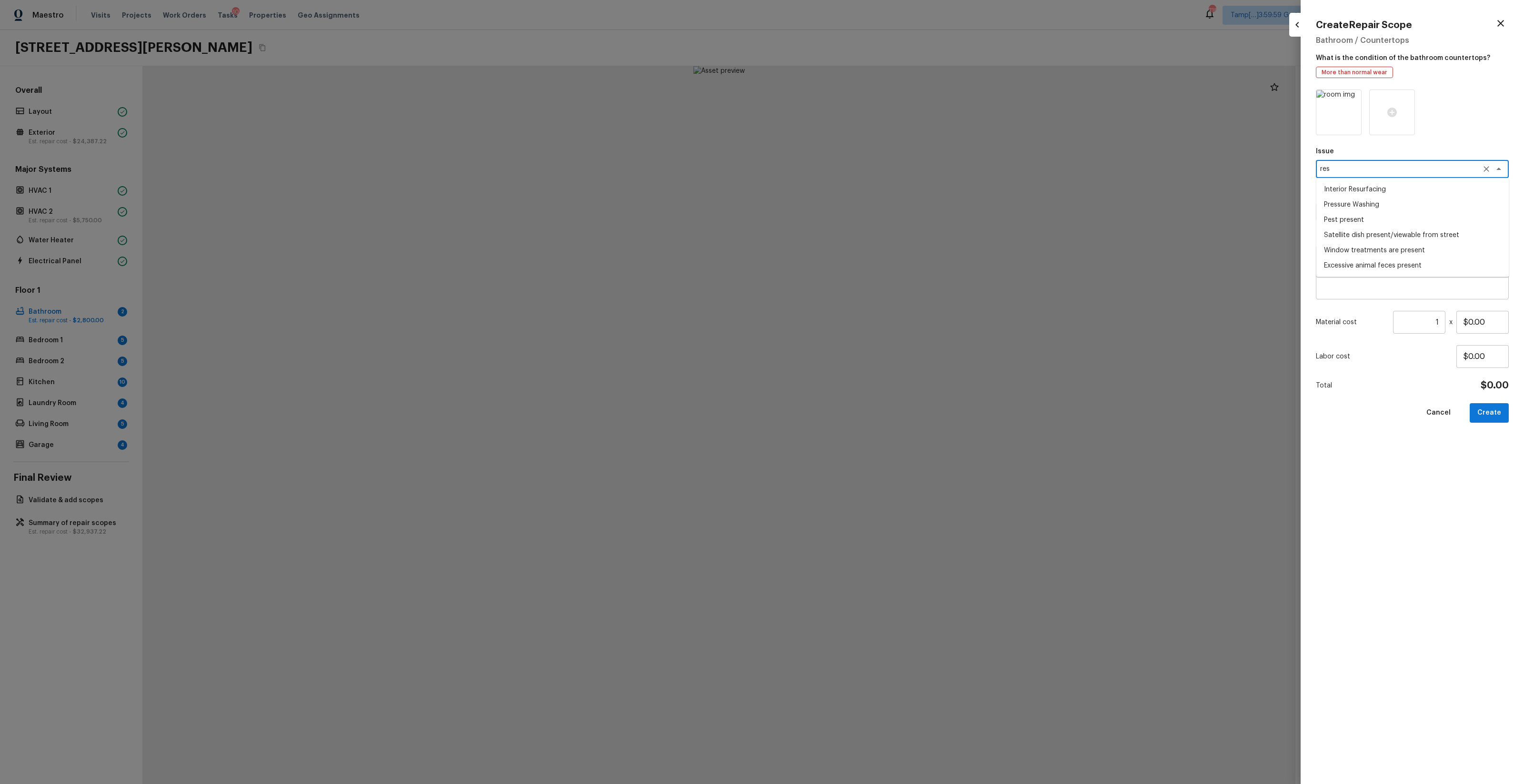
click at [857, 190] on li "Interior Resurfacing" at bounding box center [1413, 189] width 193 height 15
type textarea "Interior Resurfacing"
click at [857, 208] on textarea at bounding box center [1399, 212] width 157 height 10
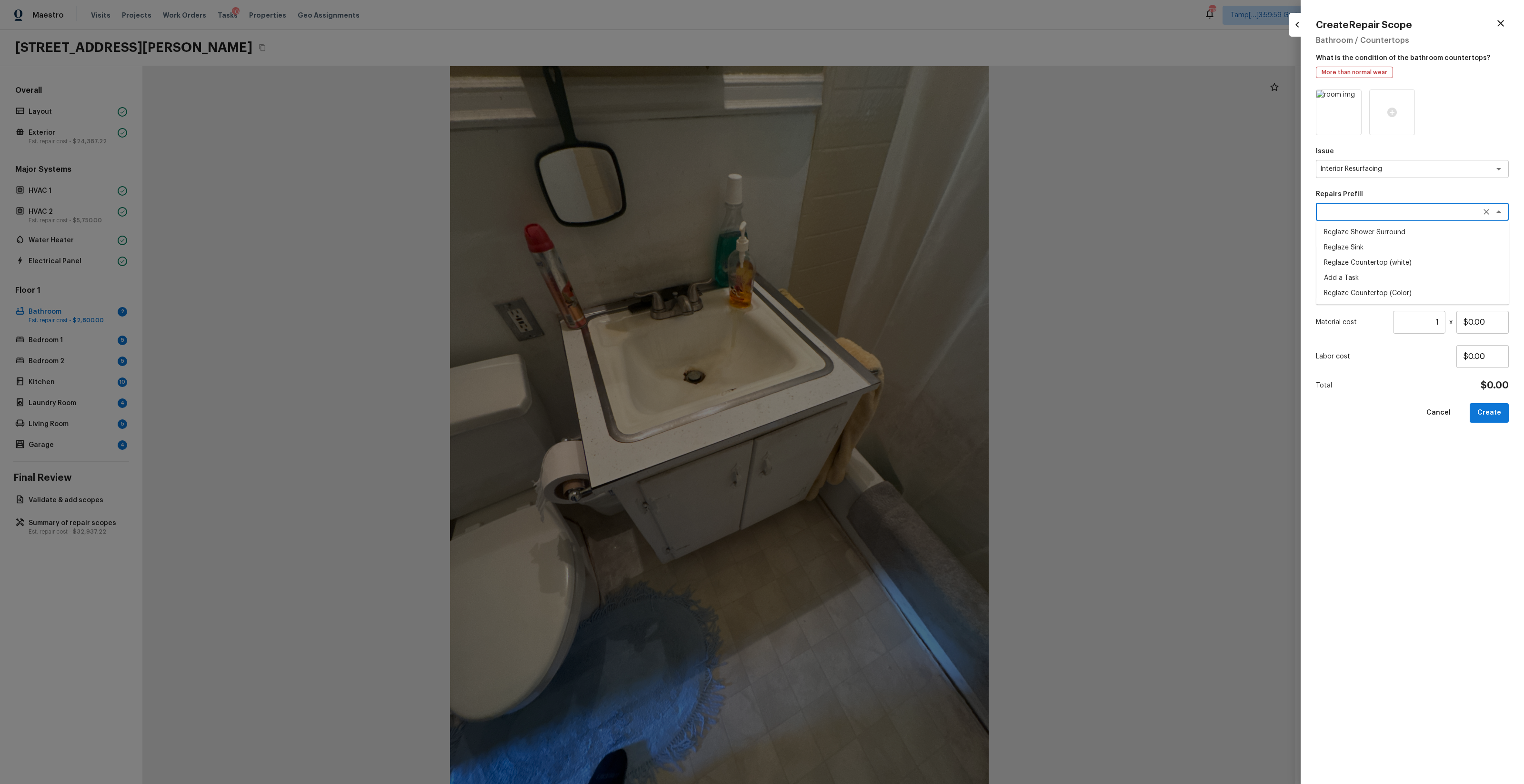
click at [857, 262] on li "Reglaze Countertop (white)" at bounding box center [1413, 263] width 193 height 15
type textarea "Reglaze Countertop (white)"
type textarea "Prep, mask and reglaze finish the countertop (white). Ensure that the finish is…"
type input "$20.00"
click at [857, 321] on input "$20.00" at bounding box center [1483, 323] width 53 height 23
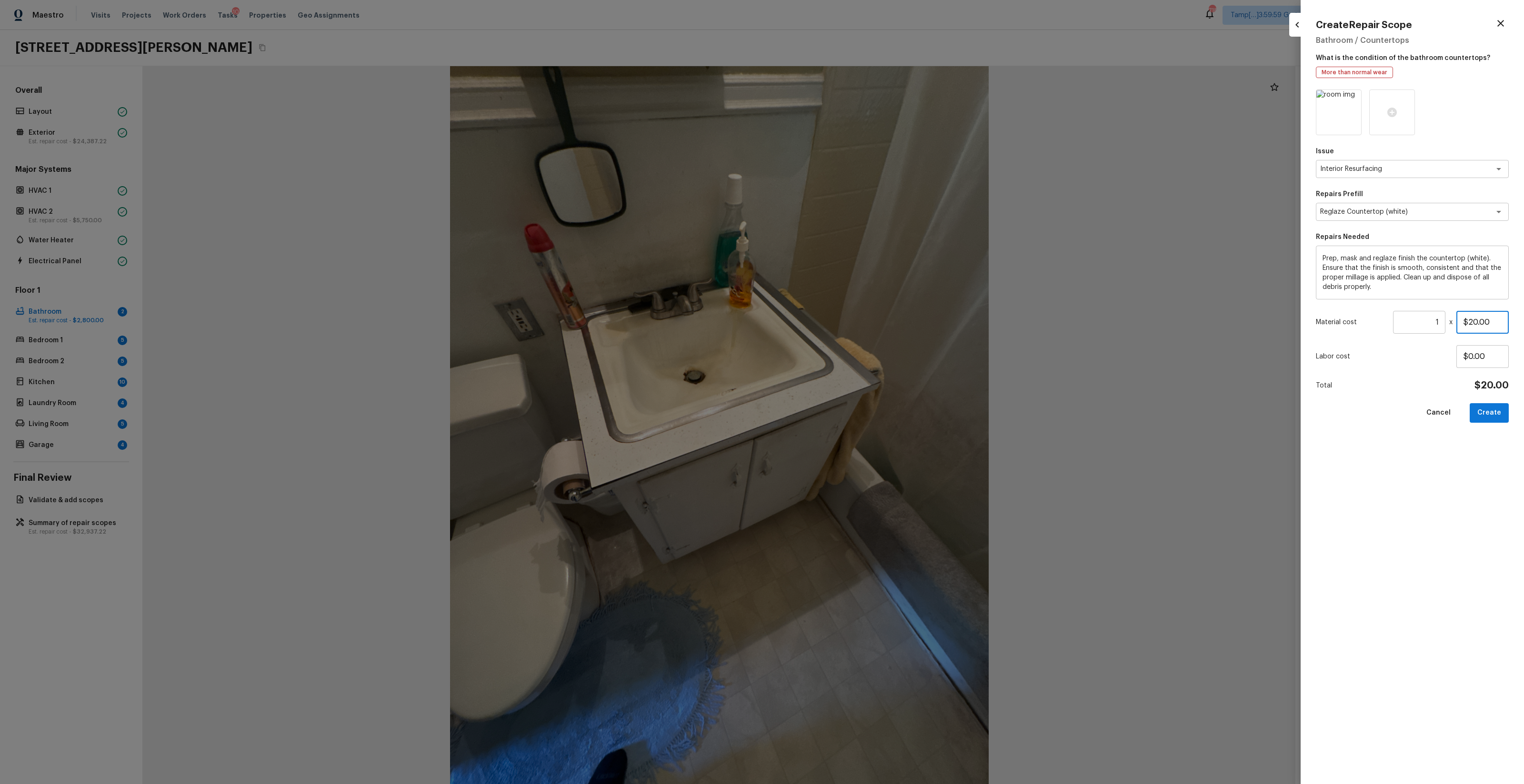
click at [857, 321] on input "$20.00" at bounding box center [1483, 323] width 53 height 23
click at [857, 325] on div "Material cost 1 ​ x $20.00" at bounding box center [1413, 323] width 193 height 23
click at [857, 324] on div "Material cost 1 ​ x $20.00" at bounding box center [1413, 323] width 193 height 23
click at [857, 323] on input "1" at bounding box center [1419, 323] width 53 height 23
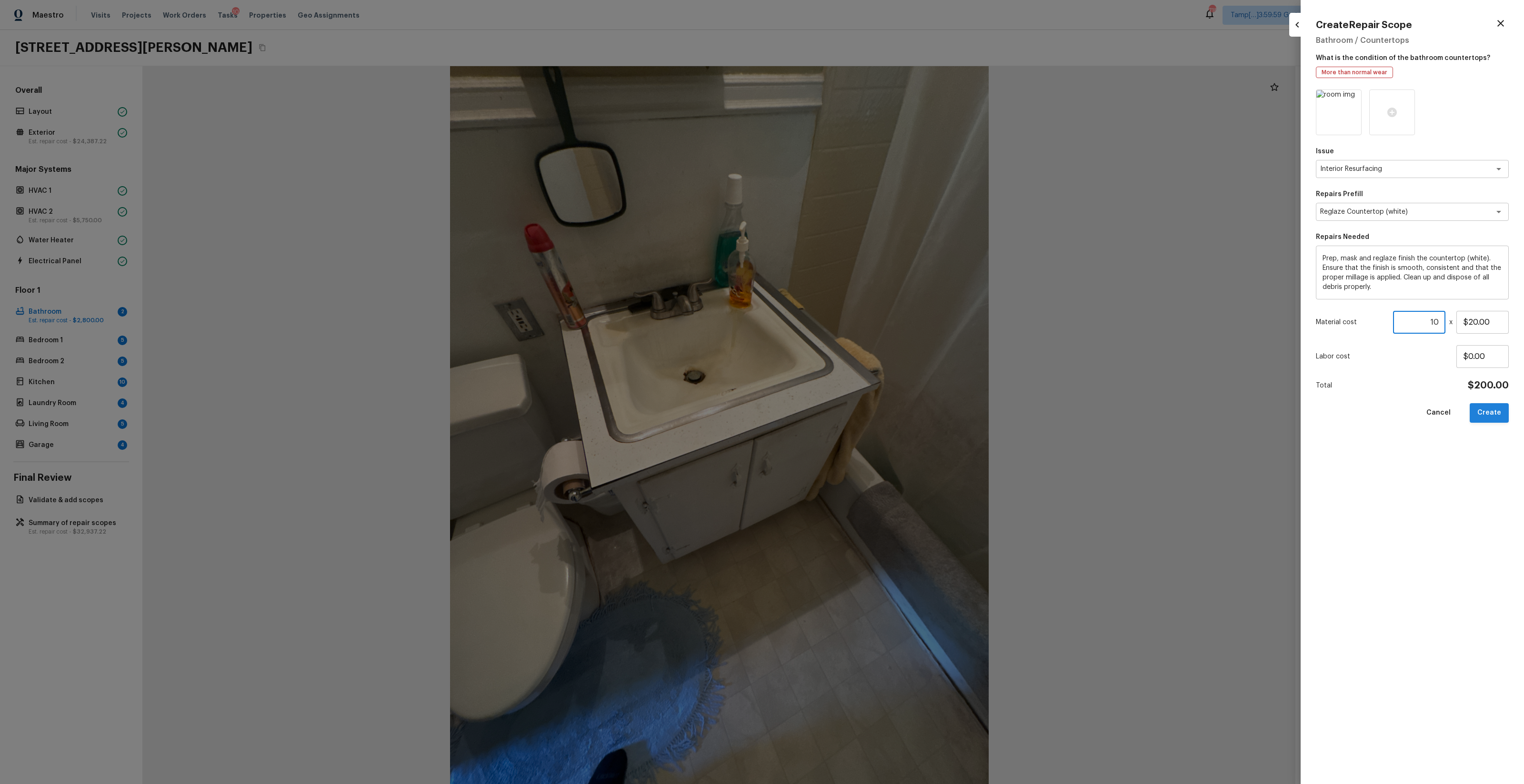
type input "10"
click at [857, 413] on button "Create" at bounding box center [1489, 413] width 39 height 19
type input "1"
type input "$0.00"
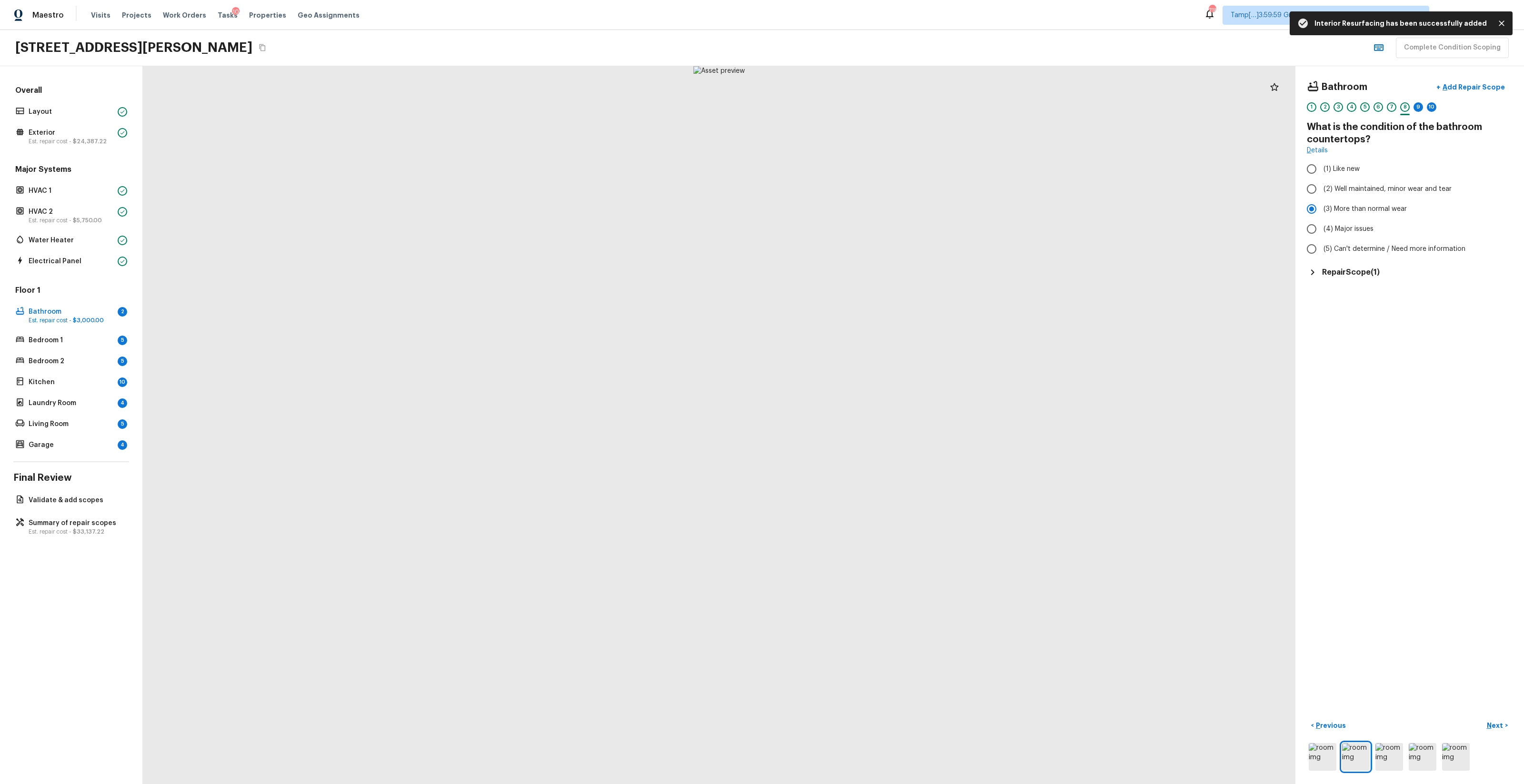
click at [857, 462] on div "Bathroom + Add Repair Scope 1 2 3 4 5 6 7 8 9 10 What is the condition of the b…" at bounding box center [1410, 426] width 229 height 718
click at [857, 271] on div "Repair Scope ( 1 )" at bounding box center [1410, 272] width 206 height 11
click at [857, 295] on button "button" at bounding box center [1495, 299] width 19 height 19
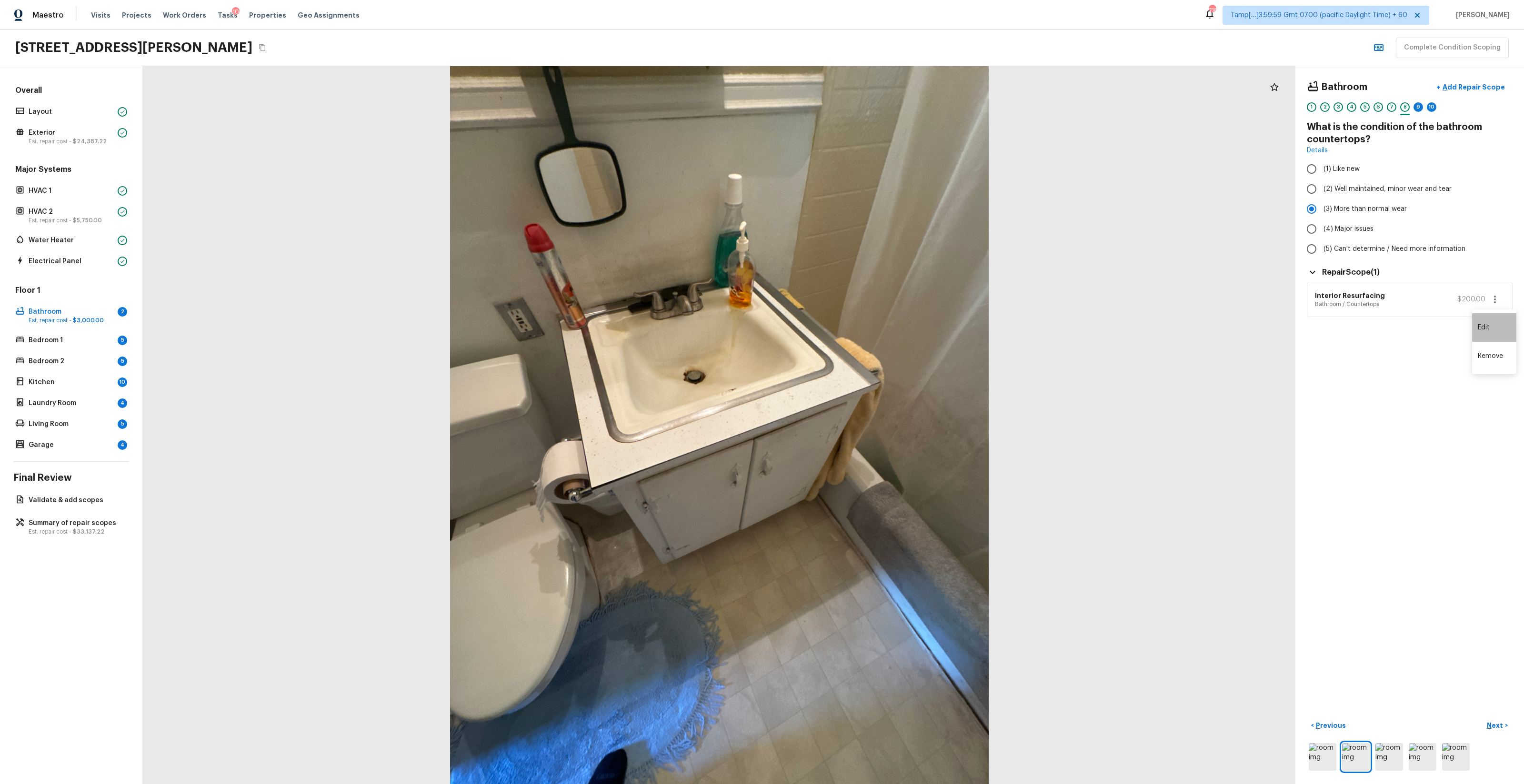
click at [857, 317] on li "Edit" at bounding box center [1494, 327] width 45 height 28
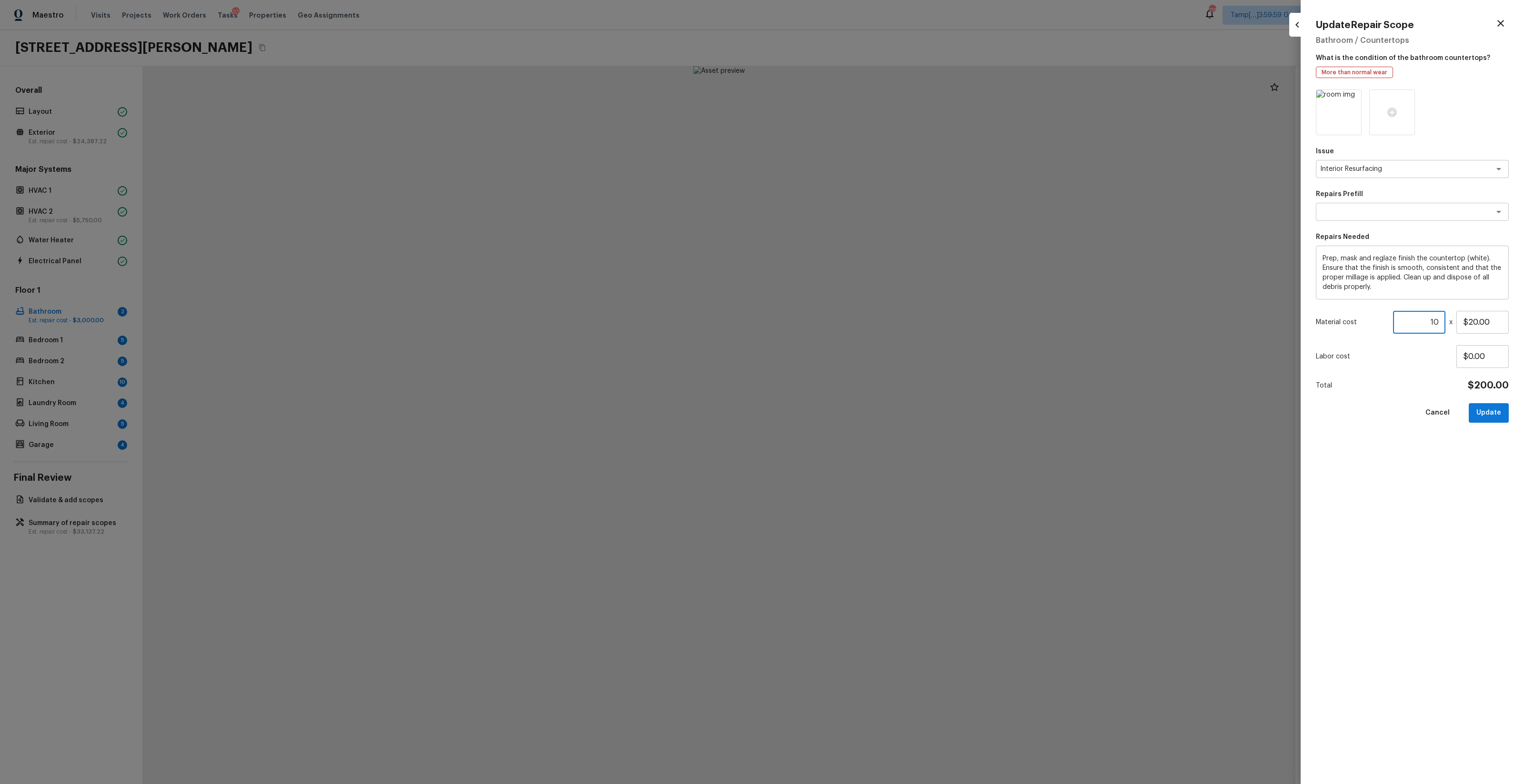
click at [857, 318] on input "10" at bounding box center [1419, 323] width 53 height 23
click at [857, 323] on input "10" at bounding box center [1419, 323] width 53 height 23
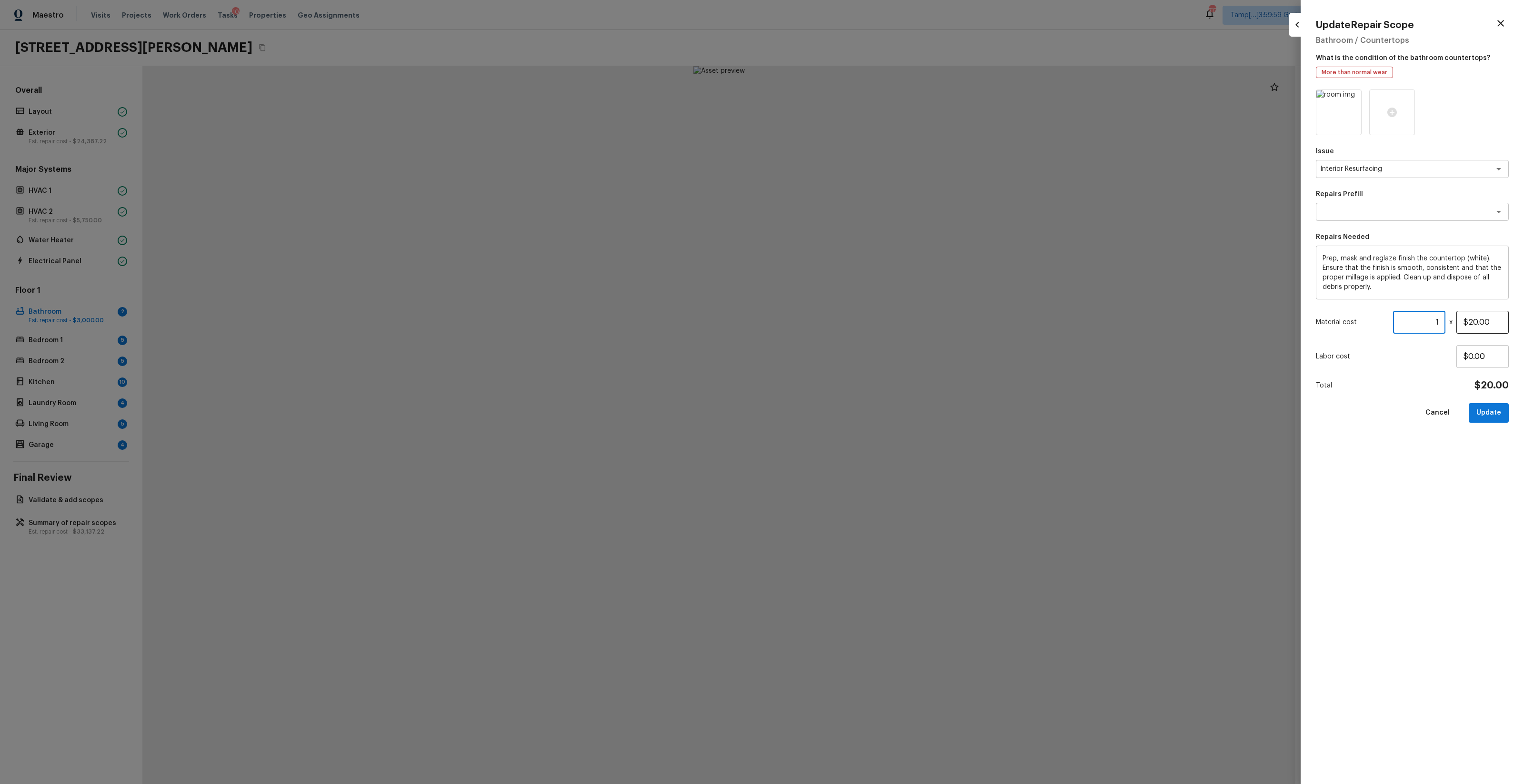
type input "1"
click at [857, 323] on input "$20.00" at bounding box center [1483, 323] width 53 height 23
type input "$200.00"
click at [857, 407] on button "Update" at bounding box center [1488, 413] width 40 height 19
type input "$0.00"
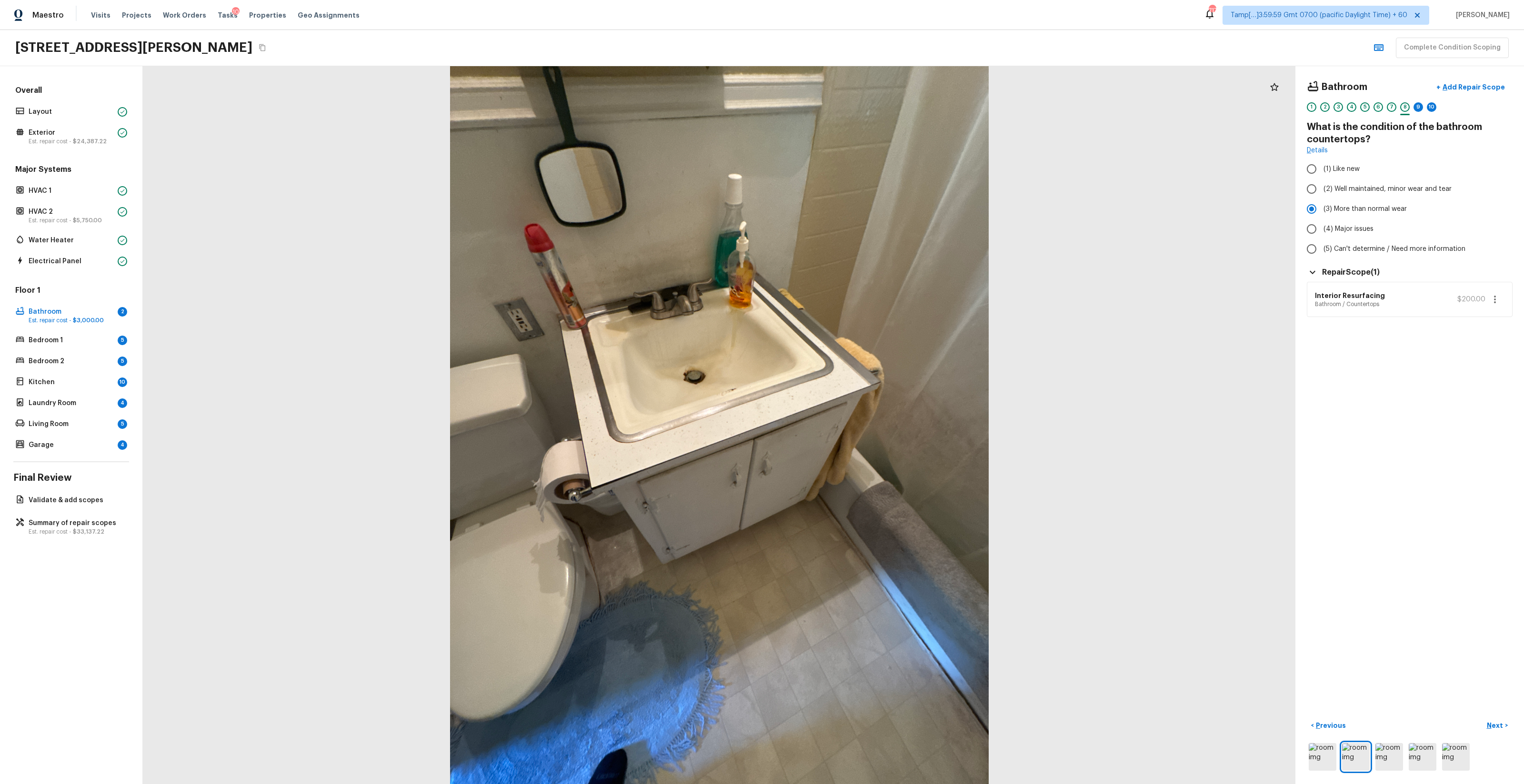
click at [857, 462] on div "Bathroom + Add Repair Scope 1 2 3 4 5 6 7 8 9 10 What is the condition of the b…" at bounding box center [1410, 426] width 229 height 718
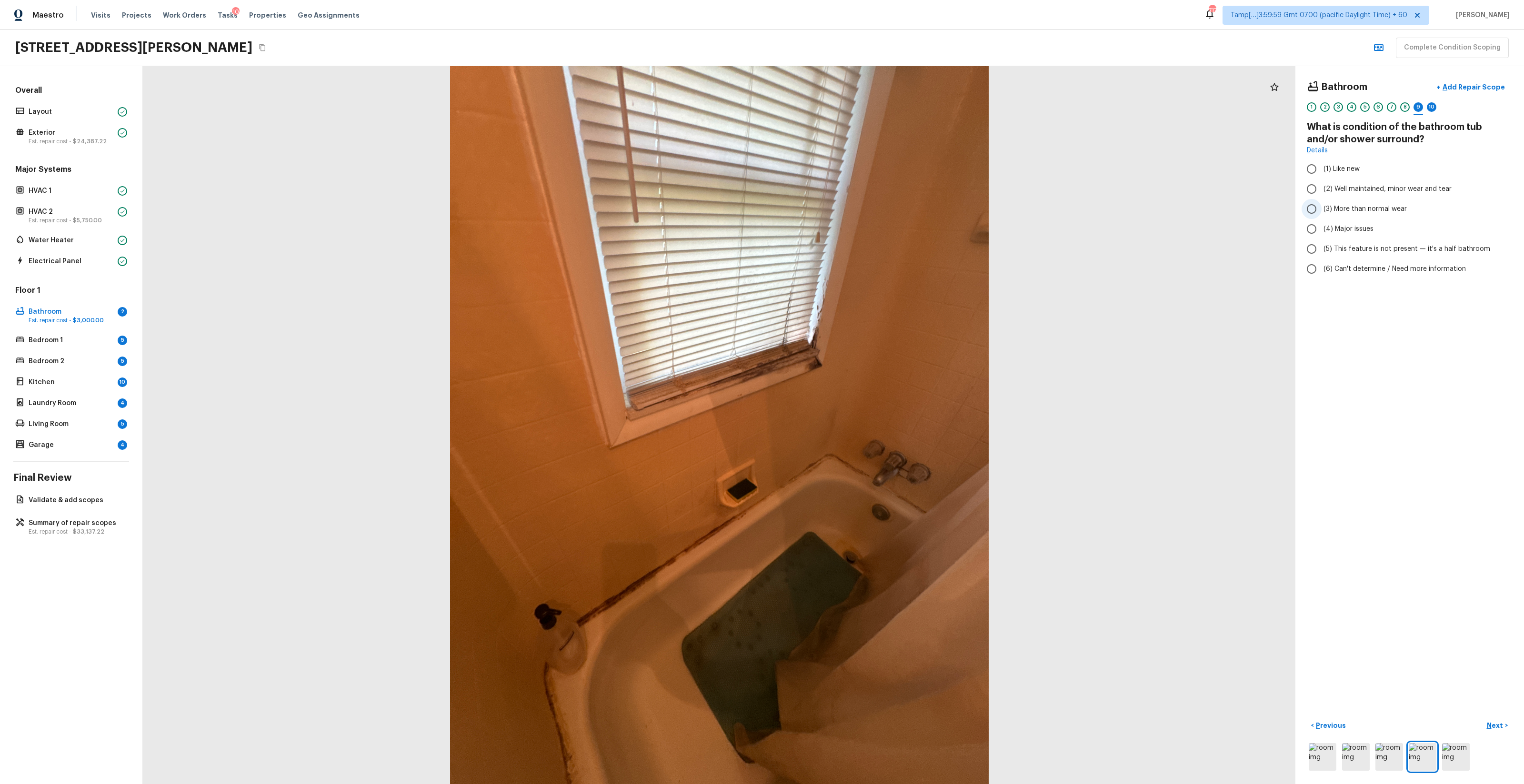
click at [857, 213] on span "(3) More than normal wear" at bounding box center [1365, 209] width 84 height 10
click at [857, 213] on input "(3) More than normal wear" at bounding box center [1311, 208] width 20 height 20
radio input "true"
click at [857, 89] on p "Add Repair Scope" at bounding box center [1473, 88] width 64 height 10
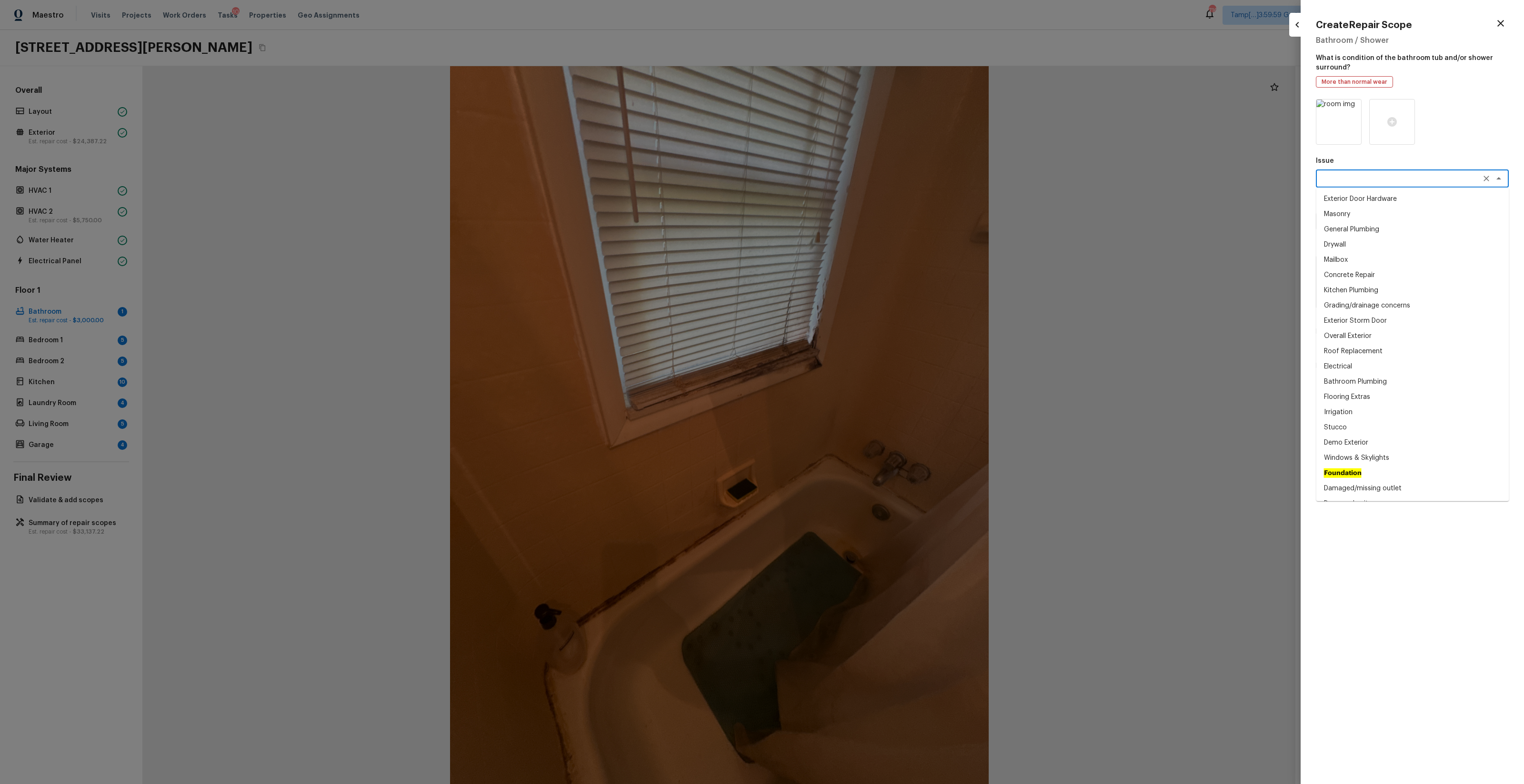
click at [857, 182] on textarea at bounding box center [1399, 178] width 157 height 10
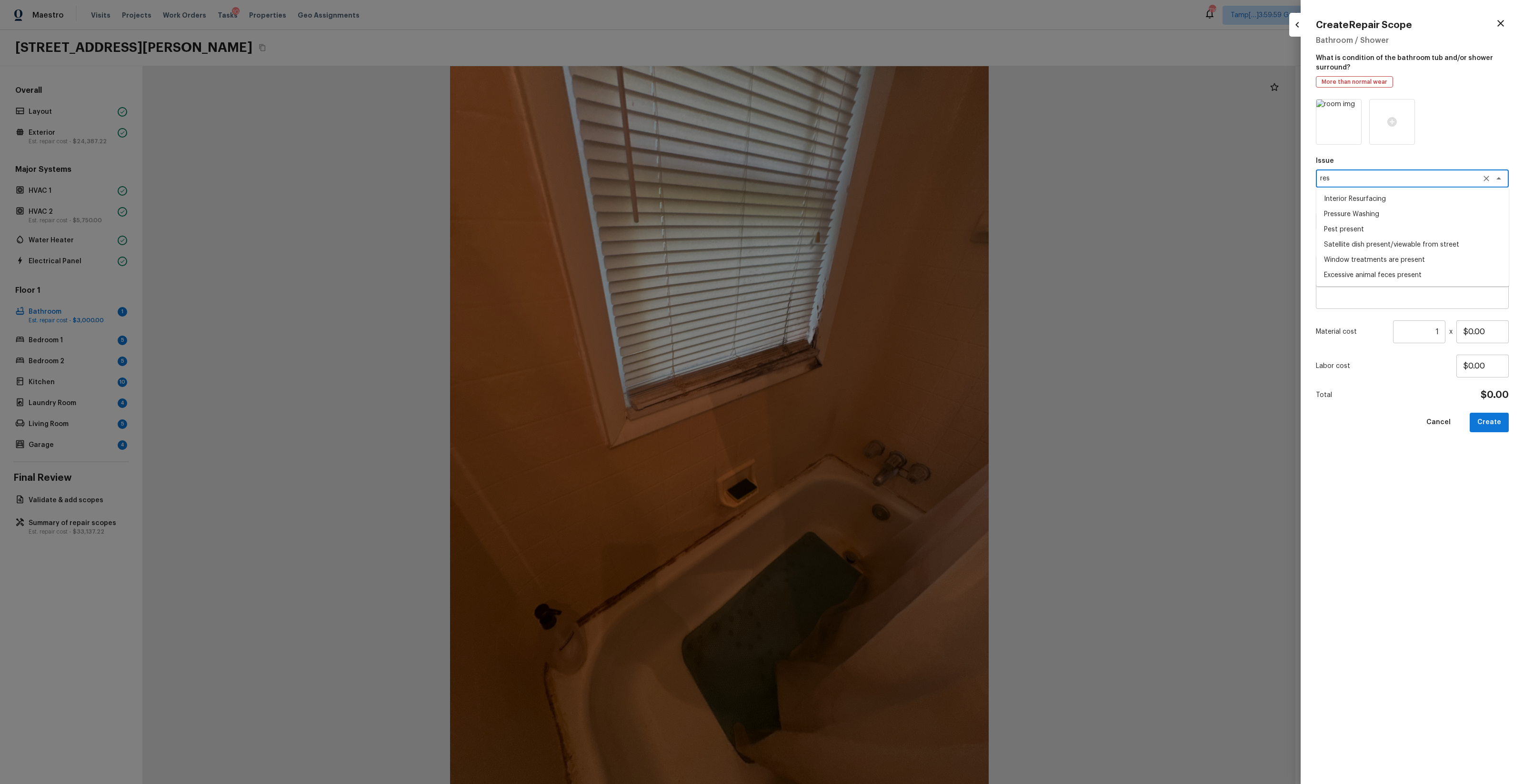
click at [857, 203] on li "Interior Resurfacing" at bounding box center [1413, 199] width 193 height 15
type textarea "Interior Resurfacing"
click at [857, 221] on textarea at bounding box center [1399, 221] width 157 height 10
click at [857, 305] on li "Reglaze Countertop (Color)" at bounding box center [1413, 302] width 193 height 15
type textarea "Reglaze Countertop (Color)"
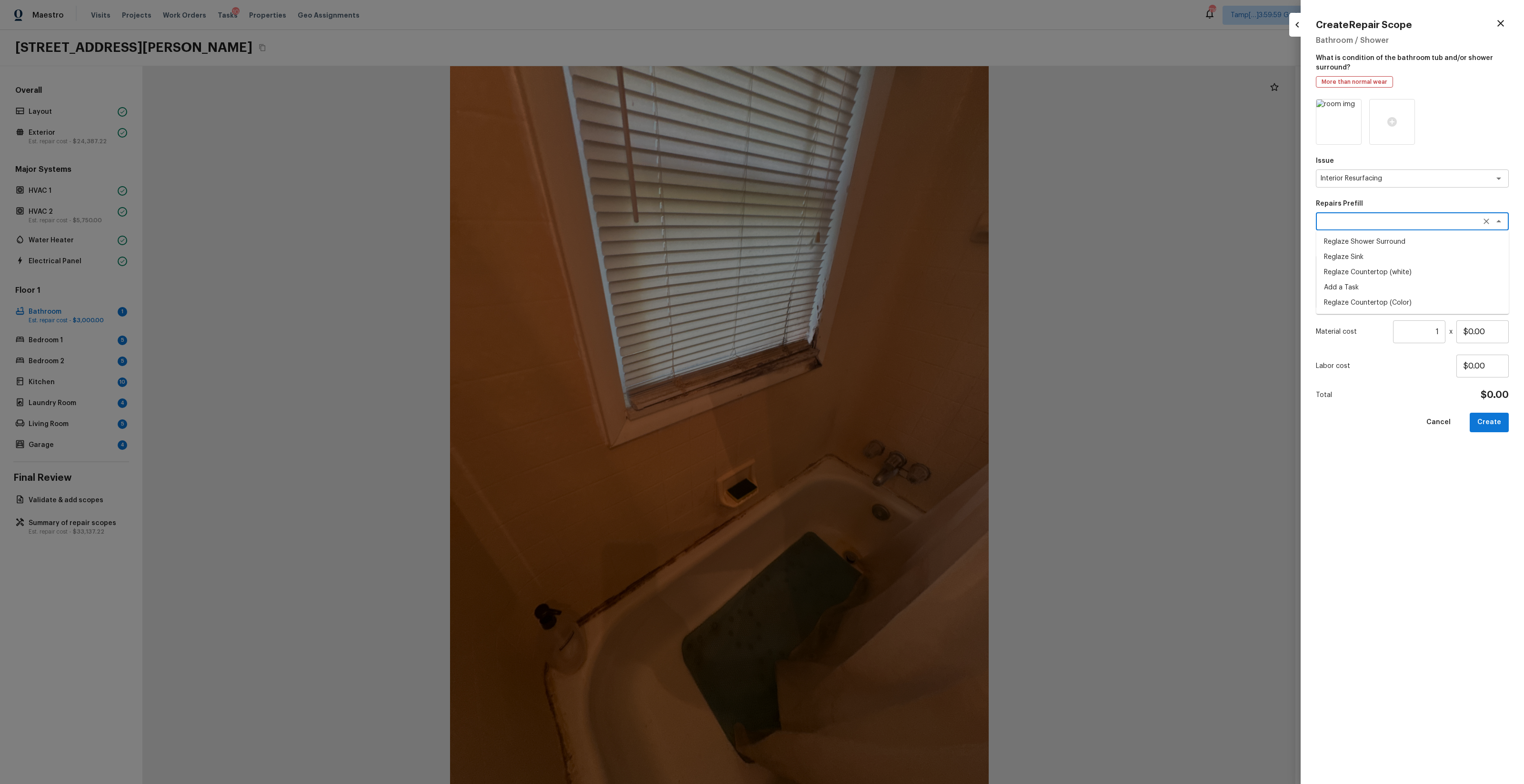
type textarea "Prep, mask and reglaze finish the countertop (Speckle) PM to approve of finish …"
type input "$30.00"
click at [857, 218] on textarea "Reglaze Countertop (Color)" at bounding box center [1399, 221] width 157 height 10
click at [857, 242] on li "Reglaze Shower Surround" at bounding box center [1413, 242] width 193 height 15
type textarea "Reglaze Shower Surround"
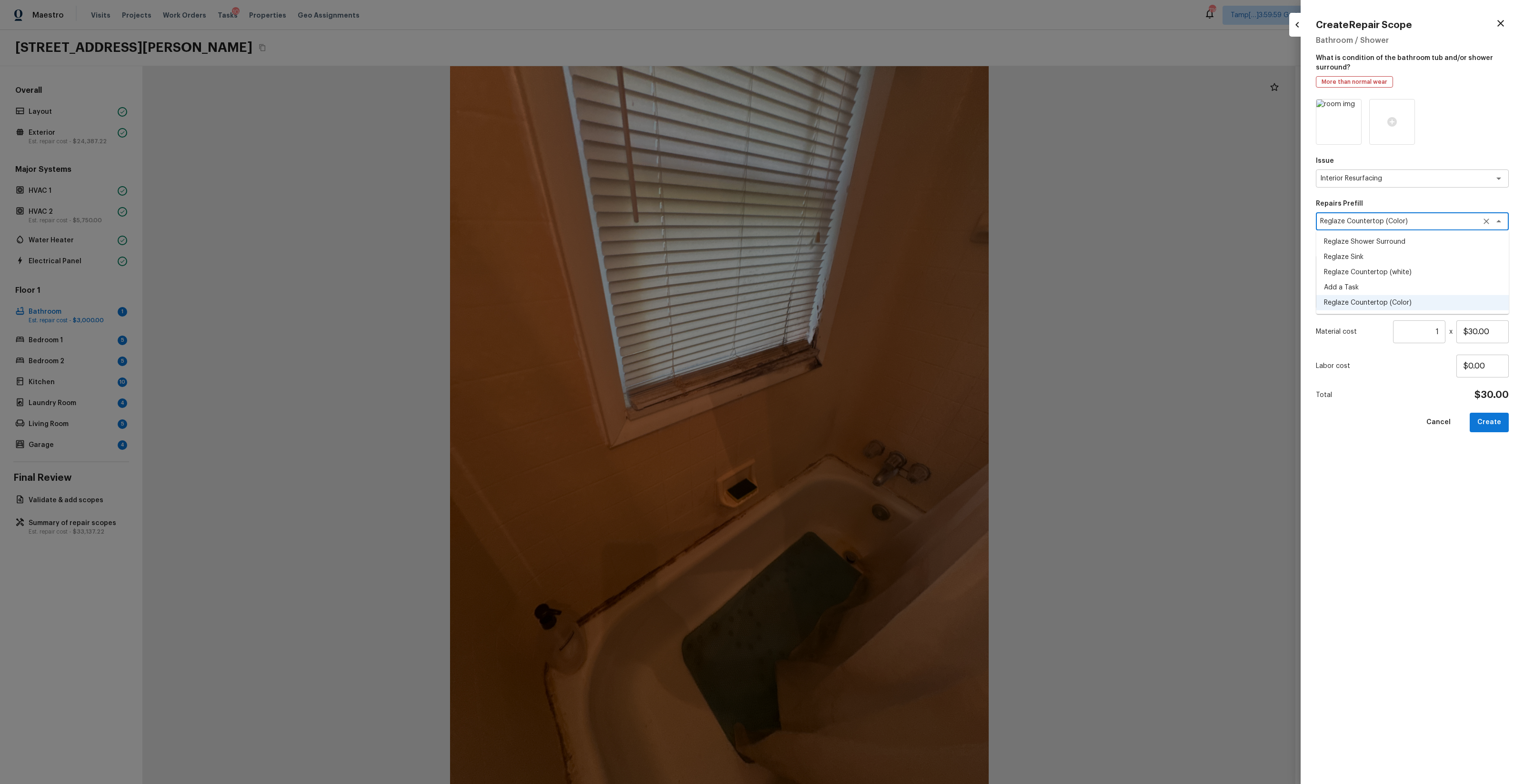
type textarea "Prep, mask, clean and reglaze the fiberglass shower surround (white) both on th…"
type input "$300.00"
click at [857, 423] on button "Create" at bounding box center [1489, 422] width 39 height 19
type input "$0.00"
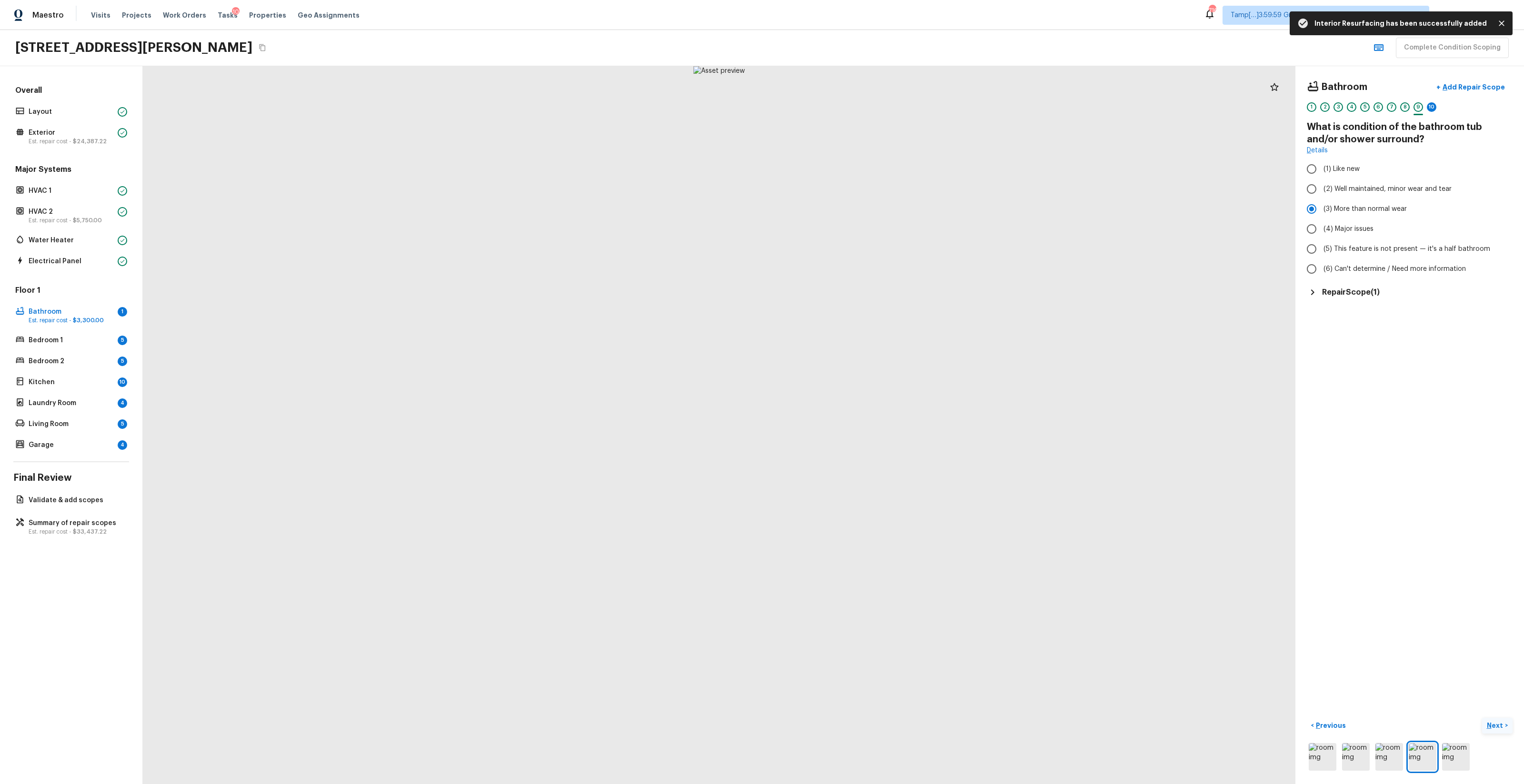
click at [857, 462] on p "Next" at bounding box center [1496, 726] width 18 height 10
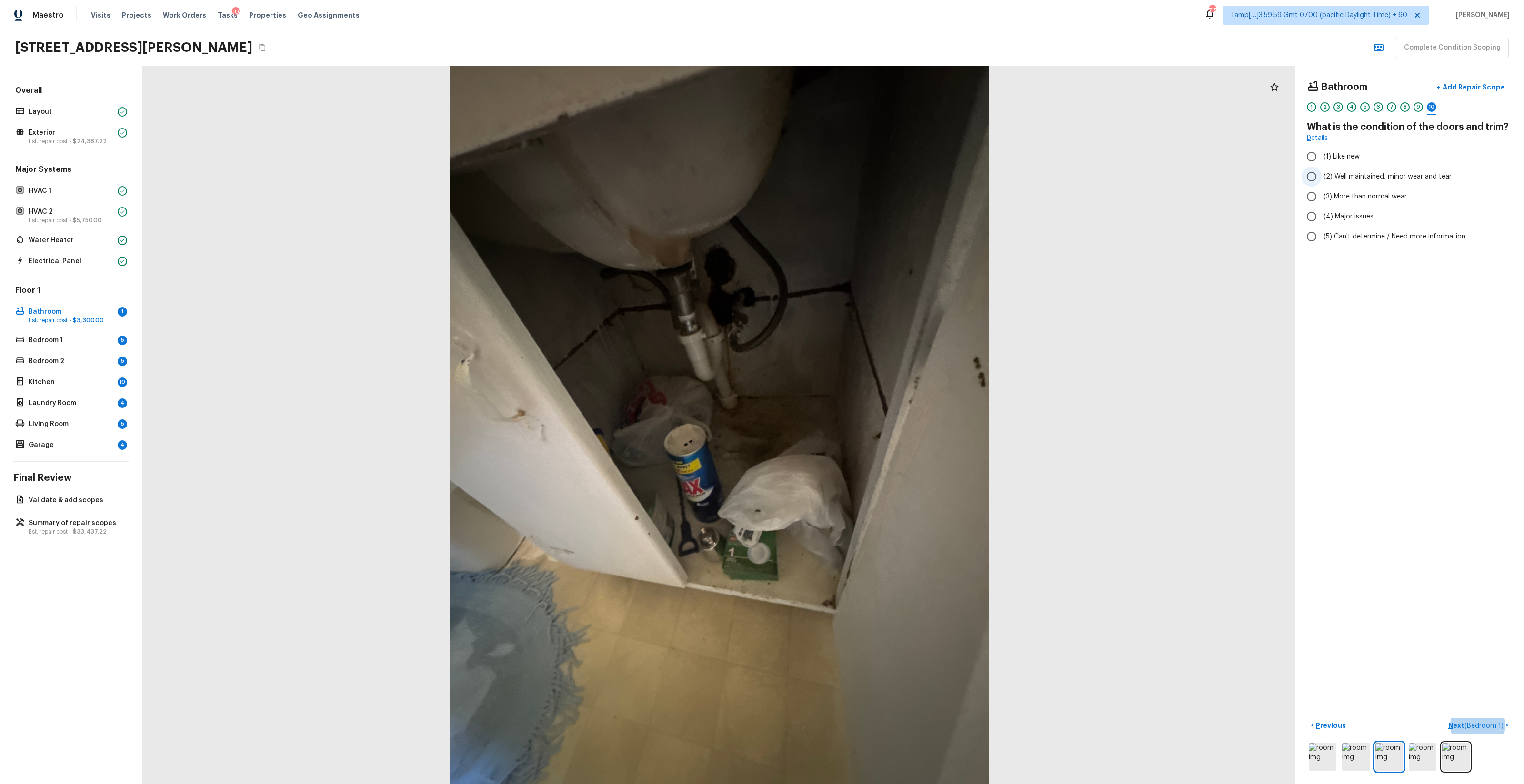
click at [857, 168] on label "(2) Well maintained, minor wear and tear" at bounding box center [1403, 177] width 204 height 20
click at [857, 168] on input "(2) Well maintained, minor wear and tear" at bounding box center [1311, 177] width 20 height 20
radio input "true"
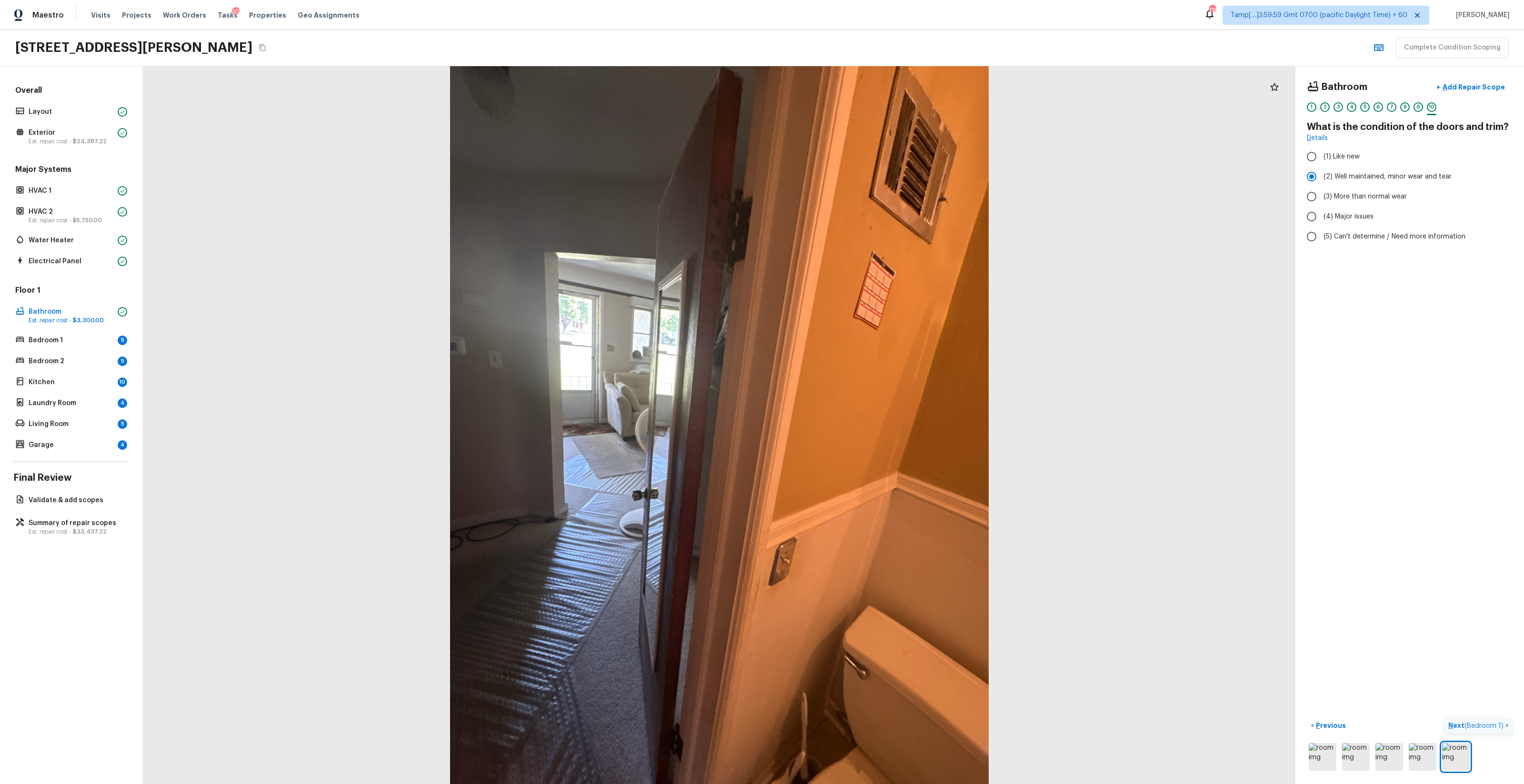
click at [857, 462] on span "( Bedroom 1 )" at bounding box center [1484, 726] width 39 height 6
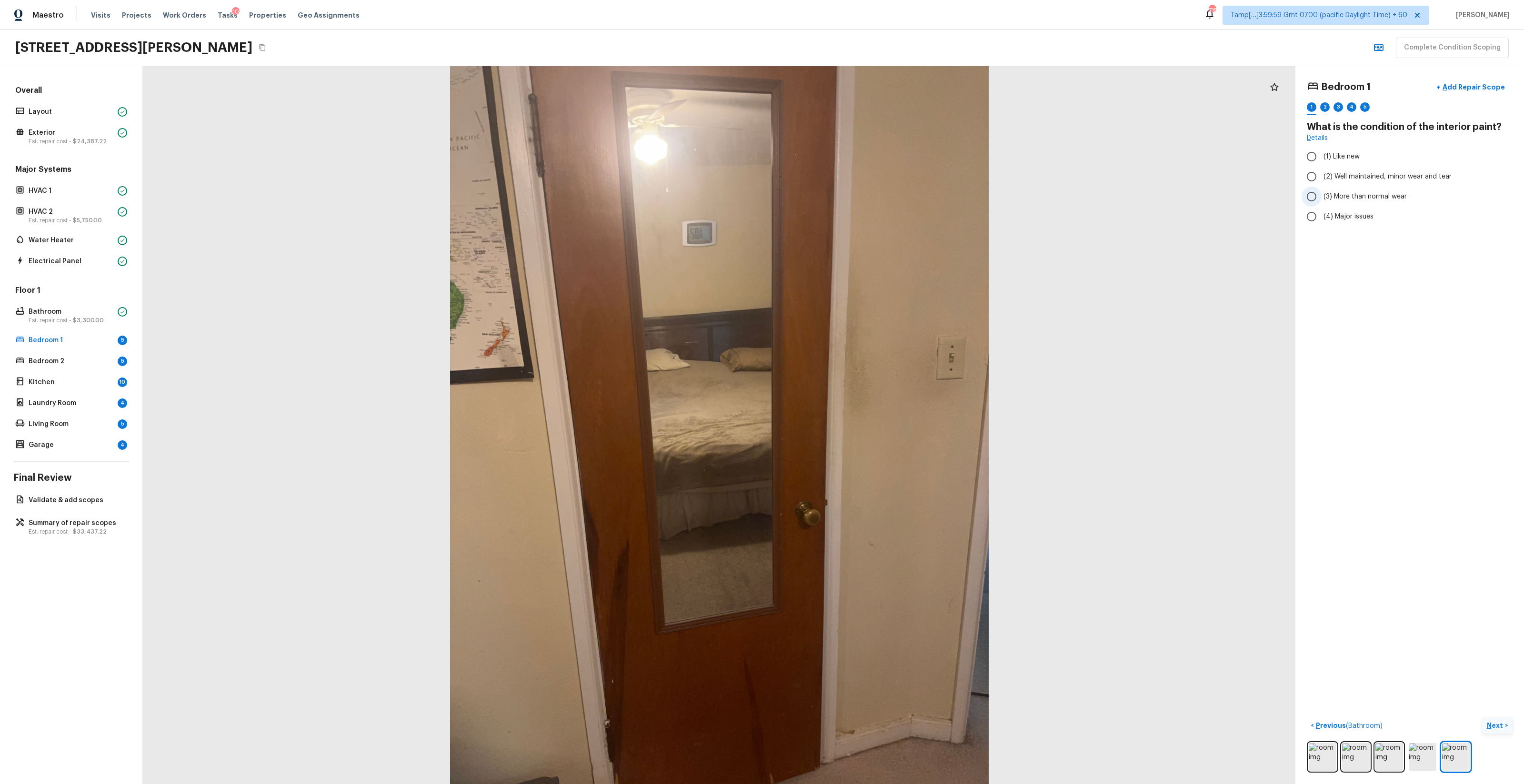
click at [857, 201] on span "(3) More than normal wear" at bounding box center [1365, 197] width 84 height 10
click at [857, 201] on input "(3) More than normal wear" at bounding box center [1311, 196] width 20 height 20
radio input "true"
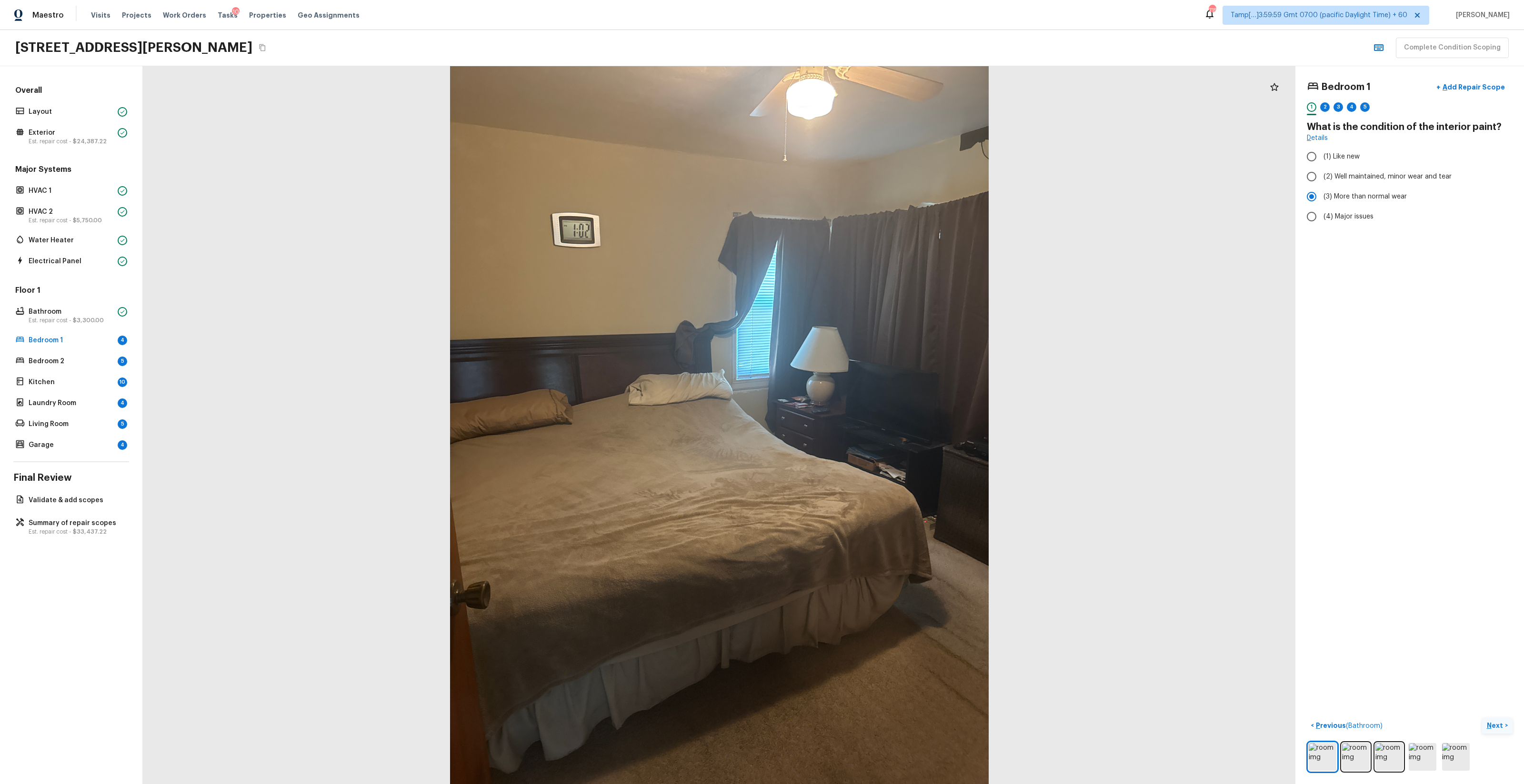
click at [857, 462] on p "Next" at bounding box center [1496, 726] width 18 height 10
click at [857, 205] on span "(2) No" at bounding box center [1333, 200] width 19 height 10
click at [857, 205] on input "(2) No" at bounding box center [1311, 200] width 20 height 20
radio input "true"
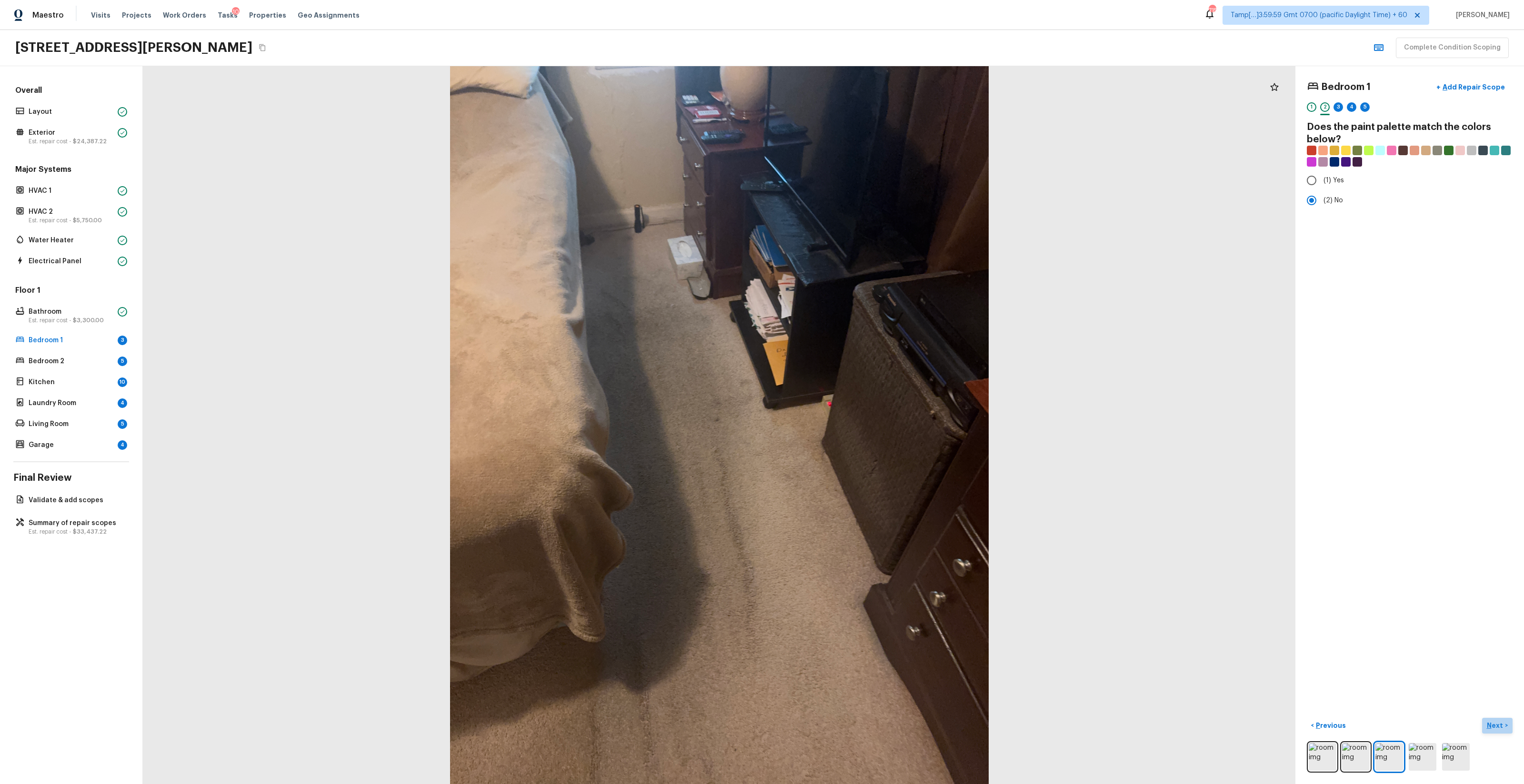
click at [857, 462] on p "Next" at bounding box center [1496, 726] width 18 height 10
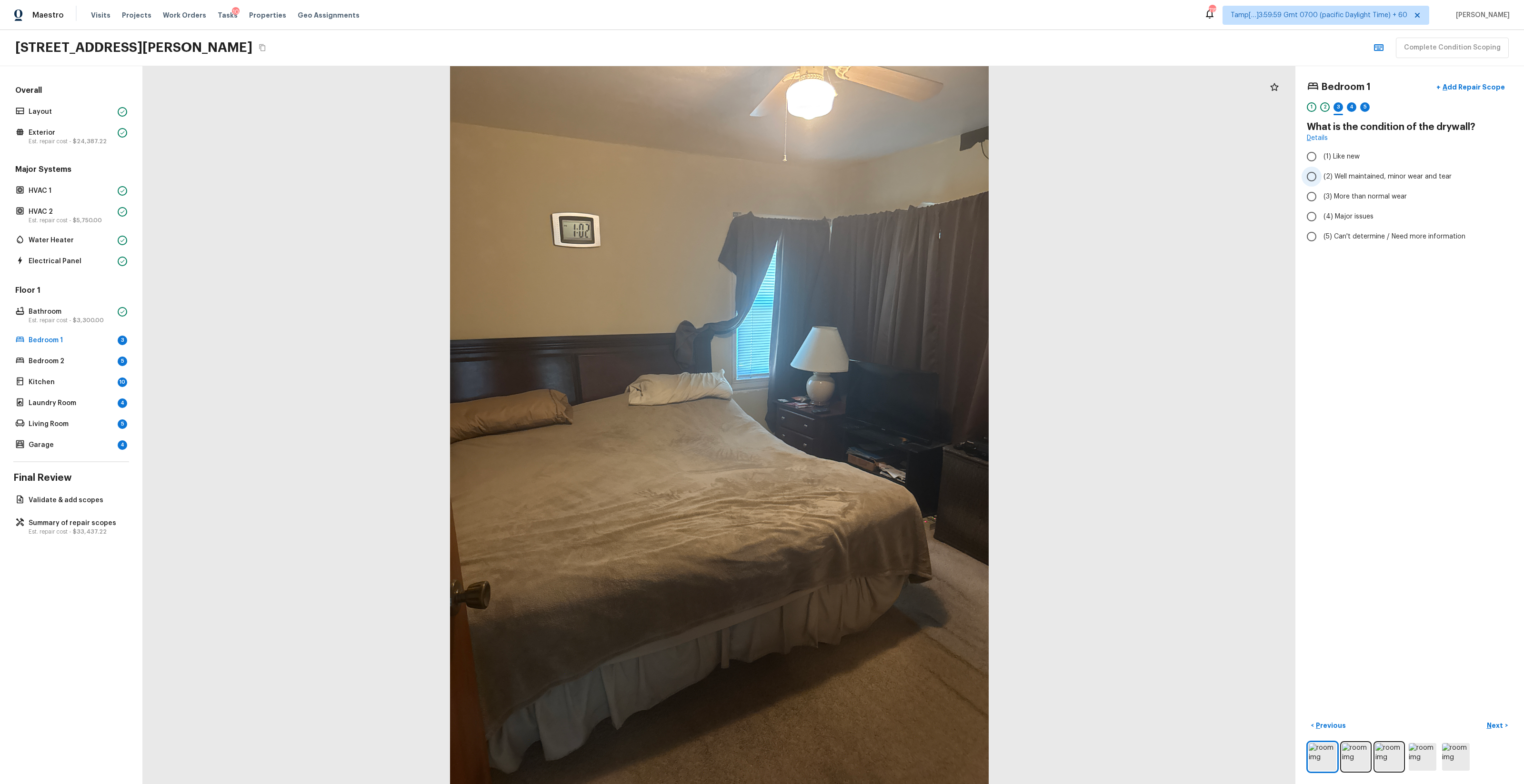
click at [857, 184] on label "(2) Well maintained, minor wear and tear" at bounding box center [1403, 177] width 204 height 20
click at [857, 184] on input "(2) Well maintained, minor wear and tear" at bounding box center [1311, 177] width 20 height 20
radio input "true"
click at [857, 462] on p "Next" at bounding box center [1496, 726] width 18 height 10
click at [857, 231] on span "(4) Carpet" at bounding box center [1340, 228] width 33 height 10
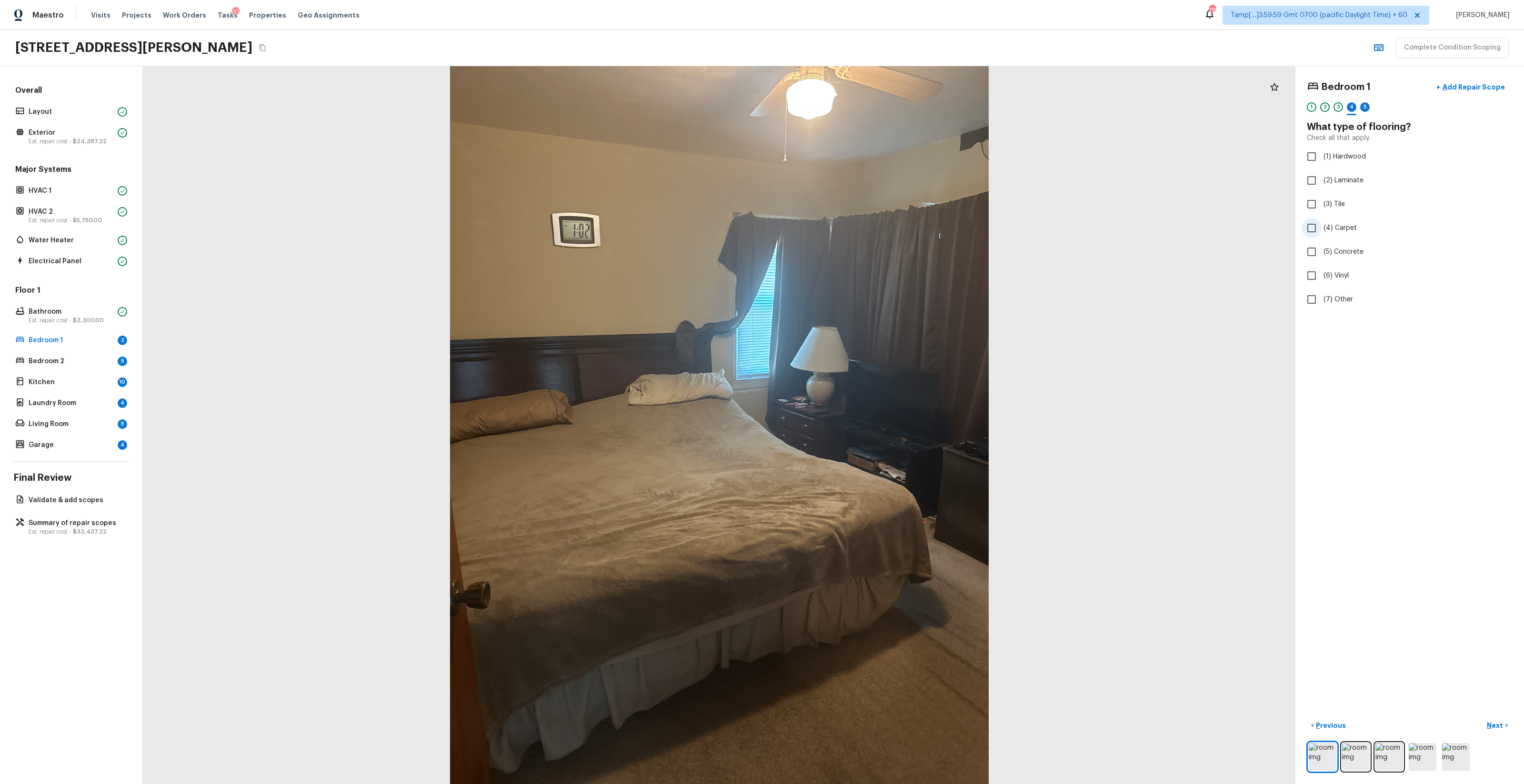
click at [857, 231] on input "(4) Carpet" at bounding box center [1311, 228] width 20 height 20
checkbox input "true"
click at [857, 462] on p "Next" at bounding box center [1496, 726] width 18 height 10
click at [857, 198] on span "(3) More than normal wear" at bounding box center [1365, 197] width 84 height 10
click at [857, 198] on input "(3) More than normal wear" at bounding box center [1311, 196] width 20 height 20
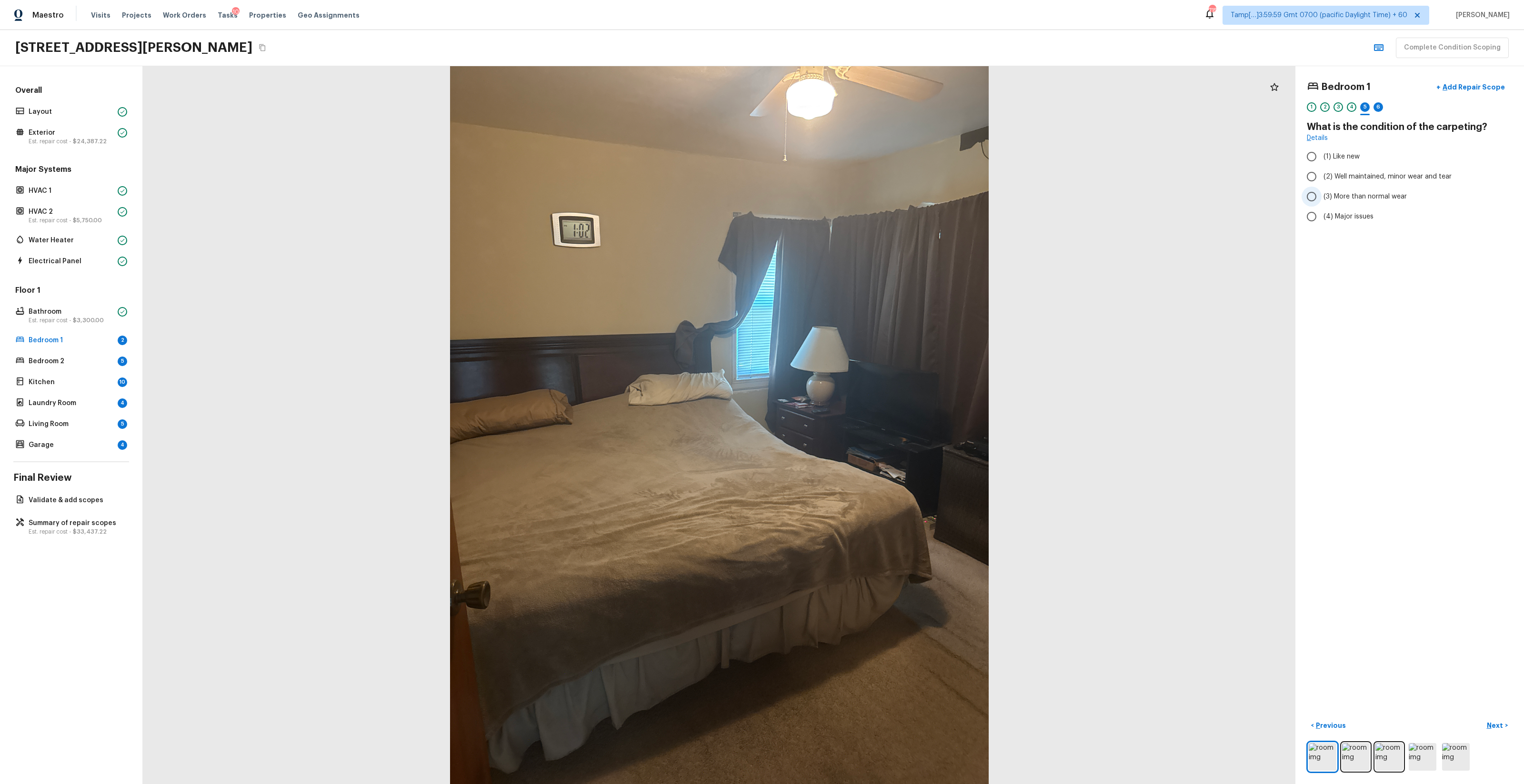
radio input "true"
click at [857, 462] on button "Next >" at bounding box center [1498, 726] width 31 height 15
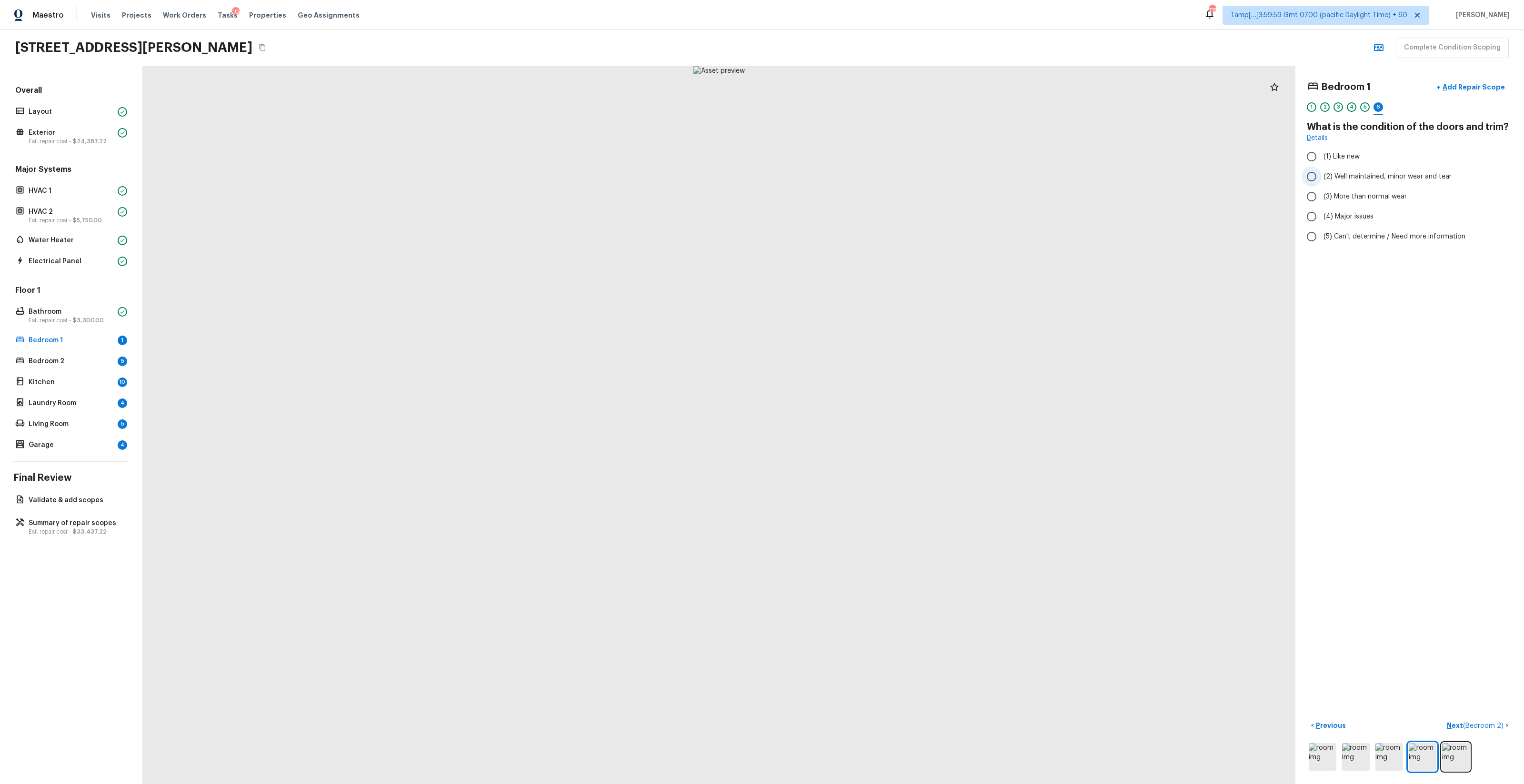
click at [857, 181] on span "(2) Well maintained, minor wear and tear" at bounding box center [1388, 177] width 128 height 10
click at [857, 181] on input "(2) Well maintained, minor wear and tear" at bounding box center [1311, 177] width 20 height 20
radio input "true"
click at [857, 462] on button "Next ( Bedroom 2 ) >" at bounding box center [1479, 726] width 70 height 15
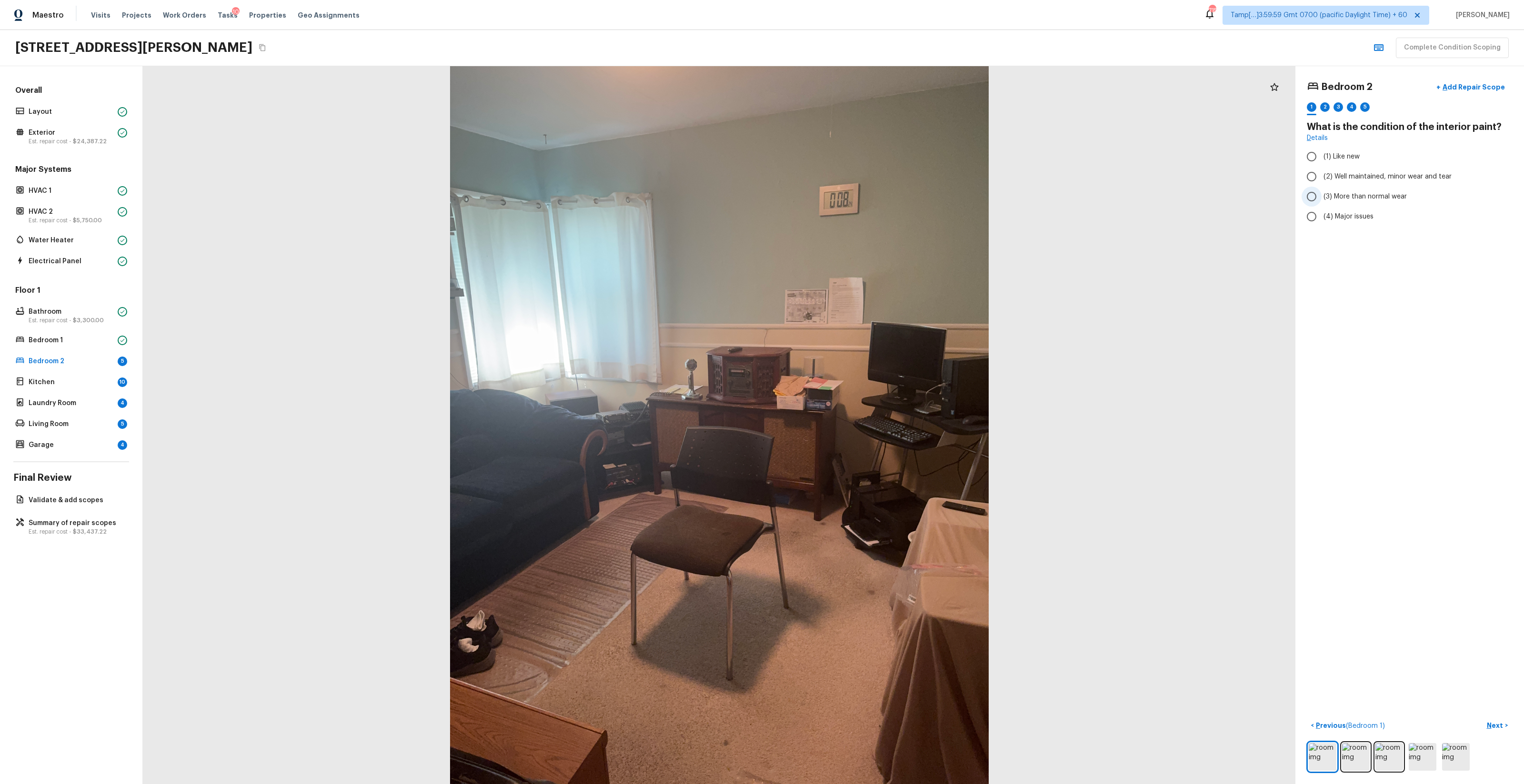
click at [857, 198] on span "(3) More than normal wear" at bounding box center [1365, 197] width 84 height 10
click at [857, 198] on input "(3) More than normal wear" at bounding box center [1311, 196] width 20 height 20
radio input "true"
click at [857, 462] on button "Next >" at bounding box center [1498, 726] width 31 height 15
click at [857, 206] on label "(2) No" at bounding box center [1403, 200] width 204 height 20
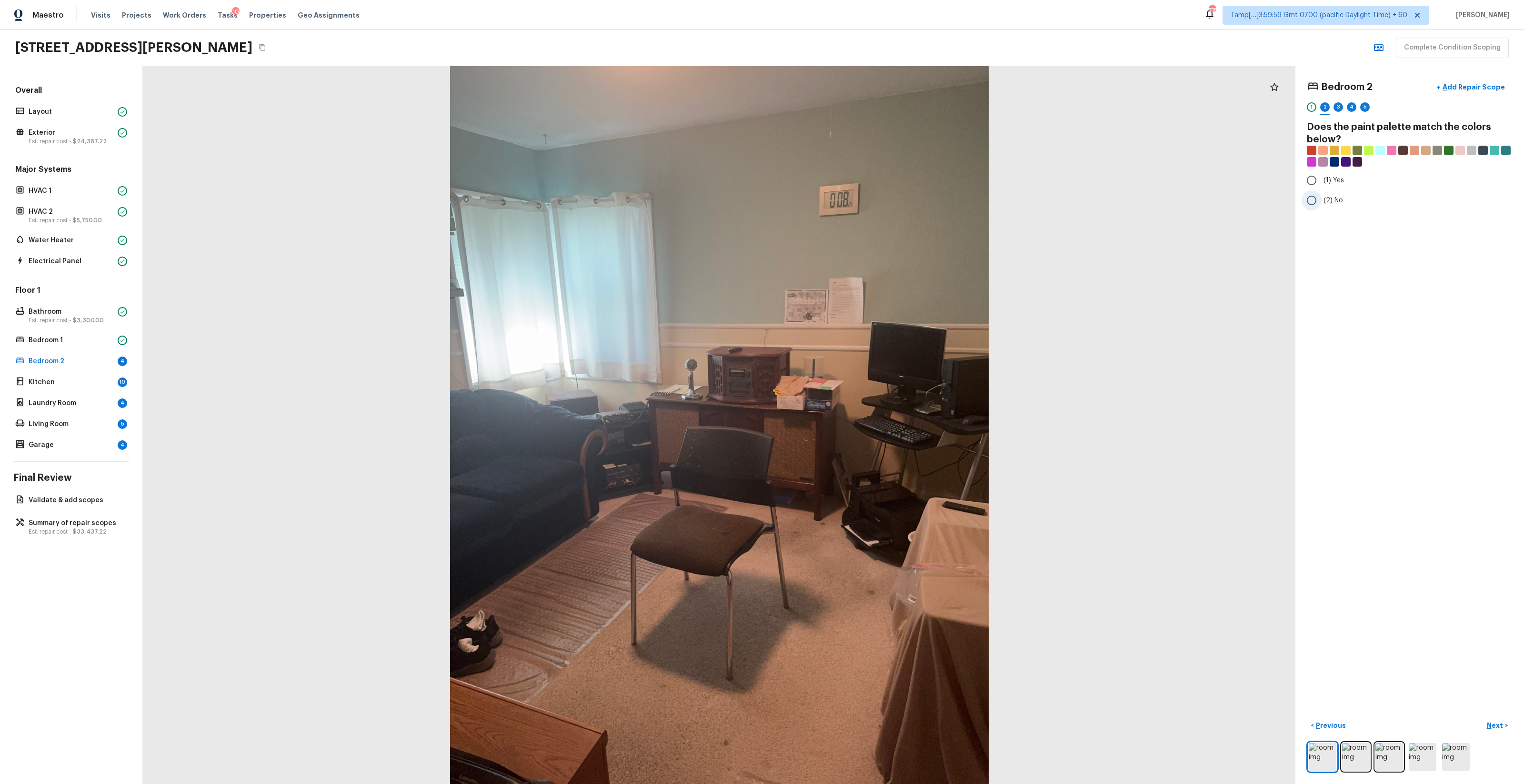
click at [857, 206] on input "(2) No" at bounding box center [1311, 200] width 20 height 20
radio input "true"
click at [857, 462] on p "Next" at bounding box center [1496, 726] width 18 height 10
click at [857, 182] on label "(2) Well maintained, minor wear and tear" at bounding box center [1403, 177] width 204 height 20
click at [857, 182] on input "(2) Well maintained, minor wear and tear" at bounding box center [1311, 177] width 20 height 20
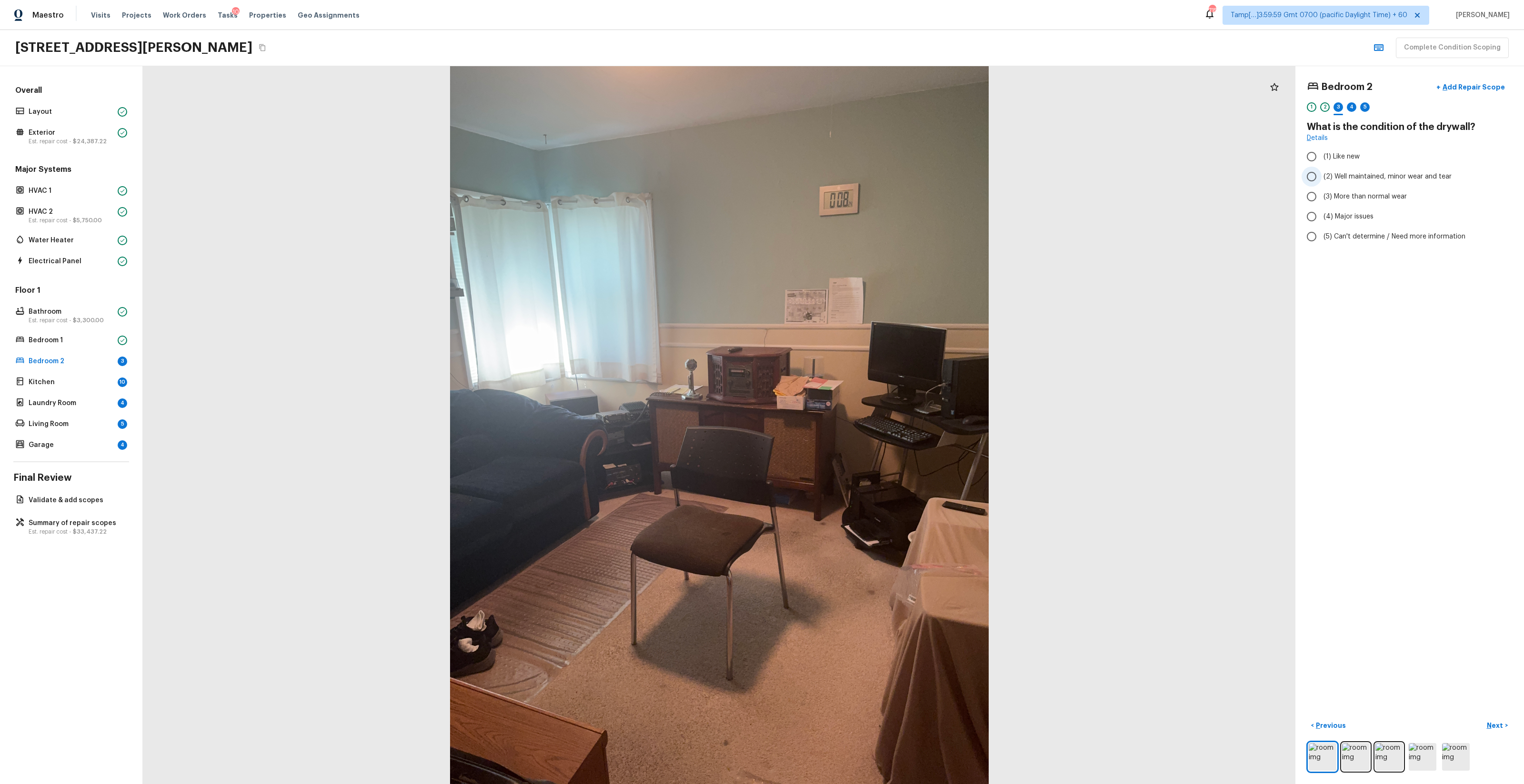
radio input "true"
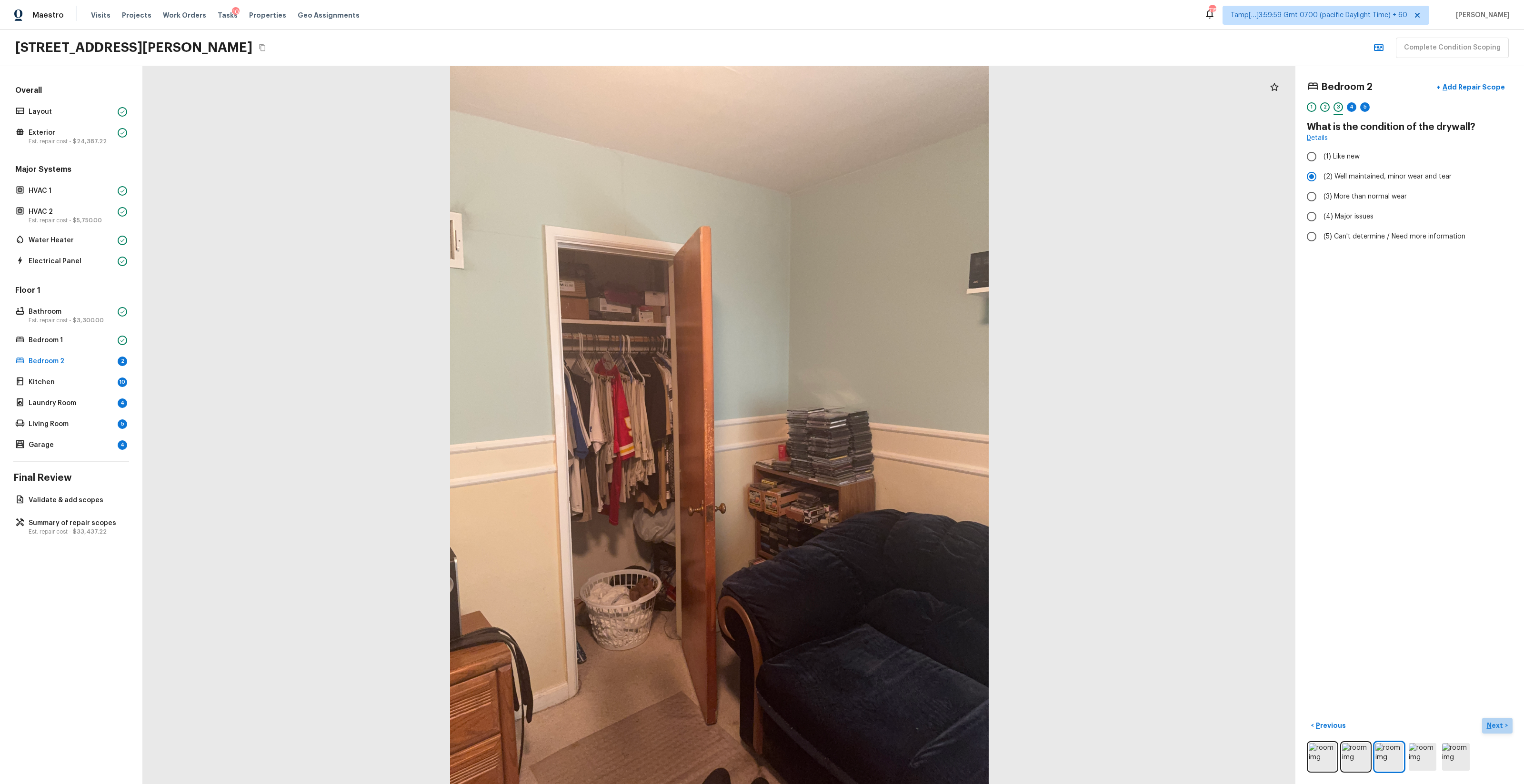
click at [857, 462] on p "Next" at bounding box center [1496, 726] width 18 height 10
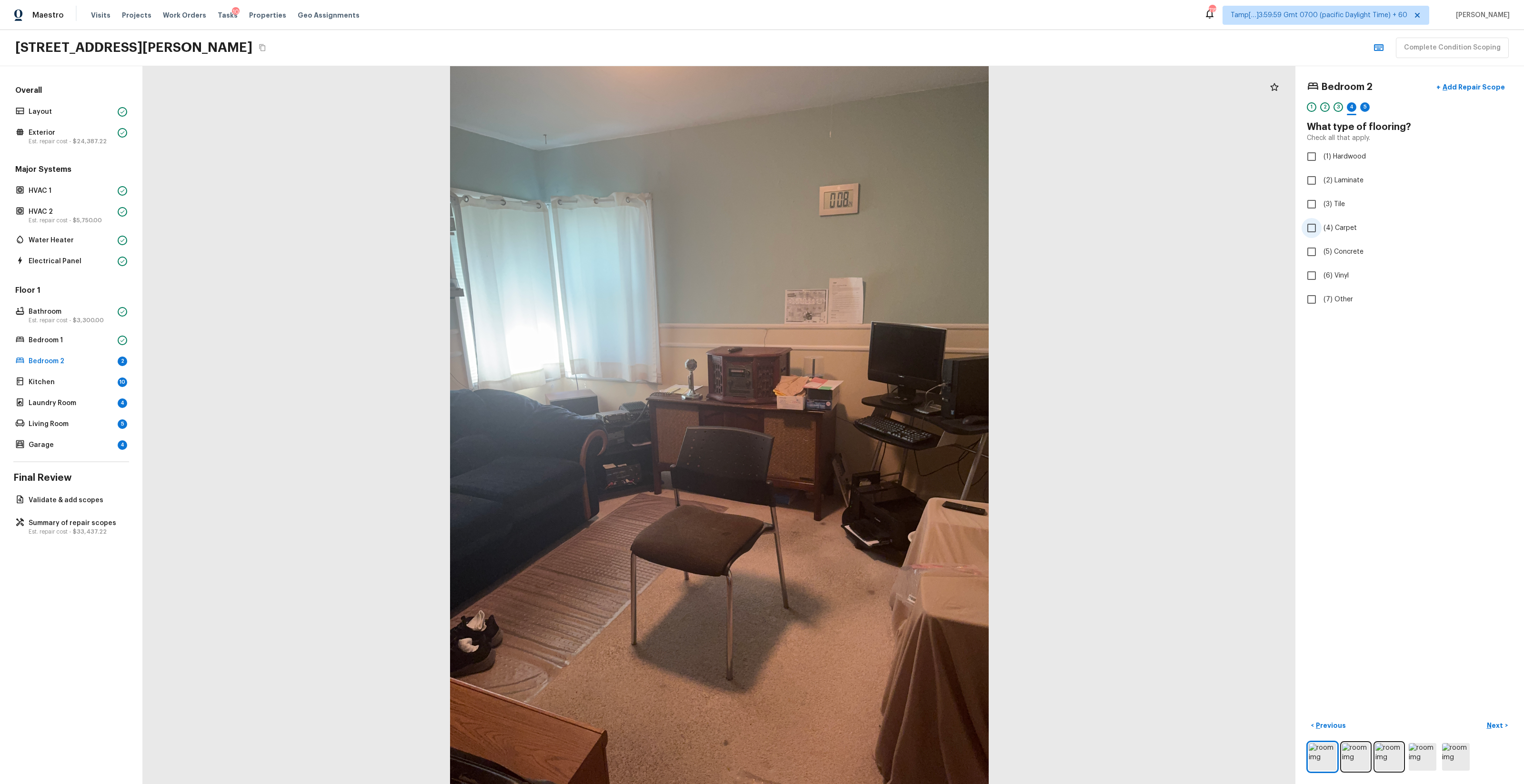
click at [857, 230] on input "(4) Carpet" at bounding box center [1311, 228] width 20 height 20
checkbox input "true"
click at [857, 462] on div "Bedroom 2 + Add Repair Scope 1 2 3 4 5 6 What type of flooring? Check all that …" at bounding box center [1410, 426] width 229 height 718
click at [857, 462] on p "Next" at bounding box center [1496, 726] width 18 height 10
click at [857, 201] on span "(3) More than normal wear" at bounding box center [1365, 197] width 84 height 10
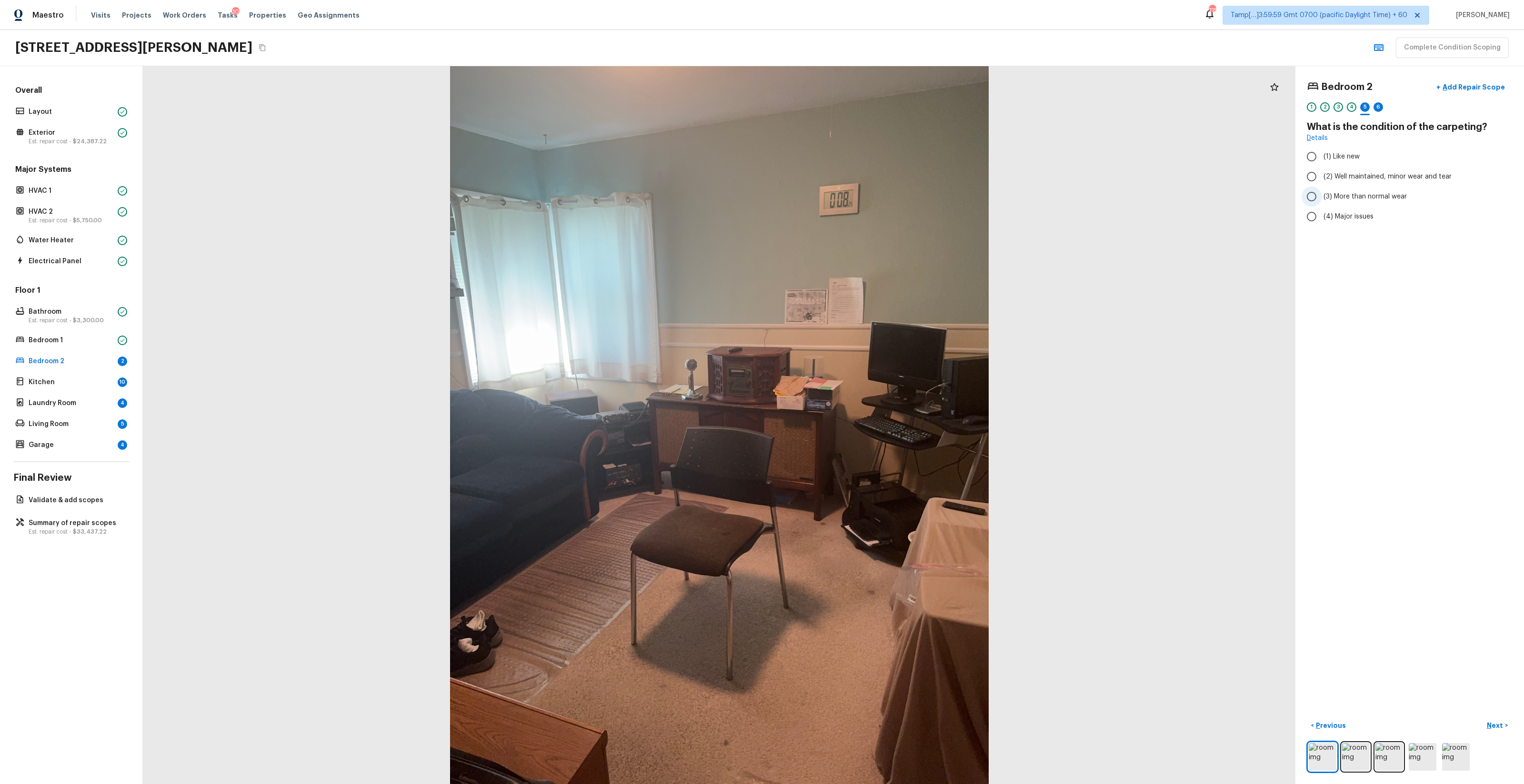
click at [857, 201] on input "(3) More than normal wear" at bounding box center [1311, 196] width 20 height 20
radio input "true"
click at [857, 462] on p "Next" at bounding box center [1496, 726] width 18 height 10
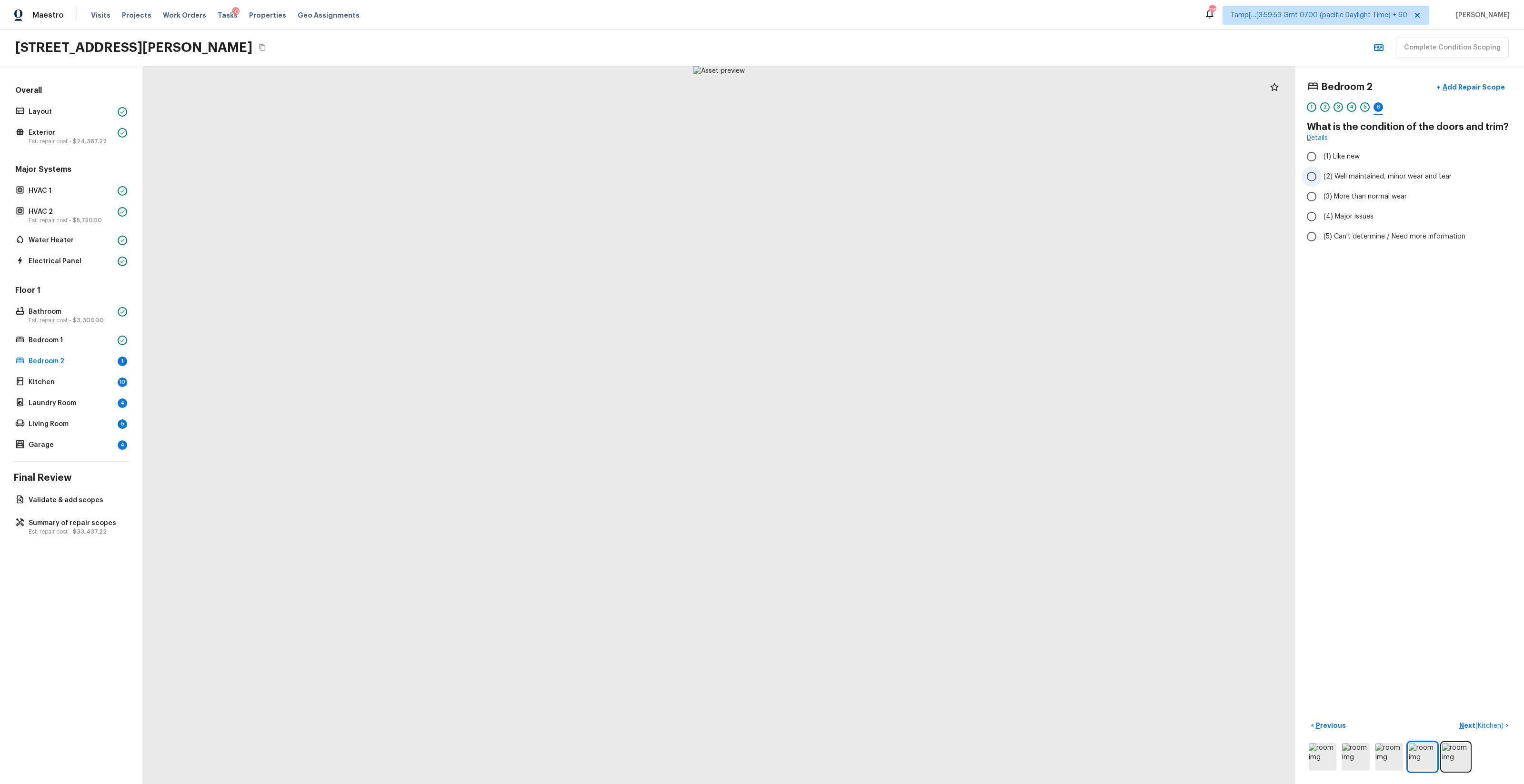
click at [857, 176] on span "(2) Well maintained, minor wear and tear" at bounding box center [1388, 177] width 128 height 10
click at [857, 176] on input "(2) Well maintained, minor wear and tear" at bounding box center [1311, 177] width 20 height 20
click at [857, 201] on span "(3) More than normal wear" at bounding box center [1365, 197] width 84 height 10
click at [857, 201] on input "(3) More than normal wear" at bounding box center [1311, 196] width 20 height 20
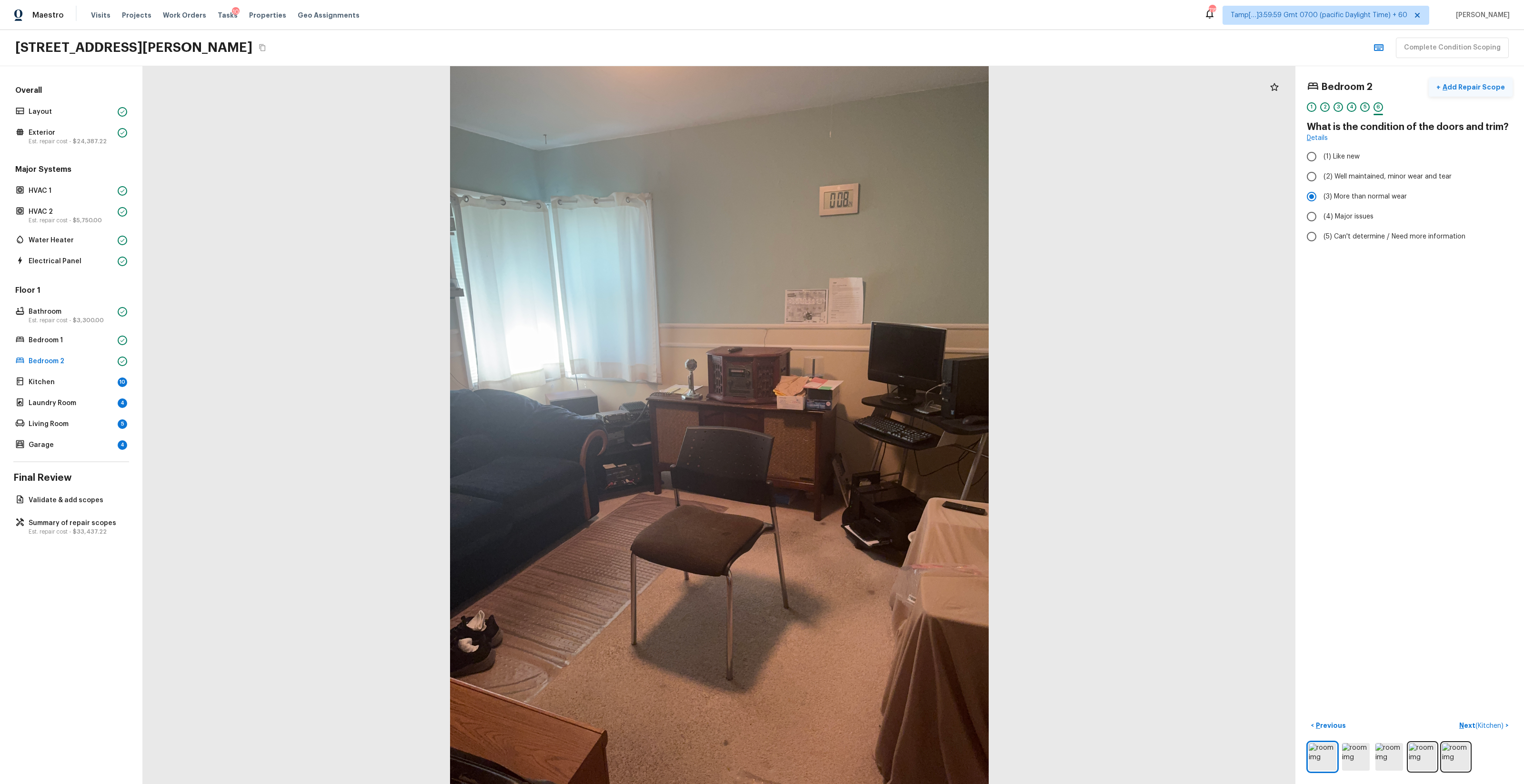
click at [857, 89] on p "Add Repair Scope" at bounding box center [1473, 88] width 64 height 10
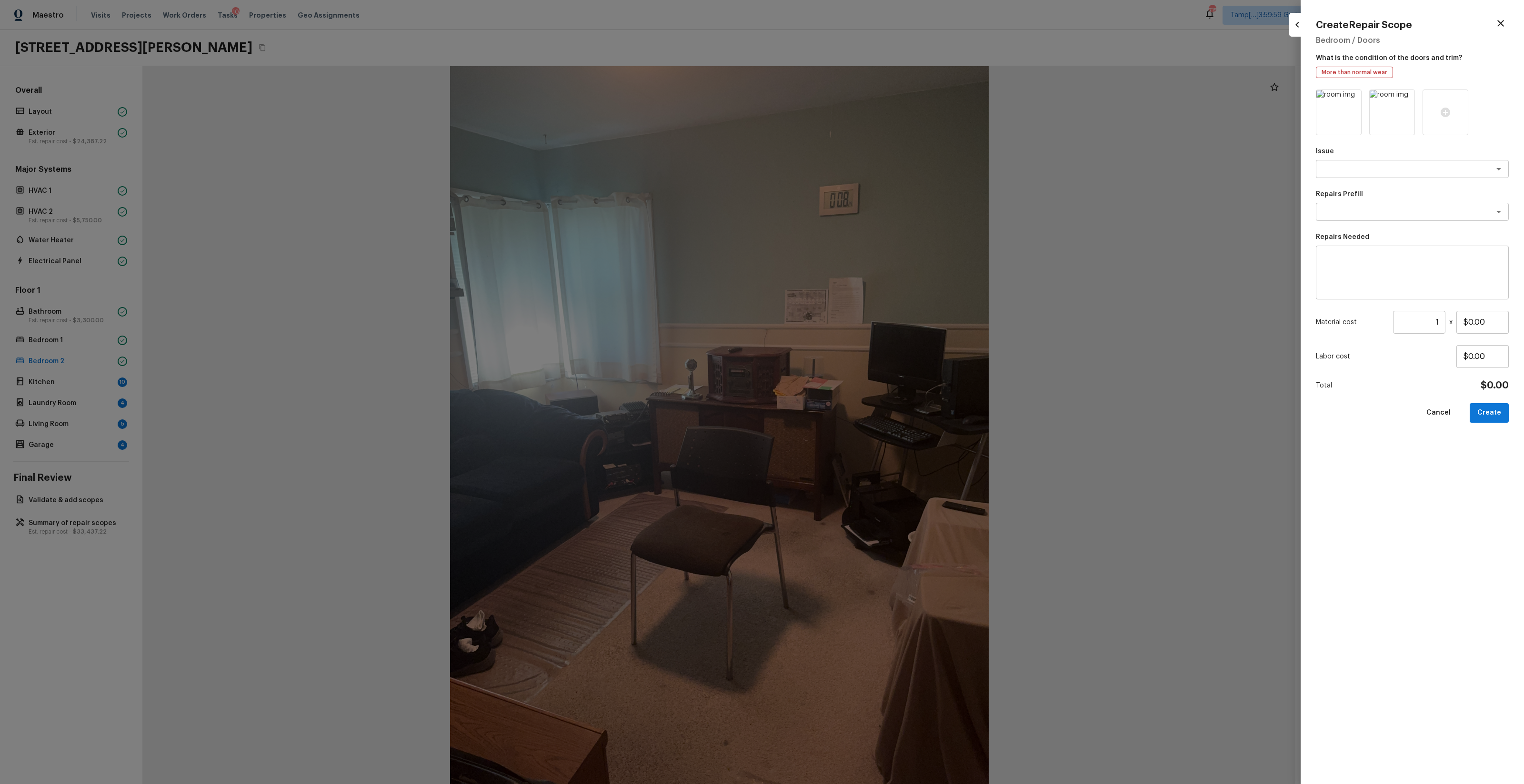
click at [857, 181] on div "Issue x ​ Repairs Prefill x ​ Repairs Needed x ​ Material cost 1 ​ x $0.00 Labo…" at bounding box center [1413, 429] width 193 height 679
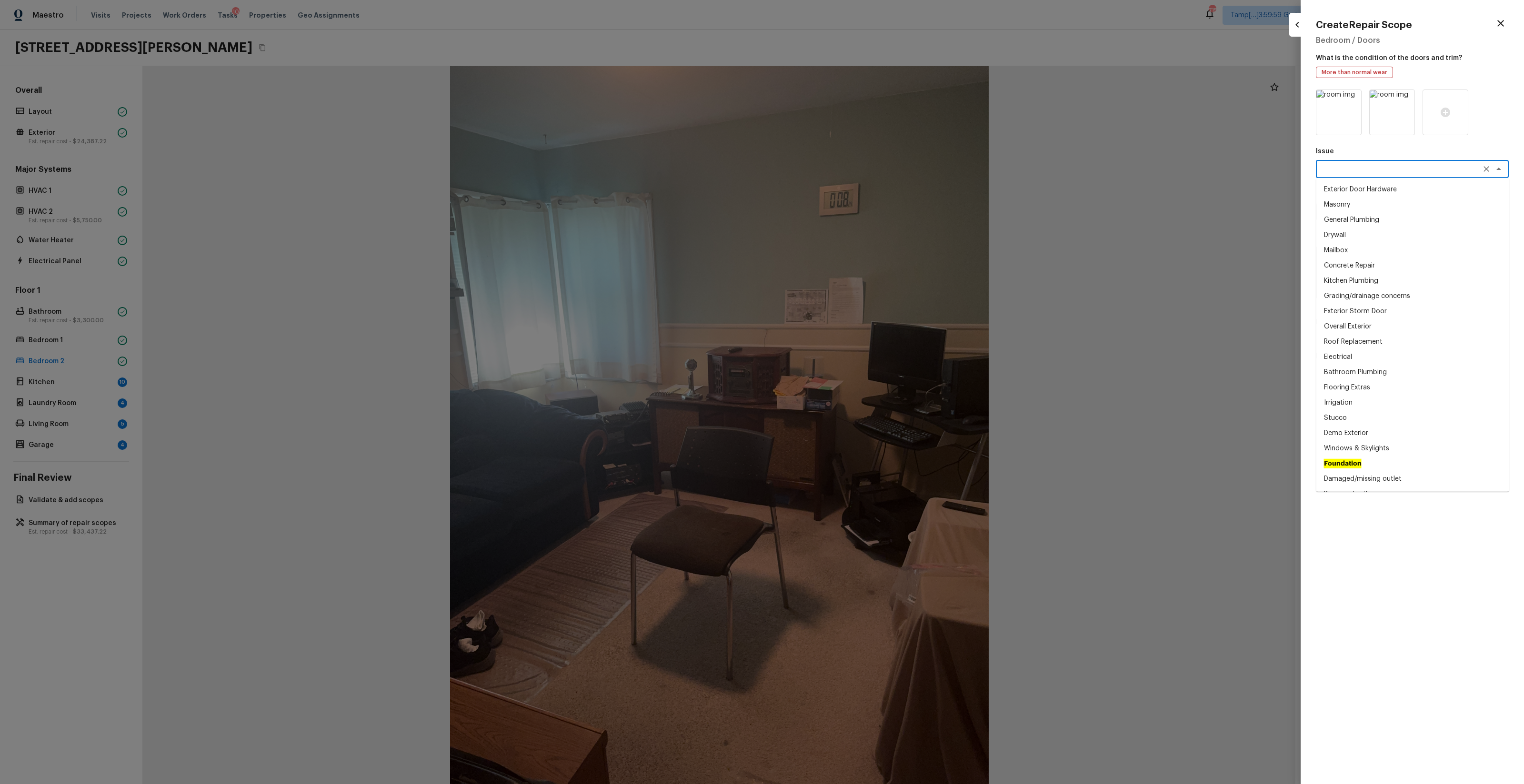
click at [857, 170] on textarea at bounding box center [1399, 169] width 157 height 10
click at [857, 141] on div "Issue x ​ Exterior Door Hardware Masonry General Plumbing Drywall Mailbox Concr…" at bounding box center [1413, 429] width 193 height 679
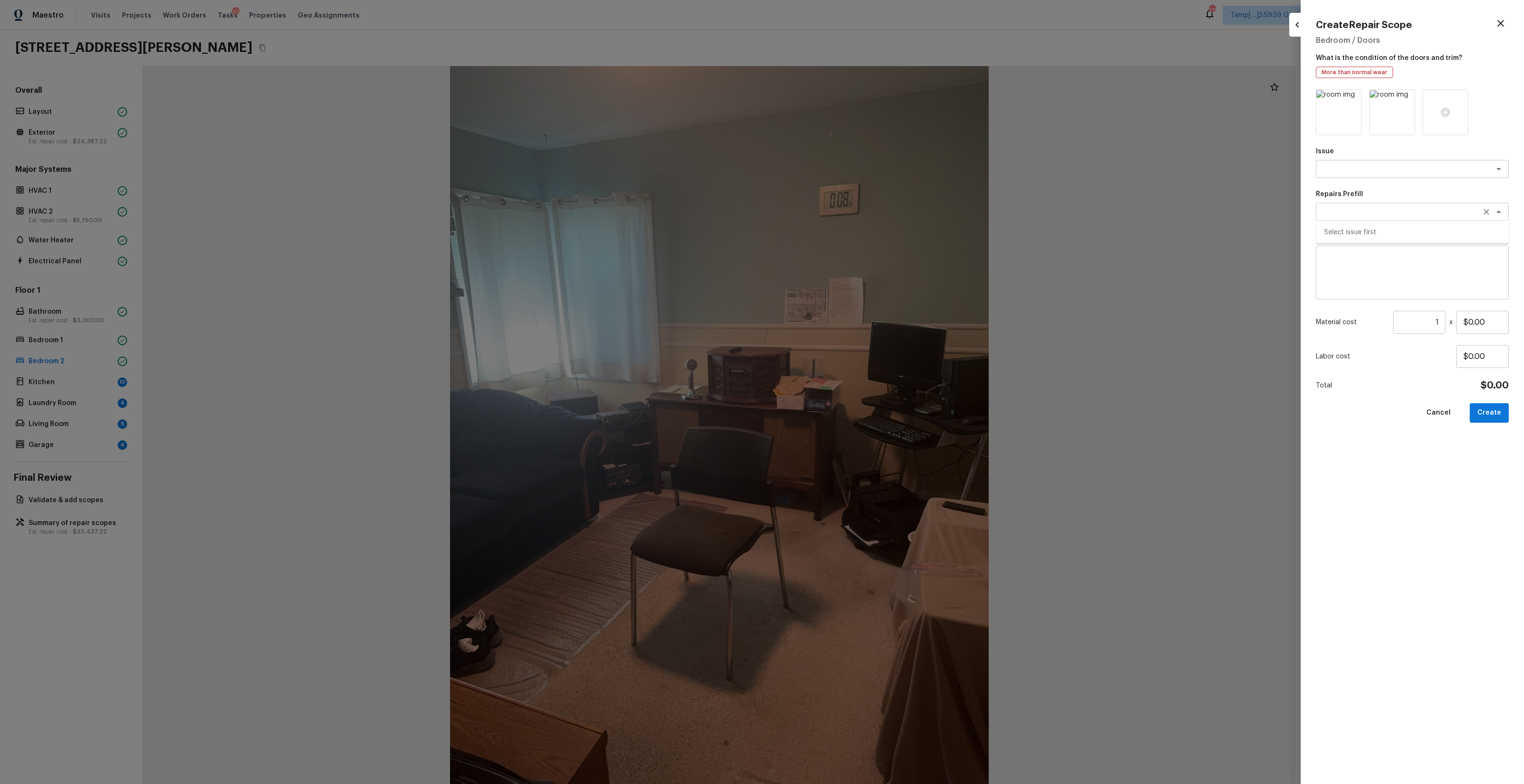
click at [857, 217] on div "x ​" at bounding box center [1413, 212] width 193 height 18
click at [857, 287] on textarea "To enrich screen reader interactions, please activate Accessibility in Grammarl…" at bounding box center [1412, 272] width 179 height 38
click at [857, 323] on input "$0.00" at bounding box center [1483, 323] width 53 height 23
click at [857, 323] on input "1" at bounding box center [1419, 323] width 53 height 23
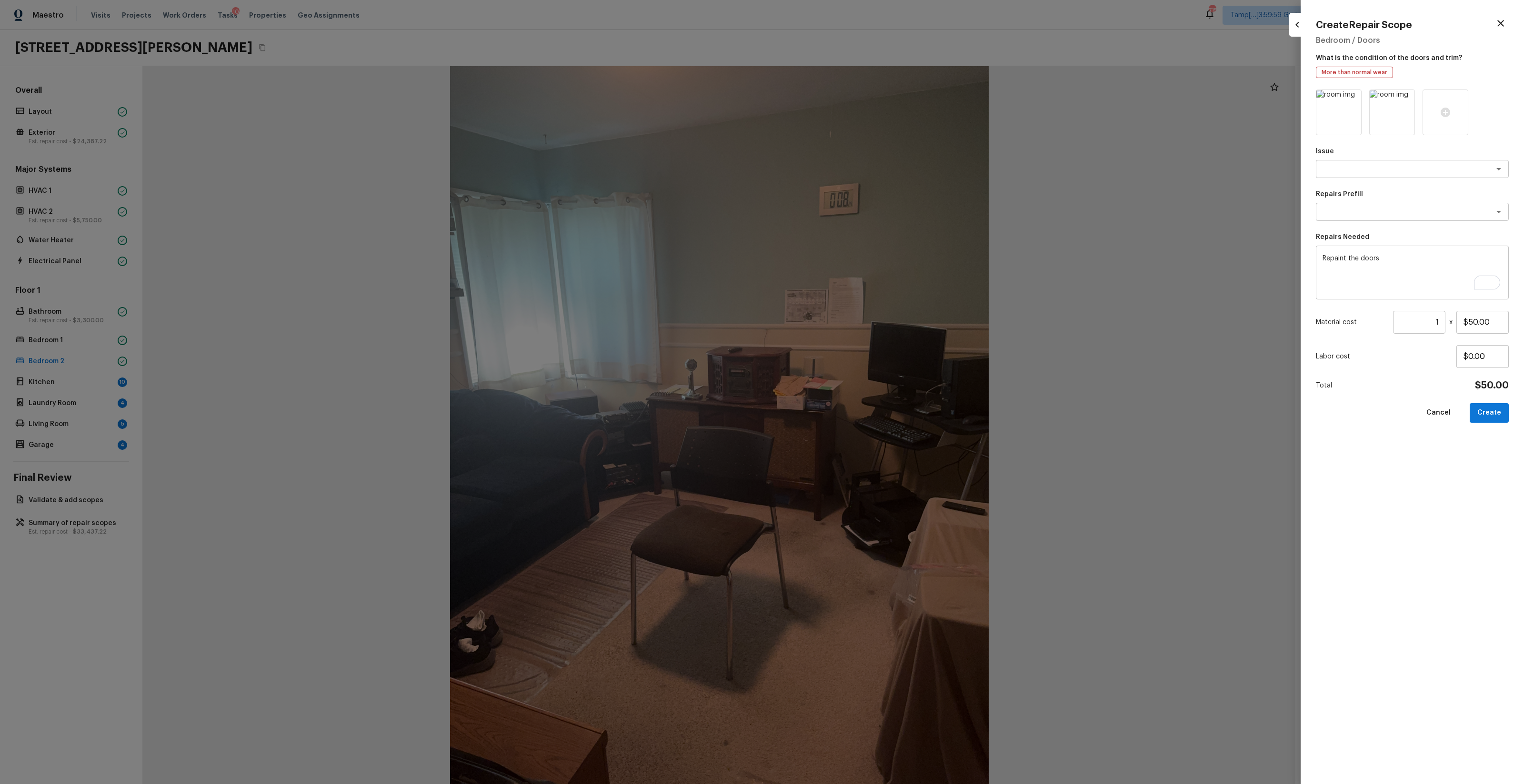
click at [857, 323] on input "1" at bounding box center [1419, 323] width 53 height 23
click at [857, 413] on button "Create" at bounding box center [1489, 413] width 39 height 19
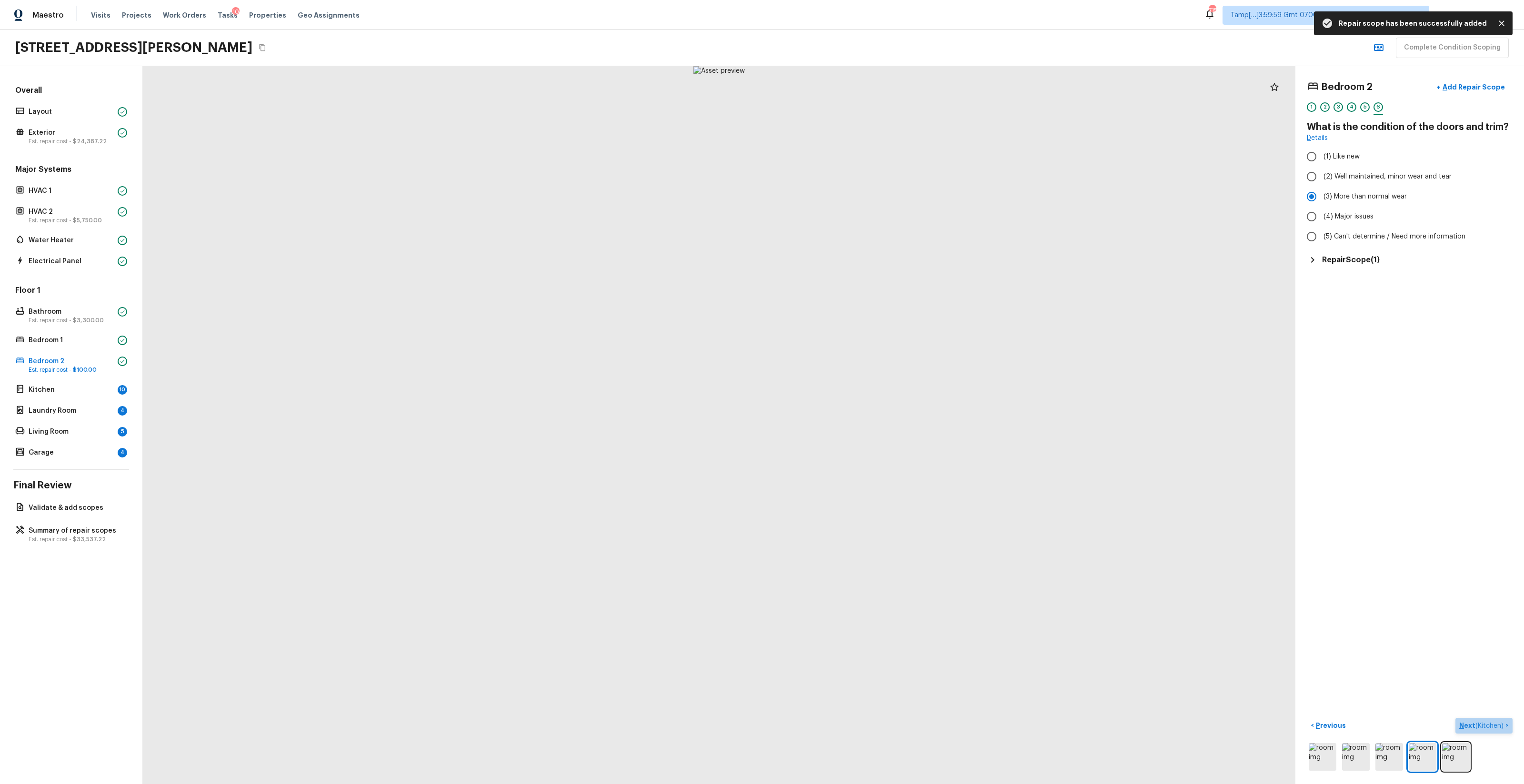
click at [857, 462] on p "Next ( Kitchen )" at bounding box center [1483, 726] width 46 height 10
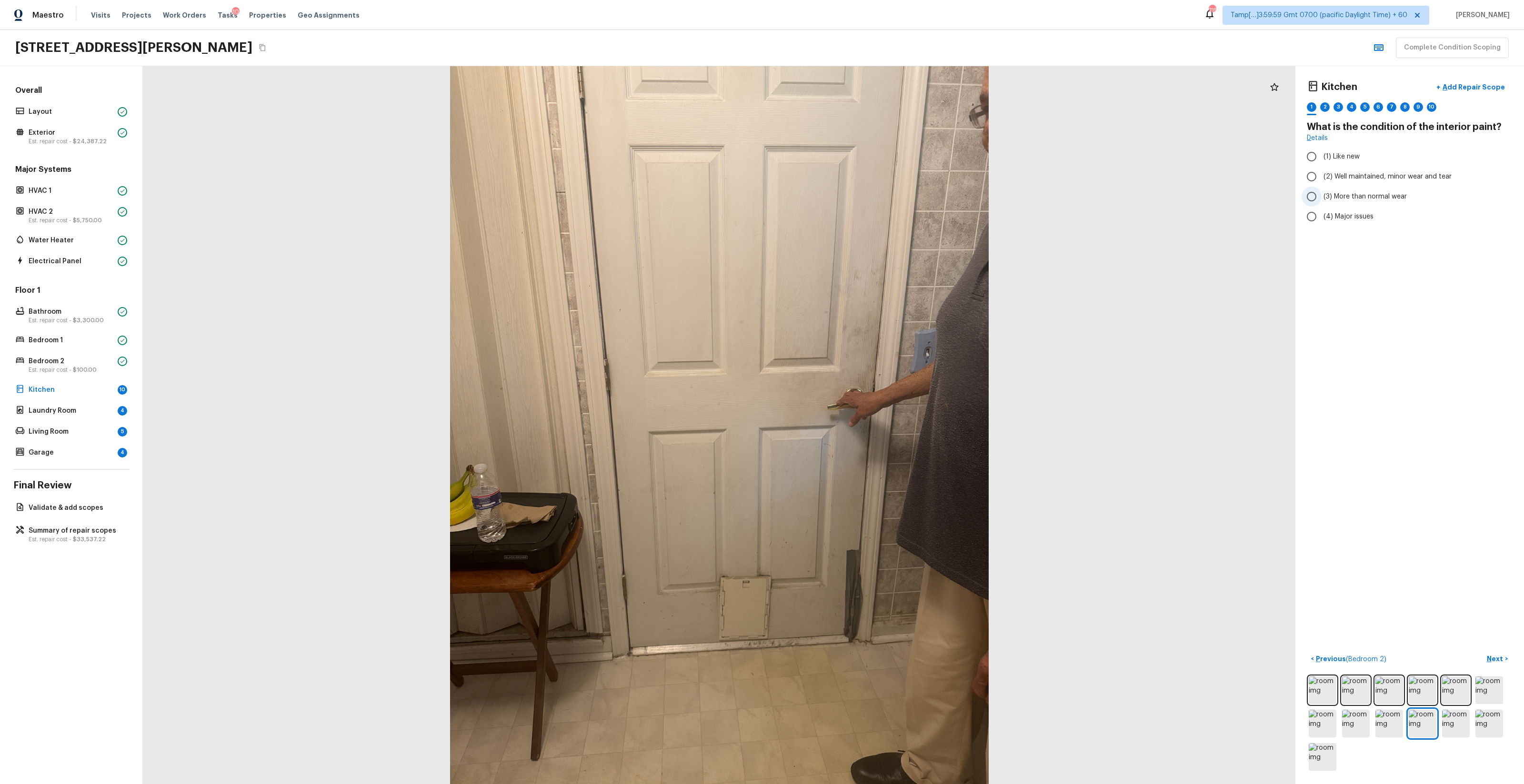
click at [857, 195] on span "(3) More than normal wear" at bounding box center [1365, 197] width 84 height 10
click at [857, 195] on input "(3) More than normal wear" at bounding box center [1311, 196] width 20 height 20
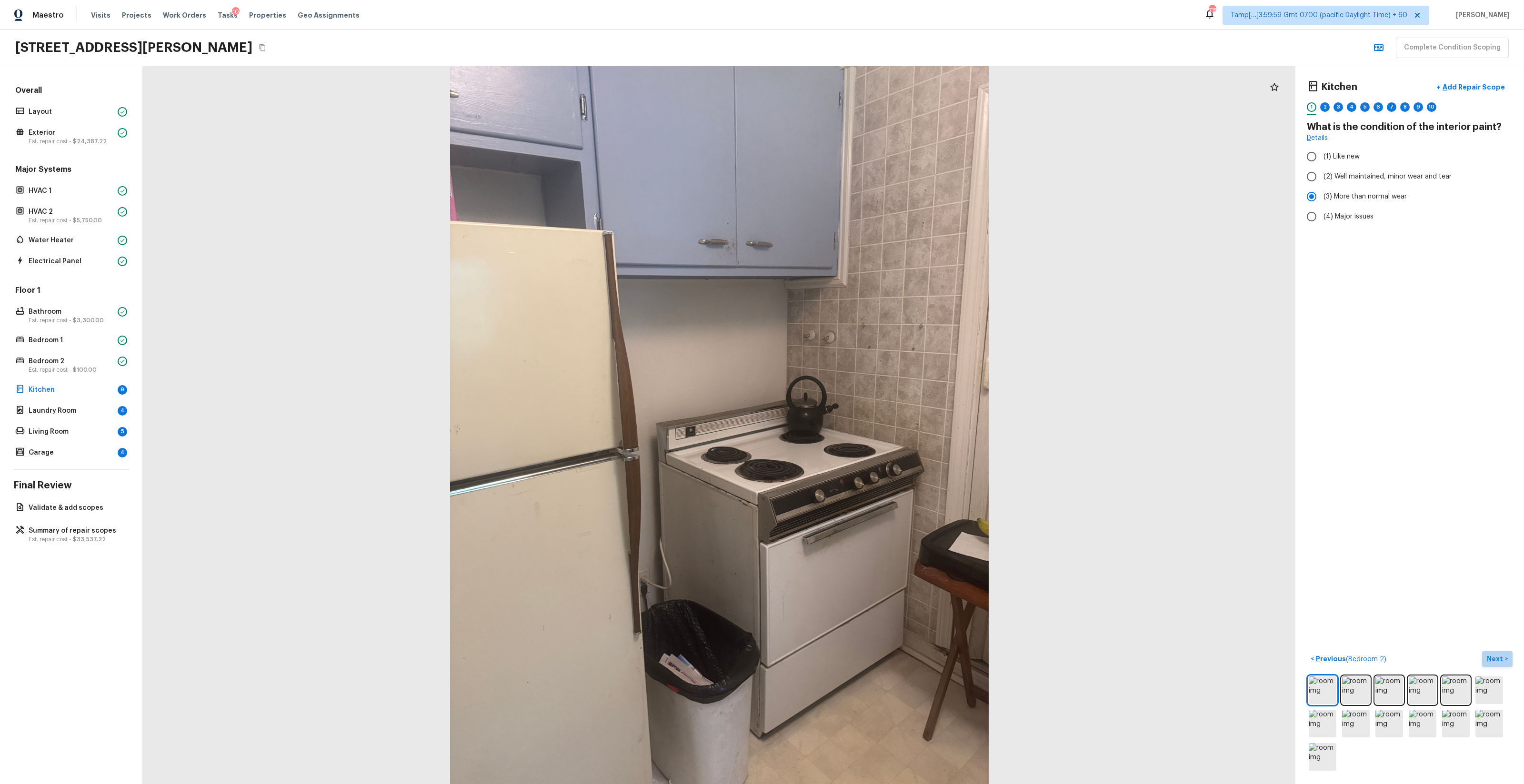
click at [857, 462] on p "Next" at bounding box center [1496, 659] width 18 height 10
click at [857, 195] on label "(2) No" at bounding box center [1403, 200] width 204 height 20
click at [857, 195] on input "(2) No" at bounding box center [1311, 200] width 20 height 20
click at [857, 462] on div "Kitchen + Add Repair Scope 1 2 3 4 5 6 7 8 9 10 Does the paint palette match th…" at bounding box center [1410, 426] width 229 height 718
click at [857, 462] on p "Next" at bounding box center [1496, 659] width 18 height 10
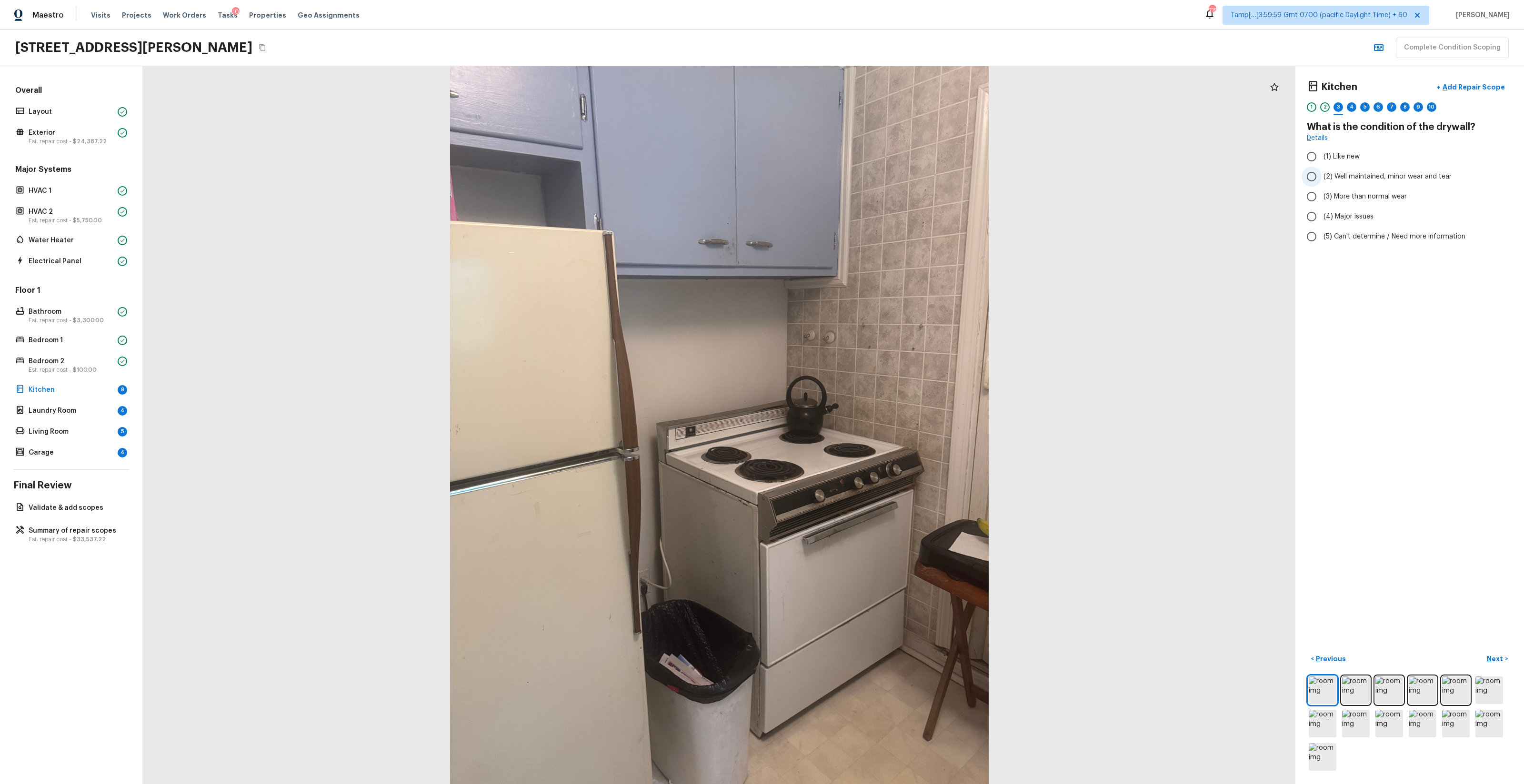
click at [857, 182] on label "(2) Well maintained, minor wear and tear" at bounding box center [1403, 177] width 204 height 20
click at [857, 182] on input "(2) Well maintained, minor wear and tear" at bounding box center [1311, 177] width 20 height 20
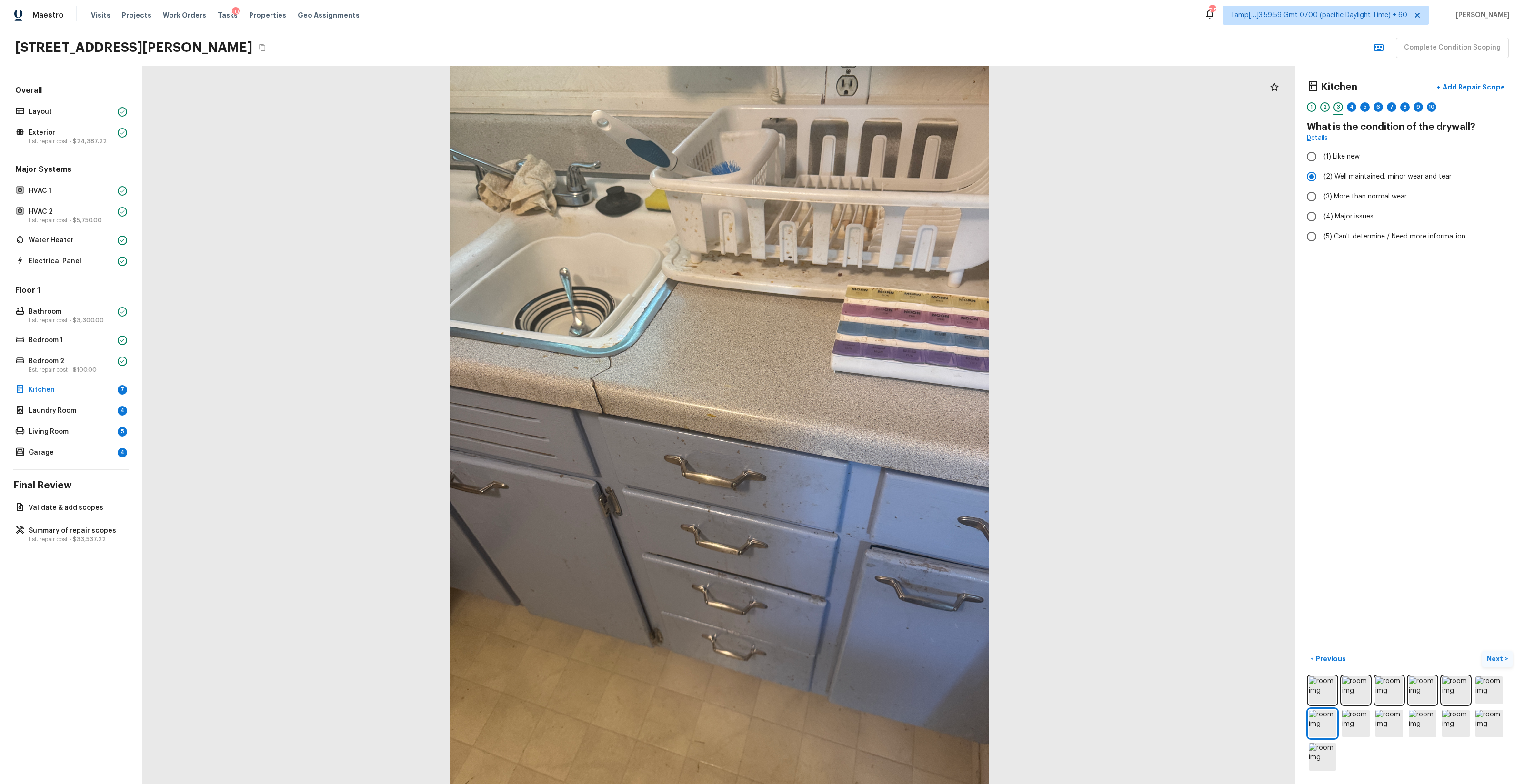
click at [857, 462] on p "Next" at bounding box center [1496, 659] width 18 height 10
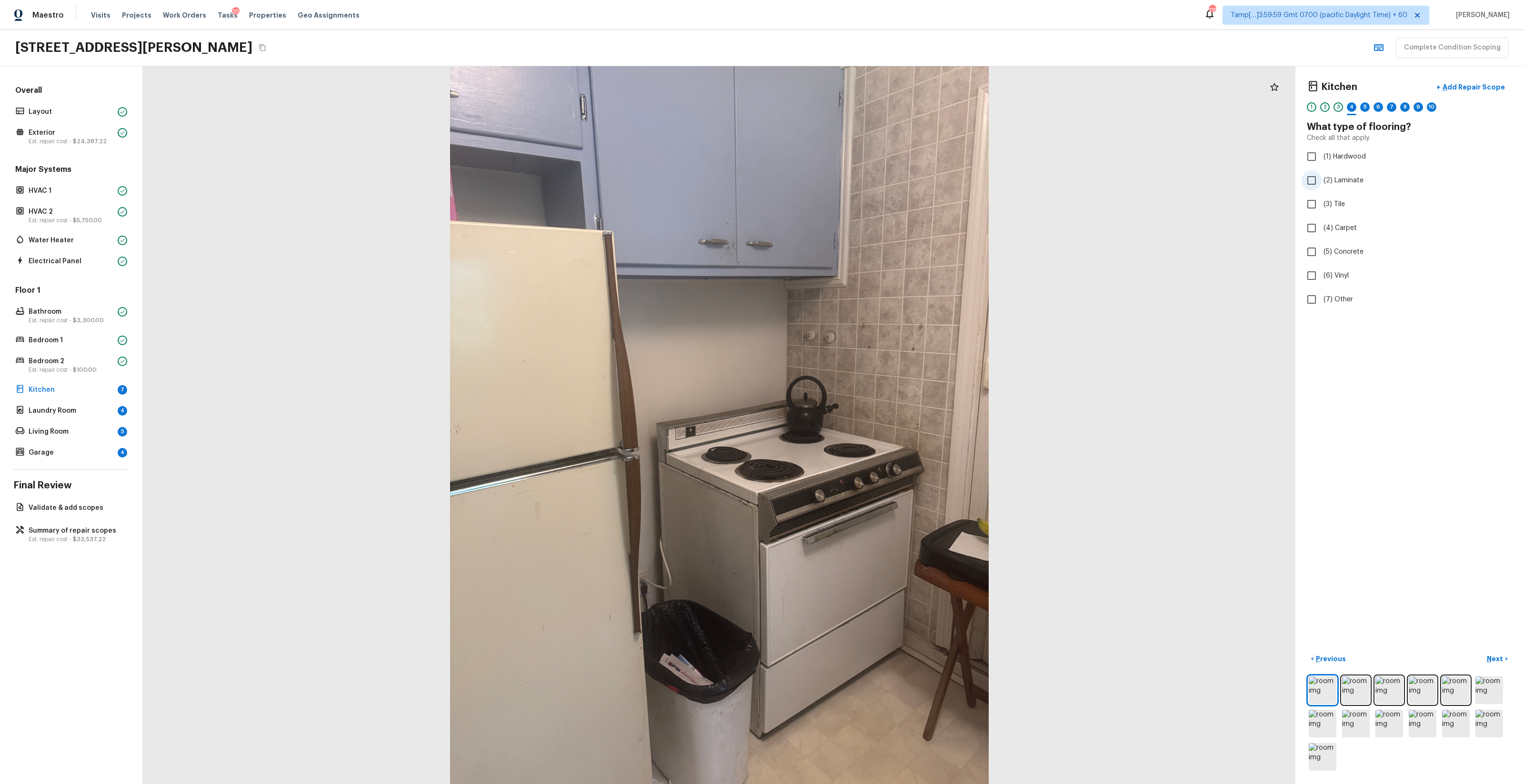
click at [857, 182] on span "(2) Laminate" at bounding box center [1343, 181] width 40 height 10
click at [857, 182] on input "(2) Laminate" at bounding box center [1311, 180] width 20 height 20
click at [857, 462] on button "Next >" at bounding box center [1498, 658] width 31 height 15
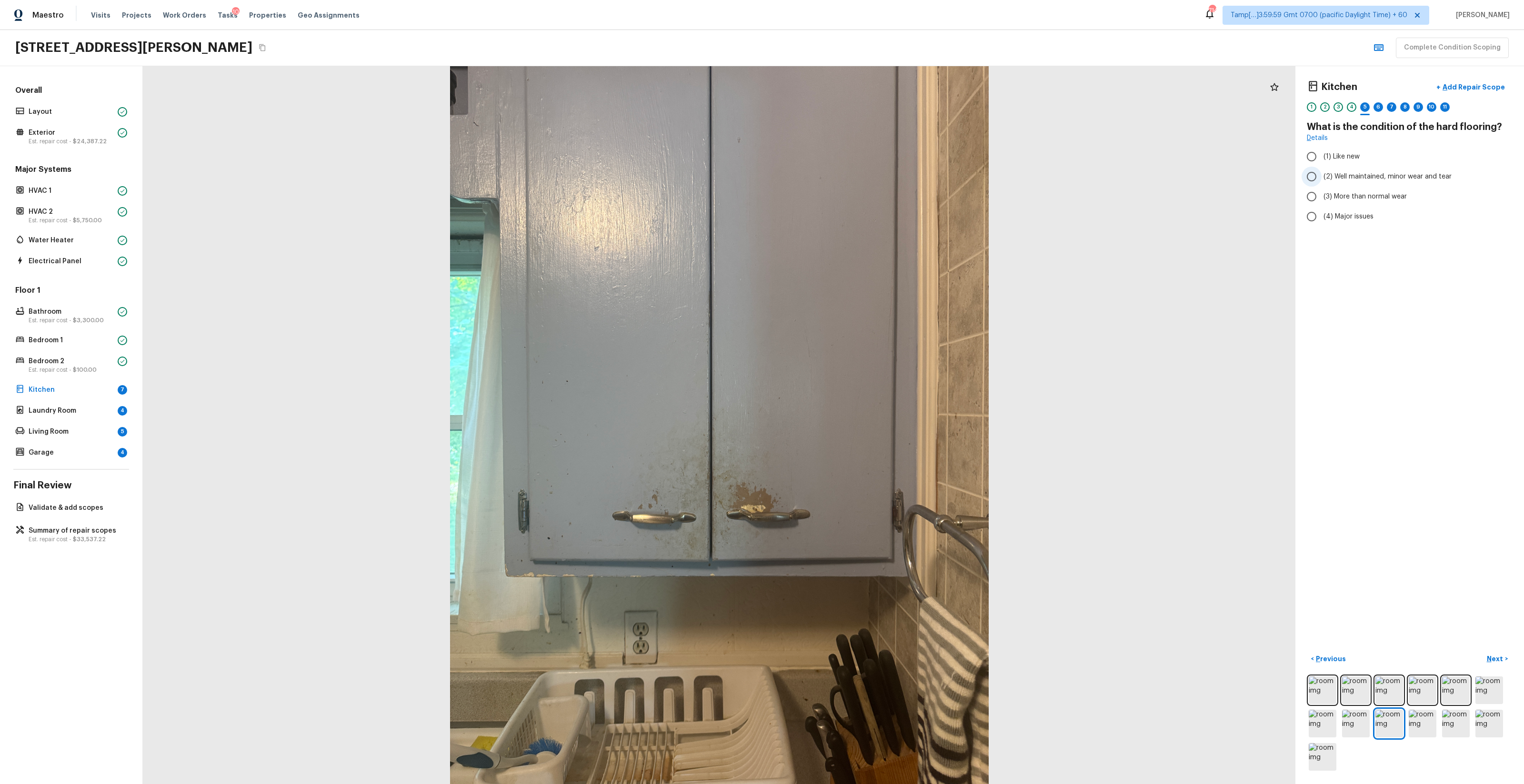
click at [857, 179] on span "(2) Well maintained, minor wear and tear" at bounding box center [1388, 177] width 128 height 10
click at [857, 179] on input "(2) Well maintained, minor wear and tear" at bounding box center [1311, 177] width 20 height 20
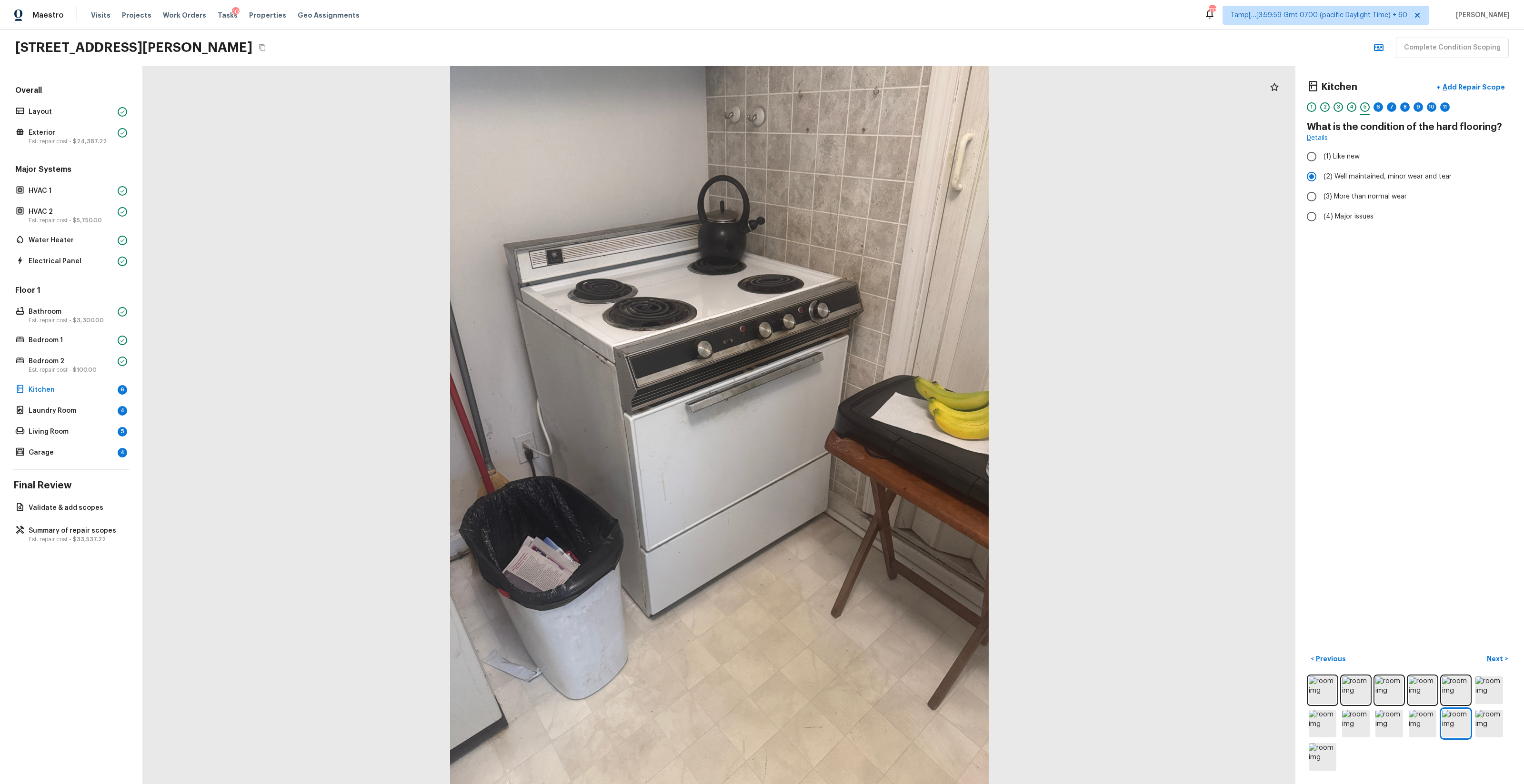
click at [857, 462] on div "Kitchen + Add Repair Scope 1 2 3 4 5 6 7 8 9 10 11 What is the condition of the…" at bounding box center [1410, 426] width 229 height 718
click at [857, 462] on p "Next" at bounding box center [1496, 659] width 18 height 10
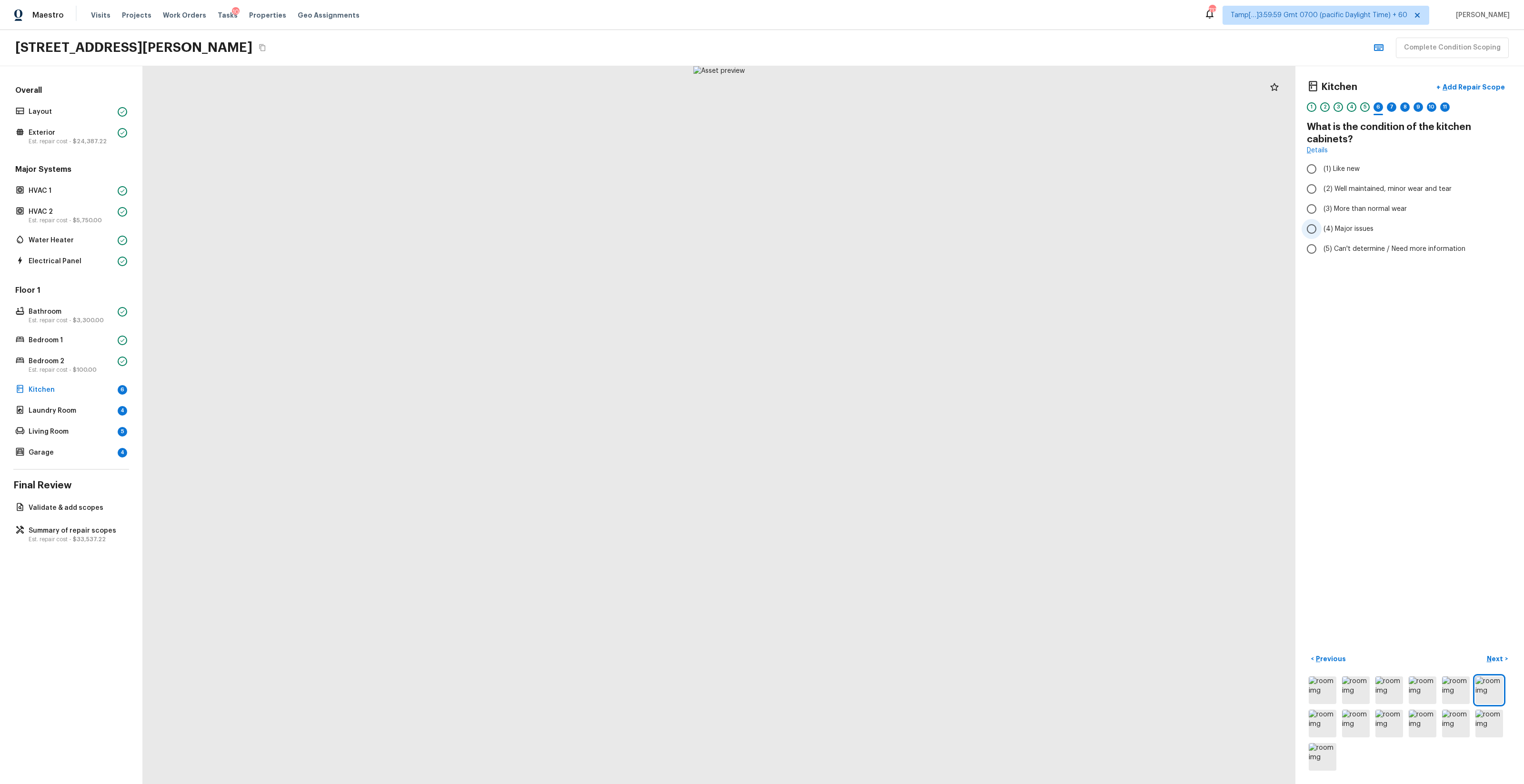
click at [857, 230] on span "(4) Major issues" at bounding box center [1349, 229] width 50 height 10
click at [857, 230] on input "(4) Major issues" at bounding box center [1311, 229] width 20 height 20
click at [857, 93] on button "+ Add Repair Scope" at bounding box center [1470, 88] width 84 height 19
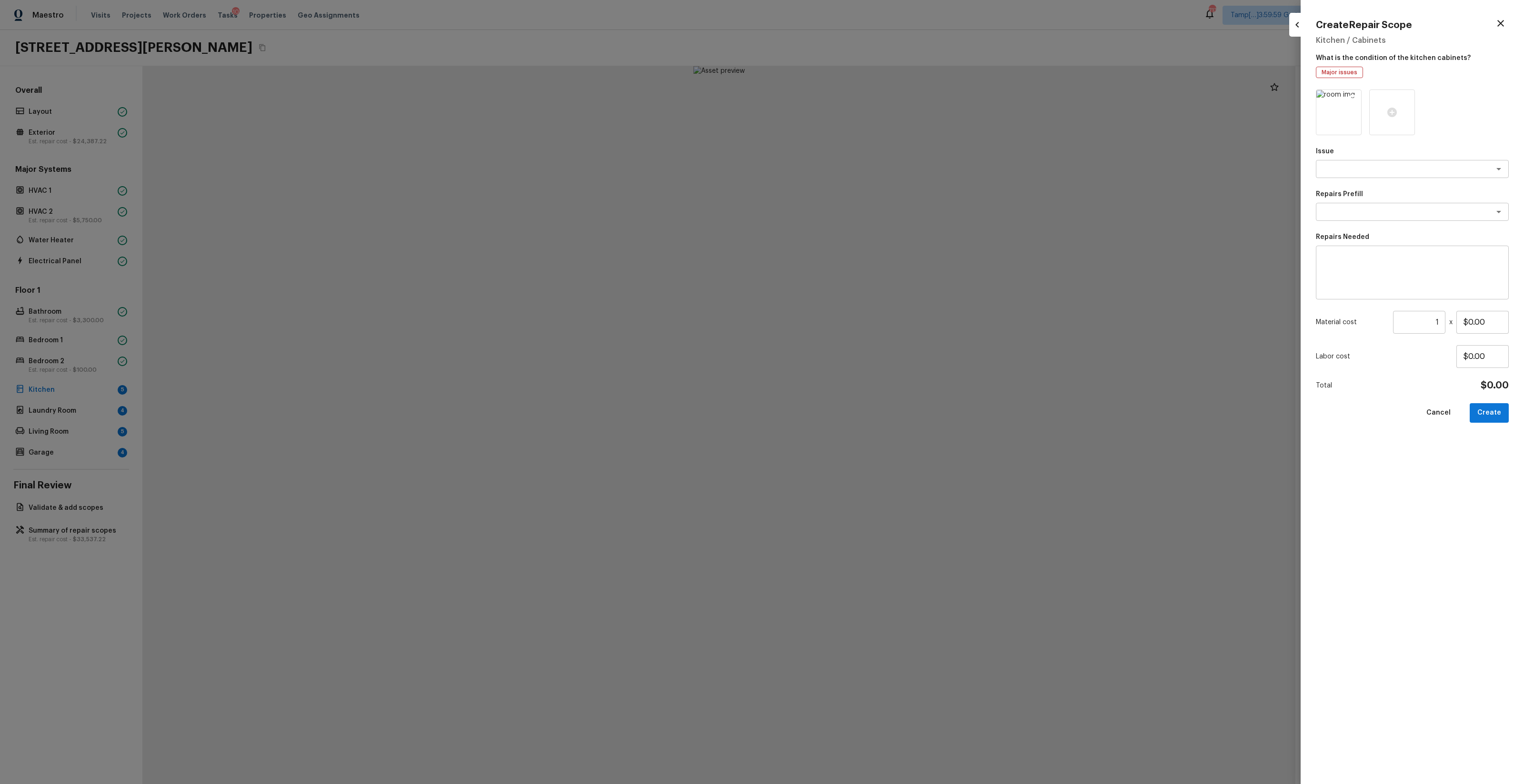
click at [857, 99] on icon at bounding box center [1353, 99] width 8 height 8
click at [857, 107] on icon at bounding box center [1339, 113] width 11 height 11
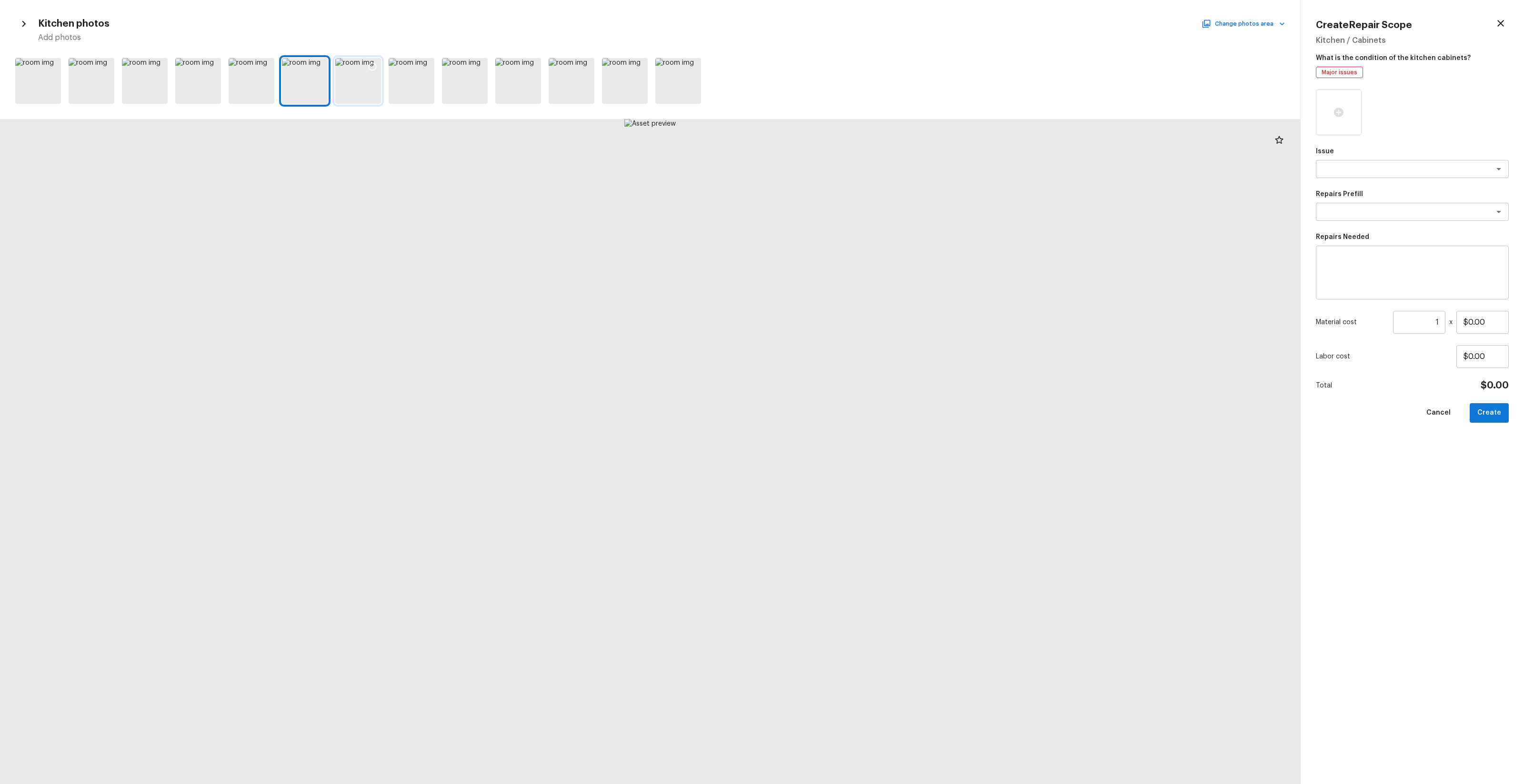
click at [372, 66] on icon at bounding box center [372, 66] width 10 height 10
click at [424, 70] on icon at bounding box center [426, 67] width 8 height 8
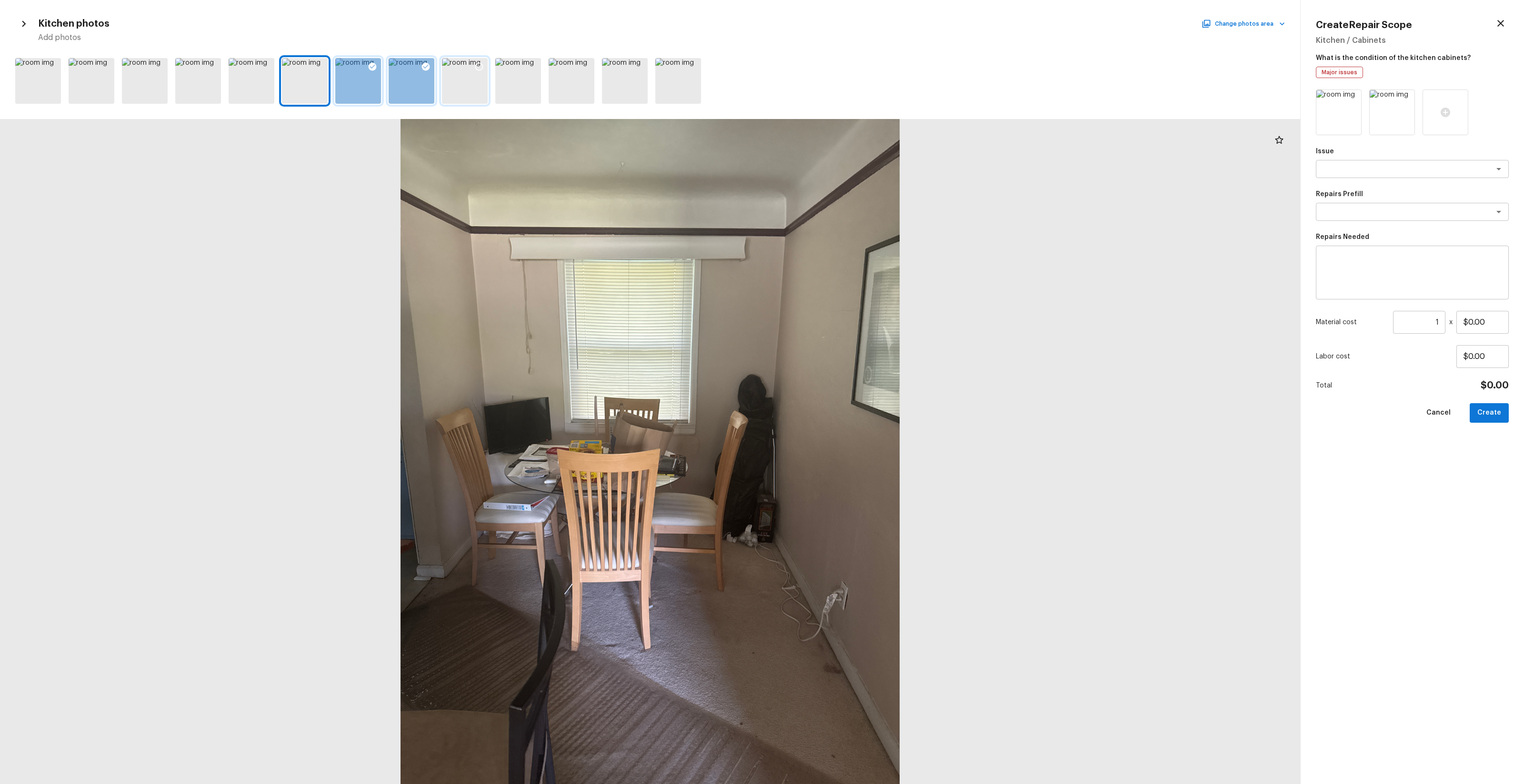
click at [479, 66] on icon at bounding box center [479, 66] width 10 height 10
click at [105, 68] on icon at bounding box center [106, 66] width 10 height 10
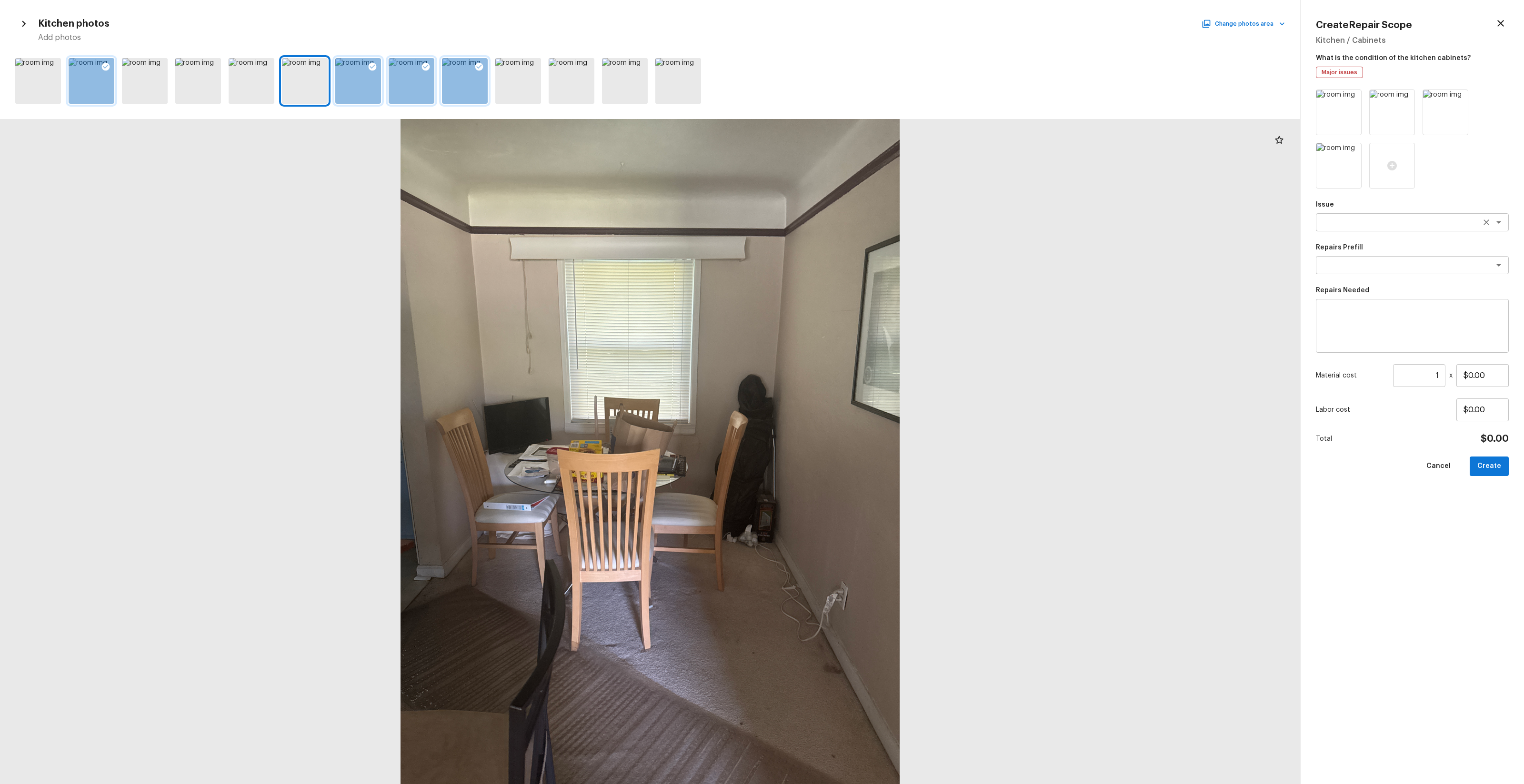
click at [857, 213] on div "x ​" at bounding box center [1413, 222] width 193 height 18
click at [857, 226] on textarea "pain" at bounding box center [1399, 222] width 157 height 10
click at [857, 259] on li "Kitchen Cabinets" at bounding box center [1413, 258] width 193 height 15
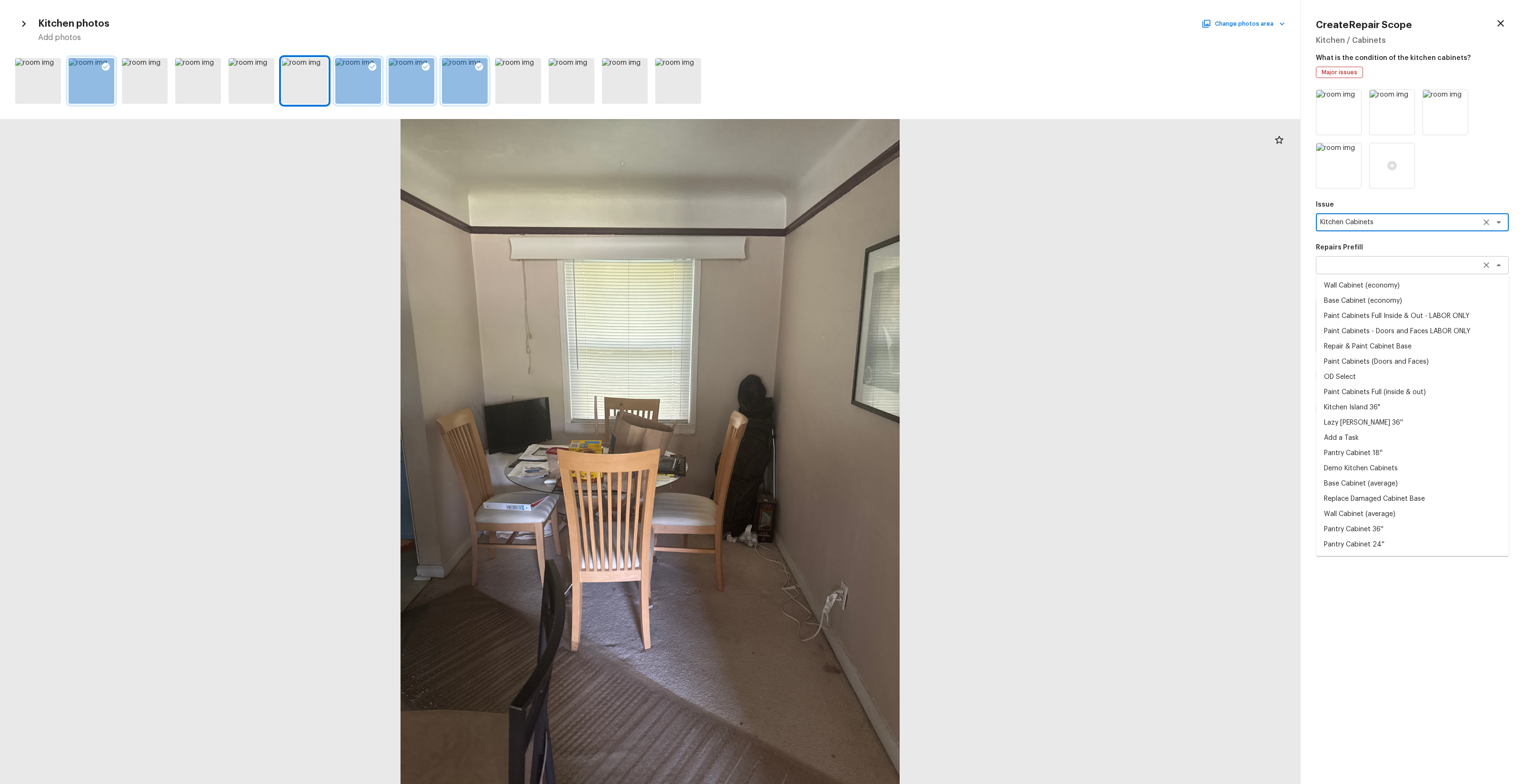
click at [857, 270] on div "x ​" at bounding box center [1413, 265] width 193 height 18
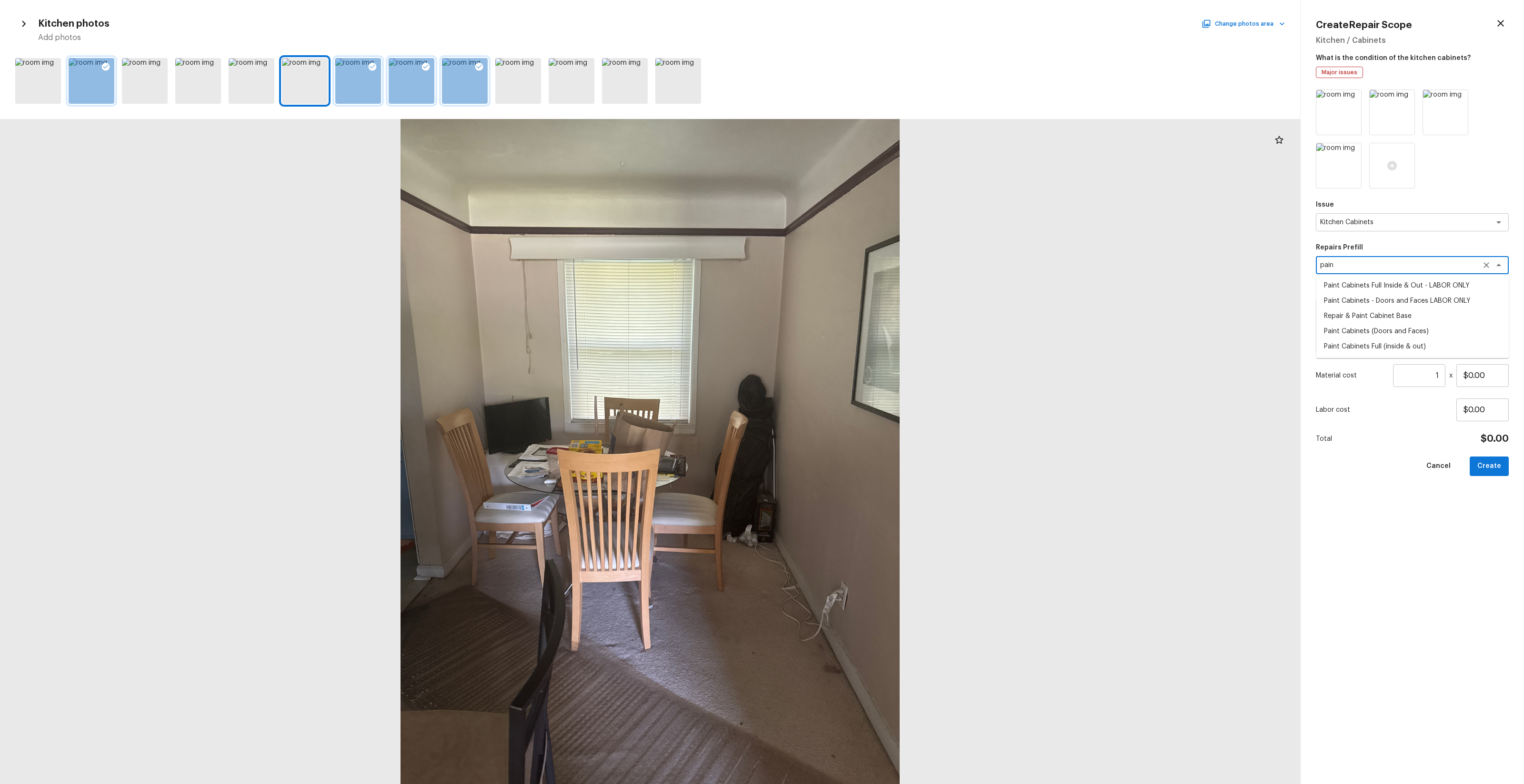
click at [857, 289] on li "Paint Cabinets Full Inside & Out - LABOR ONLY" at bounding box center [1413, 285] width 193 height 15
click at [857, 377] on input "$28.00" at bounding box center [1483, 375] width 53 height 23
click at [857, 459] on button "Create" at bounding box center [1489, 466] width 39 height 19
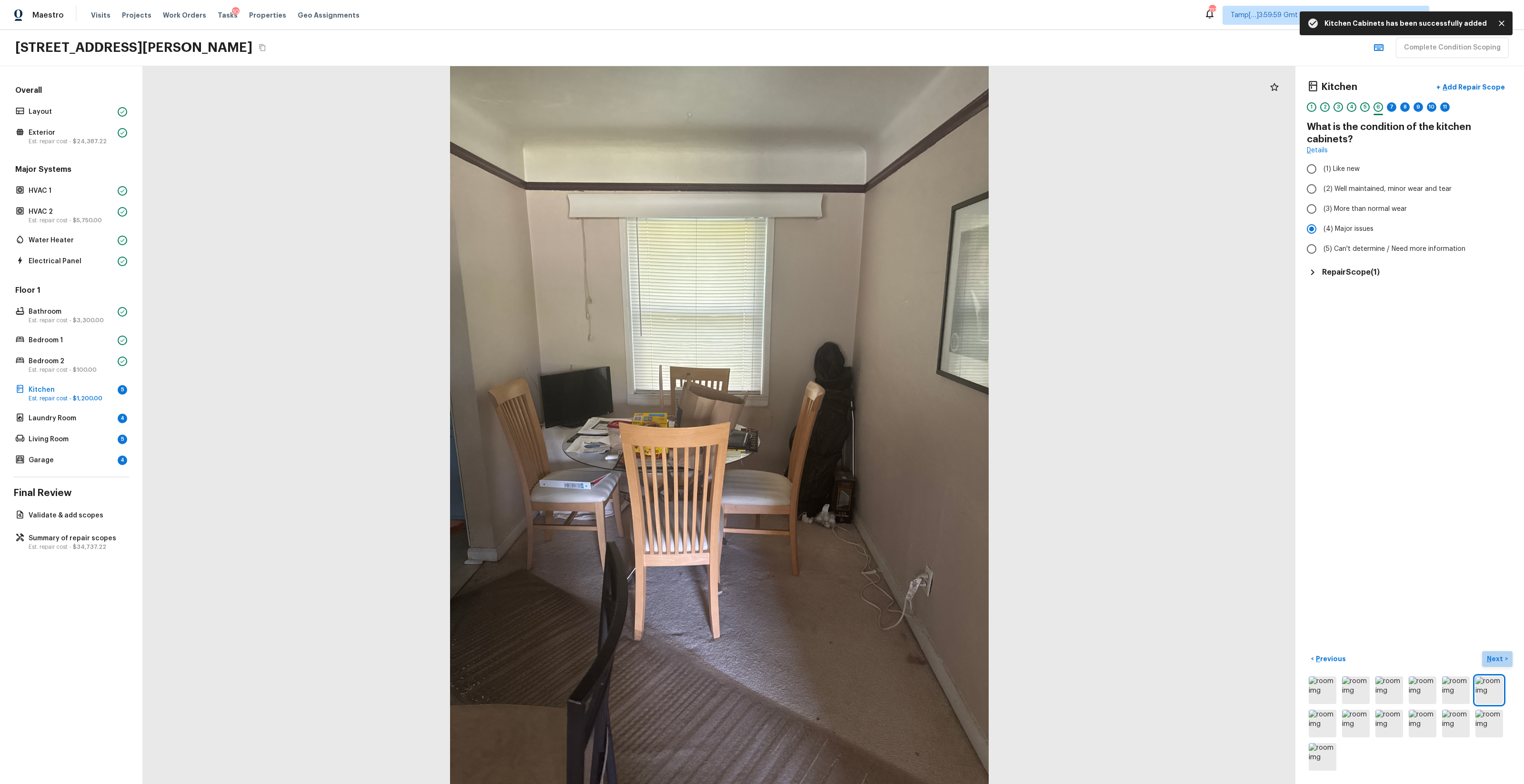
click at [857, 462] on button "Next >" at bounding box center [1498, 658] width 31 height 15
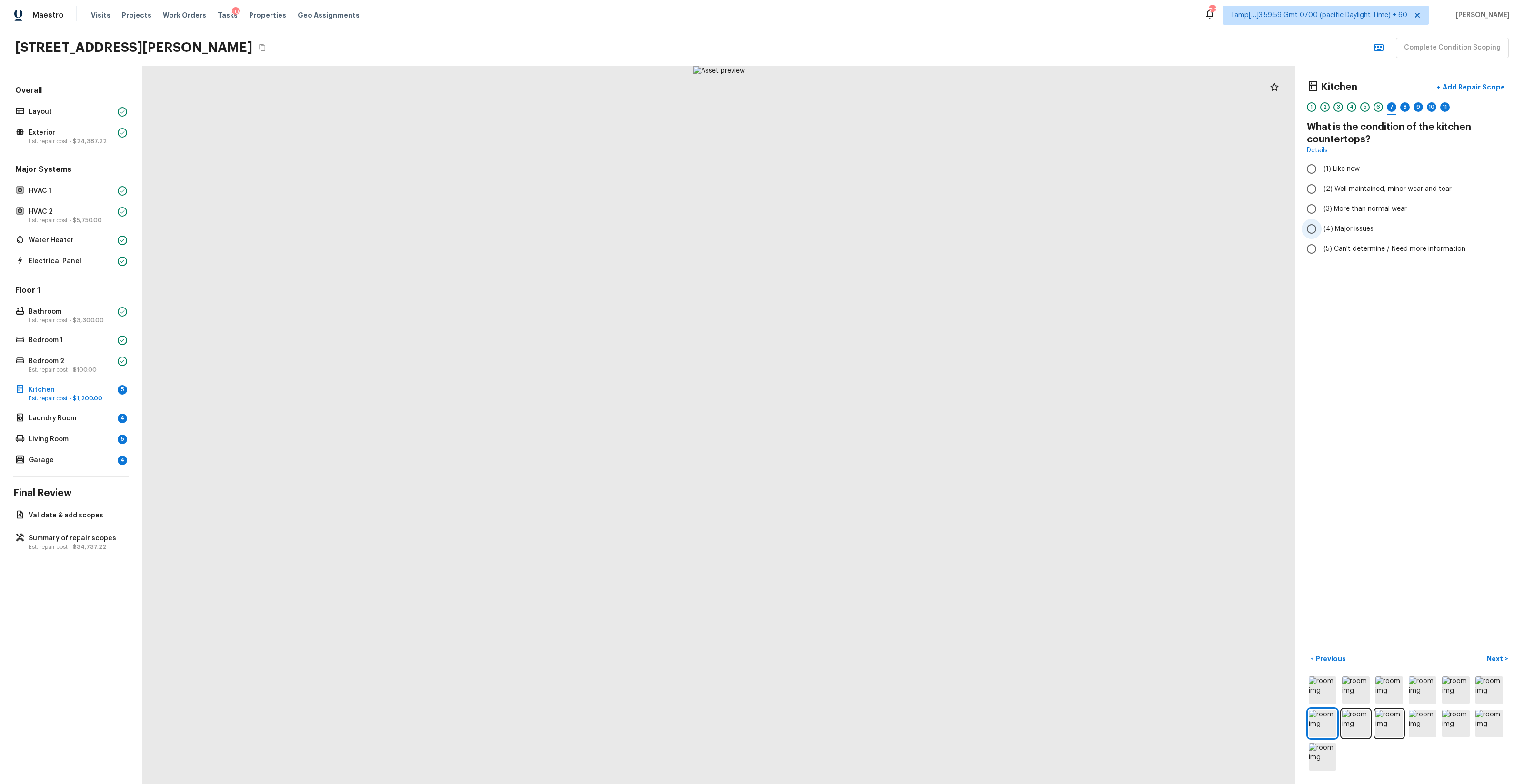
click at [857, 227] on span "(4) Major issues" at bounding box center [1349, 229] width 50 height 10
click at [857, 227] on input "(4) Major issues" at bounding box center [1311, 229] width 20 height 20
click at [857, 89] on p "Add Repair Scope" at bounding box center [1473, 88] width 64 height 10
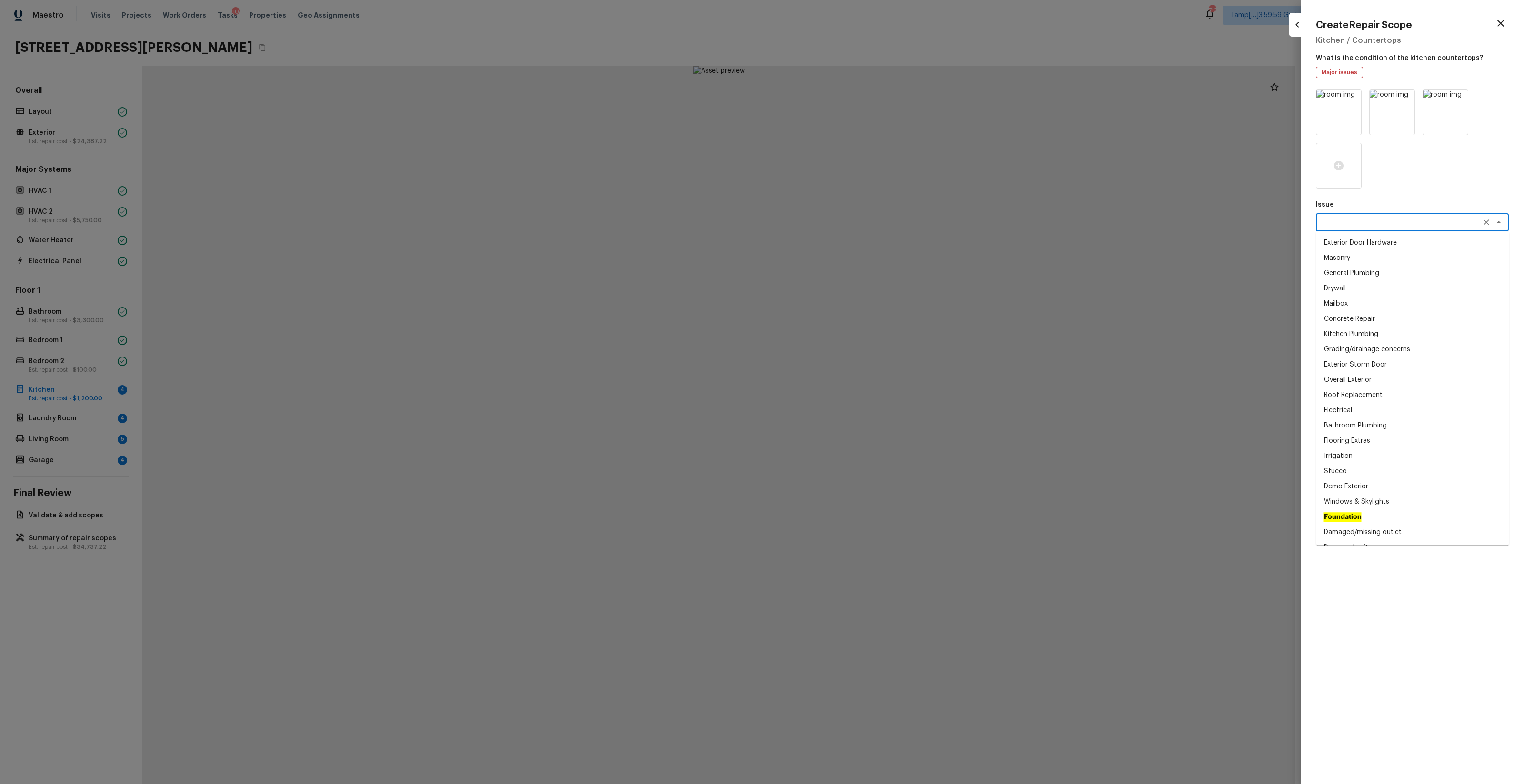
click at [857, 224] on textarea at bounding box center [1399, 222] width 157 height 10
click at [857, 245] on li "Countertops" at bounding box center [1413, 242] width 193 height 15
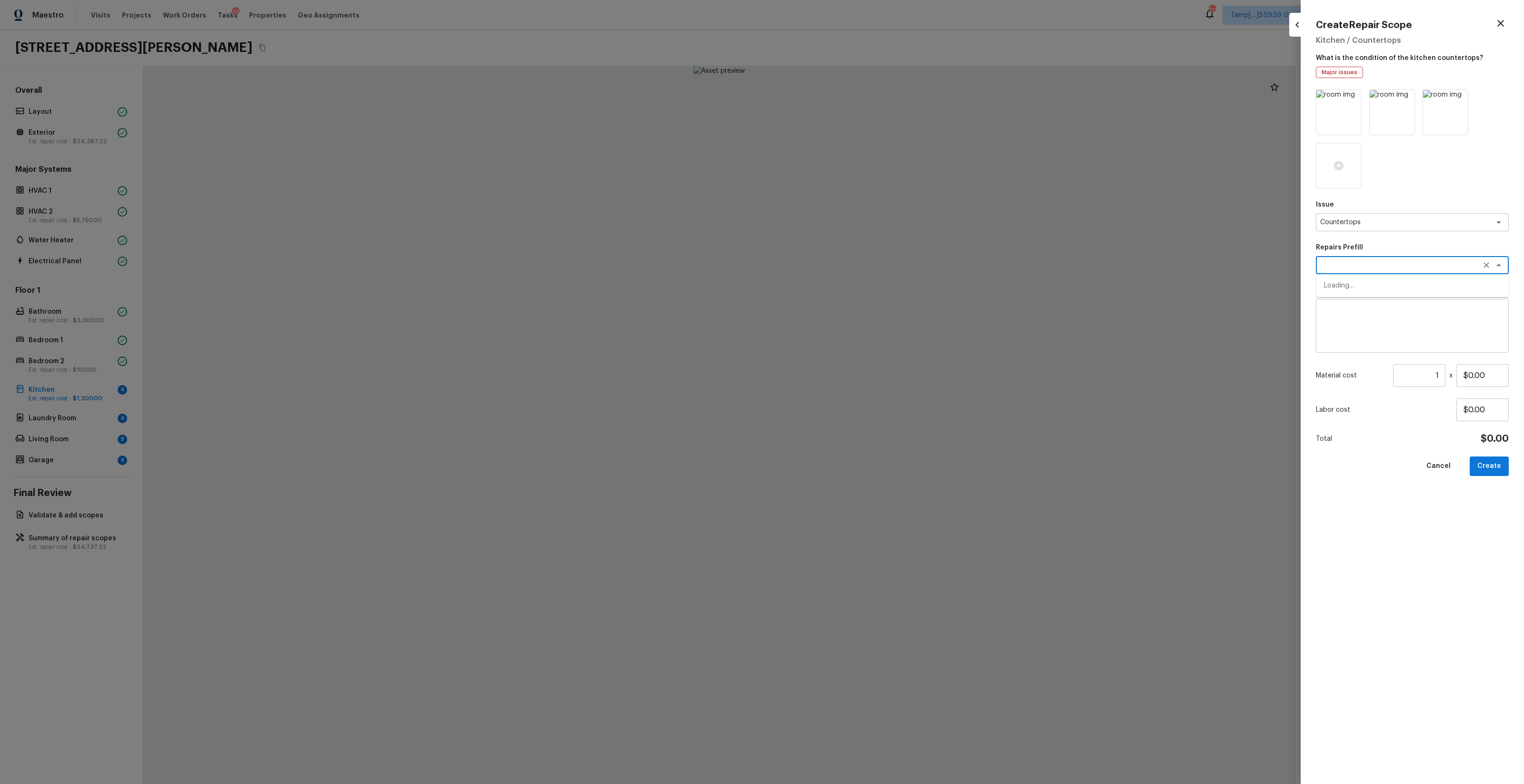
click at [857, 261] on textarea at bounding box center [1399, 265] width 157 height 10
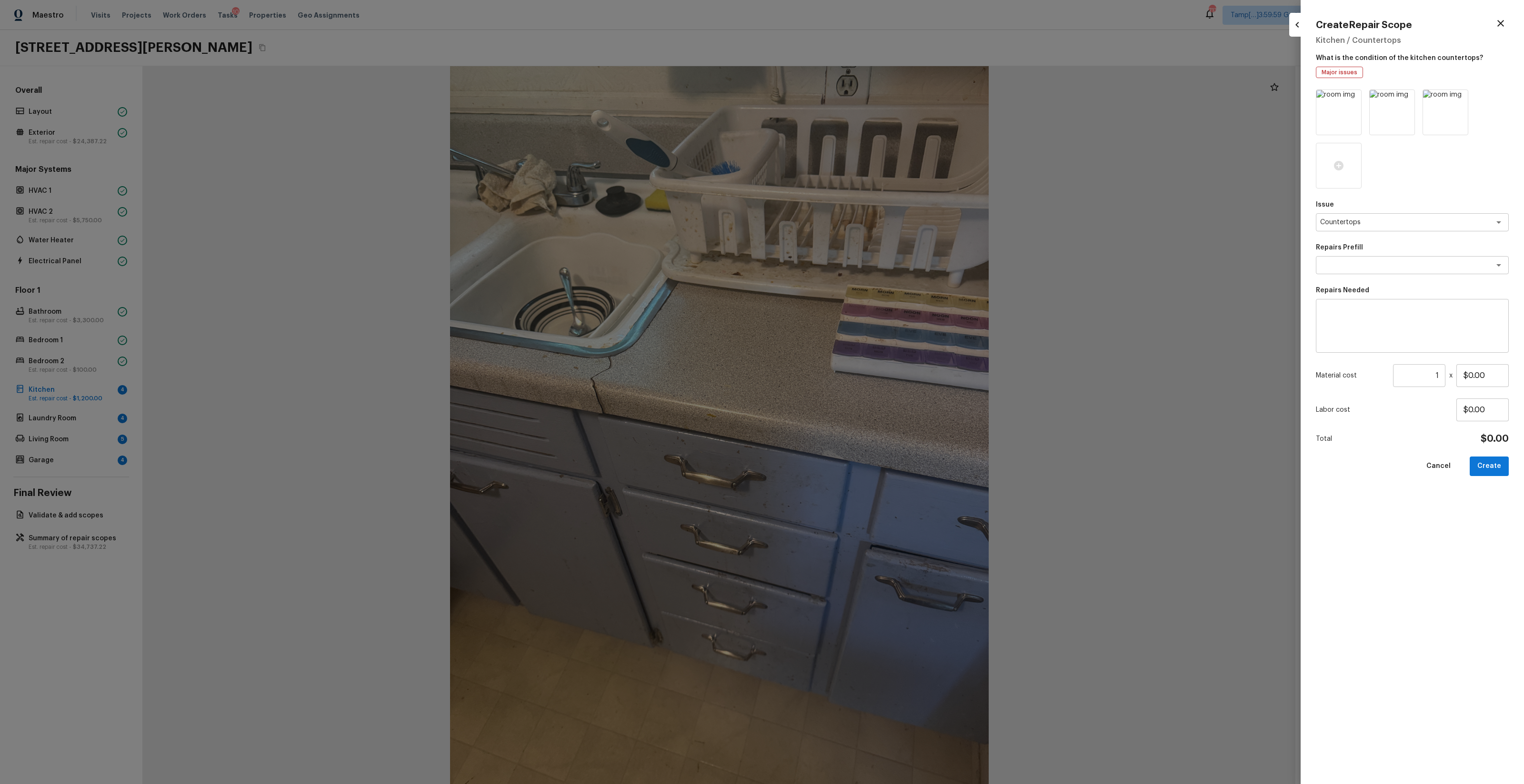
click at [857, 251] on p "Repairs Prefill" at bounding box center [1413, 248] width 193 height 10
click at [857, 329] on textarea "To enrich screen reader interactions, please activate Accessibility in Grammarl…" at bounding box center [1412, 326] width 179 height 38
click at [857, 375] on input "$0.00" at bounding box center [1483, 375] width 53 height 23
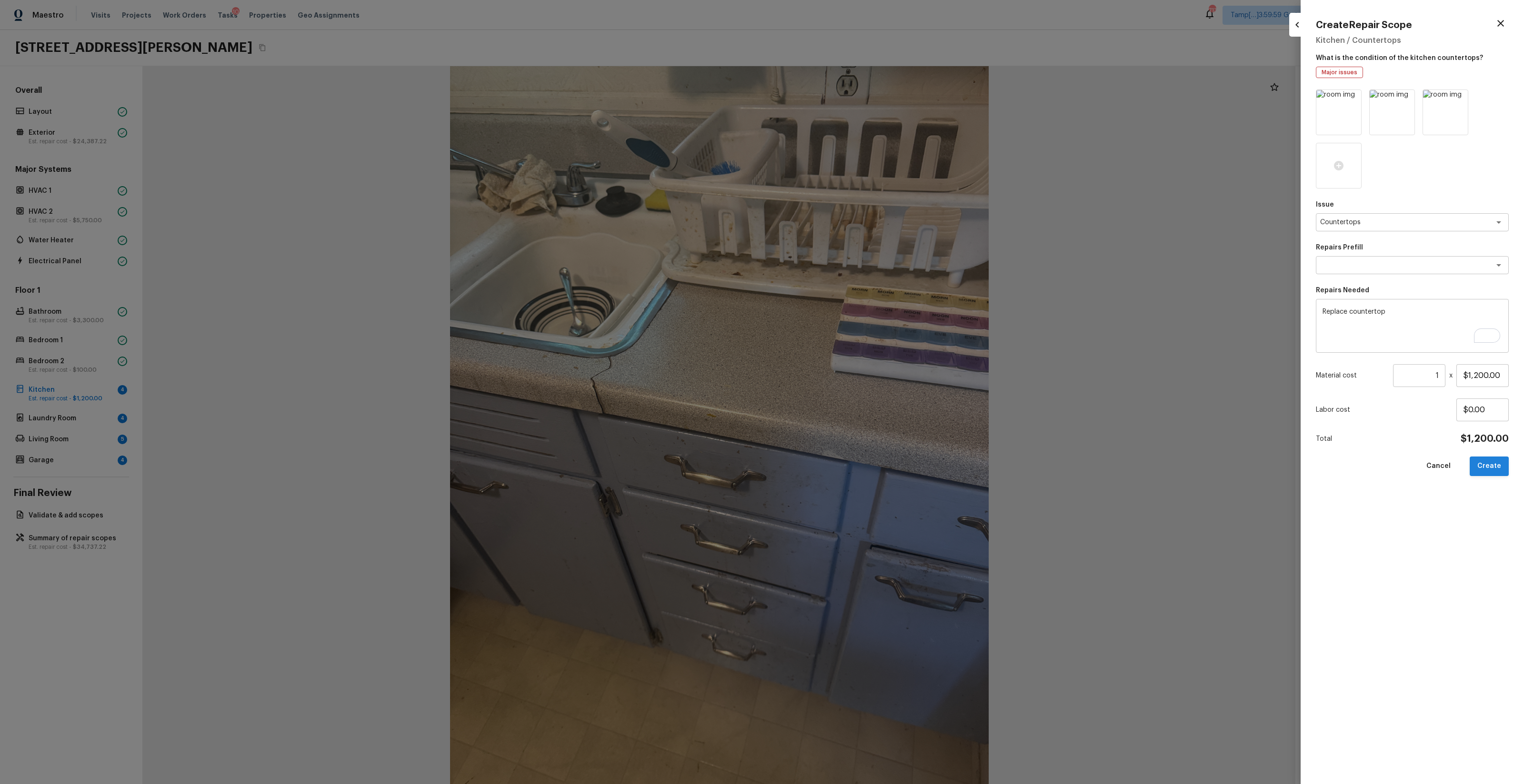
click at [857, 462] on button "Create" at bounding box center [1489, 466] width 39 height 19
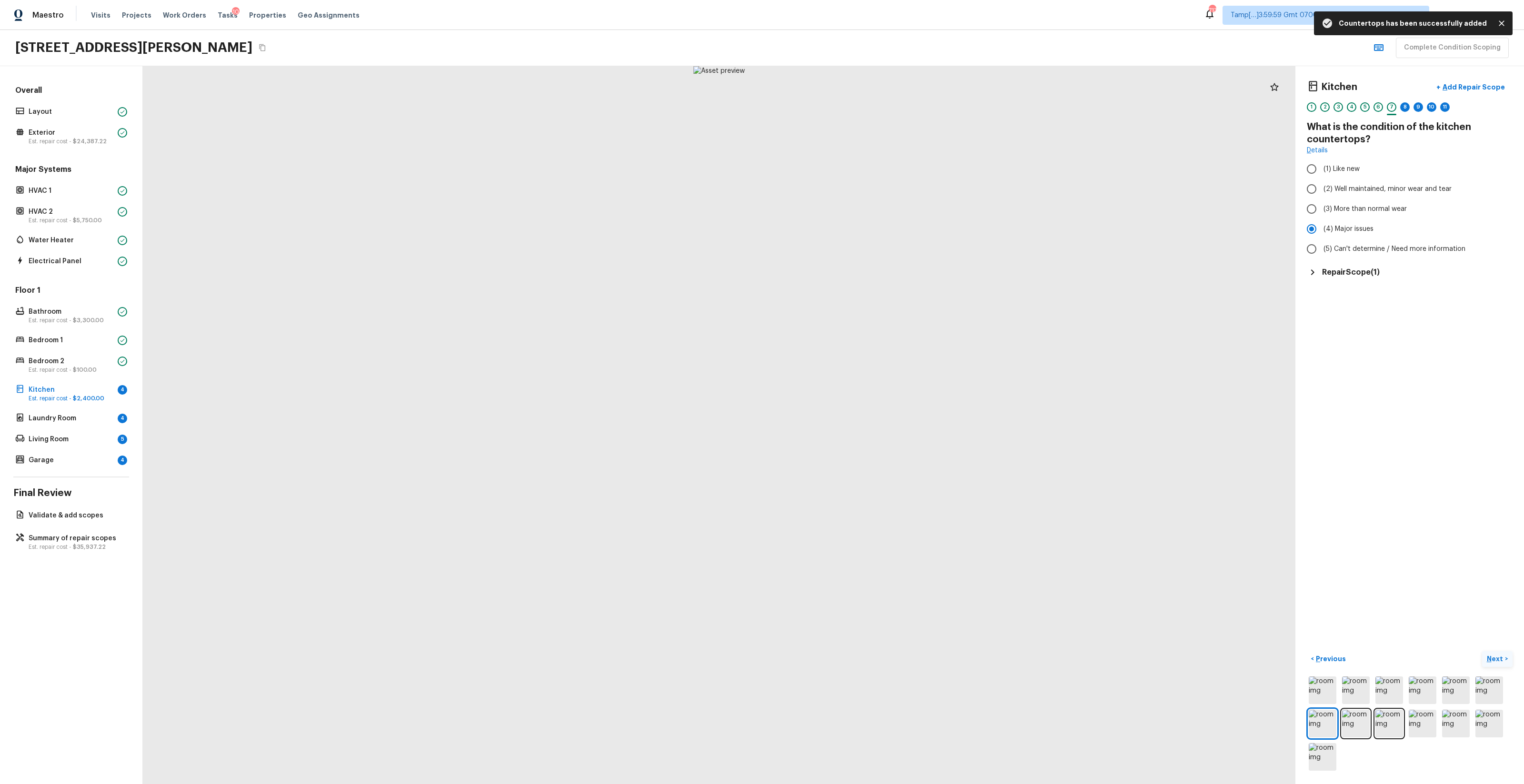
click at [857, 462] on p "Next" at bounding box center [1496, 659] width 18 height 10
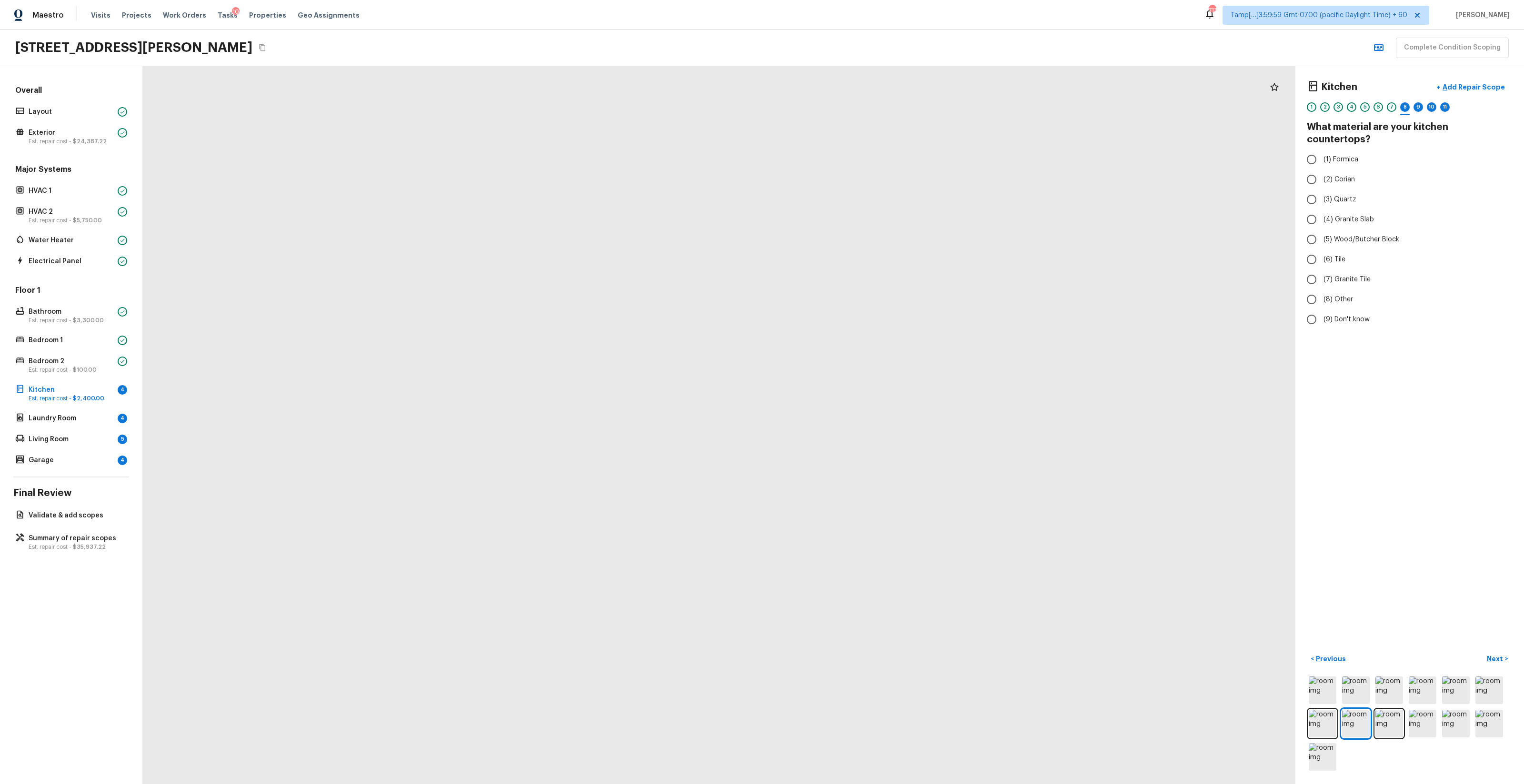
drag, startPoint x: 669, startPoint y: 248, endPoint x: 995, endPoint y: 252, distance: 326.0
click at [857, 252] on div at bounding box center [1042, 555] width 2192 height 1365
drag, startPoint x: 1035, startPoint y: 635, endPoint x: 874, endPoint y: 555, distance: 179.8
click at [857, 462] on div at bounding box center [480, 343] width 2127 height 1325
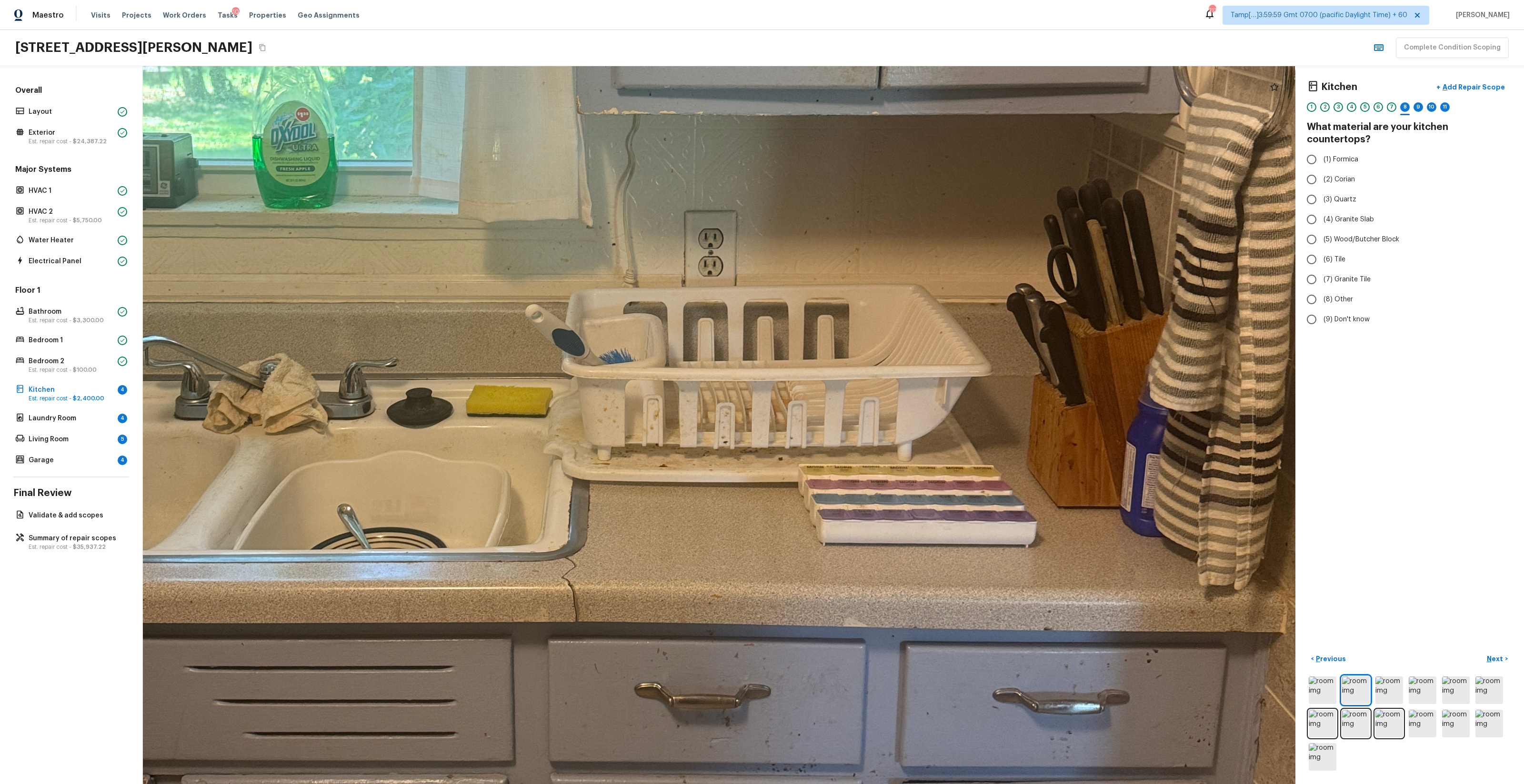
drag, startPoint x: 486, startPoint y: 555, endPoint x: 616, endPoint y: 545, distance: 130.4
click at [617, 462] on div at bounding box center [613, 260] width 2993 height 1864
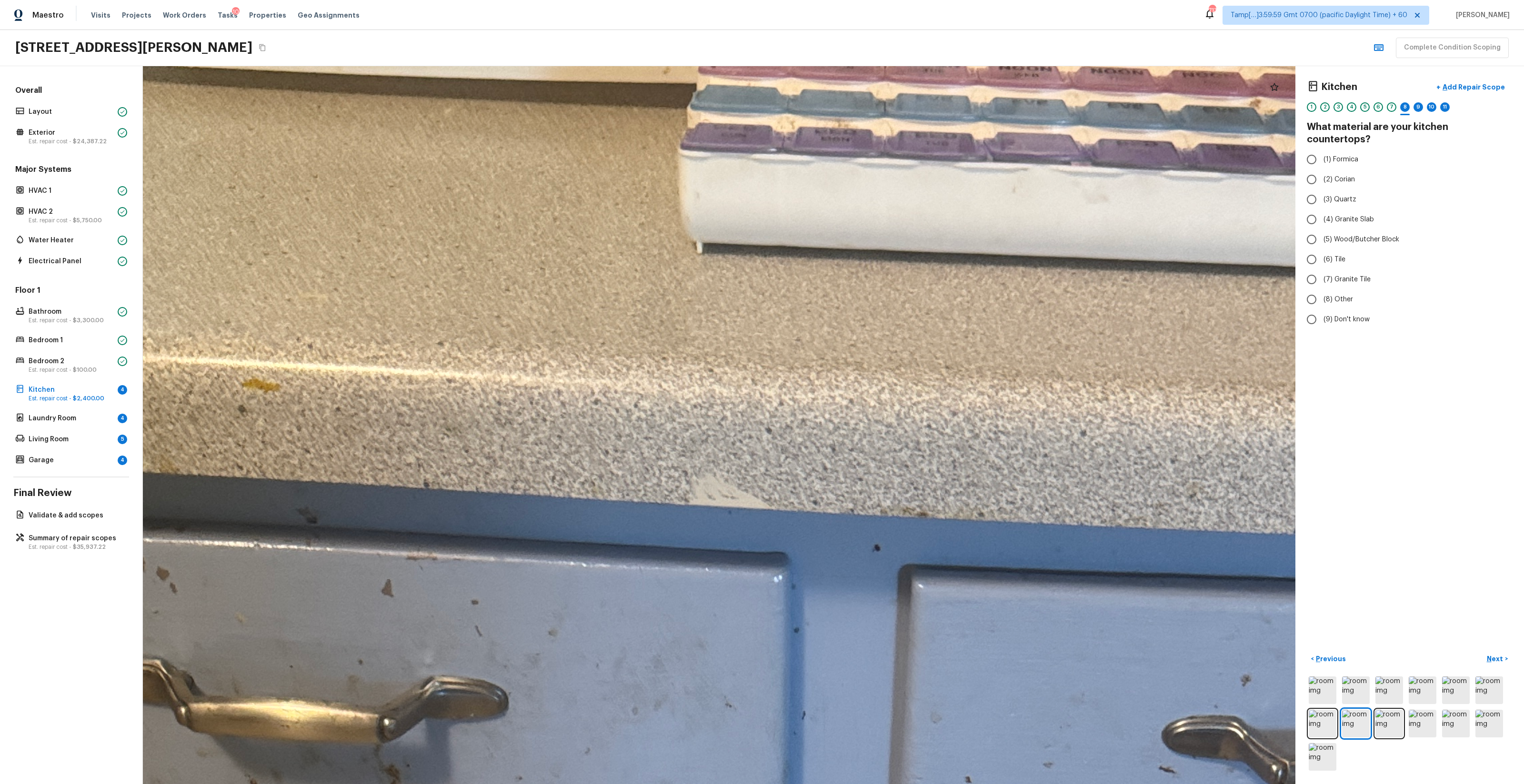
drag, startPoint x: 770, startPoint y: 261, endPoint x: 769, endPoint y: 562, distance: 301.0
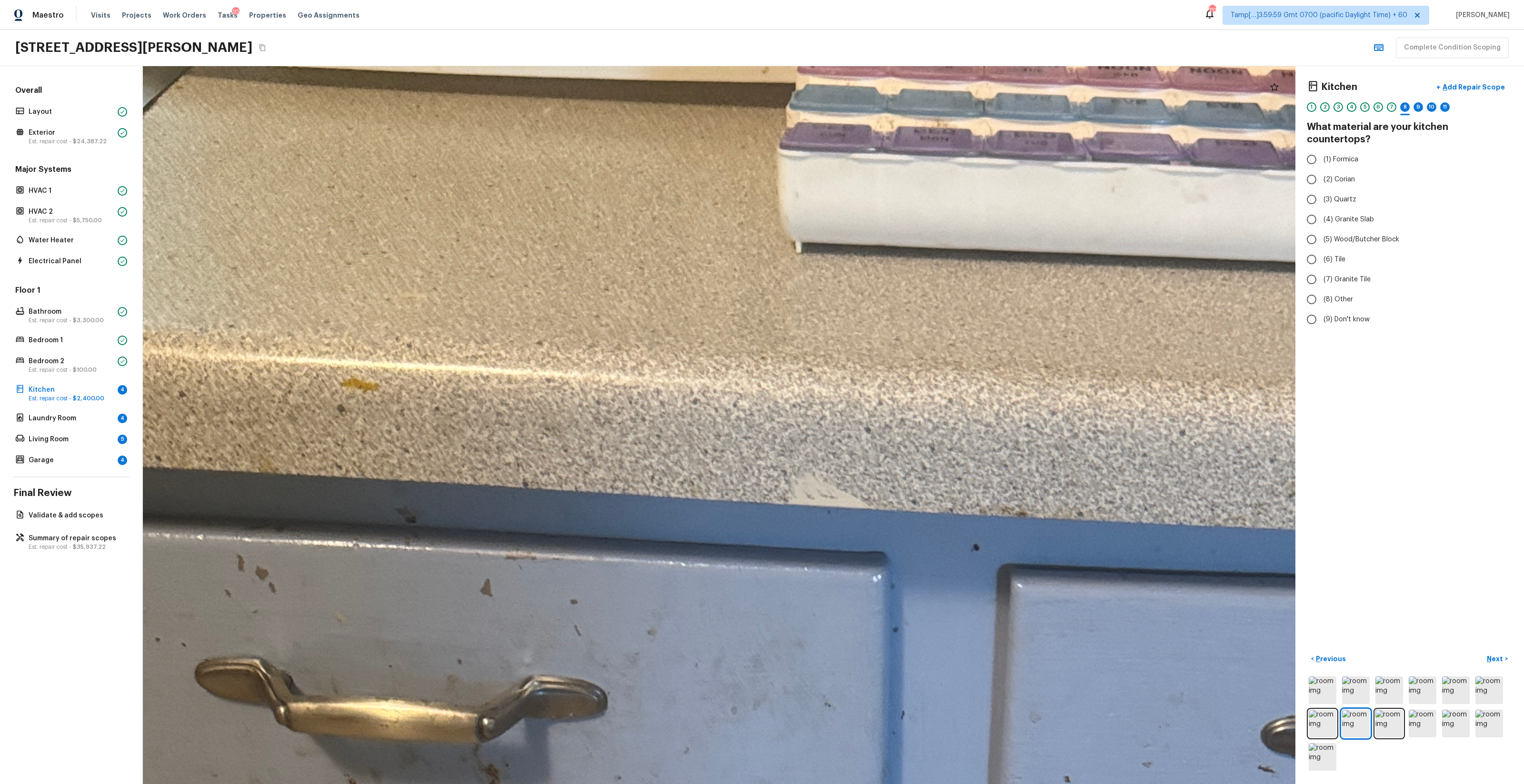
drag, startPoint x: 790, startPoint y: 478, endPoint x: 1165, endPoint y: 473, distance: 375.0
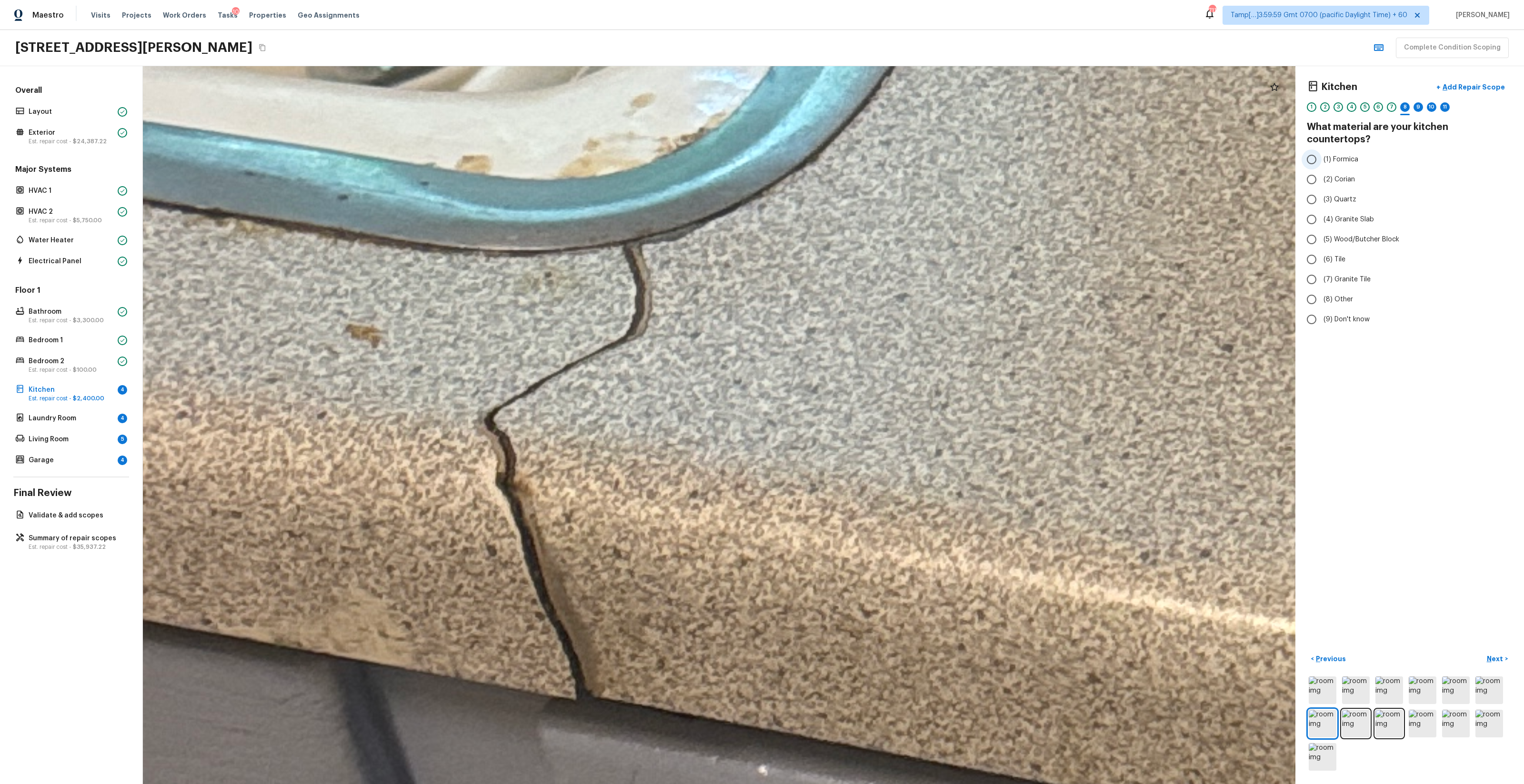
click at [857, 155] on span "(1) Formica" at bounding box center [1341, 160] width 35 height 10
click at [857, 152] on input "(1) Formica" at bounding box center [1311, 159] width 20 height 20
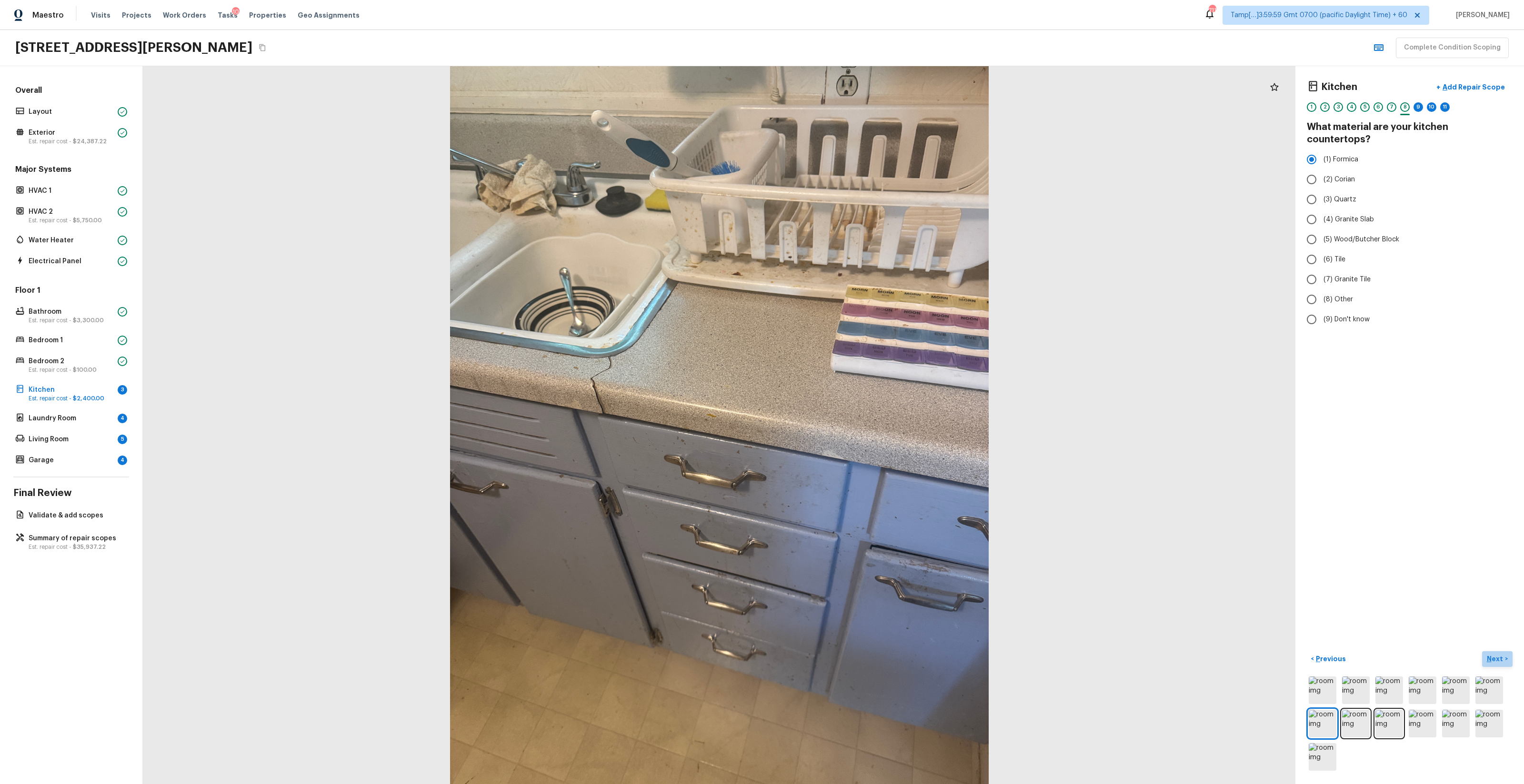
click at [857, 462] on p "Next" at bounding box center [1496, 659] width 18 height 10
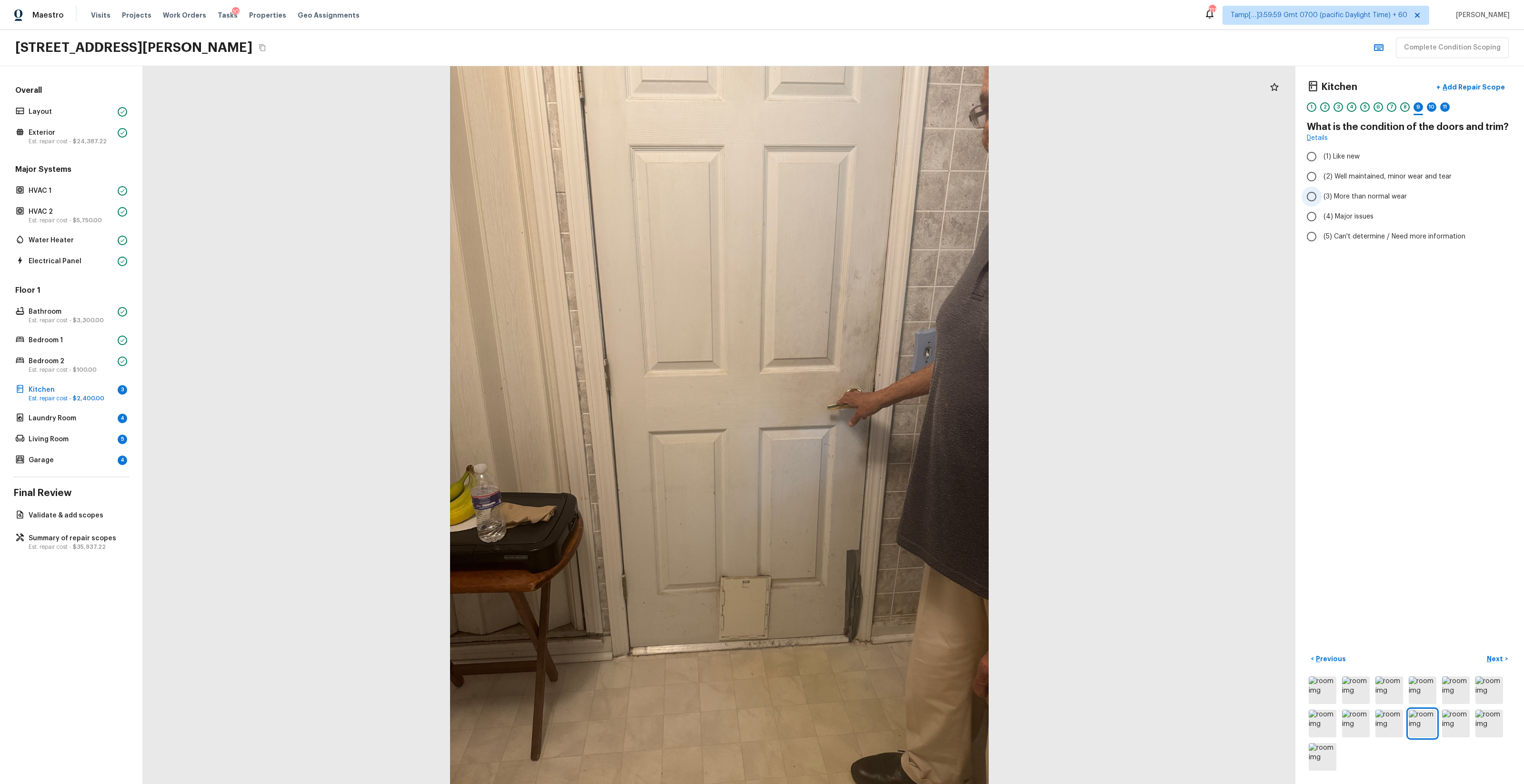
click at [857, 189] on label "(3) More than normal wear" at bounding box center [1403, 196] width 204 height 20
click at [857, 189] on input "(3) More than normal wear" at bounding box center [1311, 196] width 20 height 20
click at [857, 80] on button "+ Add Repair Scope" at bounding box center [1470, 88] width 84 height 19
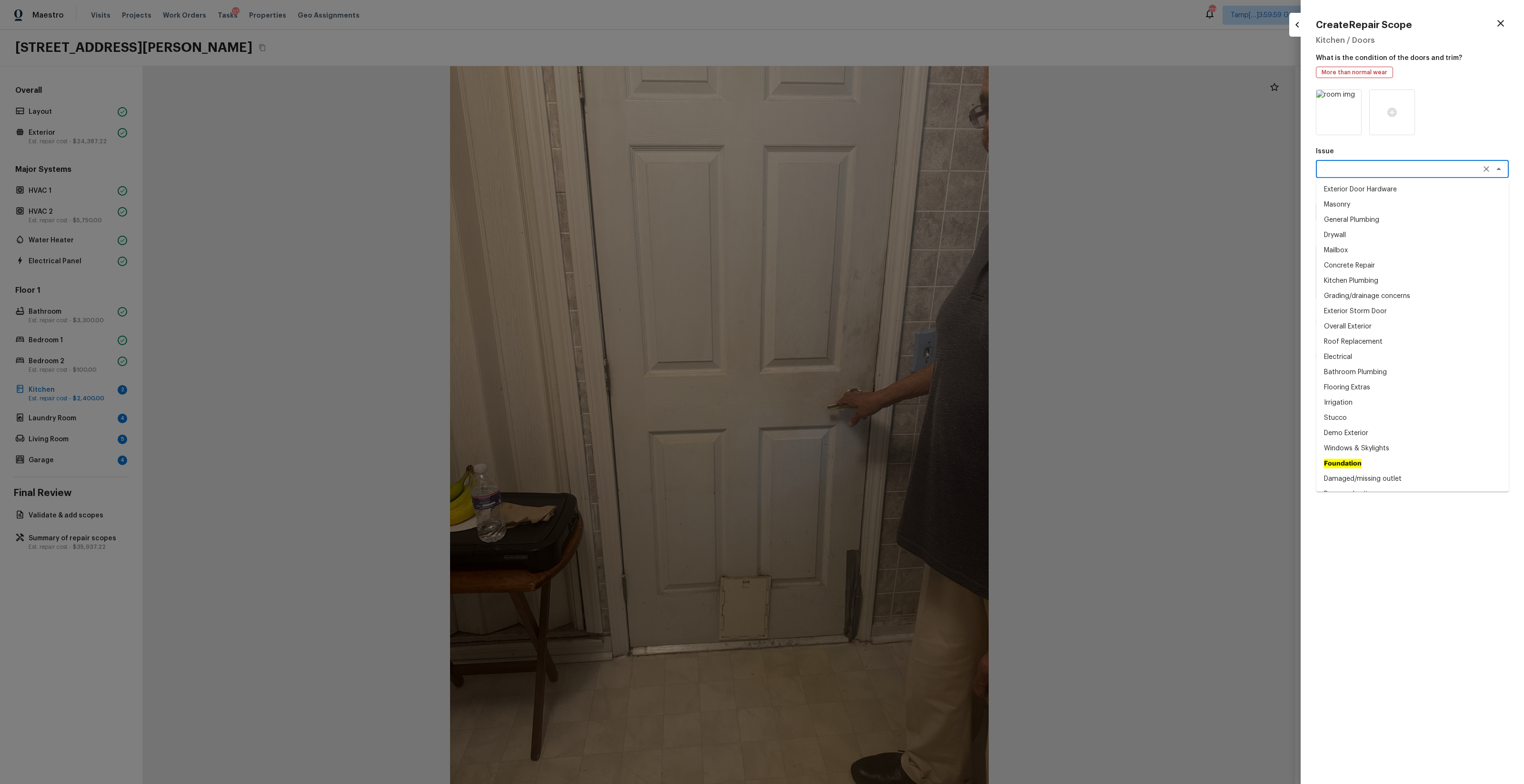
click at [857, 168] on textarea at bounding box center [1399, 169] width 157 height 10
click at [857, 340] on li "Interior Door" at bounding box center [1413, 341] width 193 height 15
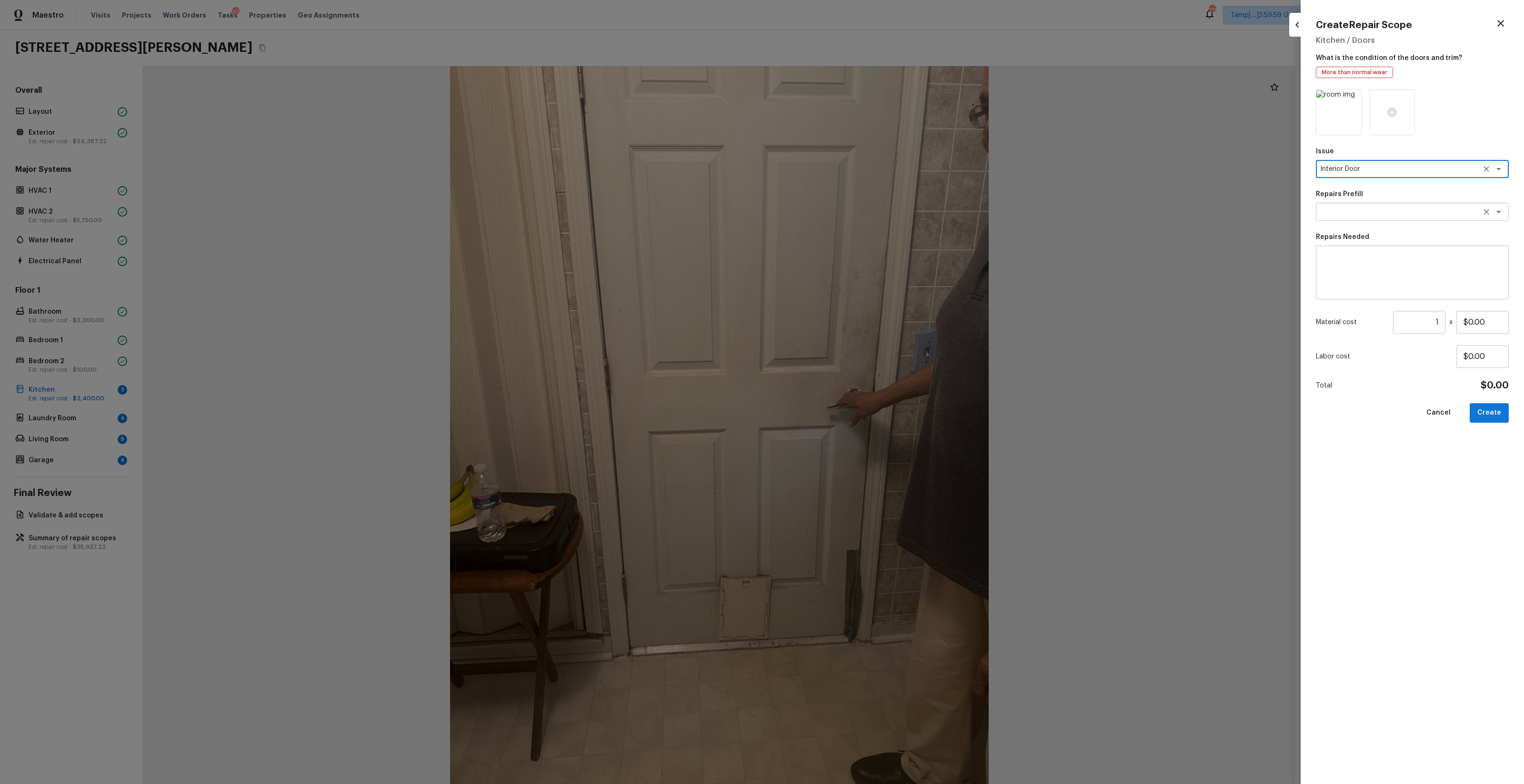
click at [857, 215] on textarea at bounding box center [1399, 212] width 157 height 10
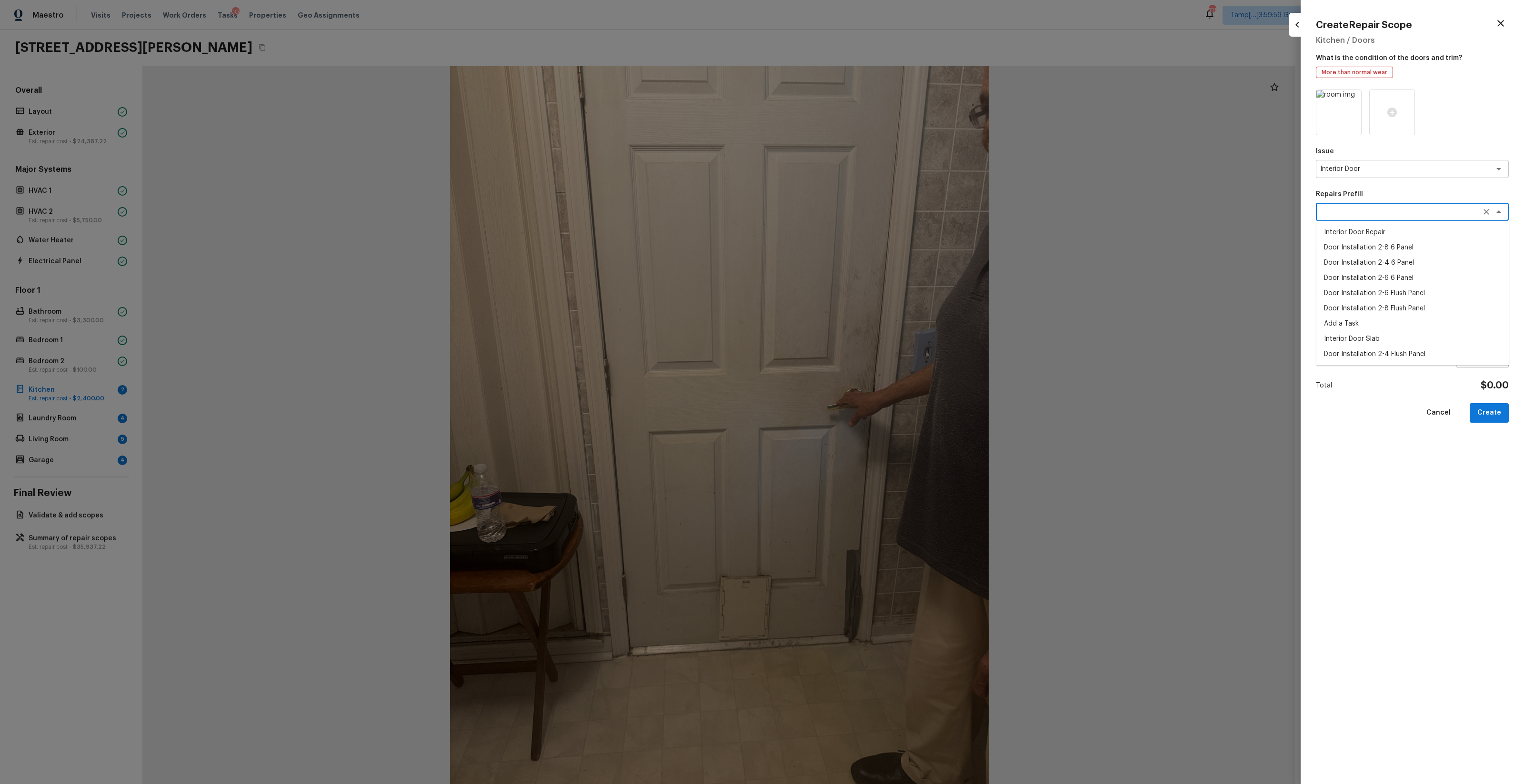
click at [857, 263] on li "Door Installation 2-4 6 Panel" at bounding box center [1413, 263] width 193 height 15
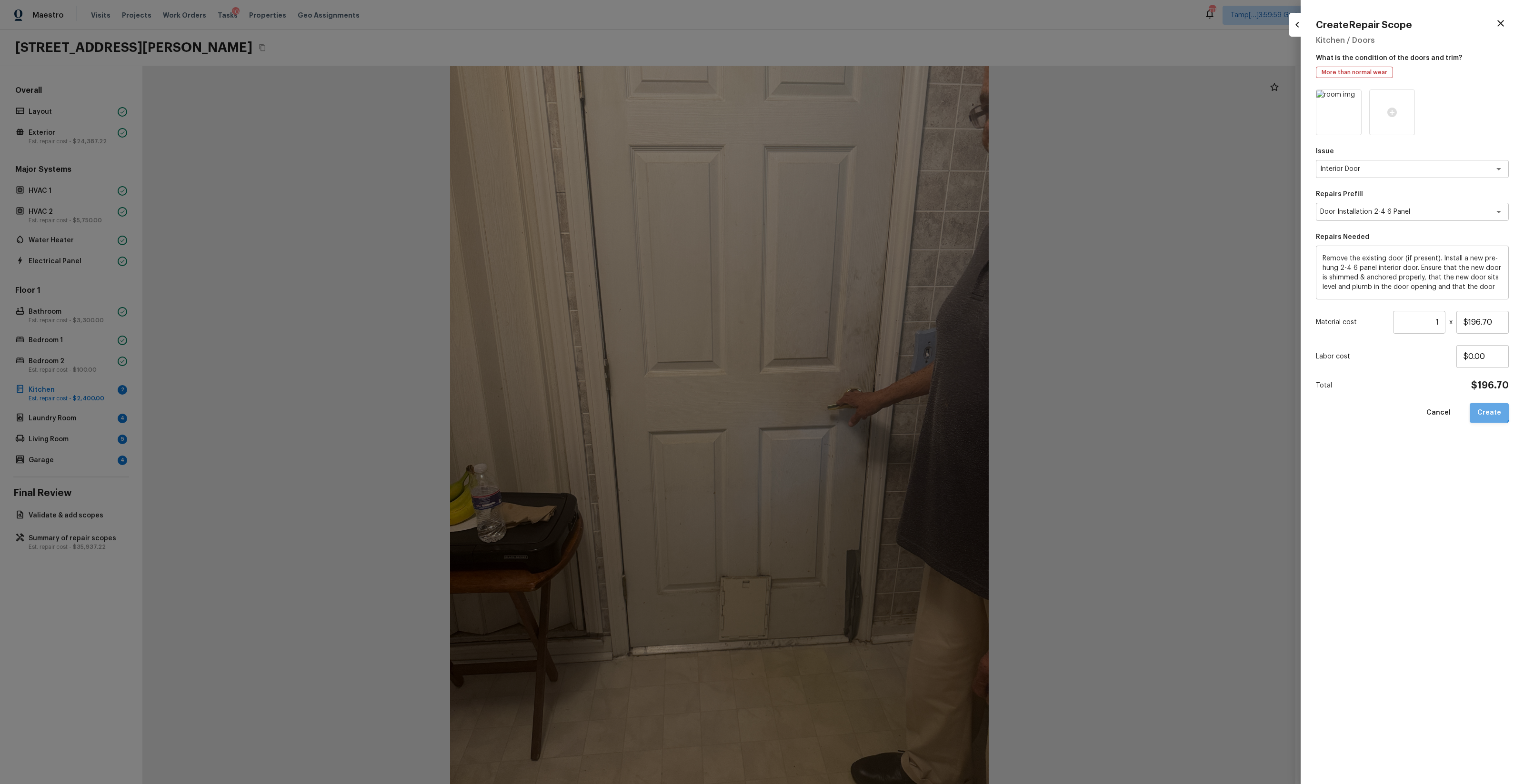
click at [857, 408] on button "Create" at bounding box center [1489, 413] width 39 height 19
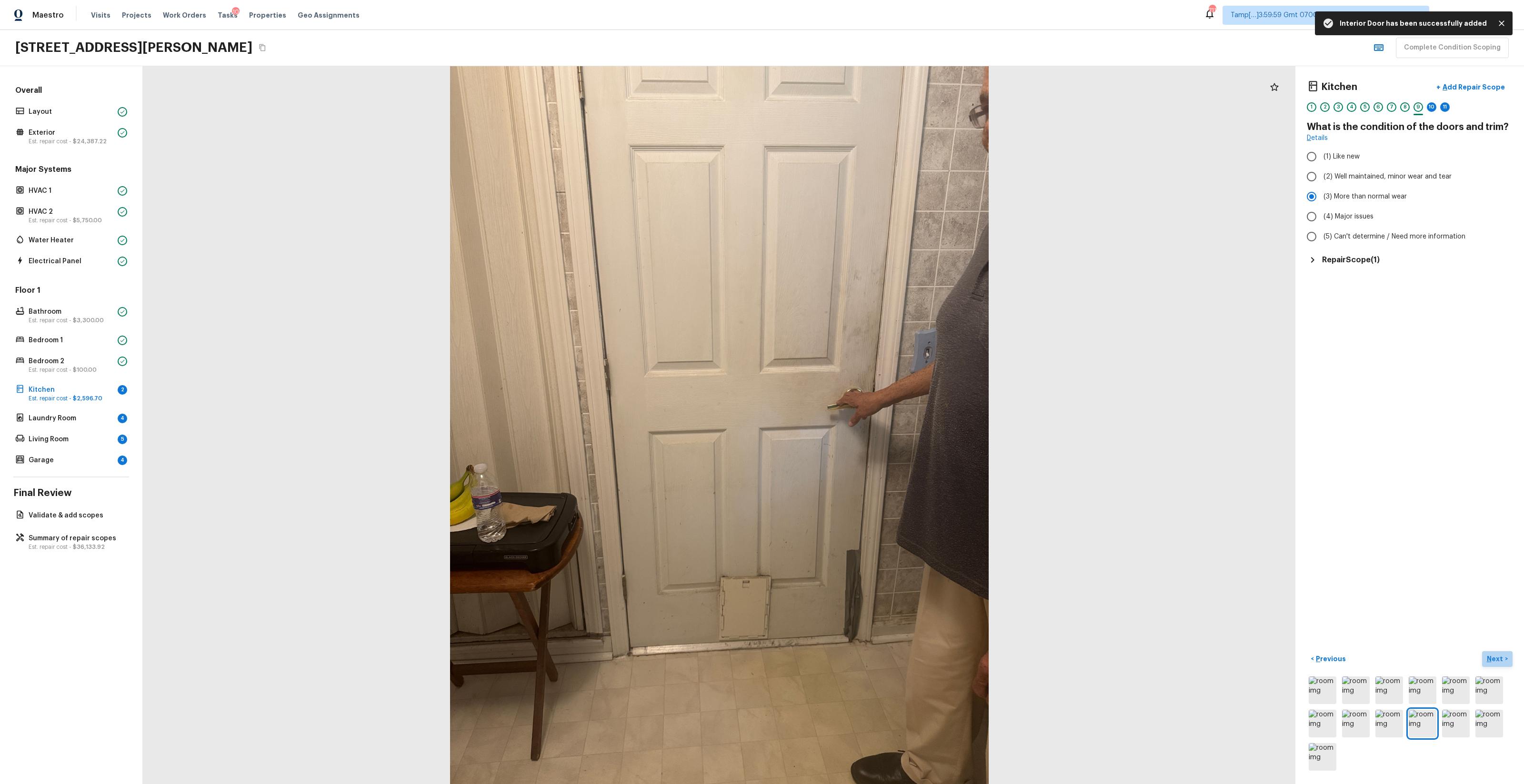
click at [857, 462] on p "Next" at bounding box center [1496, 659] width 18 height 10
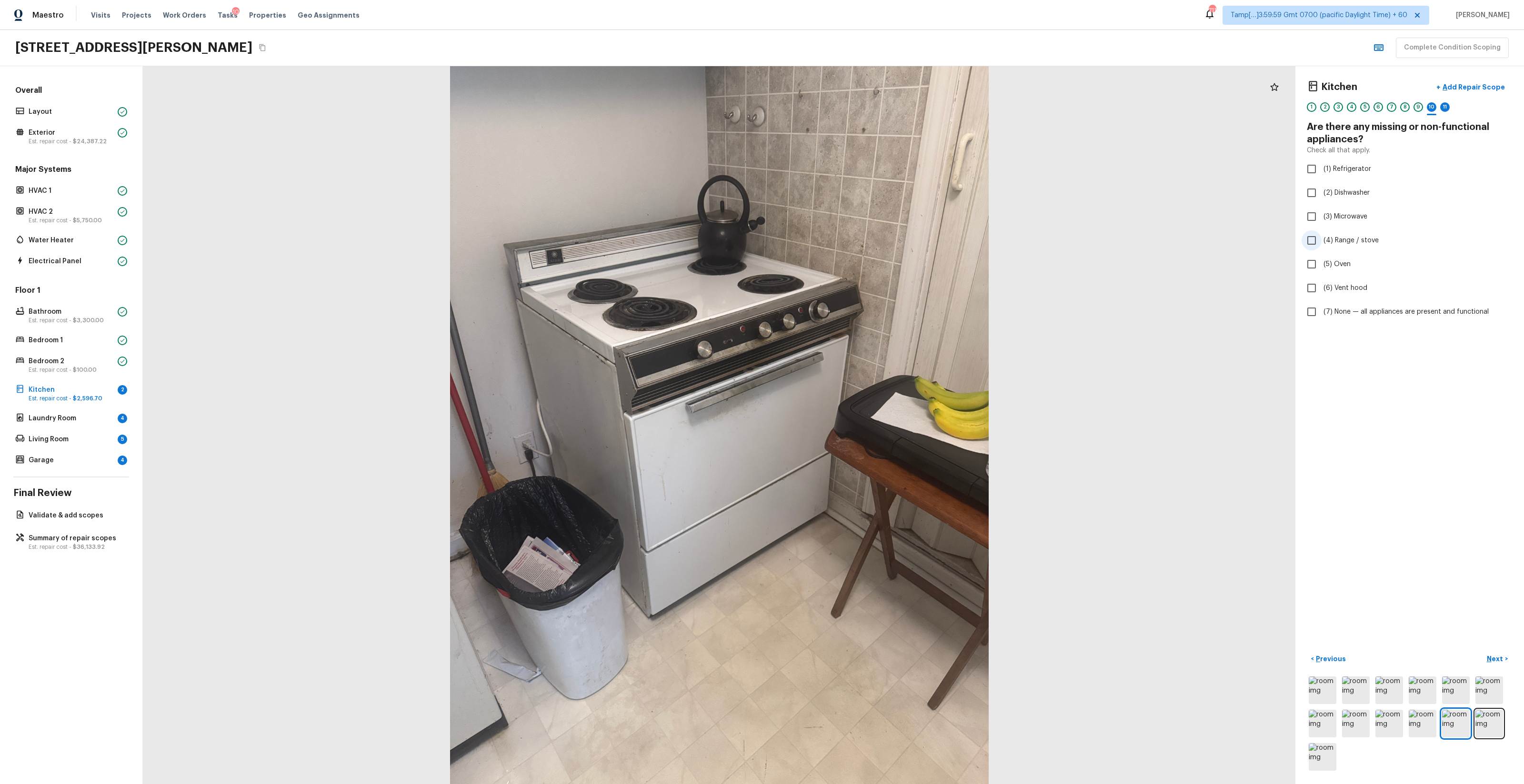
click at [857, 246] on label "(4) Range / stove" at bounding box center [1403, 240] width 204 height 20
click at [857, 246] on input "(4) Range / stove" at bounding box center [1311, 240] width 20 height 20
click at [857, 285] on span "(6) Vent hood" at bounding box center [1346, 288] width 44 height 10
click at [857, 285] on input "(6) Vent hood" at bounding box center [1311, 288] width 20 height 20
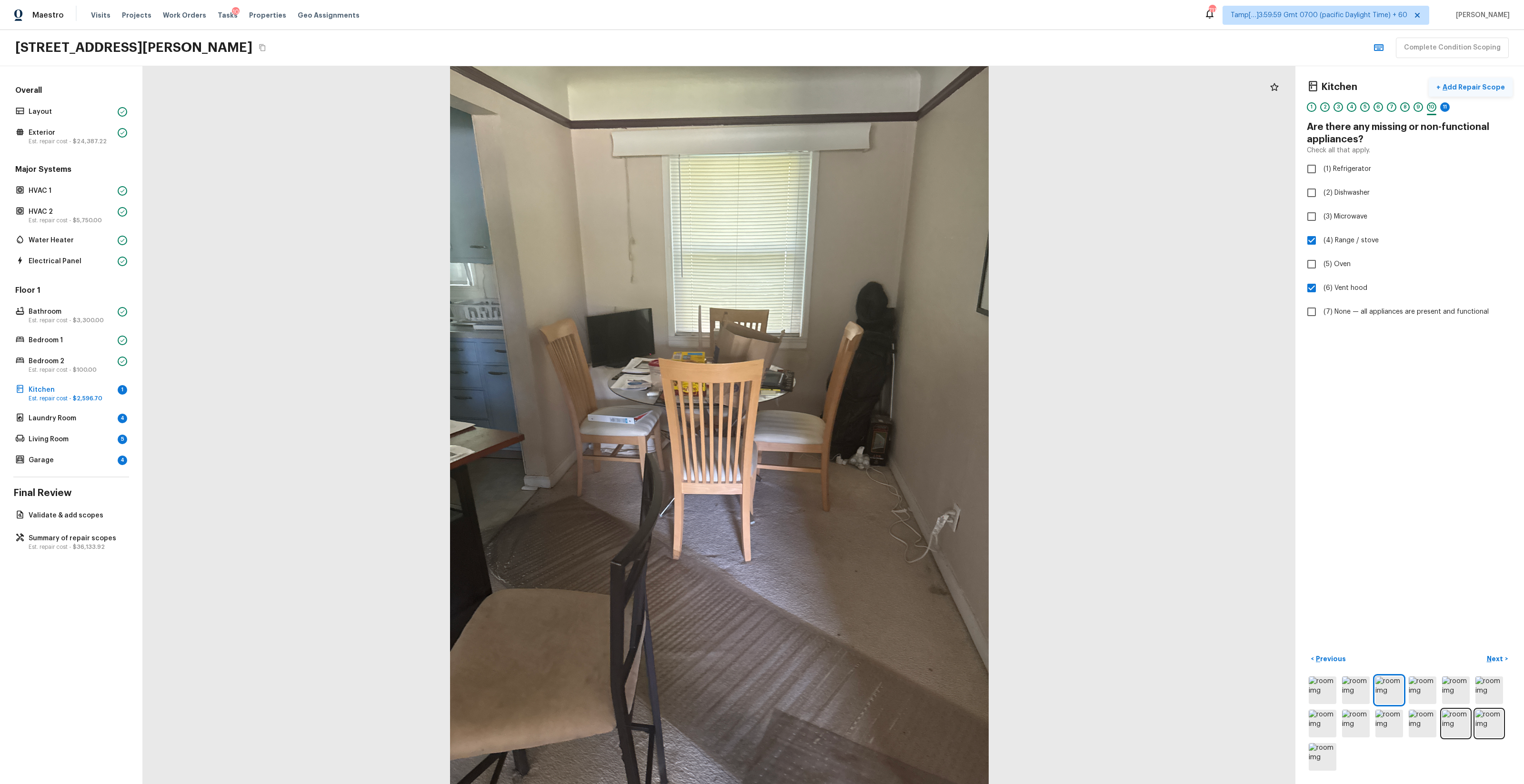
click at [857, 79] on button "+ Add Repair Scope" at bounding box center [1470, 88] width 84 height 19
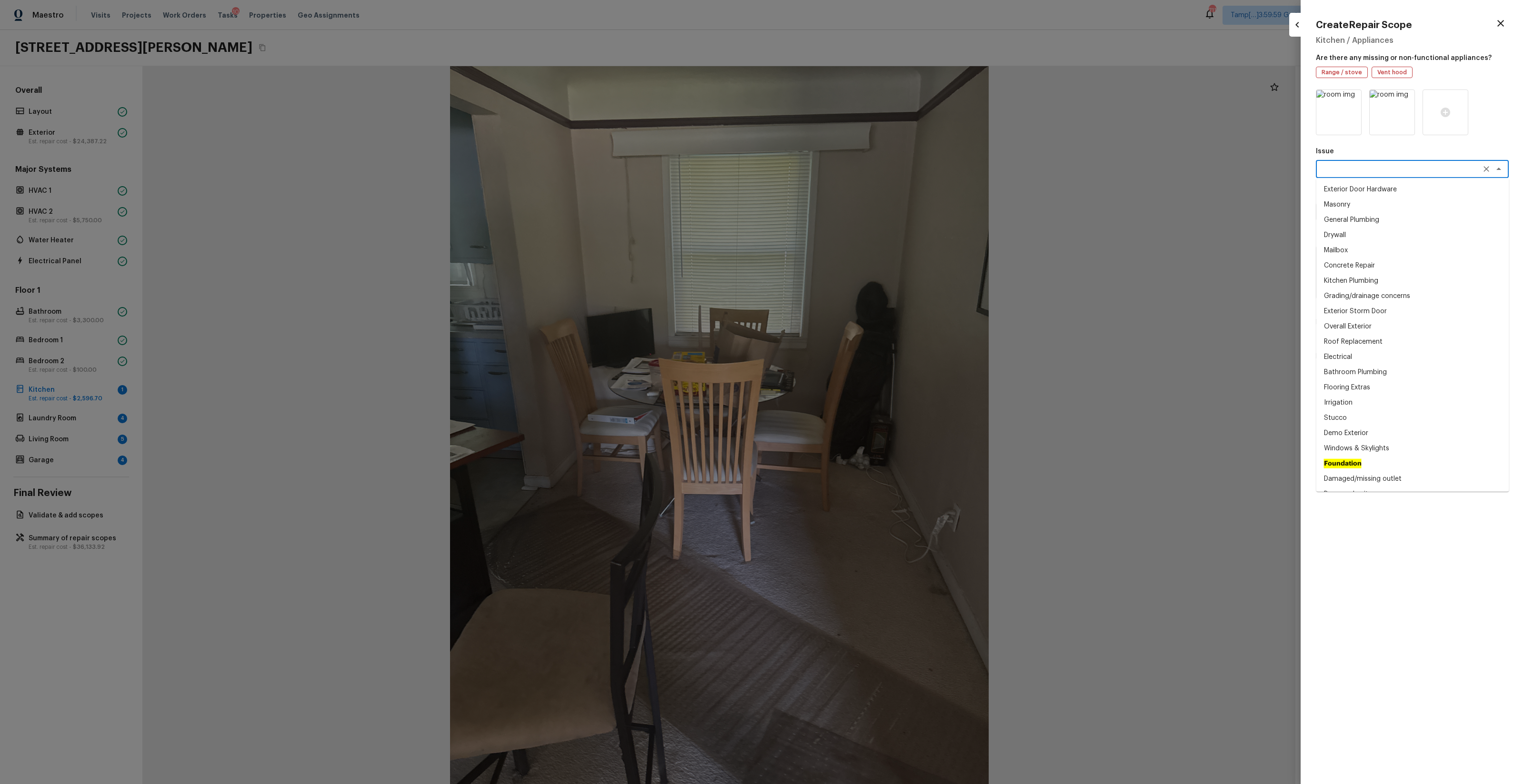
click at [857, 167] on textarea at bounding box center [1399, 169] width 157 height 10
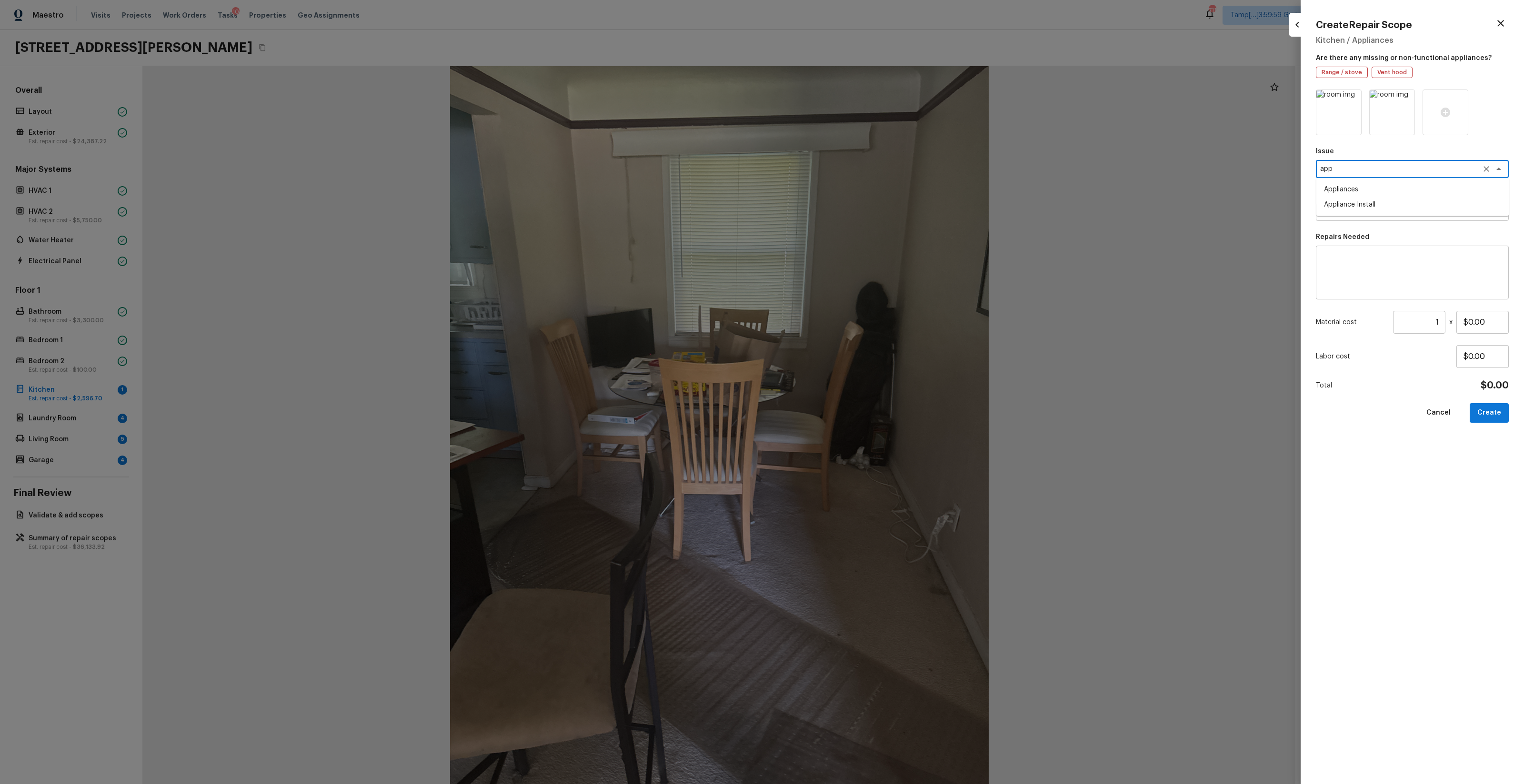
click at [857, 193] on li "Appliances" at bounding box center [1413, 189] width 193 height 15
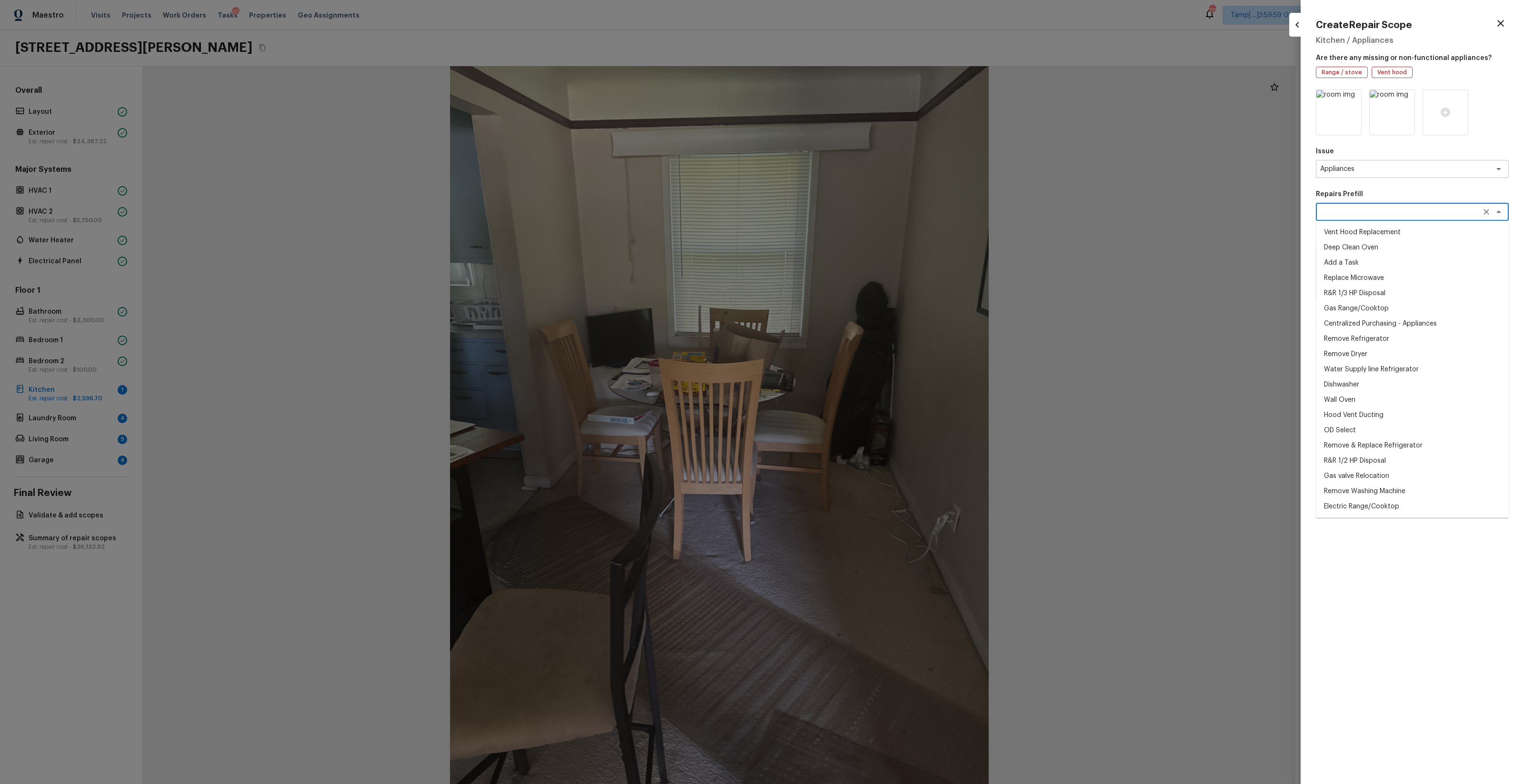
click at [857, 208] on textarea at bounding box center [1399, 212] width 157 height 10
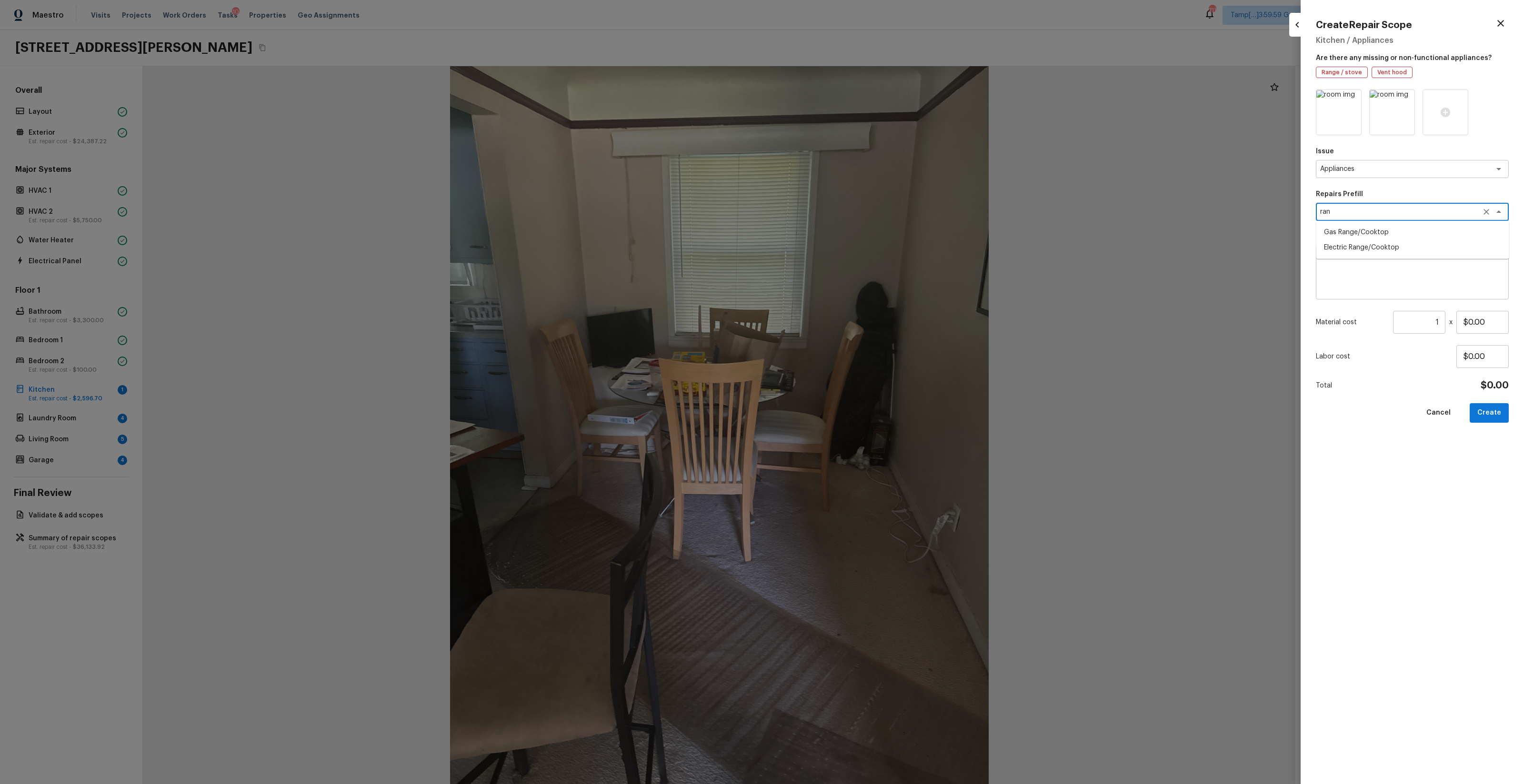
click at [857, 232] on li "Gas Range/Cooktop" at bounding box center [1413, 232] width 193 height 15
click at [857, 405] on button "Create" at bounding box center [1489, 413] width 39 height 19
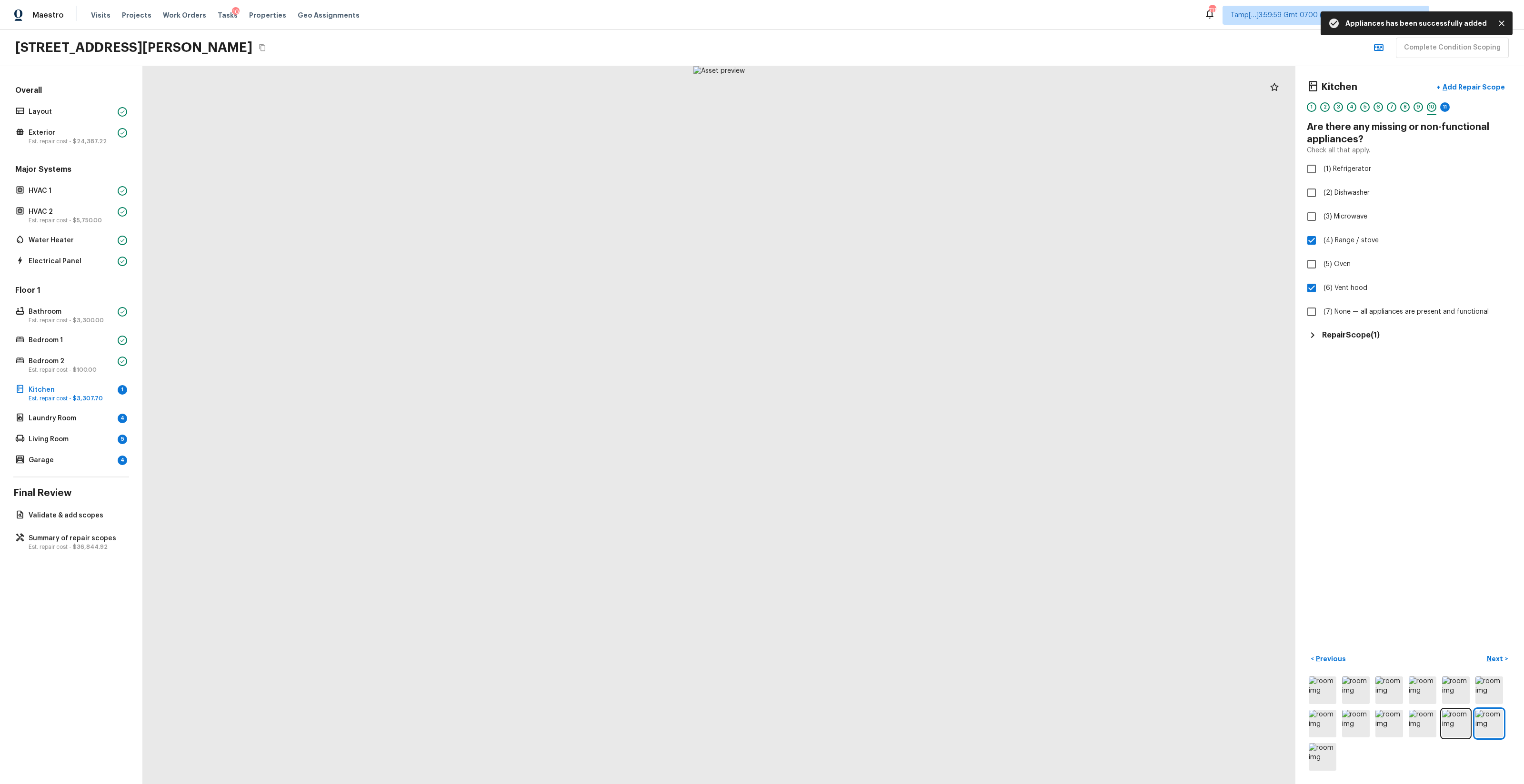
click at [857, 337] on div "Repair Scope ( 1 )" at bounding box center [1410, 335] width 206 height 11
click at [857, 366] on icon "button" at bounding box center [1496, 362] width 11 height 11
click at [857, 386] on li "Edit" at bounding box center [1494, 390] width 45 height 28
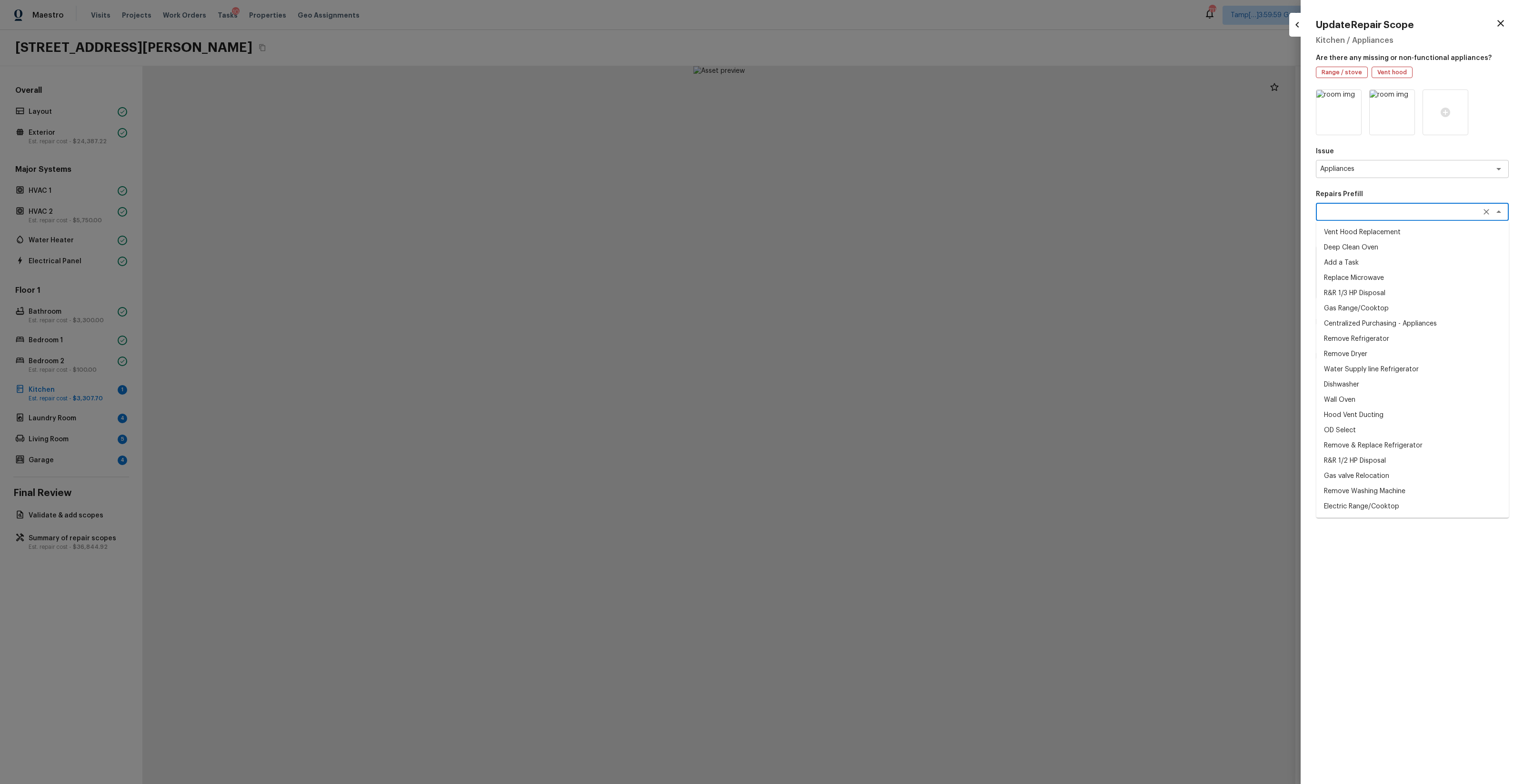
click at [857, 212] on textarea at bounding box center [1399, 212] width 157 height 10
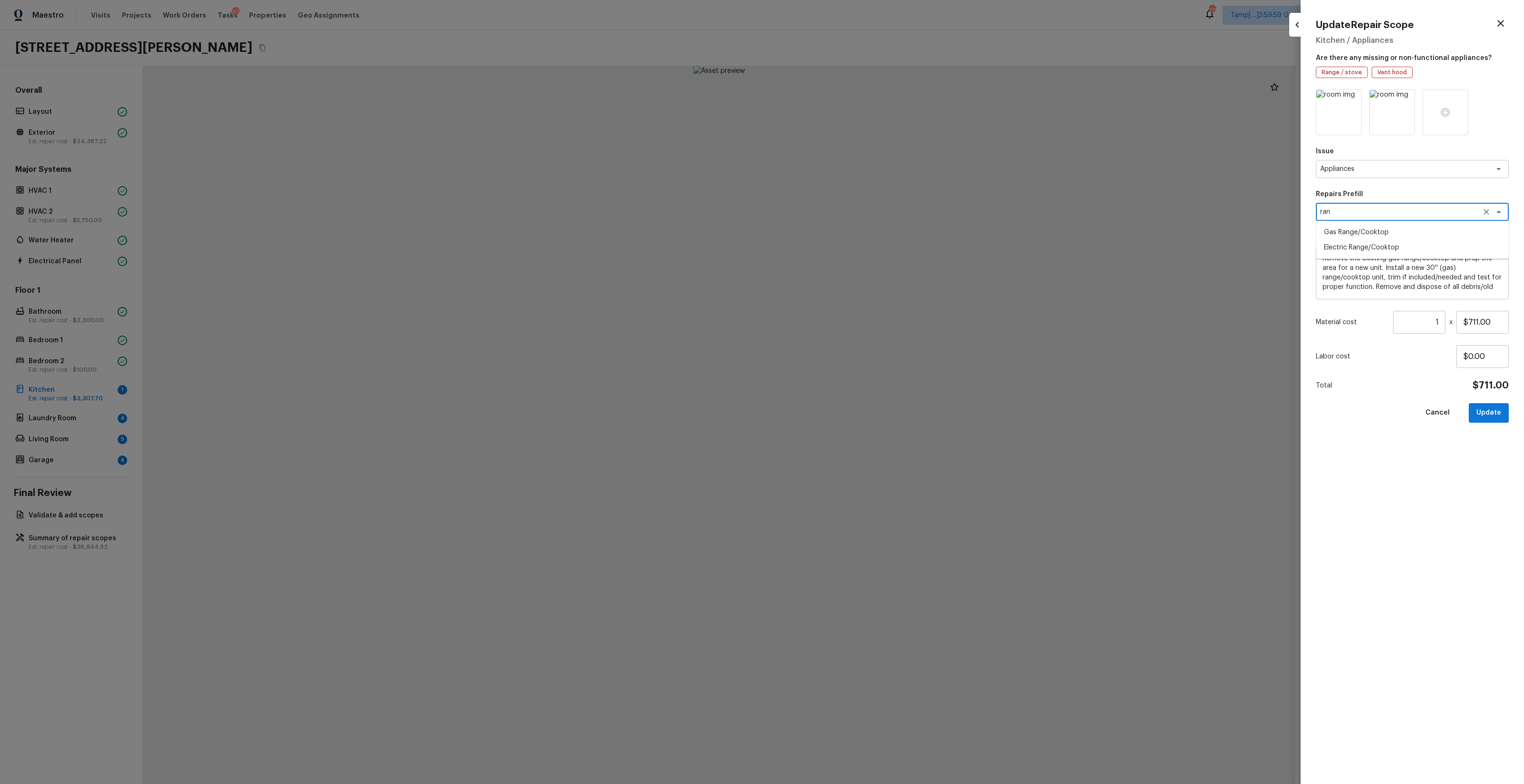
click at [857, 251] on li "Electric Range/Cooktop" at bounding box center [1413, 247] width 193 height 15
click at [857, 405] on button "Update" at bounding box center [1488, 413] width 40 height 19
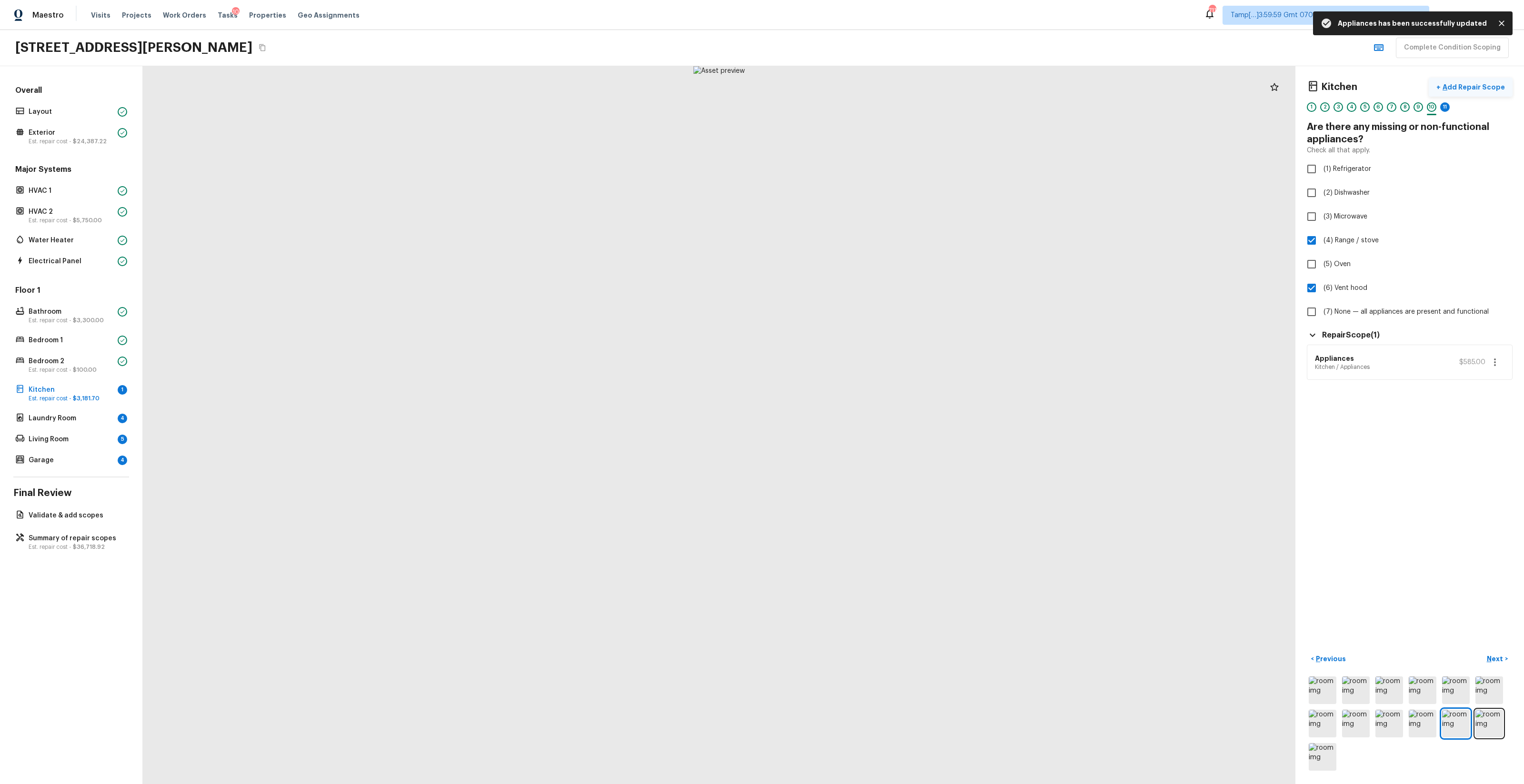
click at [857, 94] on button "+ Add Repair Scope" at bounding box center [1470, 88] width 84 height 19
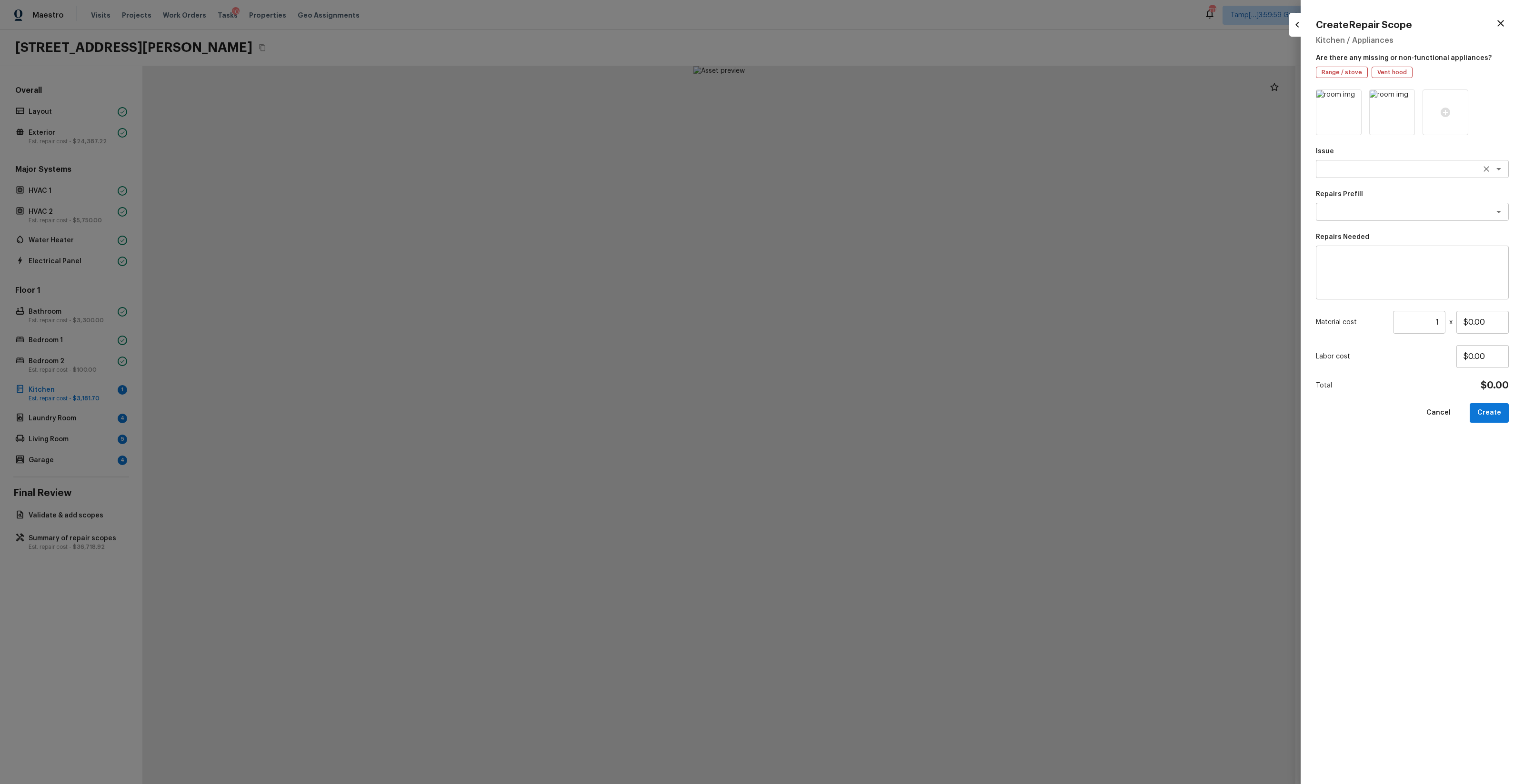
click at [857, 174] on textarea at bounding box center [1399, 169] width 157 height 10
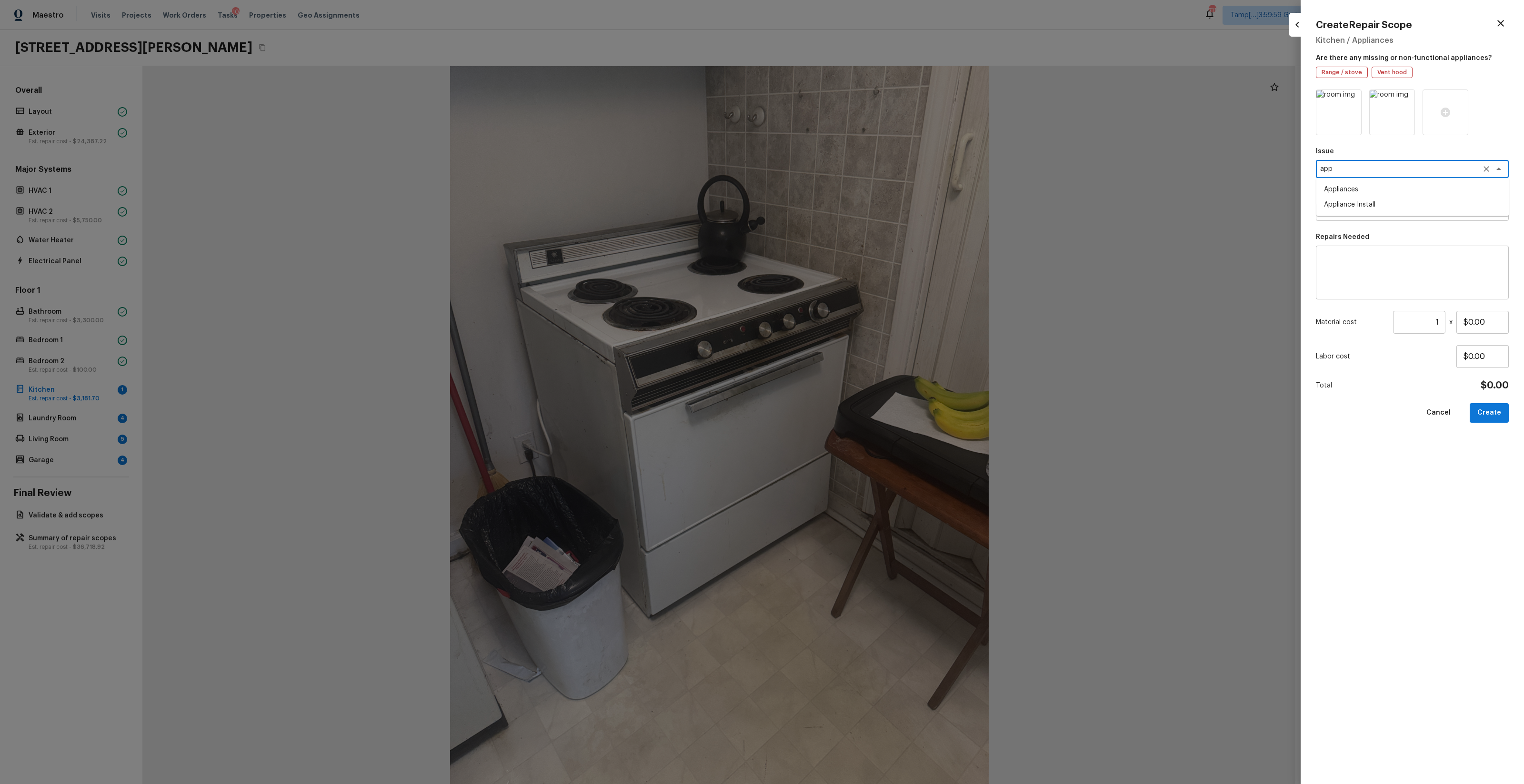
click at [857, 195] on li "Appliances" at bounding box center [1413, 189] width 193 height 15
click at [857, 212] on textarea at bounding box center [1399, 212] width 157 height 10
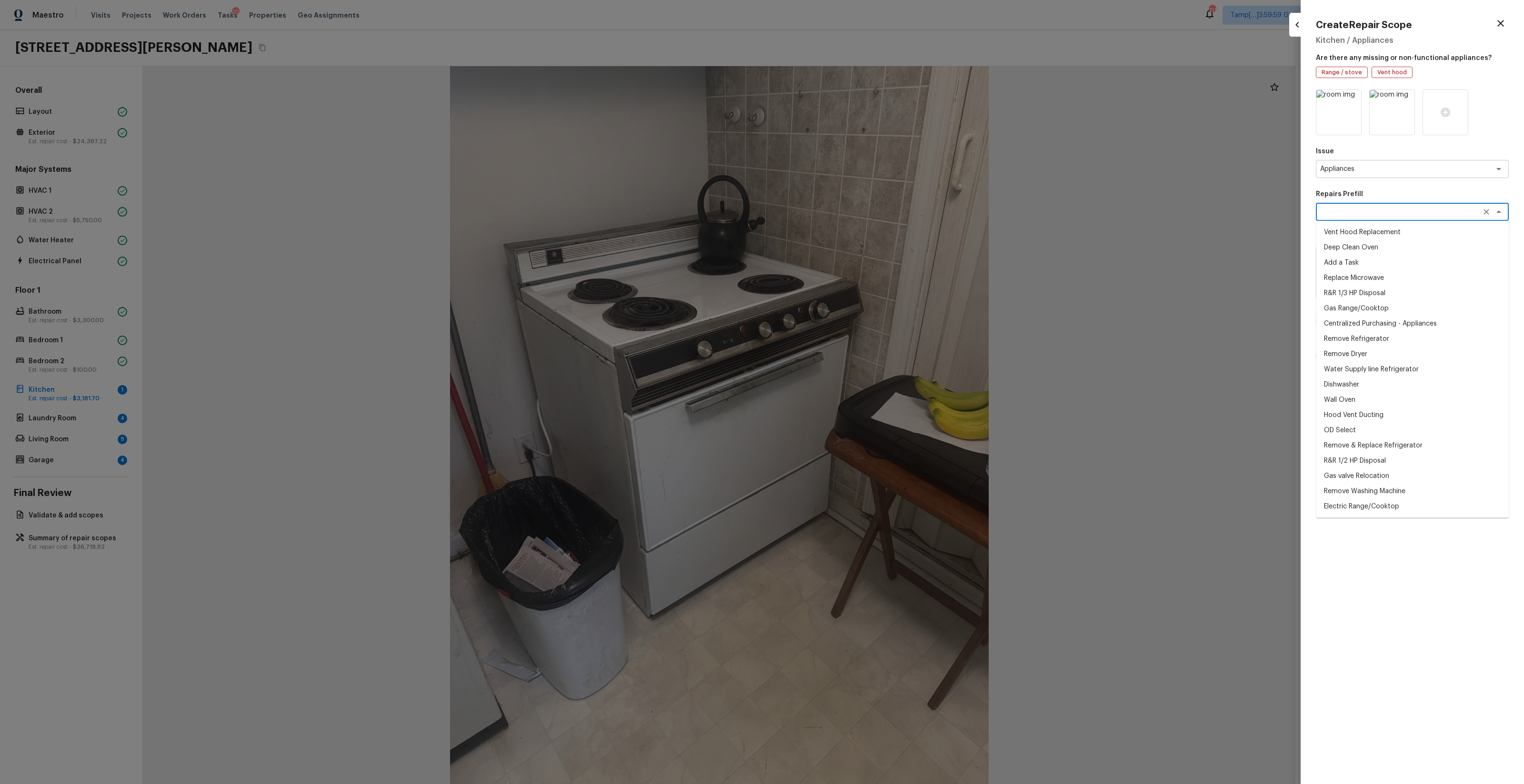
click at [857, 235] on li "Vent Hood Replacement" at bounding box center [1413, 232] width 193 height 15
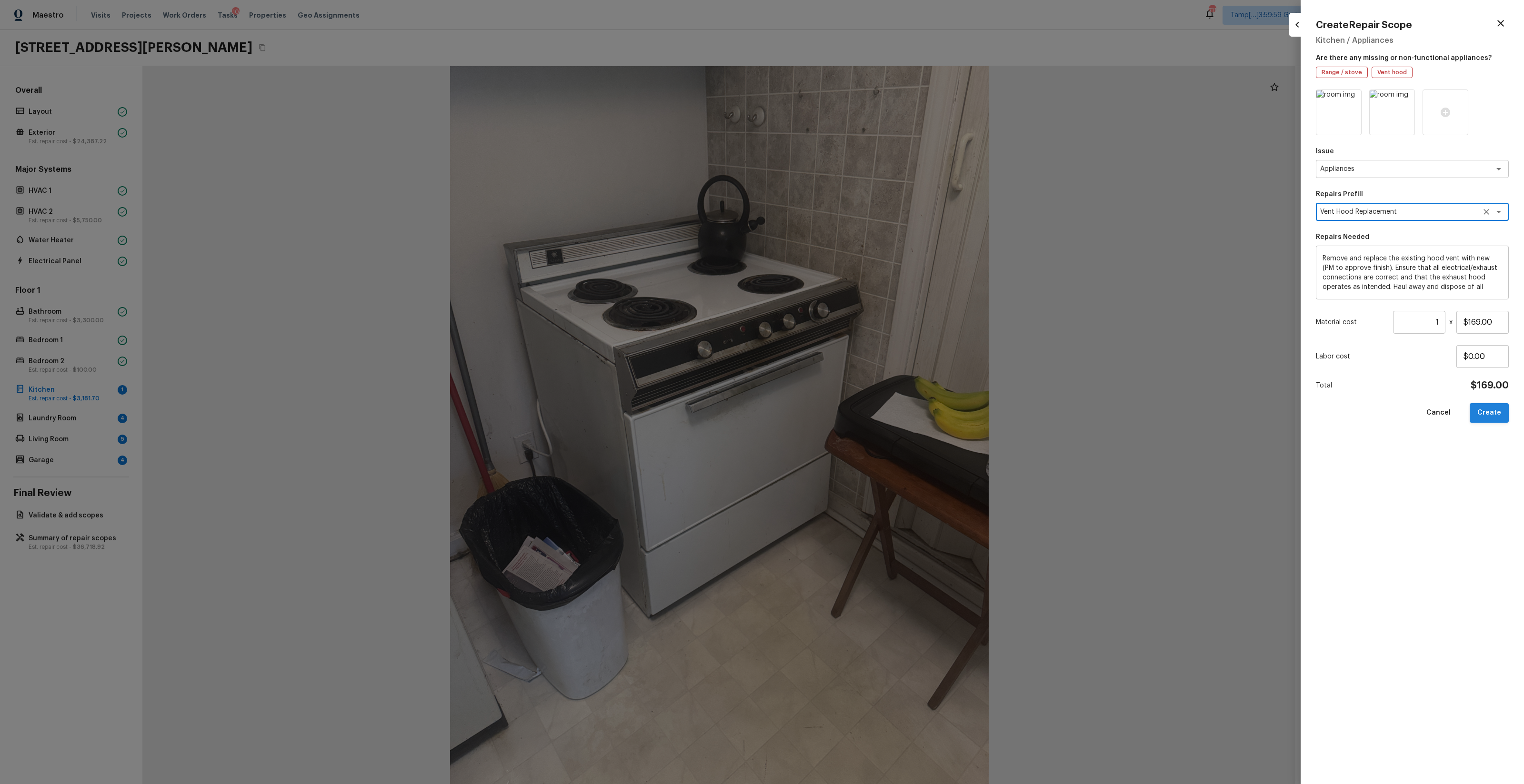
click at [857, 411] on button "Create" at bounding box center [1489, 413] width 39 height 19
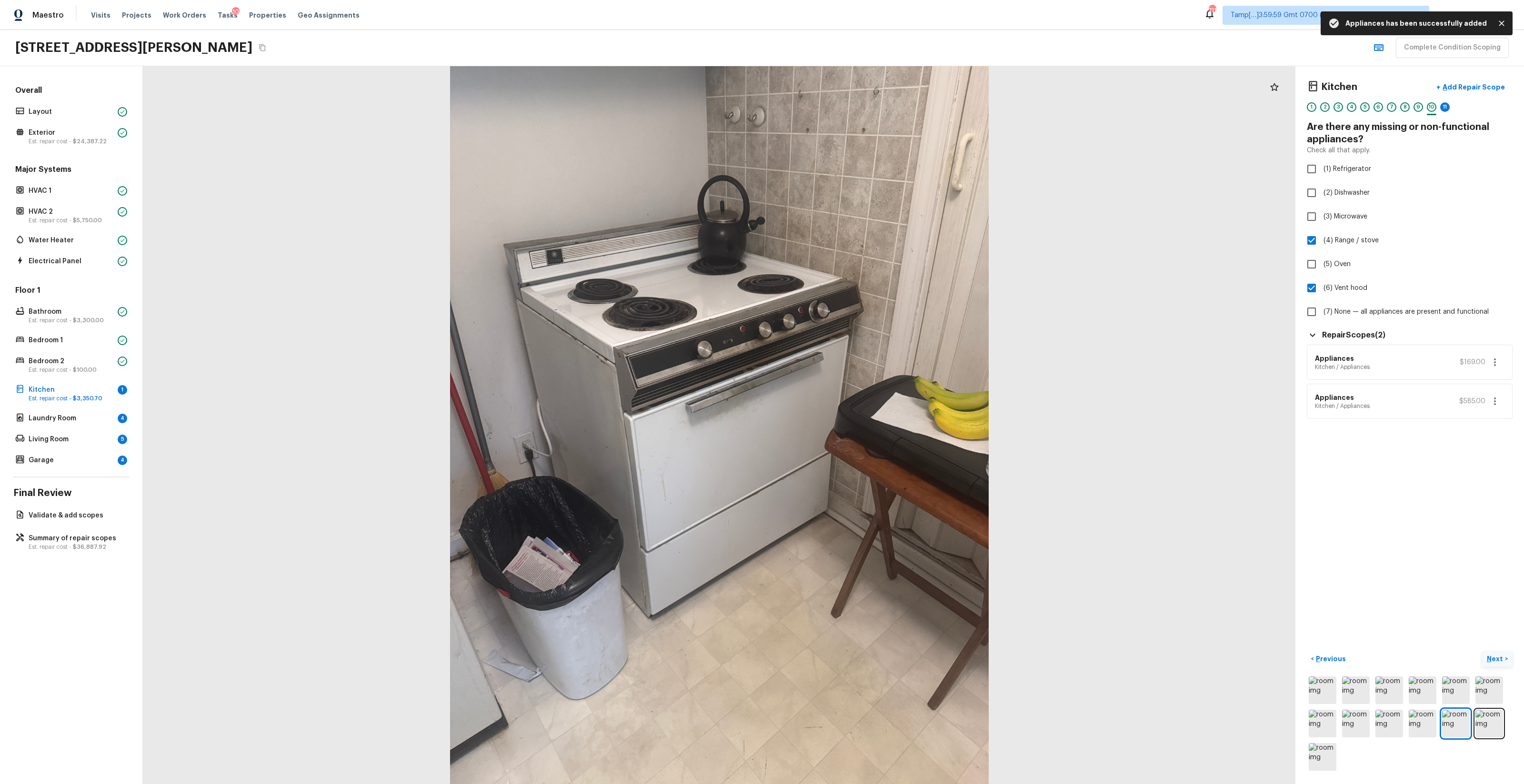
click at [857, 462] on button "Next >" at bounding box center [1498, 658] width 31 height 15
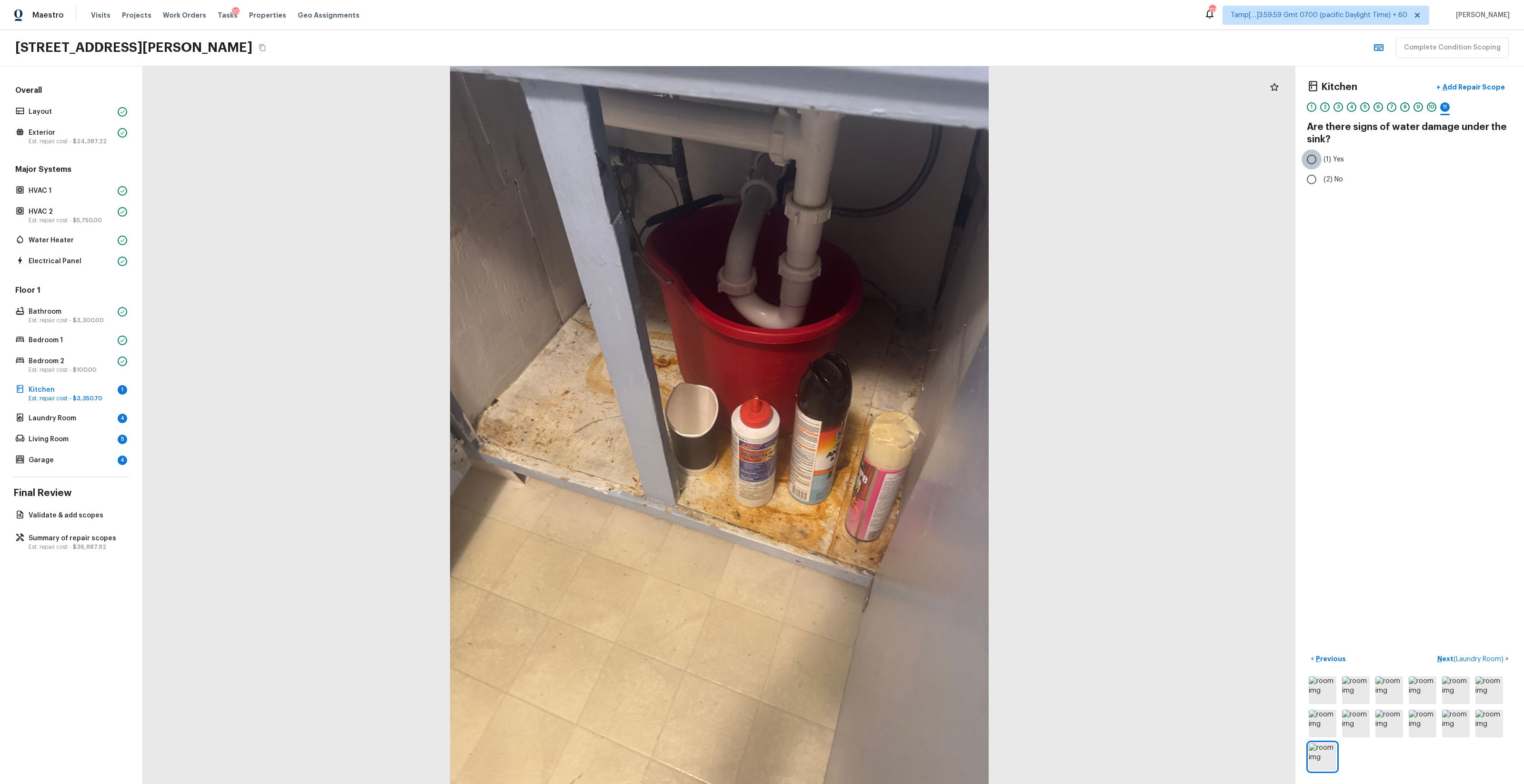
click at [857, 161] on input "(1) Yes" at bounding box center [1311, 159] width 20 height 20
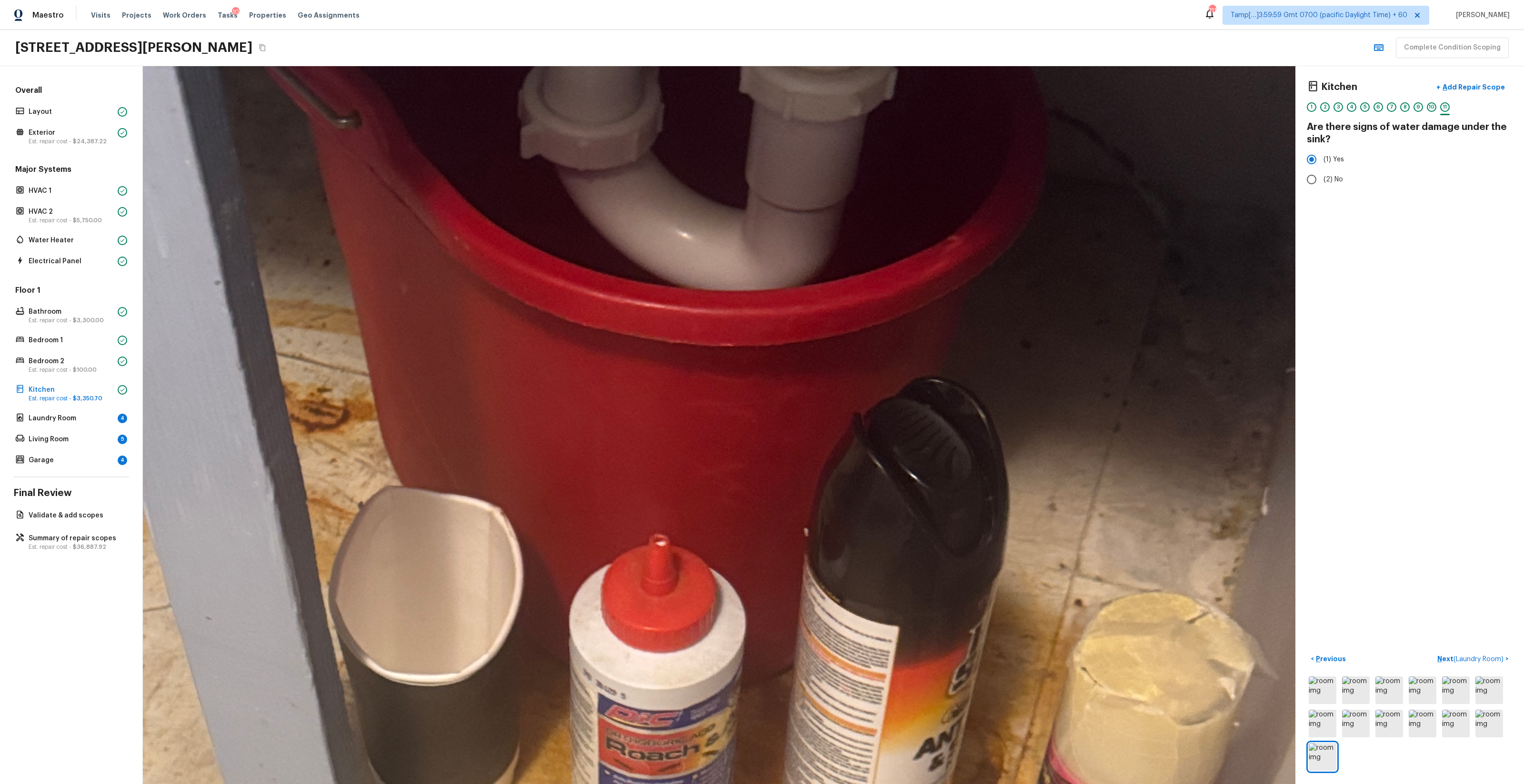
drag, startPoint x: 796, startPoint y: 317, endPoint x: 1032, endPoint y: 439, distance: 265.7
click at [857, 435] on div at bounding box center [526, 640] width 4188 height 2609
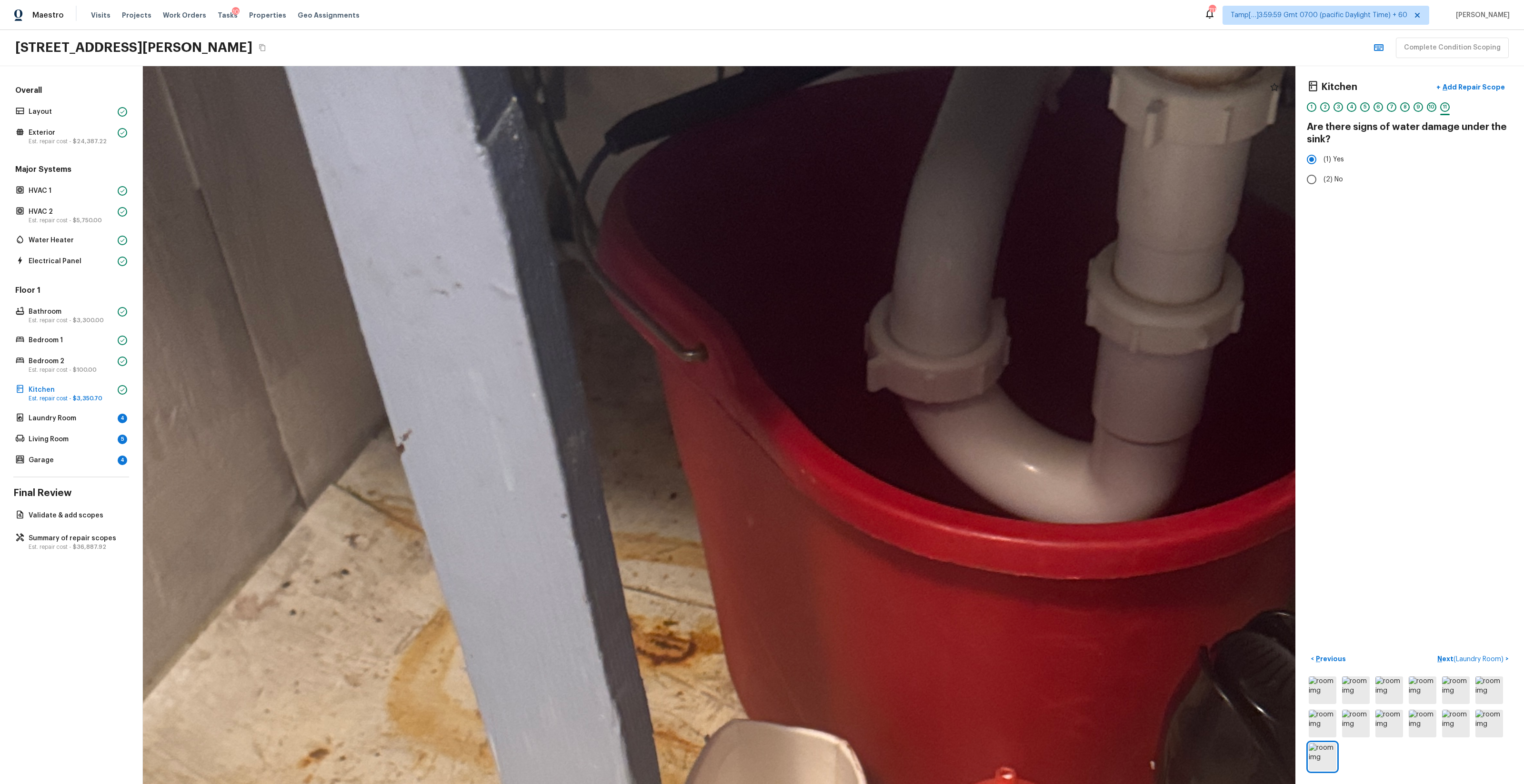
drag, startPoint x: 1032, startPoint y: 439, endPoint x: 775, endPoint y: 351, distance: 271.6
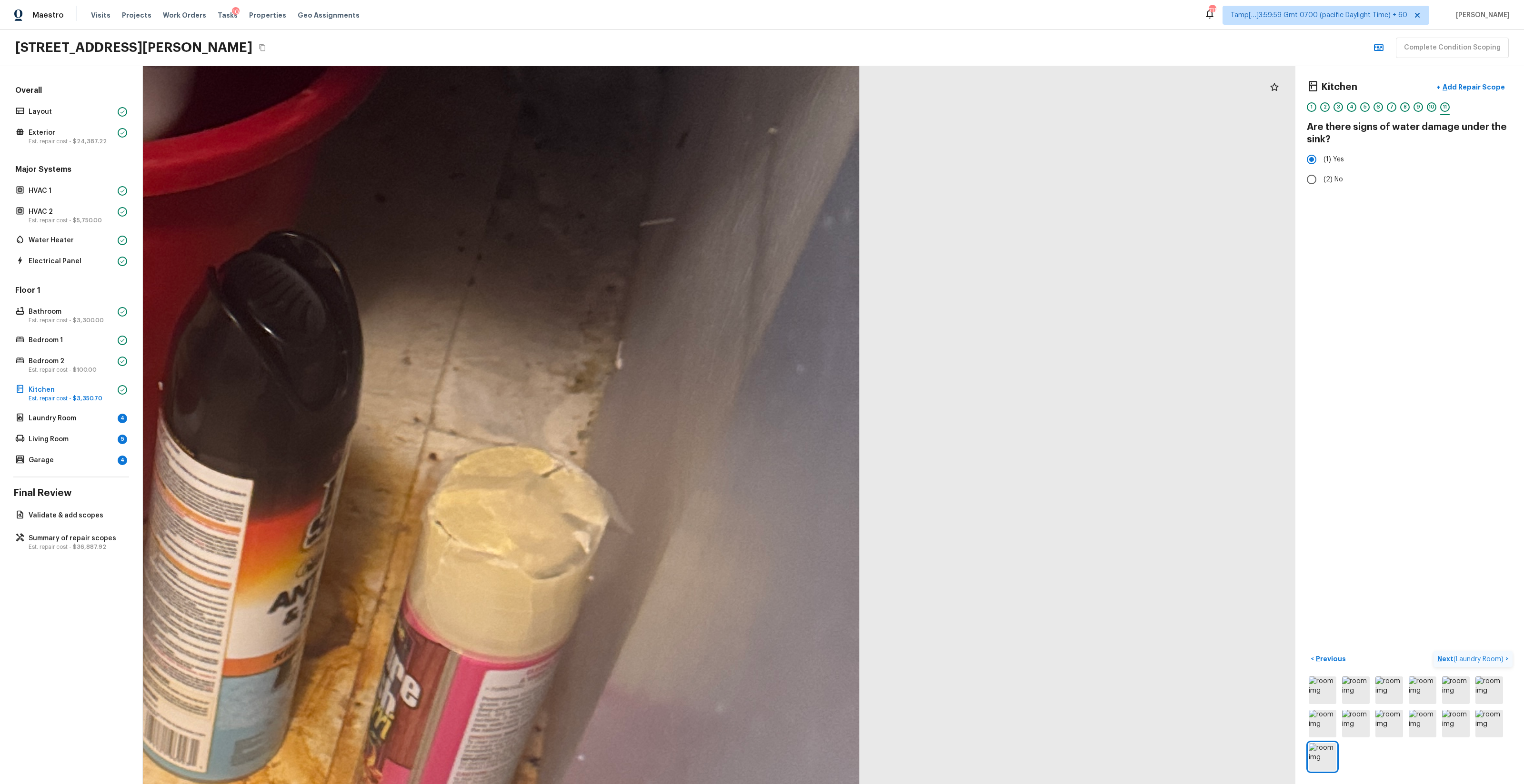
click at [857, 462] on button "Next ( Laundry Room ) >" at bounding box center [1473, 658] width 79 height 15
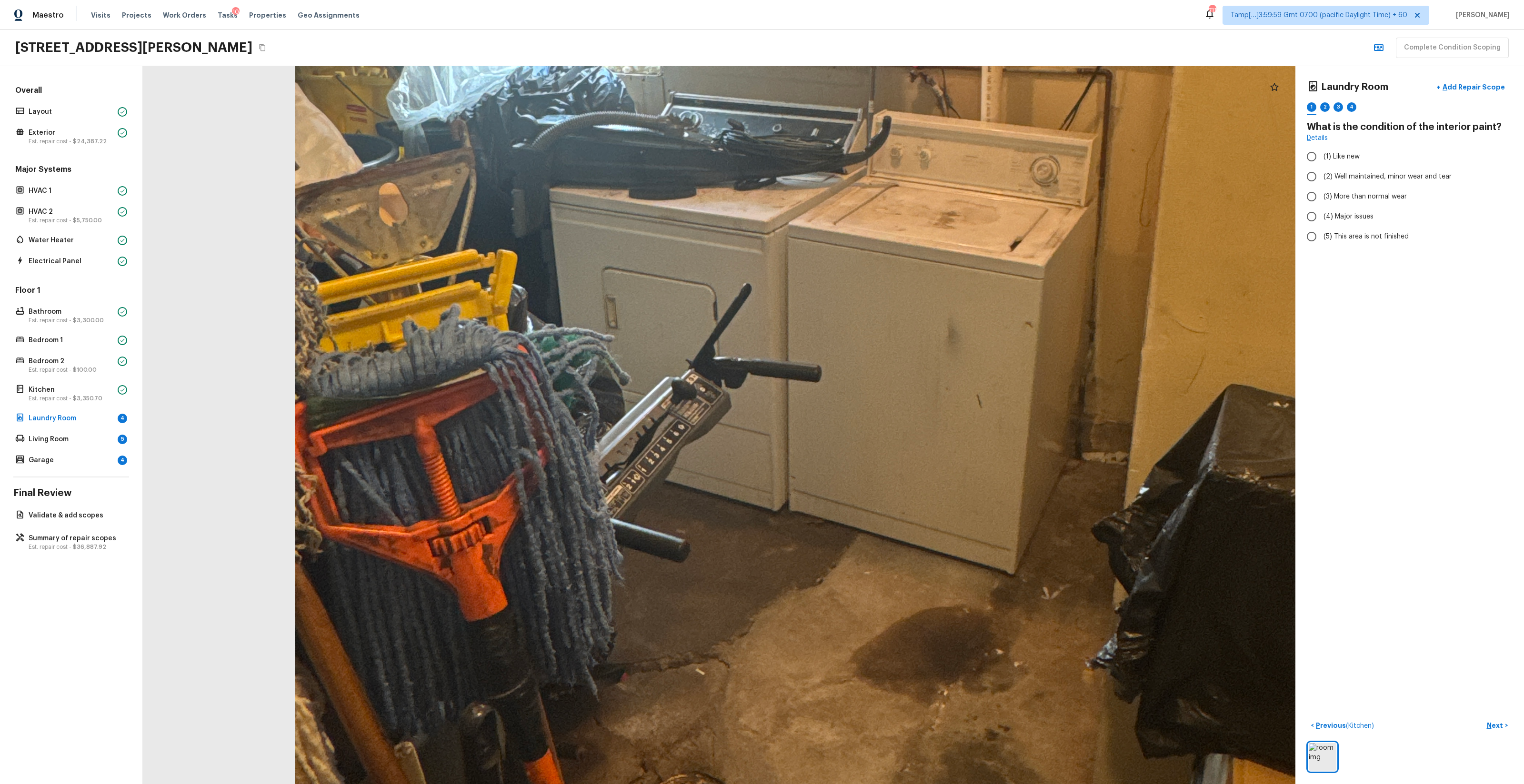
drag, startPoint x: 618, startPoint y: 591, endPoint x: 599, endPoint y: 455, distance: 137.3
click at [599, 455] on div at bounding box center [848, 263] width 2367 height 1474
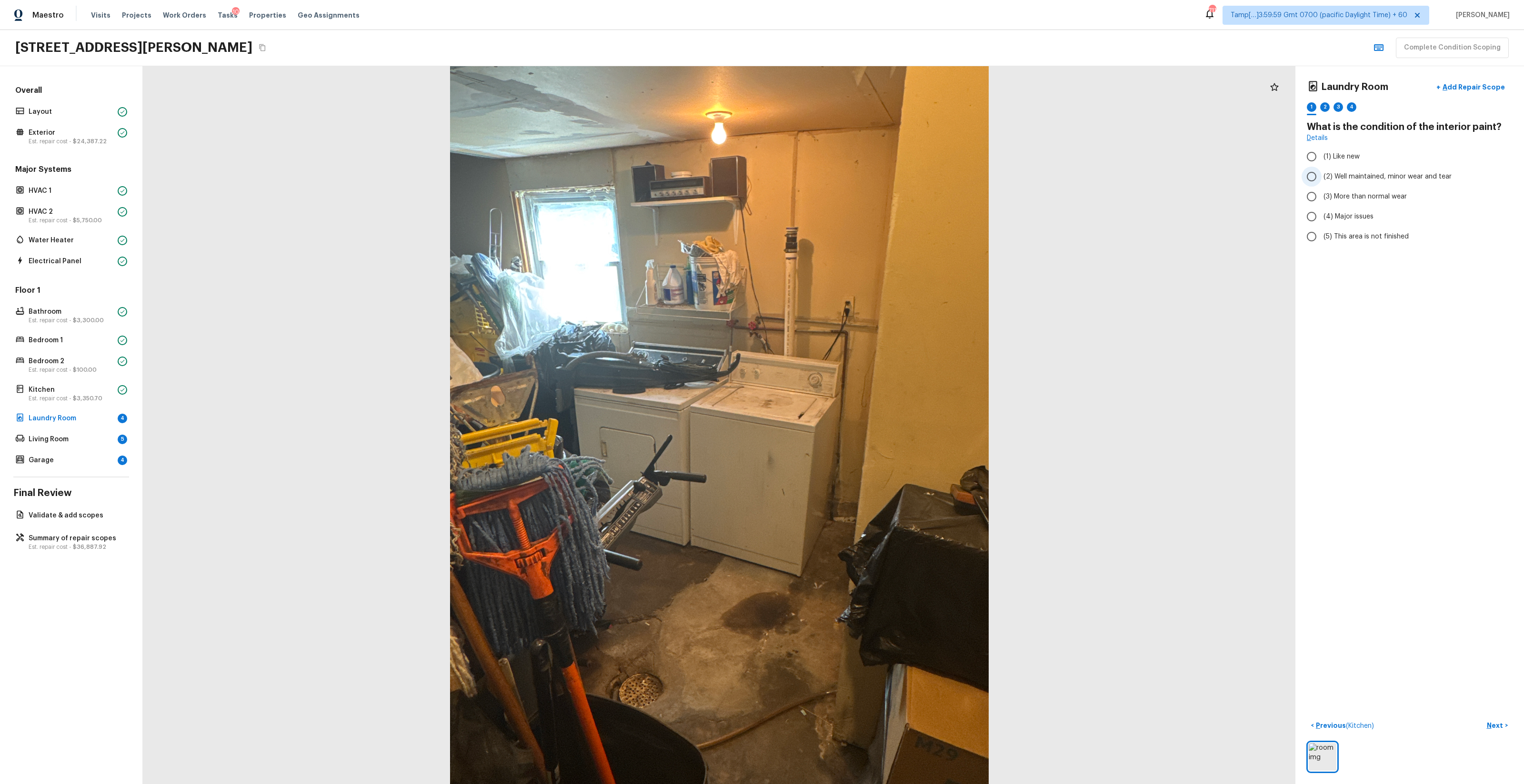
click at [857, 179] on span "(2) Well maintained, minor wear and tear" at bounding box center [1388, 177] width 128 height 10
click at [857, 179] on input "(2) Well maintained, minor wear and tear" at bounding box center [1311, 177] width 20 height 20
click at [857, 462] on p "Next" at bounding box center [1496, 726] width 18 height 10
click at [857, 462] on p "Previous" at bounding box center [1329, 726] width 32 height 10
click at [857, 196] on span "(3) More than normal wear" at bounding box center [1365, 197] width 84 height 10
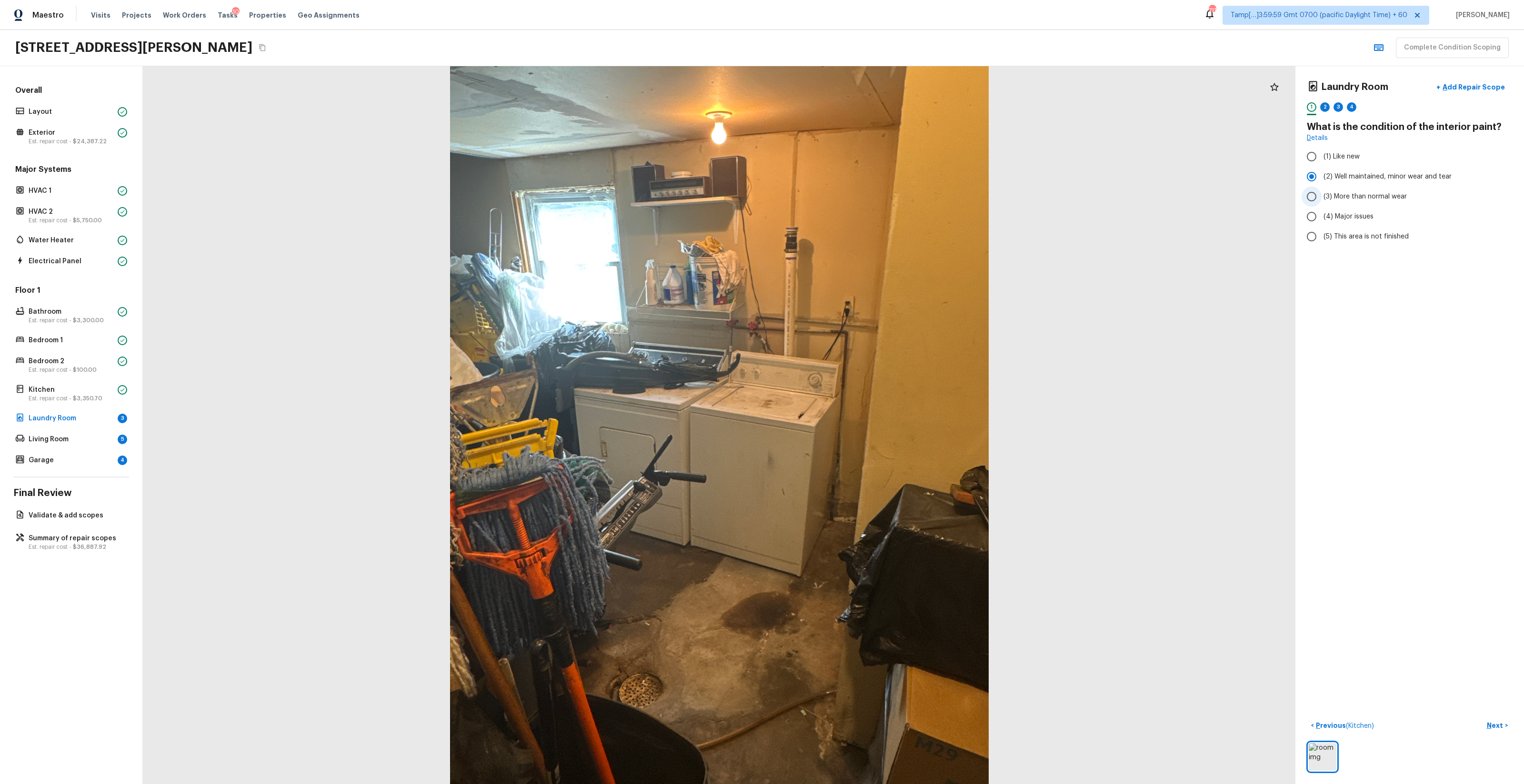
click at [857, 196] on input "(3) More than normal wear" at bounding box center [1311, 196] width 20 height 20
click at [857, 462] on button "Next >" at bounding box center [1498, 726] width 31 height 15
click at [857, 181] on span "(1) Yes" at bounding box center [1333, 181] width 20 height 10
click at [857, 181] on input "(1) Yes" at bounding box center [1311, 180] width 20 height 20
click at [857, 462] on p "Next" at bounding box center [1496, 726] width 18 height 10
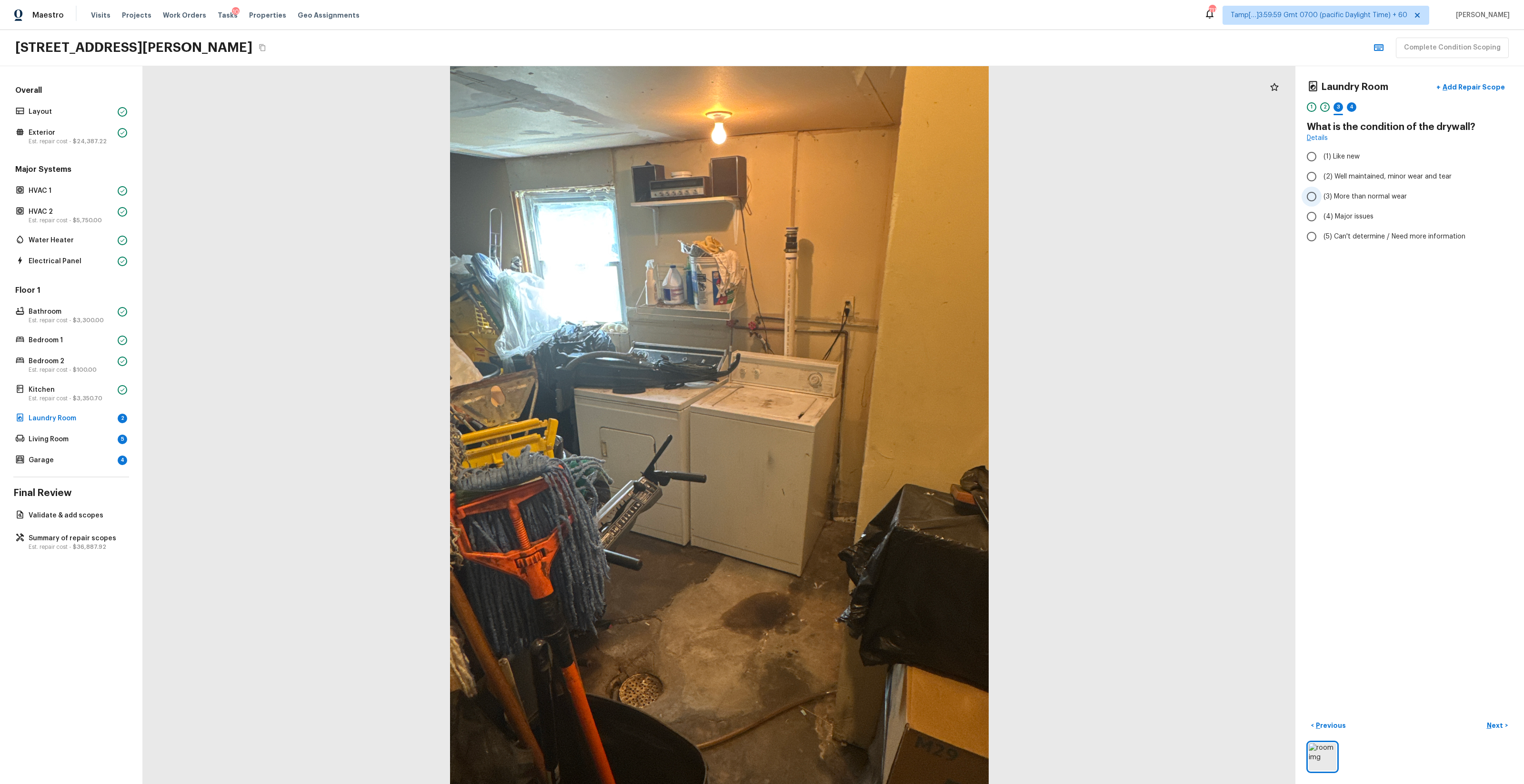
click at [857, 197] on span "(3) More than normal wear" at bounding box center [1365, 197] width 84 height 10
click at [857, 197] on input "(3) More than normal wear" at bounding box center [1311, 196] width 20 height 20
click at [857, 94] on button "+ Add Repair Scope" at bounding box center [1470, 88] width 84 height 19
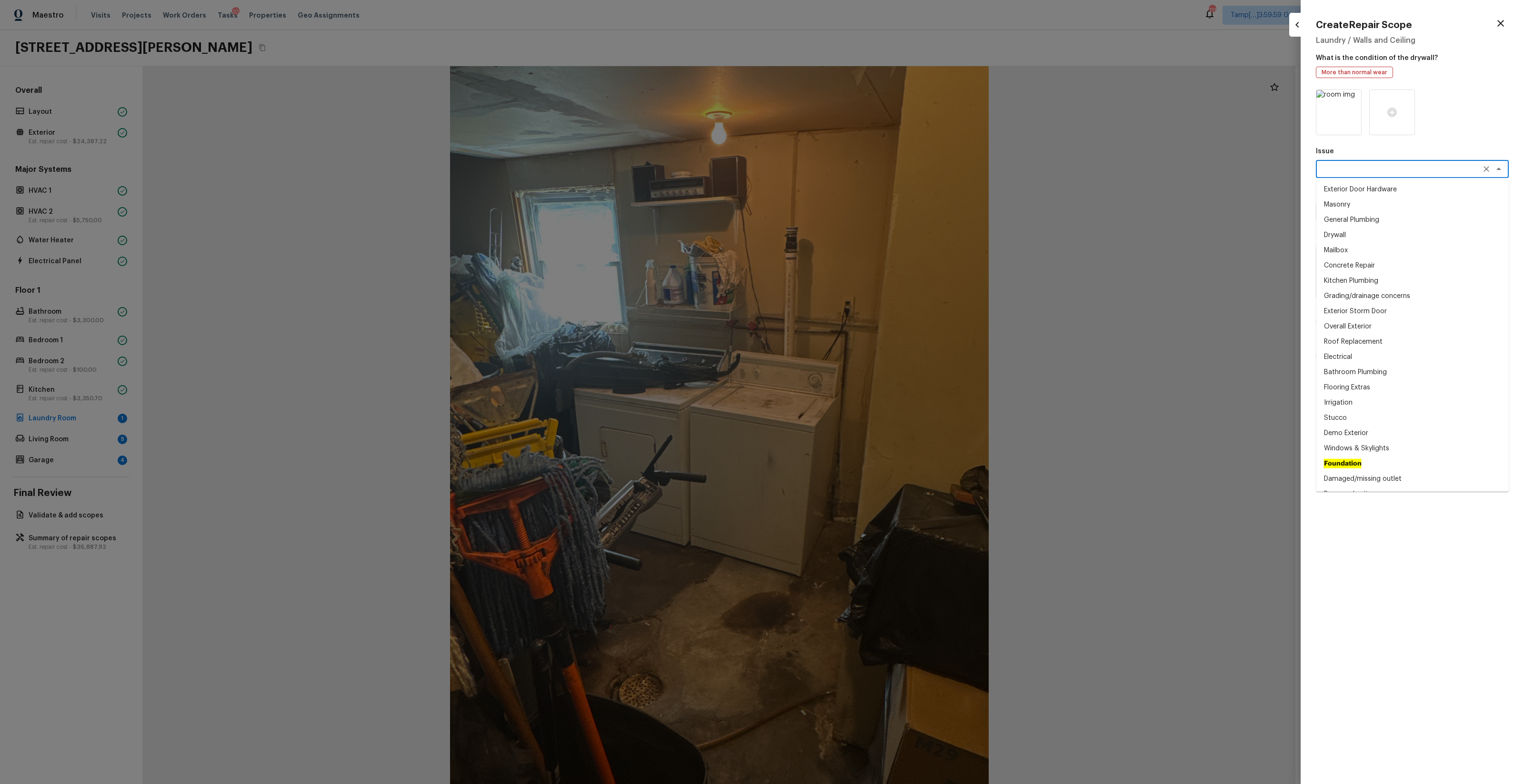
click at [857, 174] on textarea at bounding box center [1399, 169] width 157 height 10
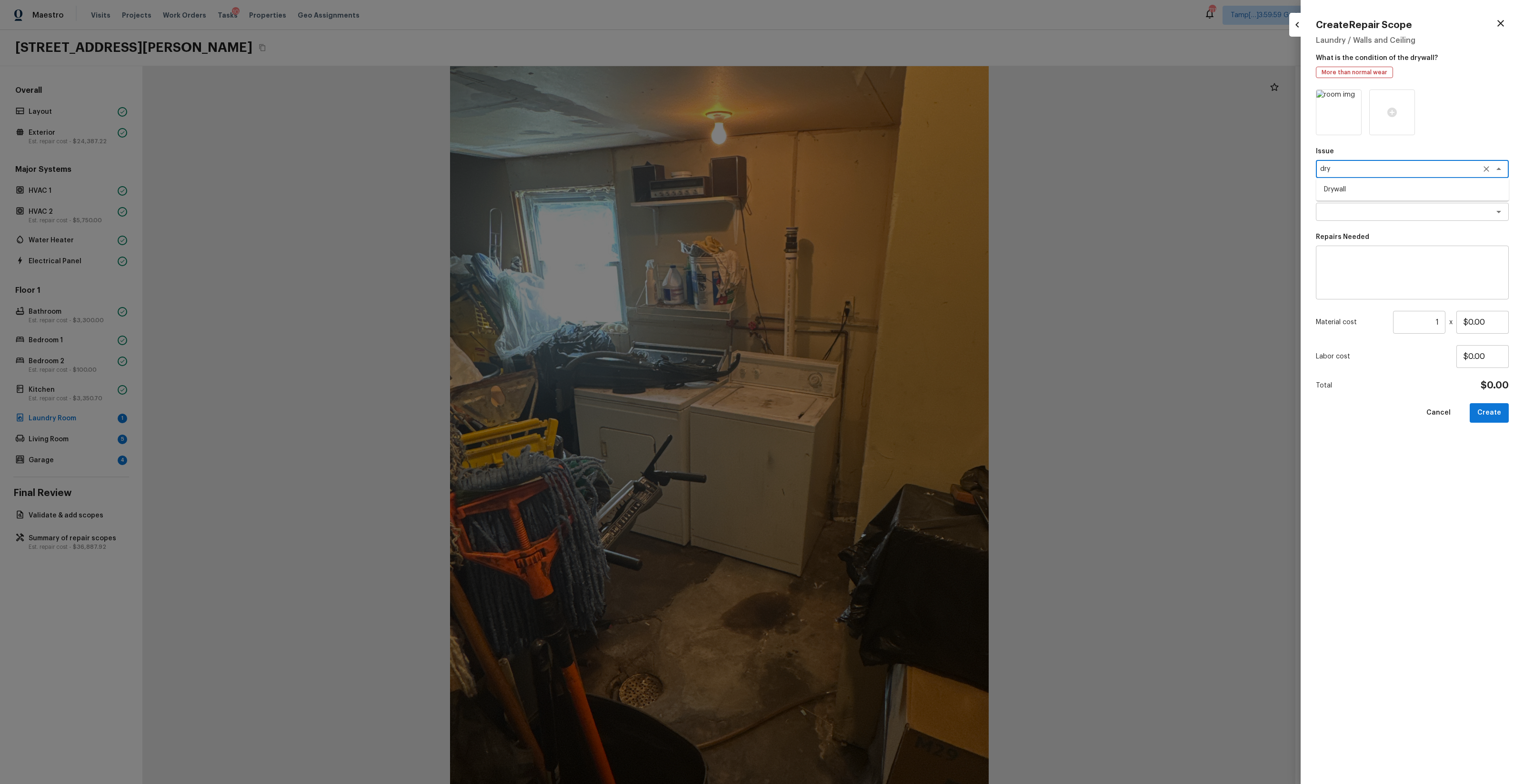
click at [857, 193] on li "Drywall" at bounding box center [1413, 189] width 193 height 15
click at [857, 218] on div "x ​" at bounding box center [1413, 212] width 193 height 18
click at [857, 247] on li "Install & Finish New Drywall" at bounding box center [1413, 247] width 193 height 15
click at [857, 327] on input "$75.00" at bounding box center [1483, 323] width 53 height 23
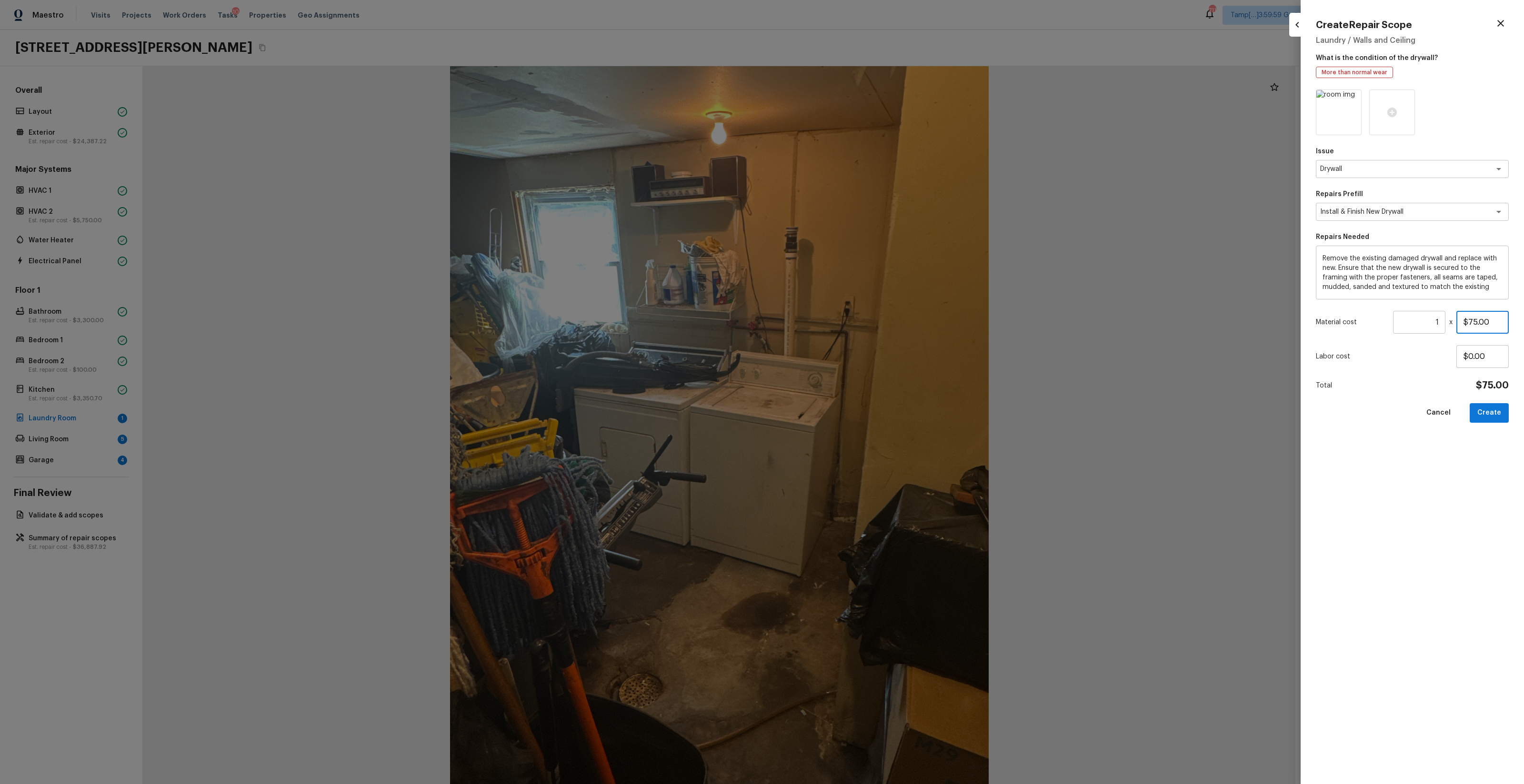
click at [857, 327] on input "$75.00" at bounding box center [1483, 323] width 53 height 23
click at [857, 409] on button "Create" at bounding box center [1489, 413] width 39 height 19
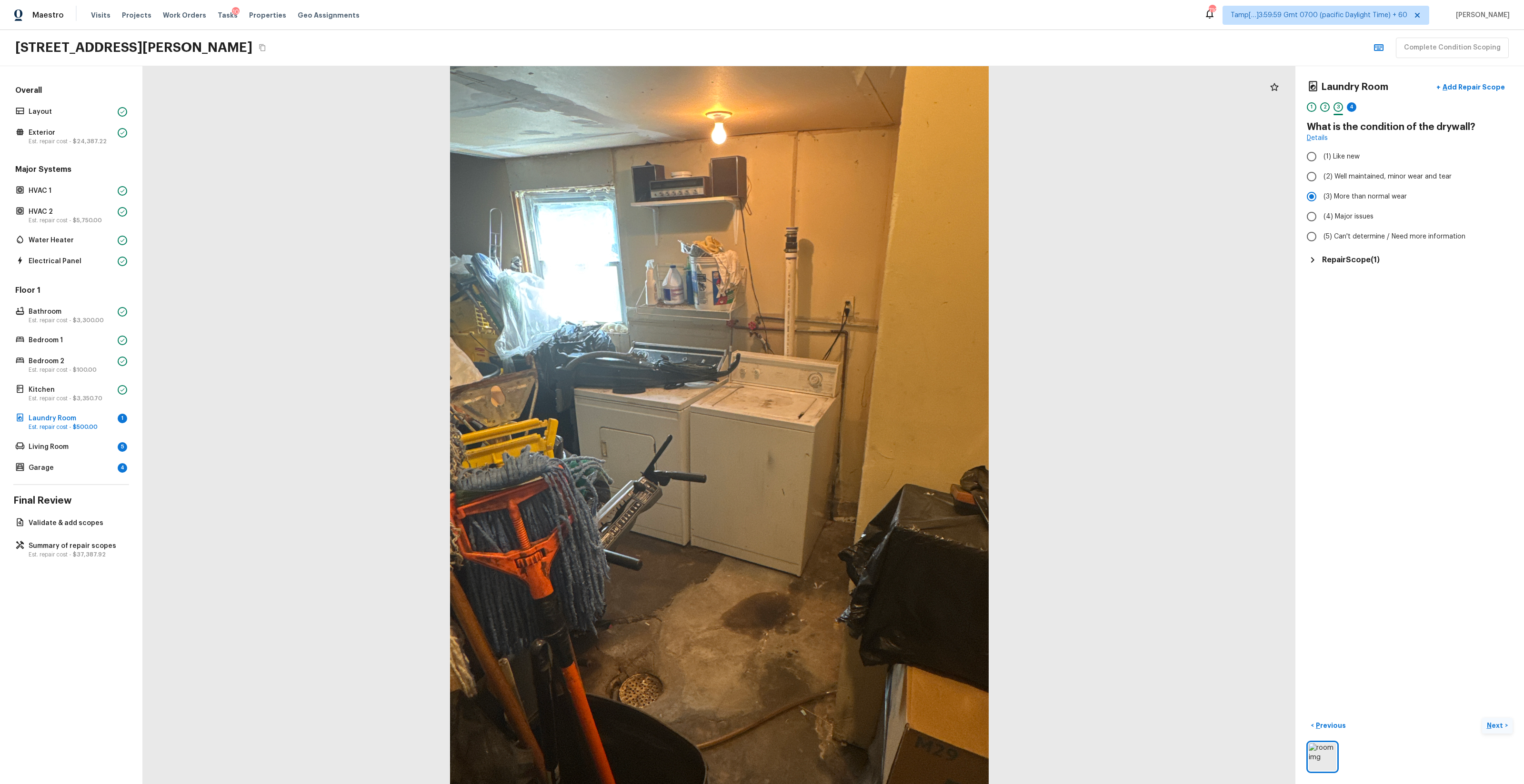
click at [857, 462] on p "Next" at bounding box center [1496, 726] width 18 height 10
click at [857, 255] on span "(5) Concrete" at bounding box center [1343, 252] width 40 height 10
click at [857, 255] on input "(5) Concrete" at bounding box center [1311, 251] width 20 height 20
click at [857, 462] on button "Next >" at bounding box center [1498, 726] width 31 height 15
click at [857, 203] on label "(3) More than normal wear" at bounding box center [1403, 196] width 204 height 20
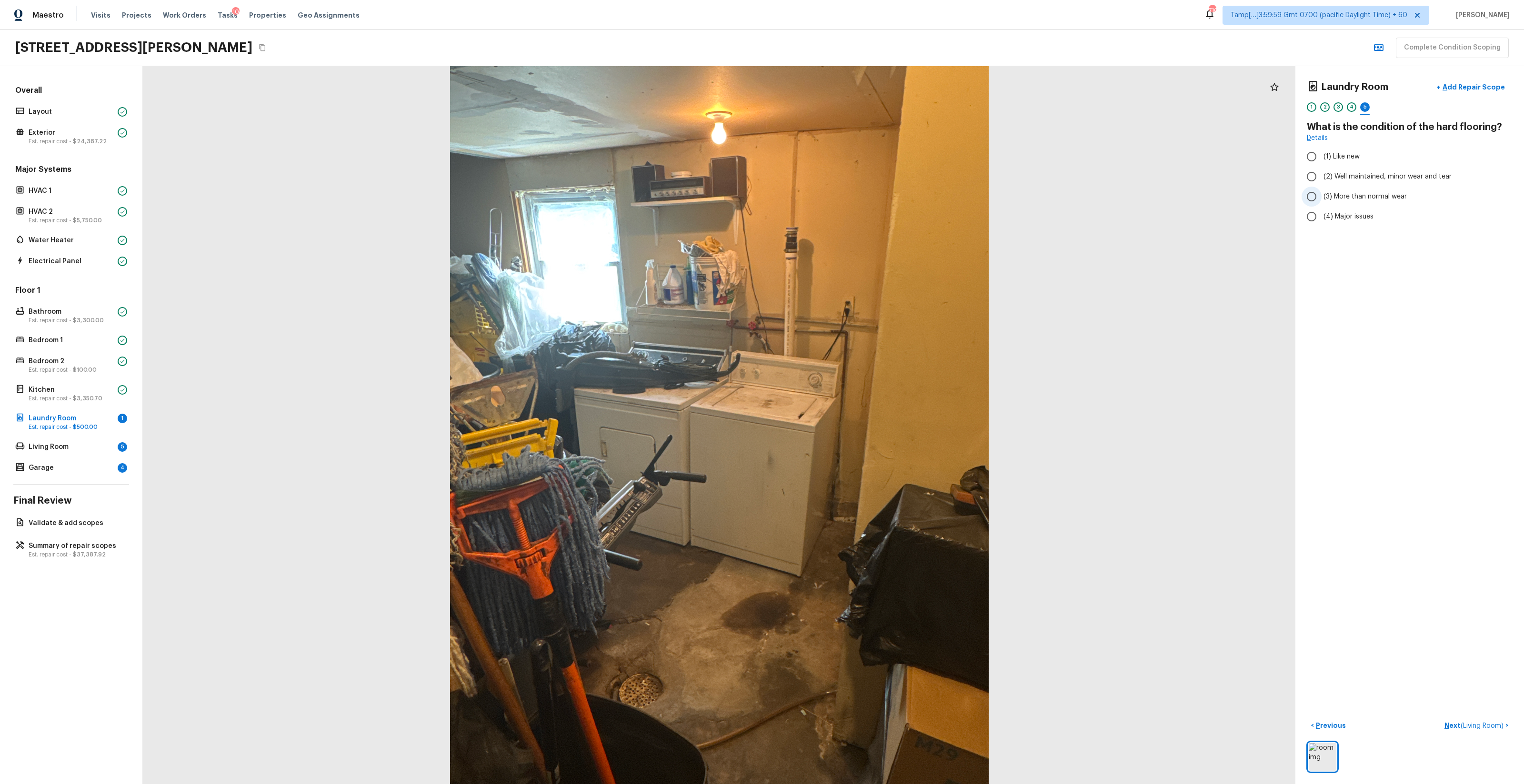
click at [857, 203] on input "(3) More than normal wear" at bounding box center [1311, 196] width 20 height 20
click at [857, 89] on p "Add Repair Scope" at bounding box center [1473, 88] width 64 height 10
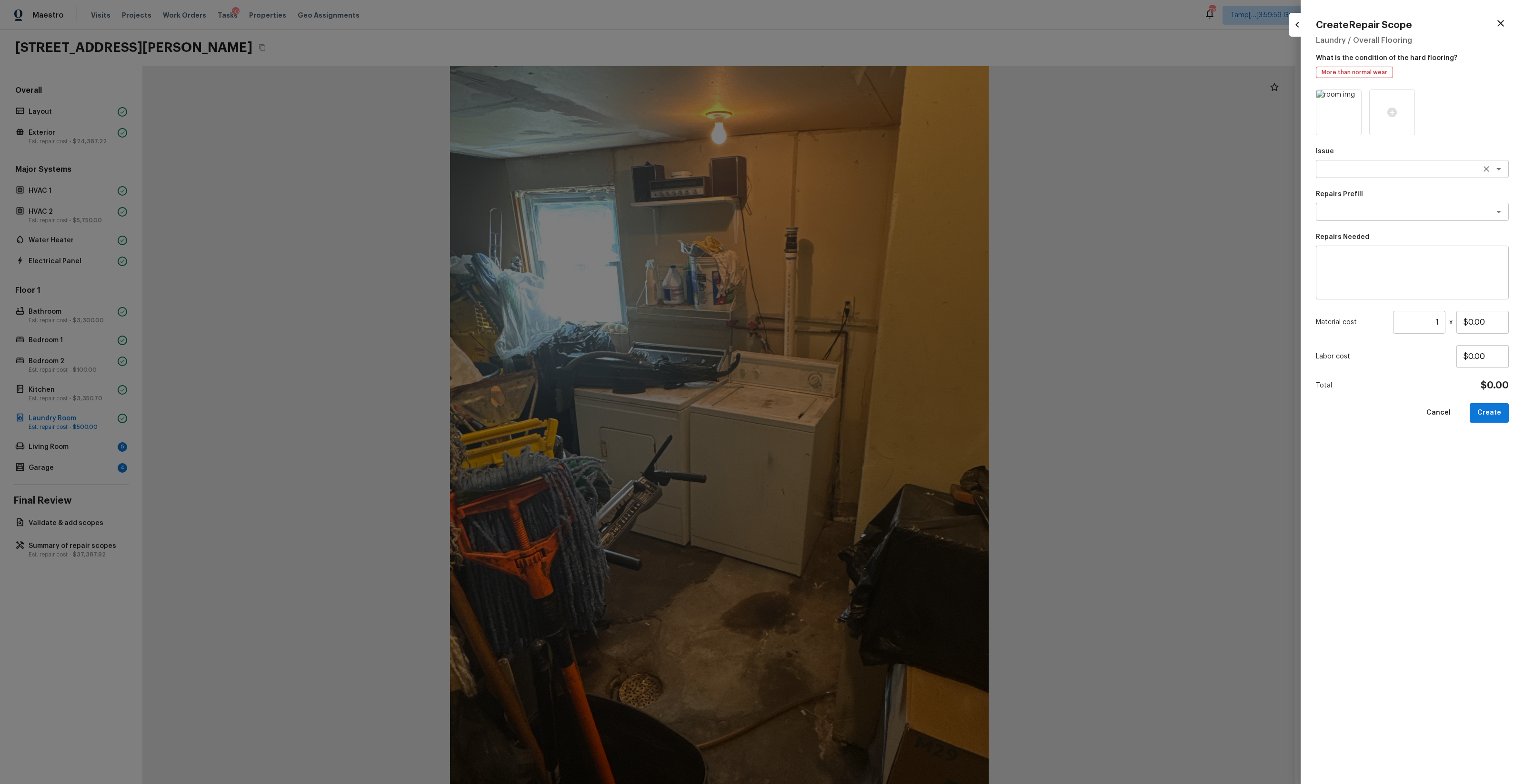
click at [857, 174] on div "x ​" at bounding box center [1413, 169] width 193 height 18
click at [857, 191] on li "Concrete Repair" at bounding box center [1413, 189] width 193 height 15
click at [857, 228] on div "Issue Concrete Repair x ​ Repairs Prefill x ​ Repairs Needed x ​ Material cost …" at bounding box center [1413, 429] width 193 height 679
click at [857, 220] on div "Repairs Prefill x ​" at bounding box center [1413, 205] width 193 height 32
click at [857, 343] on li "Repair Concrete With Epoxy" at bounding box center [1413, 339] width 193 height 15
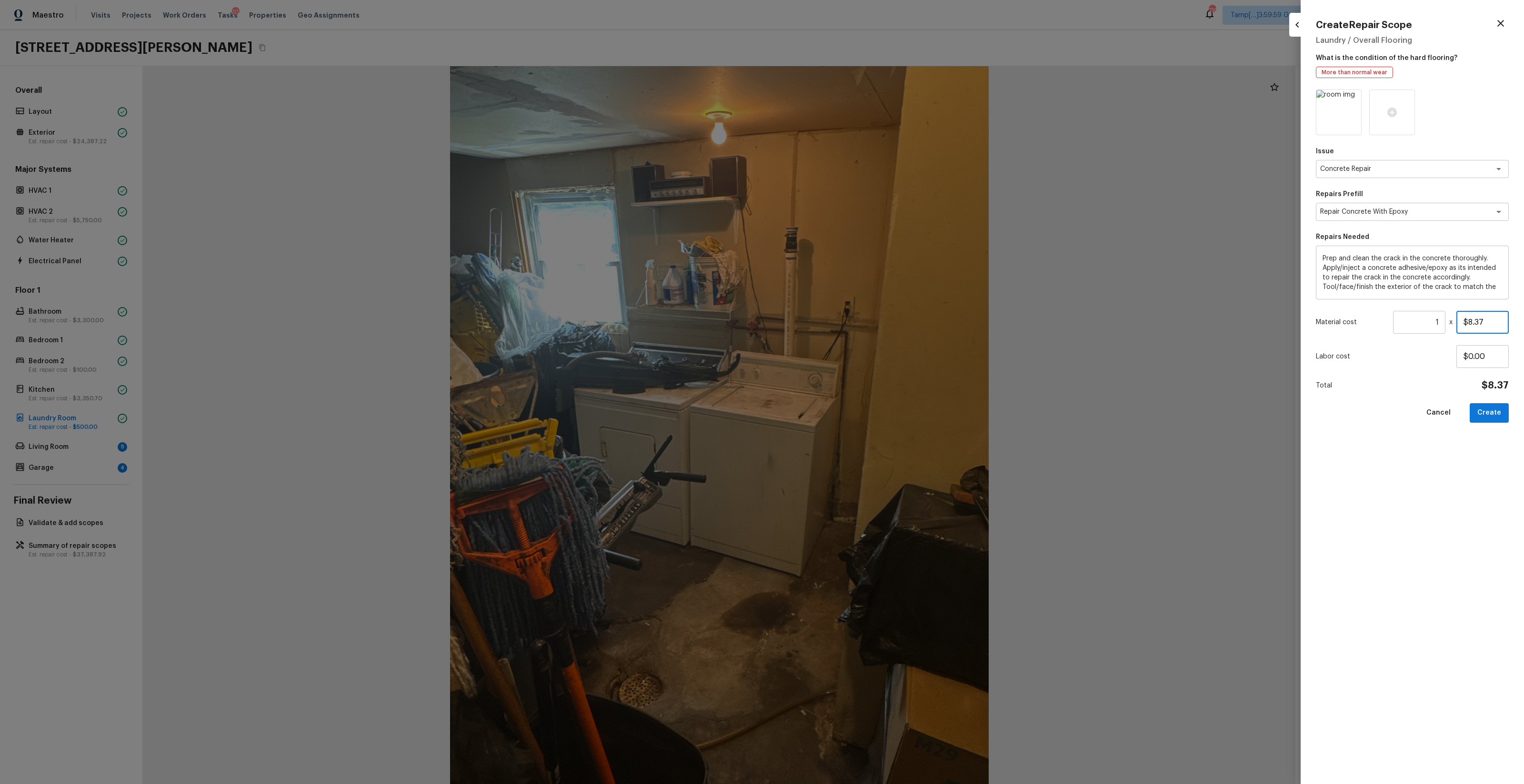
click at [857, 325] on input "$8.37" at bounding box center [1483, 323] width 53 height 23
click at [857, 405] on button "Create" at bounding box center [1489, 413] width 39 height 19
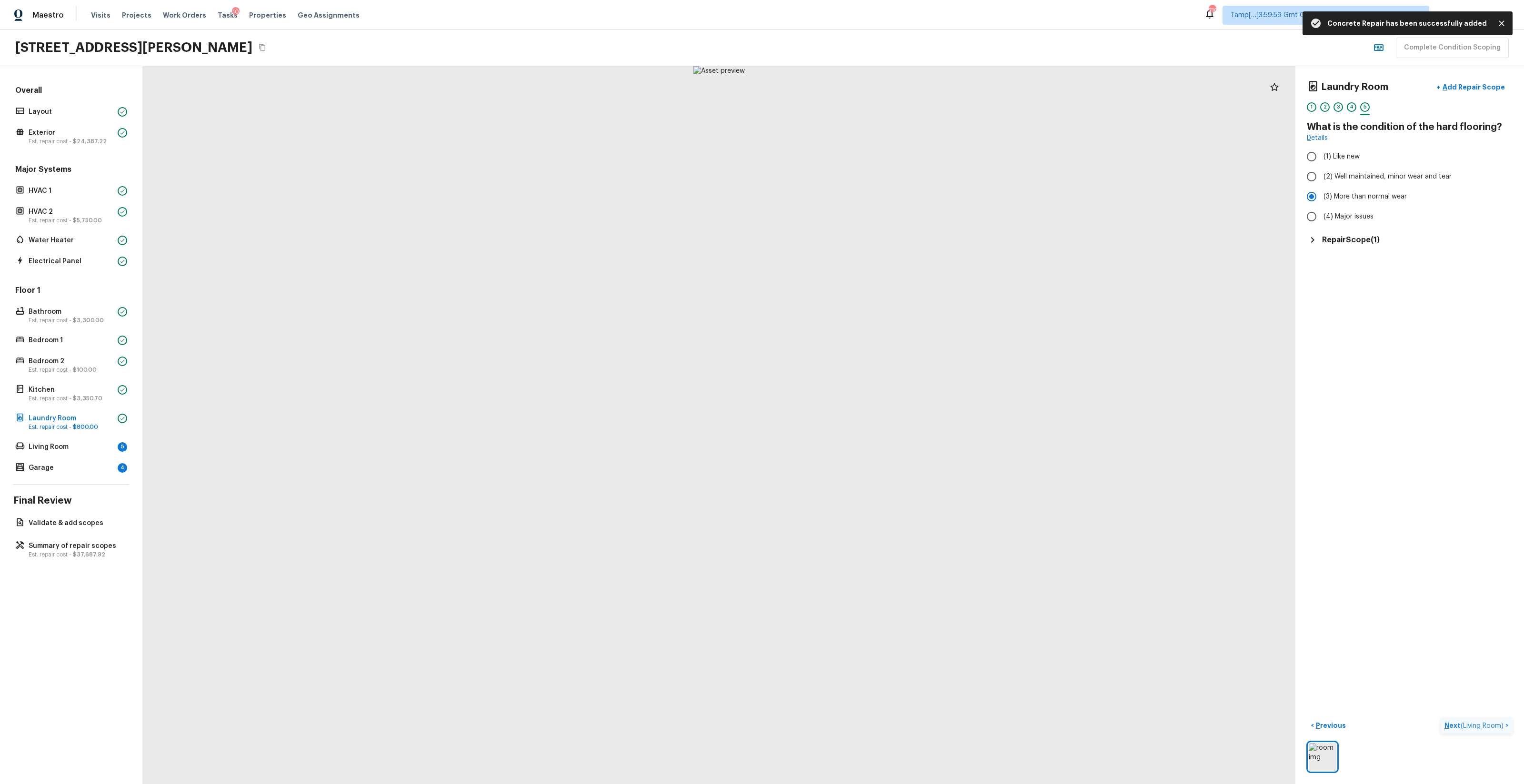
click at [857, 462] on span "( Living Room )" at bounding box center [1482, 726] width 43 height 6
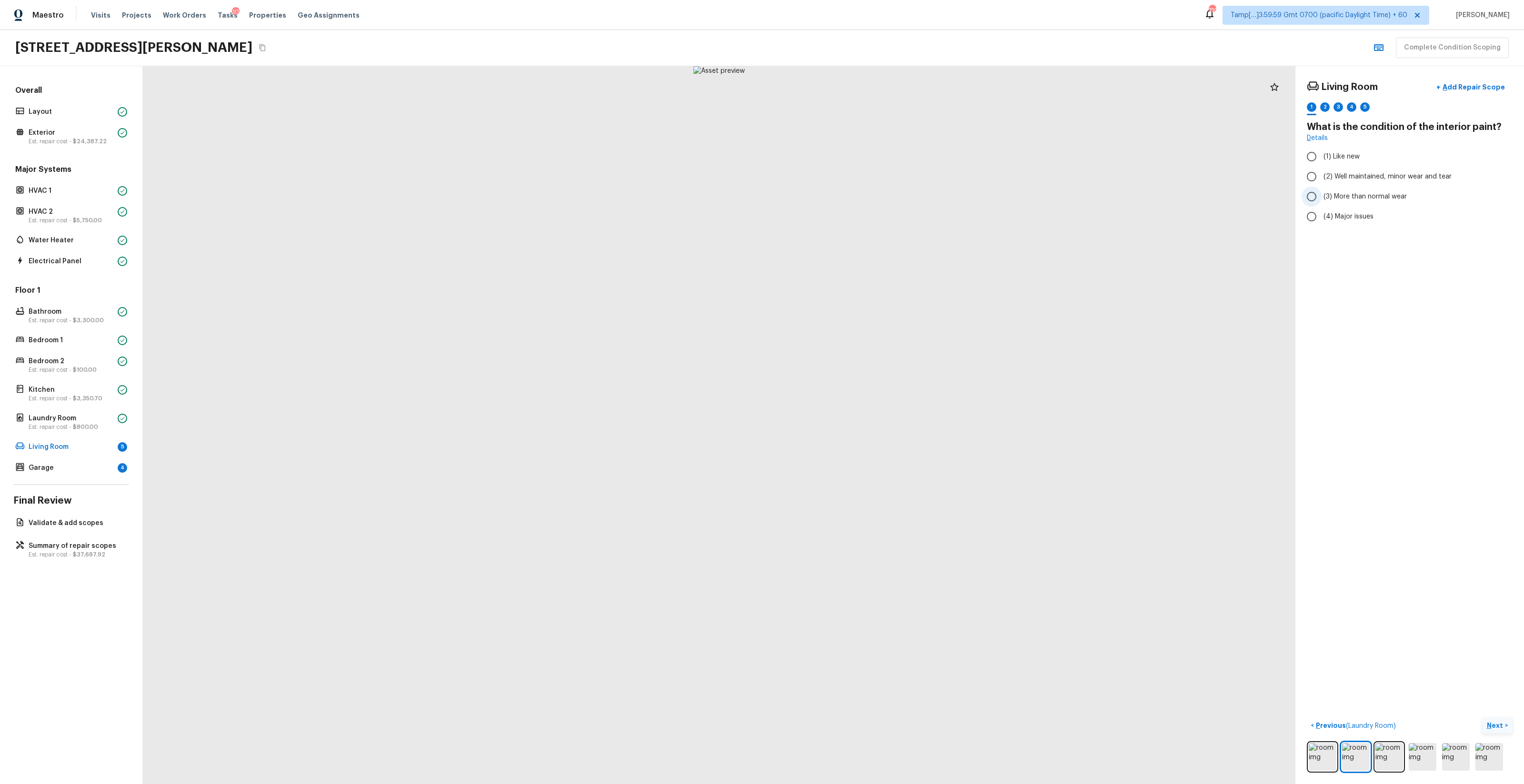
click at [857, 199] on span "(3) More than normal wear" at bounding box center [1365, 197] width 84 height 10
click at [857, 199] on input "(3) More than normal wear" at bounding box center [1311, 196] width 20 height 20
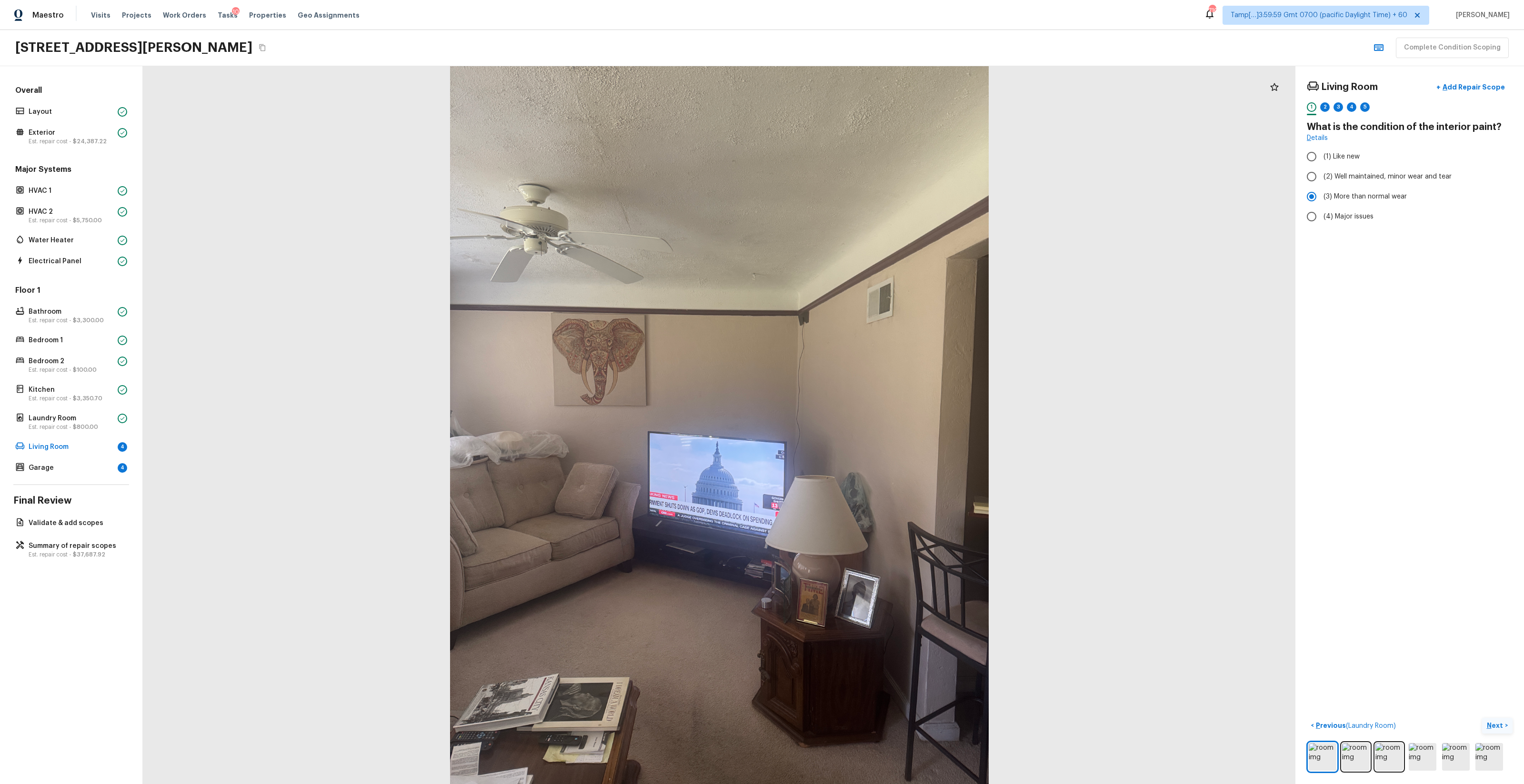
click at [857, 462] on p "Next" at bounding box center [1496, 726] width 18 height 10
click at [857, 195] on span "(2) No" at bounding box center [1333, 200] width 19 height 10
click at [857, 195] on input "(2) No" at bounding box center [1311, 200] width 20 height 20
click at [857, 462] on p "Next" at bounding box center [1496, 726] width 18 height 10
click at [857, 200] on span "(3) More than normal wear" at bounding box center [1365, 197] width 84 height 10
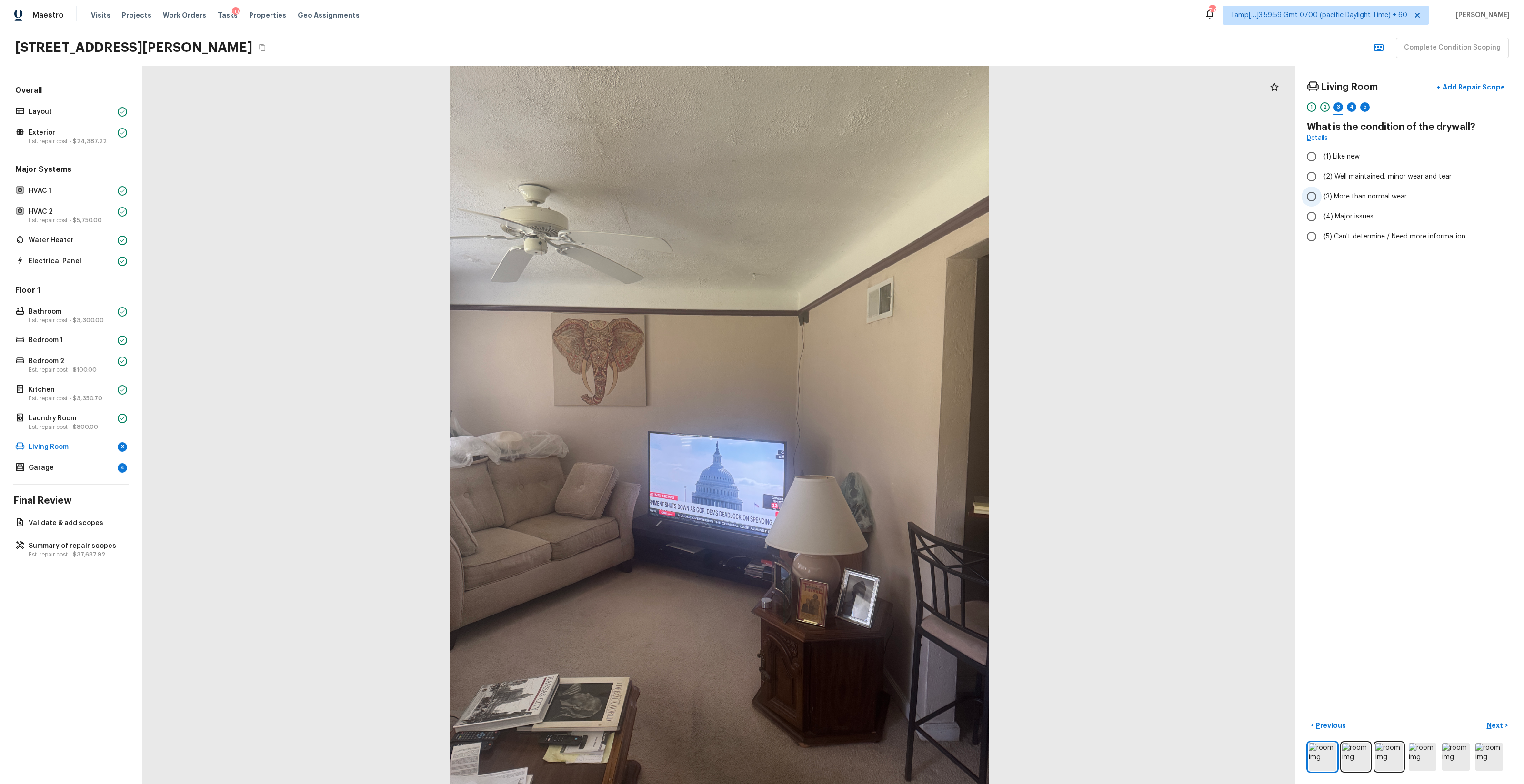
click at [857, 200] on input "(3) More than normal wear" at bounding box center [1311, 196] width 20 height 20
click at [857, 462] on p "Next" at bounding box center [1496, 726] width 18 height 10
click at [857, 222] on label "(4) Carpet" at bounding box center [1403, 228] width 204 height 20
click at [857, 222] on input "(4) Carpet" at bounding box center [1311, 228] width 20 height 20
click at [857, 462] on p "Next" at bounding box center [1496, 726] width 18 height 10
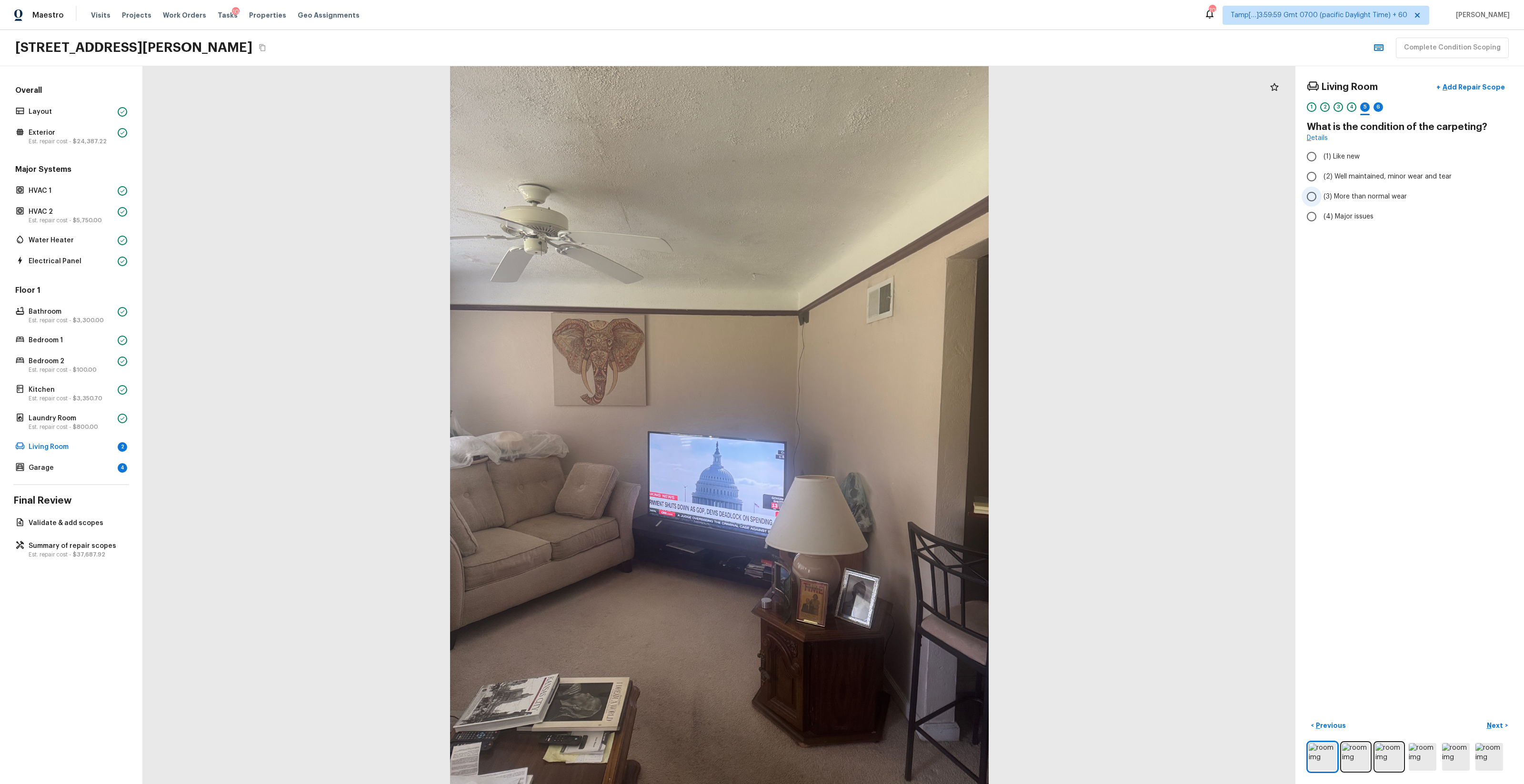
click at [857, 201] on label "(3) More than normal wear" at bounding box center [1403, 196] width 204 height 20
click at [857, 201] on input "(3) More than normal wear" at bounding box center [1311, 196] width 20 height 20
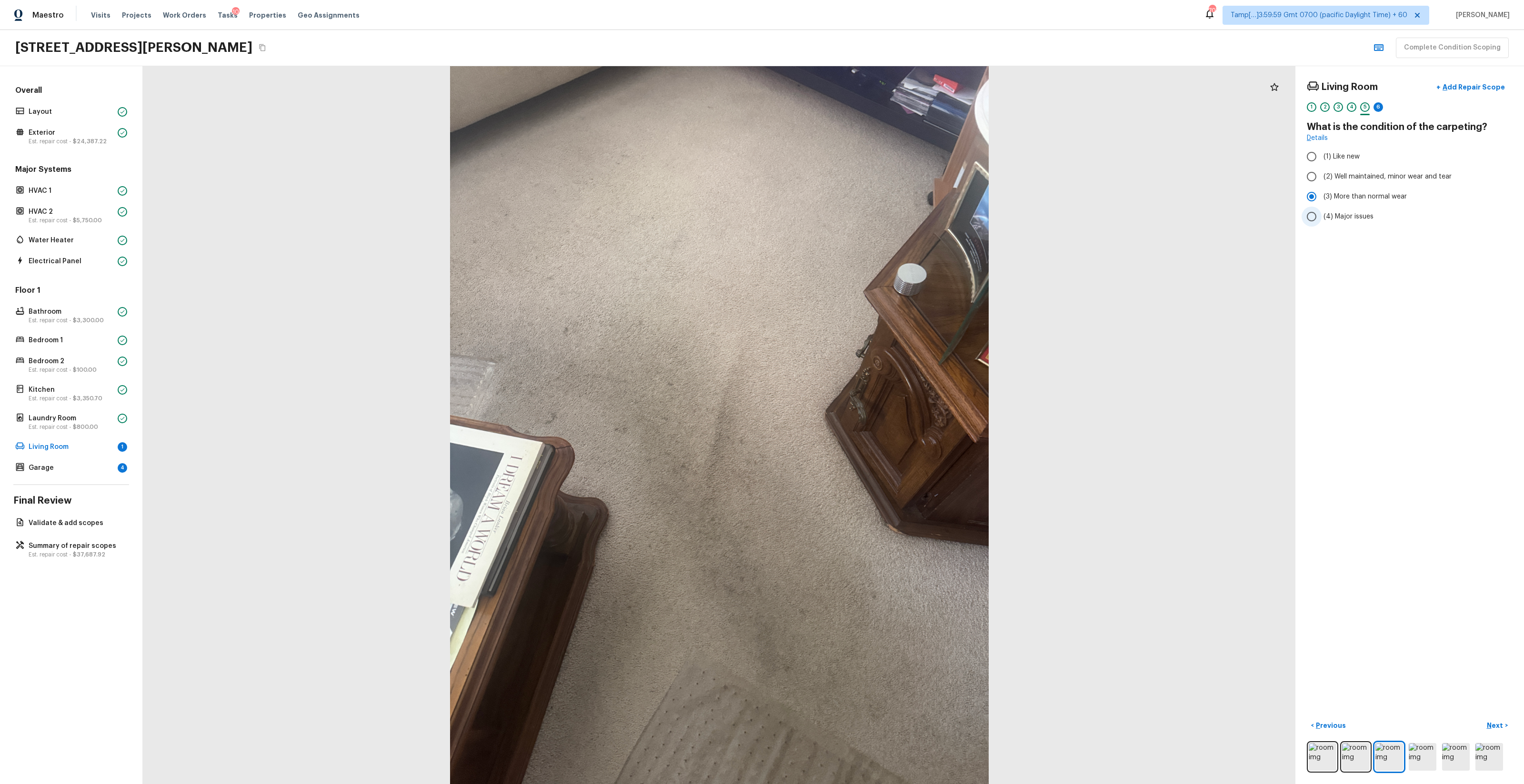
click at [857, 212] on span "(4) Major issues" at bounding box center [1349, 216] width 50 height 10
click at [857, 212] on input "(4) Major issues" at bounding box center [1311, 216] width 20 height 20
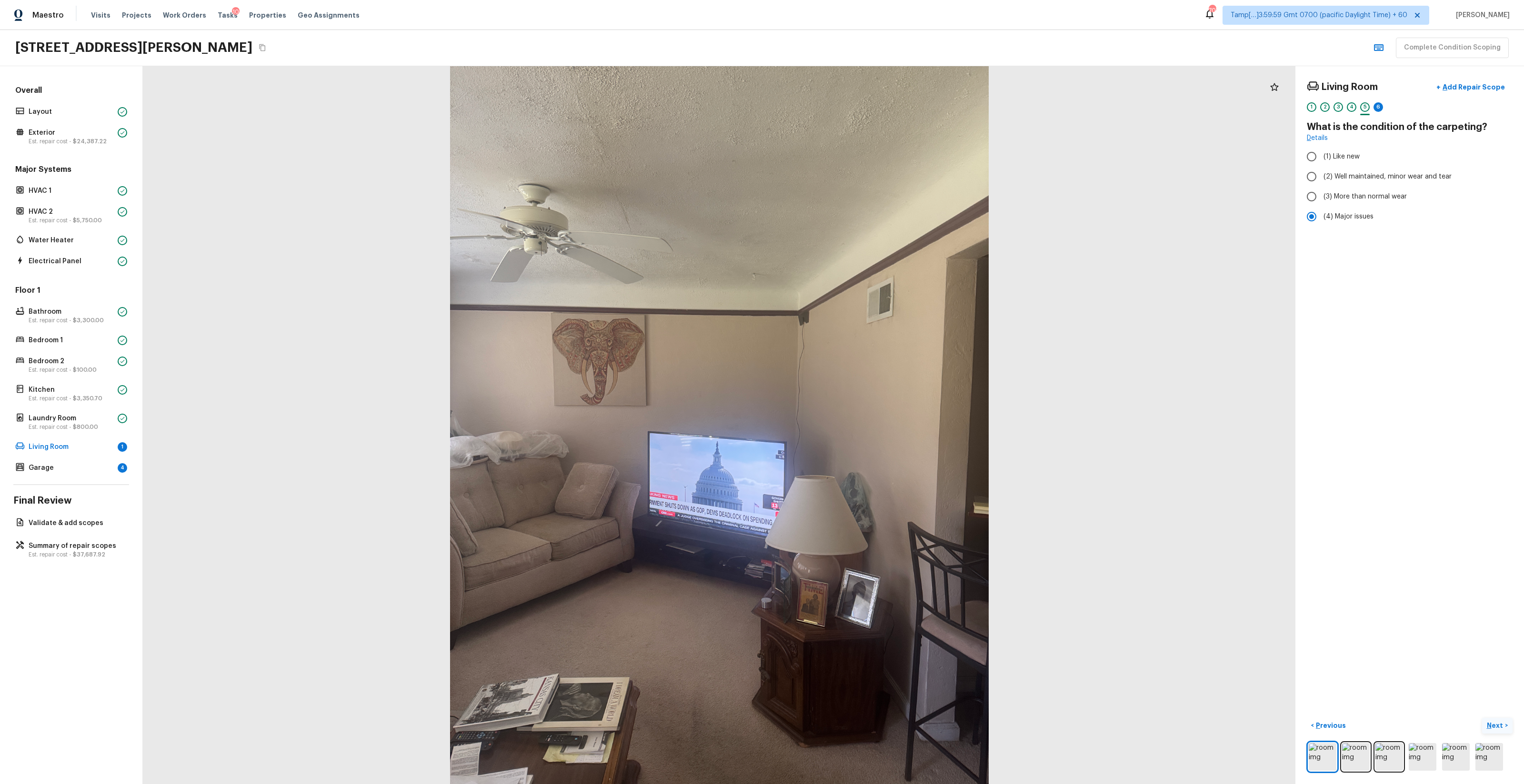
click at [857, 462] on p "Next" at bounding box center [1496, 726] width 18 height 10
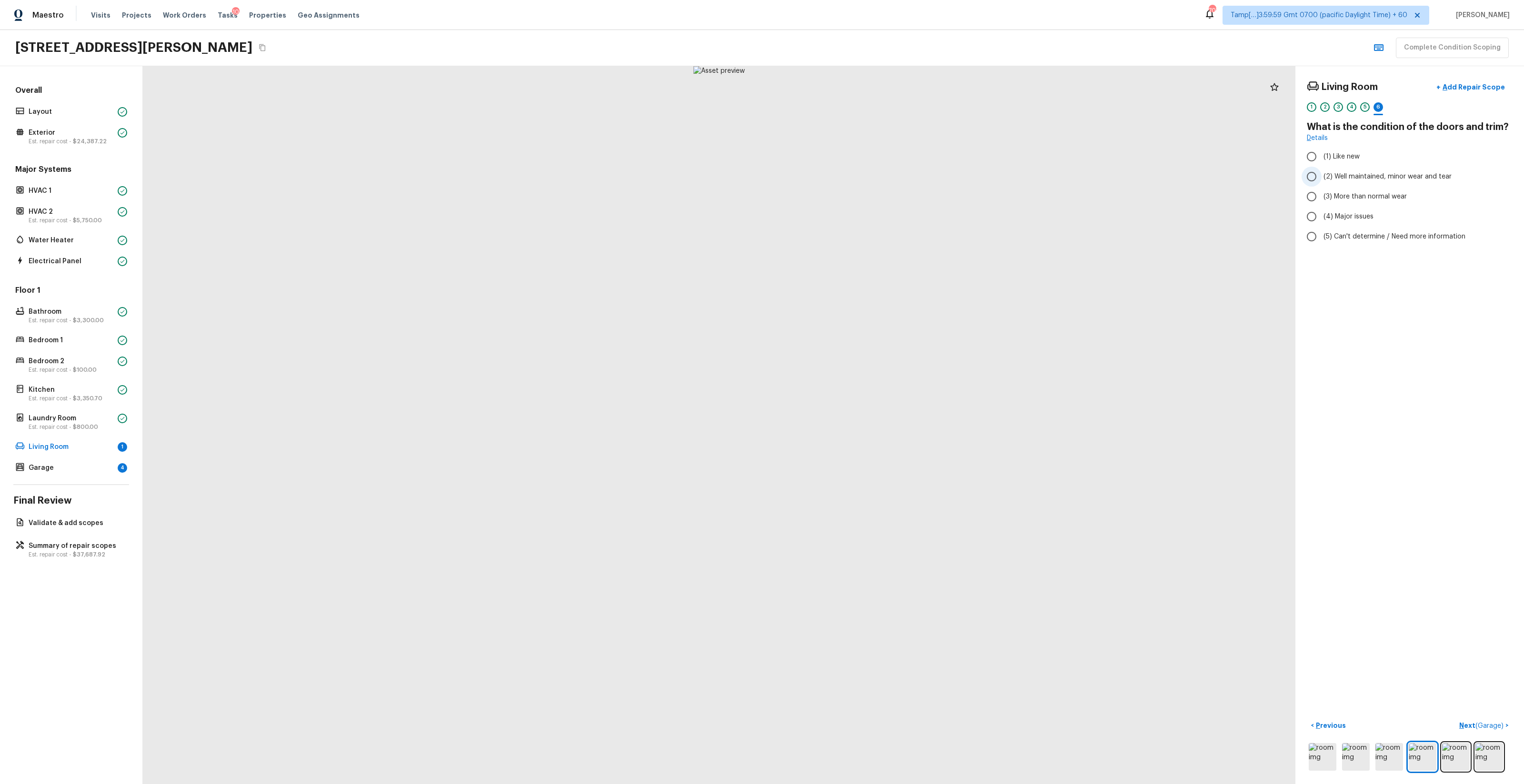
click at [857, 175] on span "(2) Well maintained, minor wear and tear" at bounding box center [1388, 177] width 128 height 10
click at [857, 175] on input "(2) Well maintained, minor wear and tear" at bounding box center [1311, 177] width 20 height 20
click at [857, 111] on div "1 2 3 4 5 6" at bounding box center [1410, 109] width 206 height 15
click at [857, 108] on div "2" at bounding box center [1325, 107] width 10 height 10
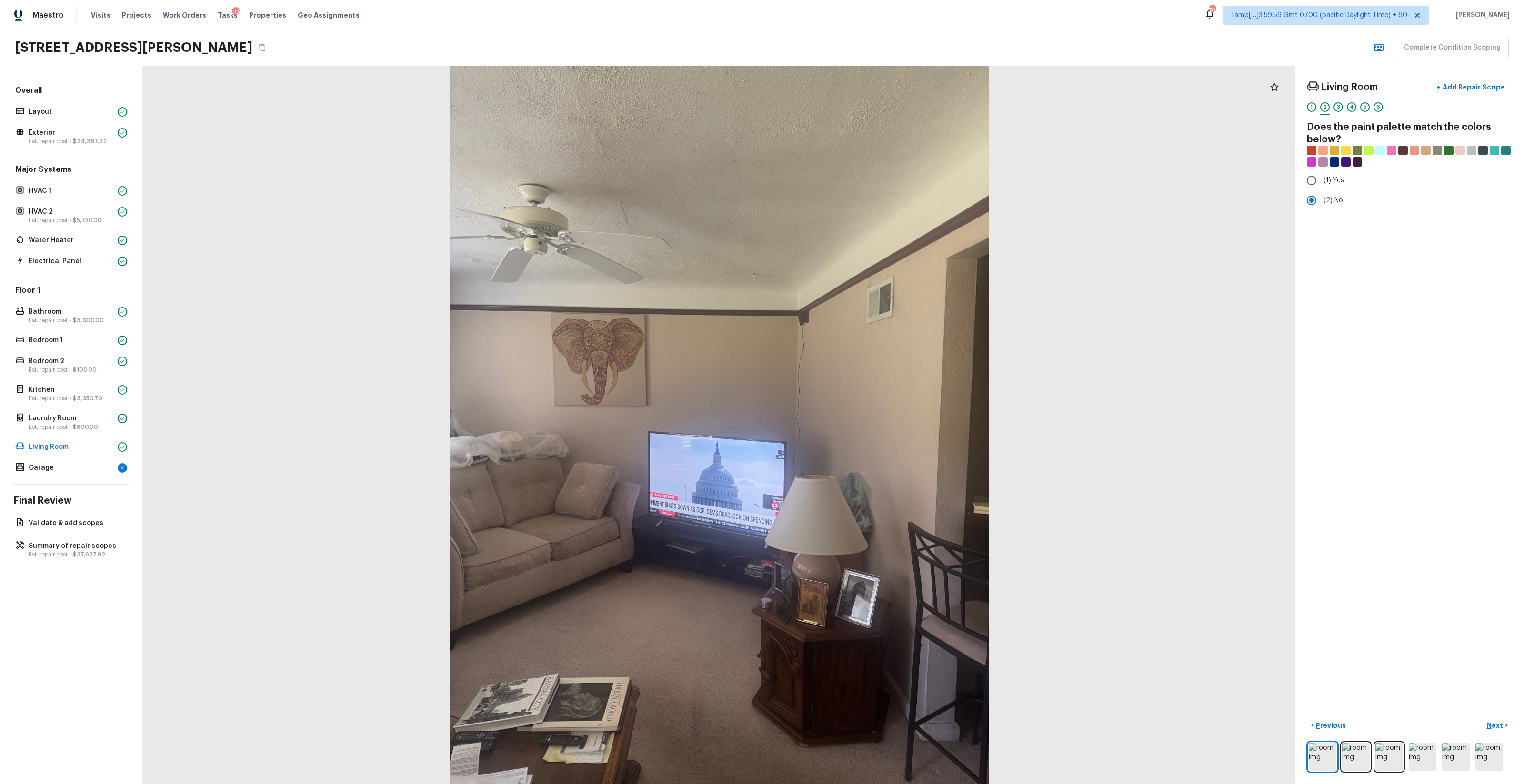
click at [857, 107] on div "1 2 3 4 5 6" at bounding box center [1410, 109] width 206 height 15
click at [857, 107] on div "3" at bounding box center [1338, 107] width 10 height 10
click at [857, 86] on p "Add Repair Scope" at bounding box center [1473, 88] width 64 height 10
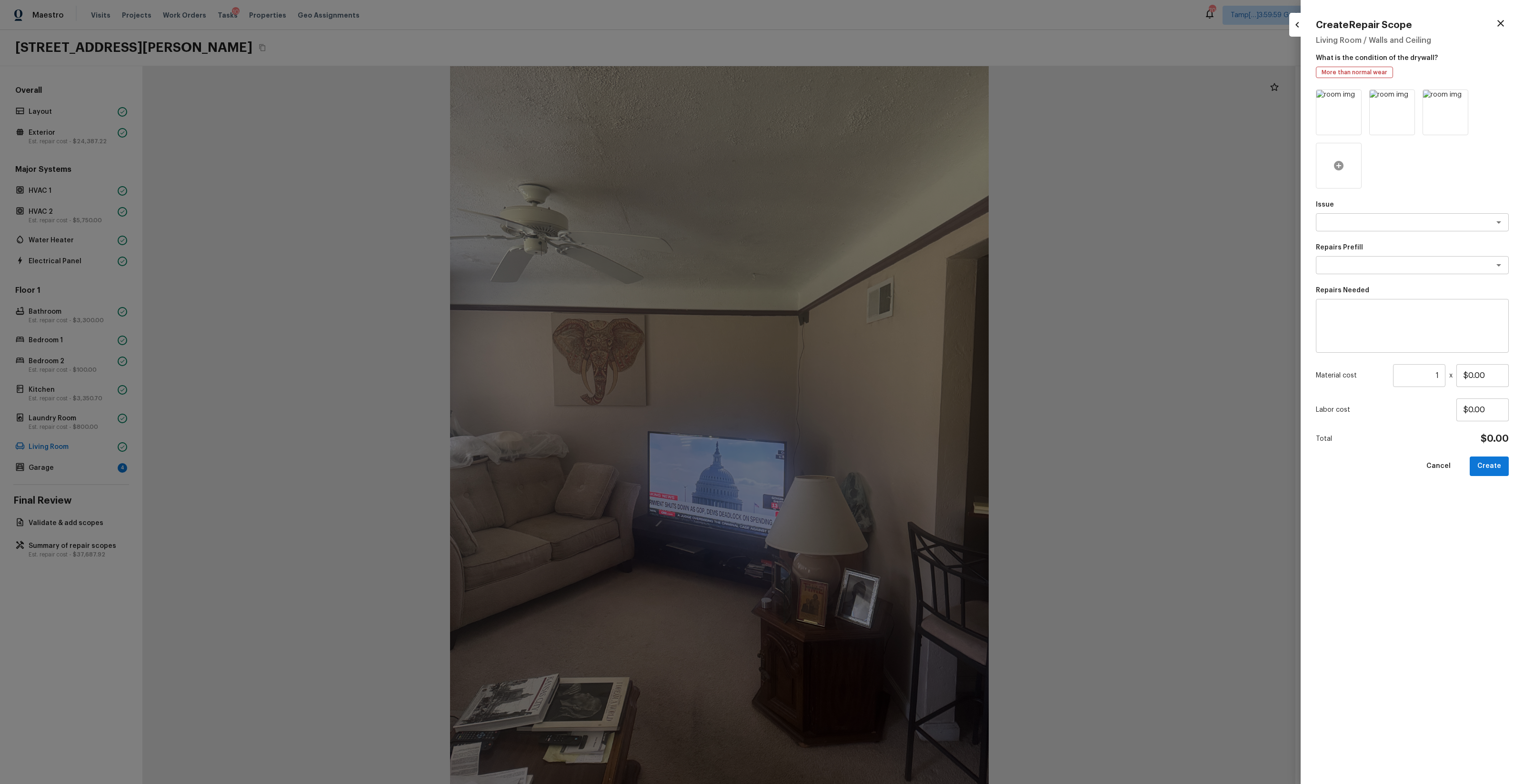
click at [857, 161] on icon at bounding box center [1339, 165] width 11 height 11
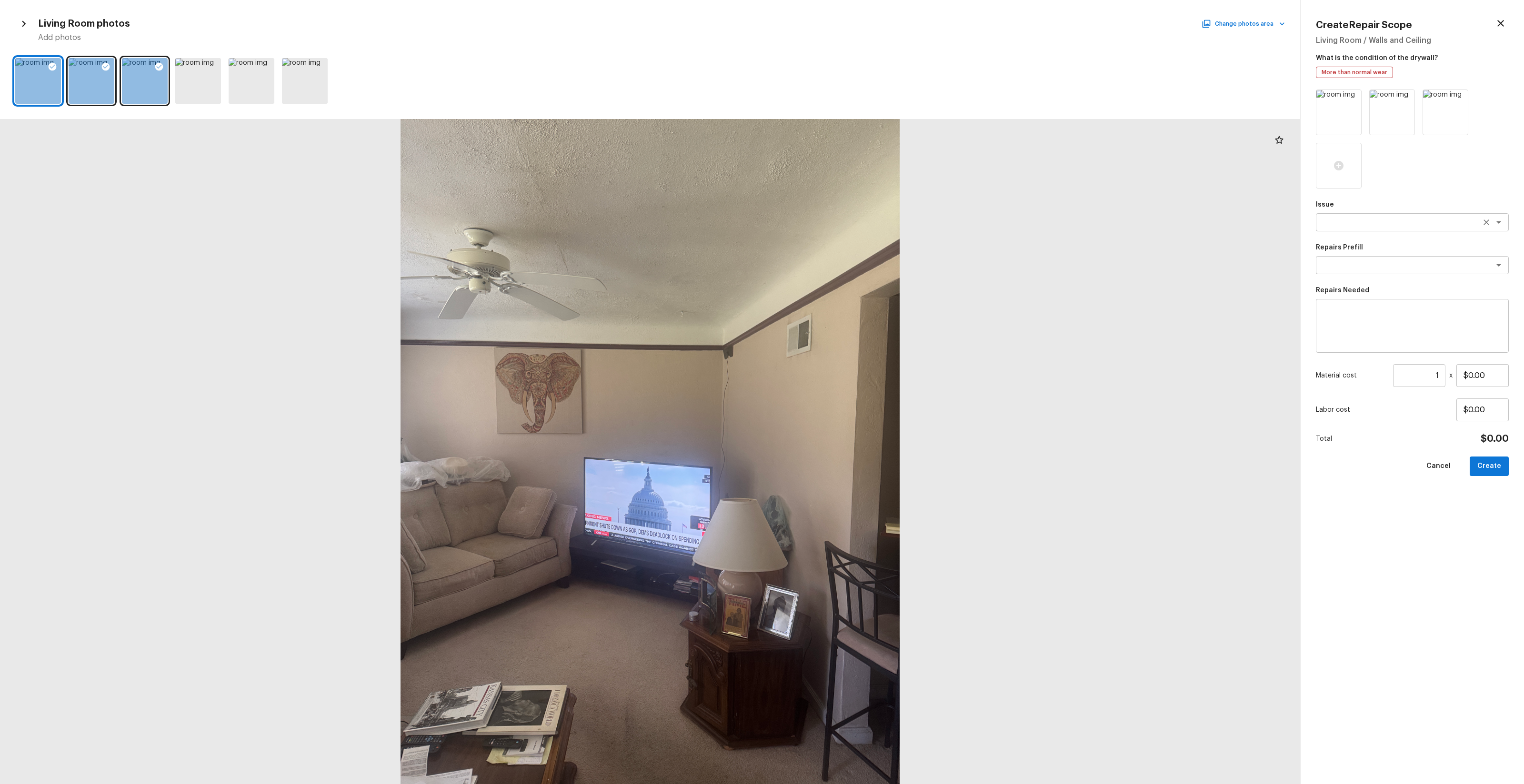
click at [857, 214] on div "x ​" at bounding box center [1413, 222] width 193 height 18
click at [857, 328] on li "ACQ: Water Leak" at bounding box center [1413, 334] width 193 height 15
click at [857, 268] on textarea at bounding box center [1399, 265] width 157 height 10
click at [857, 286] on li "Possible roof leak" at bounding box center [1413, 285] width 193 height 15
click at [857, 462] on button "Create" at bounding box center [1489, 466] width 39 height 19
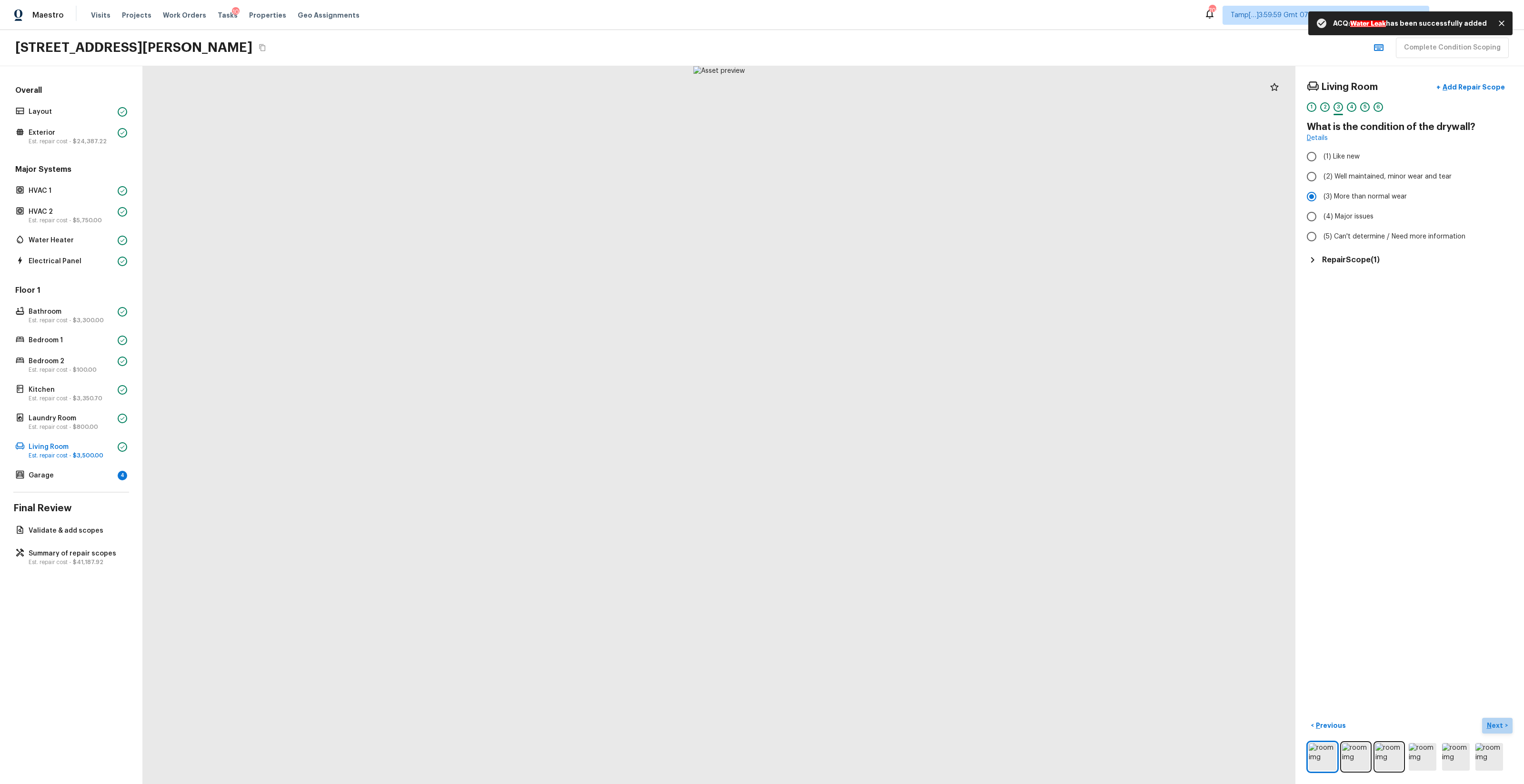
click at [857, 462] on button "Next >" at bounding box center [1498, 726] width 31 height 15
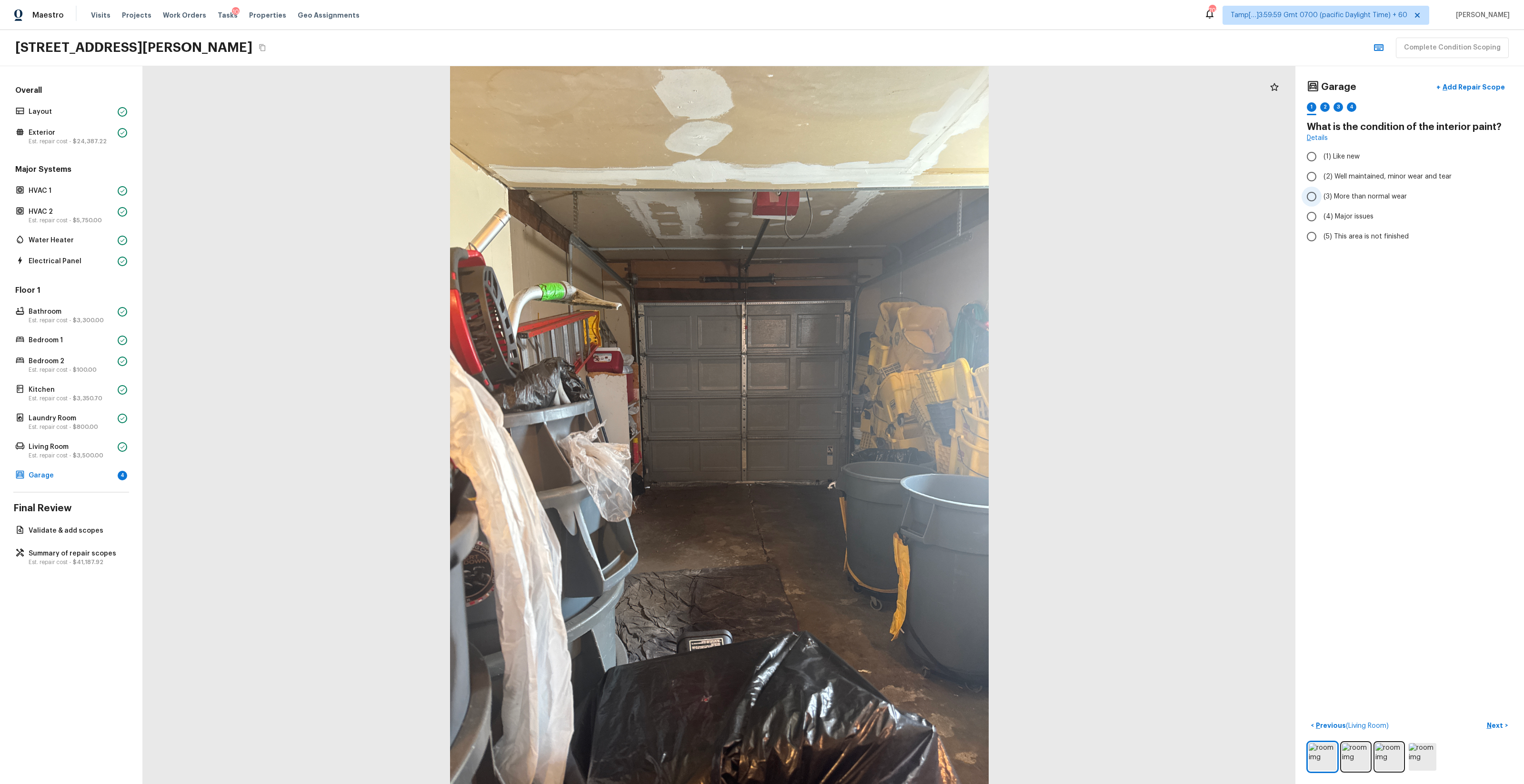
click at [857, 197] on span "(3) More than normal wear" at bounding box center [1365, 197] width 84 height 10
click at [857, 197] on input "(3) More than normal wear" at bounding box center [1311, 196] width 20 height 20
click at [857, 462] on p "Next" at bounding box center [1496, 726] width 18 height 10
click at [857, 183] on span "(1) Yes" at bounding box center [1333, 181] width 20 height 10
click at [857, 183] on input "(1) Yes" at bounding box center [1311, 180] width 20 height 20
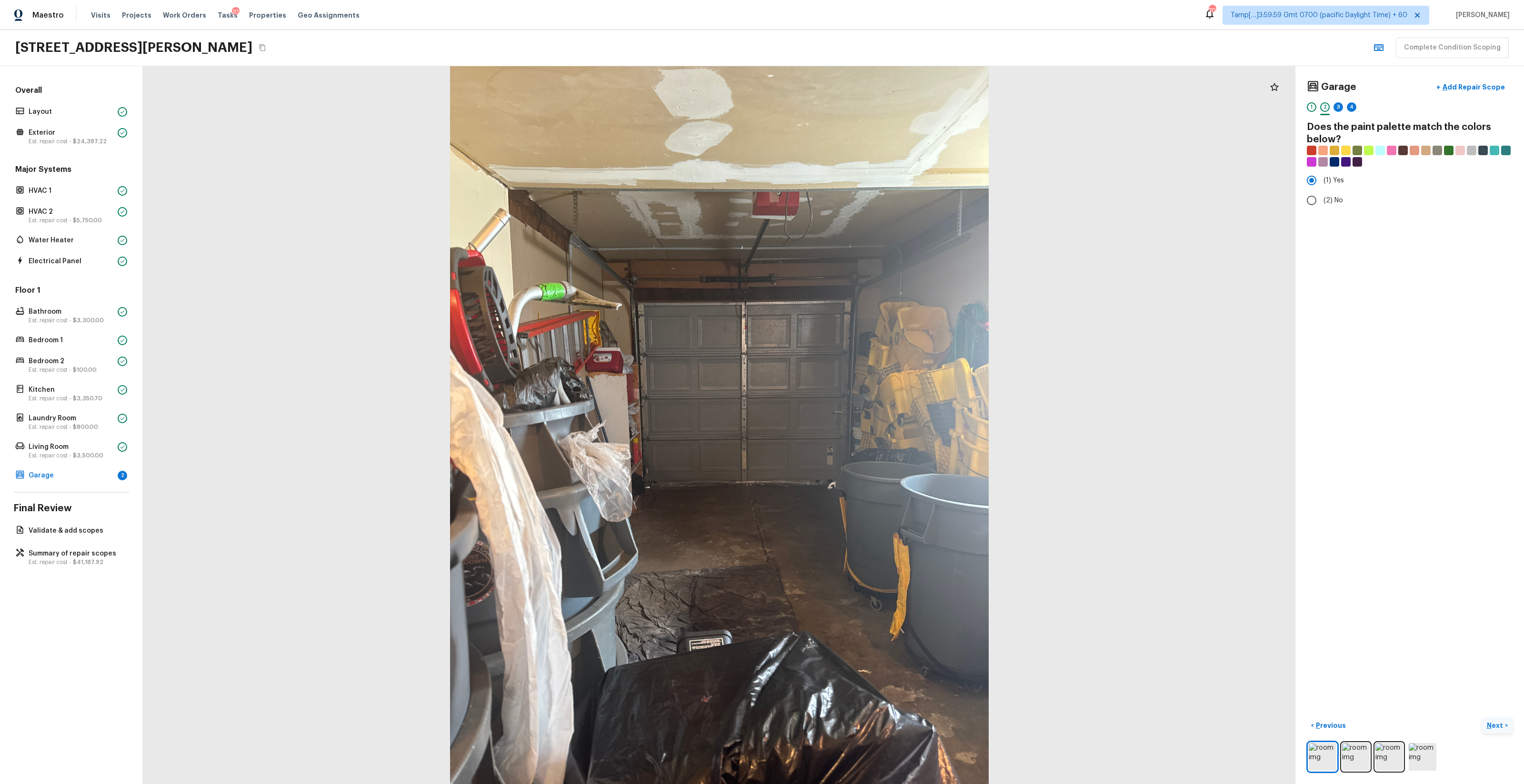
click at [857, 462] on button "Next >" at bounding box center [1498, 726] width 31 height 15
click at [1362, 195] on span "(3) More than normal wear" at bounding box center [1365, 197] width 84 height 10
click at [1322, 195] on input "(3) More than normal wear" at bounding box center [1311, 196] width 20 height 20
radio input "true"
click at [1481, 87] on p "Add Repair Scope" at bounding box center [1473, 88] width 64 height 10
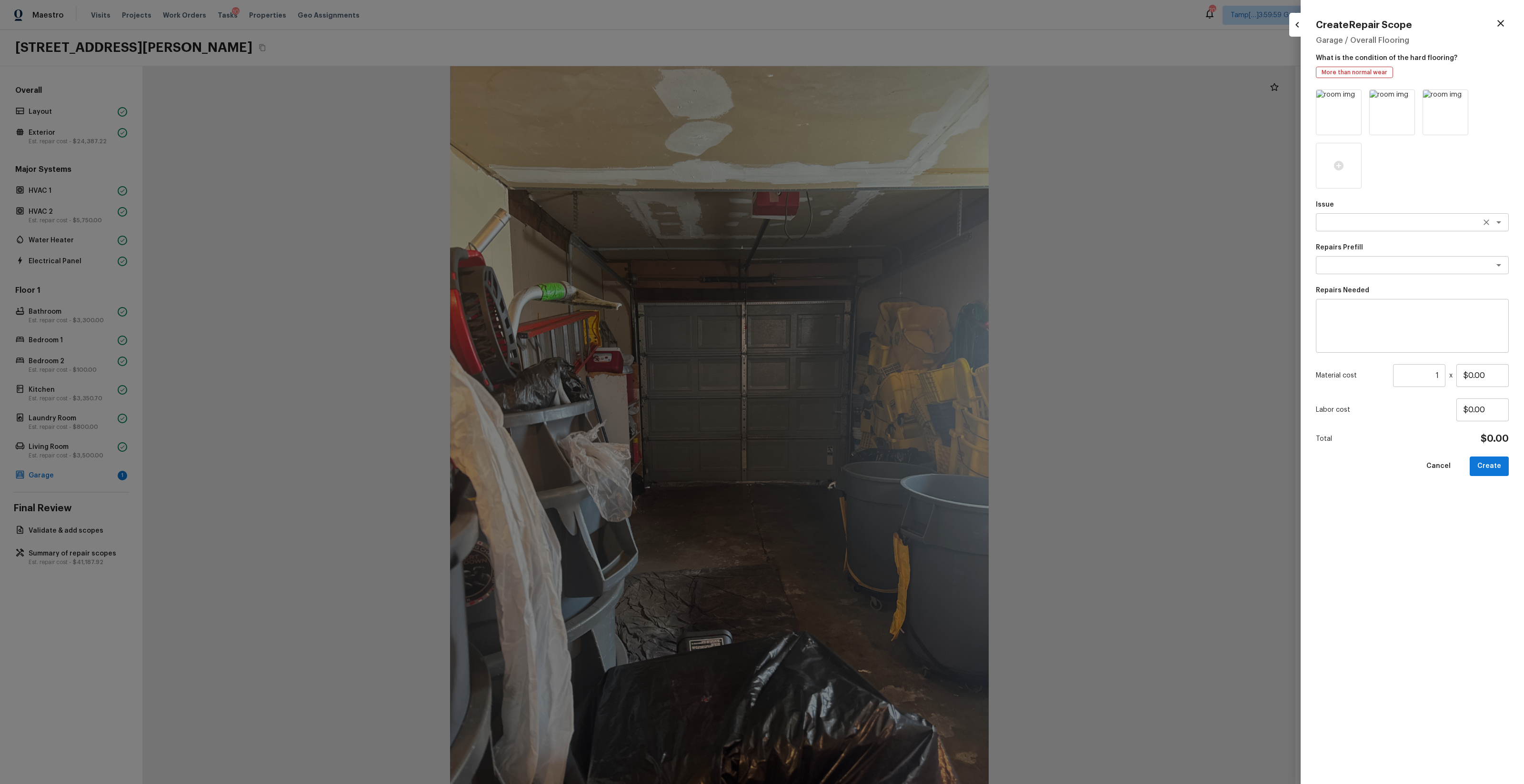
click at [1388, 225] on textarea at bounding box center [1399, 222] width 157 height 10
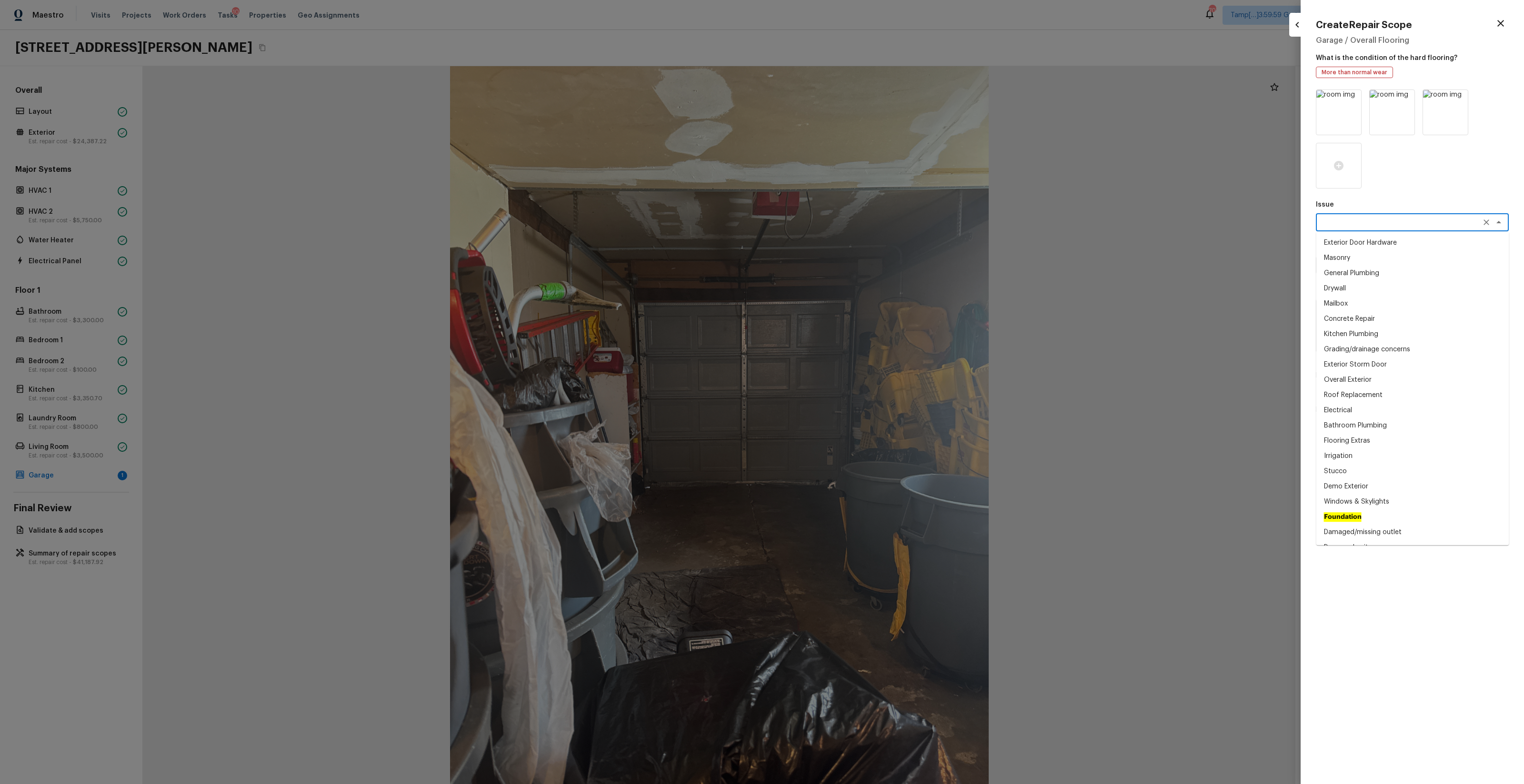
type textarea "s"
click at [1400, 243] on li "Drywall" at bounding box center [1413, 242] width 193 height 15
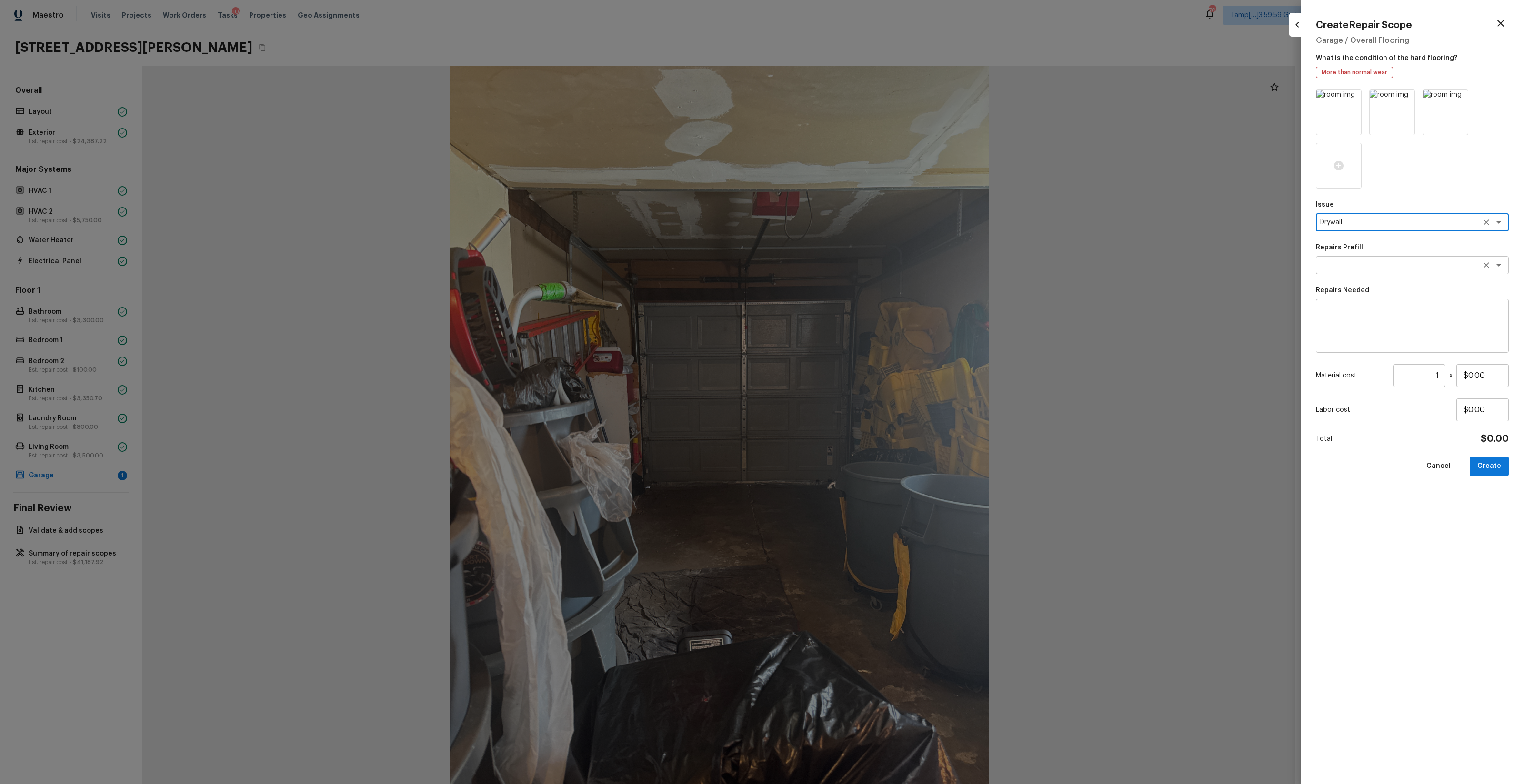
click at [1389, 259] on div "x ​" at bounding box center [1413, 265] width 193 height 18
type textarea "Drywall"
click at [1401, 362] on li "Patch Crack in Ceiling" at bounding box center [1413, 362] width 193 height 15
type textarea "Patch Crack in Ceiling"
type textarea "Prep/scrape all loose material from the damaged area; prime if needed. Patch th…"
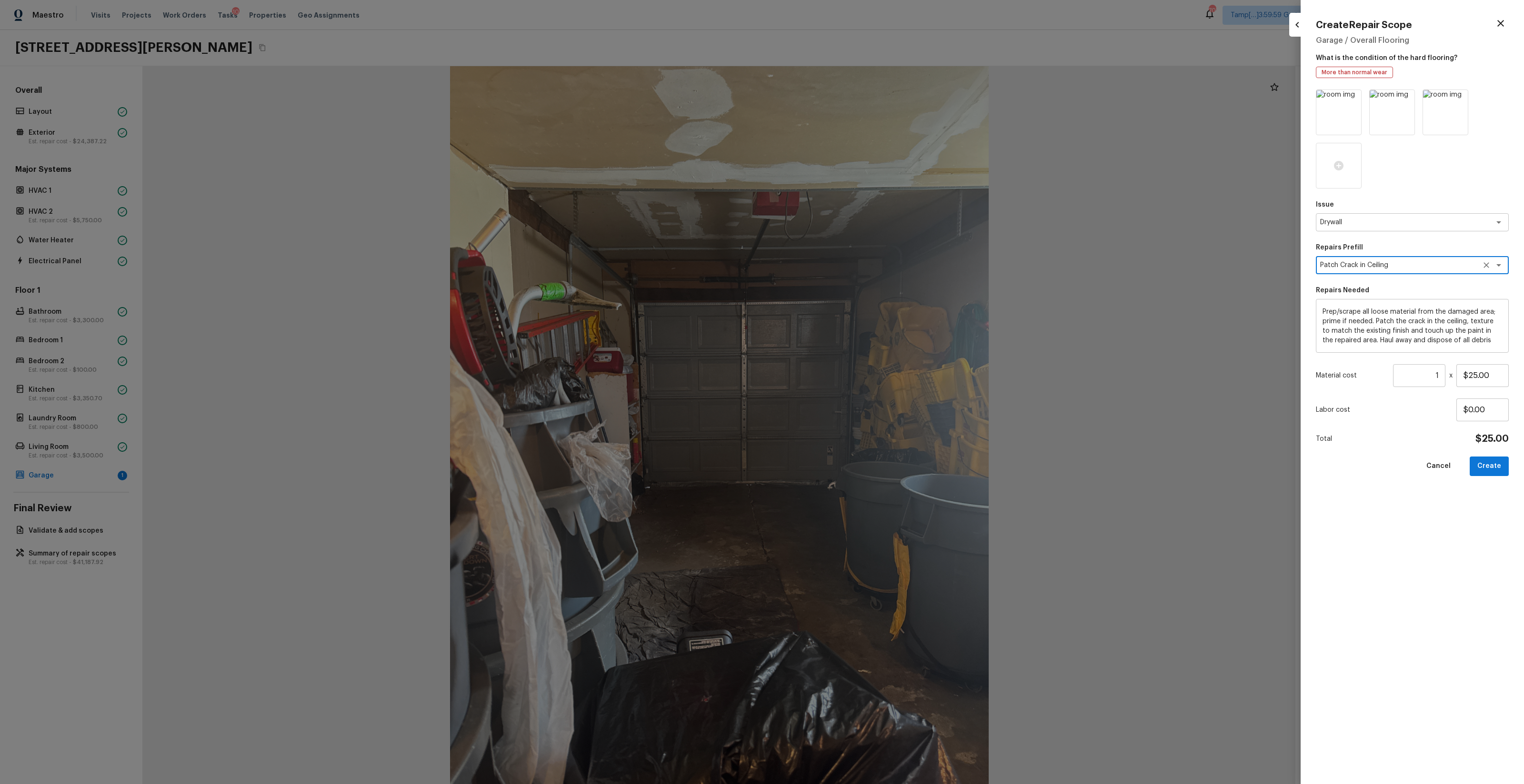
click at [1440, 385] on input "1" at bounding box center [1419, 375] width 53 height 23
click at [1475, 369] on input "$25.00" at bounding box center [1483, 375] width 53 height 23
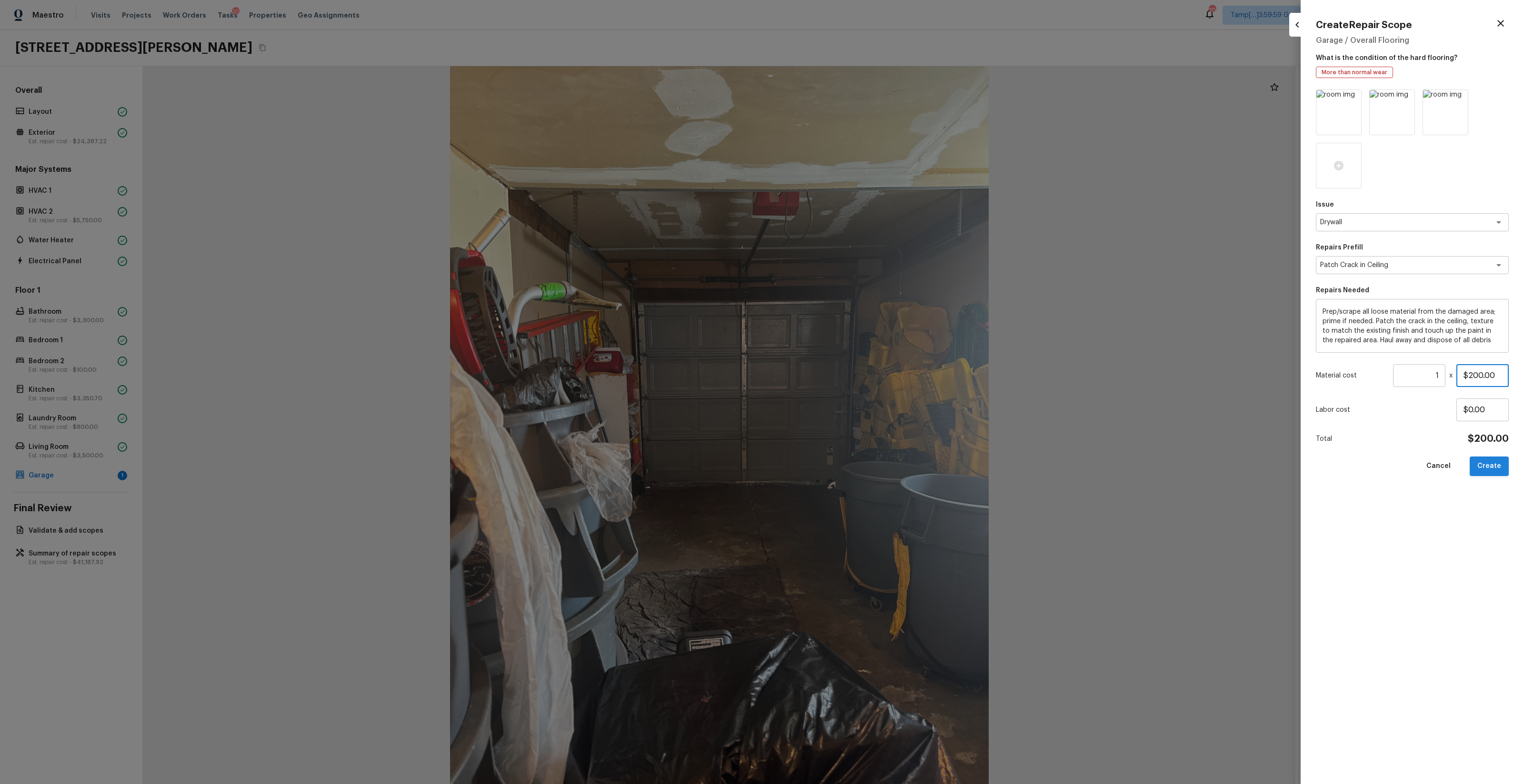
type input "$200.00"
click at [1483, 470] on button "Create" at bounding box center [1489, 466] width 39 height 19
type input "$0.00"
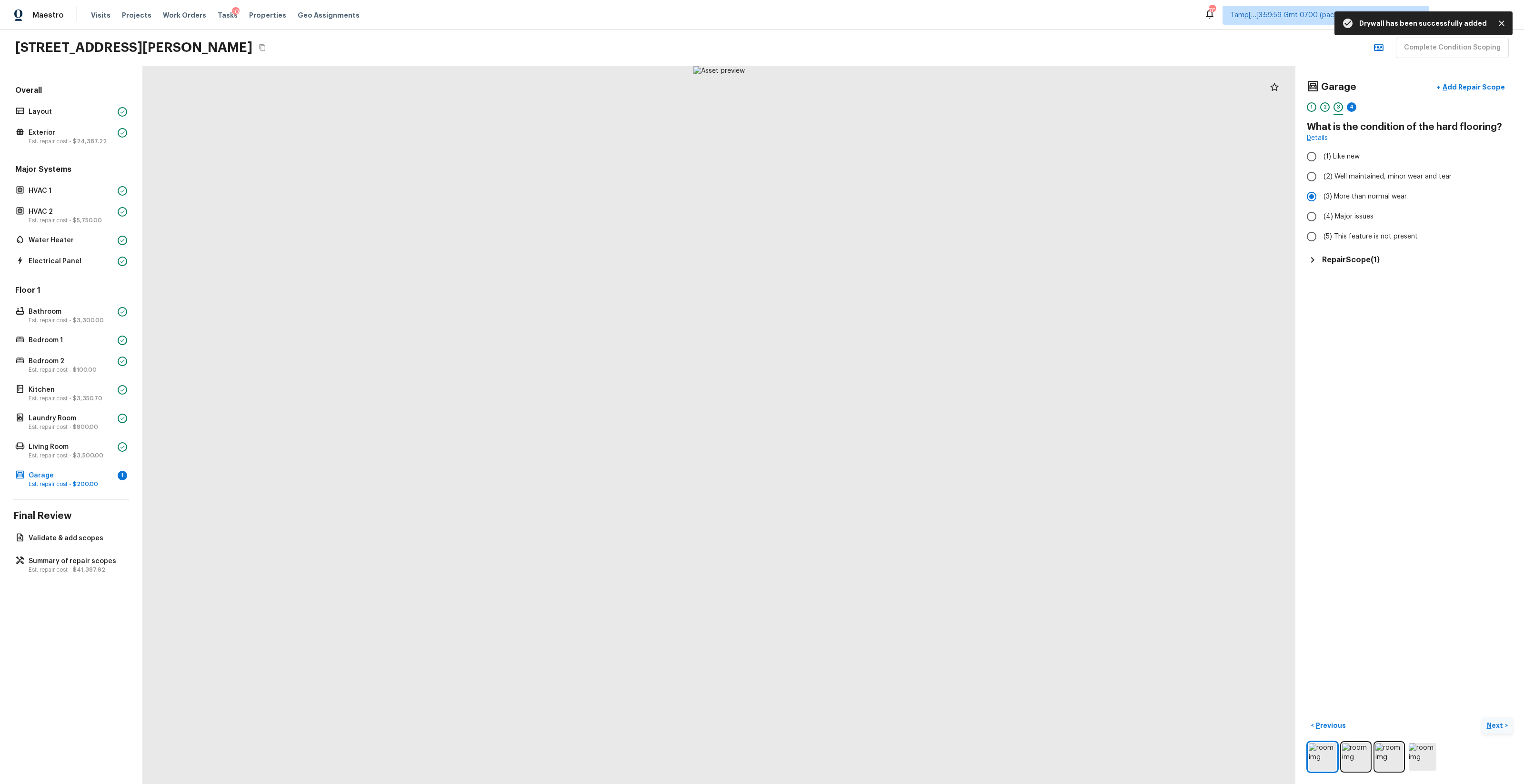
click at [1493, 724] on p "Next" at bounding box center [1496, 726] width 18 height 10
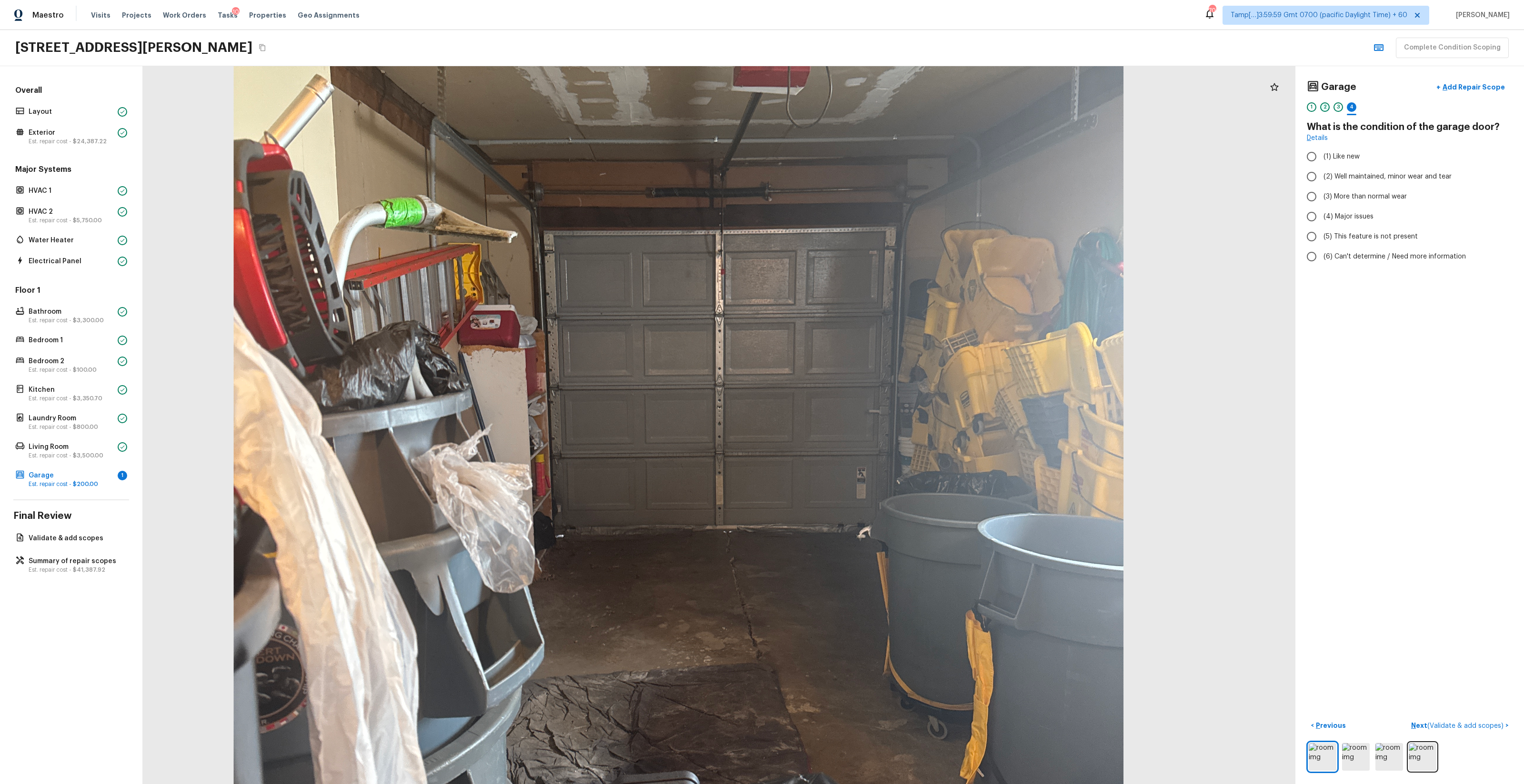
click at [1323, 109] on div "2" at bounding box center [1325, 107] width 10 height 10
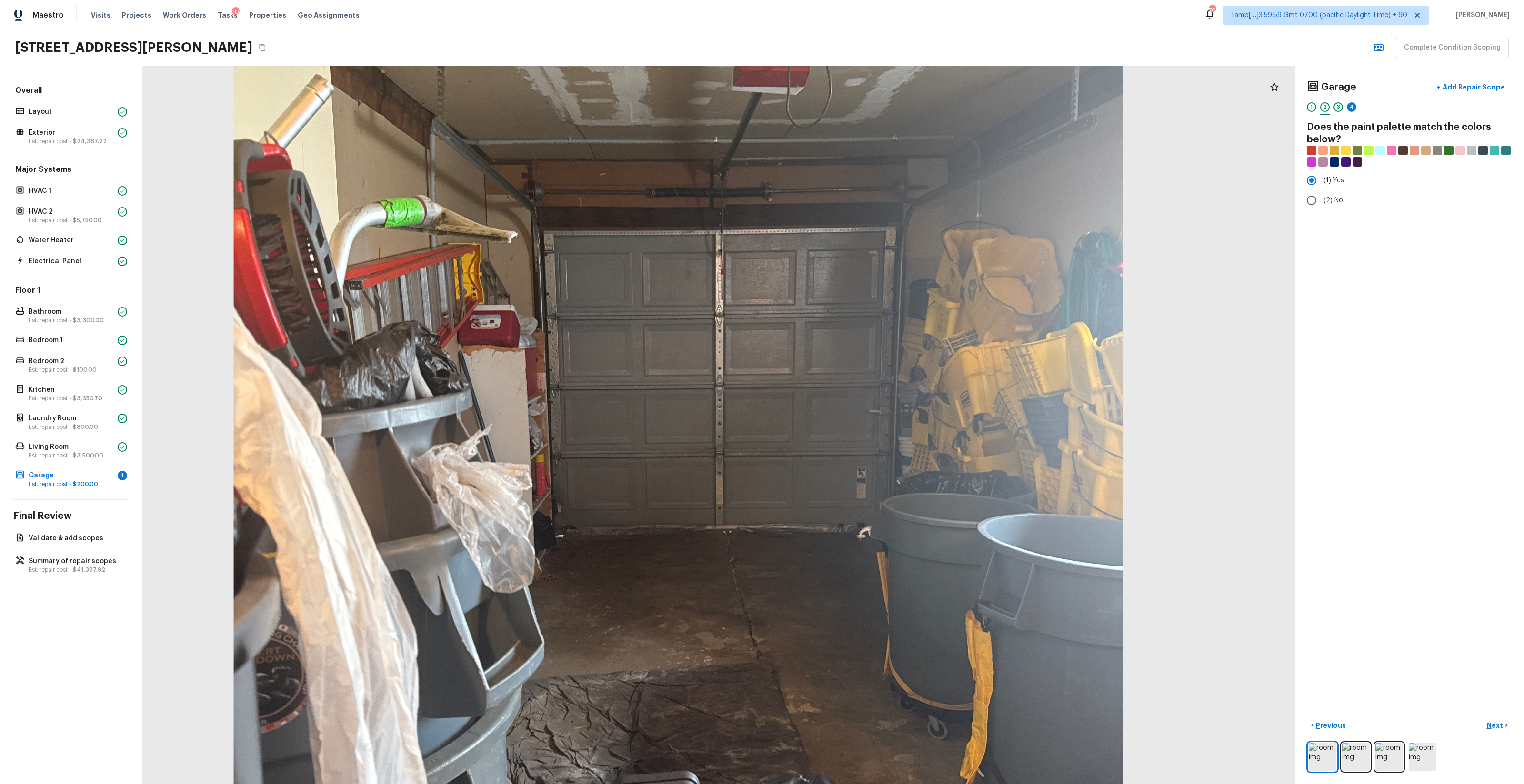
click at [1335, 109] on div "3" at bounding box center [1338, 107] width 10 height 10
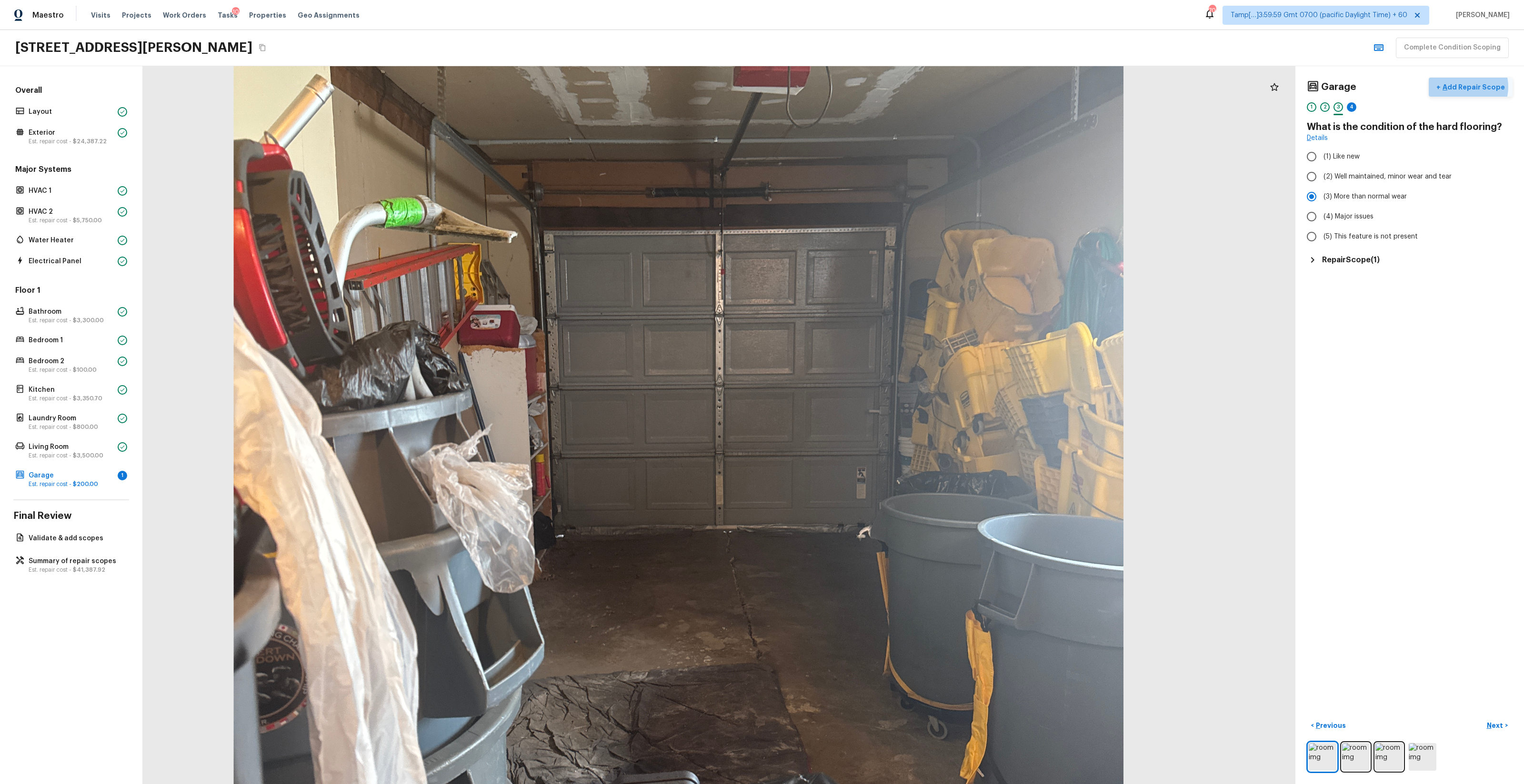
click at [1470, 87] on p "Add Repair Scope" at bounding box center [1473, 88] width 64 height 10
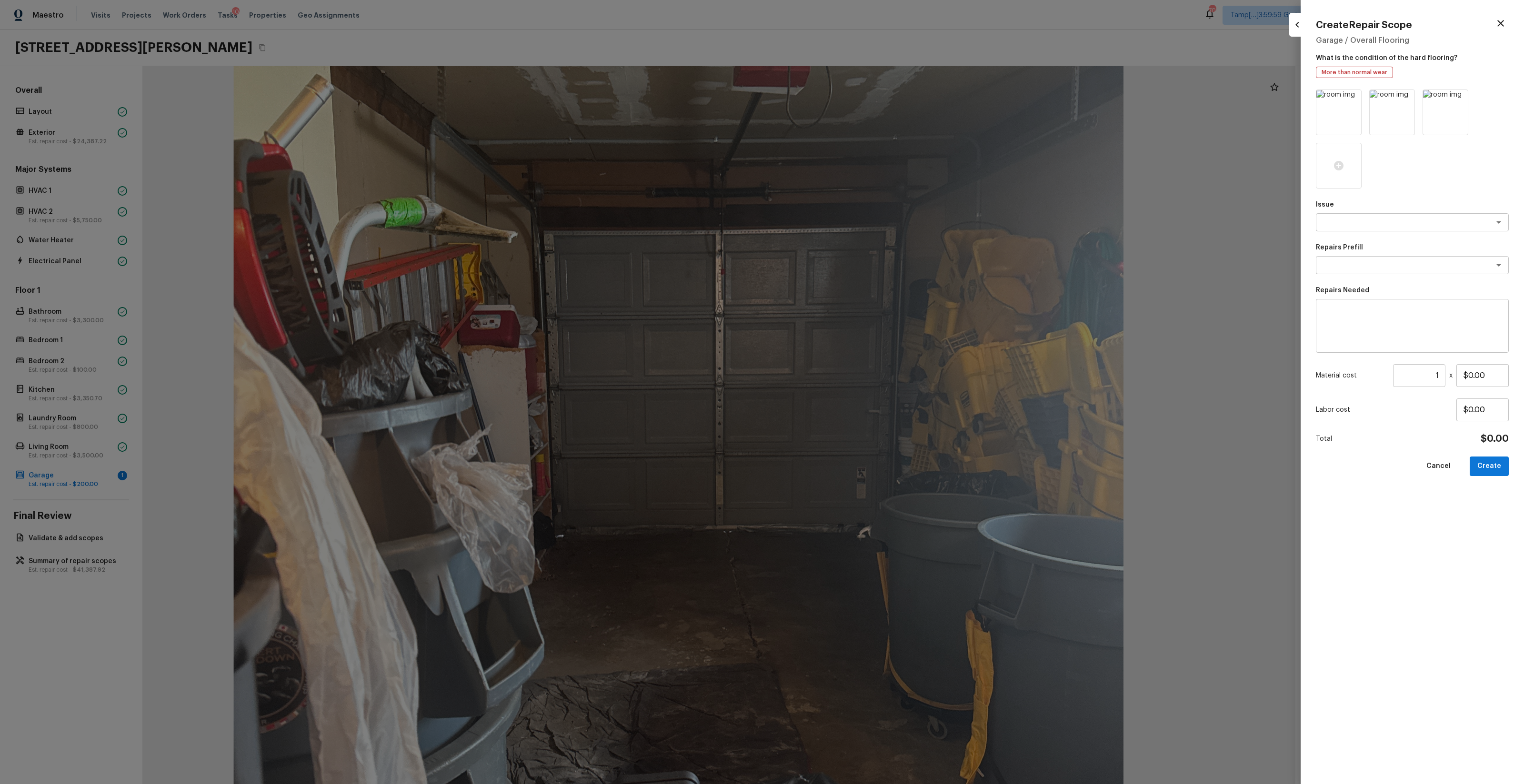
click at [1256, 210] on div at bounding box center [762, 392] width 1524 height 784
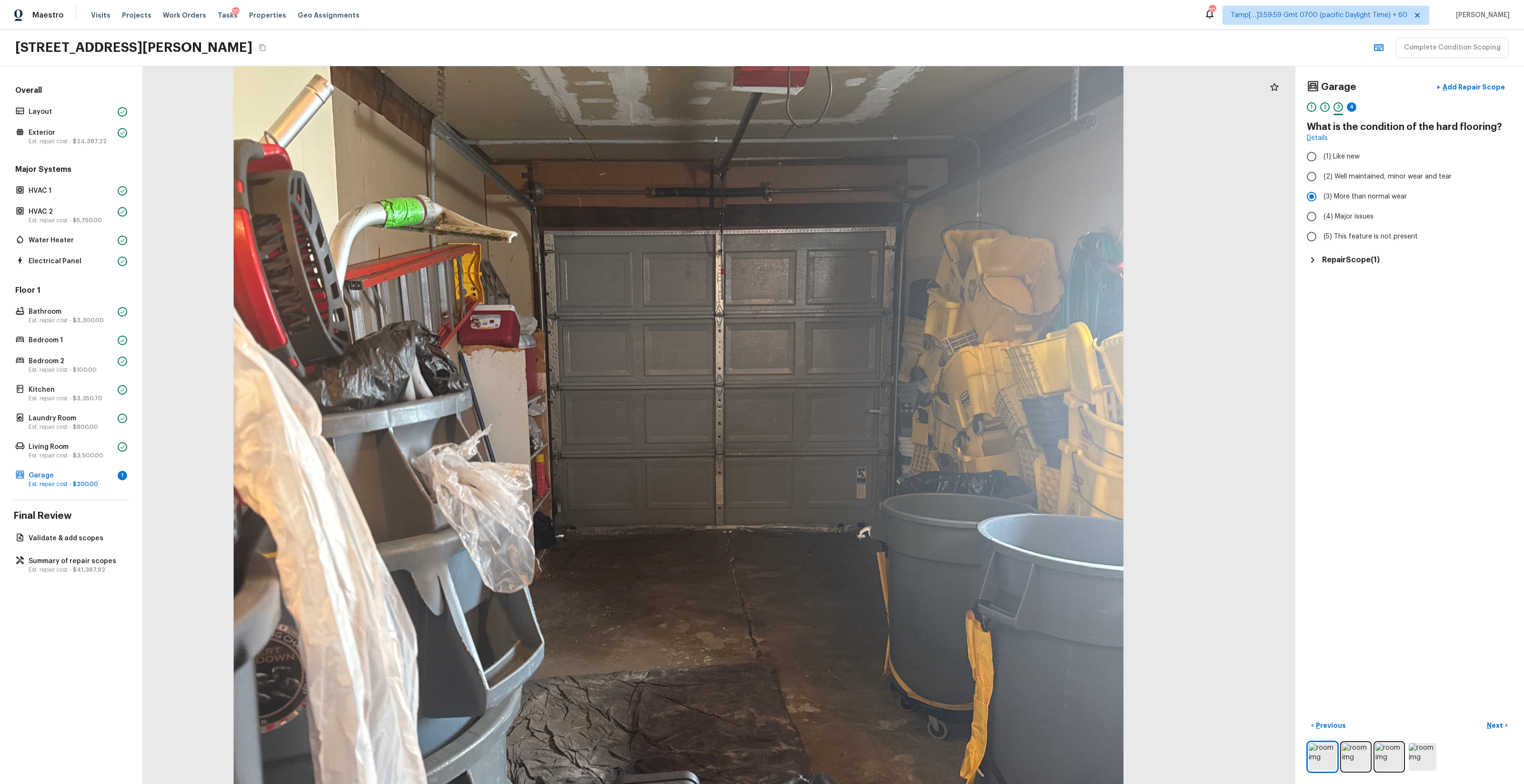
click at [1376, 266] on div "Garage + Add Repair Scope 1 2 3 4 What is the condition of the hard flooring? D…" at bounding box center [1410, 426] width 229 height 718
click at [1365, 263] on h5 "Repair Scope ( 1 )" at bounding box center [1350, 259] width 58 height 11
click at [1501, 287] on button "button" at bounding box center [1495, 286] width 19 height 19
click at [1492, 325] on li "Edit" at bounding box center [1494, 315] width 45 height 28
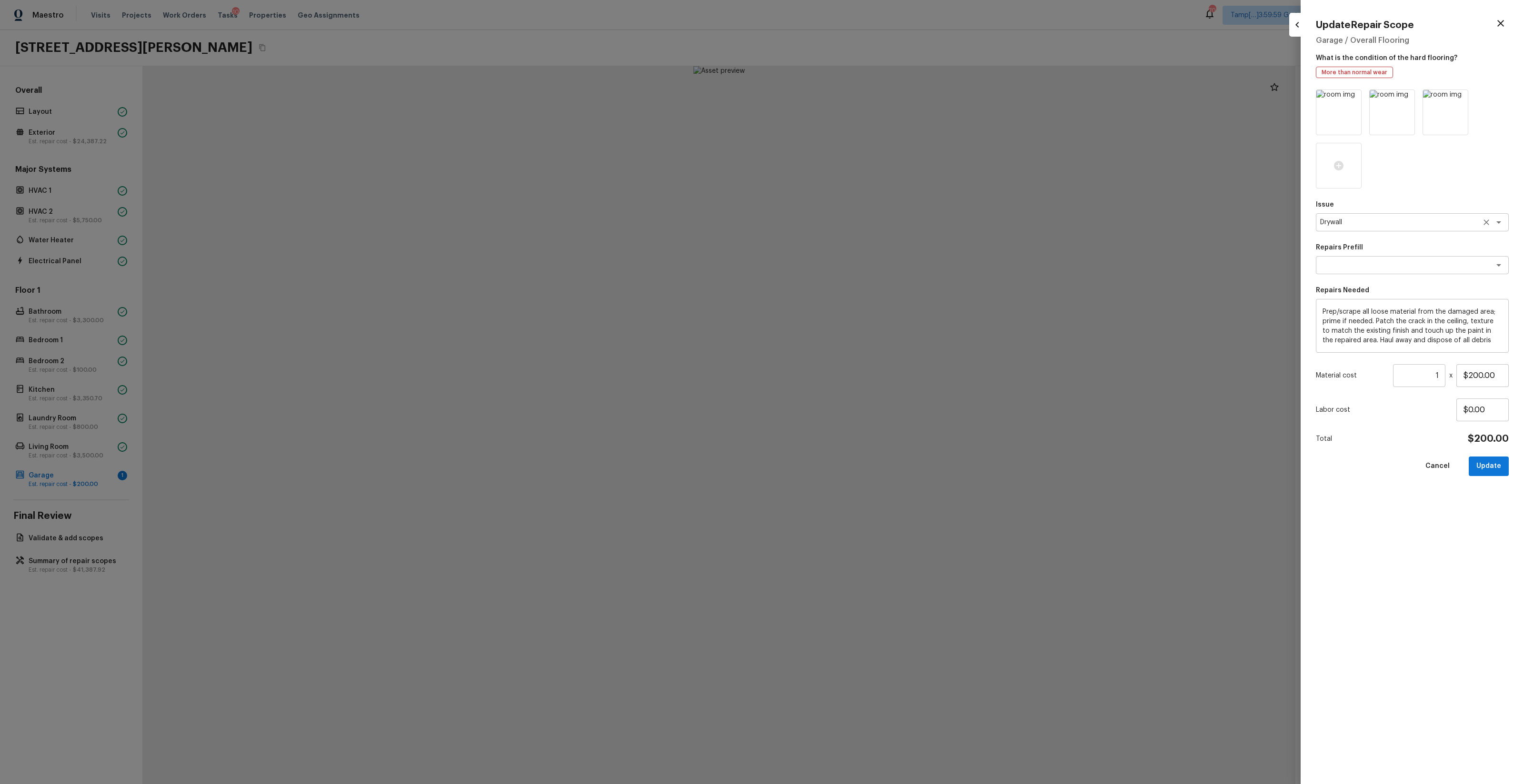
click at [1390, 229] on div "Drywall x ​" at bounding box center [1413, 222] width 193 height 18
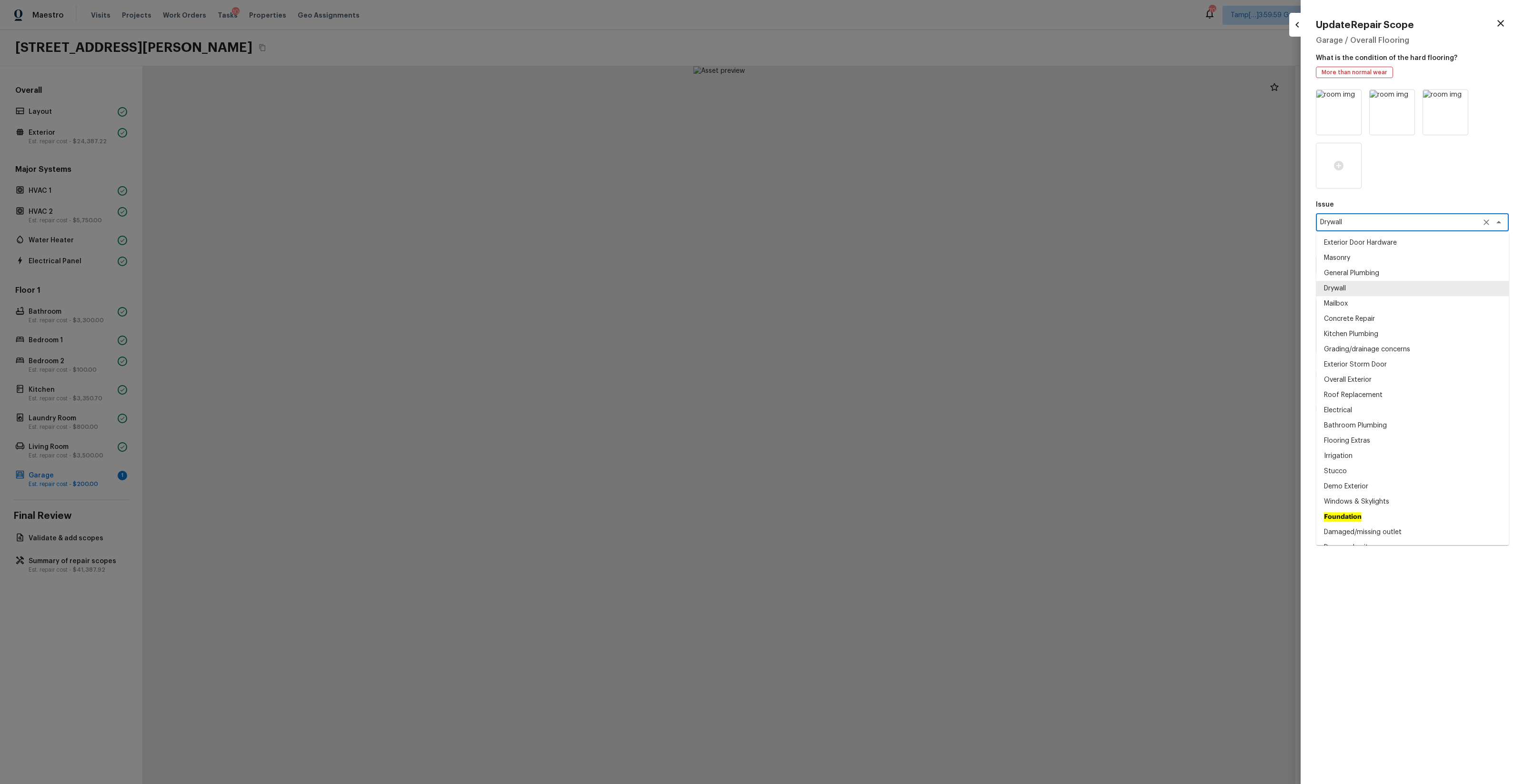
click at [1390, 229] on div "Drywall x ​" at bounding box center [1413, 222] width 193 height 18
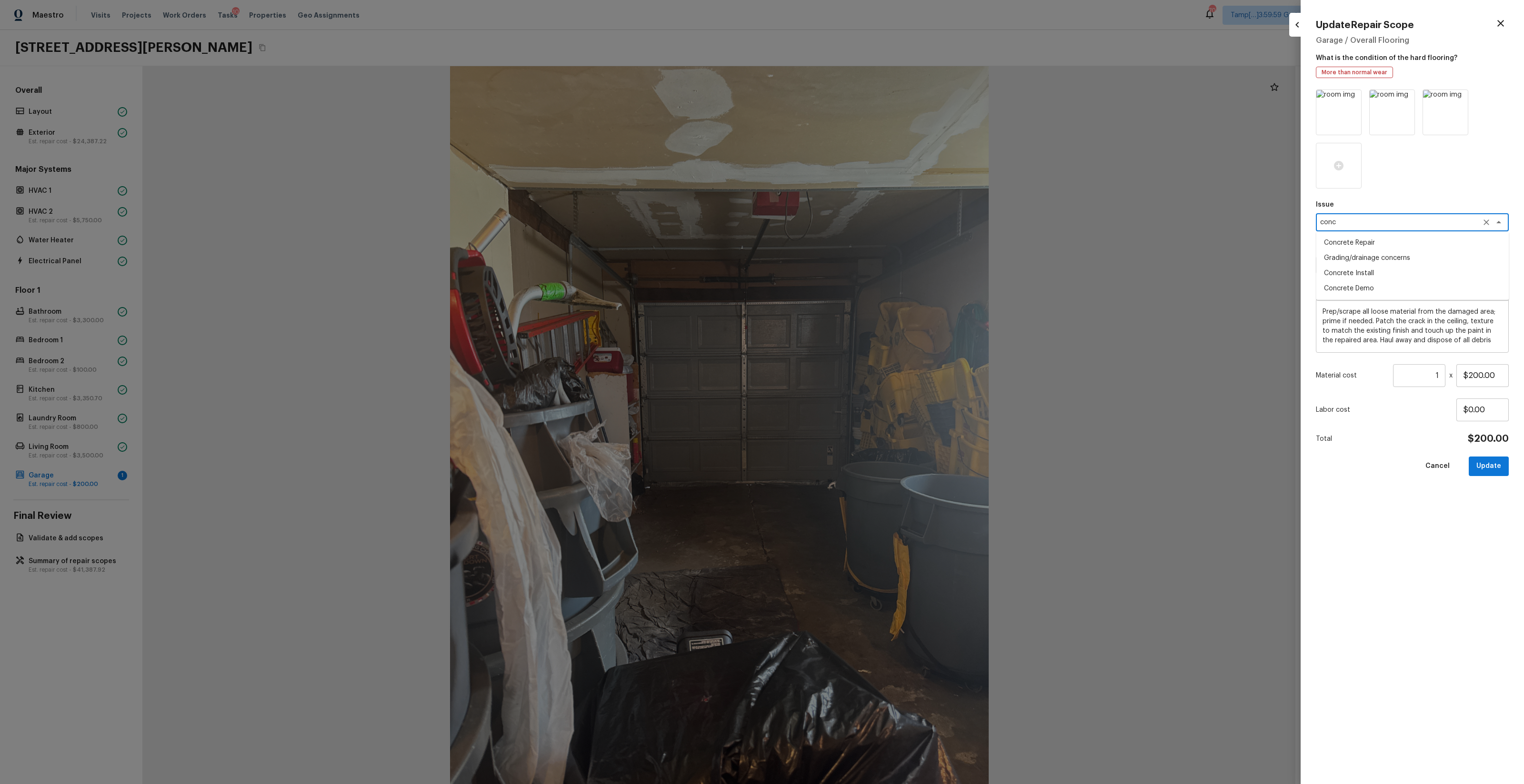
click at [1378, 244] on li "Concrete Repair" at bounding box center [1413, 242] width 193 height 15
type textarea "Concrete Repair"
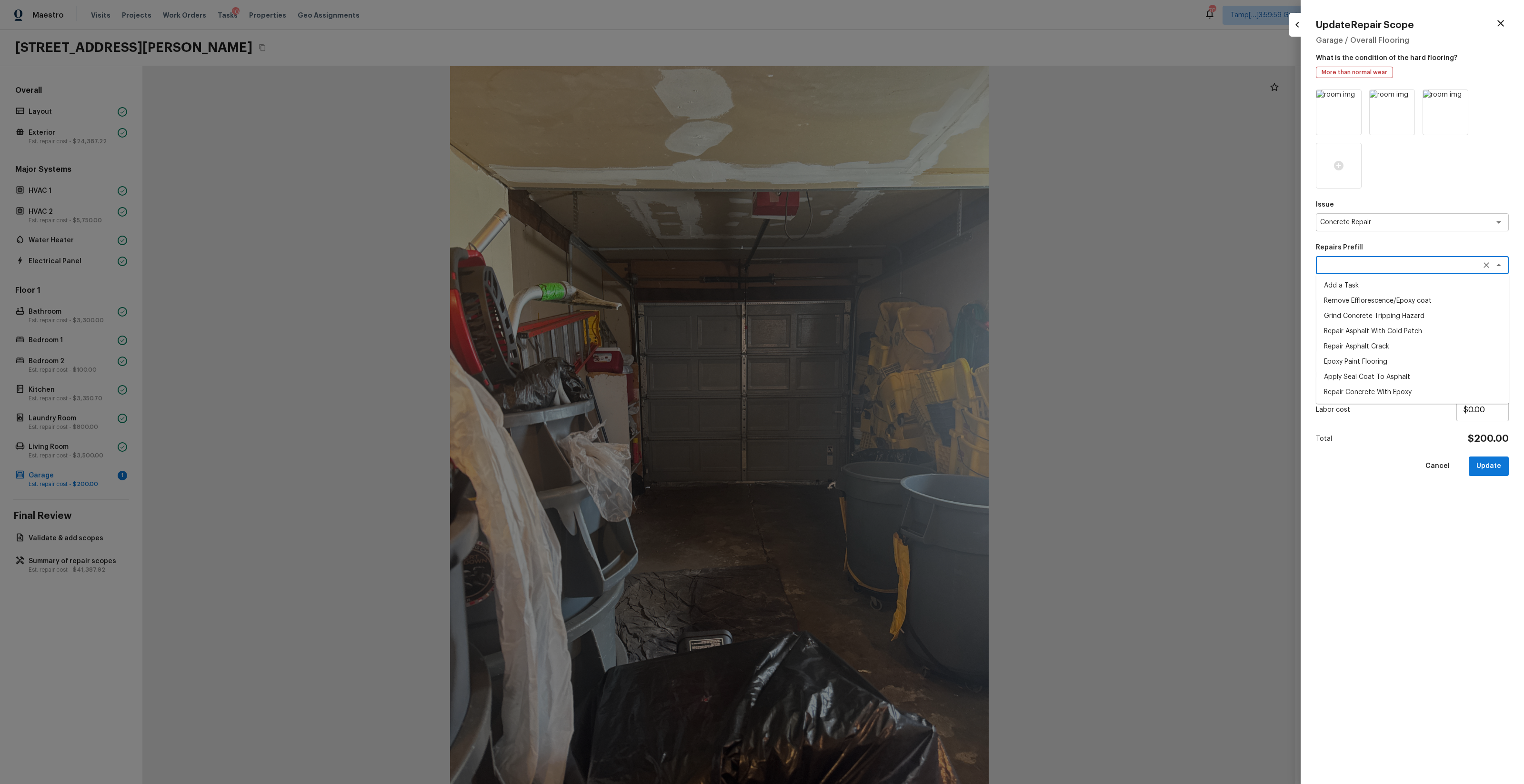
click at [1404, 267] on textarea at bounding box center [1399, 265] width 157 height 10
click at [1410, 321] on li "Repair Concrete With Epoxy" at bounding box center [1413, 316] width 193 height 15
type textarea "Repair Concrete With Epoxy"
type textarea "Prep and clean the crack in the concrete thoroughly. Apply/inject a concrete ad…"
type input "$8.37"
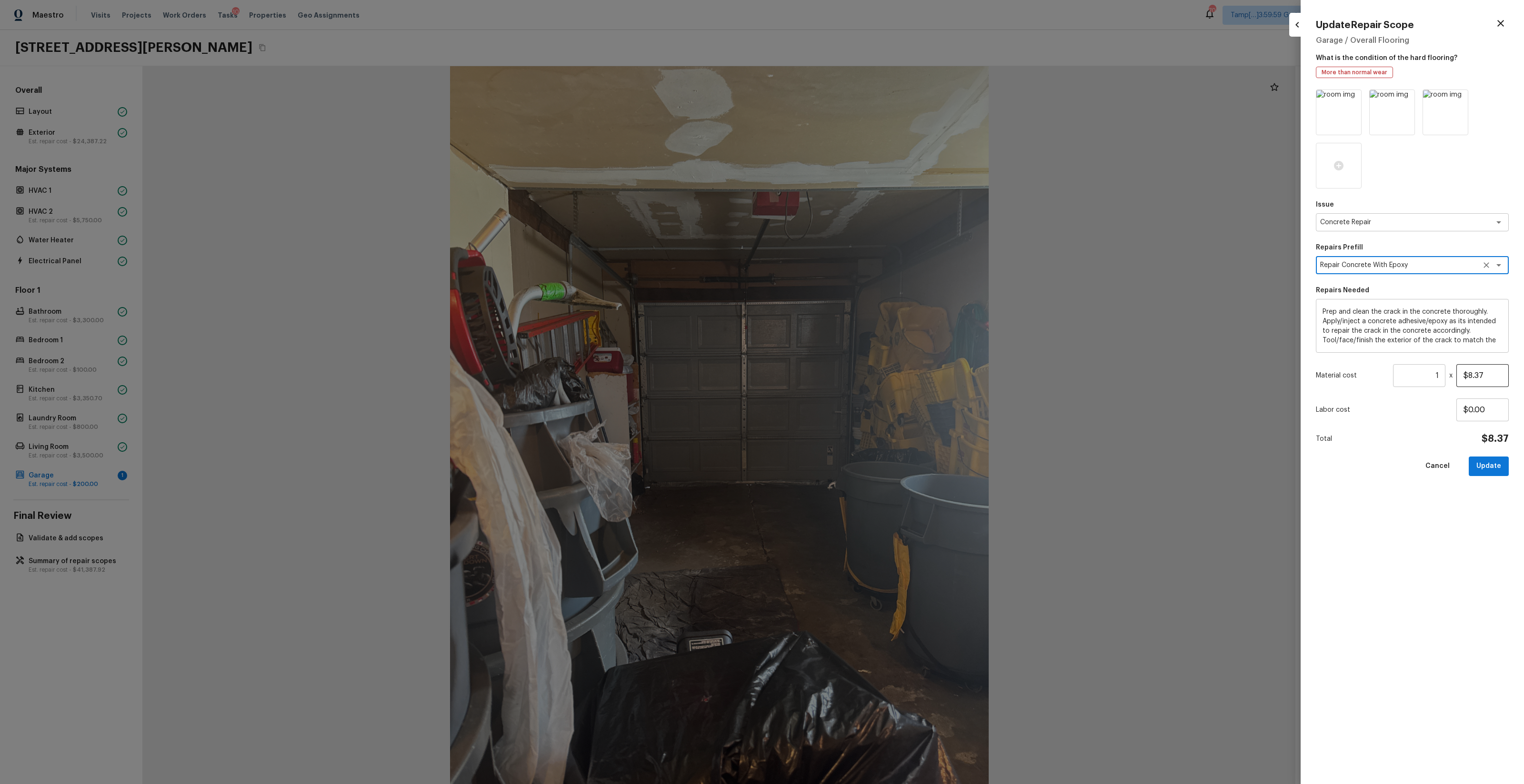
type textarea "Repair Concrete With Epoxy"
click at [1463, 373] on input "$8.37" at bounding box center [1483, 375] width 53 height 23
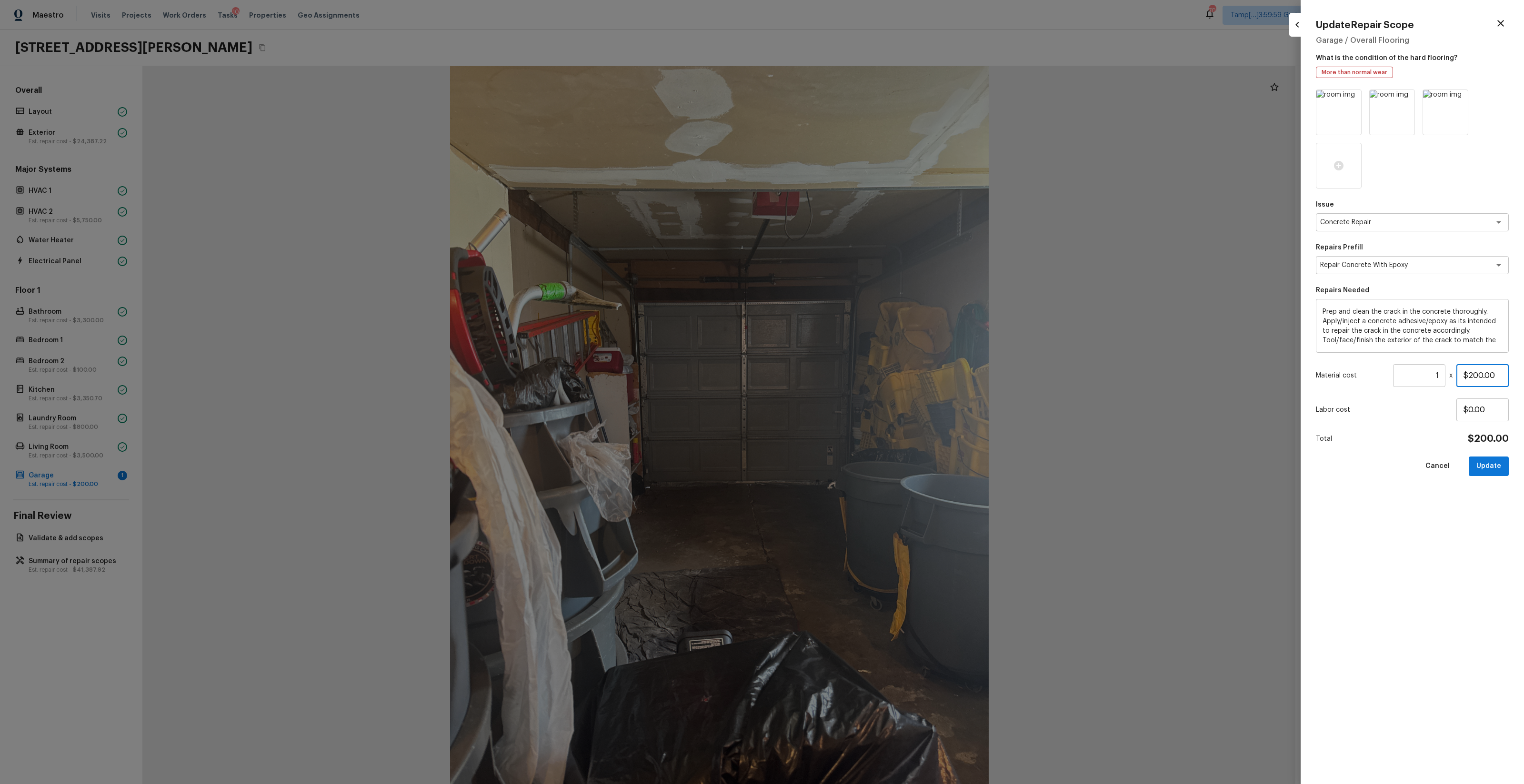
type input "$200.00"
click at [1490, 455] on div "Issue Concrete Repair x ​ Repairs Prefill Repair Concrete With Epoxy x ​ Repair…" at bounding box center [1413, 429] width 193 height 679
click at [1490, 469] on button "Update" at bounding box center [1488, 466] width 40 height 19
type input "$0.00"
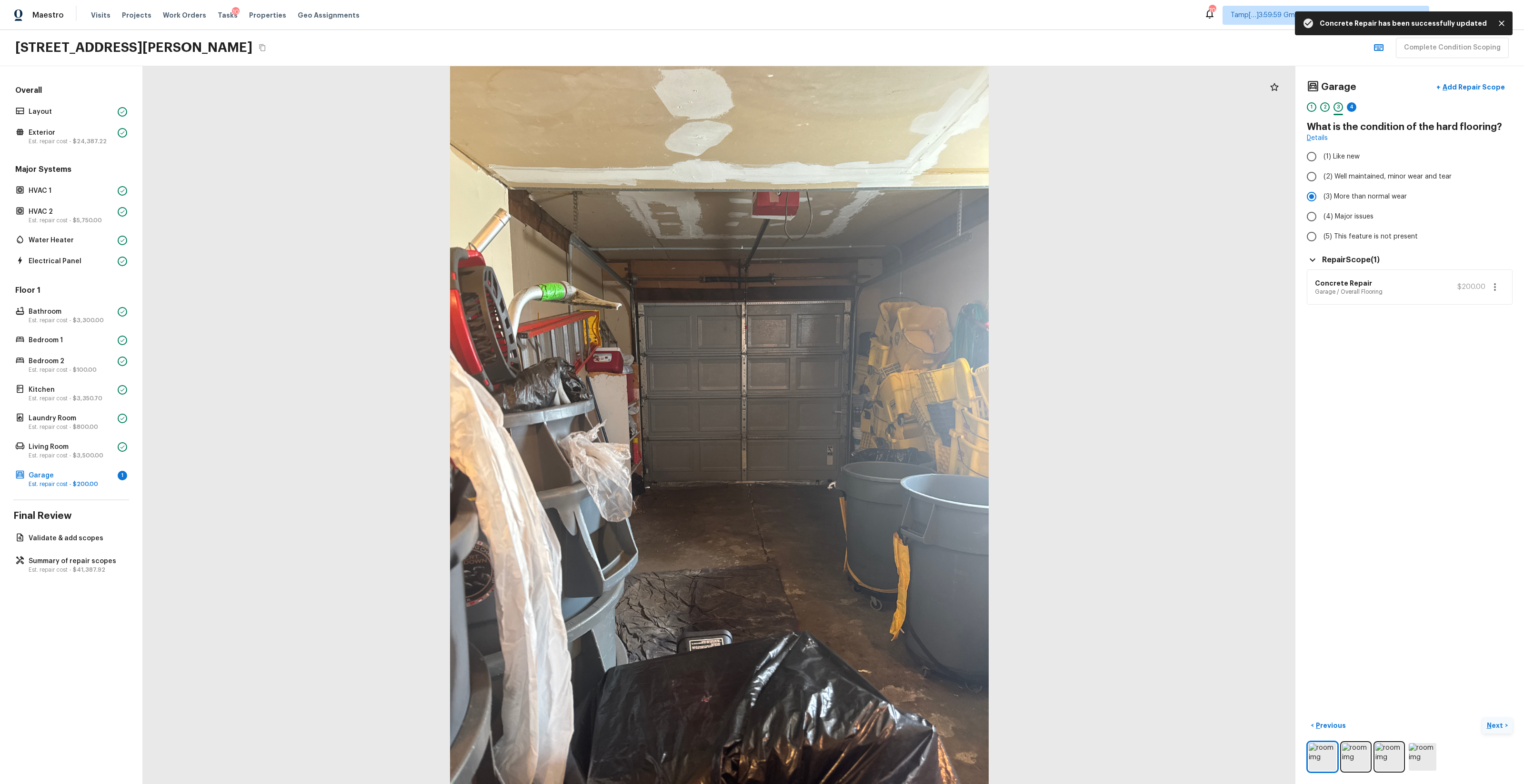
click at [1501, 730] on p "Next" at bounding box center [1496, 726] width 18 height 10
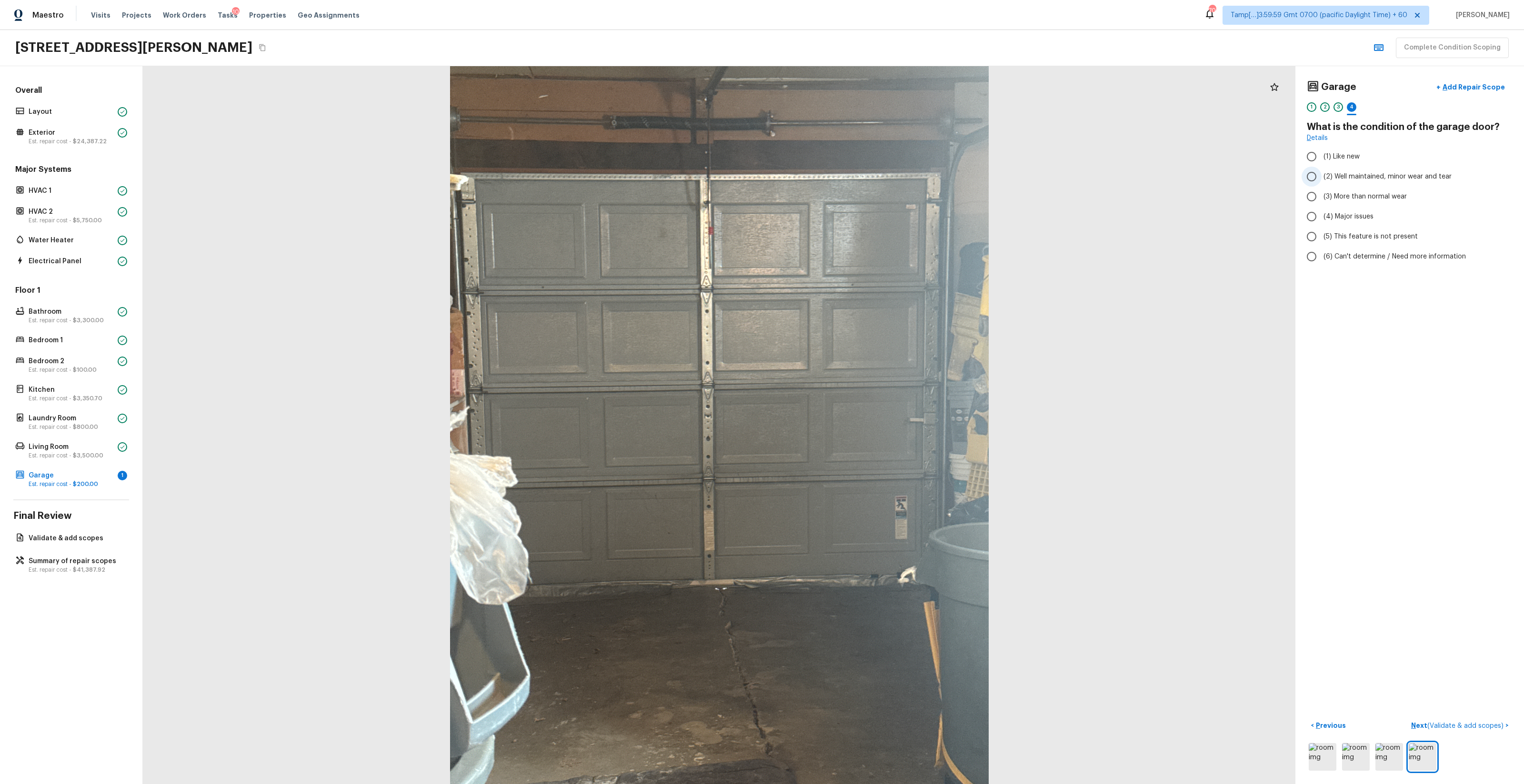
click at [1354, 181] on span "(2) Well maintained, minor wear and tear" at bounding box center [1388, 177] width 128 height 10
click at [1322, 181] on input "(2) Well maintained, minor wear and tear" at bounding box center [1311, 177] width 20 height 20
radio input "true"
click at [1483, 734] on button "Next ( Validate & add scopes ) >" at bounding box center [1461, 726] width 105 height 15
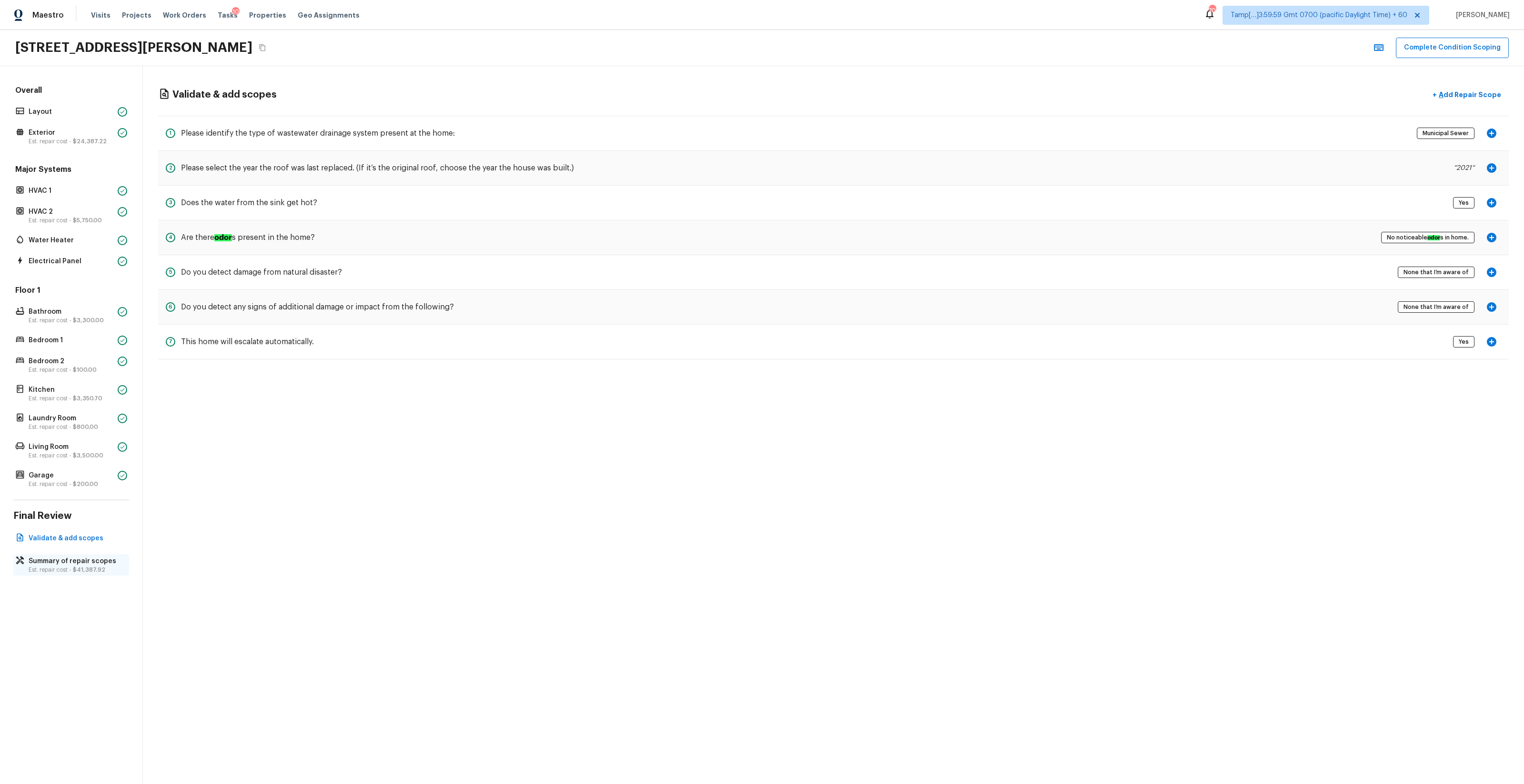
click at [61, 567] on p "Est. repair cost - $41,387.92" at bounding box center [75, 569] width 95 height 7
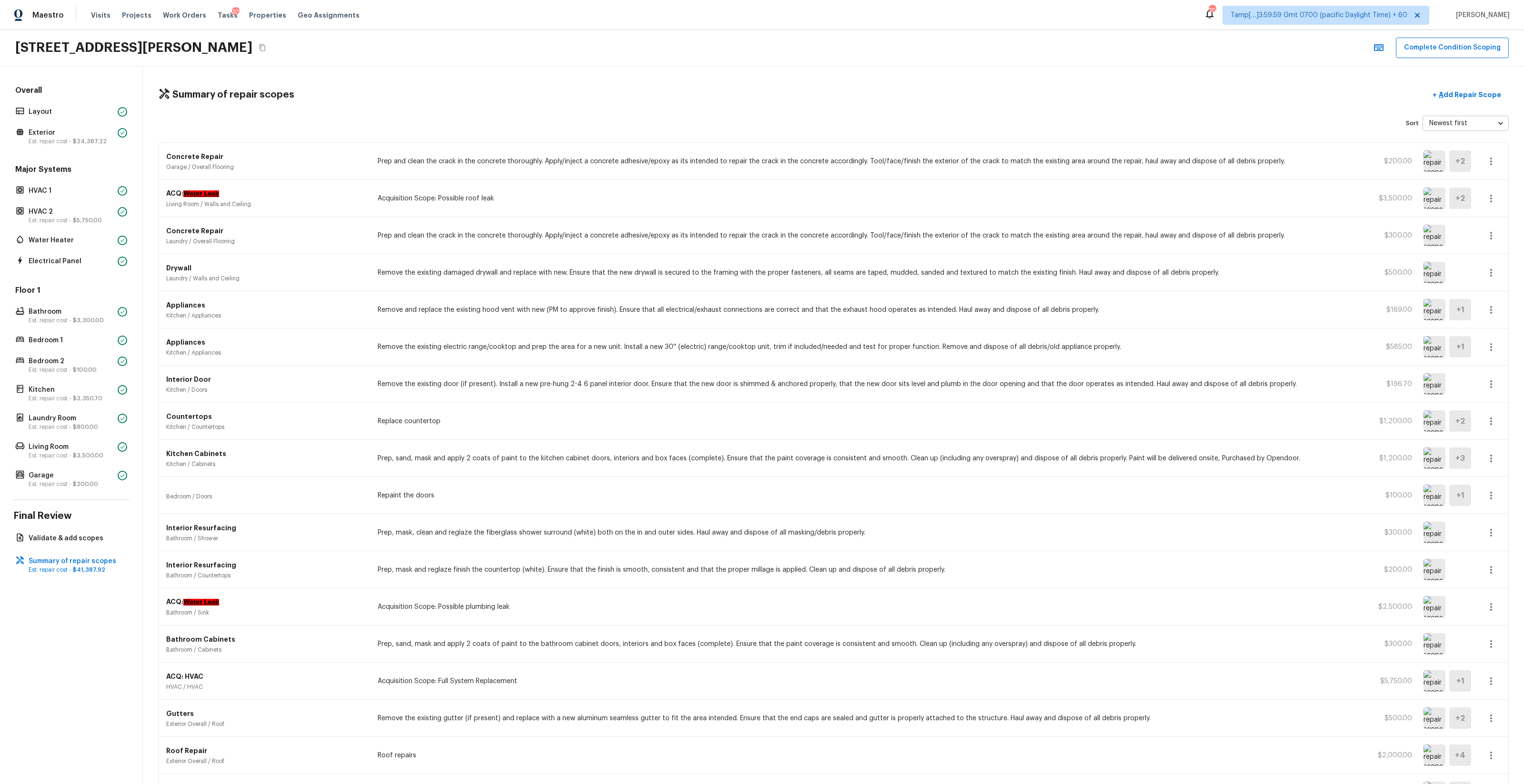
scroll to position [296, 0]
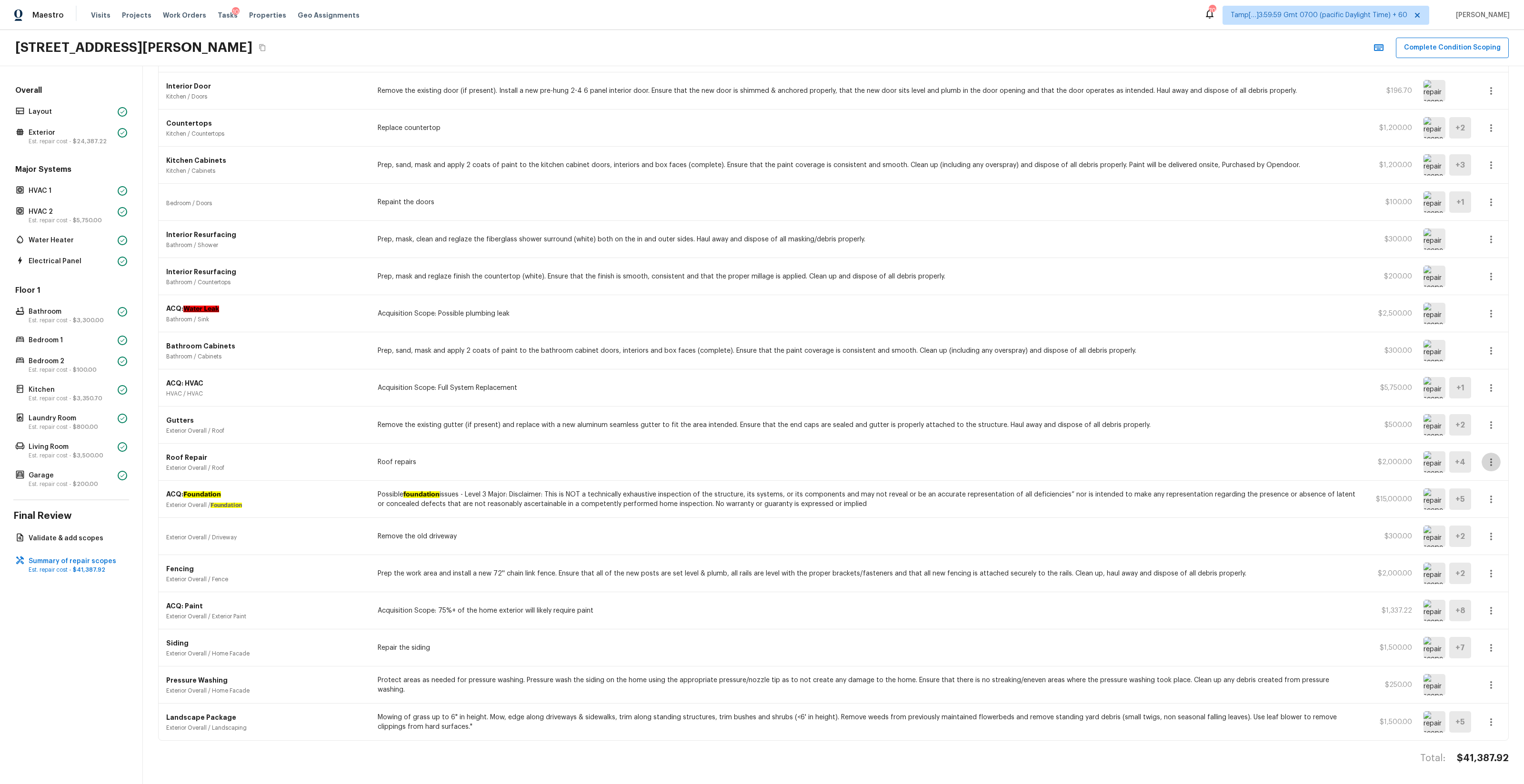
click at [1488, 456] on icon "button" at bounding box center [1492, 462] width 11 height 11
click at [1485, 486] on li "Edit" at bounding box center [1494, 489] width 45 height 28
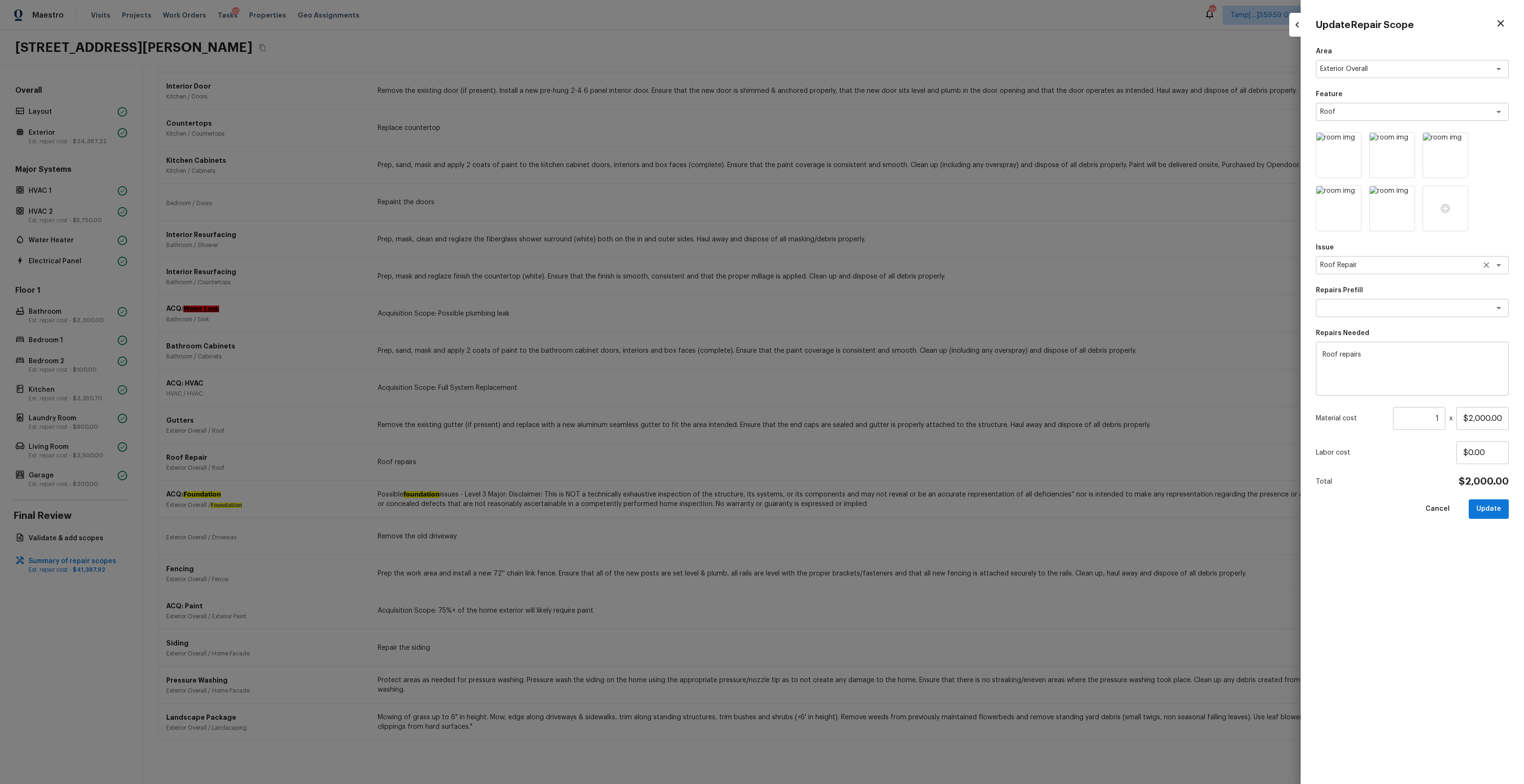
click at [1379, 256] on div "Roof Repair x ​" at bounding box center [1413, 265] width 193 height 18
click at [1349, 287] on li "Roof Replacement" at bounding box center [1413, 285] width 193 height 15
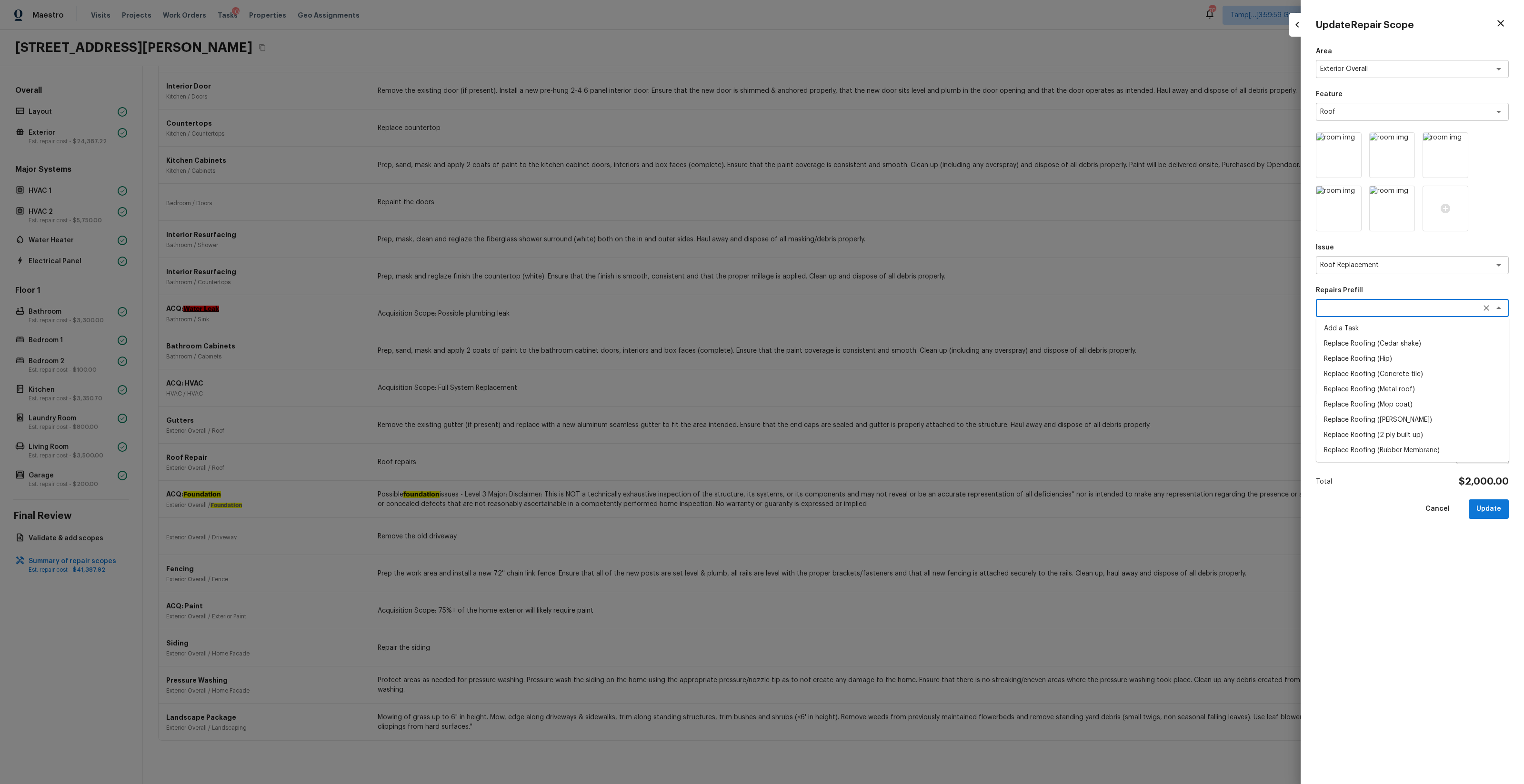
click at [1352, 312] on textarea at bounding box center [1399, 308] width 157 height 10
click at [1396, 294] on p "Repairs Prefill" at bounding box center [1413, 290] width 193 height 10
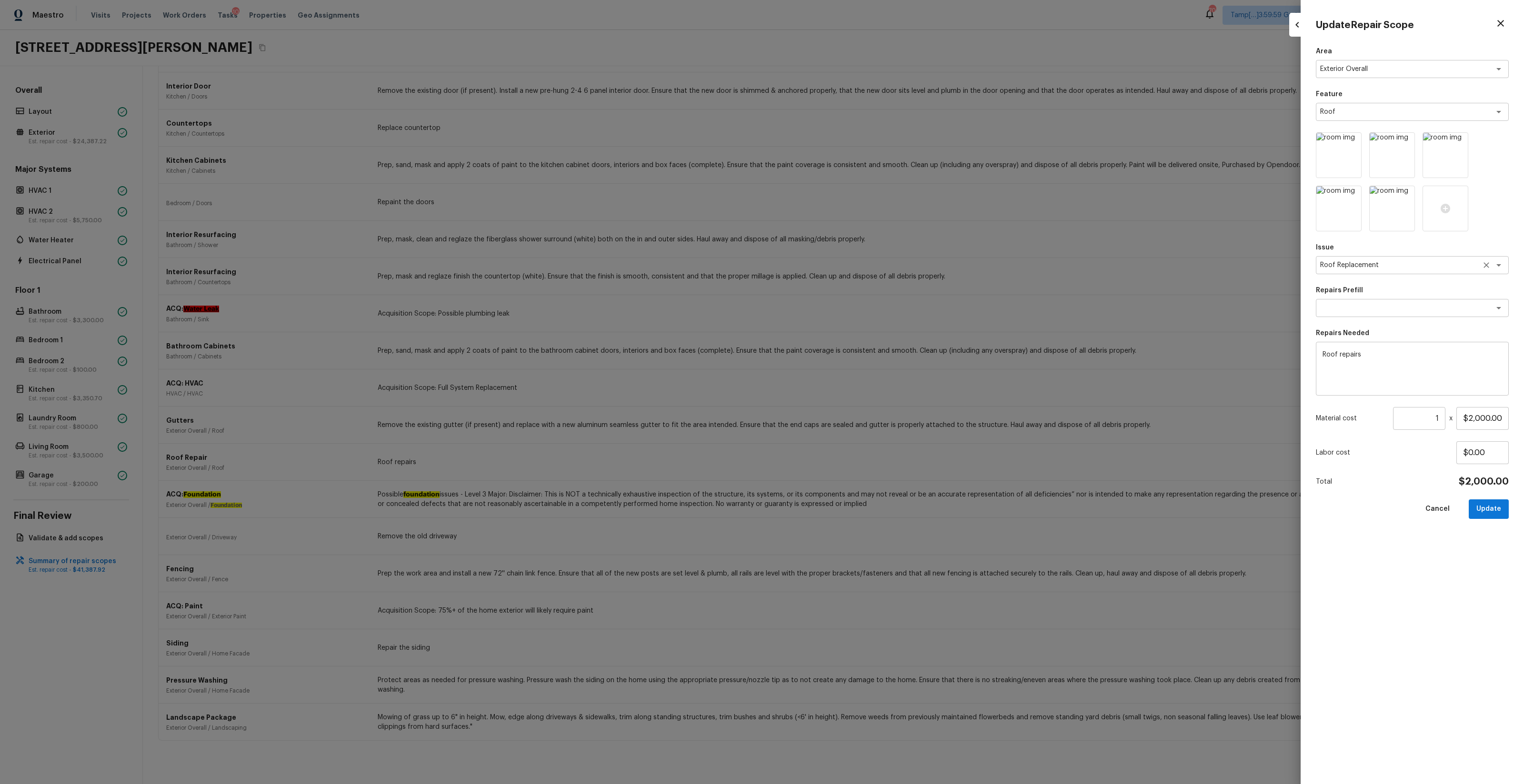
click at [1403, 266] on textarea "Roof Replacement" at bounding box center [1399, 265] width 157 height 10
click at [1378, 311] on li "ACQ: Shingle Roof" at bounding box center [1413, 316] width 193 height 15
type textarea "ACQ: Shingle Roof"
click at [1376, 310] on textarea at bounding box center [1399, 308] width 157 height 10
click at [1380, 324] on li "Shingle Roof Replacement Required" at bounding box center [1413, 328] width 193 height 15
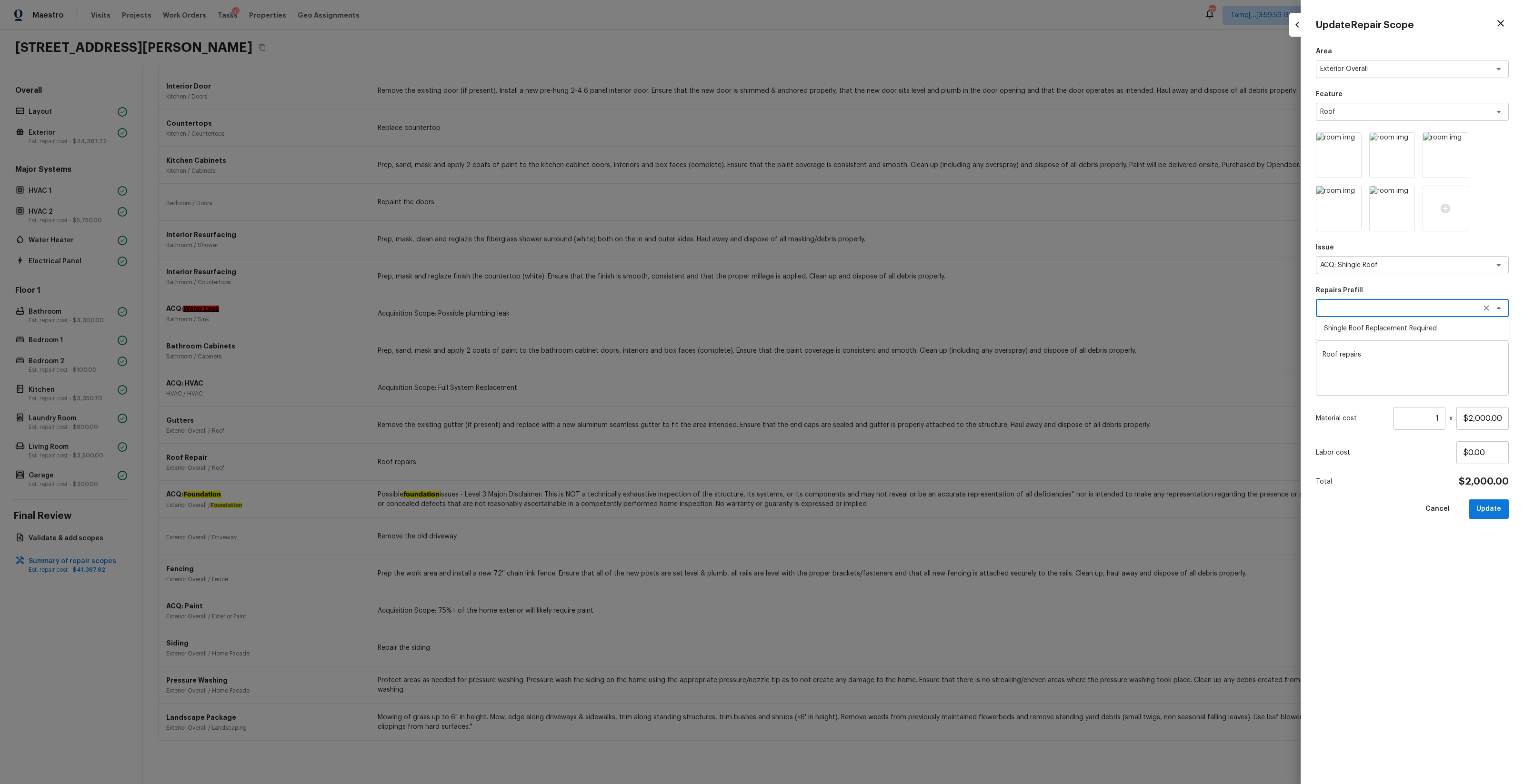
type textarea "Shingle Roof Replacement Required"
type textarea "Acquisition Scope: Shingle Roof Replacement Required."
type input "$4.60"
click at [1438, 424] on input "1" at bounding box center [1419, 418] width 53 height 23
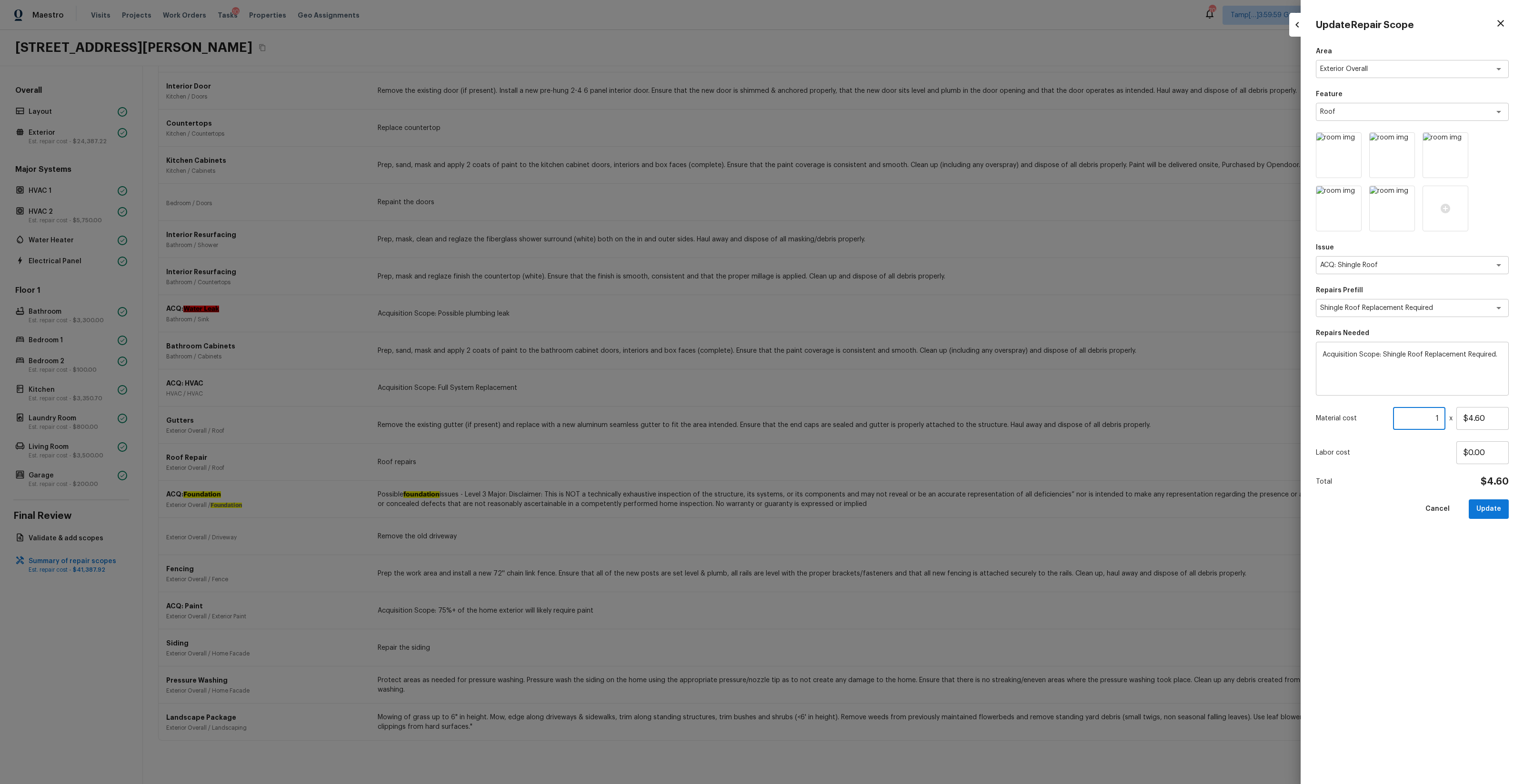
click at [1438, 424] on input "1" at bounding box center [1419, 418] width 53 height 23
click at [1428, 409] on input "1" at bounding box center [1419, 418] width 53 height 23
click at [1430, 421] on input "1" at bounding box center [1419, 418] width 53 height 23
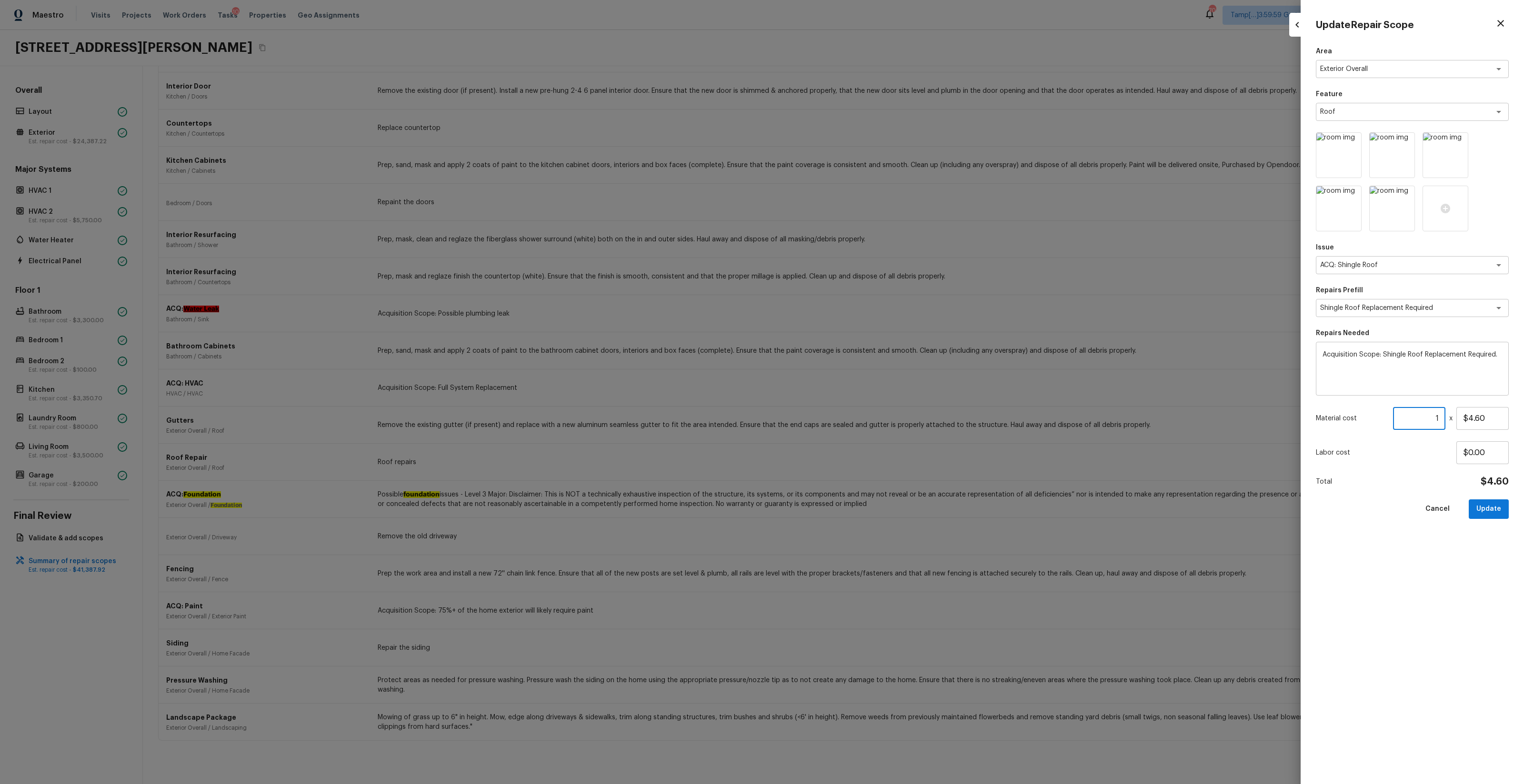
click at [1430, 421] on input "1" at bounding box center [1419, 418] width 53 height 23
type input "782"
click at [1490, 512] on button "Update" at bounding box center [1488, 509] width 40 height 19
type input "1"
type input "$0.00"
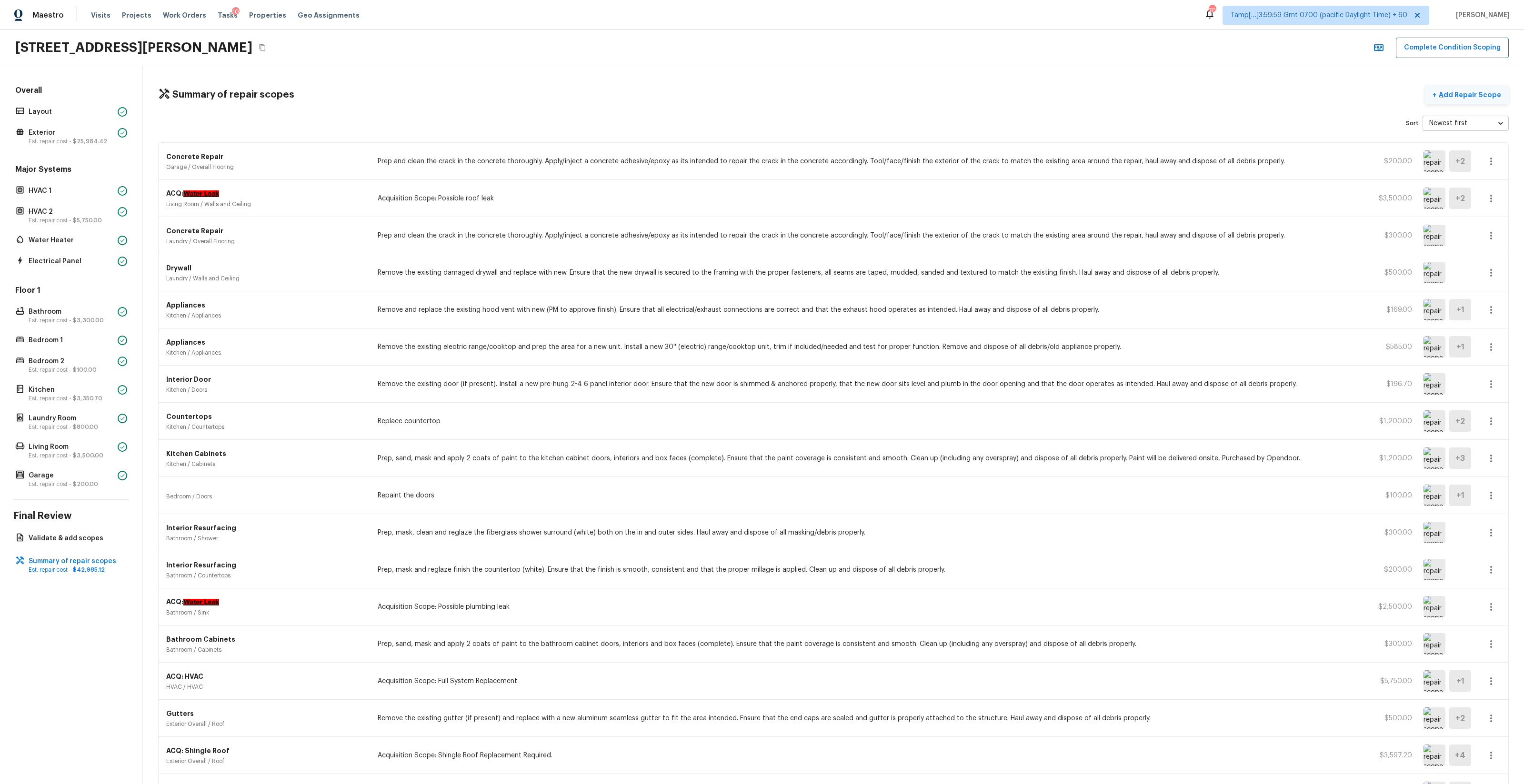
click at [1456, 98] on p "Add Repair Scope" at bounding box center [1469, 95] width 64 height 10
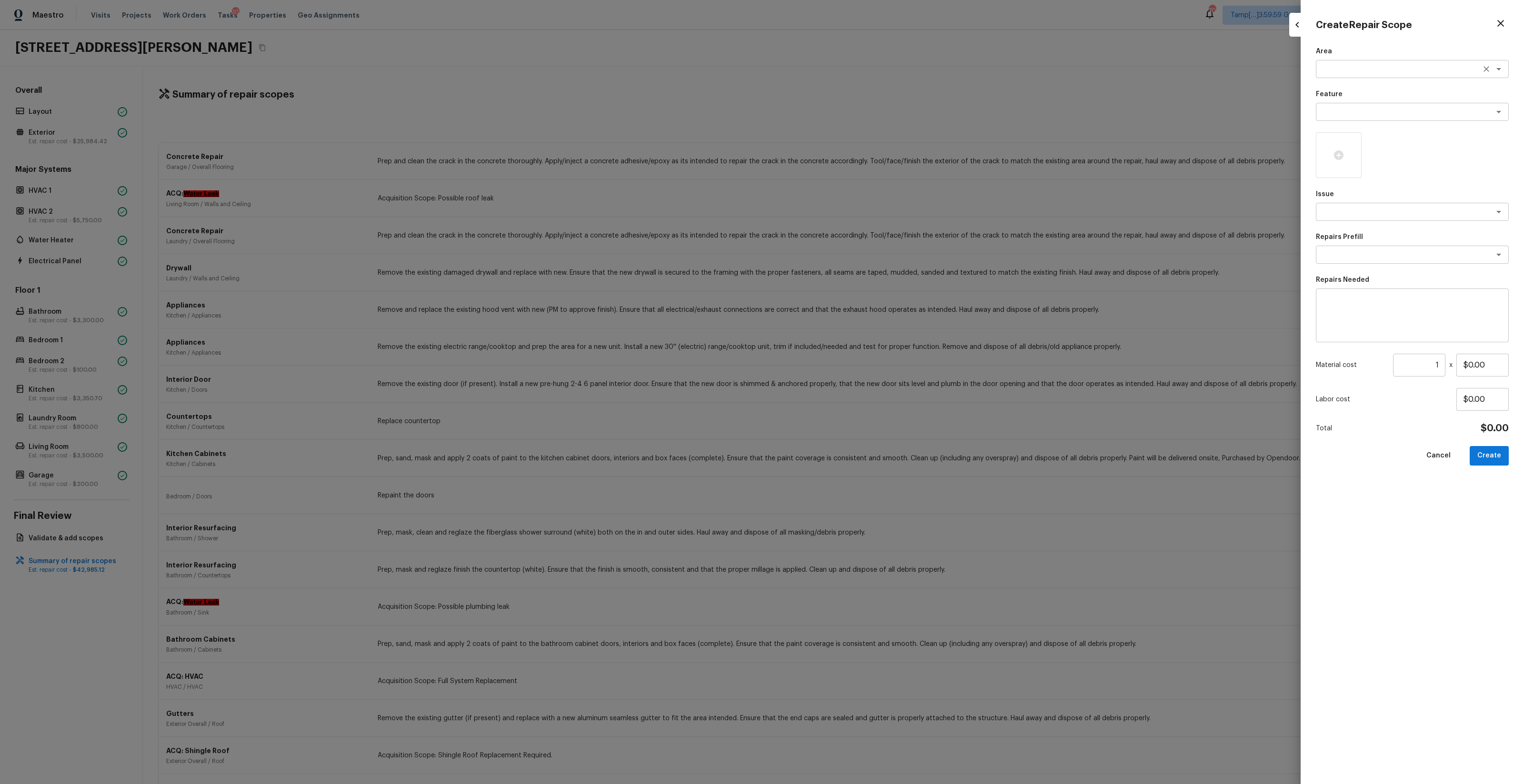
click at [1357, 65] on textarea at bounding box center [1399, 69] width 157 height 10
drag, startPoint x: 1378, startPoint y: 100, endPoint x: 1378, endPoint y: 93, distance: 7.0
click at [1378, 93] on ul "Interior Overall Interior Addition" at bounding box center [1413, 96] width 193 height 38
click at [1378, 93] on li "Interior Overall" at bounding box center [1413, 89] width 193 height 15
type textarea "Interior Overall"
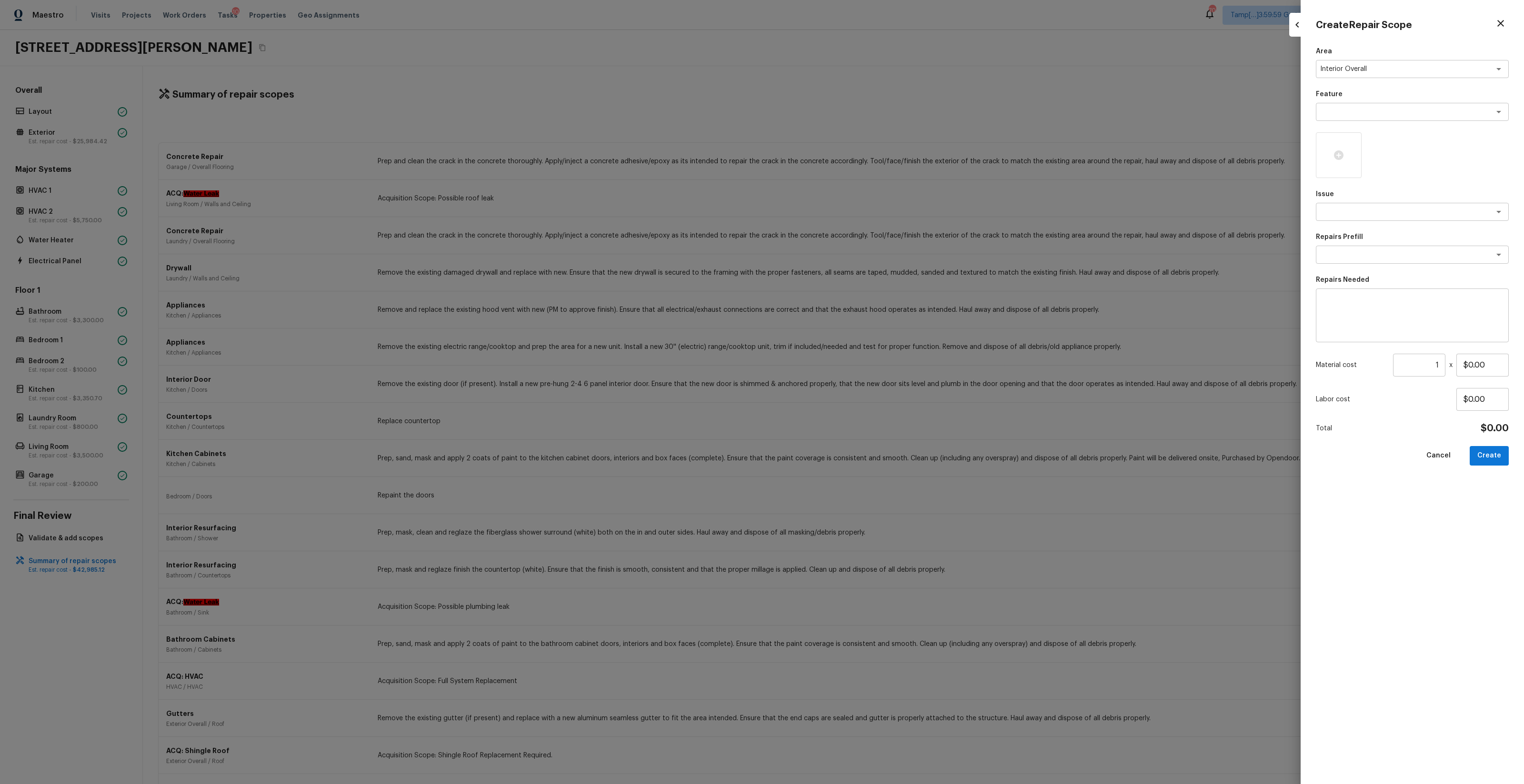
click at [1378, 93] on p "Feature" at bounding box center [1413, 94] width 193 height 10
click at [1381, 118] on div "x ​" at bounding box center [1413, 112] width 193 height 18
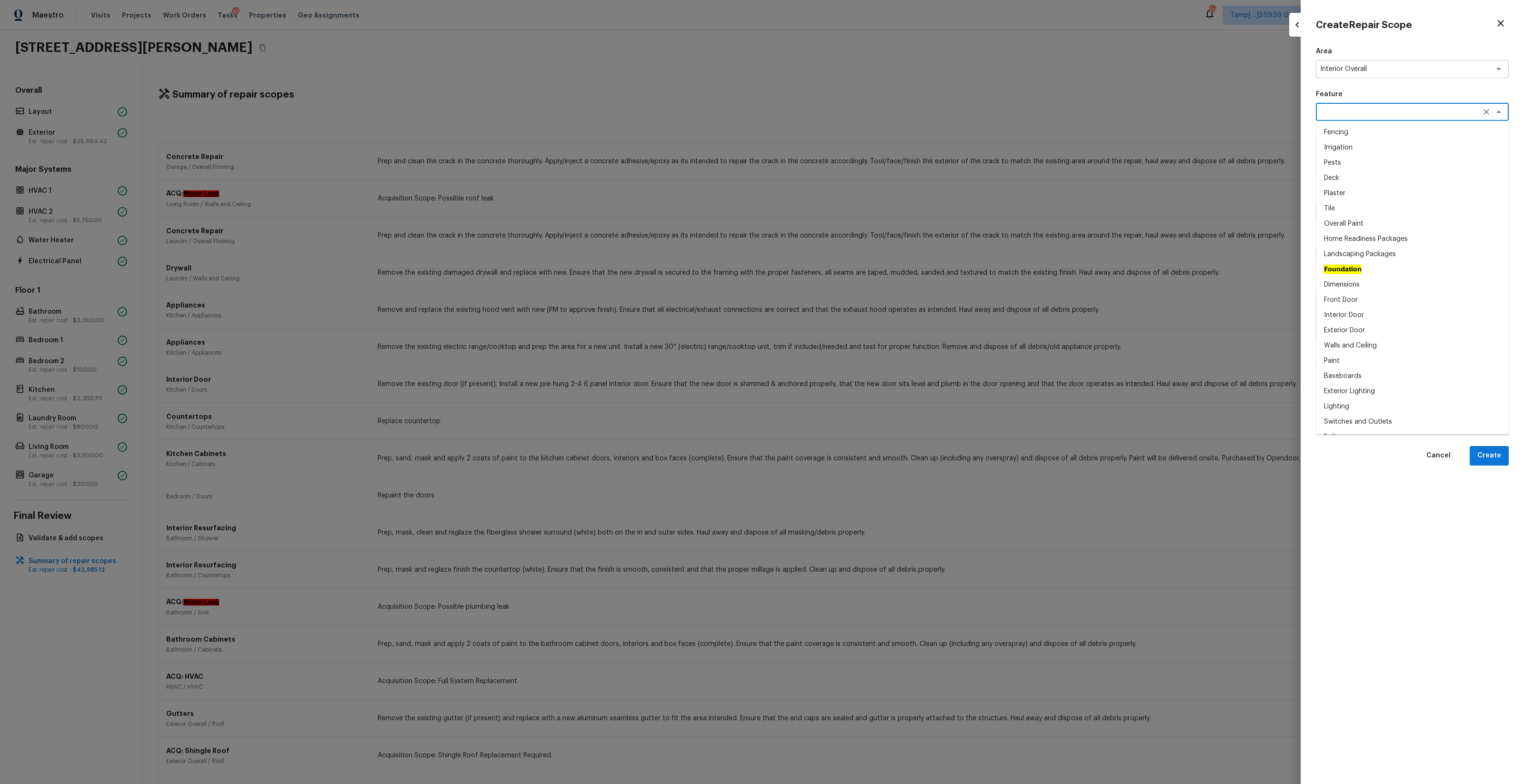
type textarea "a"
click at [1372, 135] on li "Overall Paint" at bounding box center [1413, 132] width 193 height 15
type textarea "Overall Paint"
click at [1350, 166] on div at bounding box center [1339, 155] width 45 height 45
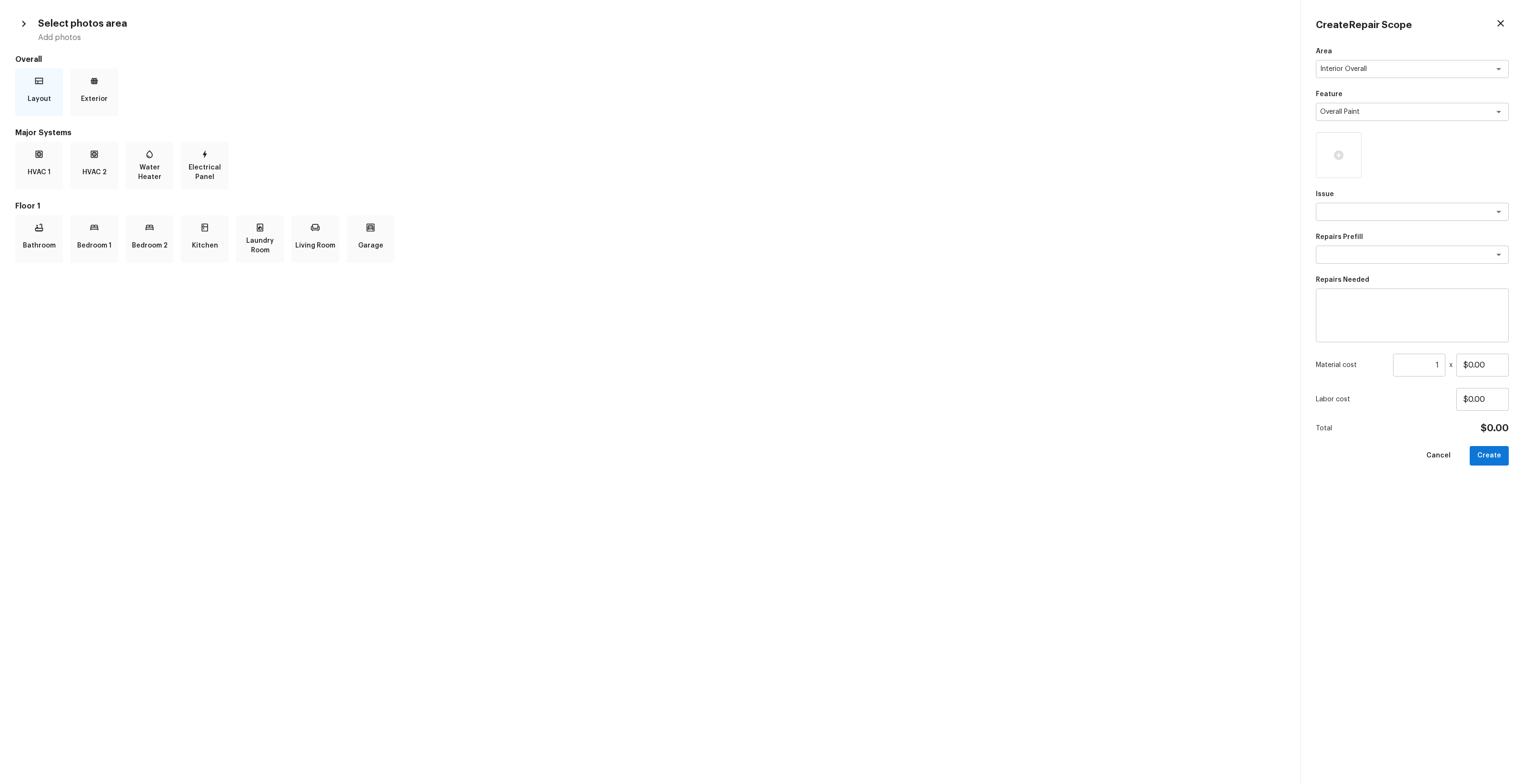
click at [38, 108] on div "Layout" at bounding box center [39, 92] width 48 height 48
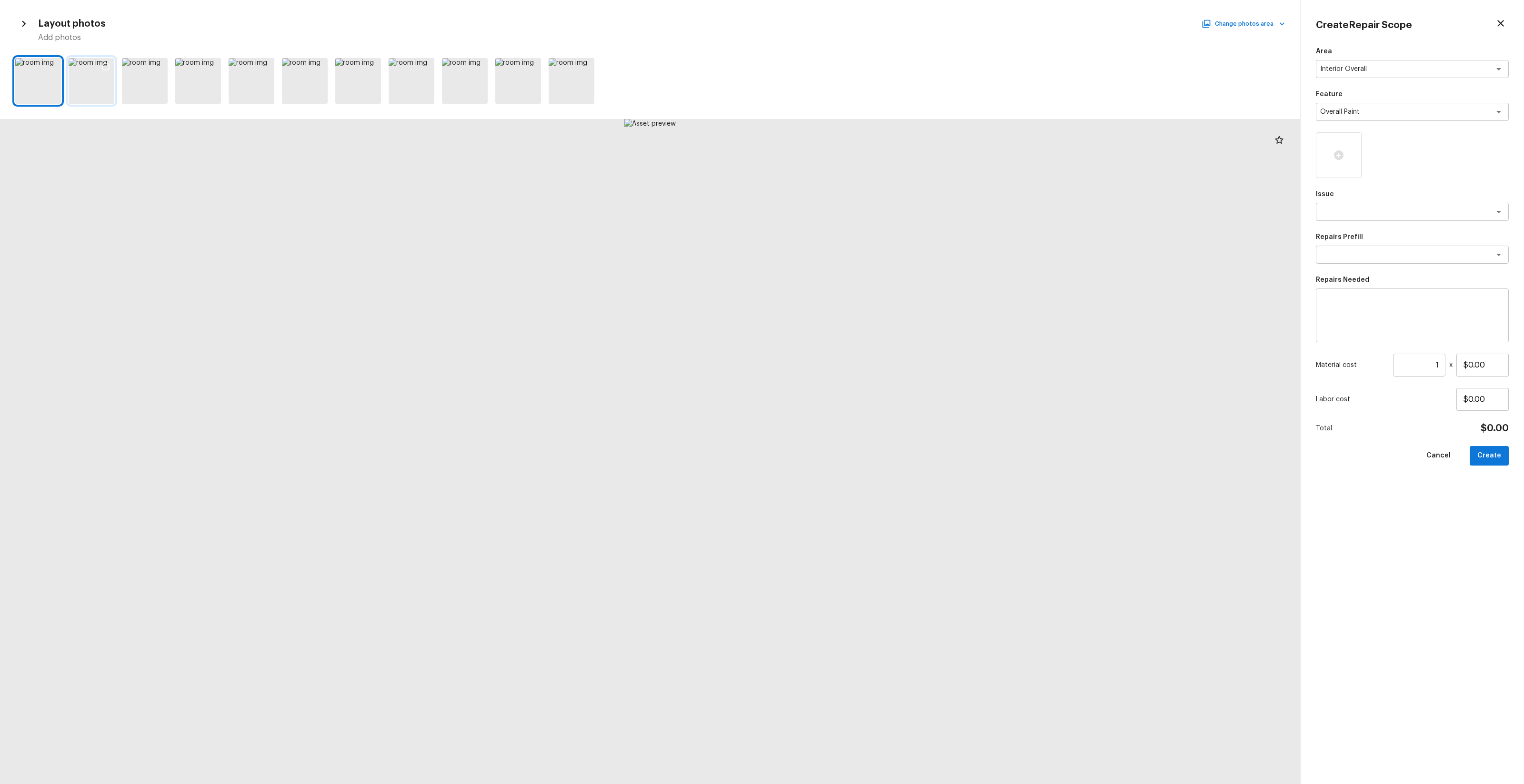
click at [104, 74] on div at bounding box center [105, 68] width 17 height 20
click at [157, 70] on icon at bounding box center [159, 67] width 8 height 8
click at [211, 59] on div at bounding box center [212, 68] width 17 height 20
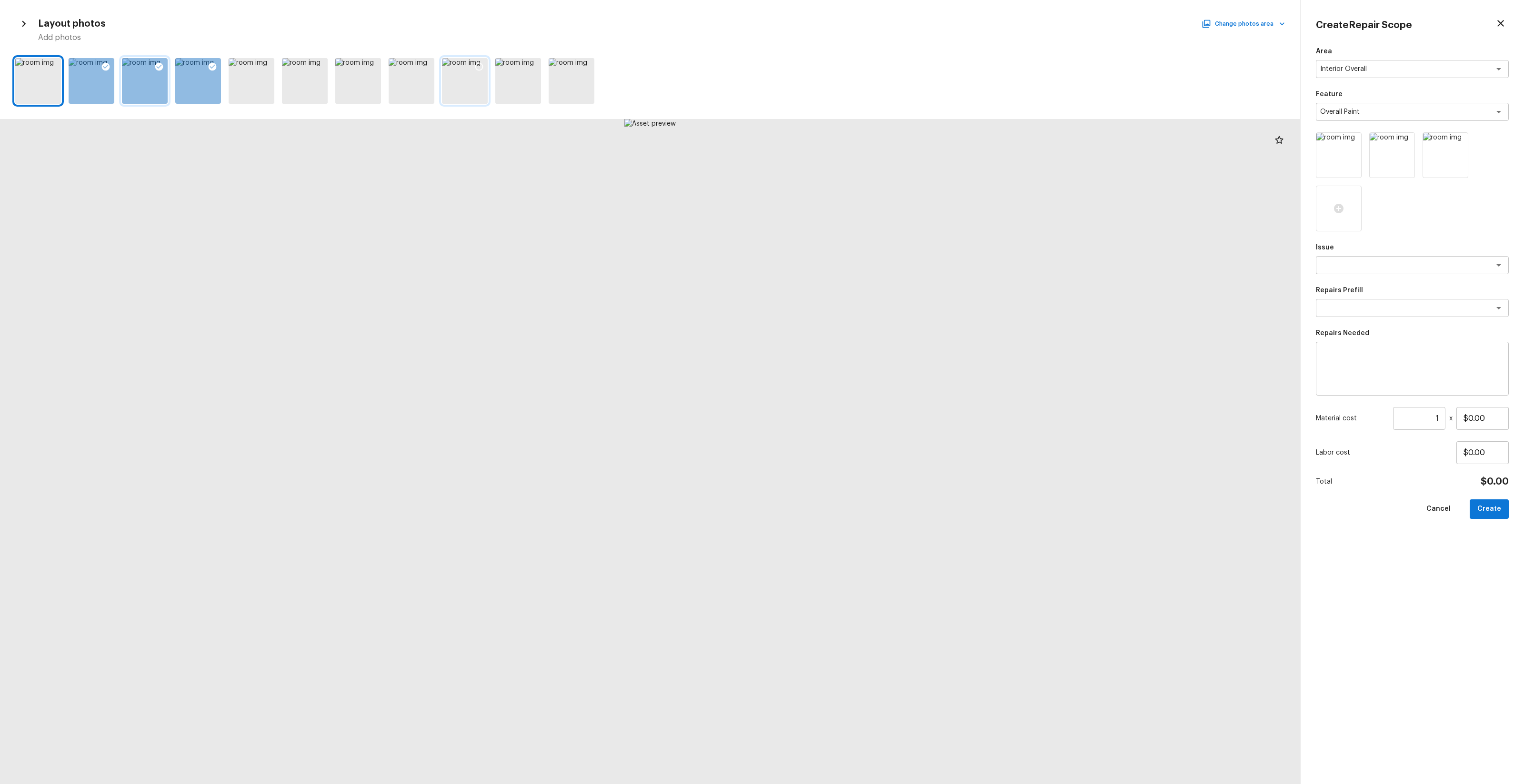
click at [479, 67] on icon at bounding box center [479, 66] width 10 height 10
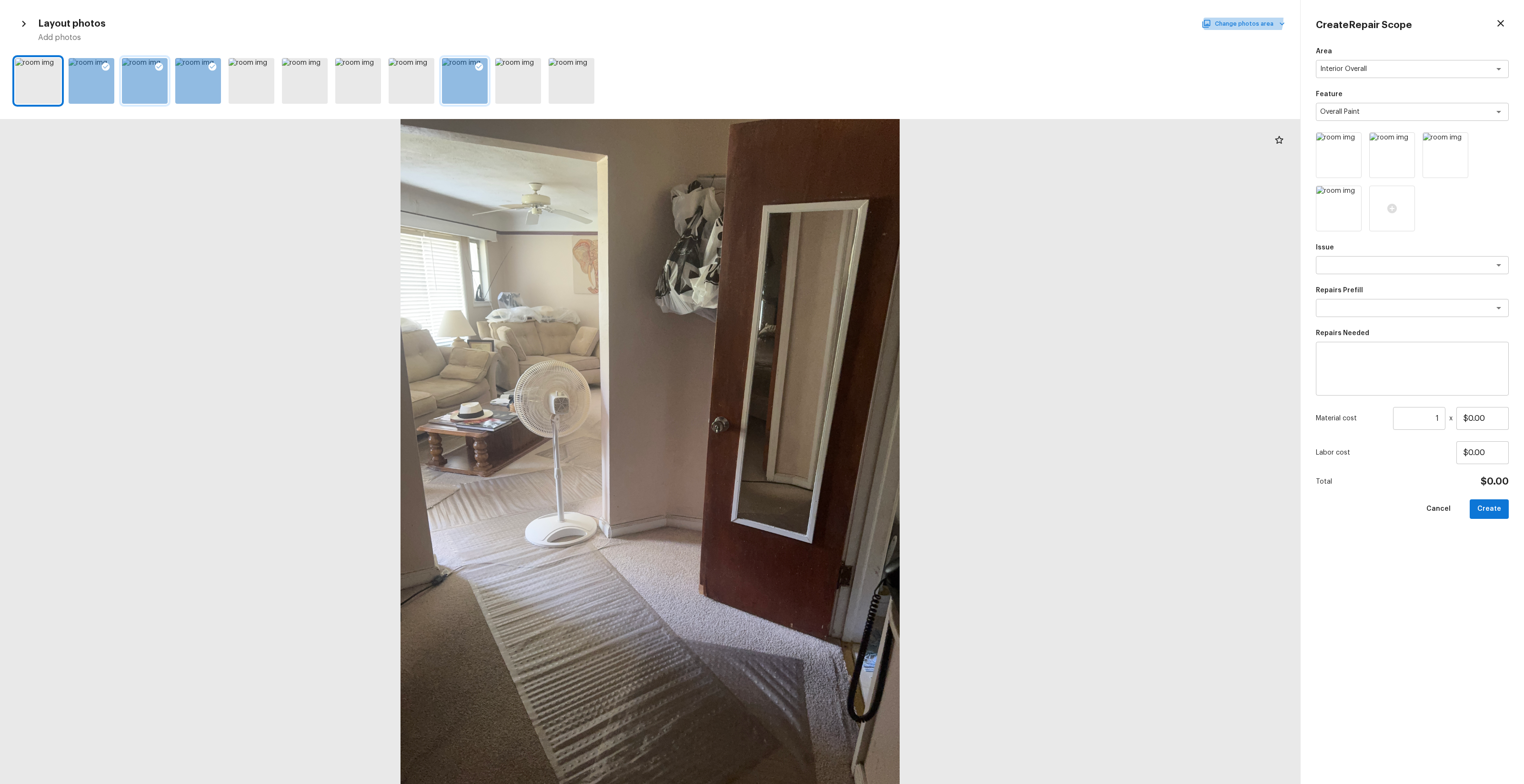
click at [1238, 18] on button "Change photos area" at bounding box center [1244, 24] width 81 height 12
click at [1257, 199] on li "Bathroom" at bounding box center [1254, 192] width 95 height 17
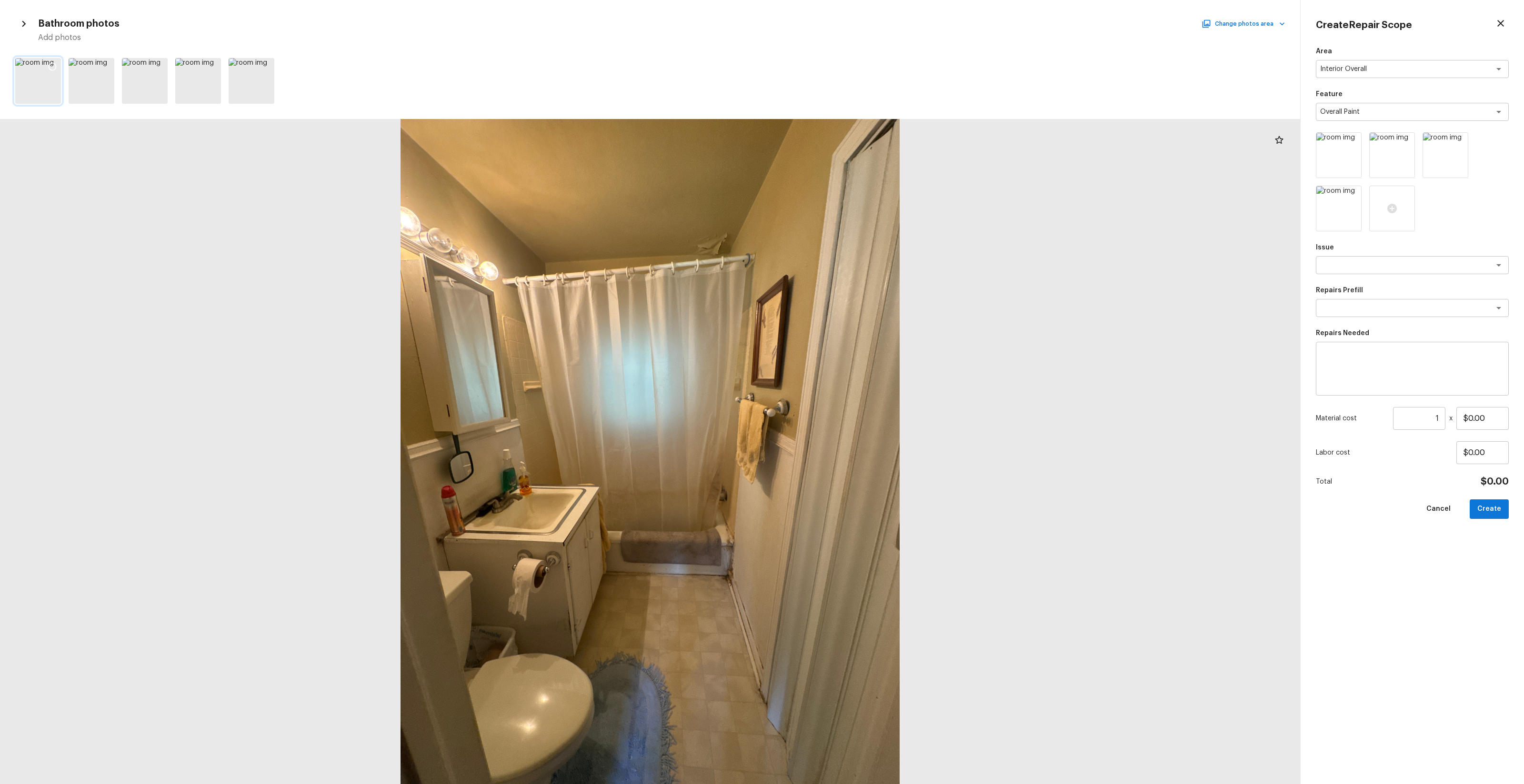
click at [51, 67] on icon at bounding box center [53, 66] width 10 height 10
click at [157, 69] on icon at bounding box center [159, 66] width 10 height 10
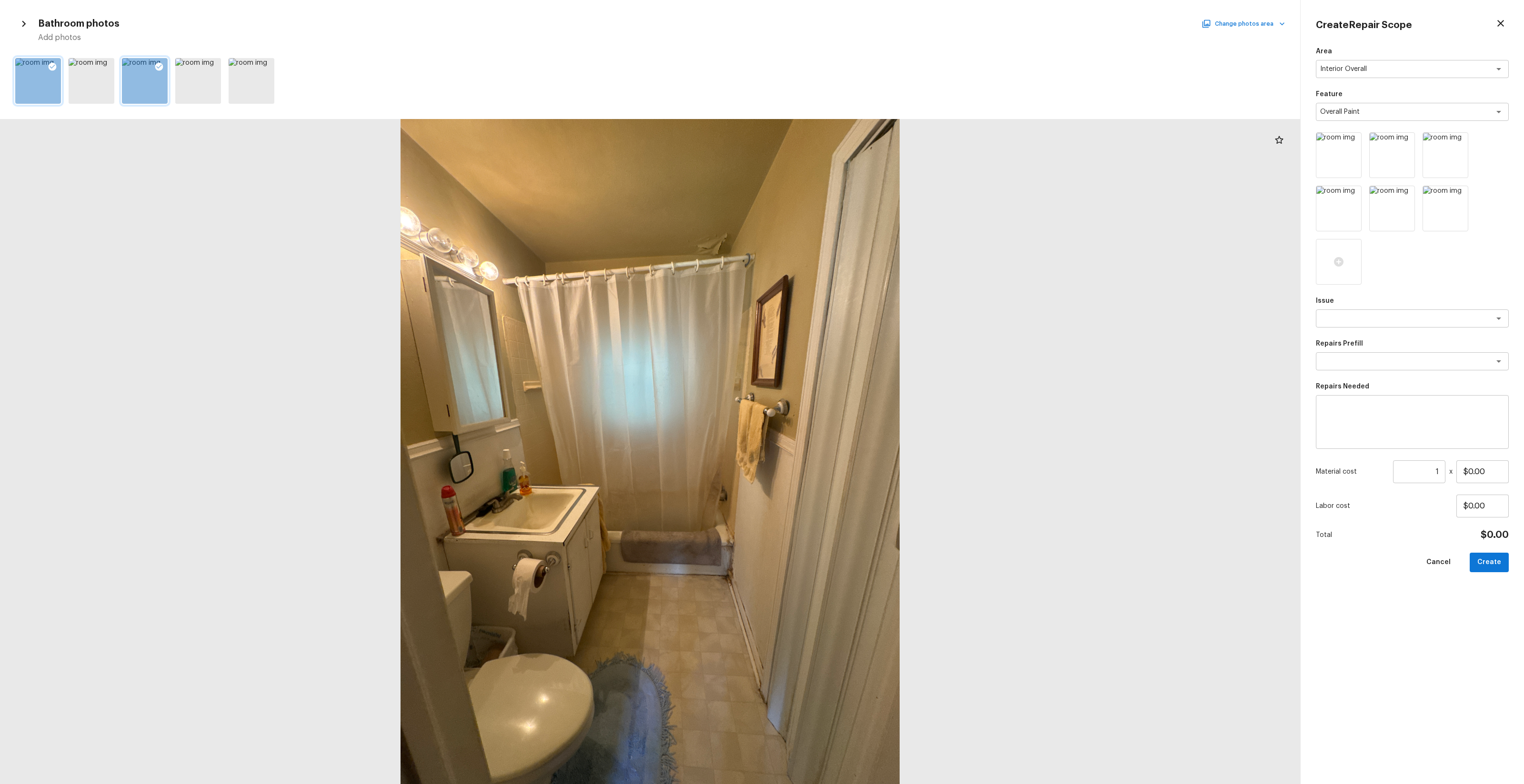
click at [1217, 18] on button "Change photos area" at bounding box center [1244, 24] width 81 height 12
click at [1256, 231] on p "Bedroom 2" at bounding box center [1244, 231] width 36 height 10
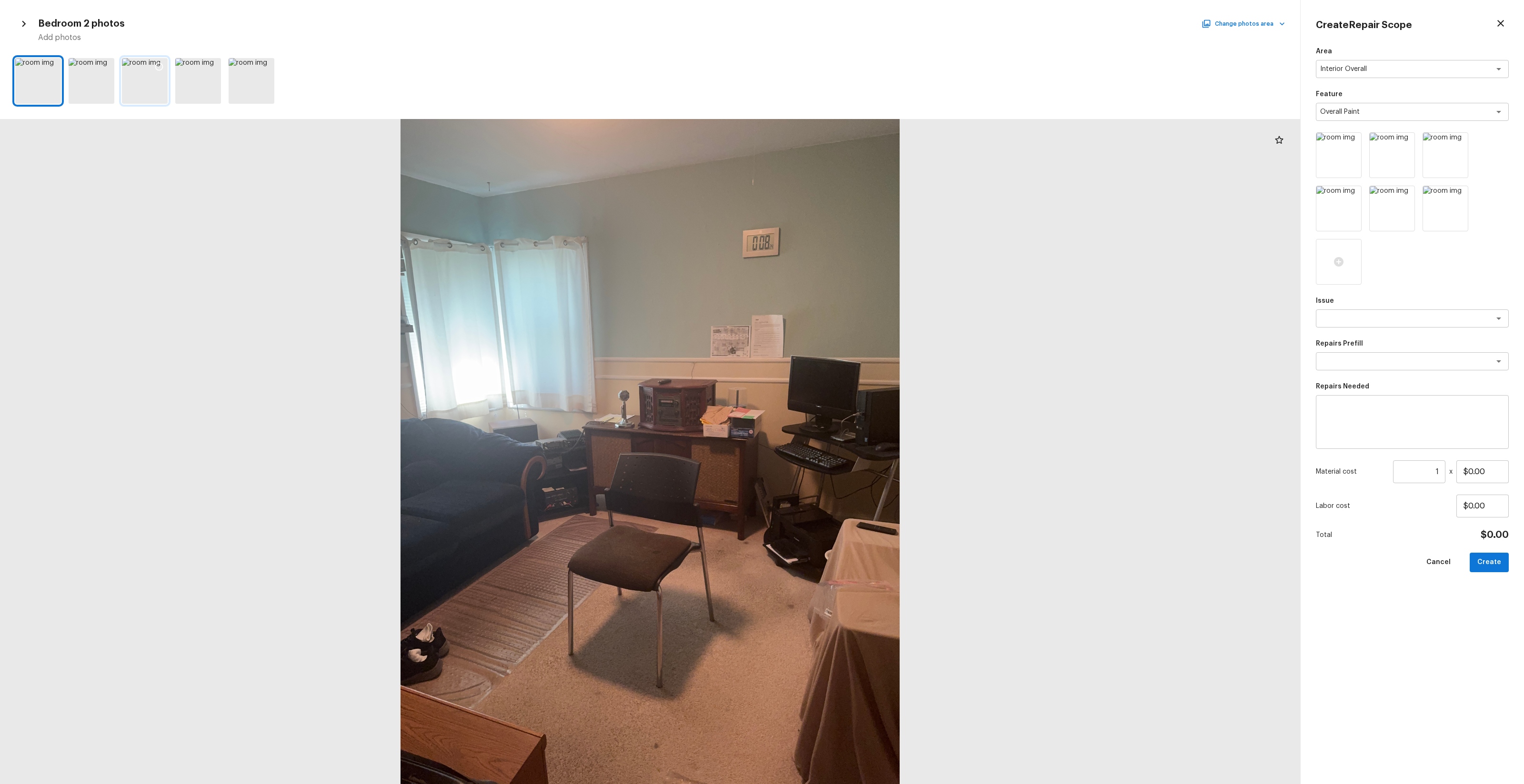
click at [159, 64] on icon at bounding box center [159, 66] width 10 height 10
click at [215, 62] on icon at bounding box center [213, 66] width 10 height 10
click at [51, 64] on icon at bounding box center [53, 66] width 10 height 10
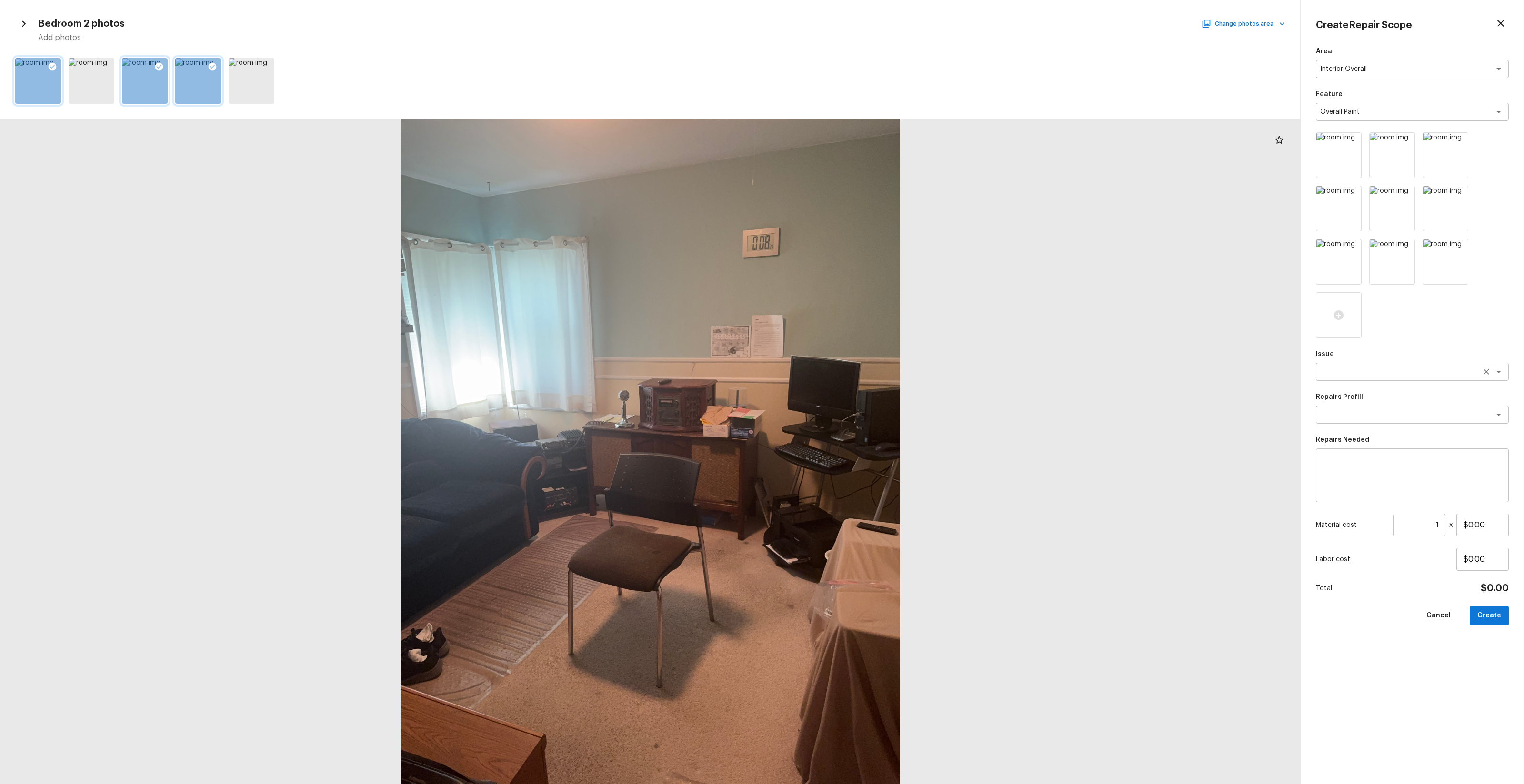
click at [1370, 374] on textarea at bounding box center [1399, 372] width 157 height 10
click at [1361, 395] on li "ACQ: Paint" at bounding box center [1413, 392] width 193 height 15
type textarea "ACQ: Paint"
click at [1360, 412] on textarea at bounding box center [1399, 415] width 157 height 10
click at [1387, 455] on li "Paint 75%+ of the home" at bounding box center [1413, 450] width 193 height 15
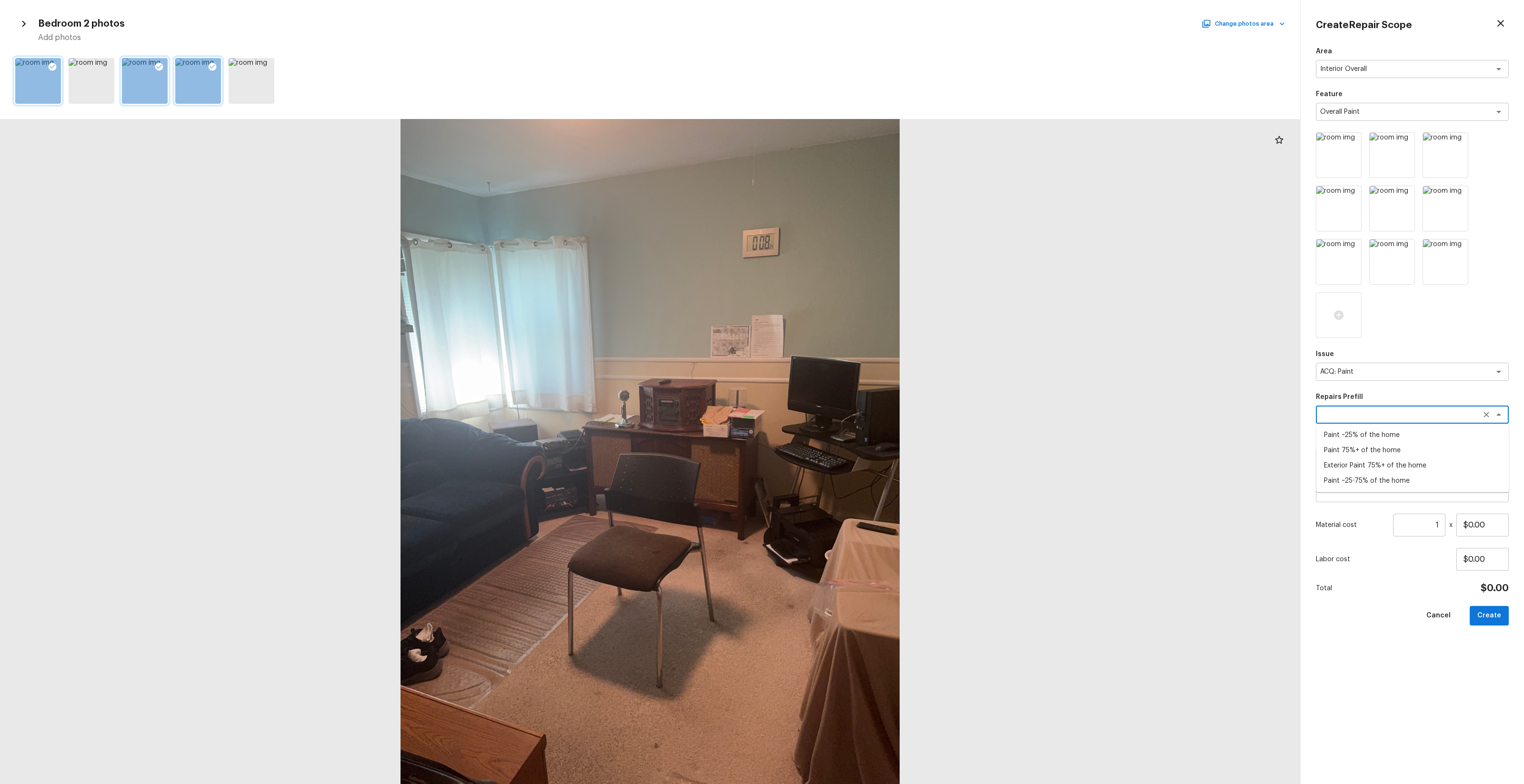
type textarea "Paint 75%+ of the home"
type textarea "Acquisition Scope: 75%+ of the home will likely require interior paint"
type input "$1.85"
click at [1439, 527] on input "1" at bounding box center [1419, 525] width 53 height 23
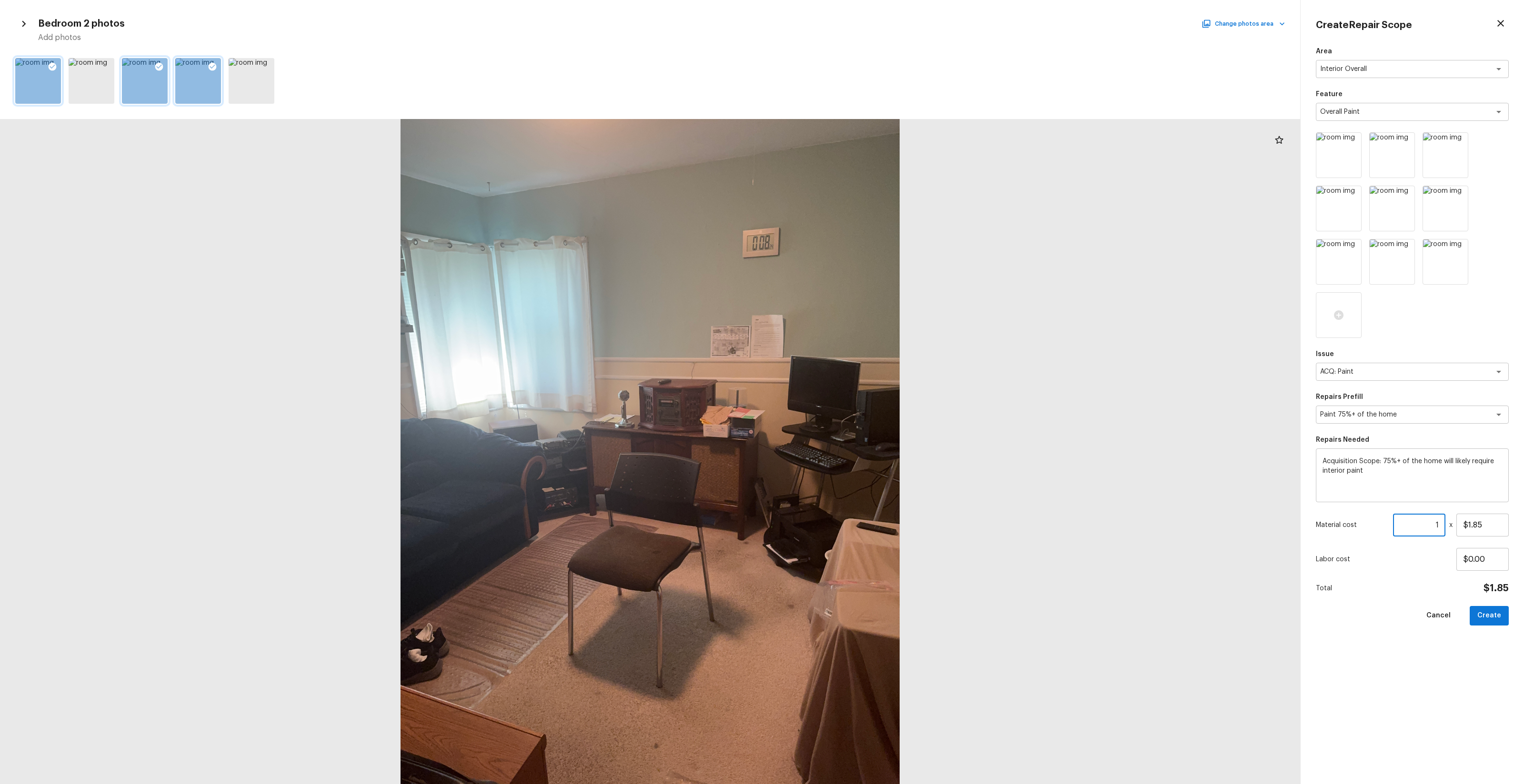
click at [1439, 527] on input "1" at bounding box center [1419, 525] width 53 height 23
click at [1427, 525] on input "1" at bounding box center [1419, 525] width 53 height 23
type input "782"
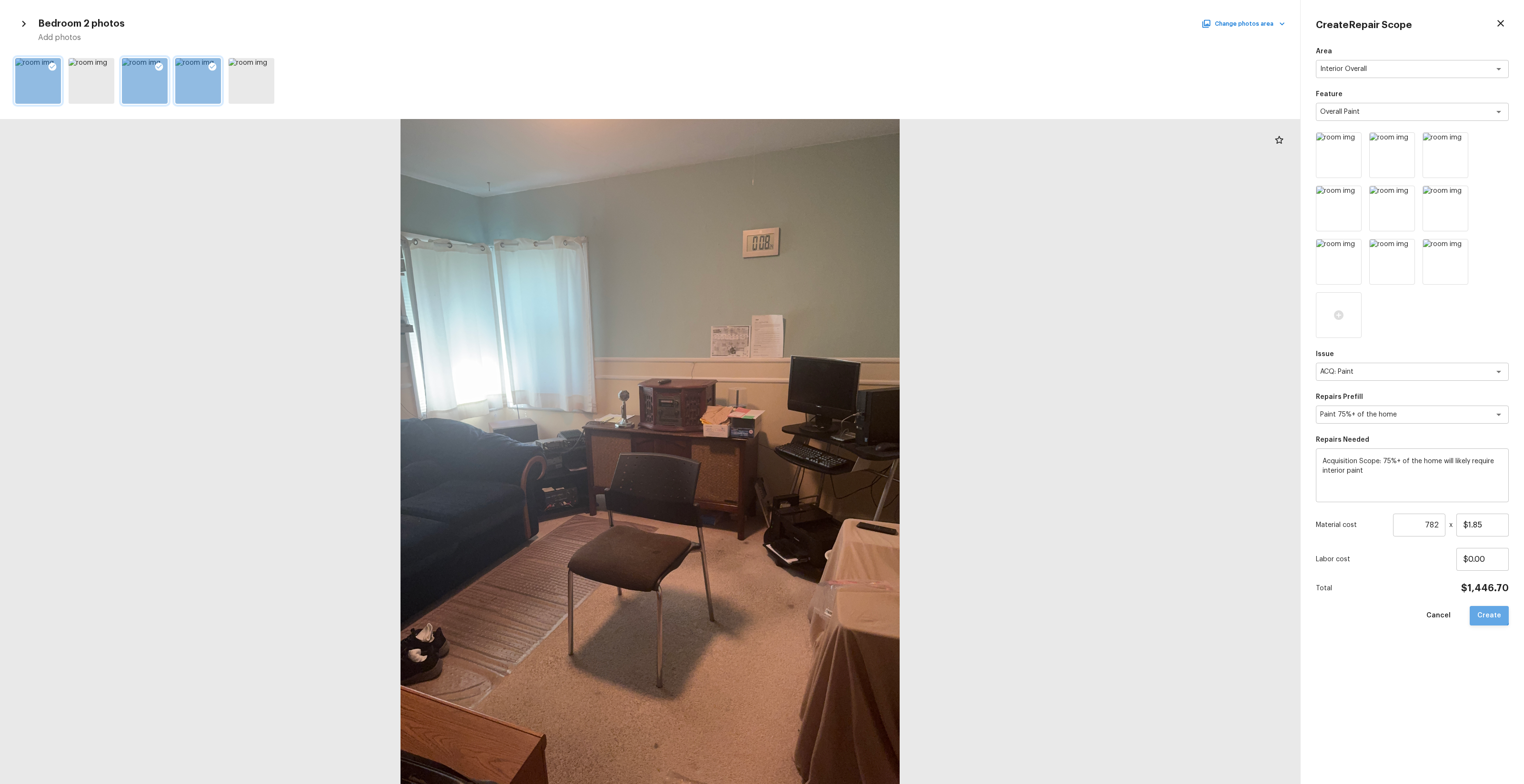
click at [1490, 612] on button "Create" at bounding box center [1489, 616] width 39 height 19
type input "1"
type input "$0.00"
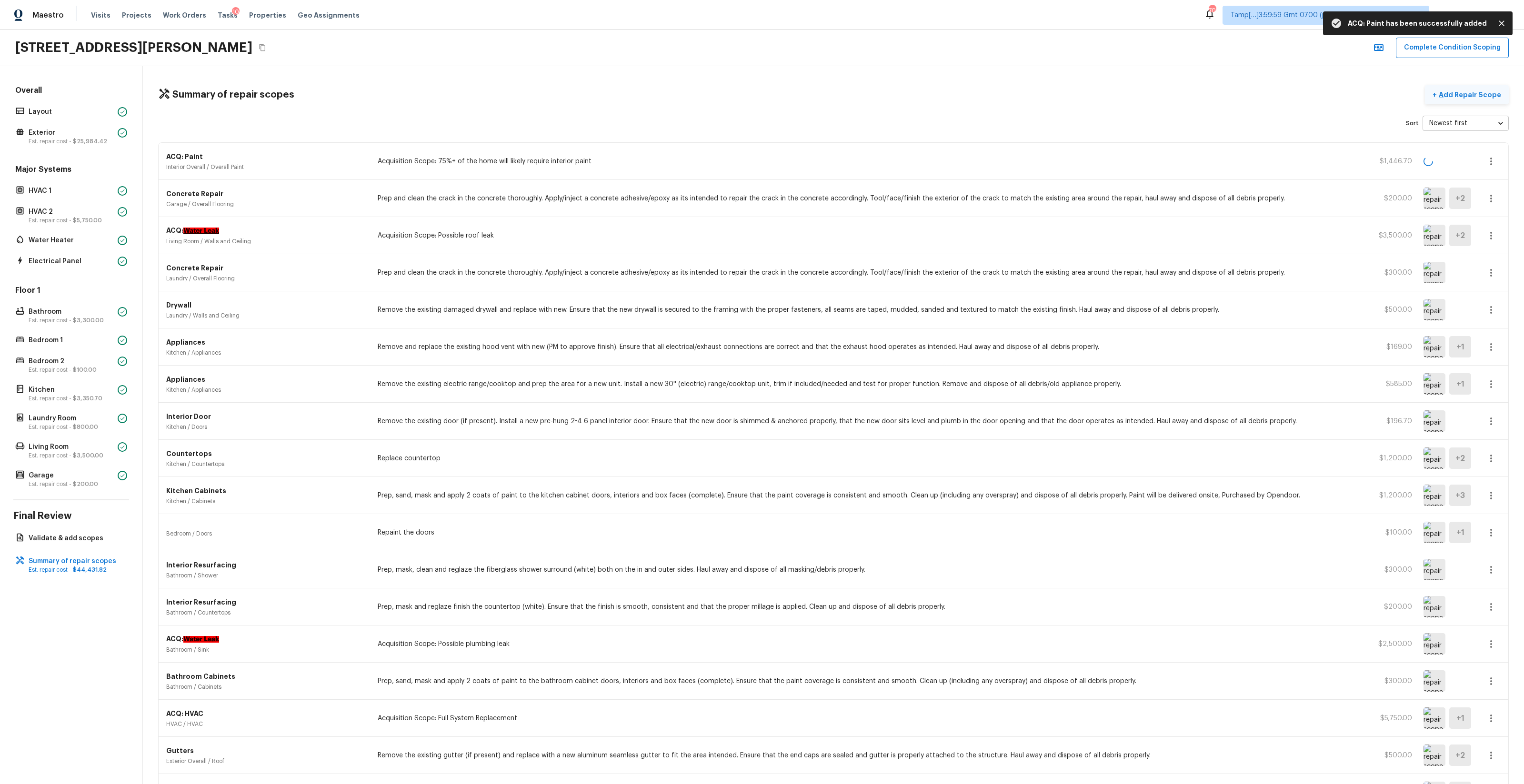
click at [1479, 95] on p "Add Repair Scope" at bounding box center [1469, 95] width 64 height 10
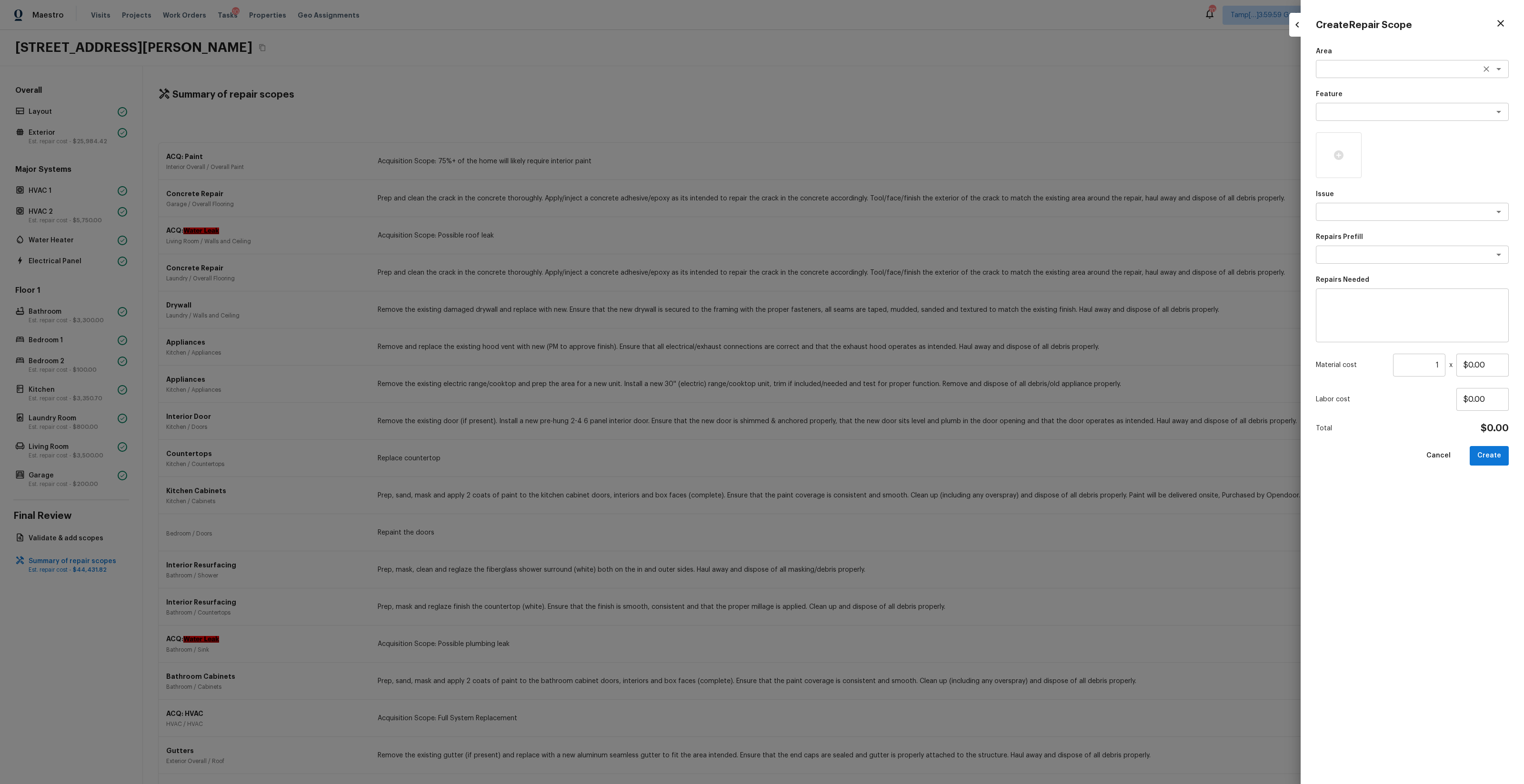
click at [1363, 67] on textarea at bounding box center [1399, 69] width 157 height 10
click at [1378, 97] on li "Interior Addition" at bounding box center [1413, 105] width 193 height 15
click at [1365, 69] on textarea "Interior Addition" at bounding box center [1399, 69] width 157 height 10
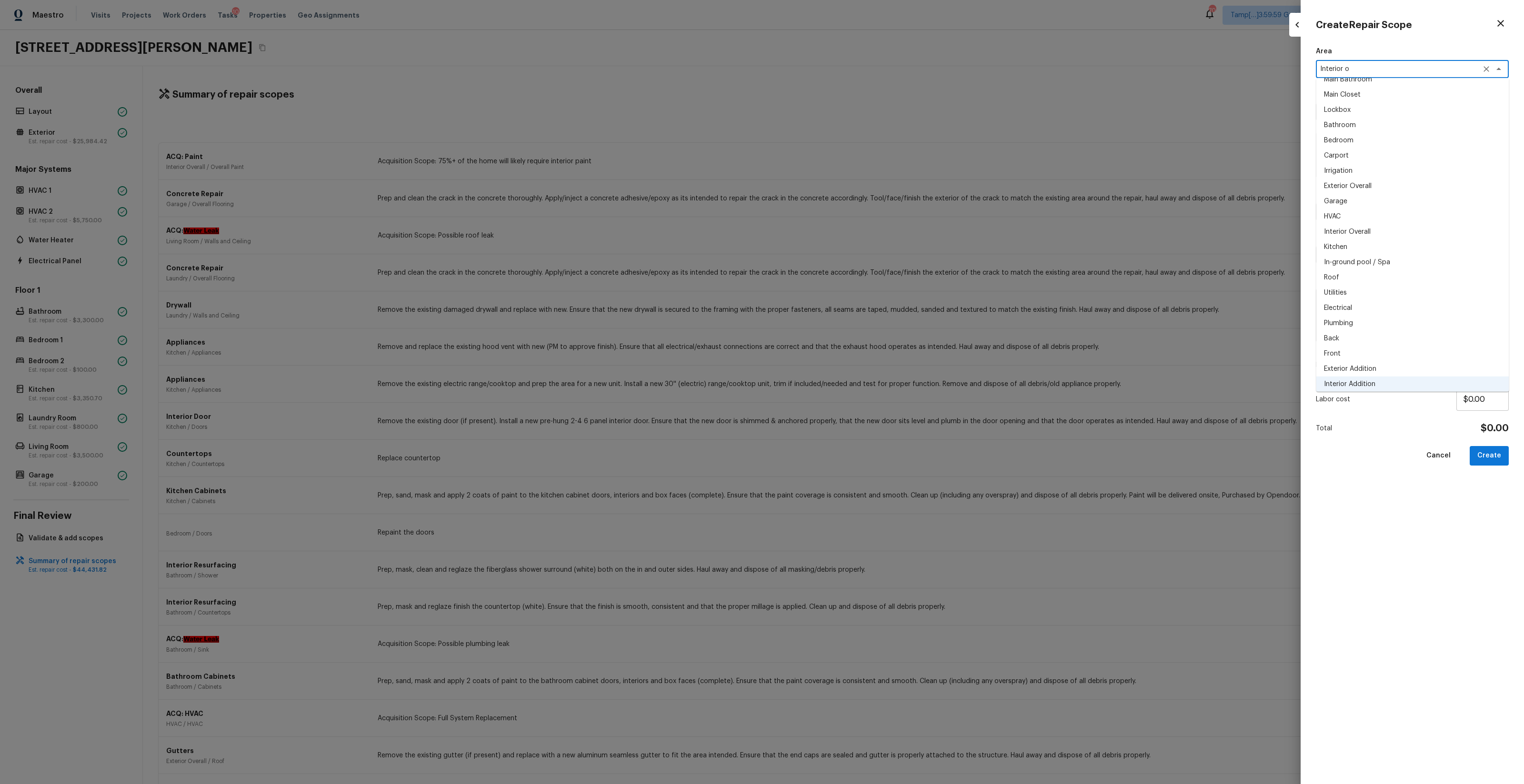
scroll to position [0, 0]
click at [1397, 92] on li "Interior Overall" at bounding box center [1413, 89] width 193 height 15
type textarea "Interior Overall"
click at [1389, 107] on textarea at bounding box center [1399, 112] width 157 height 10
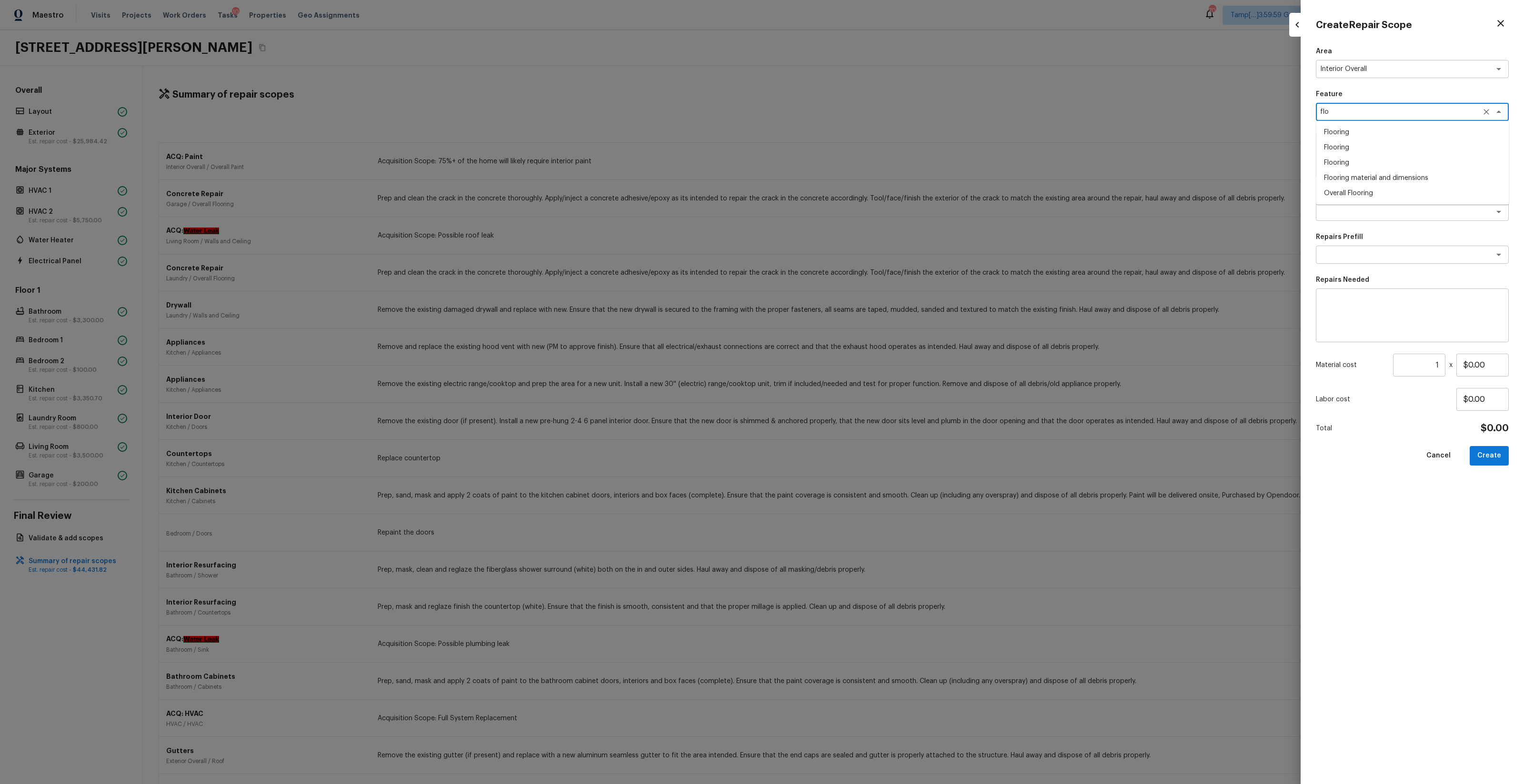
click at [1415, 187] on li "Overall Flooring" at bounding box center [1413, 193] width 193 height 15
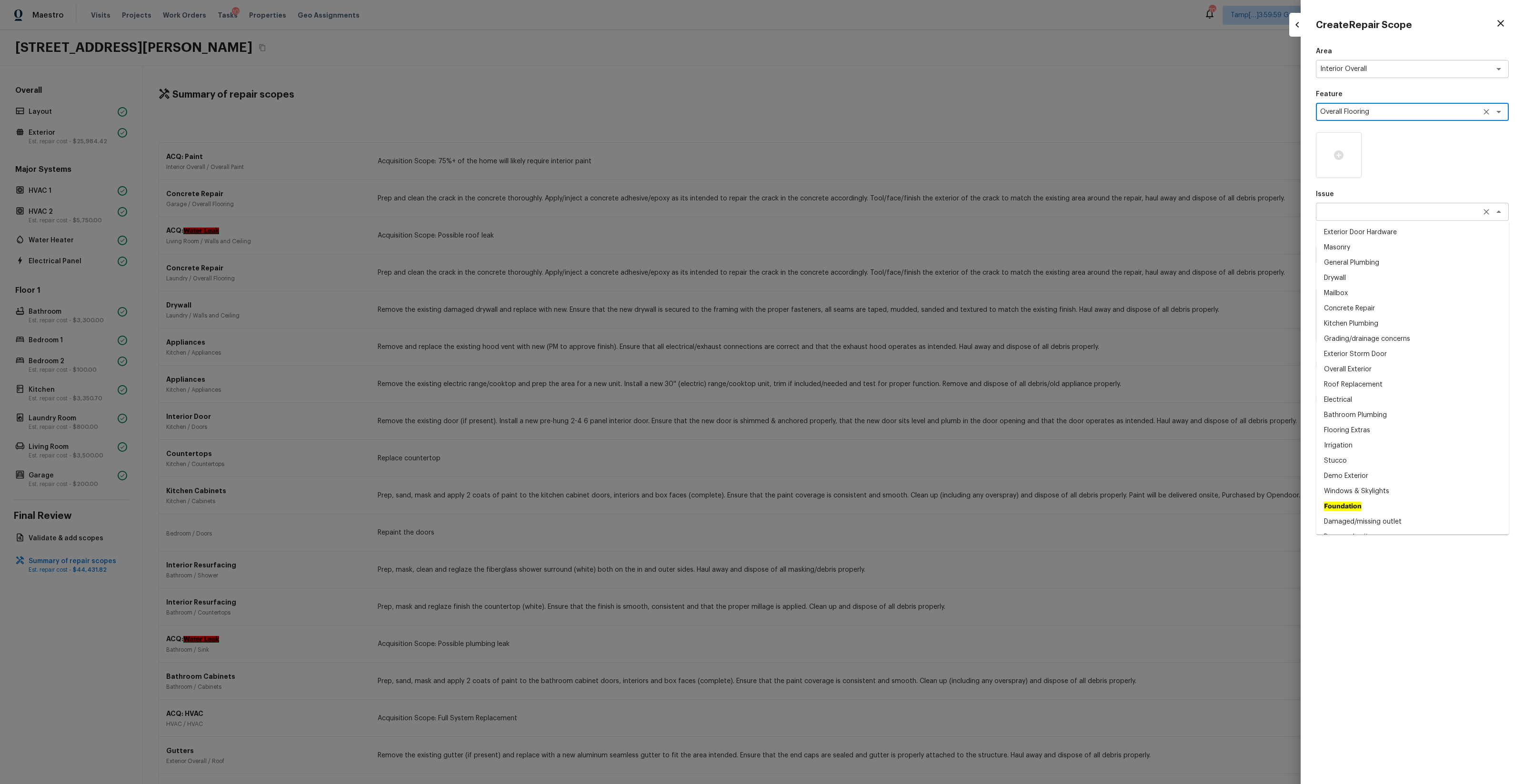
click at [1385, 206] on div "x ​" at bounding box center [1413, 212] width 193 height 18
type textarea "Overall Flooring"
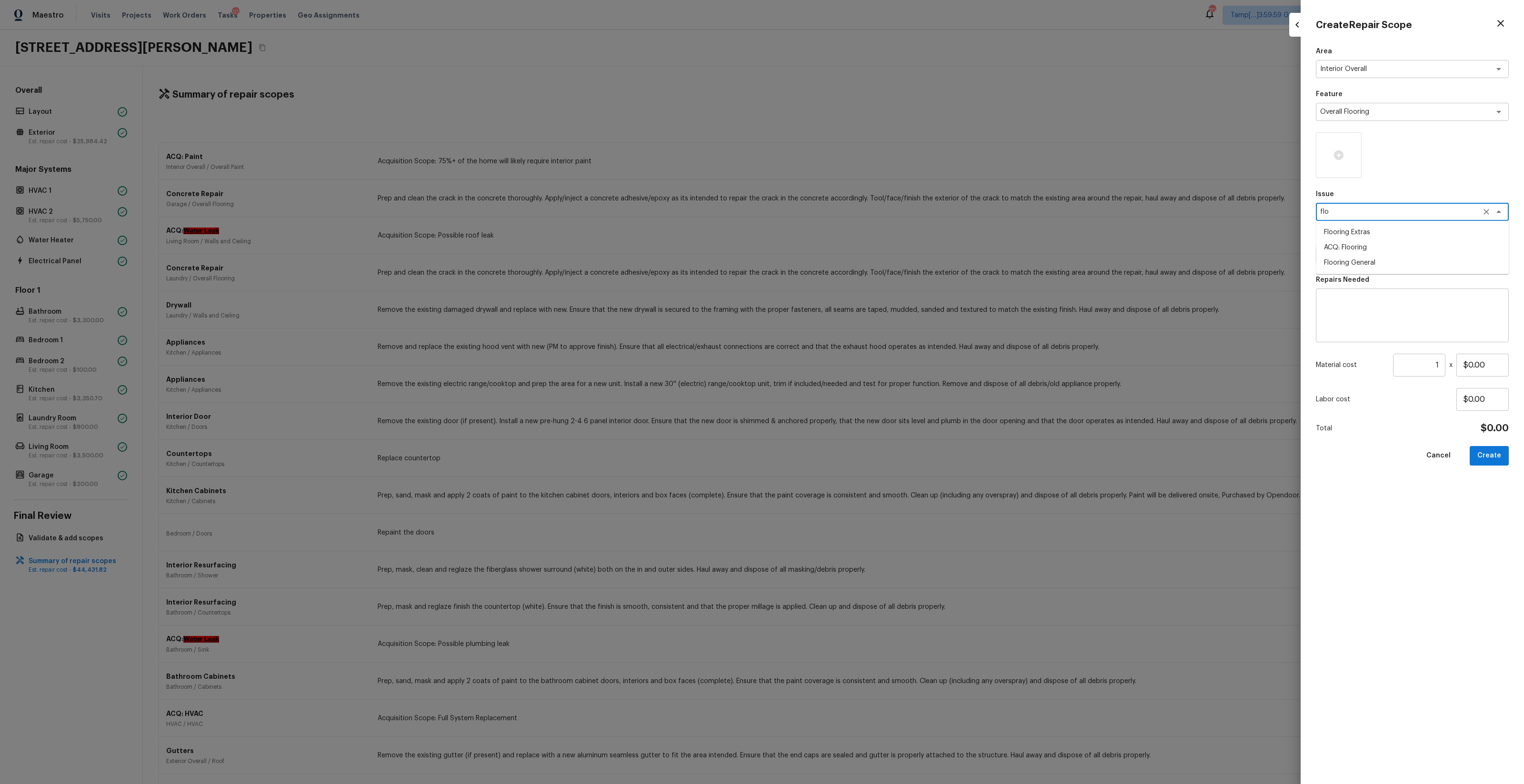
click at [1388, 246] on li "ACQ: Flooring" at bounding box center [1413, 247] width 193 height 15
type textarea "ACQ: Flooring"
click at [1341, 159] on icon at bounding box center [1339, 156] width 10 height 10
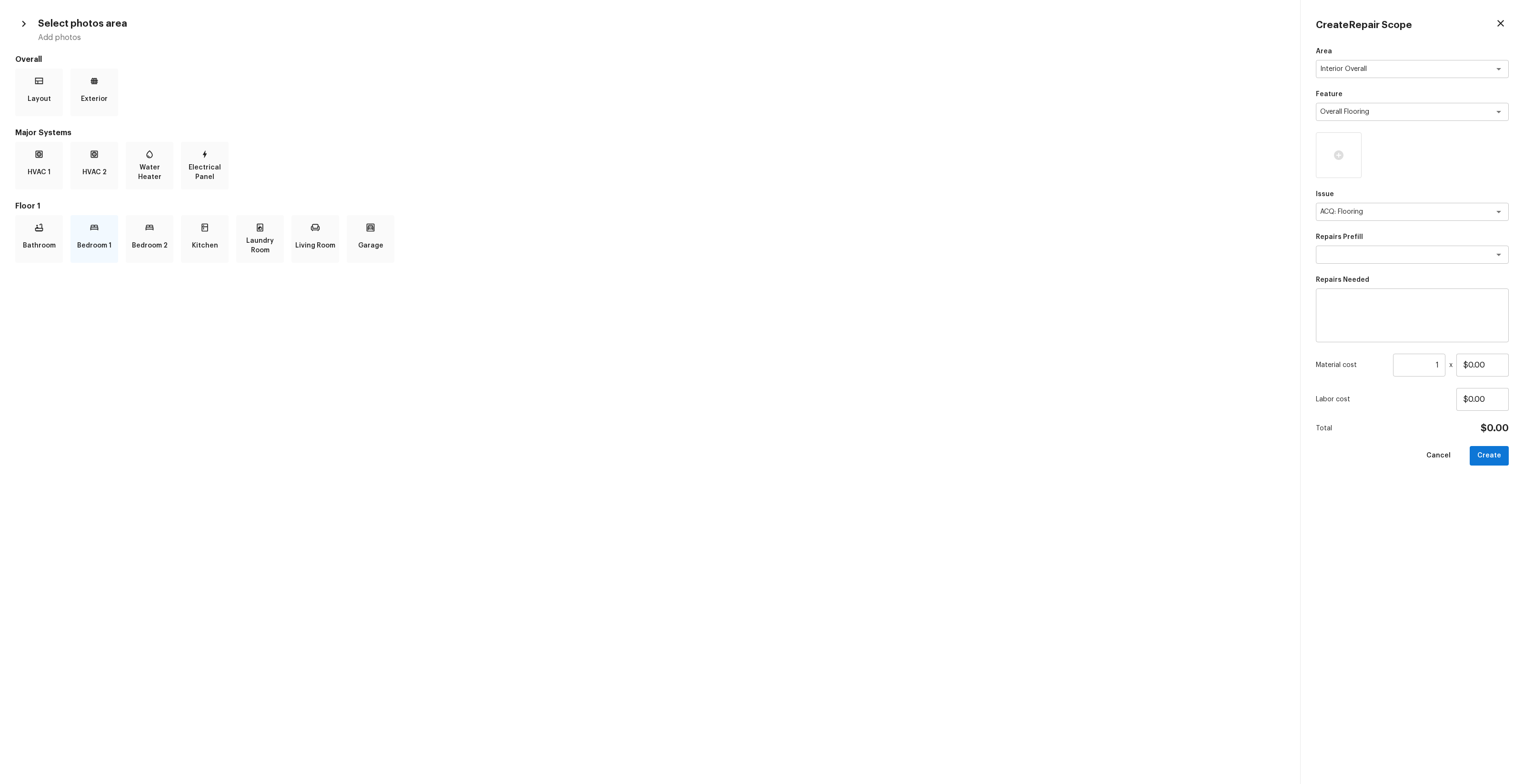
click at [107, 249] on p "Bedroom 1" at bounding box center [94, 245] width 34 height 19
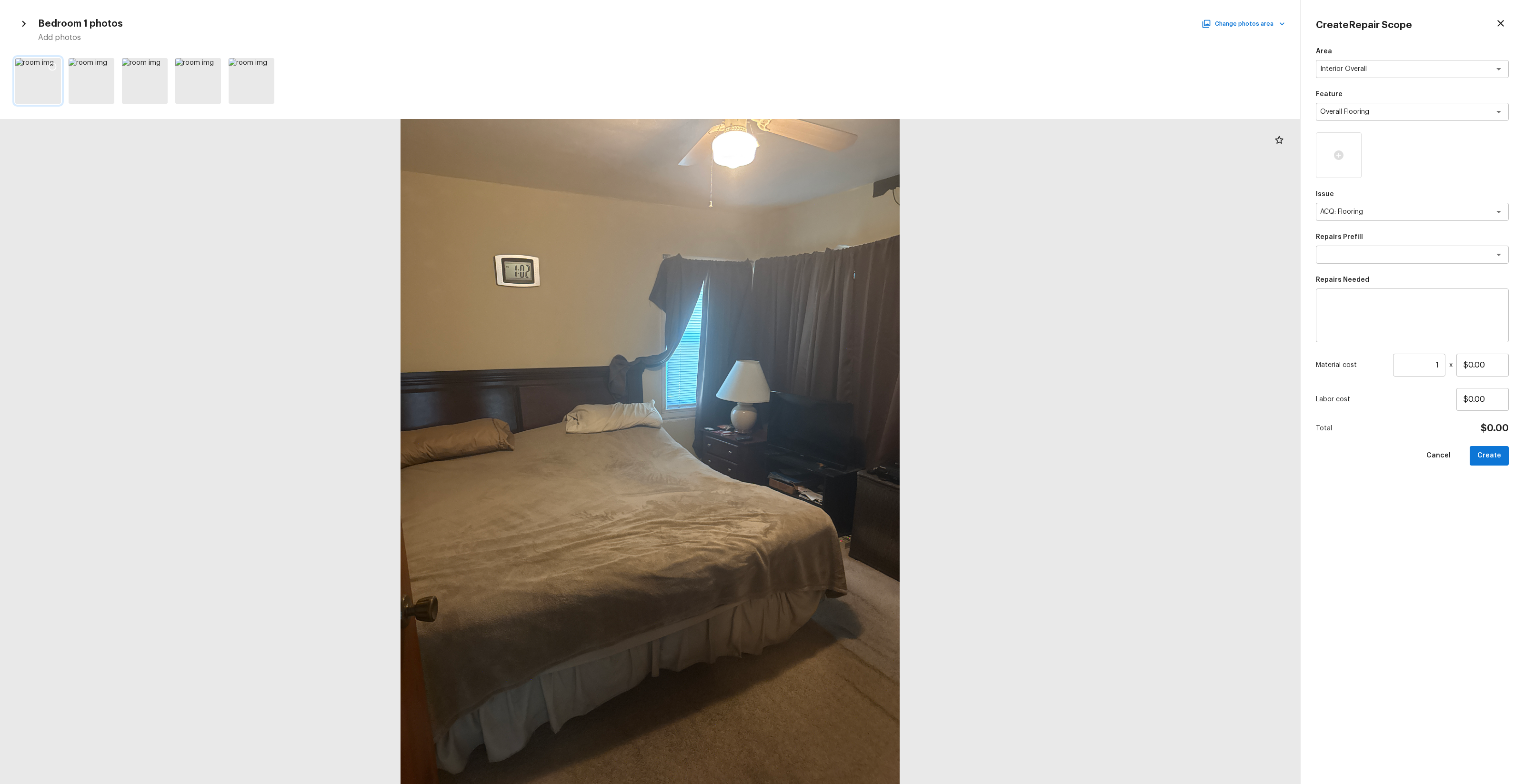
click at [53, 64] on icon at bounding box center [53, 66] width 10 height 10
click at [165, 68] on div at bounding box center [159, 68] width 17 height 20
click at [1239, 29] on button "Change photos area" at bounding box center [1244, 24] width 81 height 12
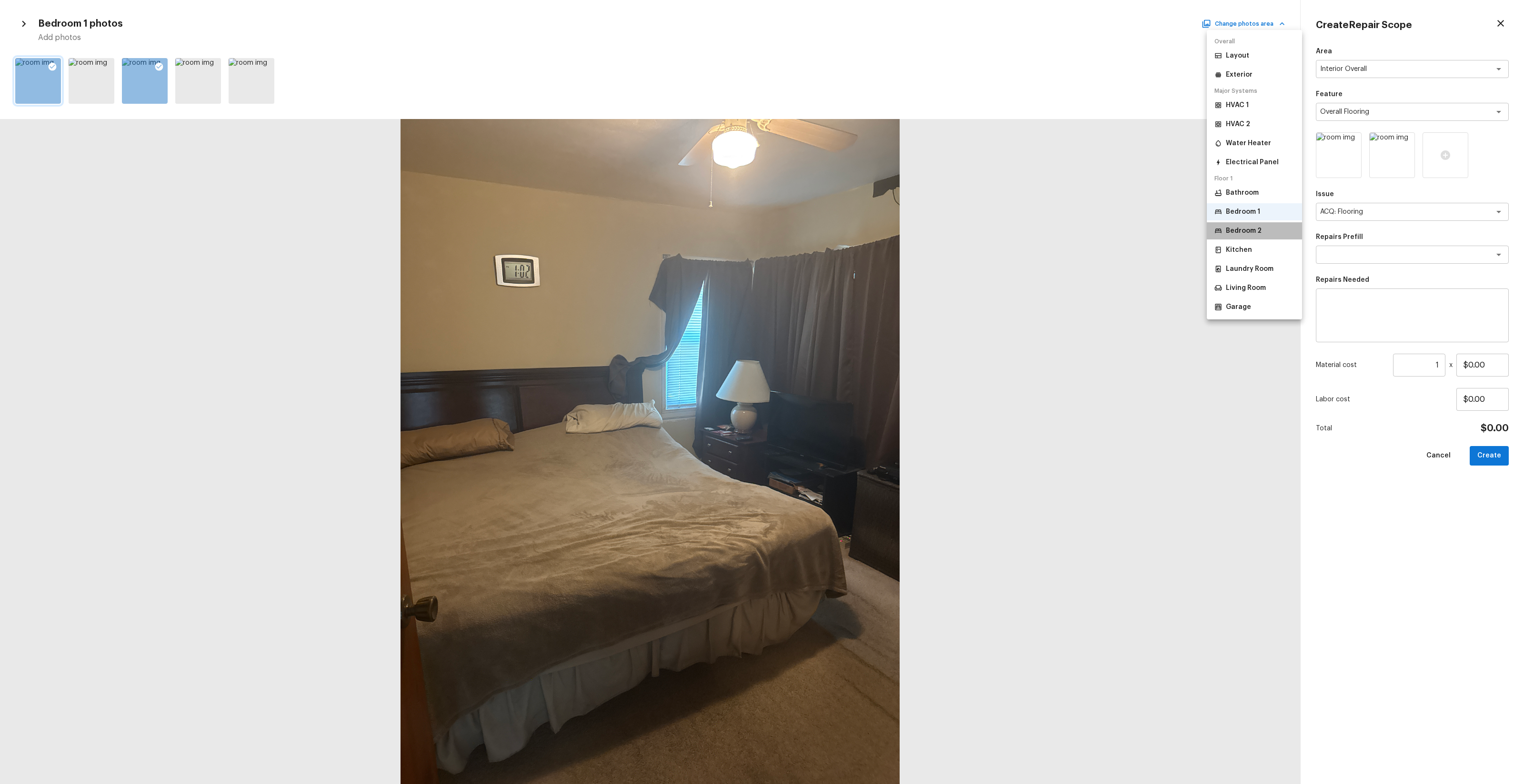
click at [1266, 233] on li "Bedroom 2" at bounding box center [1254, 230] width 95 height 17
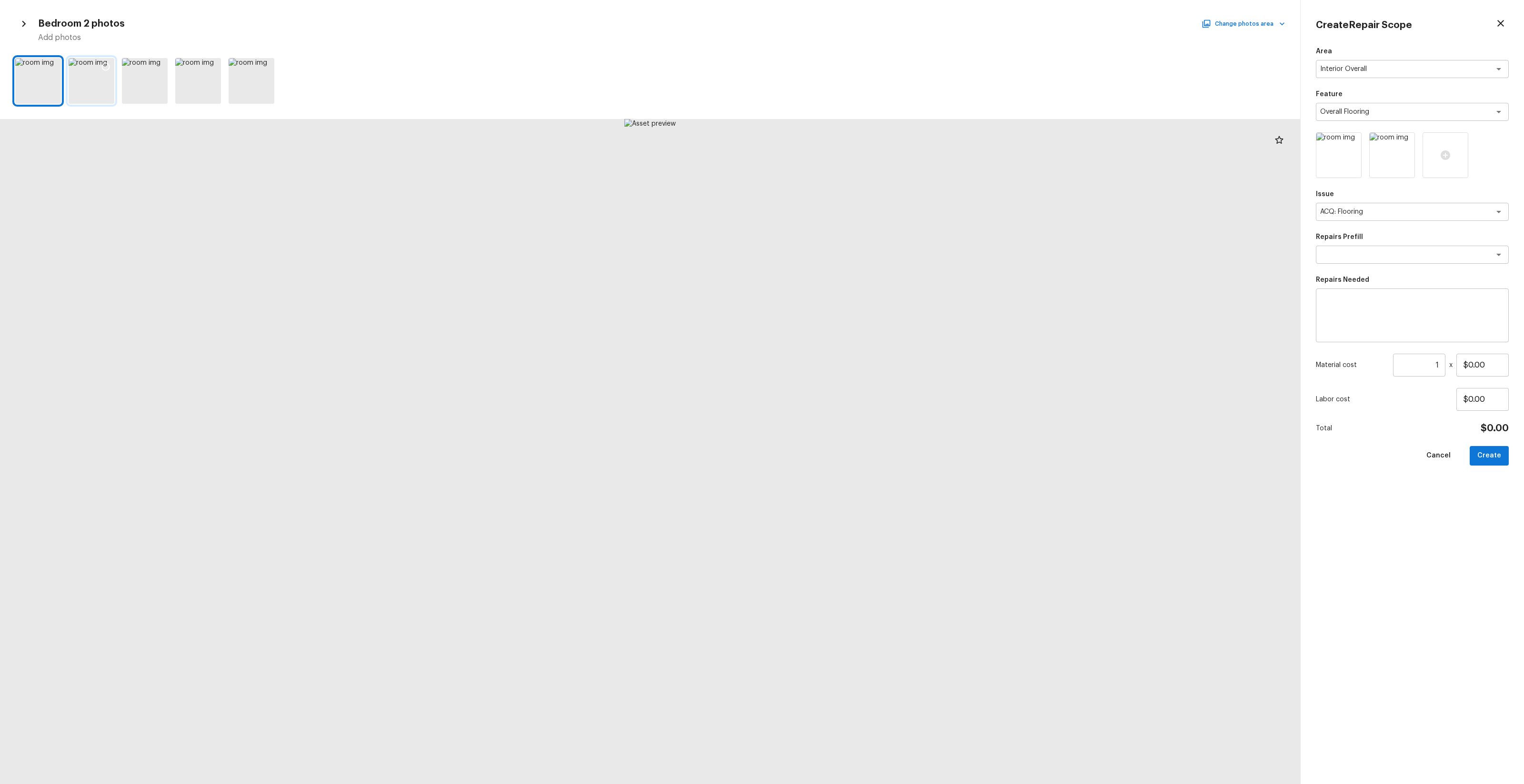
click at [105, 67] on icon at bounding box center [106, 66] width 10 height 10
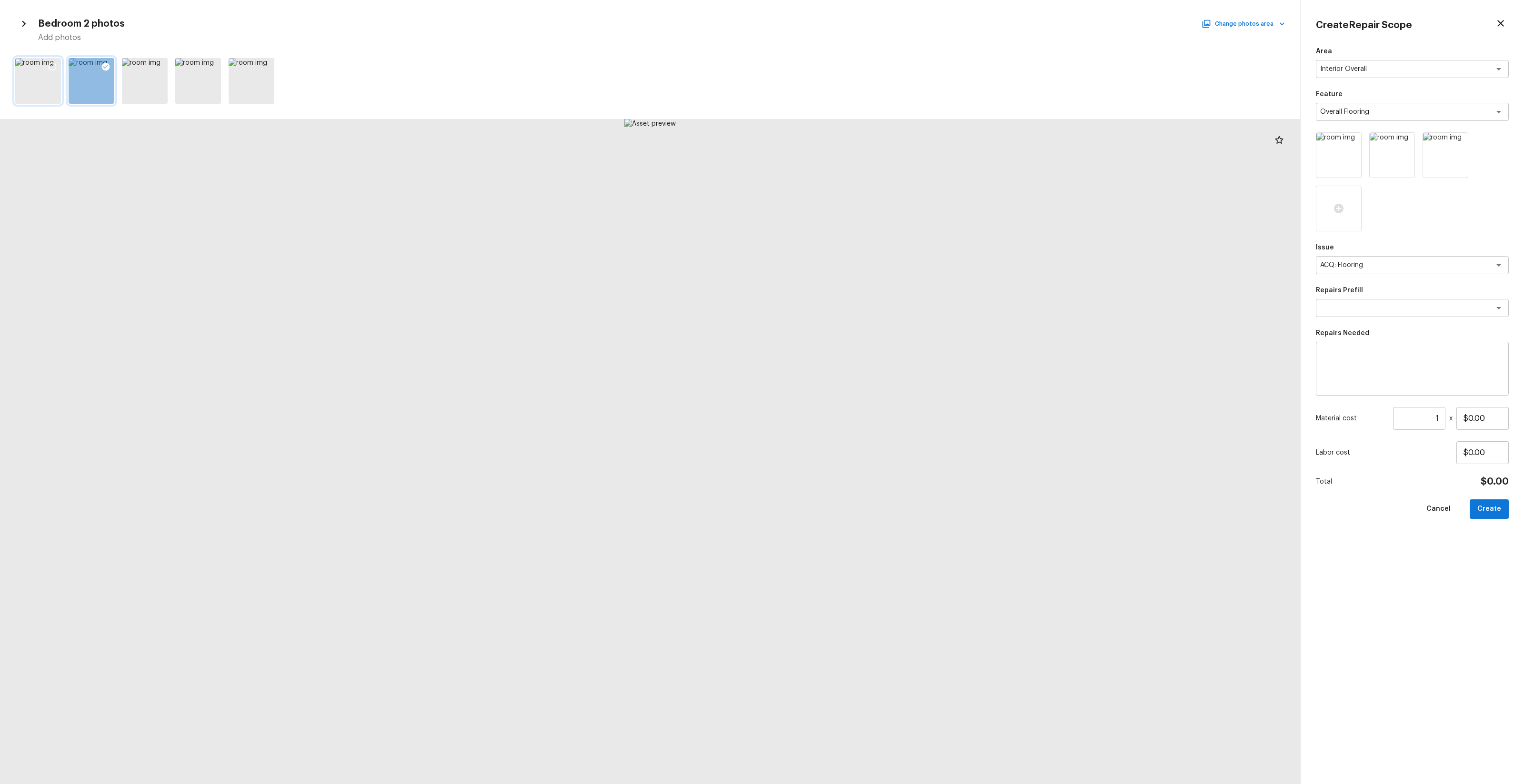
click at [54, 66] on icon at bounding box center [53, 66] width 10 height 10
click at [265, 69] on icon at bounding box center [266, 66] width 10 height 10
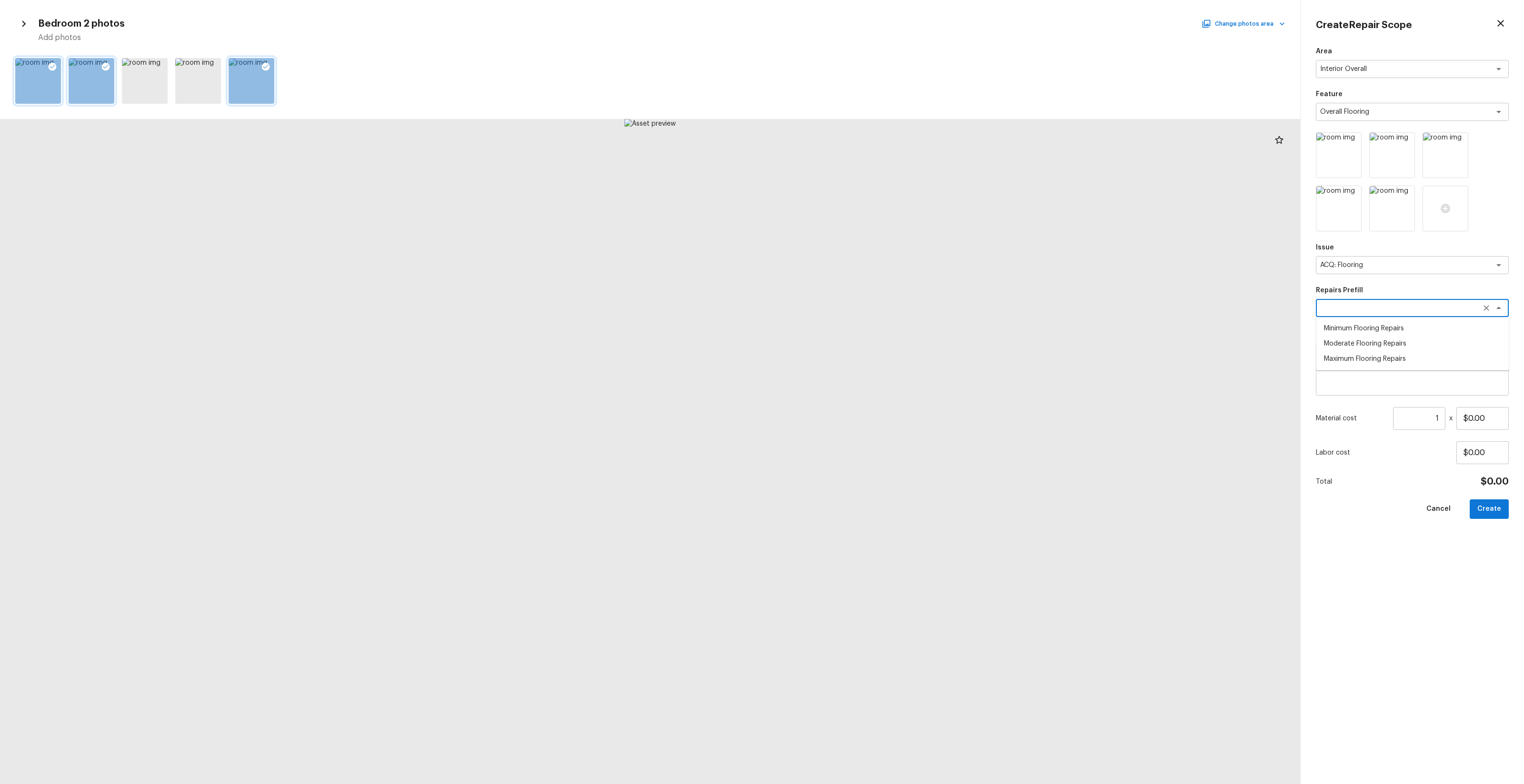
click at [1320, 305] on textarea at bounding box center [1399, 308] width 157 height 10
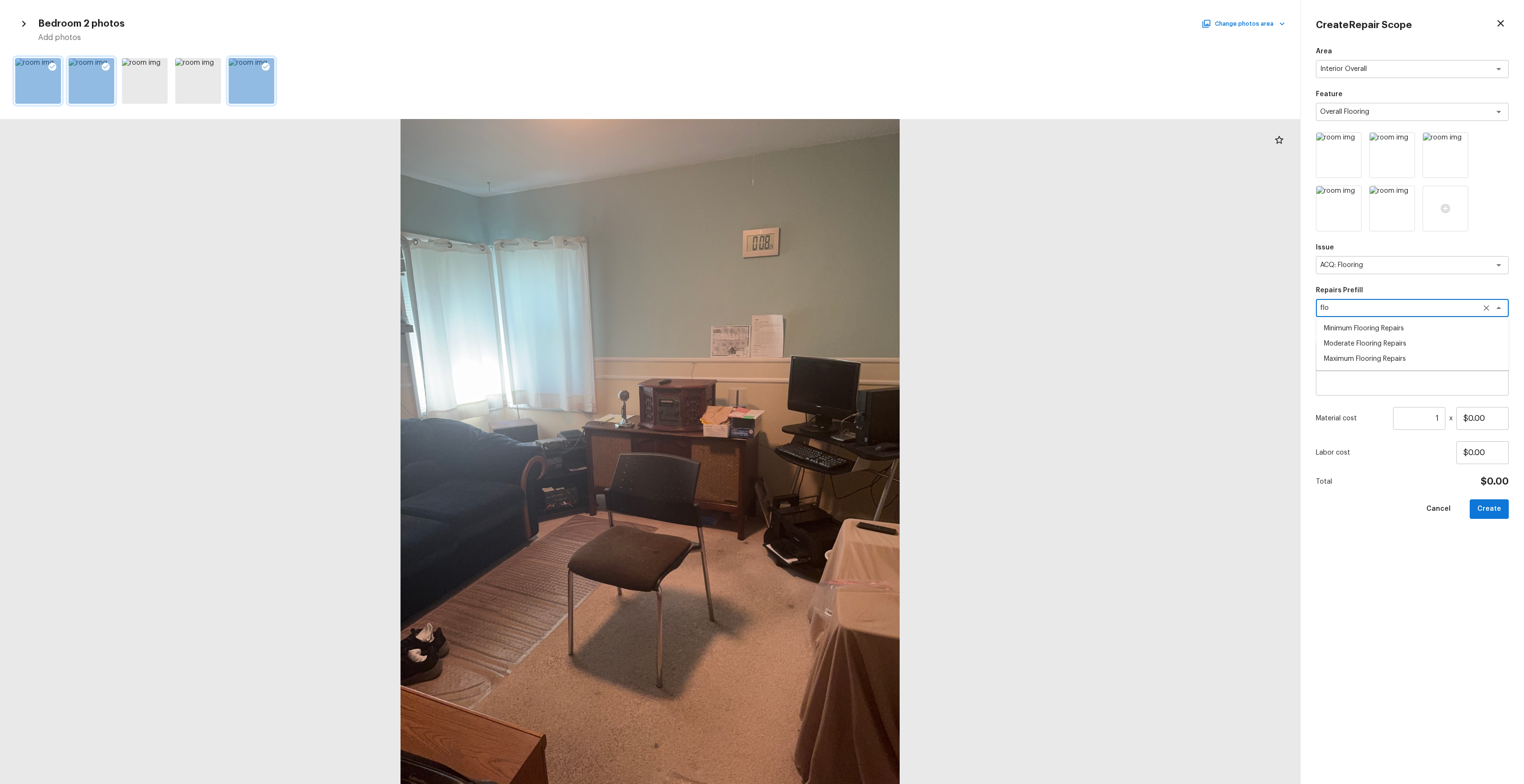
click at [1388, 357] on li "Maximum Flooring Repairs" at bounding box center [1413, 358] width 193 height 15
type textarea "Maximum Flooring Repairs"
type textarea "Acquisition Scope: Maximum flooring repairs"
type input "$2.28"
type textarea "Maximum Flooring Repairs"
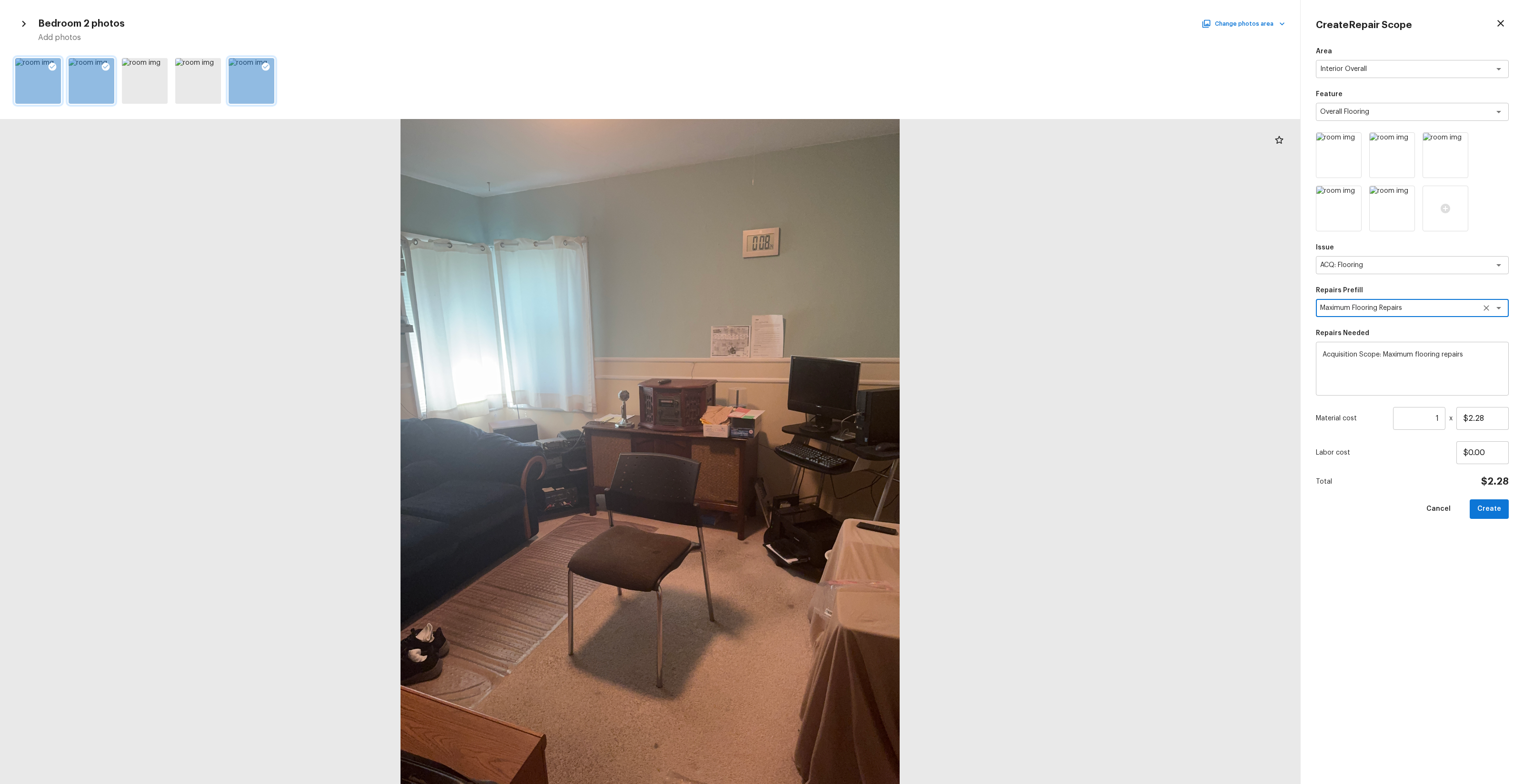
click at [1444, 419] on input "1" at bounding box center [1419, 418] width 53 height 23
type input "782"
click at [1491, 508] on button "Create" at bounding box center [1489, 509] width 39 height 19
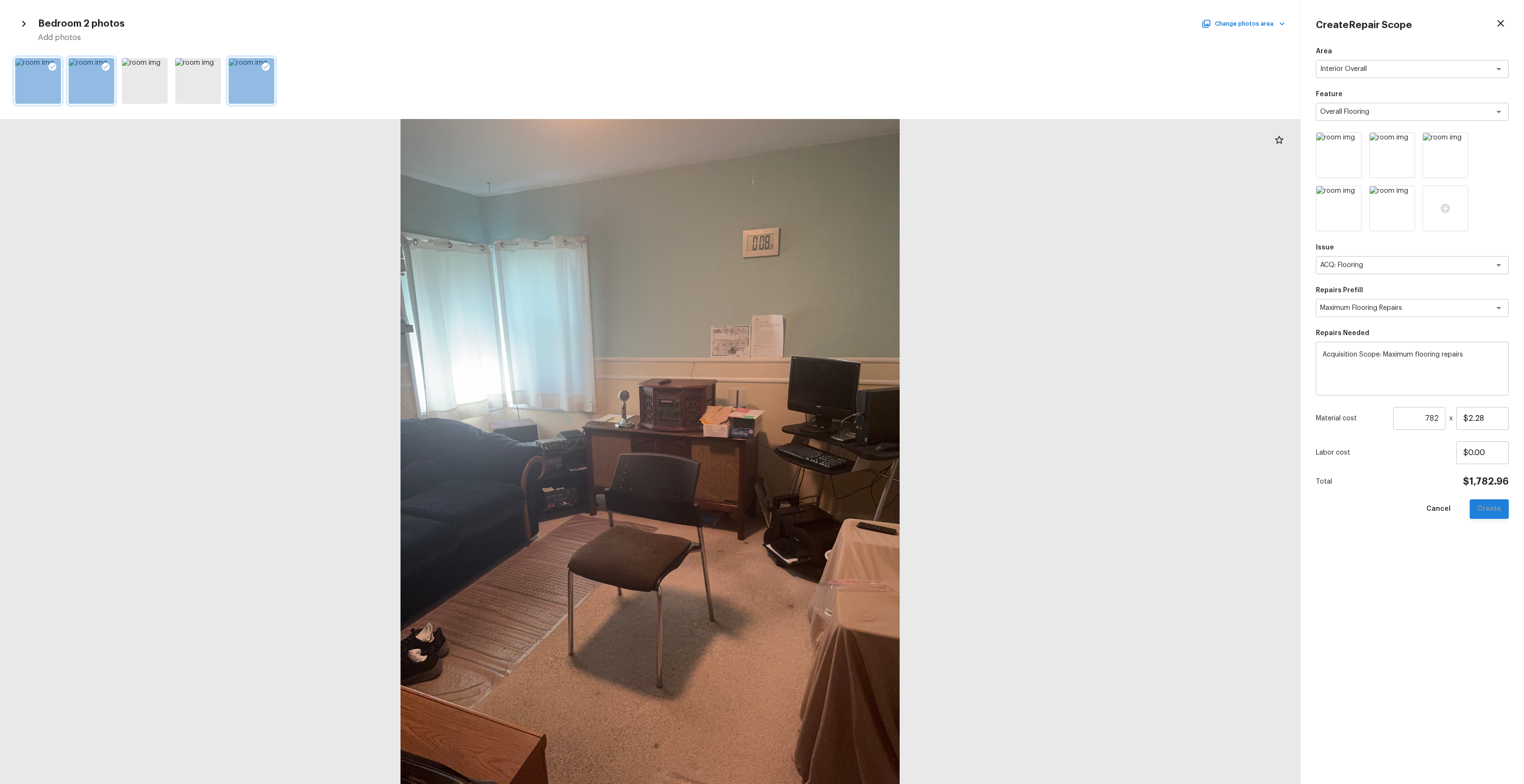
type input "1"
type input "$0.00"
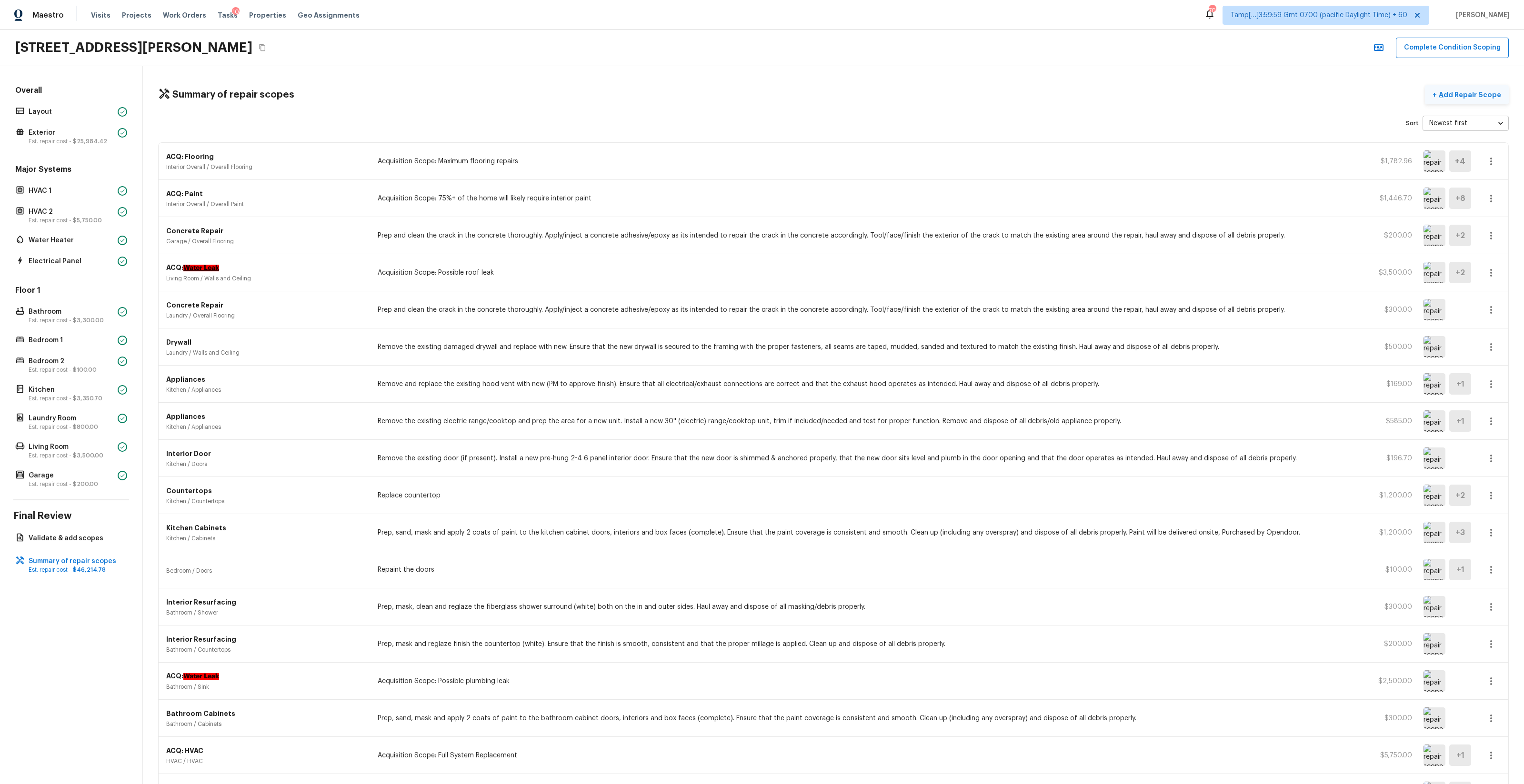
click at [1471, 104] on button "+ Add Repair Scope" at bounding box center [1466, 95] width 84 height 19
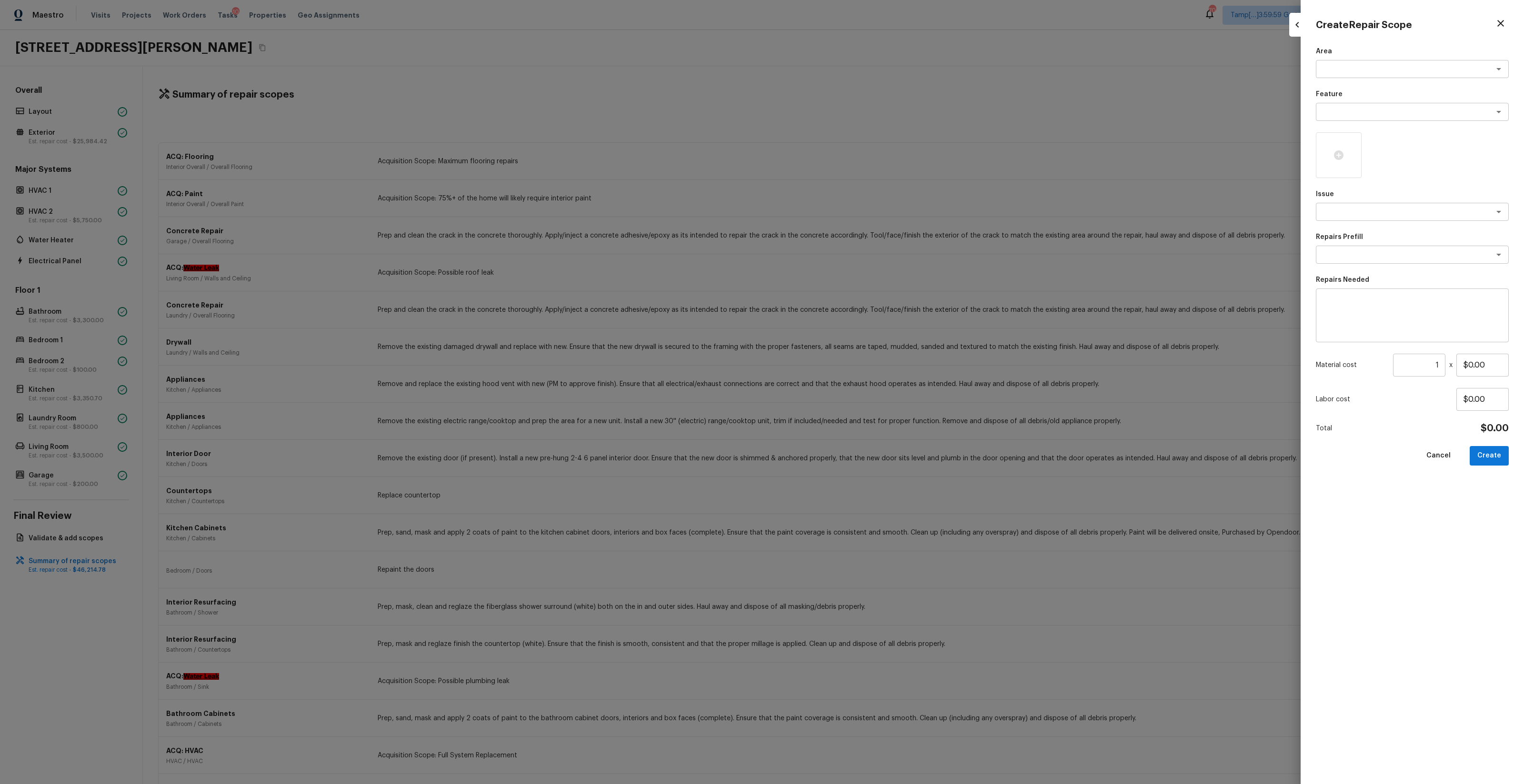
click at [1346, 78] on div "Area x ​ Feature x ​ Issue x ​ Repairs Prefill x ​ Repairs Needed x ​ Material …" at bounding box center [1413, 408] width 193 height 722
click at [1361, 74] on div "x ​" at bounding box center [1413, 69] width 193 height 18
click at [1402, 102] on li "Interior Addition" at bounding box center [1413, 105] width 193 height 15
click at [1387, 75] on div "Interior Addition x ​" at bounding box center [1413, 69] width 193 height 18
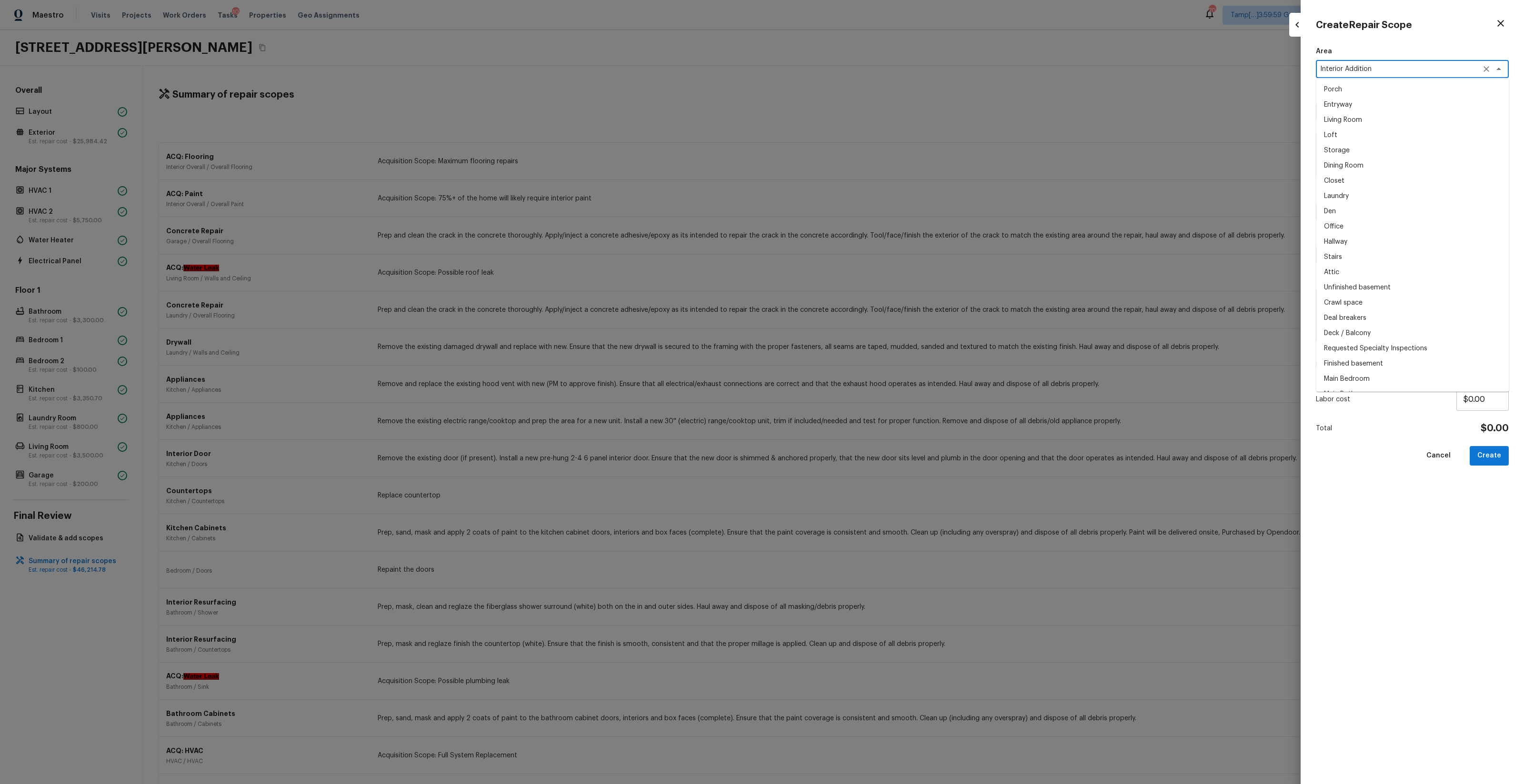
scroll to position [315, 0]
click at [1363, 69] on textarea "Interior Addition" at bounding box center [1399, 69] width 157 height 10
click at [1422, 95] on li "Interior Overall" at bounding box center [1413, 89] width 193 height 15
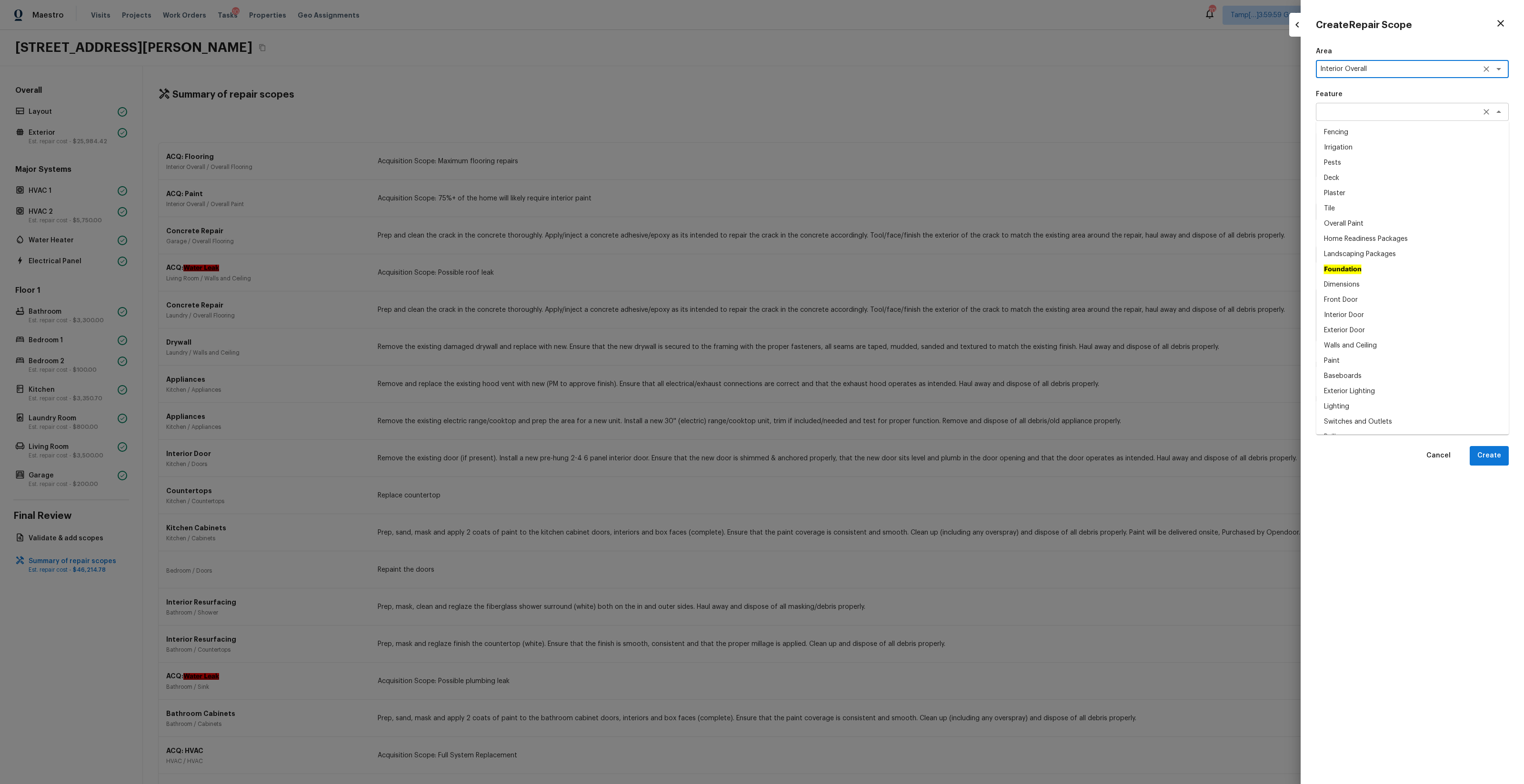
click at [1379, 118] on div "x ​" at bounding box center [1413, 112] width 193 height 18
type textarea "Interior Overall"
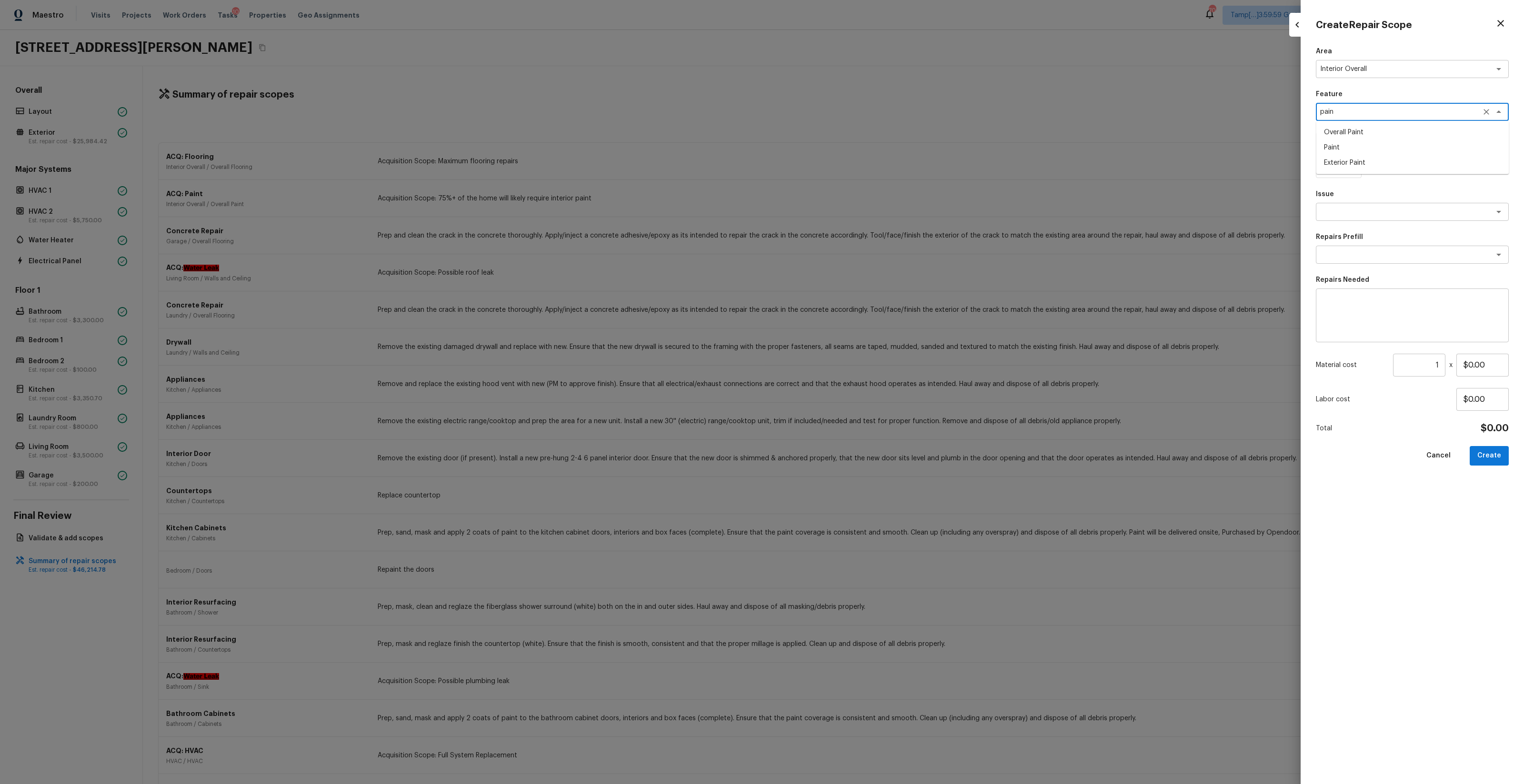
click at [1405, 130] on li "Overall Paint" at bounding box center [1413, 132] width 193 height 15
type textarea "Overall Paint"
click at [1394, 208] on textarea at bounding box center [1399, 212] width 157 height 10
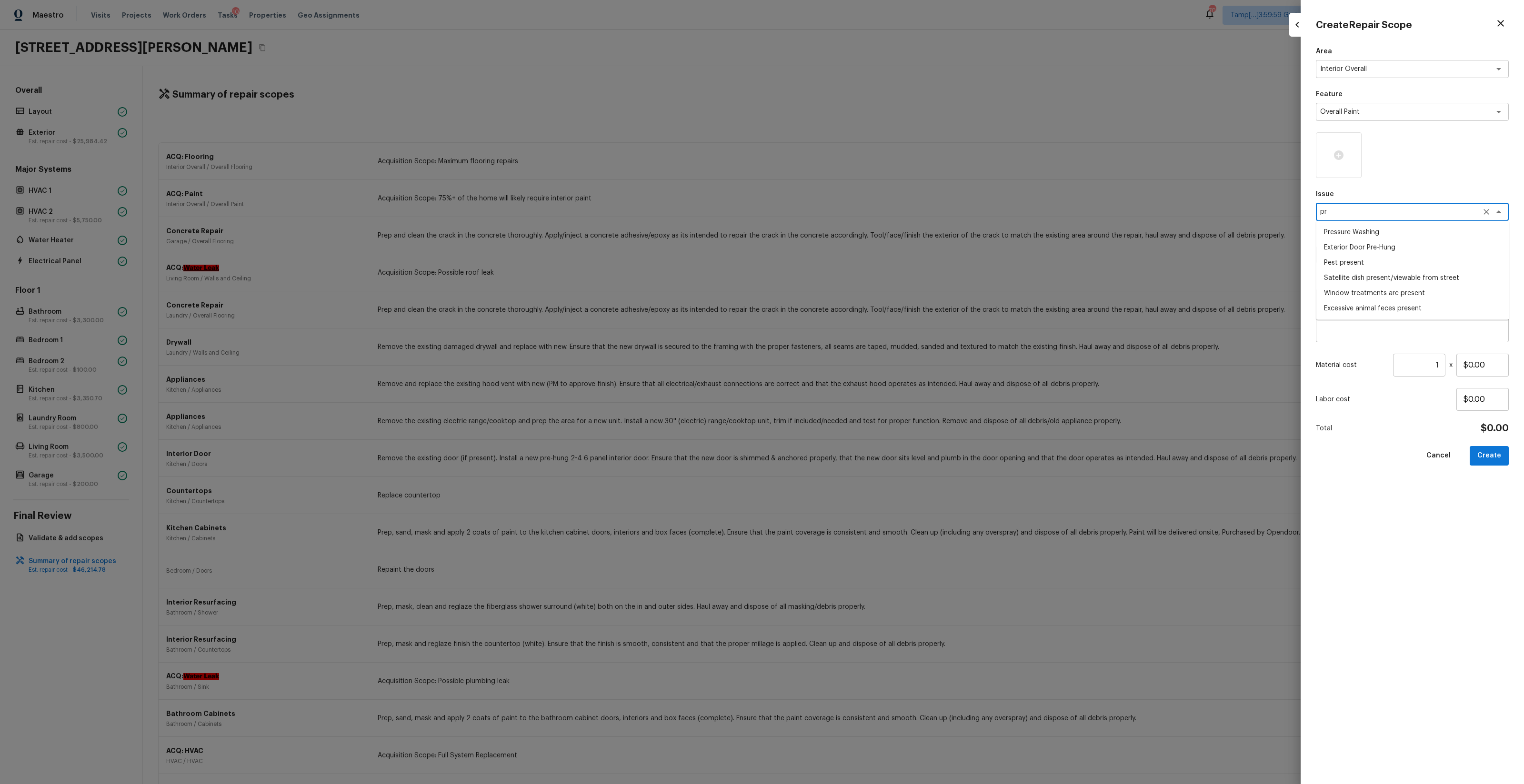
type textarea "p"
click at [1432, 257] on li "Interior Paint" at bounding box center [1413, 263] width 193 height 15
click at [1389, 261] on div "x ​" at bounding box center [1413, 255] width 193 height 18
type textarea "Interior Paint"
click at [1440, 272] on li "Primer - Labor Only" at bounding box center [1413, 275] width 193 height 15
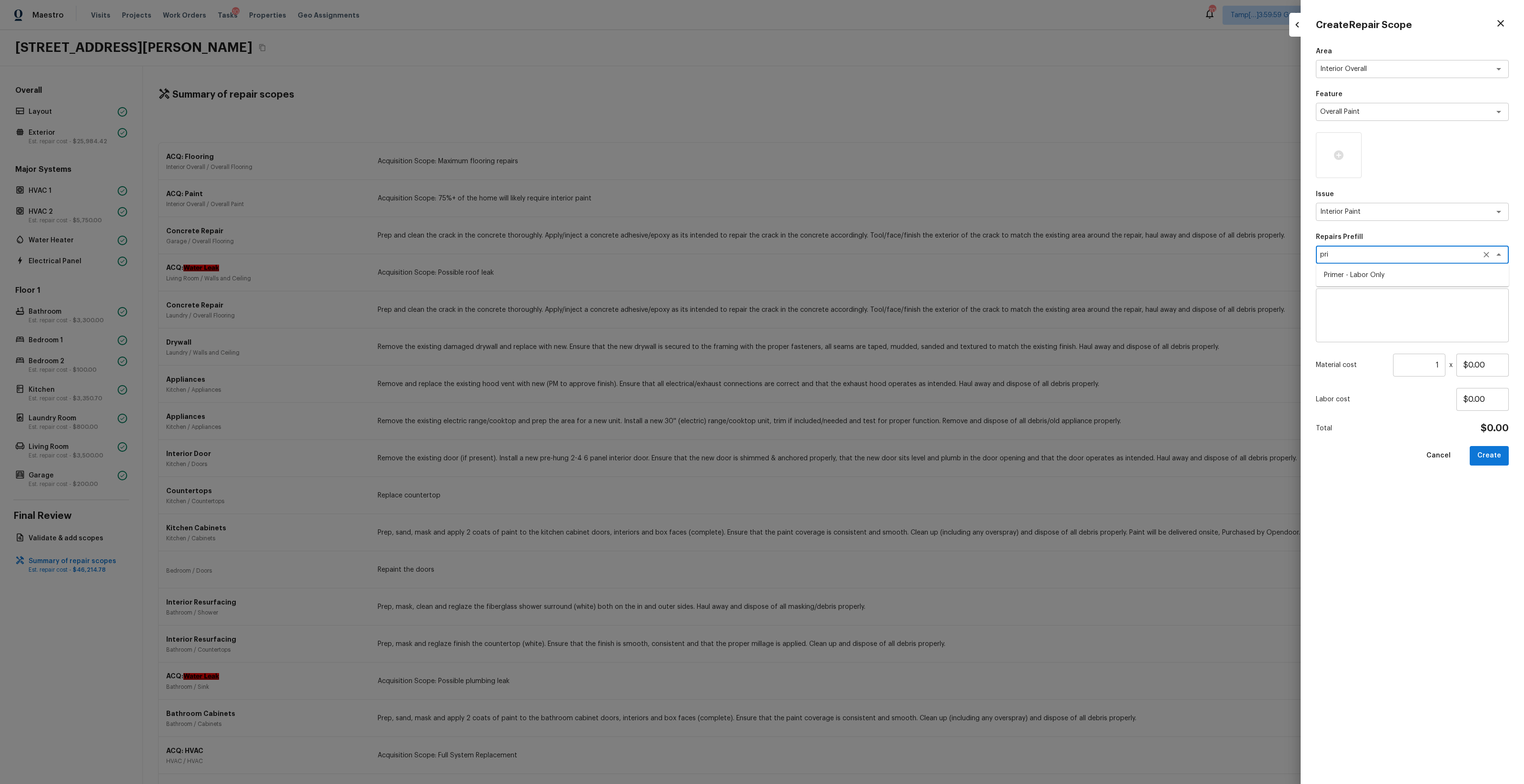
type textarea "Primer - Labor Only"
type textarea "Interior primer - PRIMER PROVIDED BY OPENDOOR - All nails, screws, drywall anch…"
type input "$0.40"
type textarea "Primer - Labor Only"
click at [1435, 372] on input "1" at bounding box center [1419, 365] width 53 height 23
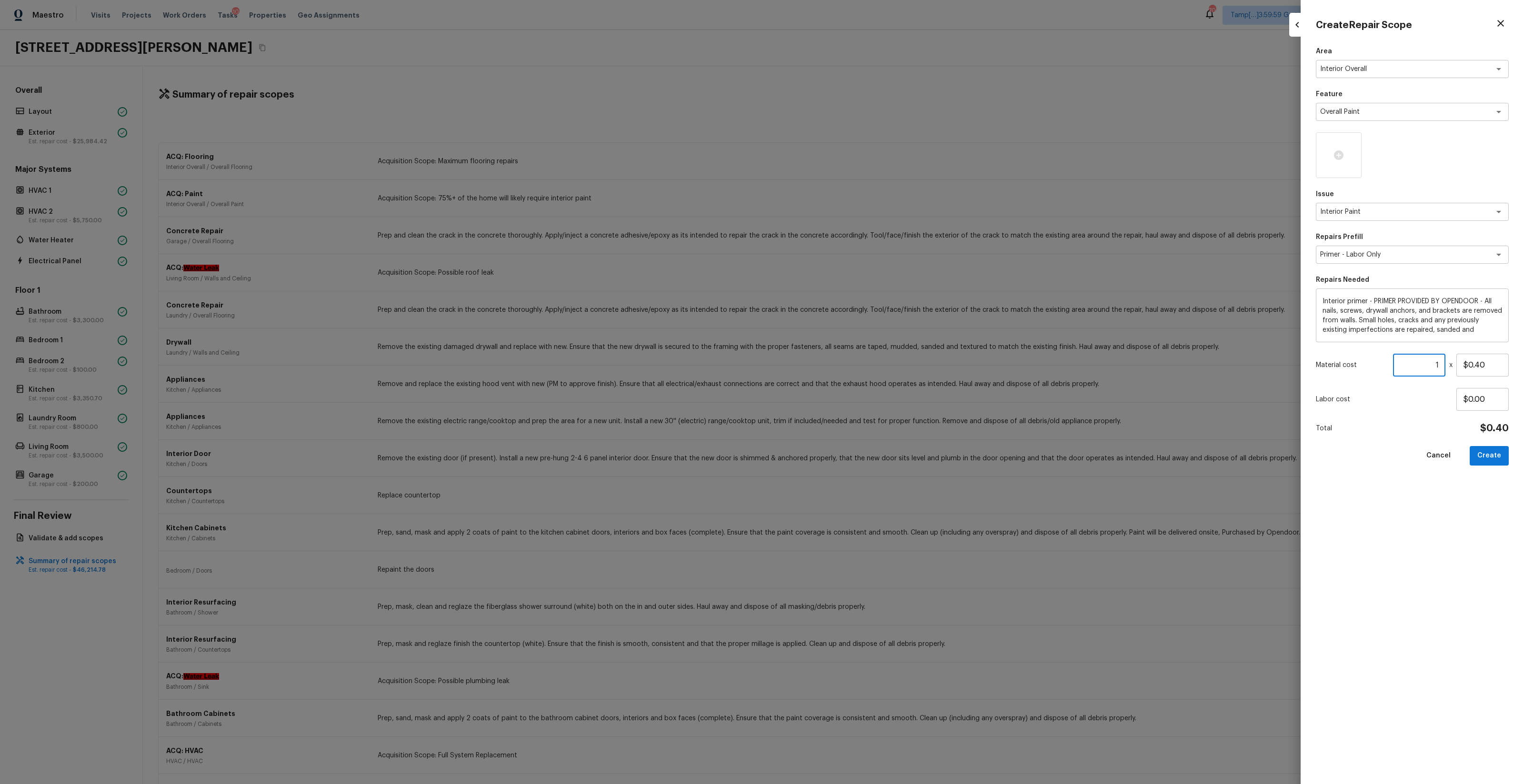
click at [1435, 372] on input "1" at bounding box center [1419, 365] width 53 height 23
type input "782"
click at [1488, 457] on button "Create" at bounding box center [1489, 456] width 39 height 19
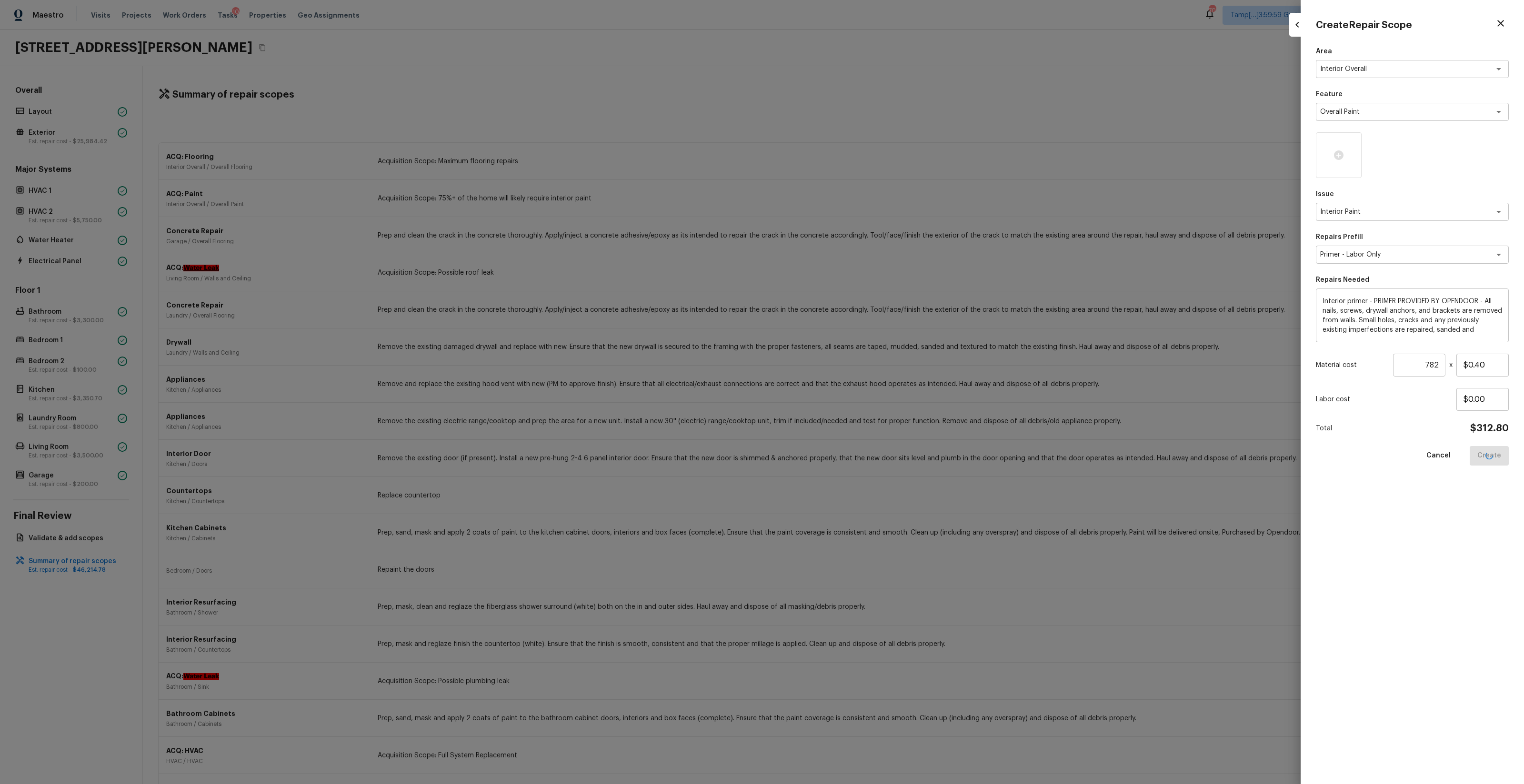
type input "1"
type input "$0.00"
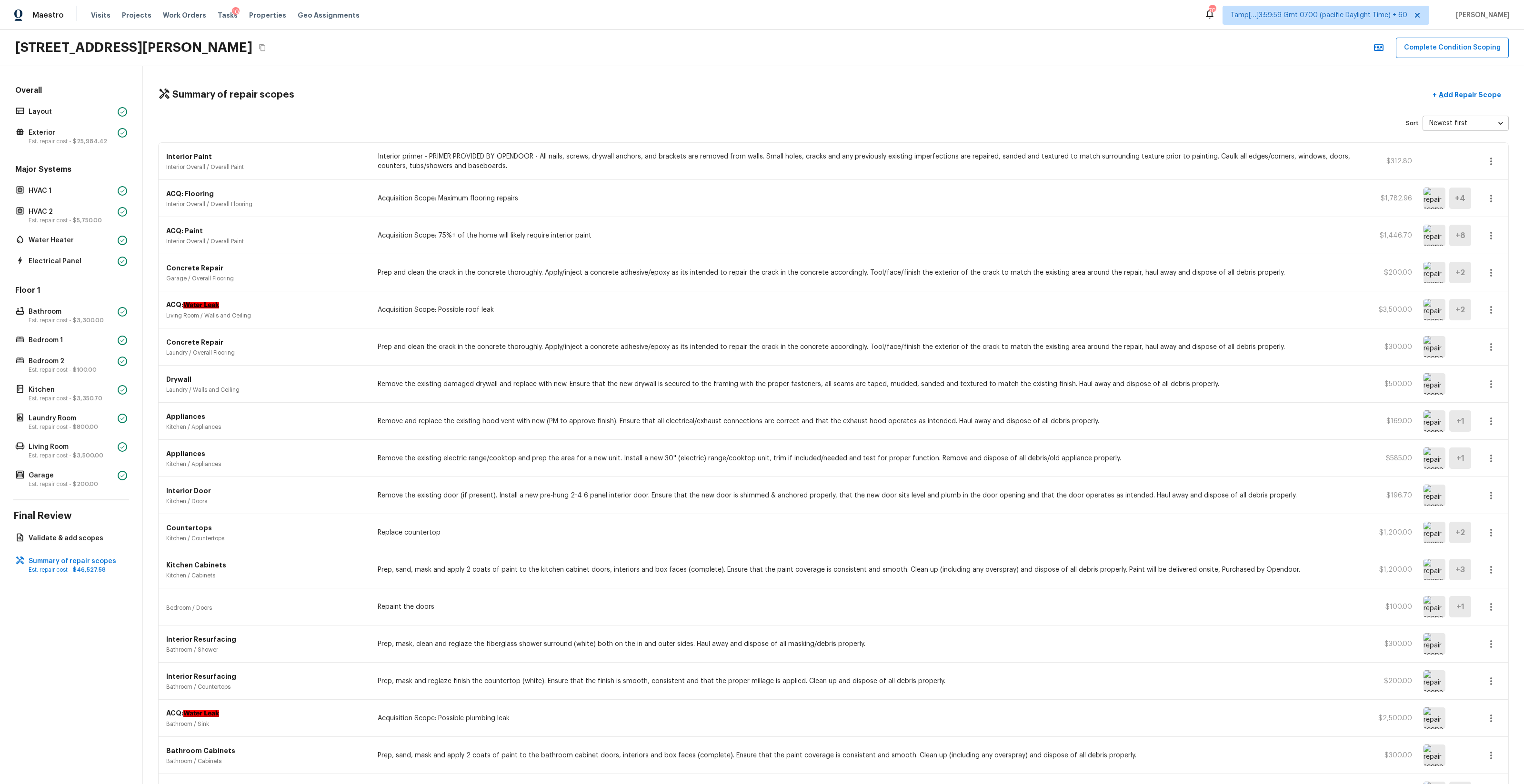
scroll to position [407, 0]
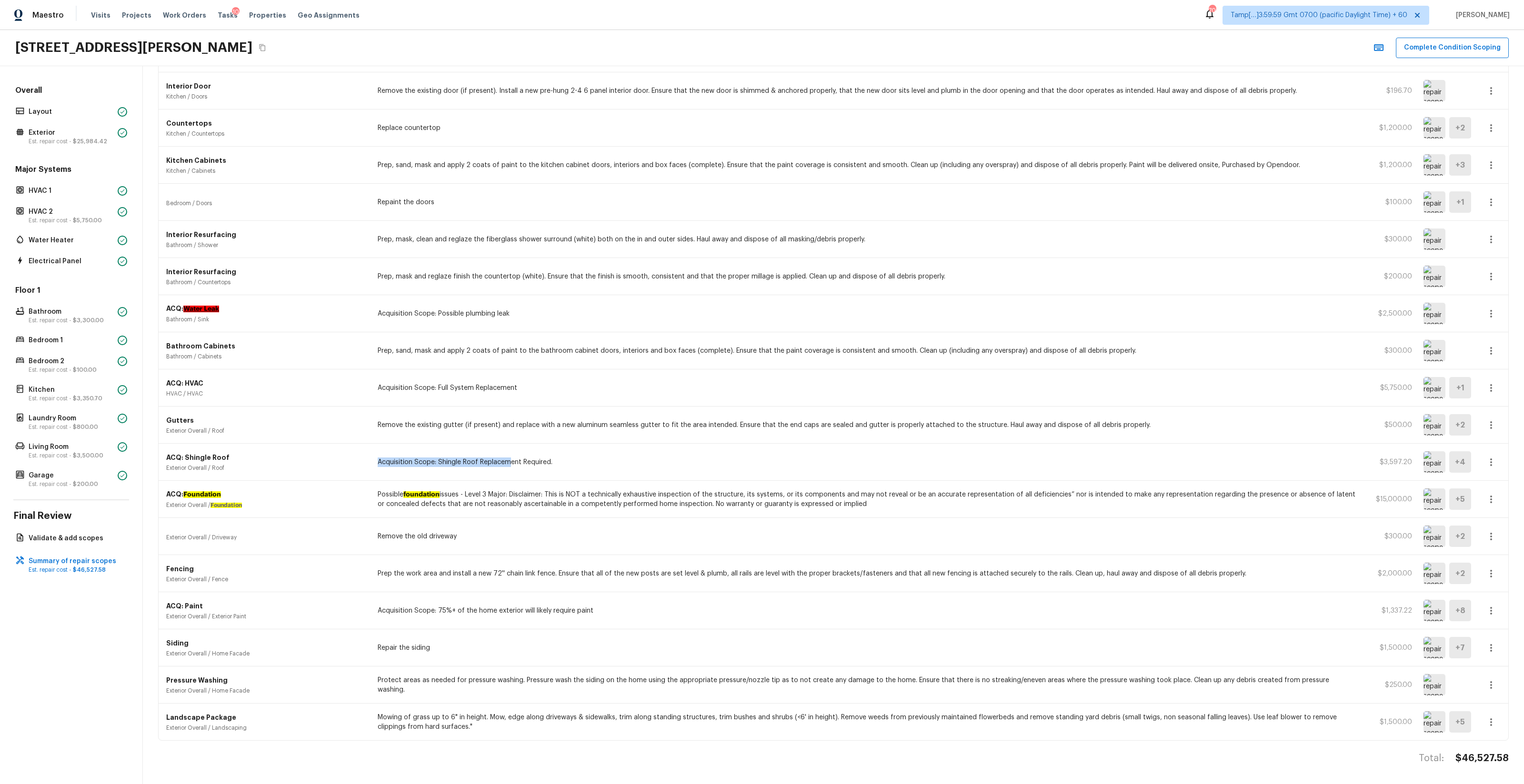
drag, startPoint x: 509, startPoint y: 463, endPoint x: 762, endPoint y: 456, distance: 253.1
click at [762, 456] on div "ACQ: Shingle Roof Exterior Overall / Roof Acquisition Scope: Shingle Roof Repla…" at bounding box center [834, 462] width 1350 height 37
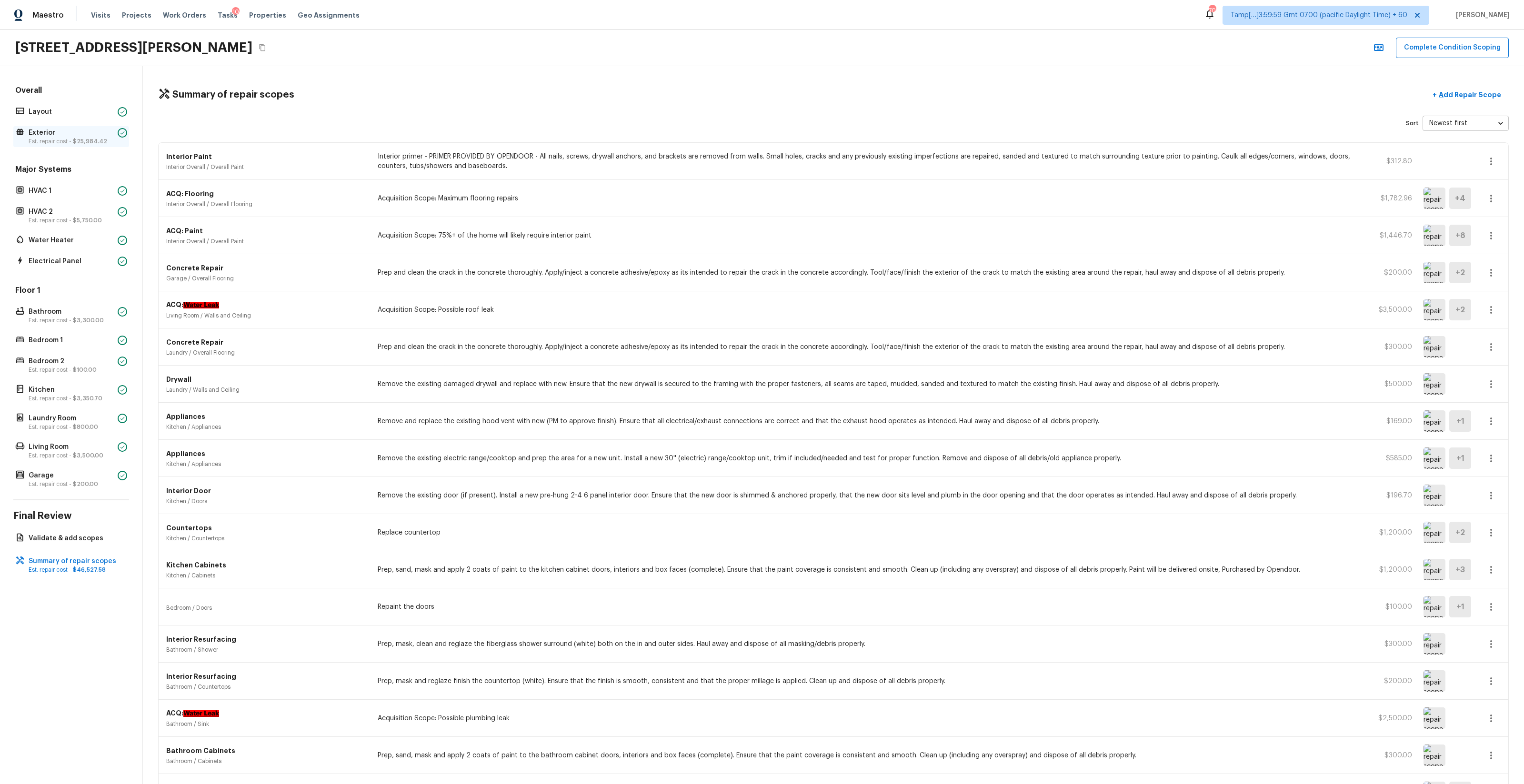
click at [63, 141] on p "Est. repair cost - $25,984.42" at bounding box center [71, 141] width 85 height 7
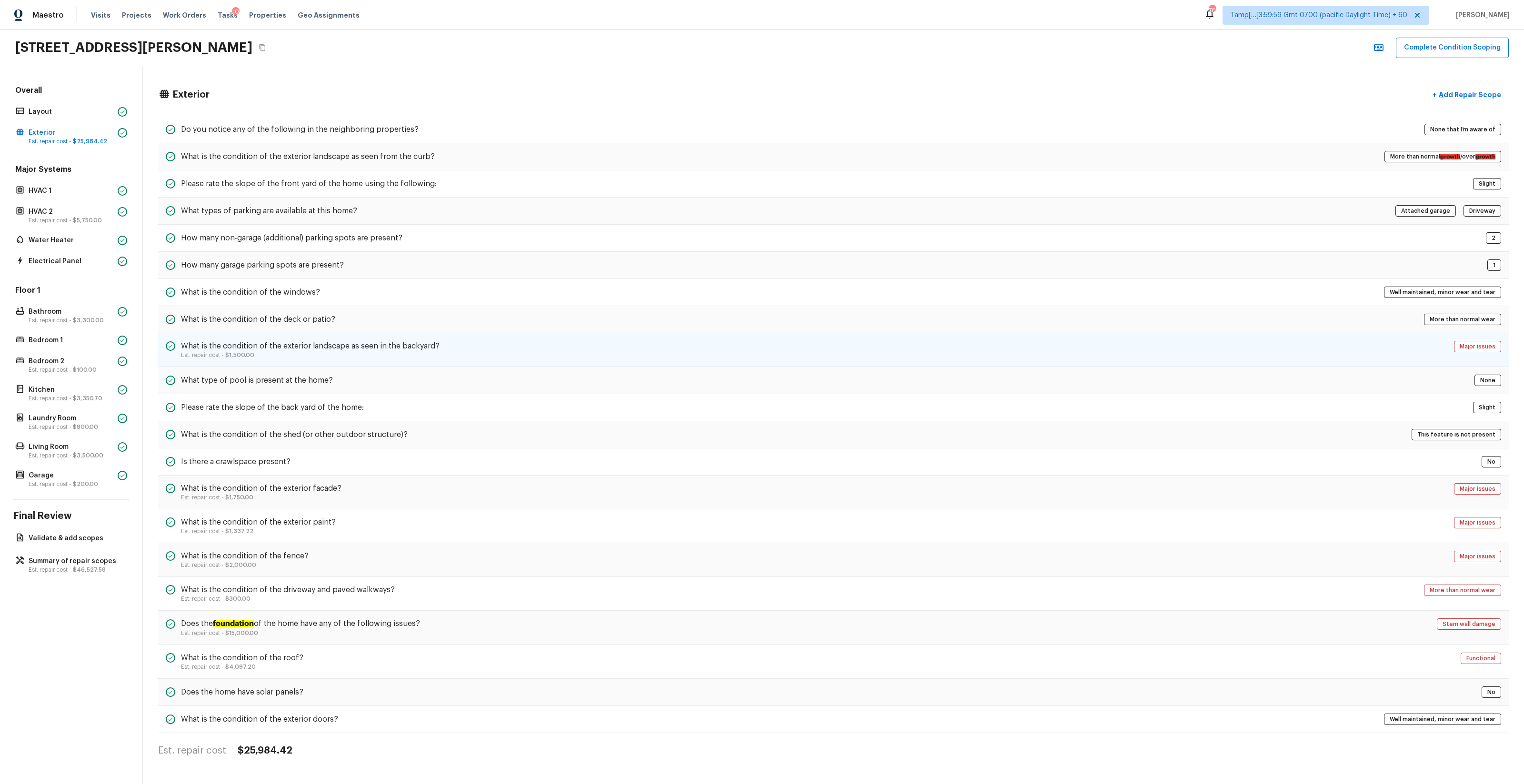
click at [345, 337] on div "What is the condition of the exterior landscape as seen in the backyard? Est. r…" at bounding box center [834, 350] width 1351 height 34
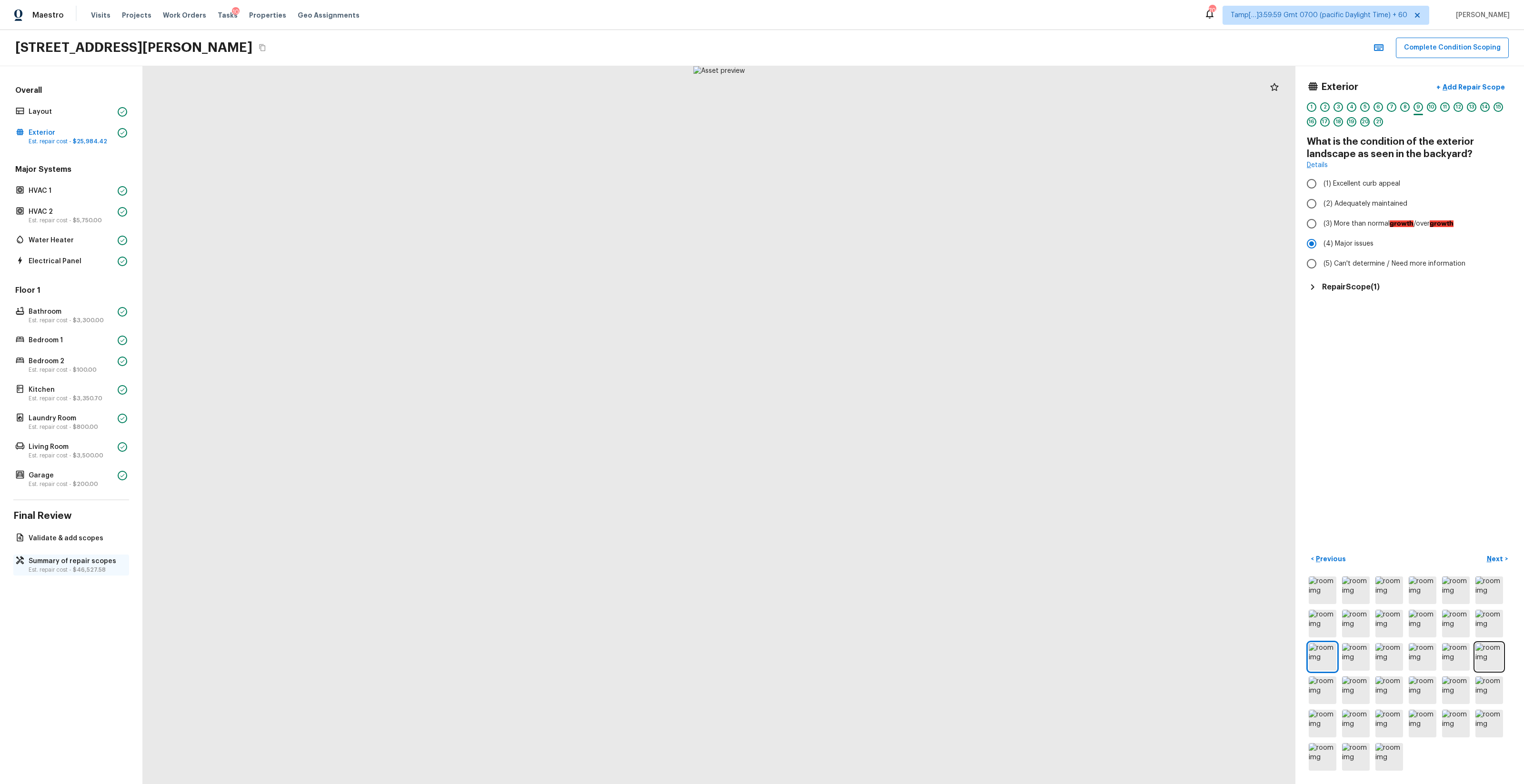
click at [84, 573] on p "Est. repair cost - $46,527.58" at bounding box center [75, 569] width 95 height 7
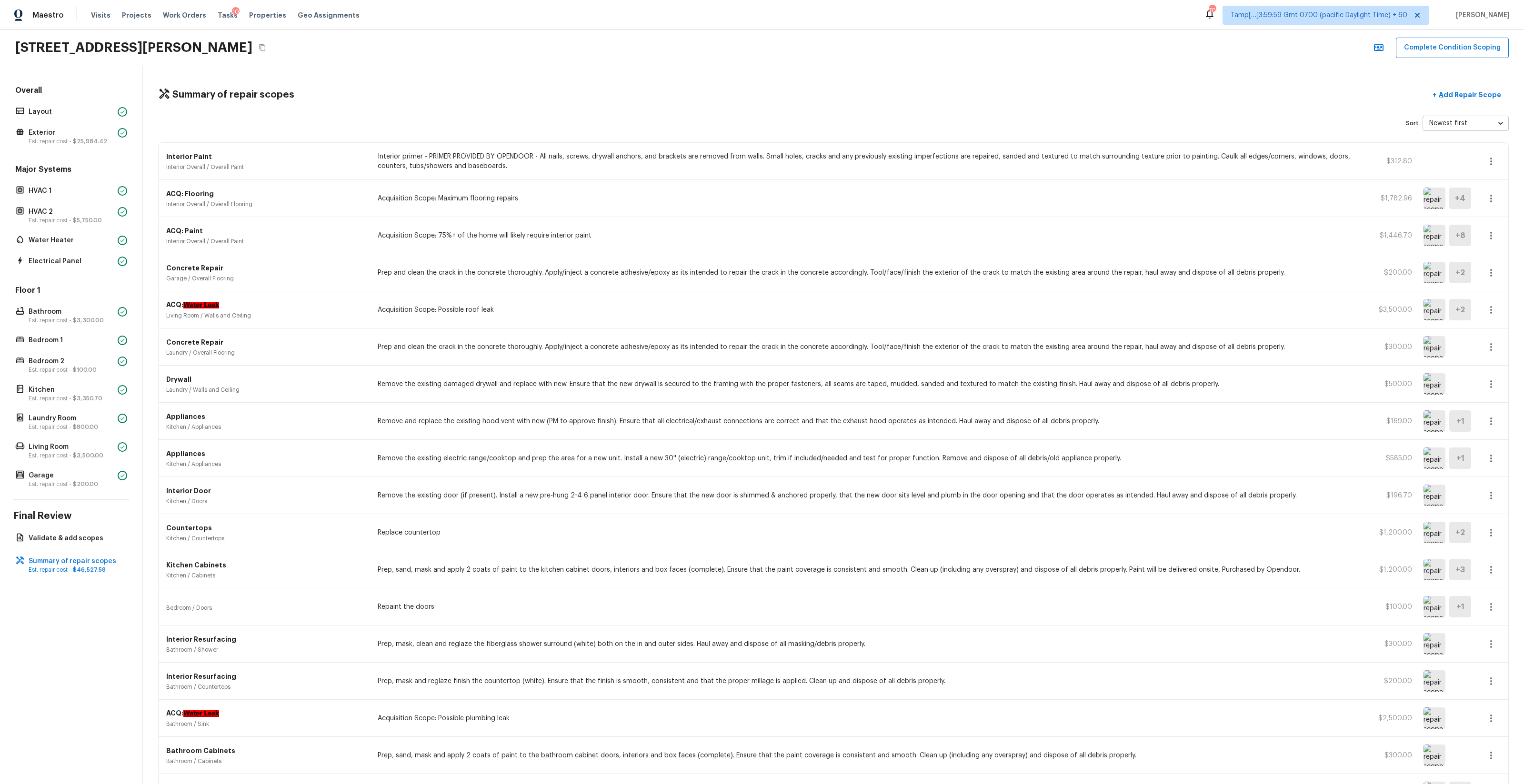
scroll to position [407, 0]
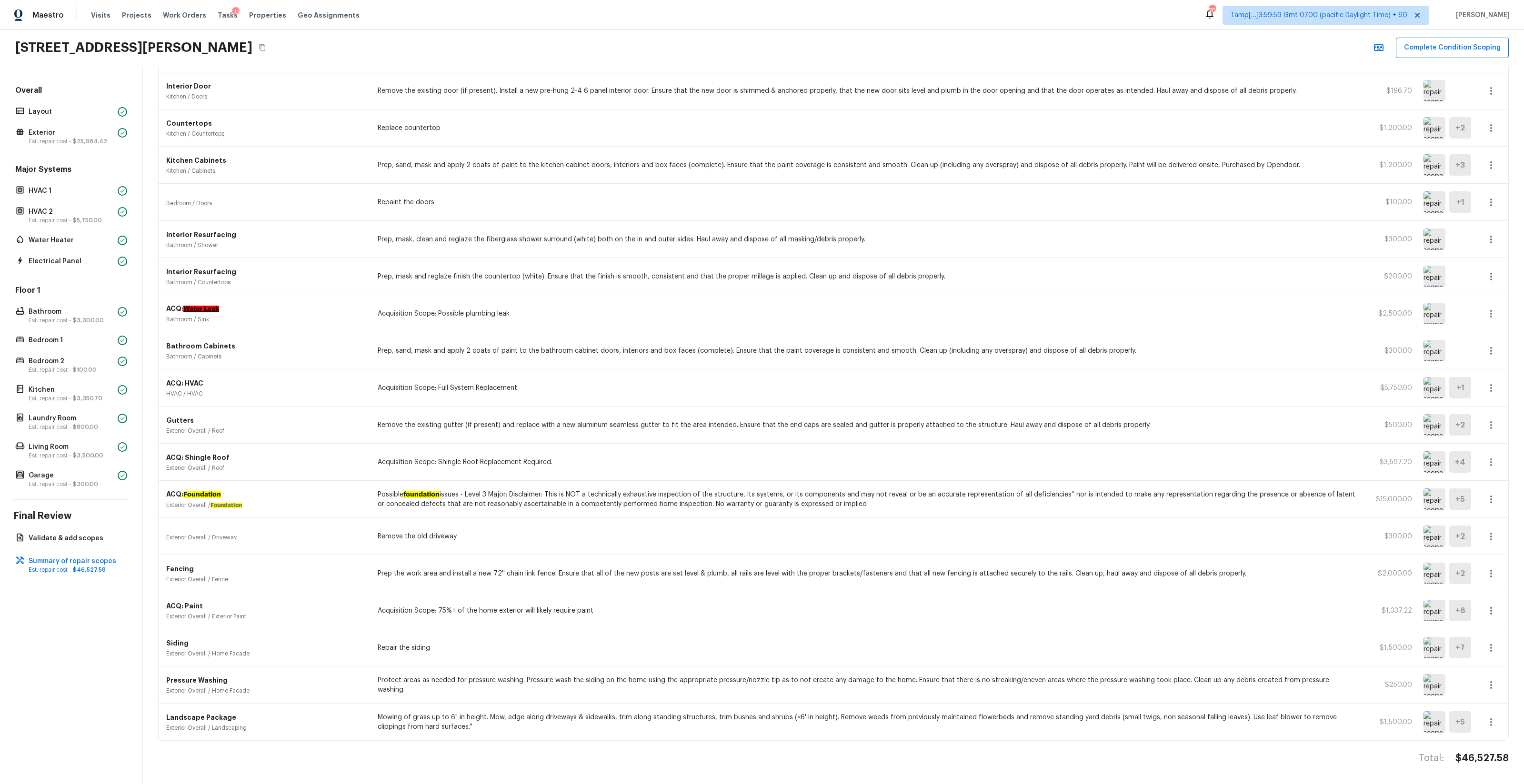
click at [1472, 757] on h4 "$46,527.58" at bounding box center [1483, 758] width 54 height 12
copy body "$46,527.58"
click at [1479, 761] on h4 "$46,527.58" at bounding box center [1483, 758] width 54 height 12
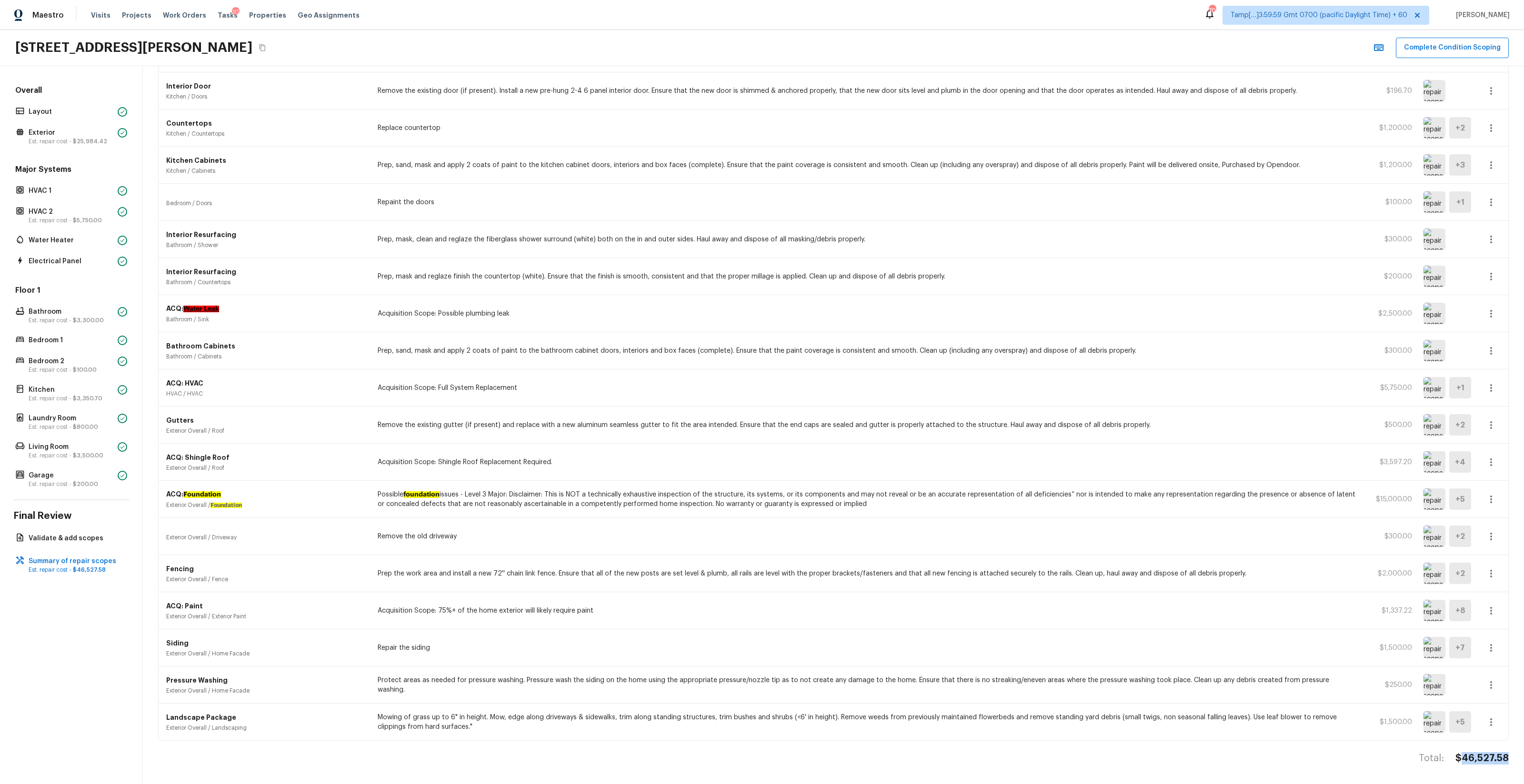
click at [1479, 761] on h4 "$46,527.58" at bounding box center [1483, 758] width 54 height 12
click at [66, 449] on p "Living Room" at bounding box center [71, 448] width 85 height 10
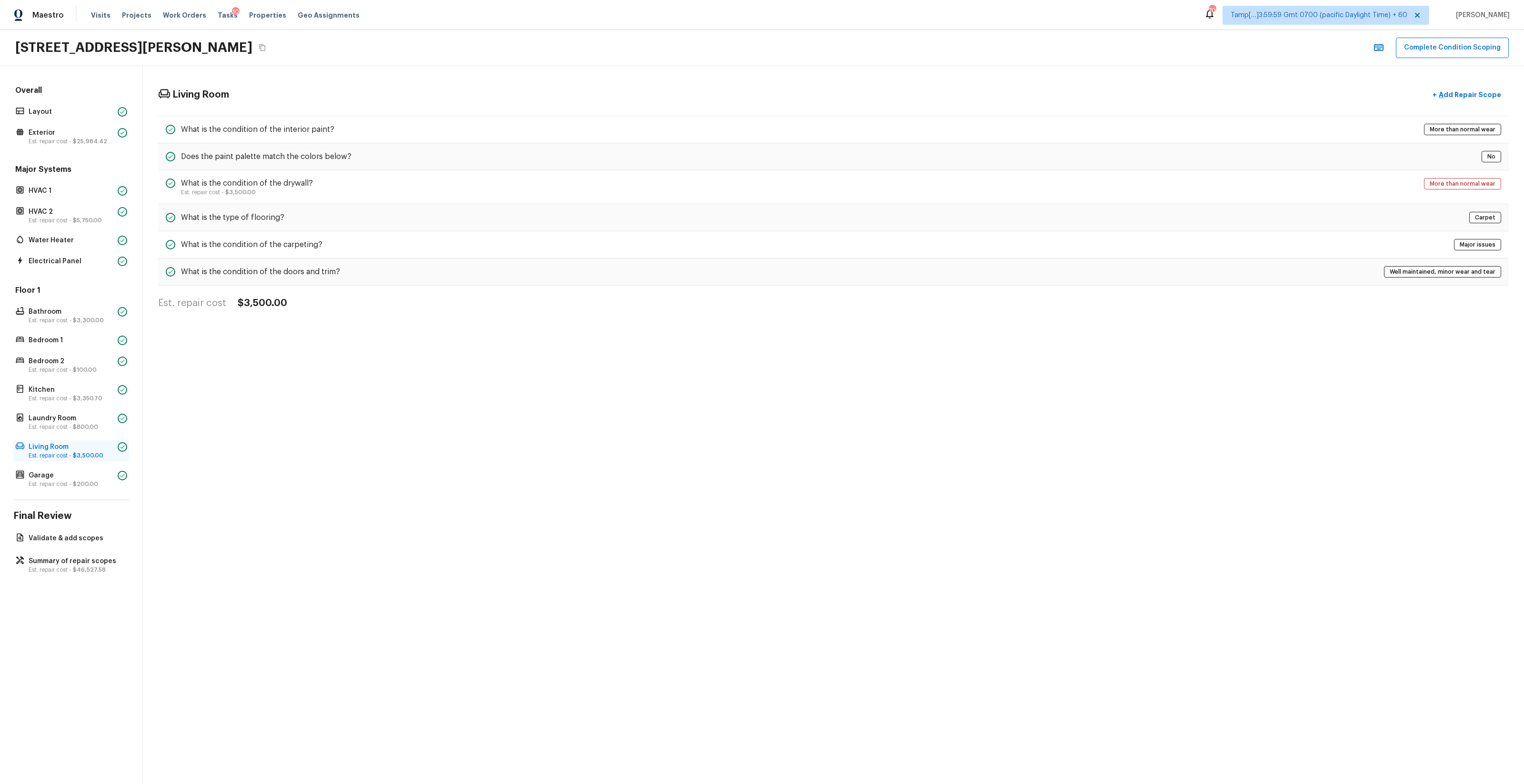
scroll to position [0, 0]
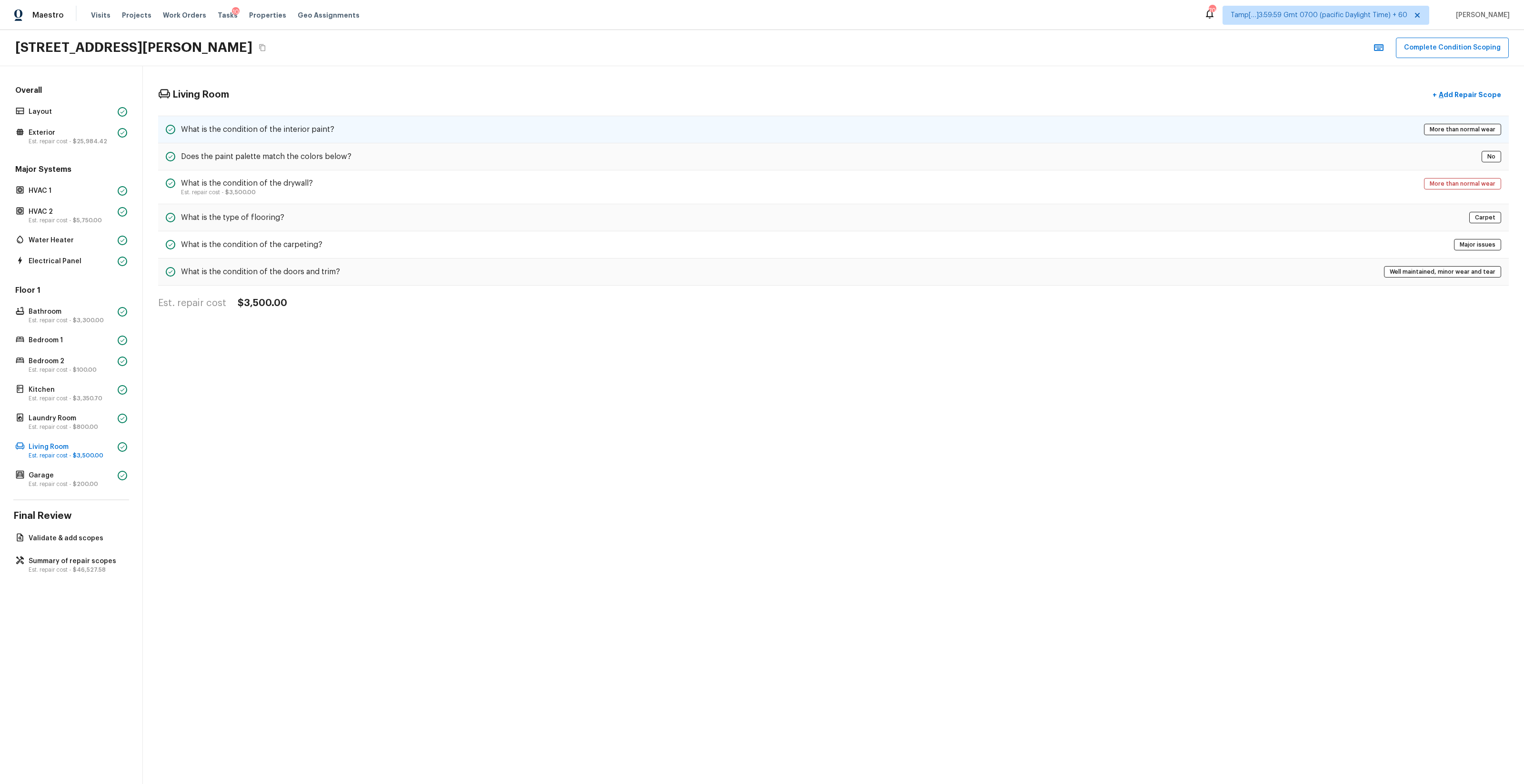
click at [297, 135] on h5 "What is the condition of the interior paint?" at bounding box center [257, 129] width 153 height 11
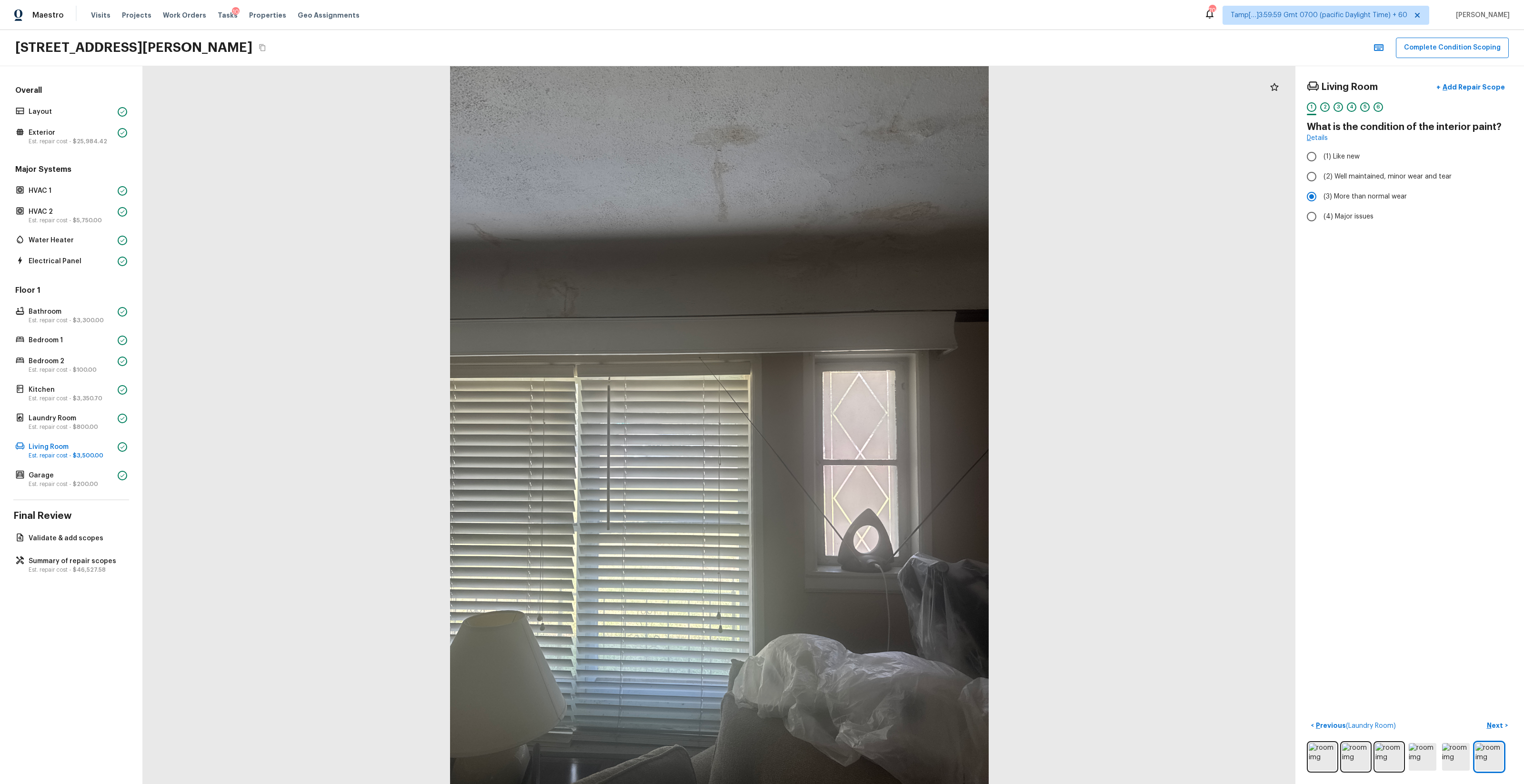
click at [82, 378] on div "Floor 1 Bathroom Est. repair cost - $3,300.00 Bedroom 1 Bedroom 2 Est. repair c…" at bounding box center [71, 388] width 116 height 205
click at [75, 370] on span "$100.00" at bounding box center [84, 370] width 24 height 6
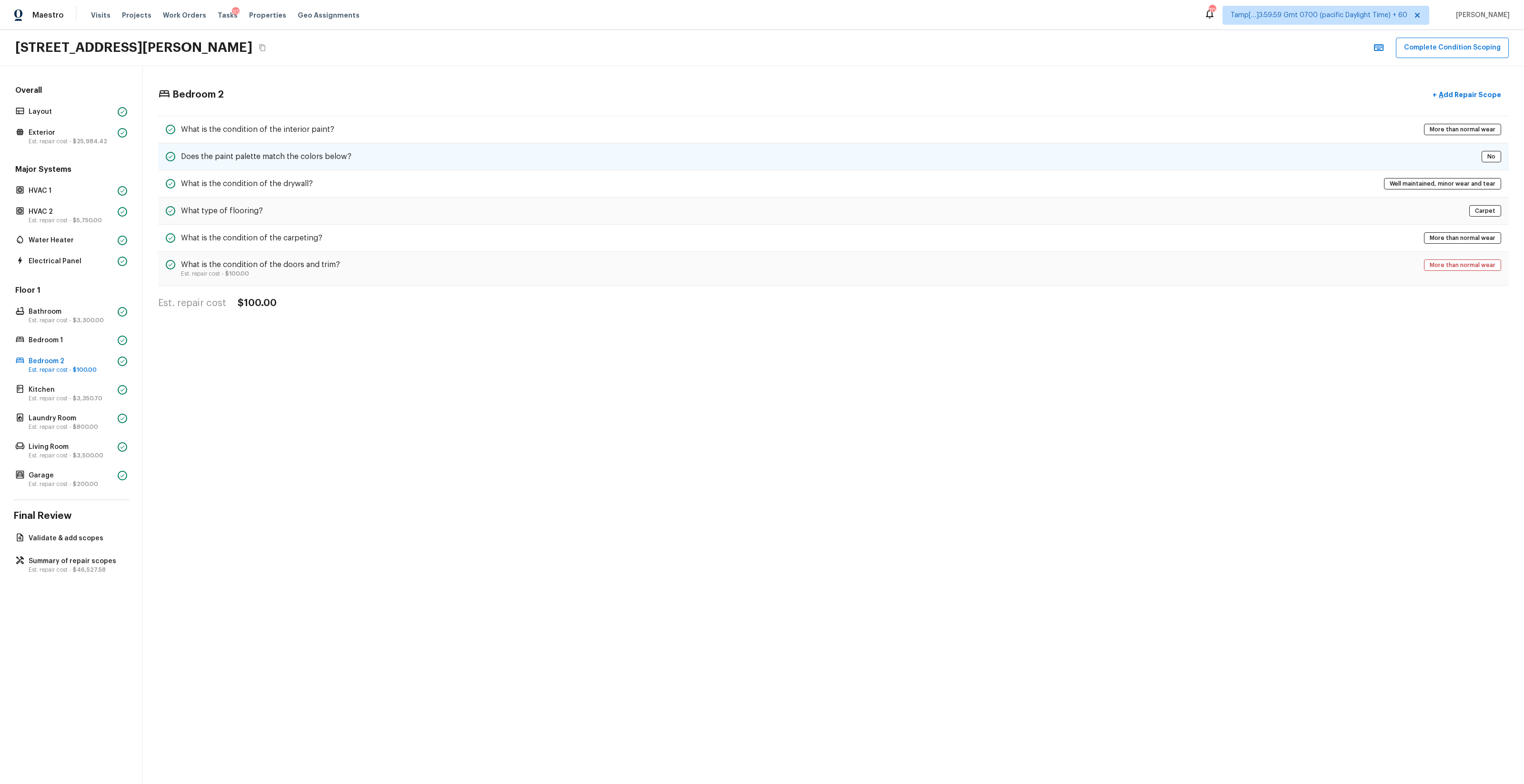
click at [401, 146] on div "Does the paint palette match the colors below? No" at bounding box center [834, 156] width 1351 height 27
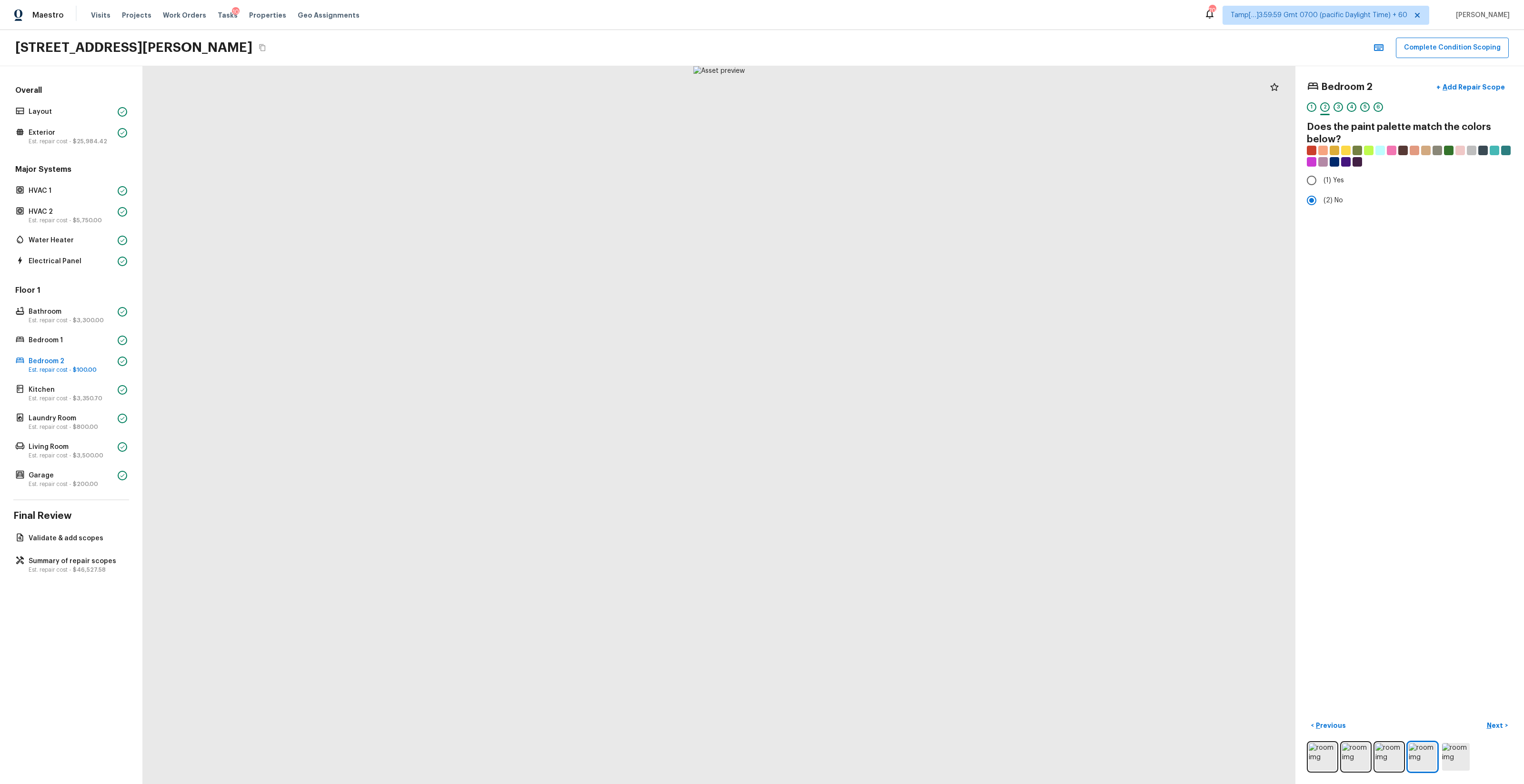
click at [81, 351] on div "Floor 1 Bathroom Est. repair cost - $3,300.00 Bedroom 1 Bedroom 2 Est. repair c…" at bounding box center [71, 388] width 116 height 205
click at [83, 343] on p "Bedroom 1" at bounding box center [71, 341] width 85 height 10
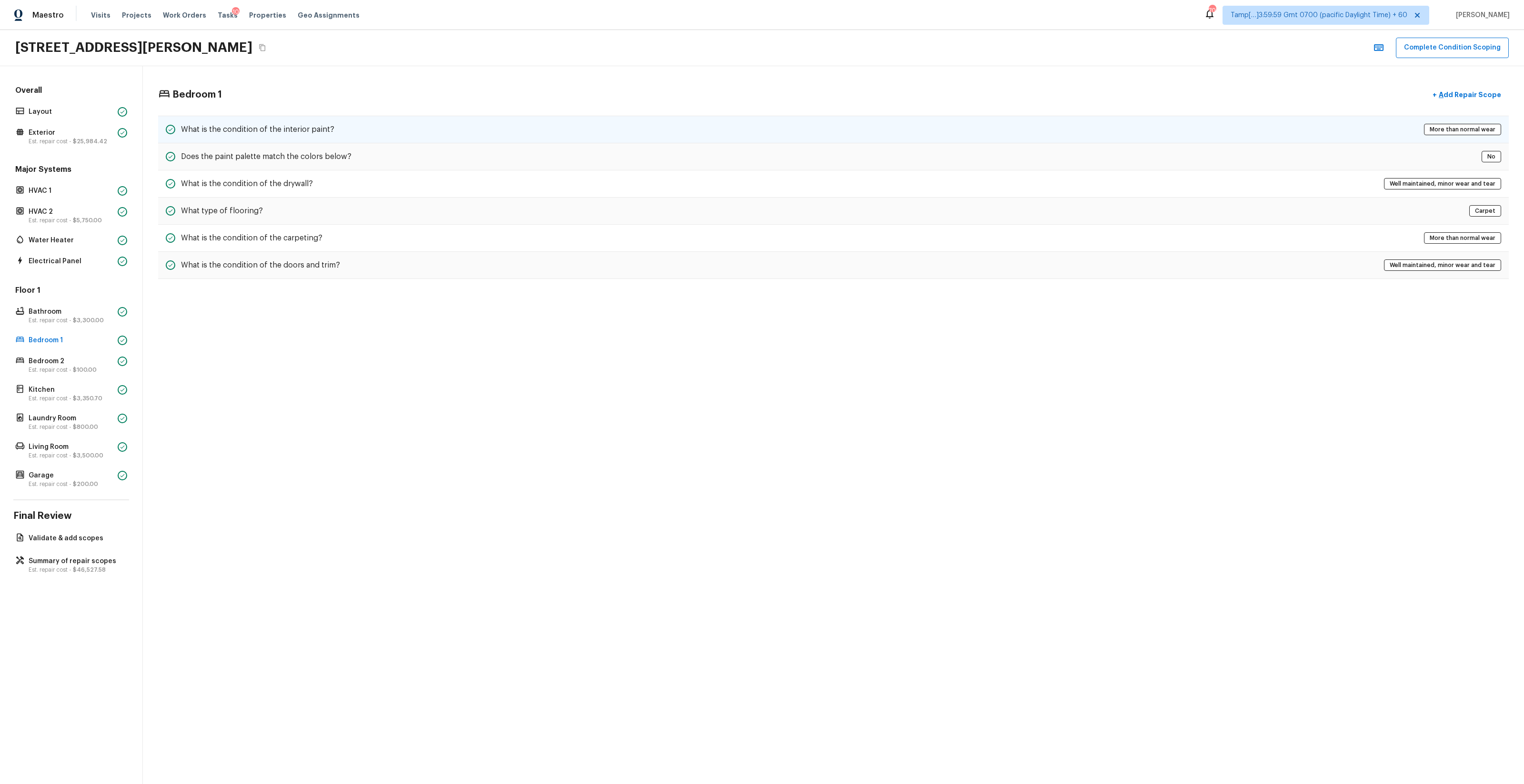
click at [327, 138] on div "What is the condition of the interior paint? More than normal wear" at bounding box center [834, 130] width 1351 height 28
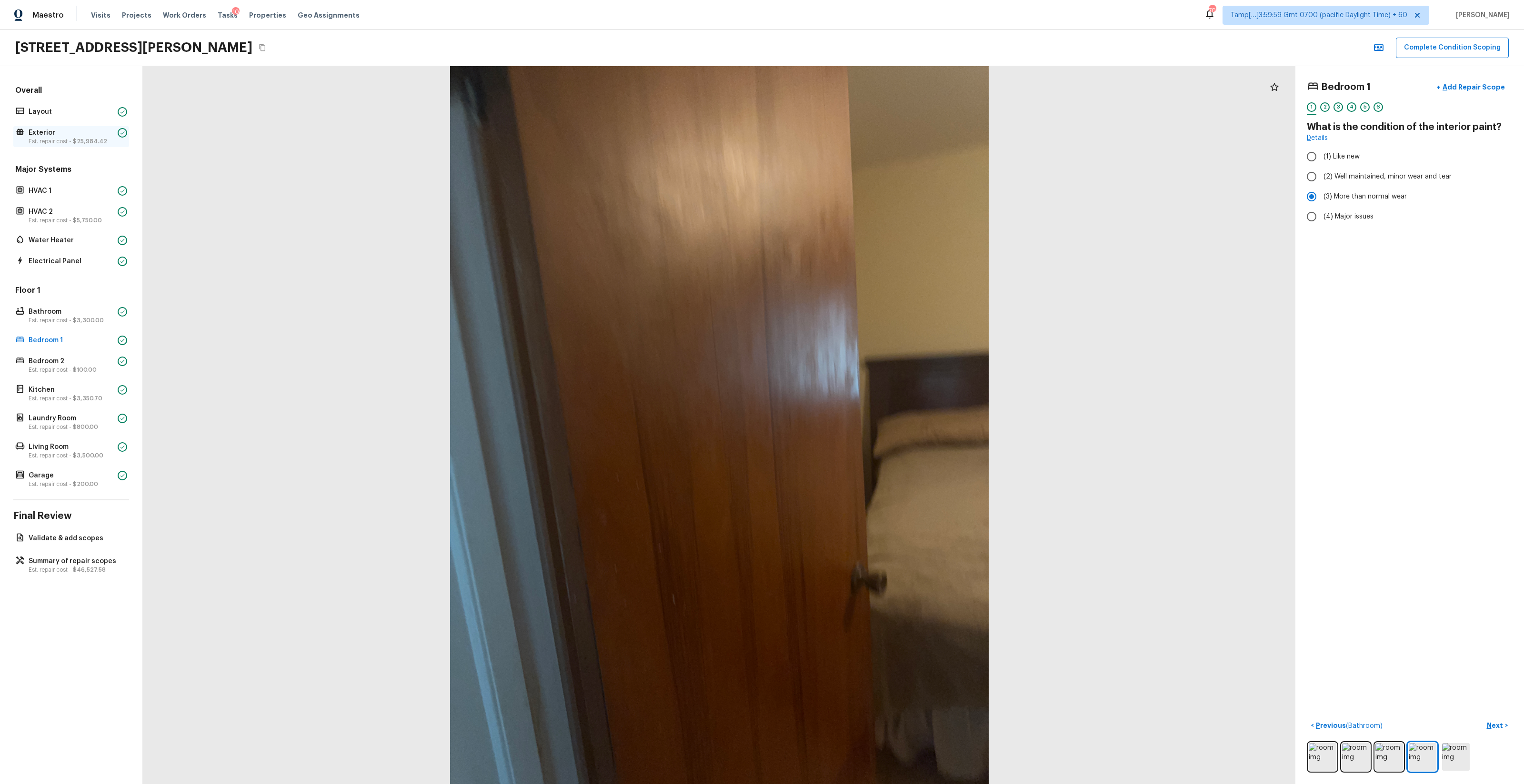
click at [78, 137] on p "Exterior" at bounding box center [71, 133] width 85 height 10
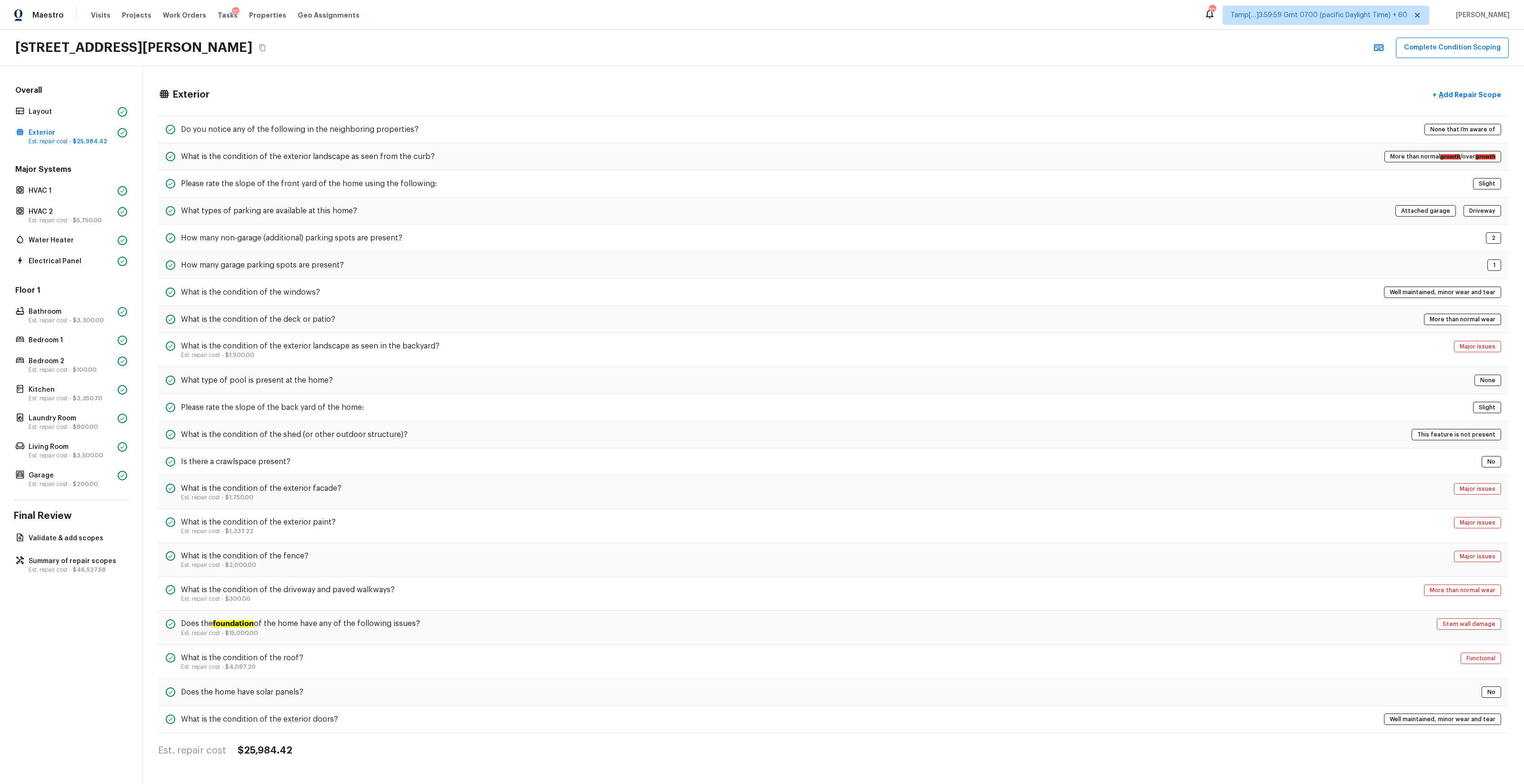
click at [78, 119] on div "Overall Layout Exterior Est. repair cost - $25,984.42" at bounding box center [71, 116] width 116 height 62
click at [88, 108] on p "Layout" at bounding box center [71, 112] width 85 height 10
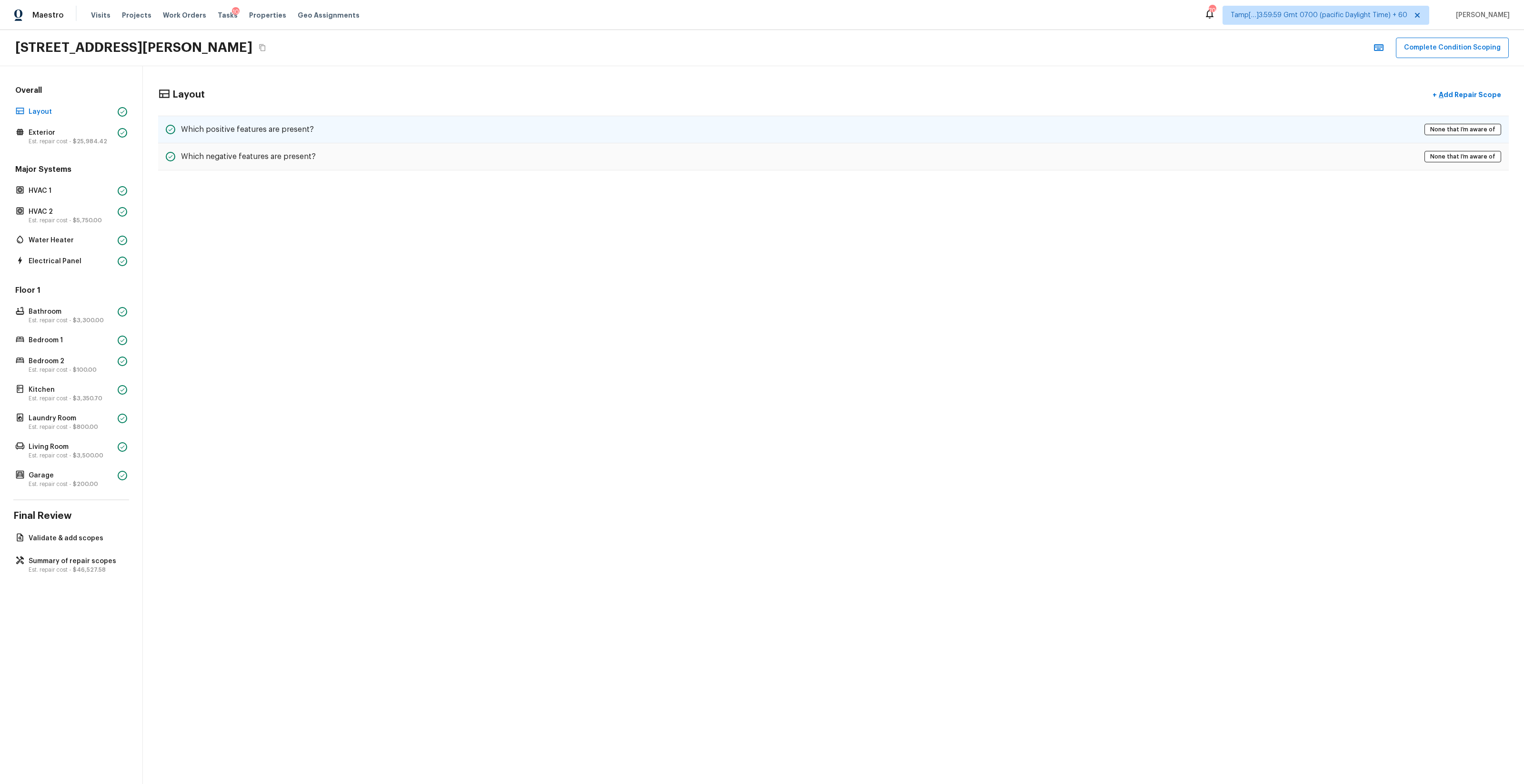
click at [223, 140] on div "Which positive features are present? None that I’m aware of" at bounding box center [834, 130] width 1351 height 28
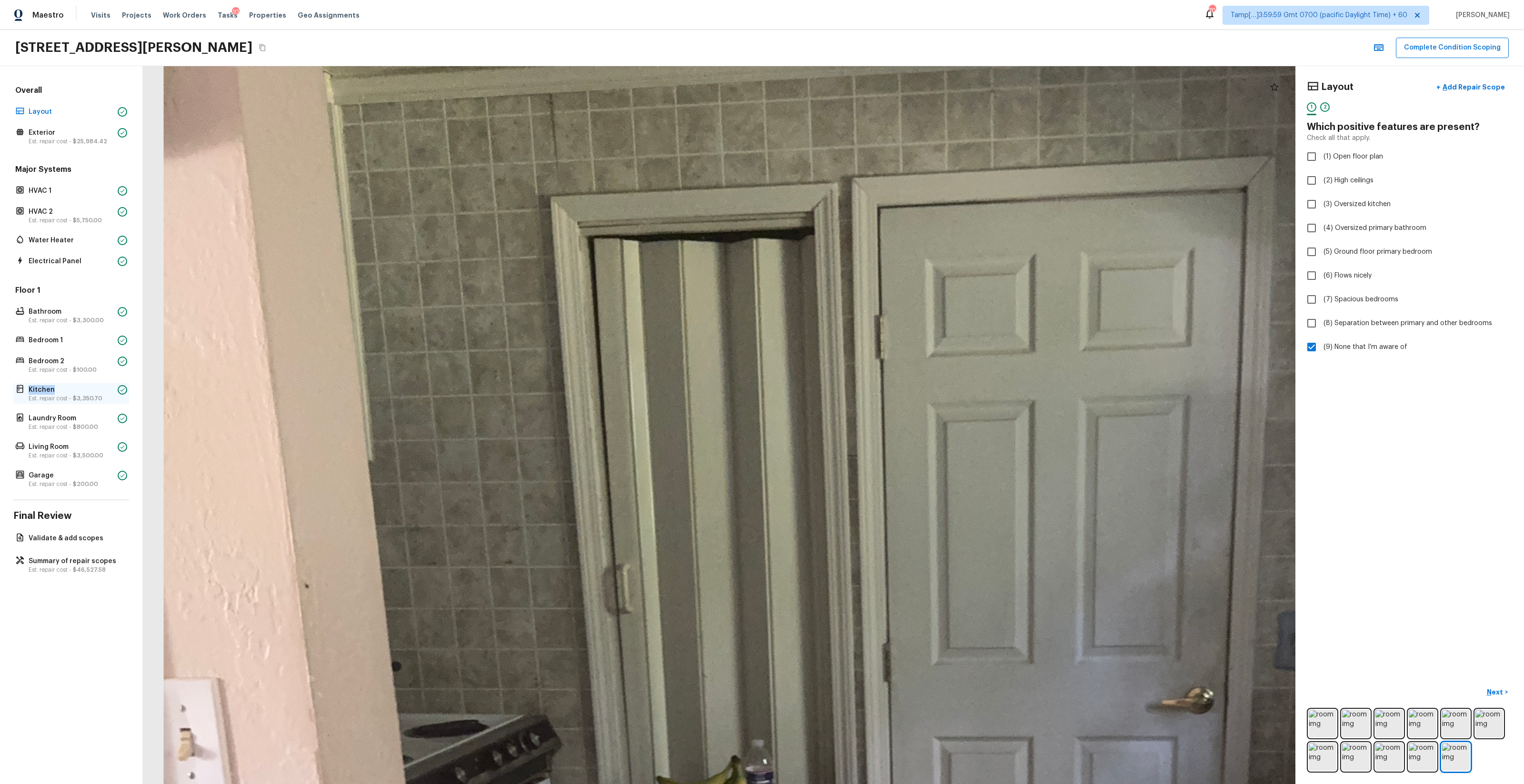
click at [54, 385] on p "Kitchen" at bounding box center [71, 390] width 85 height 10
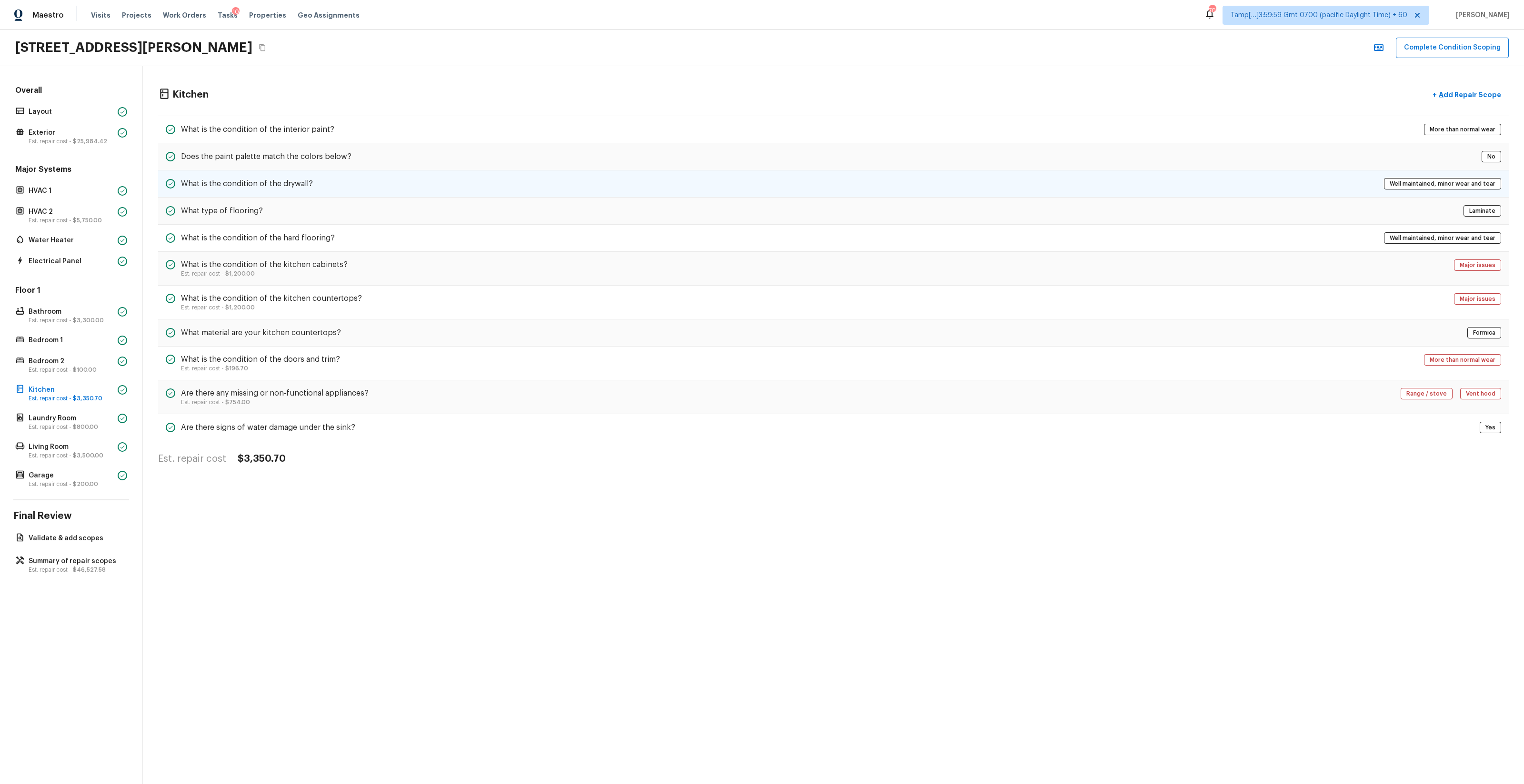
click at [310, 189] on h5 "What is the condition of the drywall?" at bounding box center [247, 183] width 132 height 11
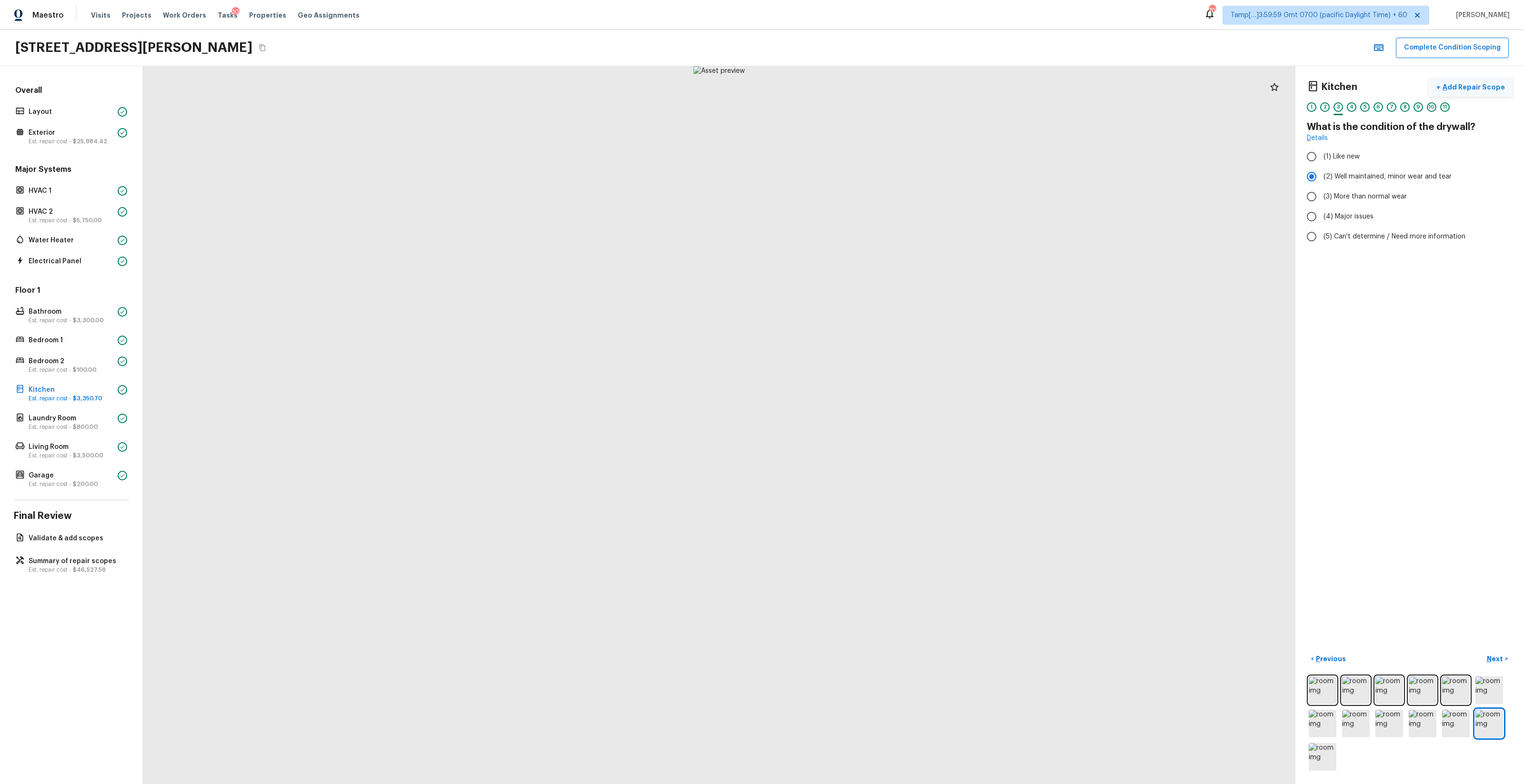
click at [1475, 83] on p "Add Repair Scope" at bounding box center [1473, 88] width 64 height 10
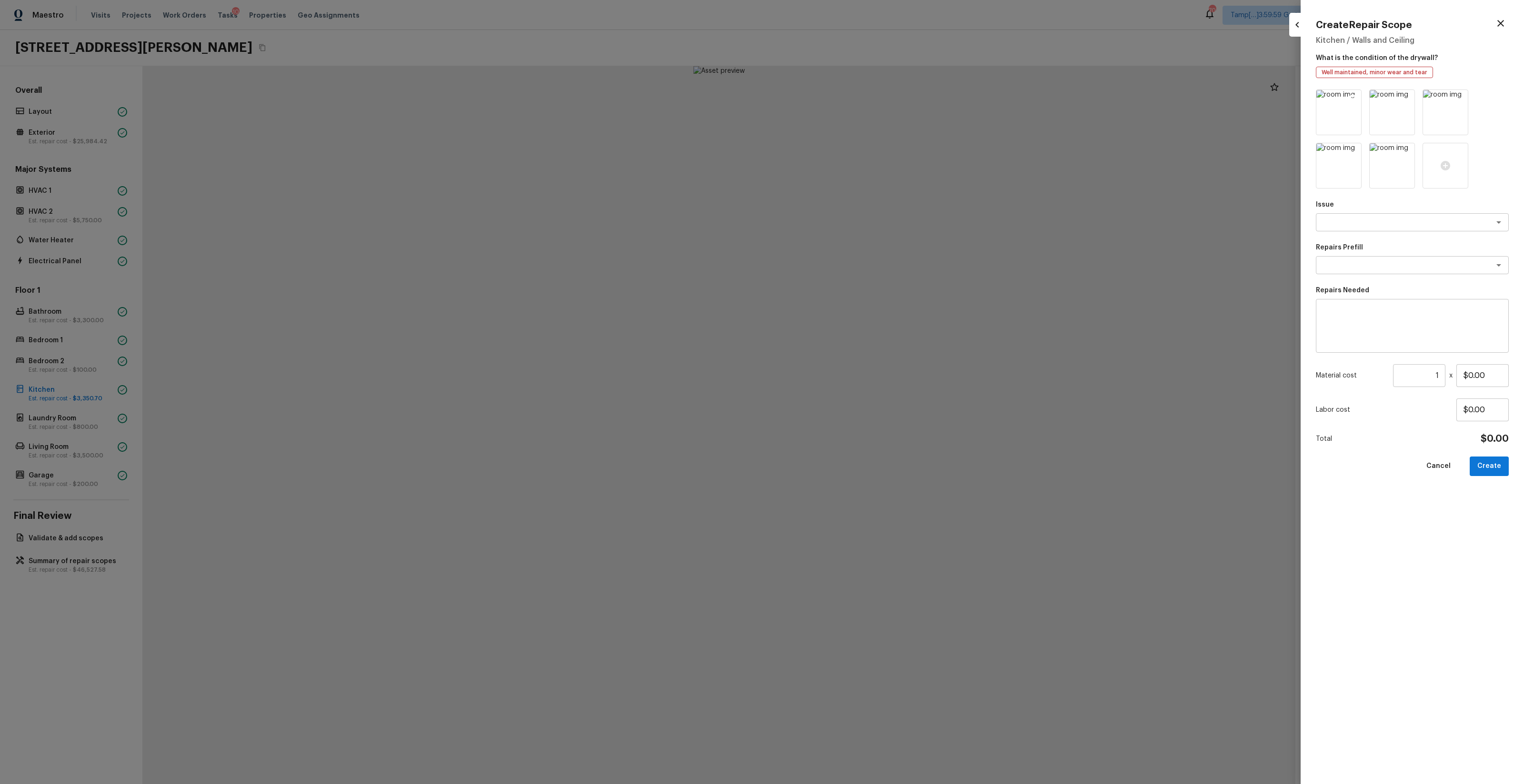
click at [1356, 96] on icon at bounding box center [1353, 99] width 8 height 8
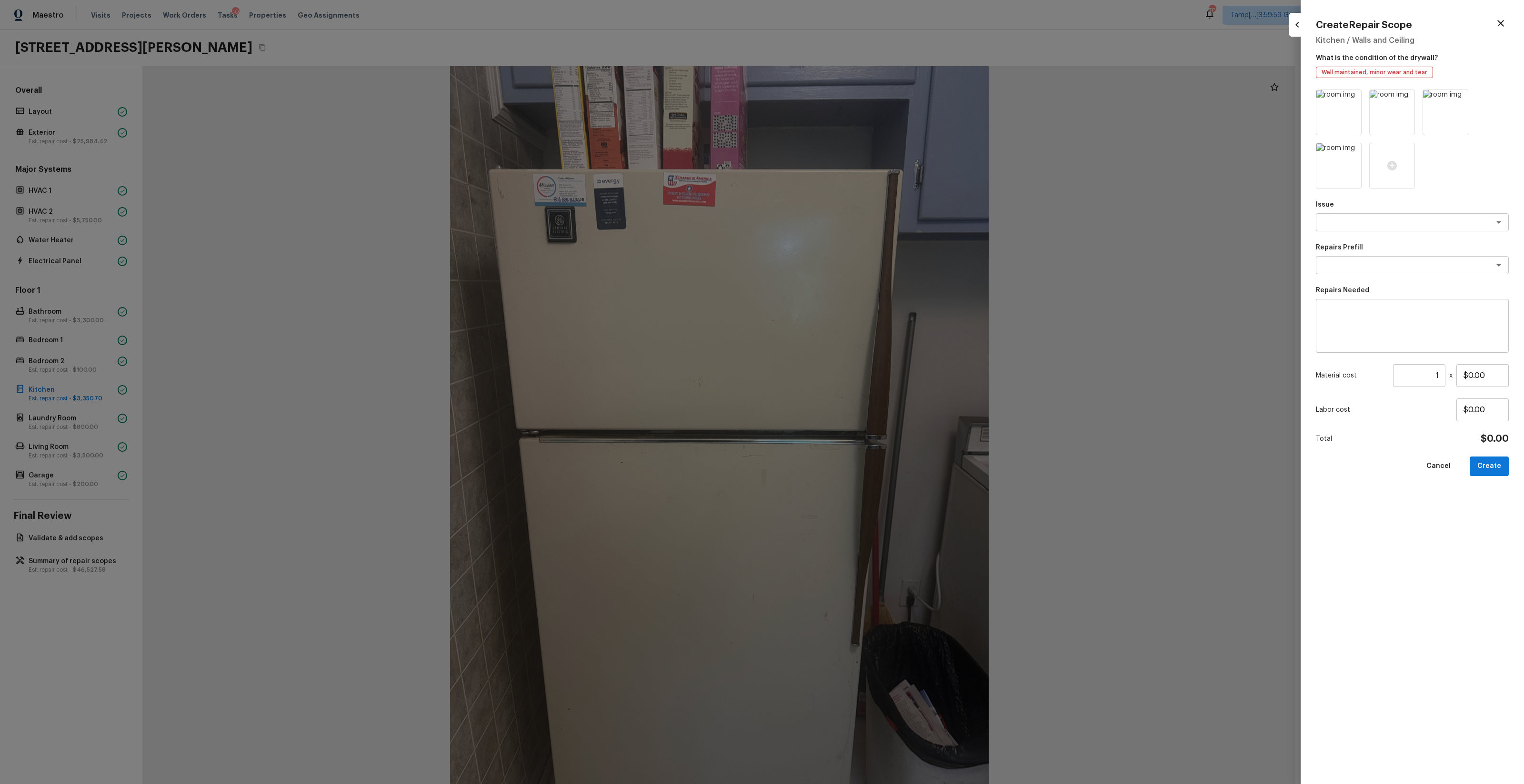
click at [1356, 96] on icon at bounding box center [1353, 99] width 8 height 8
click at [1350, 108] on div at bounding box center [1339, 112] width 45 height 45
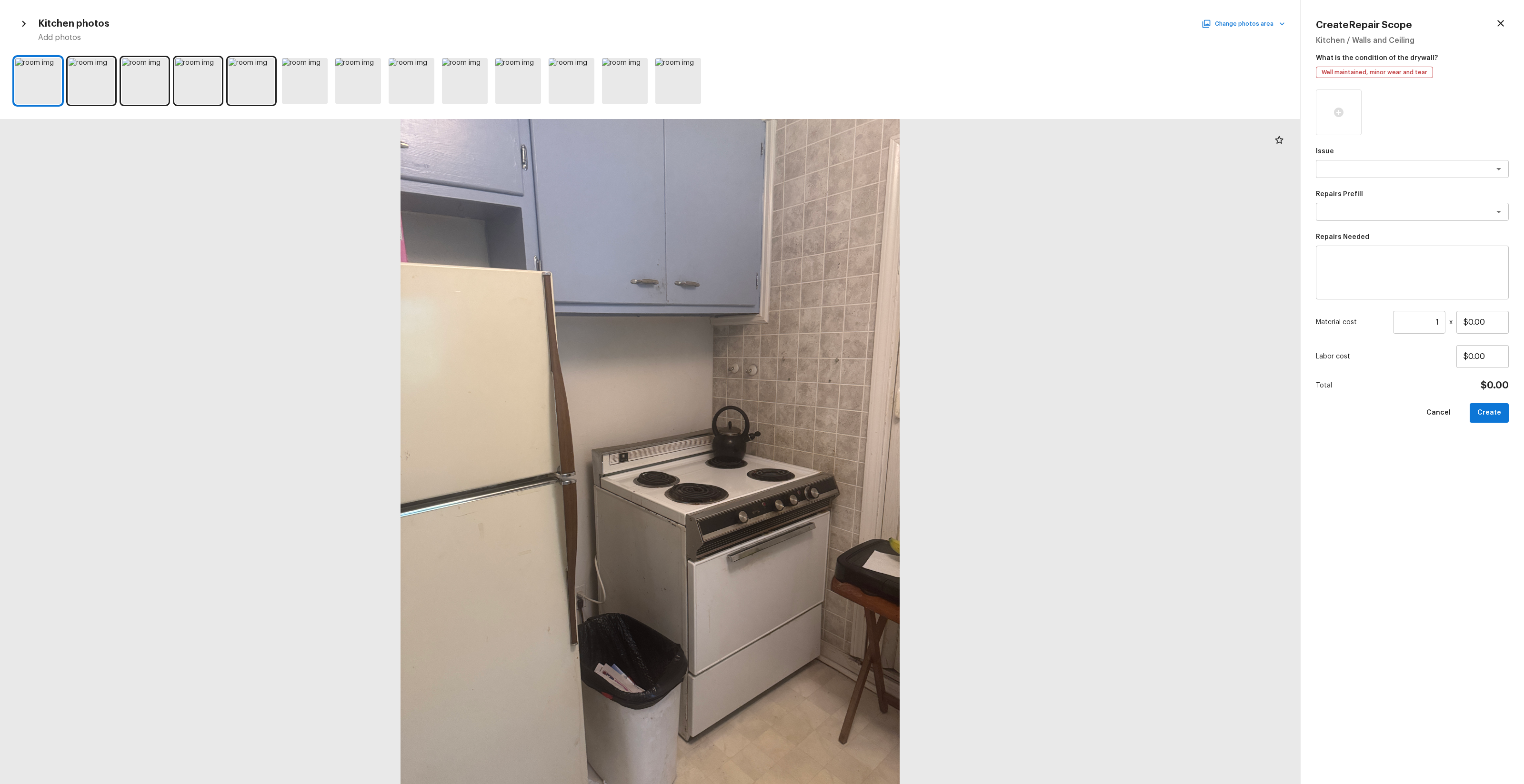
click at [1220, 24] on button "Change photos area" at bounding box center [1244, 24] width 81 height 12
click at [54, 67] on div at bounding box center [762, 392] width 1524 height 784
click at [54, 63] on icon at bounding box center [53, 67] width 8 height 8
click at [1245, 25] on button "Change photos area" at bounding box center [1244, 24] width 81 height 12
click at [1243, 57] on p "Layout" at bounding box center [1238, 56] width 24 height 10
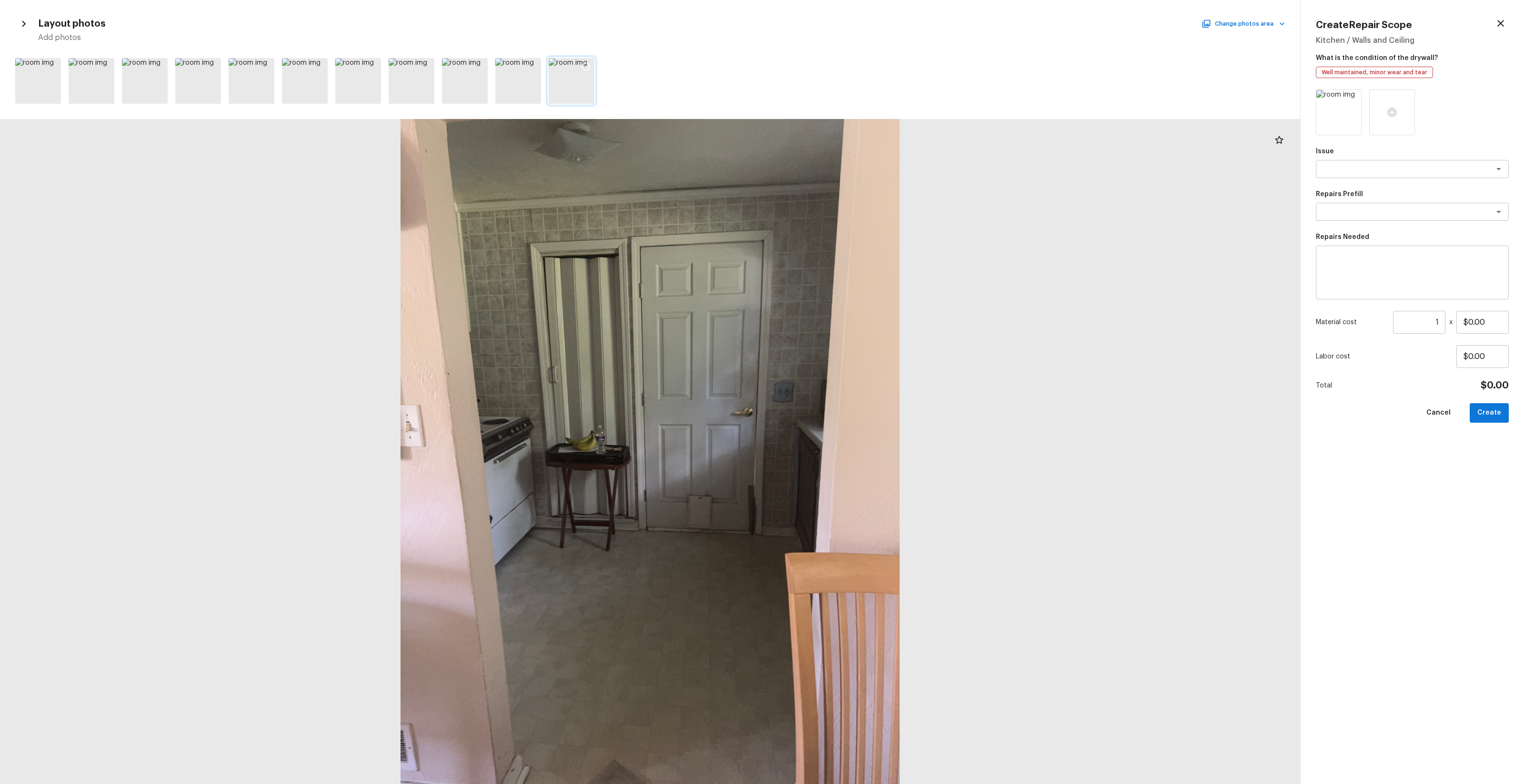
click at [585, 65] on icon at bounding box center [586, 66] width 10 height 10
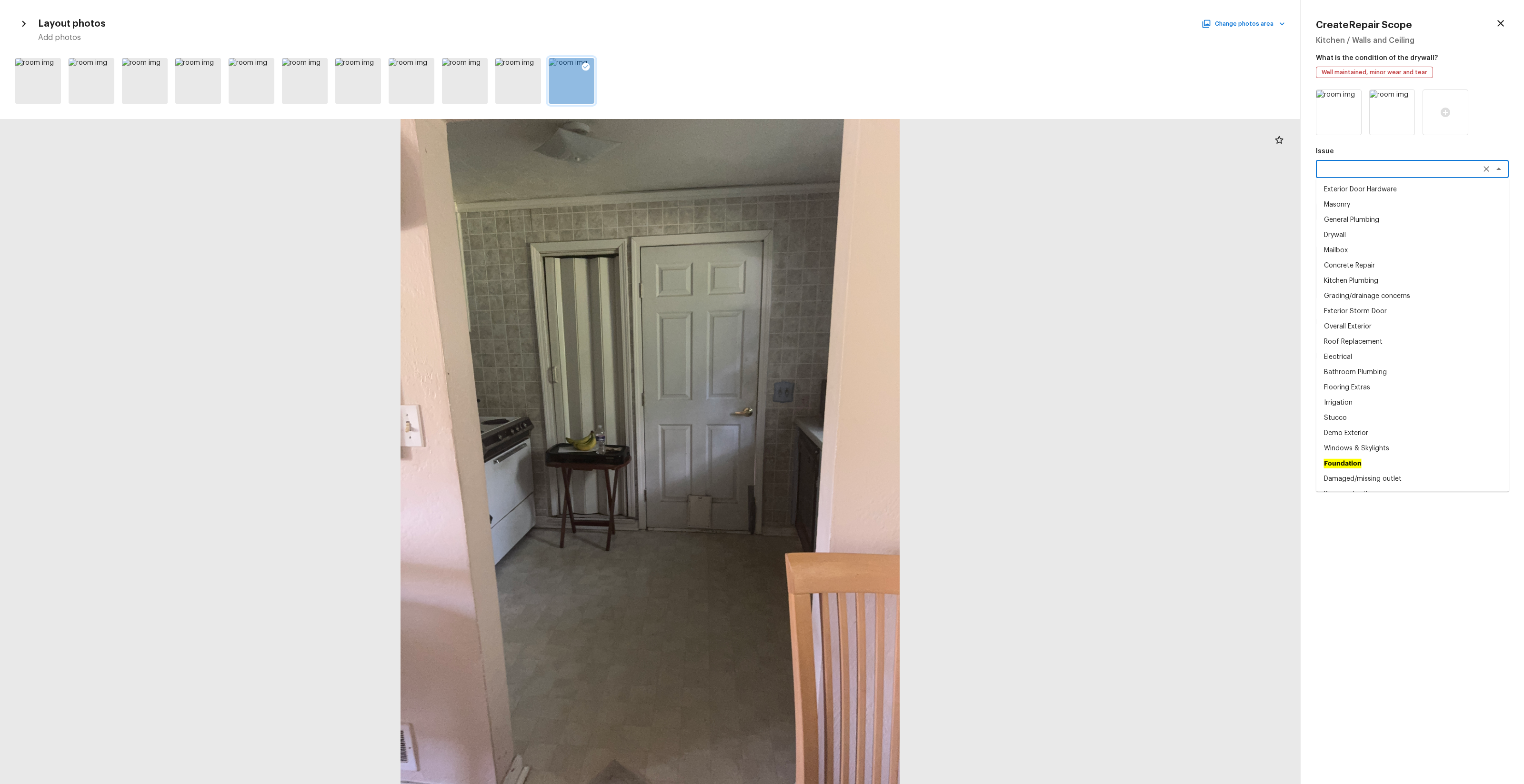
click at [1356, 169] on textarea at bounding box center [1399, 169] width 157 height 10
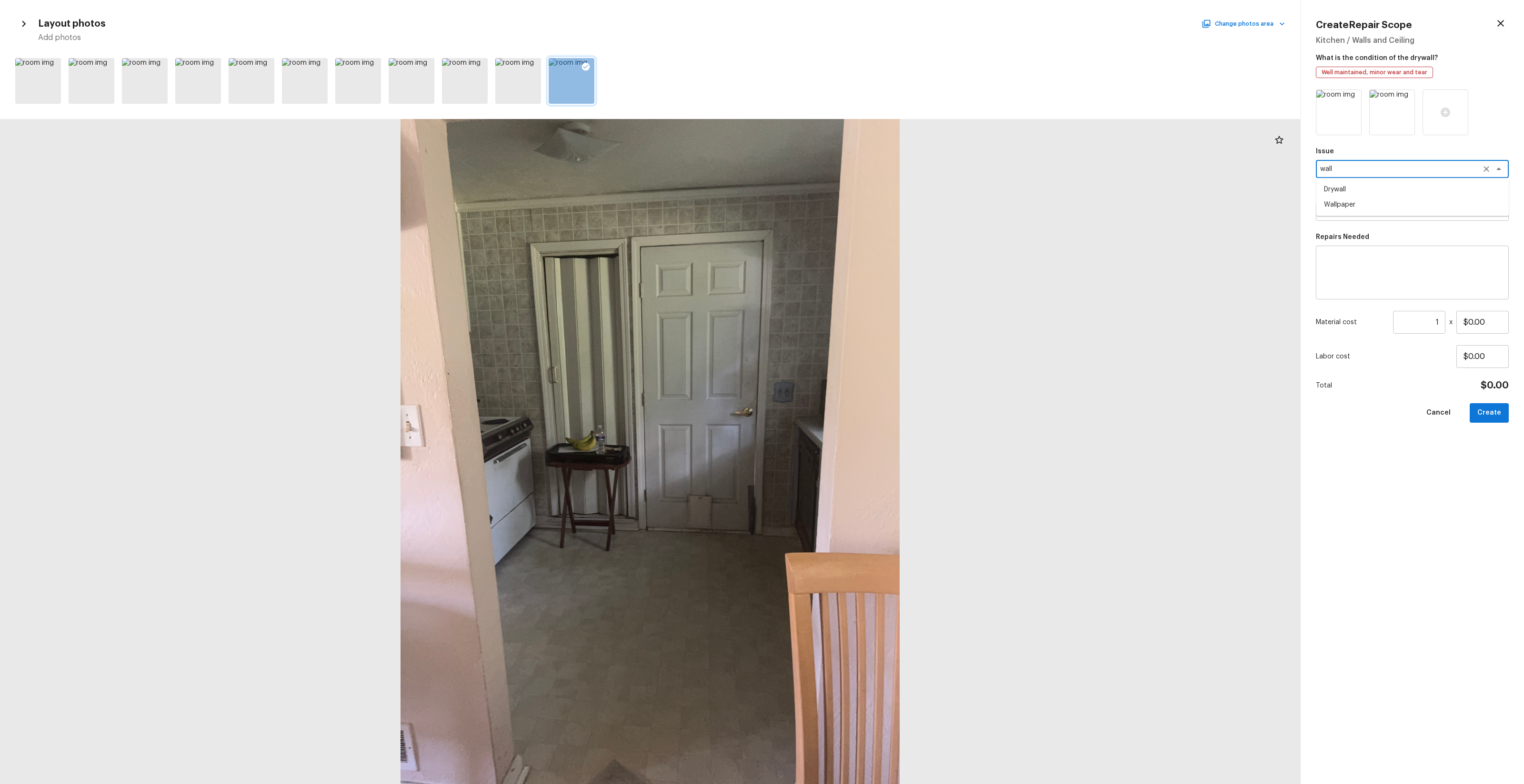
click at [1356, 189] on li "Drywall" at bounding box center [1413, 189] width 193 height 15
click at [1363, 174] on div "Drywall x ​" at bounding box center [1413, 169] width 193 height 18
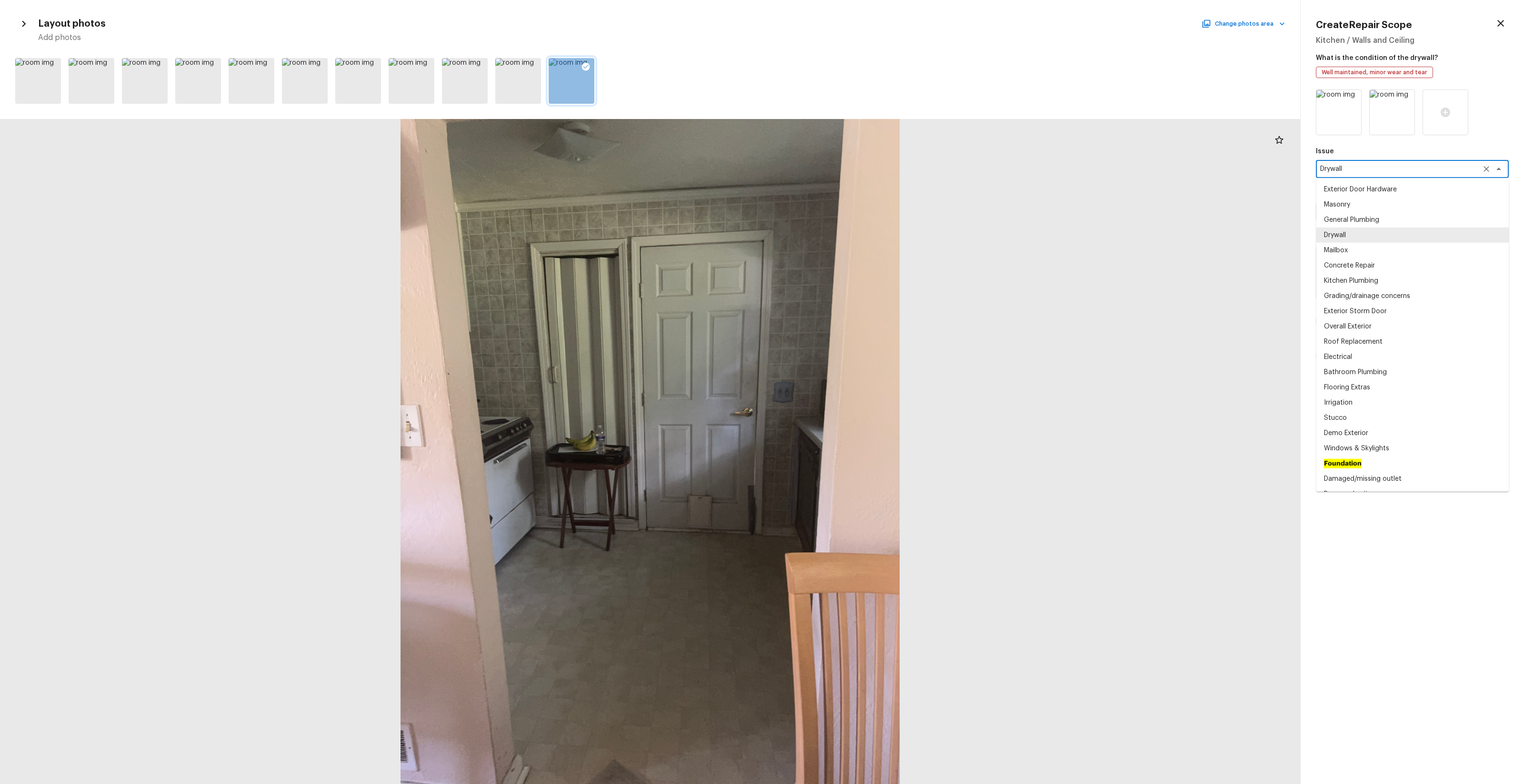
click at [1363, 174] on div "Drywall x ​" at bounding box center [1413, 169] width 193 height 18
click at [1363, 172] on textarea "Drywall" at bounding box center [1399, 169] width 157 height 10
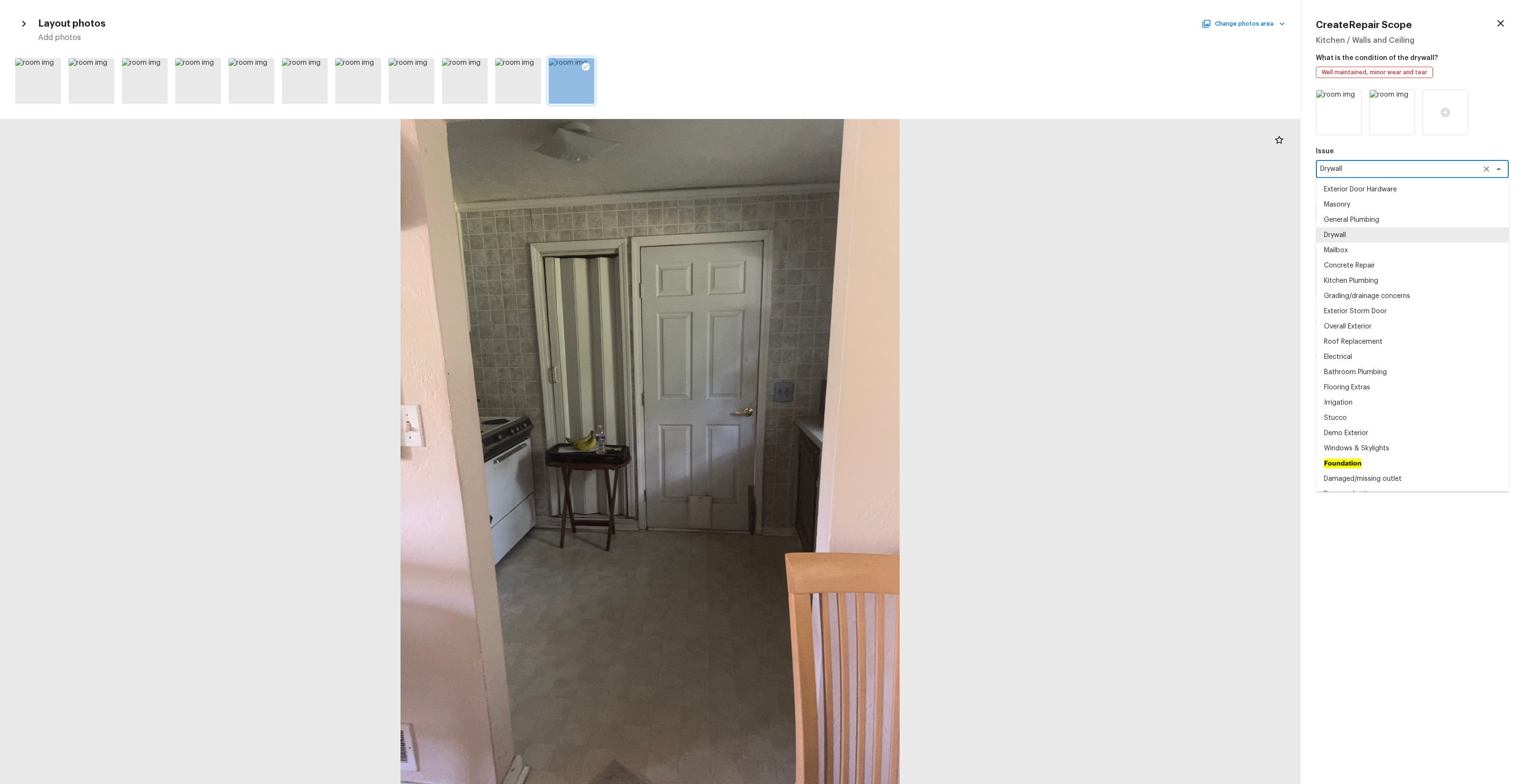
click at [1363, 172] on textarea "Drywall" at bounding box center [1399, 169] width 157 height 10
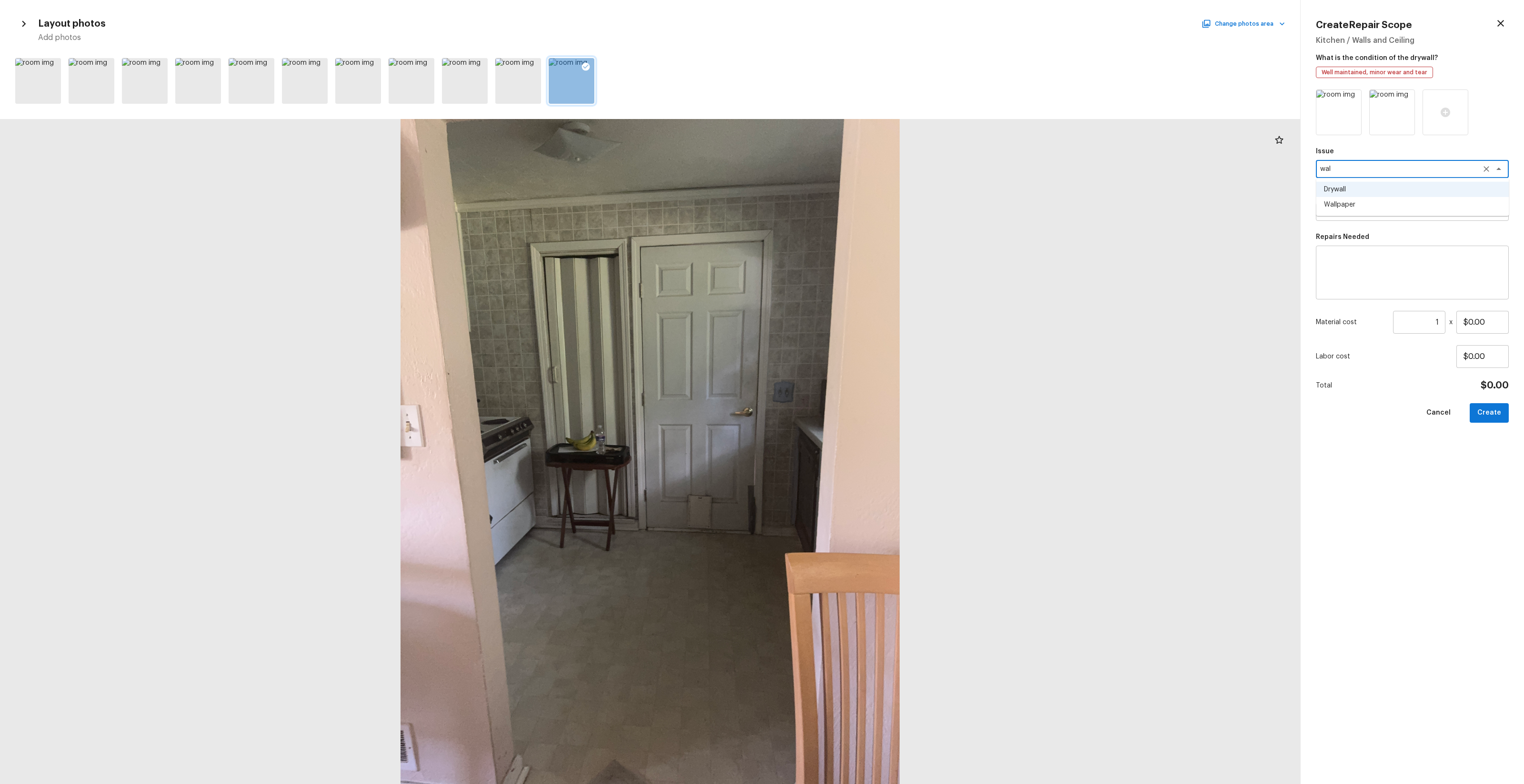
click at [1350, 212] on li "Wallpaper" at bounding box center [1413, 204] width 193 height 15
type textarea "Wallpaper"
click at [1350, 212] on textarea at bounding box center [1399, 212] width 157 height 10
click at [1363, 247] on li "Remove Wallpaper" at bounding box center [1413, 247] width 193 height 15
type textarea "Remove Wallpaper"
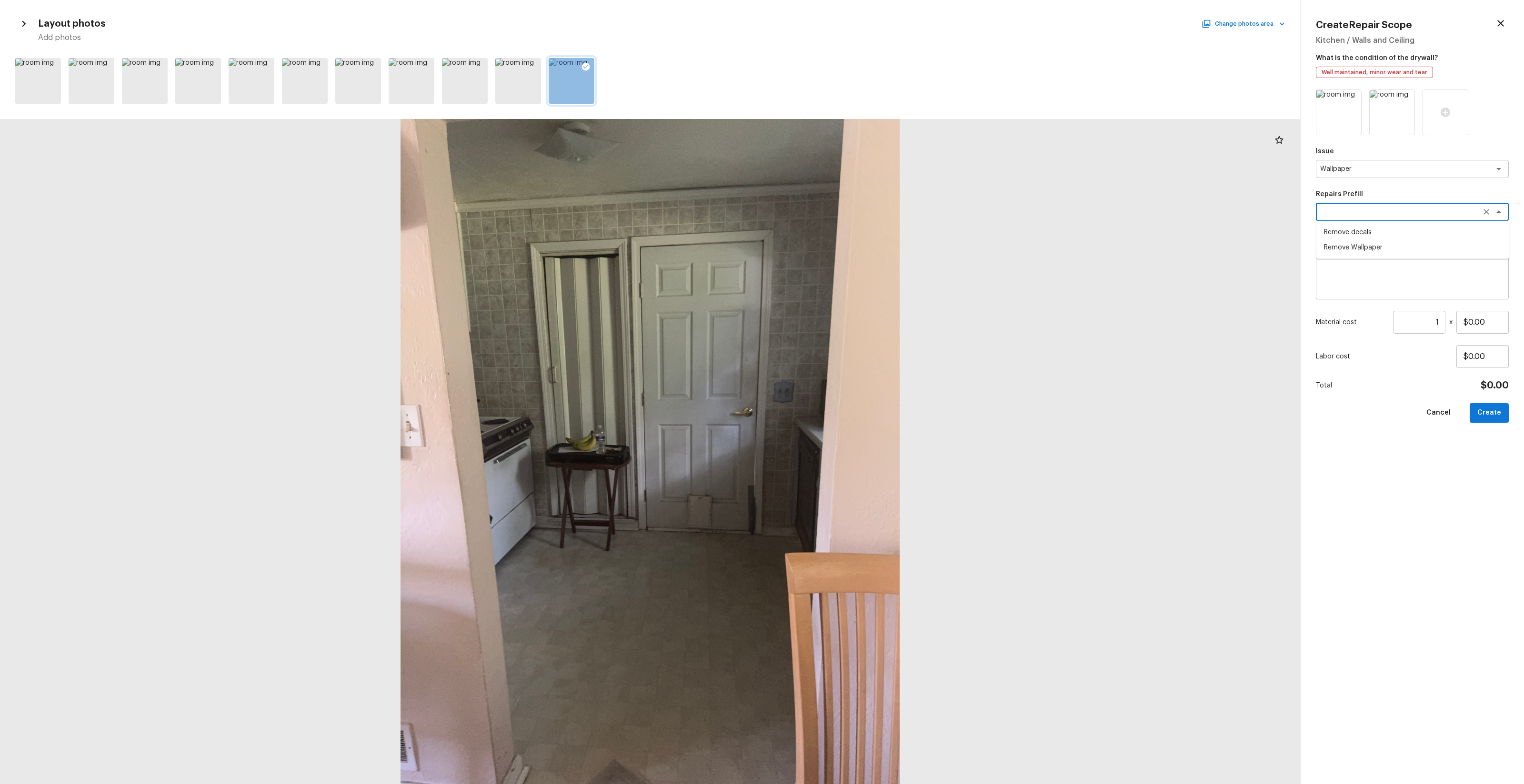
type textarea "Remove wallpaper and texture walls to best match existing conditions"
click at [1478, 321] on input "$2.00" at bounding box center [1483, 323] width 53 height 23
click at [1477, 320] on input "$300.00" at bounding box center [1483, 323] width 53 height 23
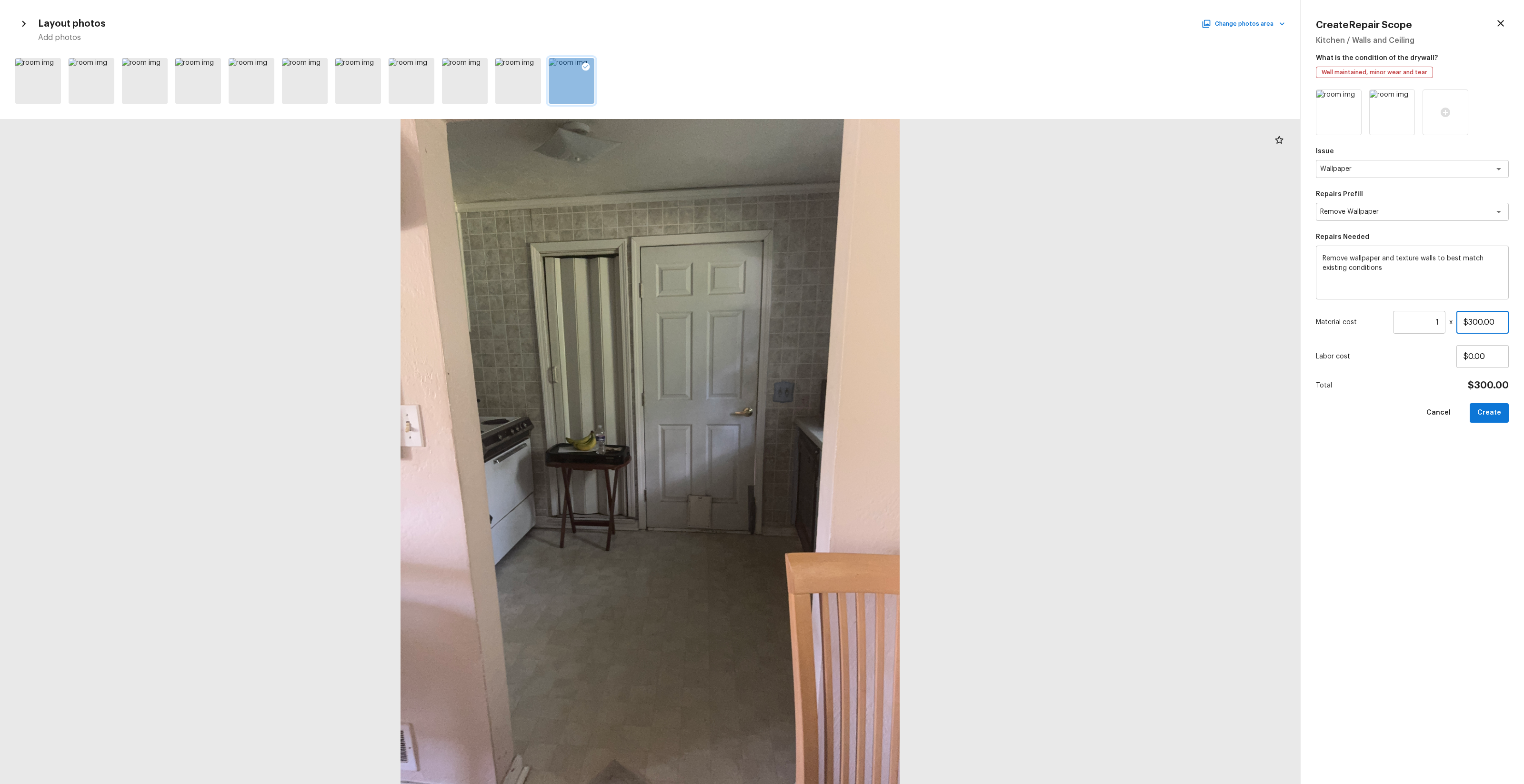
click at [1477, 320] on input "$300.00" at bounding box center [1483, 323] width 53 height 23
type input "$200.00"
click at [1493, 417] on button "Create" at bounding box center [1489, 413] width 39 height 19
type input "$0.00"
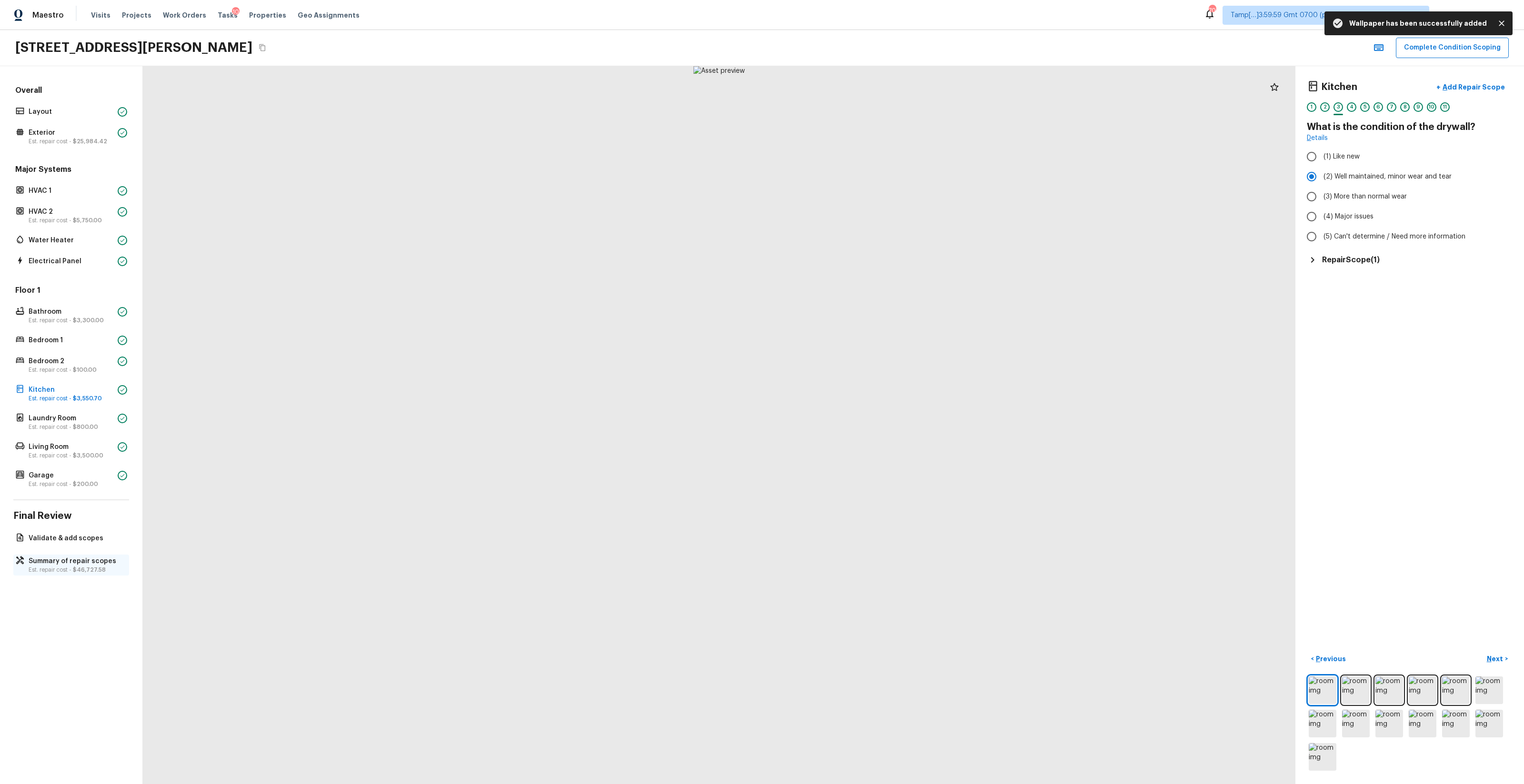
click at [93, 567] on span "$46,727.58" at bounding box center [89, 569] width 33 height 6
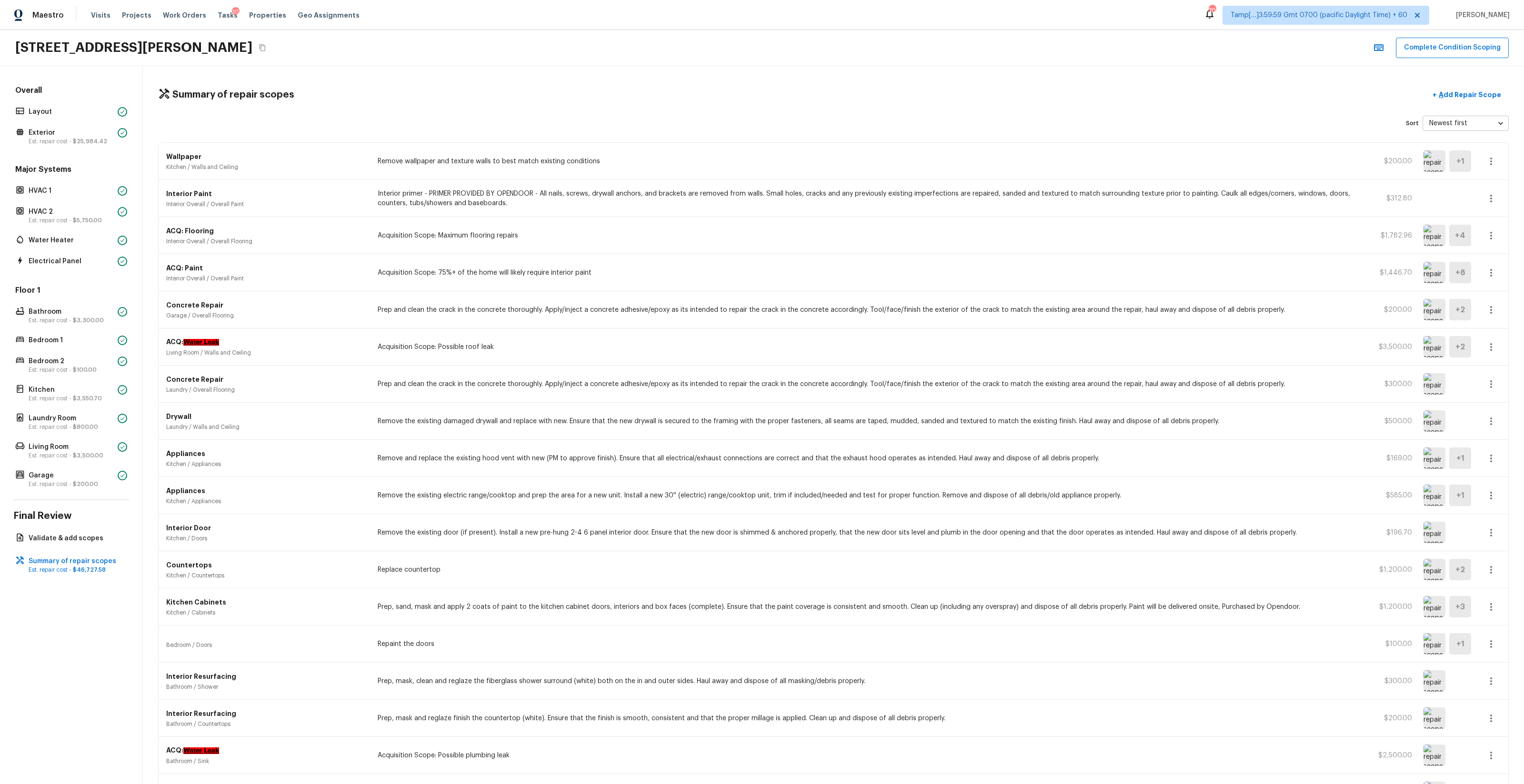
scroll to position [444, 0]
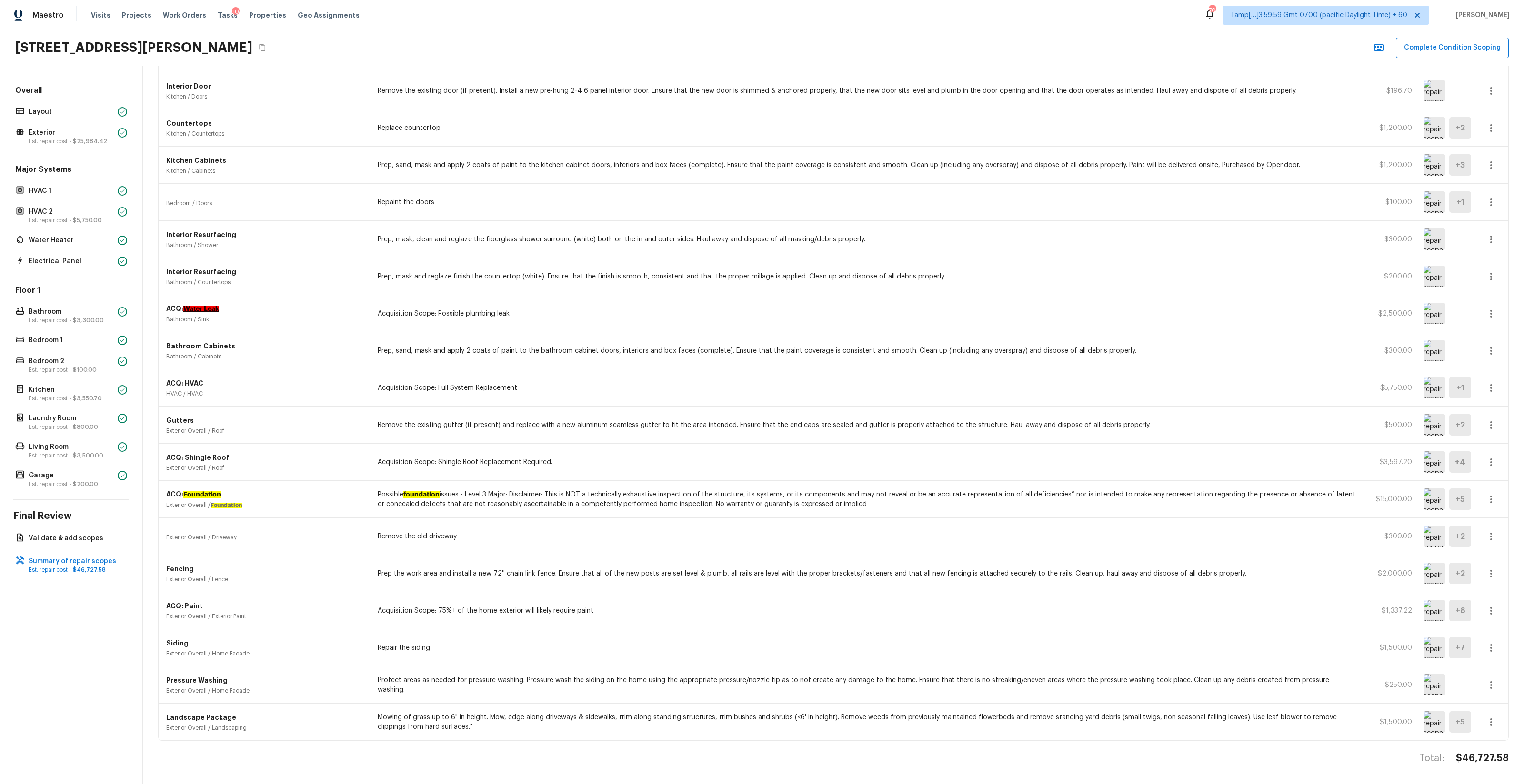
click at [1475, 756] on h4 "$46,727.58" at bounding box center [1482, 758] width 53 height 12
copy body "$46,727.58"
click at [1456, 54] on button "Complete Condition Scoping" at bounding box center [1452, 47] width 113 height 20
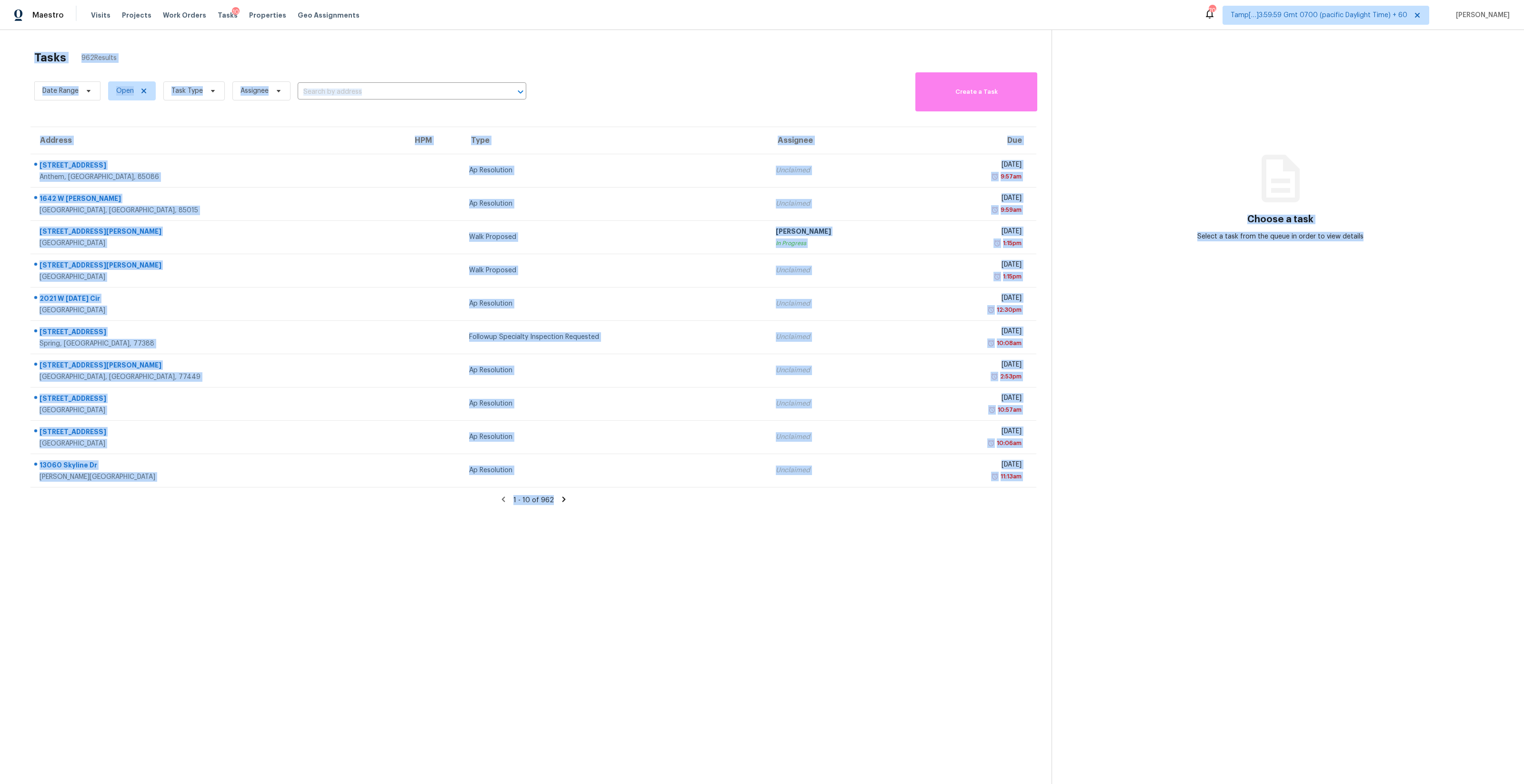
click at [345, 82] on div "Date Range Open Task Type Assignee ​" at bounding box center [280, 90] width 492 height 41
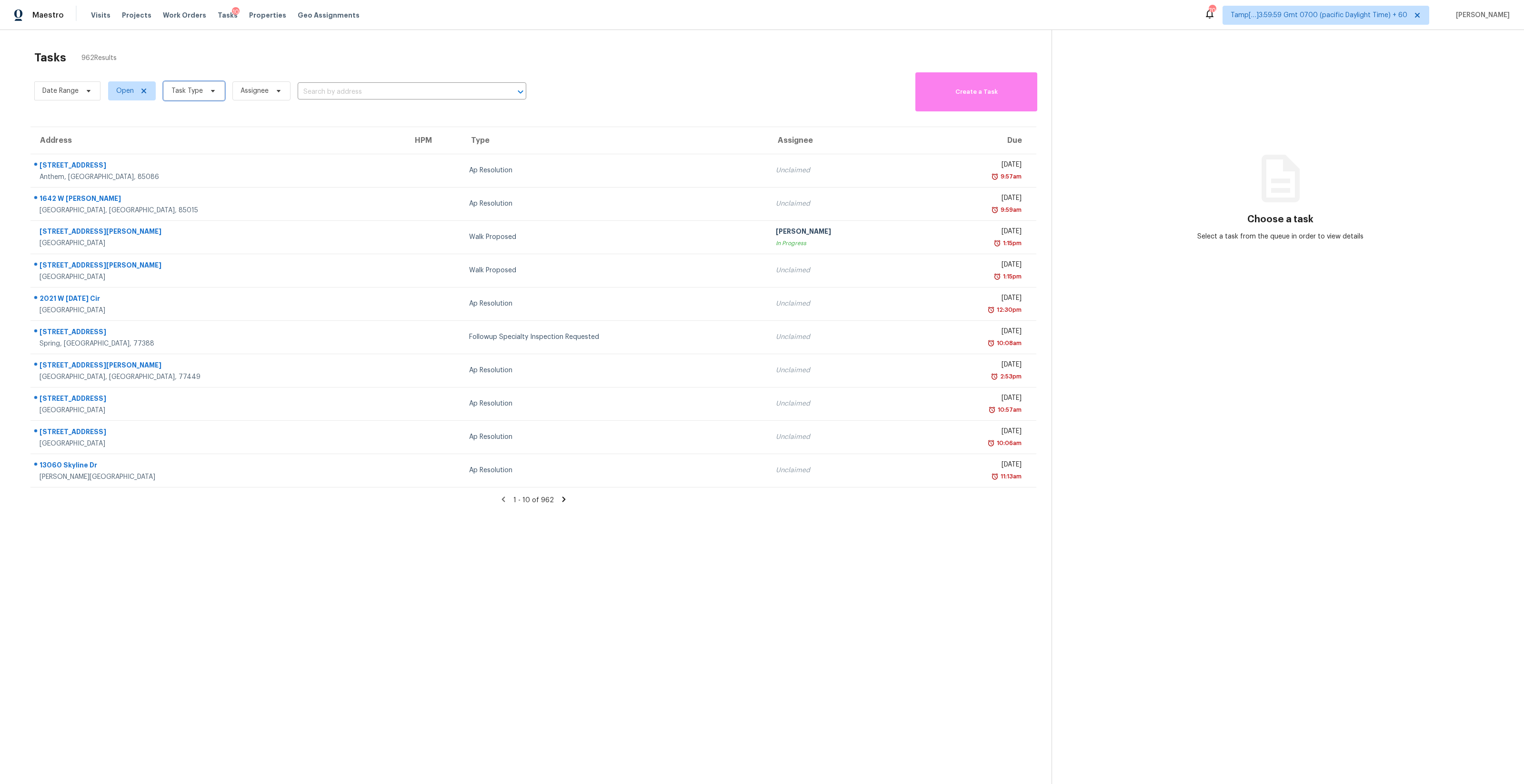
click at [206, 92] on span at bounding box center [211, 90] width 11 height 7
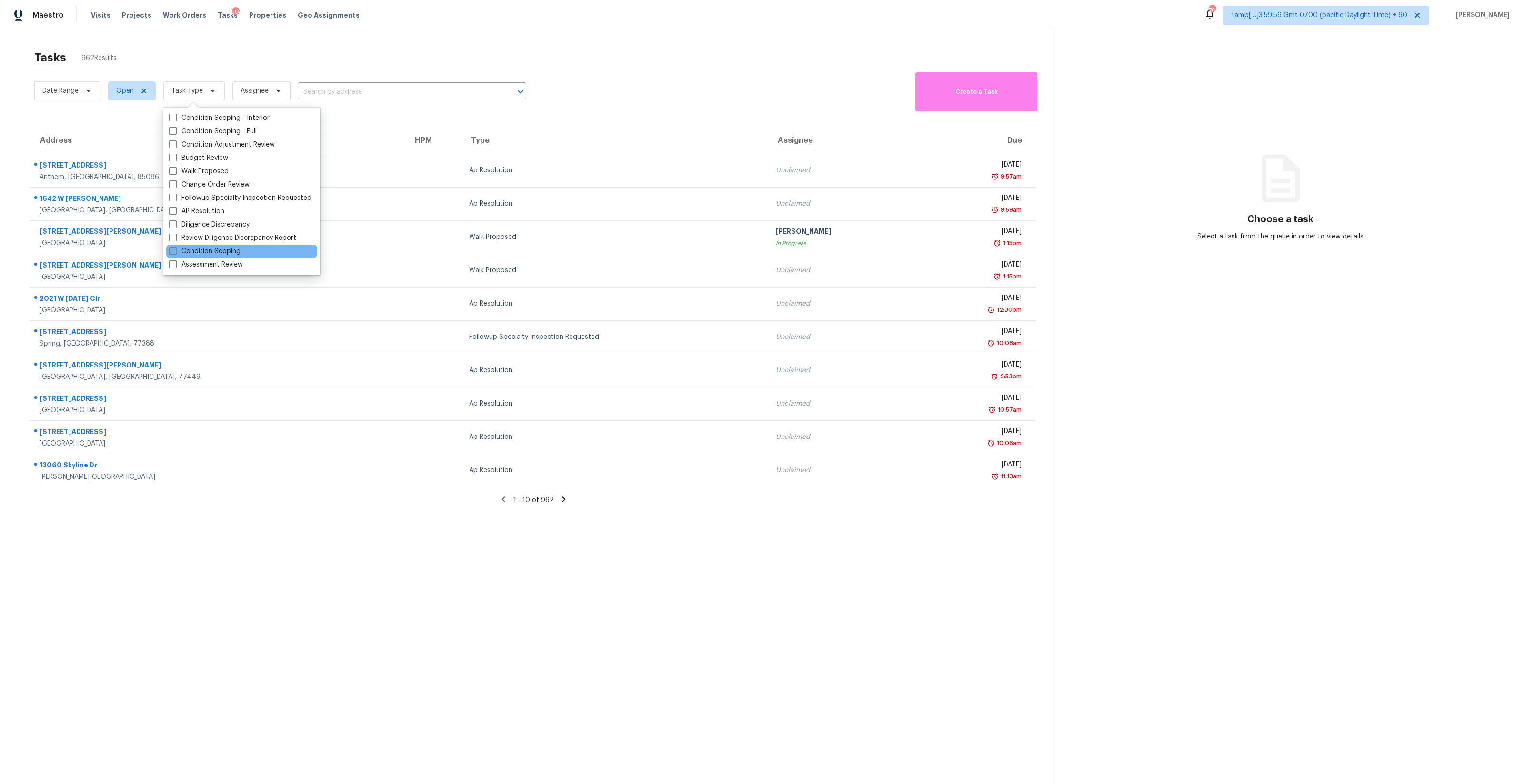
click at [225, 247] on label "Condition Scoping" at bounding box center [204, 251] width 71 height 10
click at [175, 247] on input "Condition Scoping" at bounding box center [172, 250] width 6 height 6
checkbox input "true"
